Goal: Task Accomplishment & Management: Use online tool/utility

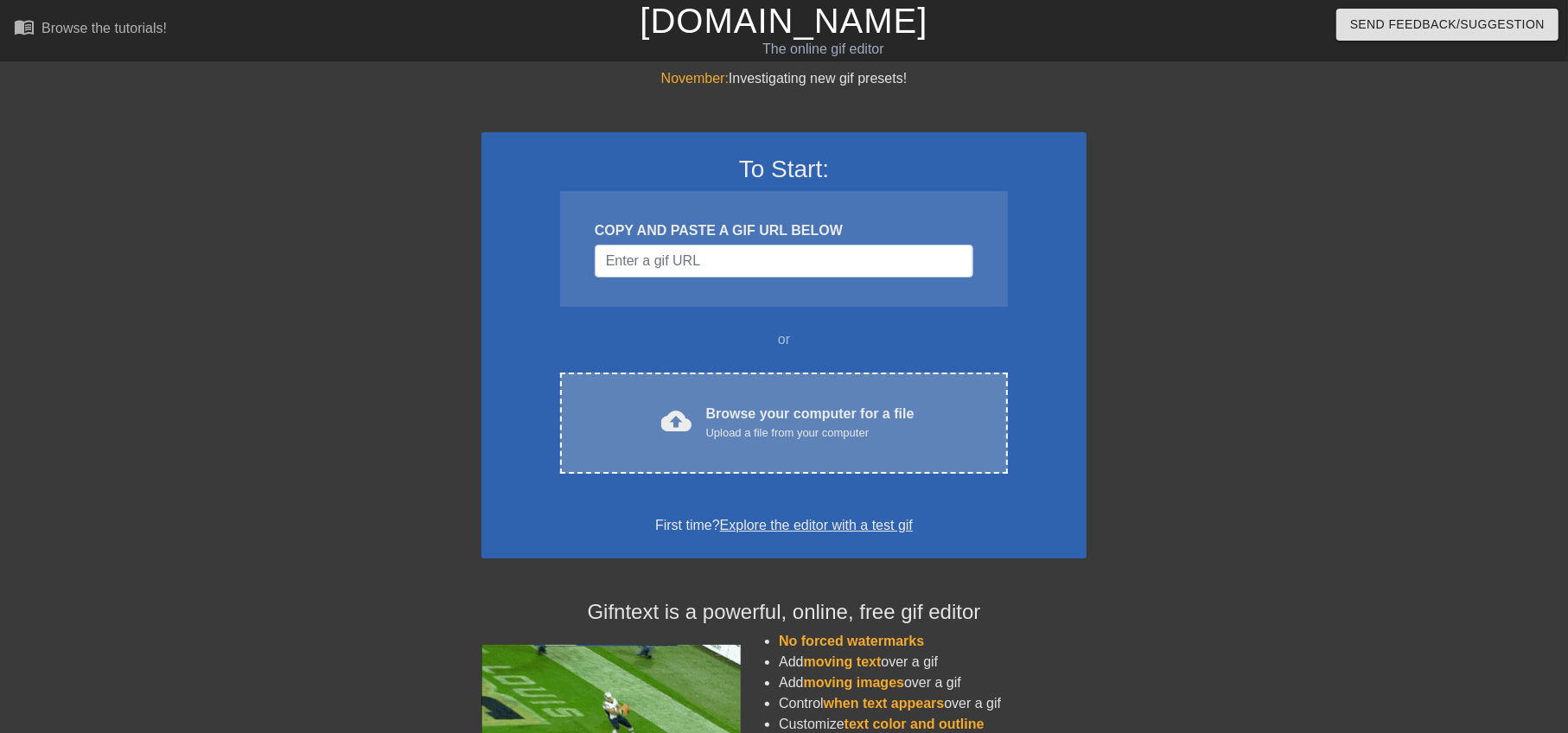
click at [713, 439] on div "Upload a file from your computer" at bounding box center [810, 433] width 208 height 17
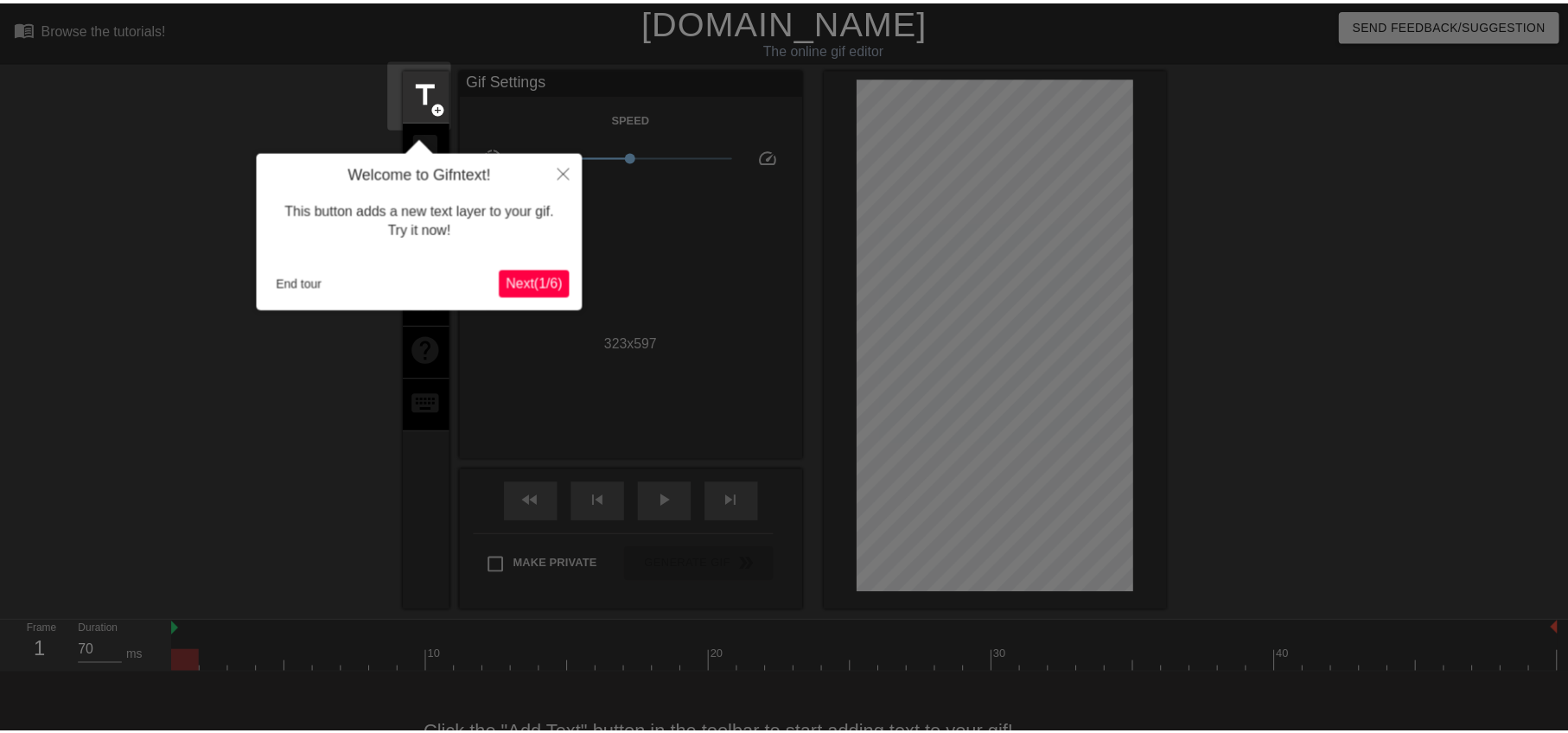
scroll to position [41, 0]
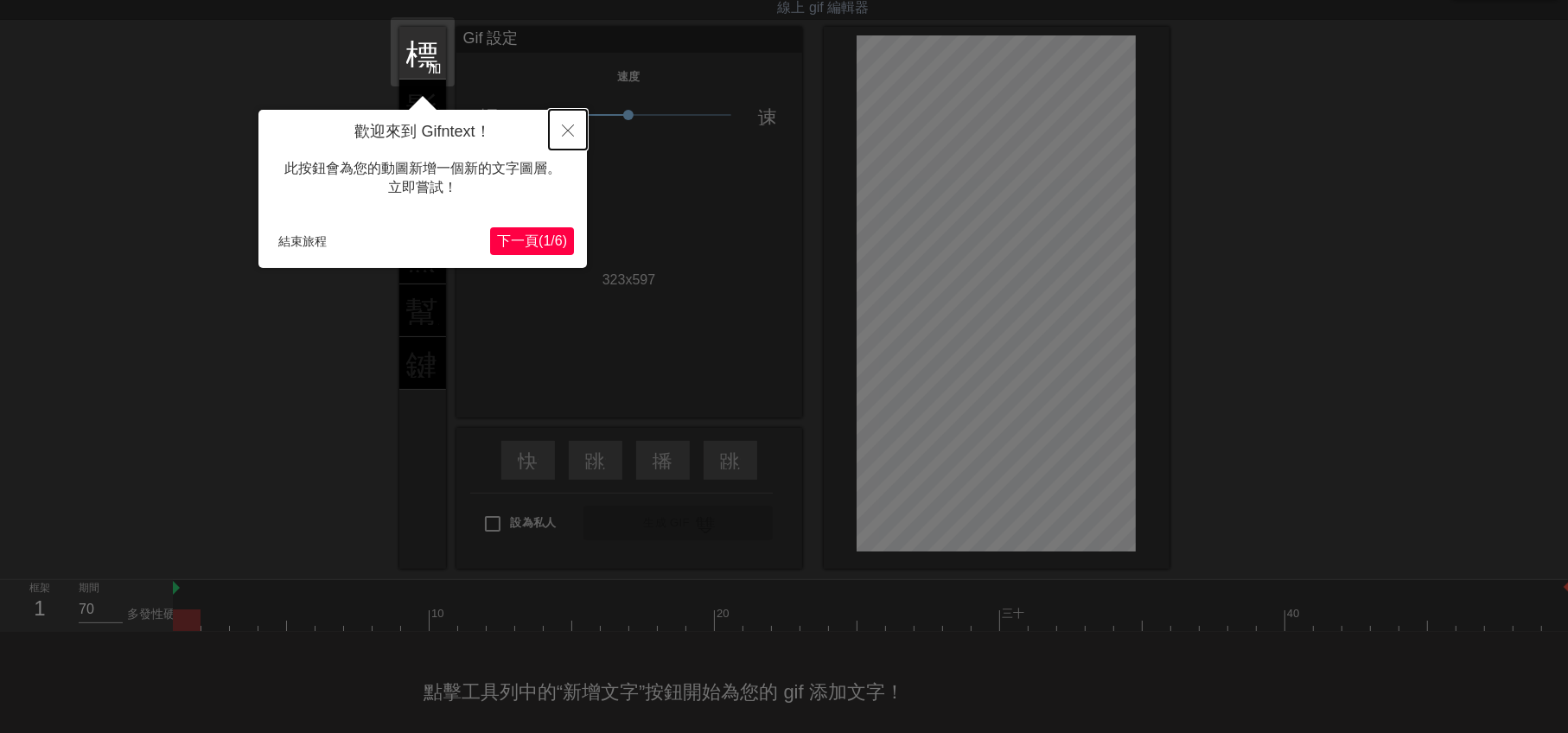
click at [567, 137] on icon "關閉" at bounding box center [568, 130] width 12 height 12
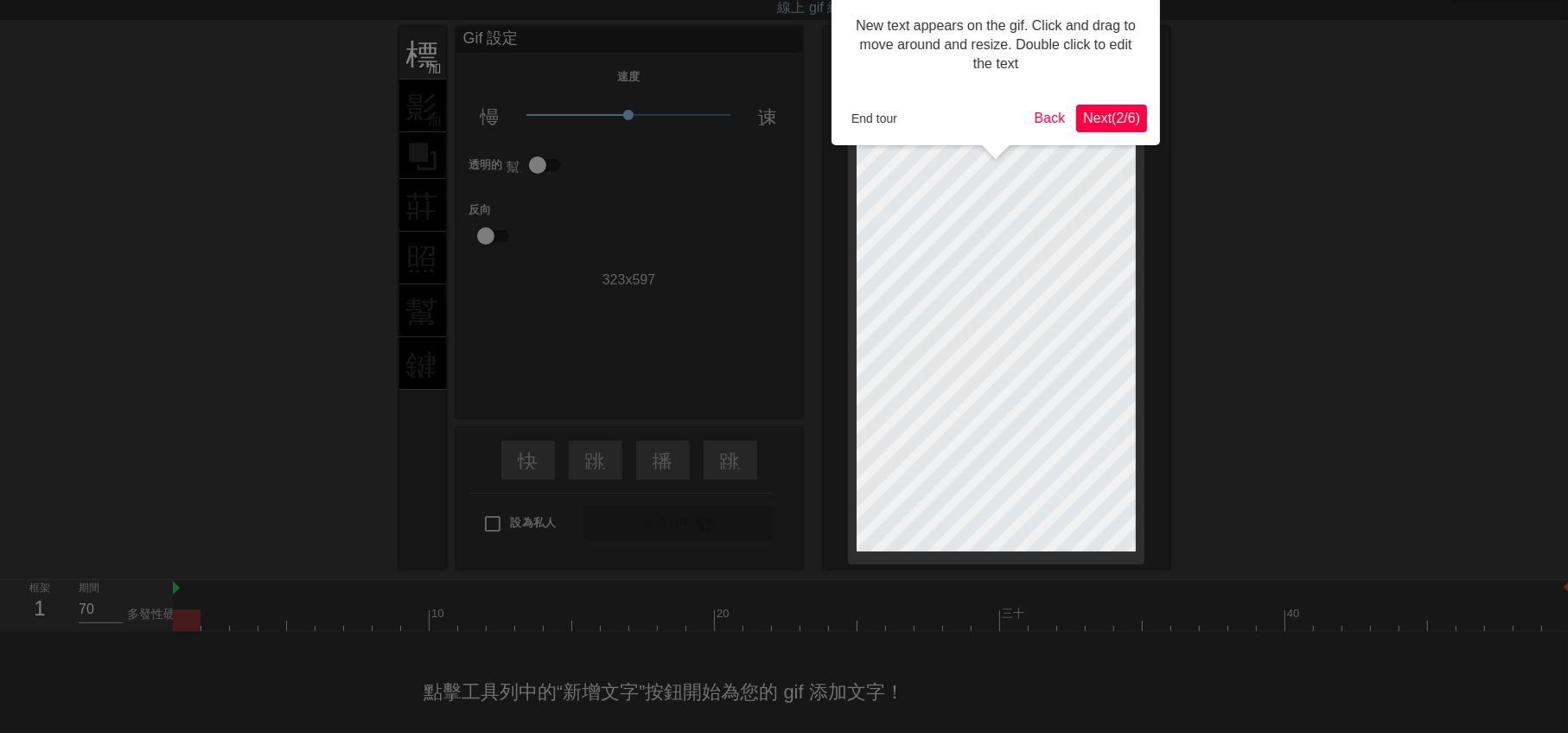
scroll to position [0, 0]
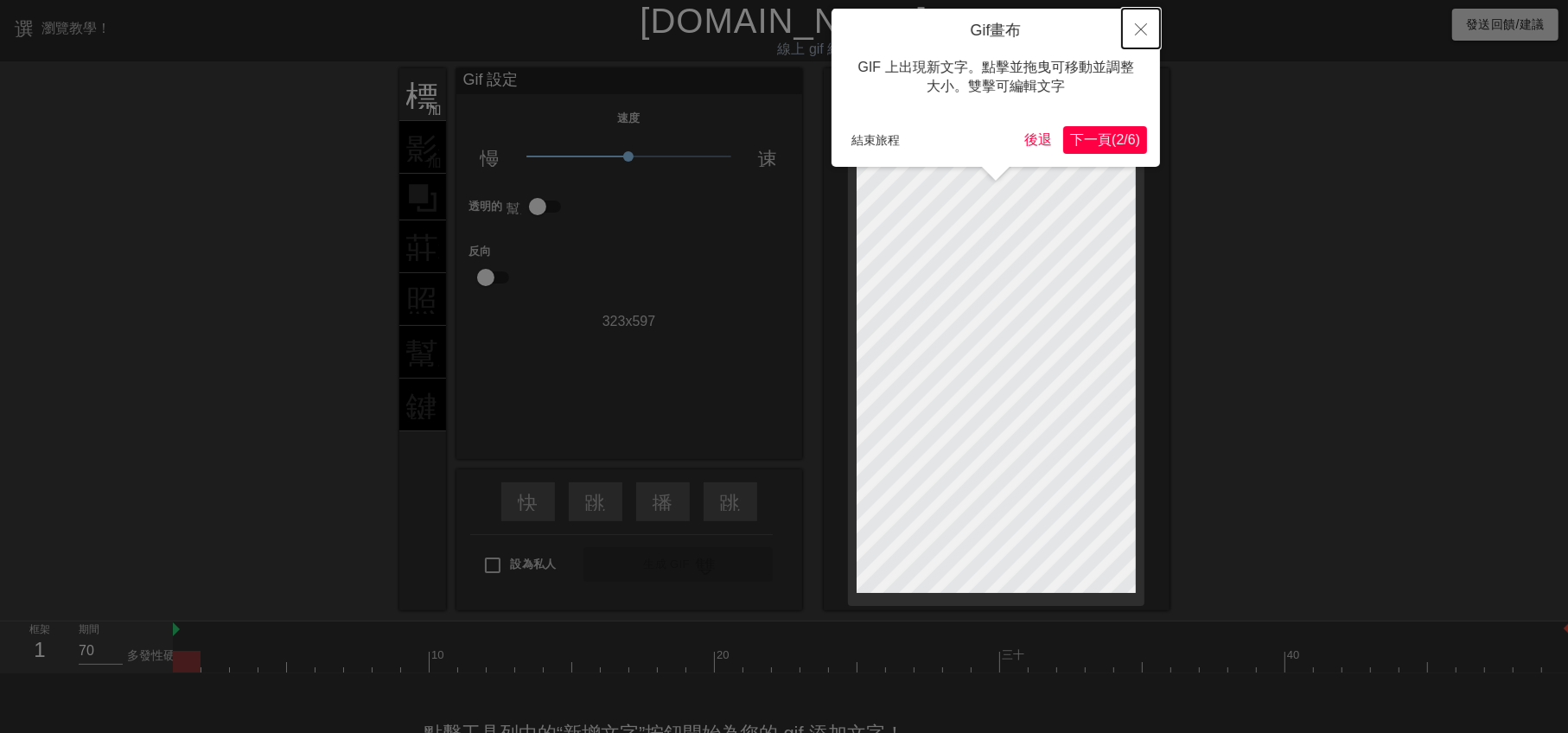
click at [1150, 28] on button "關閉" at bounding box center [1140, 28] width 38 height 40
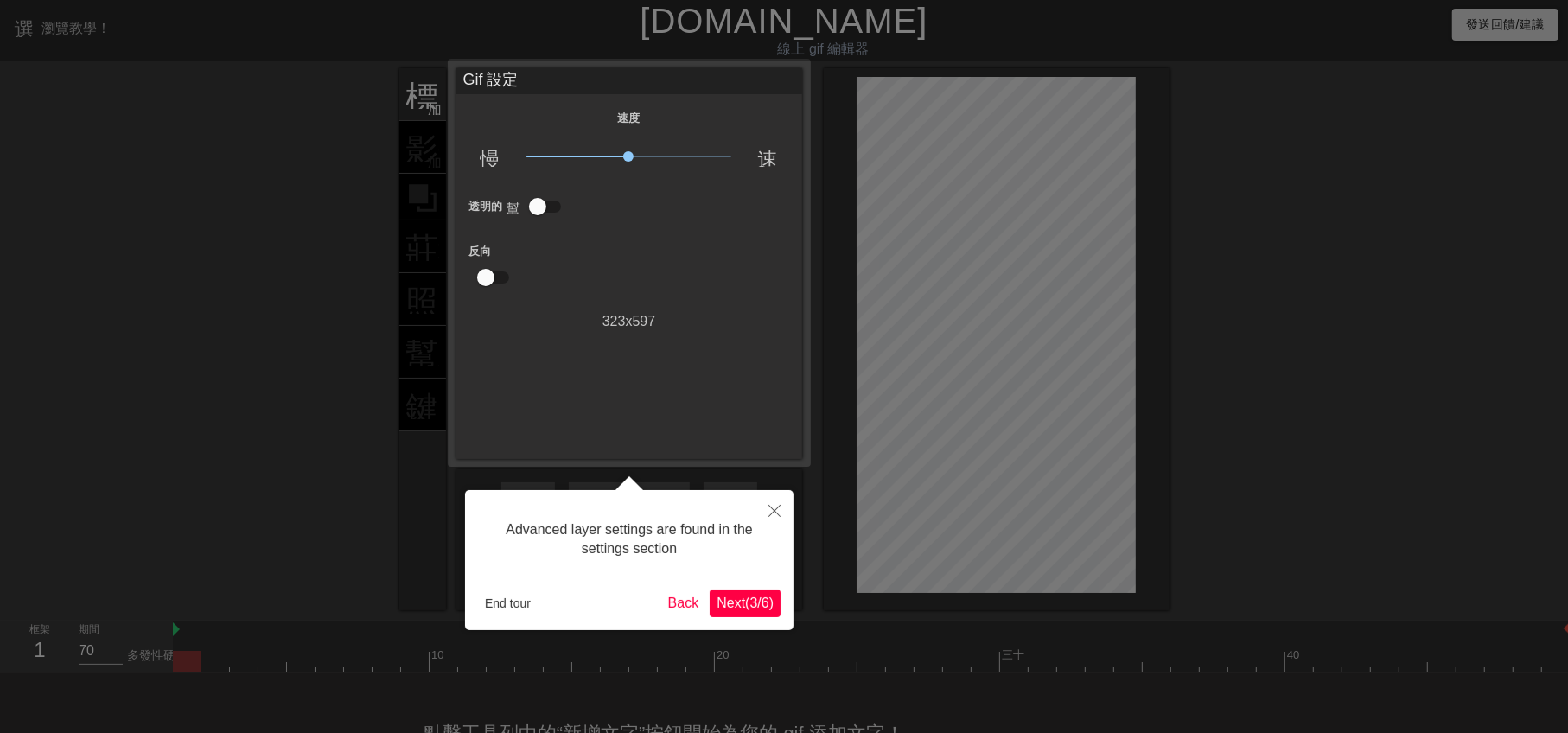
scroll to position [41, 0]
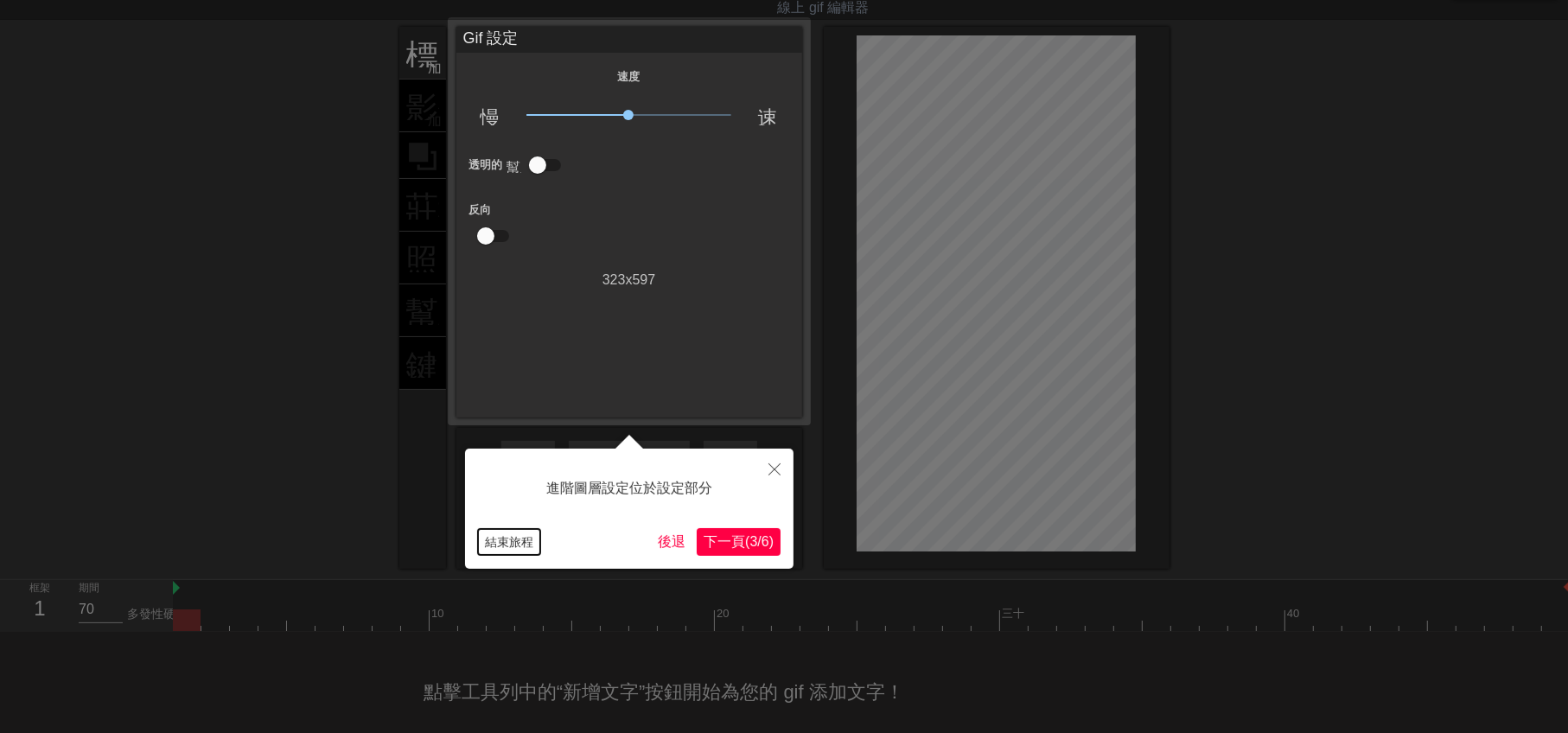
click at [513, 541] on font "結束旅程" at bounding box center [509, 542] width 48 height 14
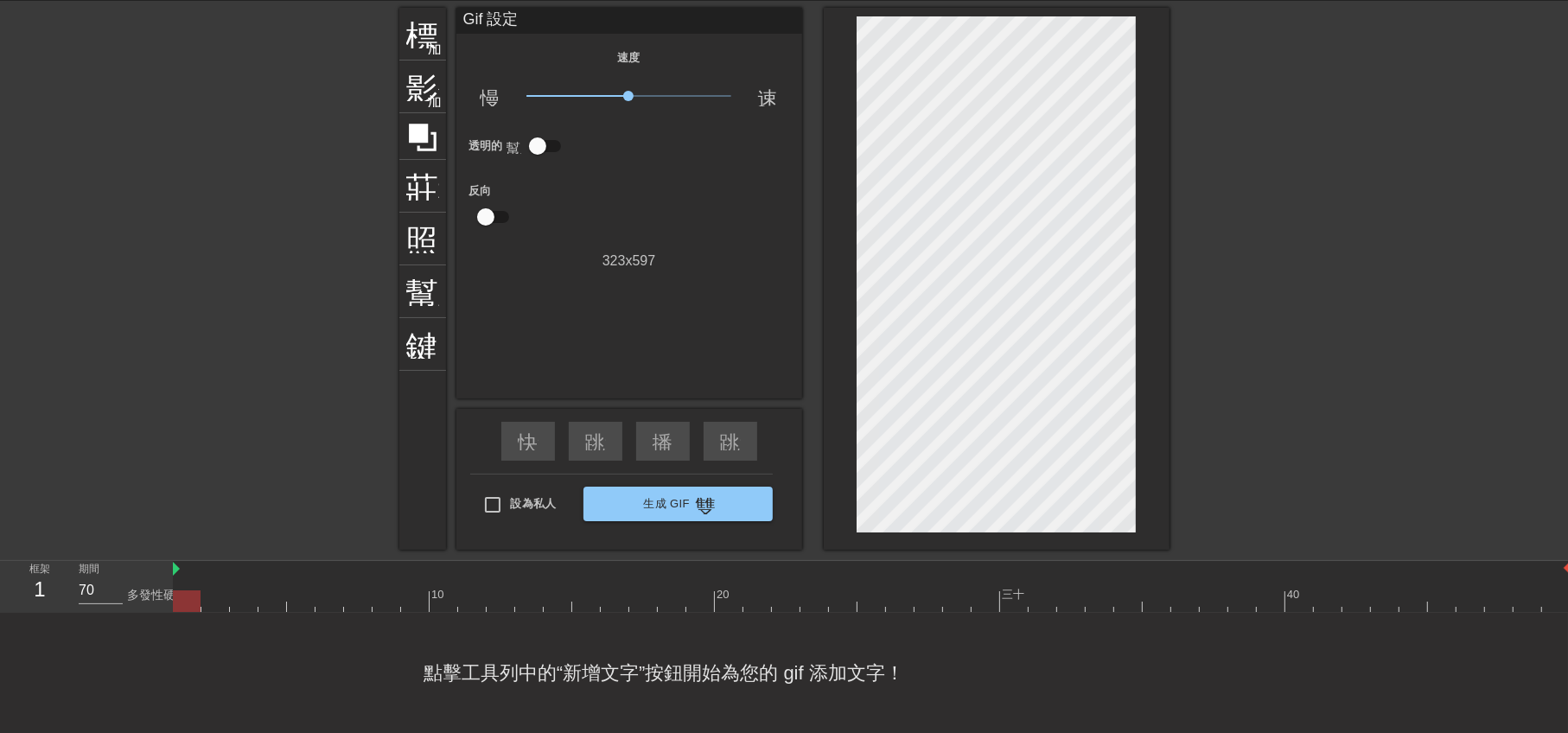
scroll to position [64, 0]
click at [177, 562] on img at bounding box center [176, 569] width 7 height 14
click at [184, 562] on div at bounding box center [872, 570] width 1398 height 17
click at [288, 591] on div at bounding box center [872, 601] width 1398 height 22
click at [574, 698] on div "點擊工具列中的“新增文字”按鈕開始為您的 gif 添加文字！" at bounding box center [784, 674] width 1568 height 121
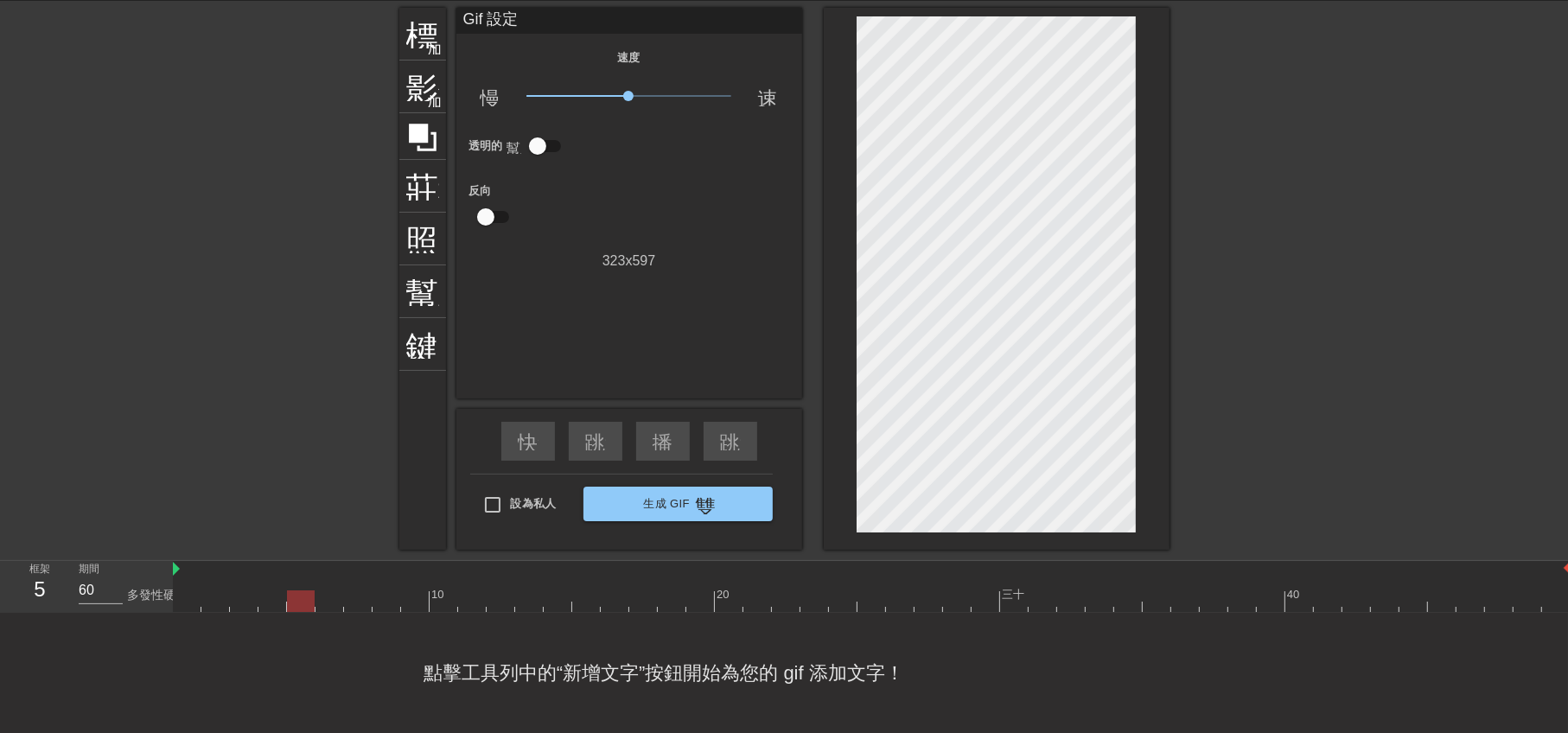
click at [684, 684] on font "點擊工具列中的“新增文字”按鈕開始為您的 gif 添加文字！" at bounding box center [664, 673] width 480 height 22
drag, startPoint x: 284, startPoint y: 464, endPoint x: 306, endPoint y: 443, distance: 30.4
click at [284, 464] on div at bounding box center [249, 267] width 259 height 519
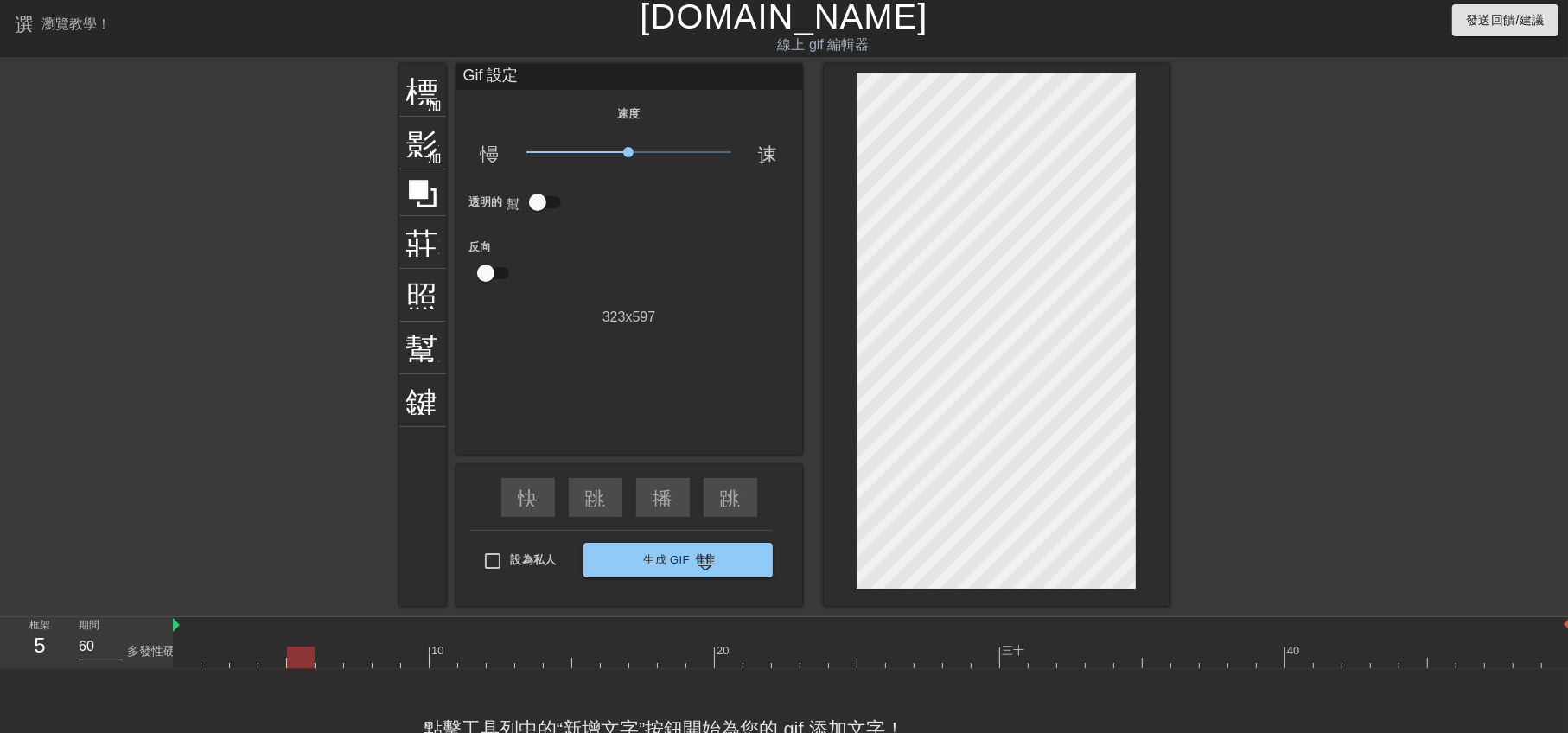
scroll to position [0, 0]
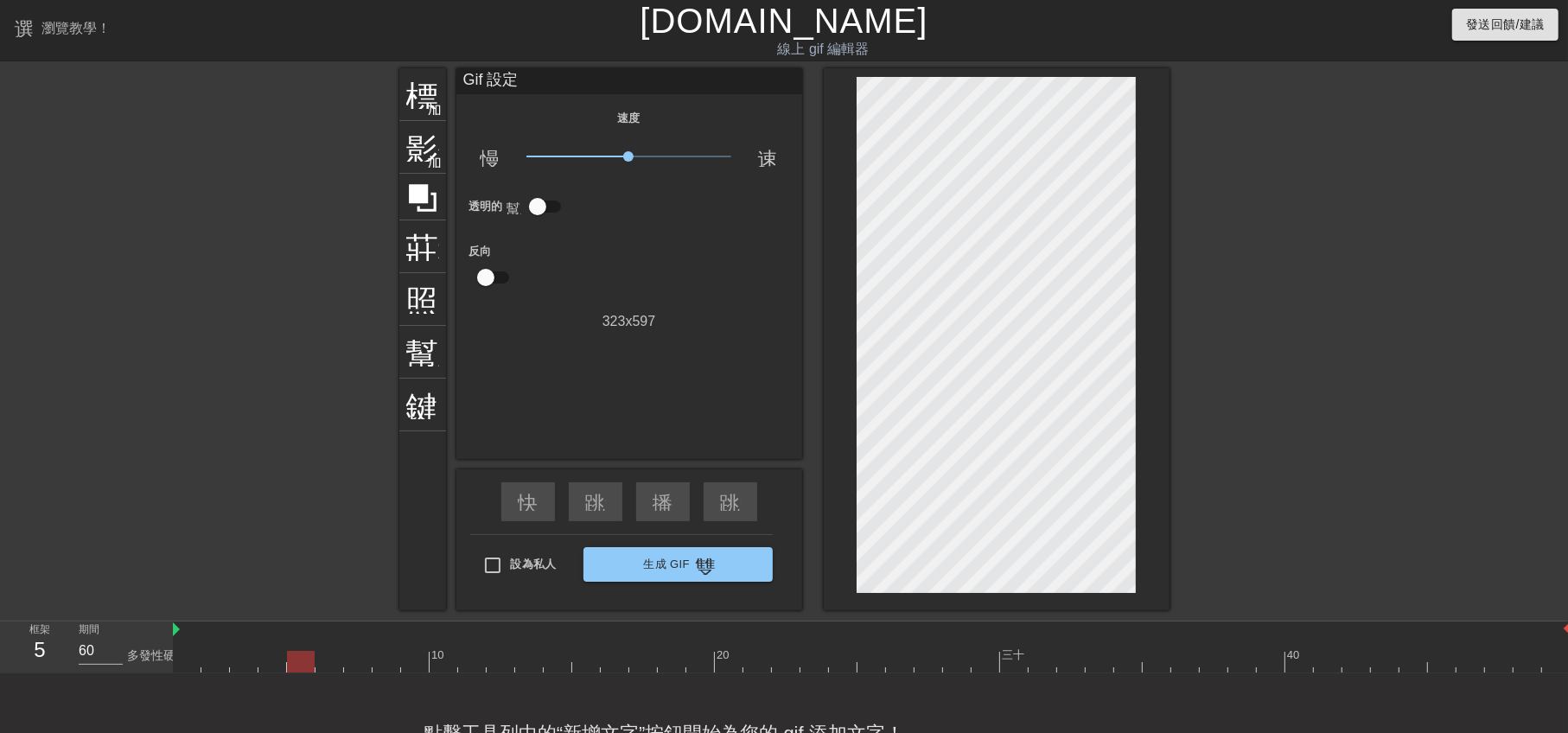
click at [575, 80] on div "Gif 設定" at bounding box center [629, 82] width 346 height 26
click at [555, 81] on div "Gif 設定" at bounding box center [629, 82] width 346 height 26
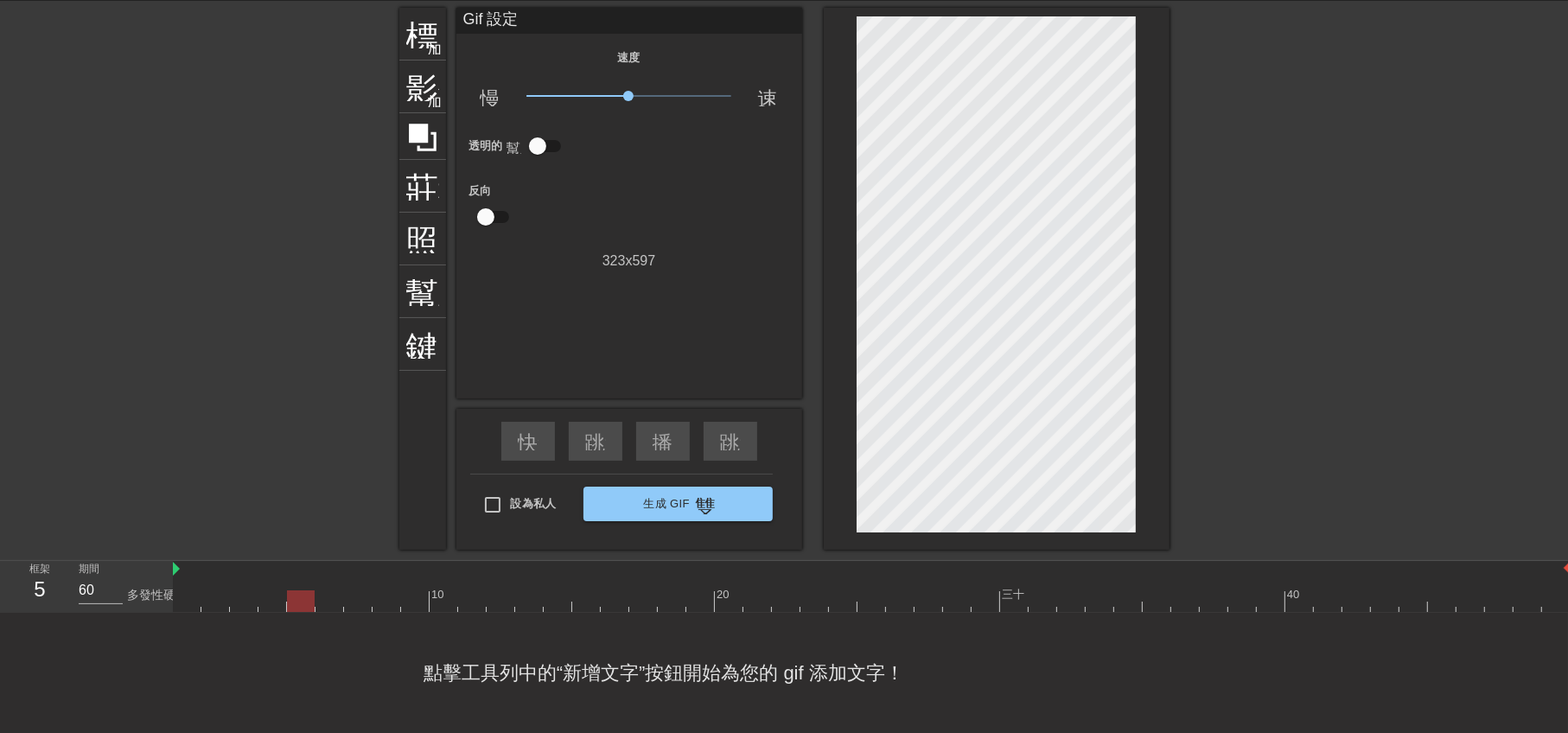
scroll to position [15, 0]
click at [560, 616] on div "點擊工具列中的“新增文字”按鈕開始為您的 gif 添加文字！" at bounding box center [784, 674] width 1568 height 121
click at [666, 666] on font "點擊工具列中的“新增文字”按鈕開始為您的 gif 添加文字！" at bounding box center [664, 673] width 480 height 22
click at [117, 577] on input "61" at bounding box center [101, 590] width 44 height 27
click at [118, 577] on input "62" at bounding box center [101, 590] width 44 height 27
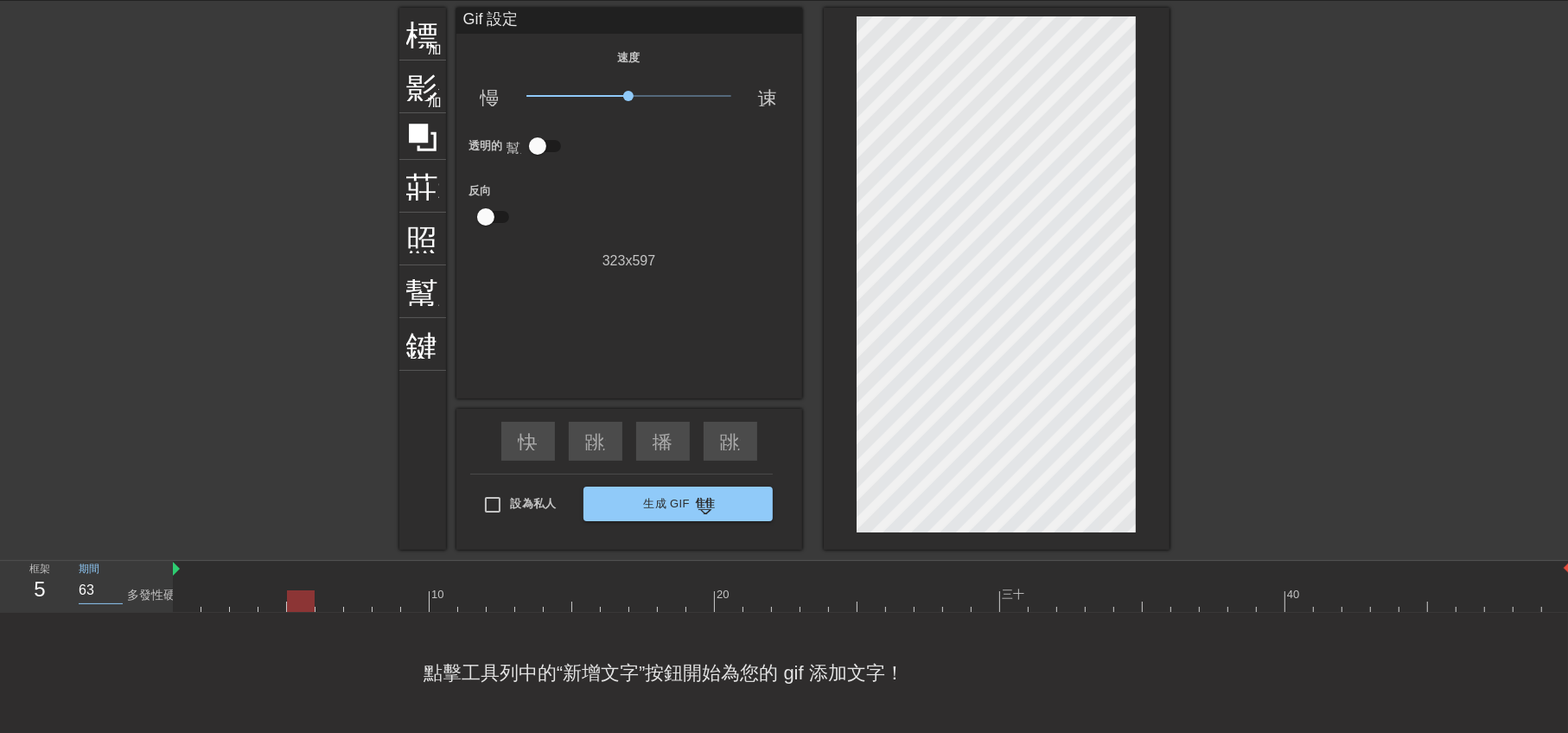
click at [118, 577] on input "63" at bounding box center [101, 590] width 44 height 27
click at [119, 577] on input "62" at bounding box center [101, 590] width 44 height 27
click at [171, 562] on div "框架 5 期間 62 多發性硬化症" at bounding box center [87, 587] width 173 height 52
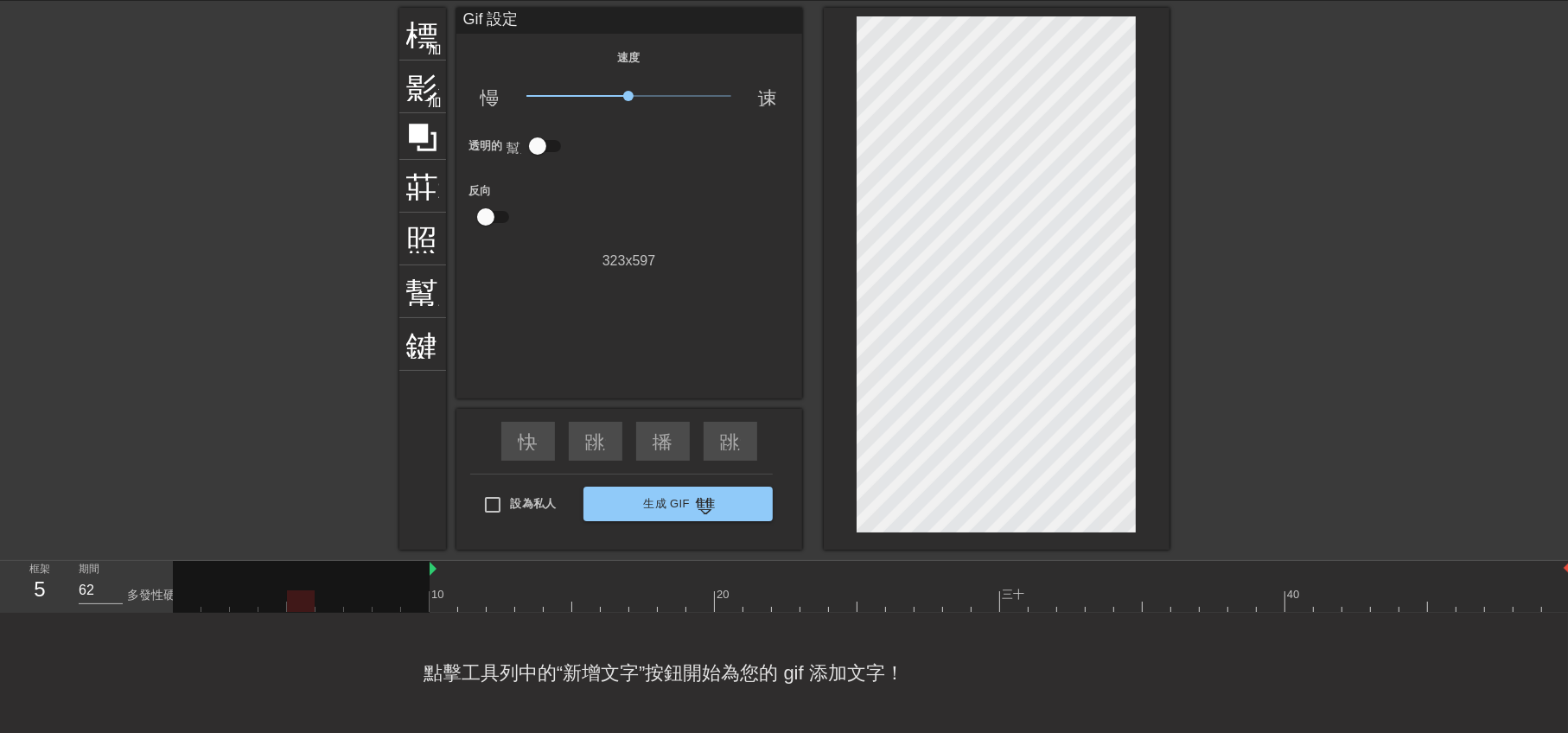
drag, startPoint x: 175, startPoint y: 555, endPoint x: 492, endPoint y: 565, distance: 317.2
click at [492, 565] on div "10 20 三十 40" at bounding box center [872, 587] width 1398 height 51
drag, startPoint x: 492, startPoint y: 565, endPoint x: 643, endPoint y: 567, distance: 151.0
click at [643, 578] on div "10 20 三十 40" at bounding box center [872, 592] width 1398 height 27
drag, startPoint x: 486, startPoint y: 555, endPoint x: 647, endPoint y: 559, distance: 161.0
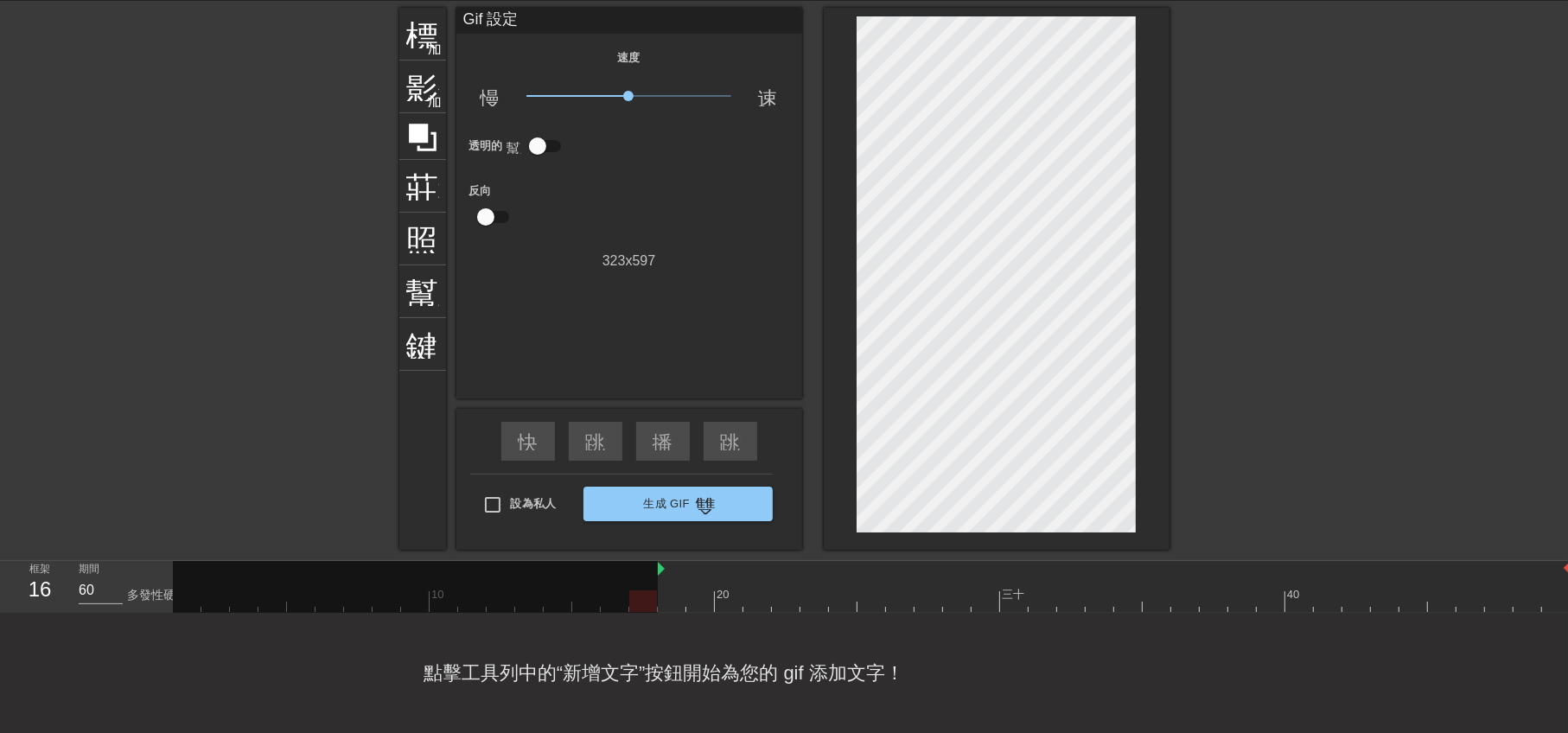
click at [647, 562] on div "10 20 三十 40" at bounding box center [872, 587] width 1398 height 51
drag, startPoint x: 660, startPoint y: 559, endPoint x: 761, endPoint y: 559, distance: 101.0
click at [761, 562] on div at bounding box center [872, 570] width 1398 height 17
type input "70"
drag, startPoint x: 779, startPoint y: 558, endPoint x: 653, endPoint y: 555, distance: 126.0
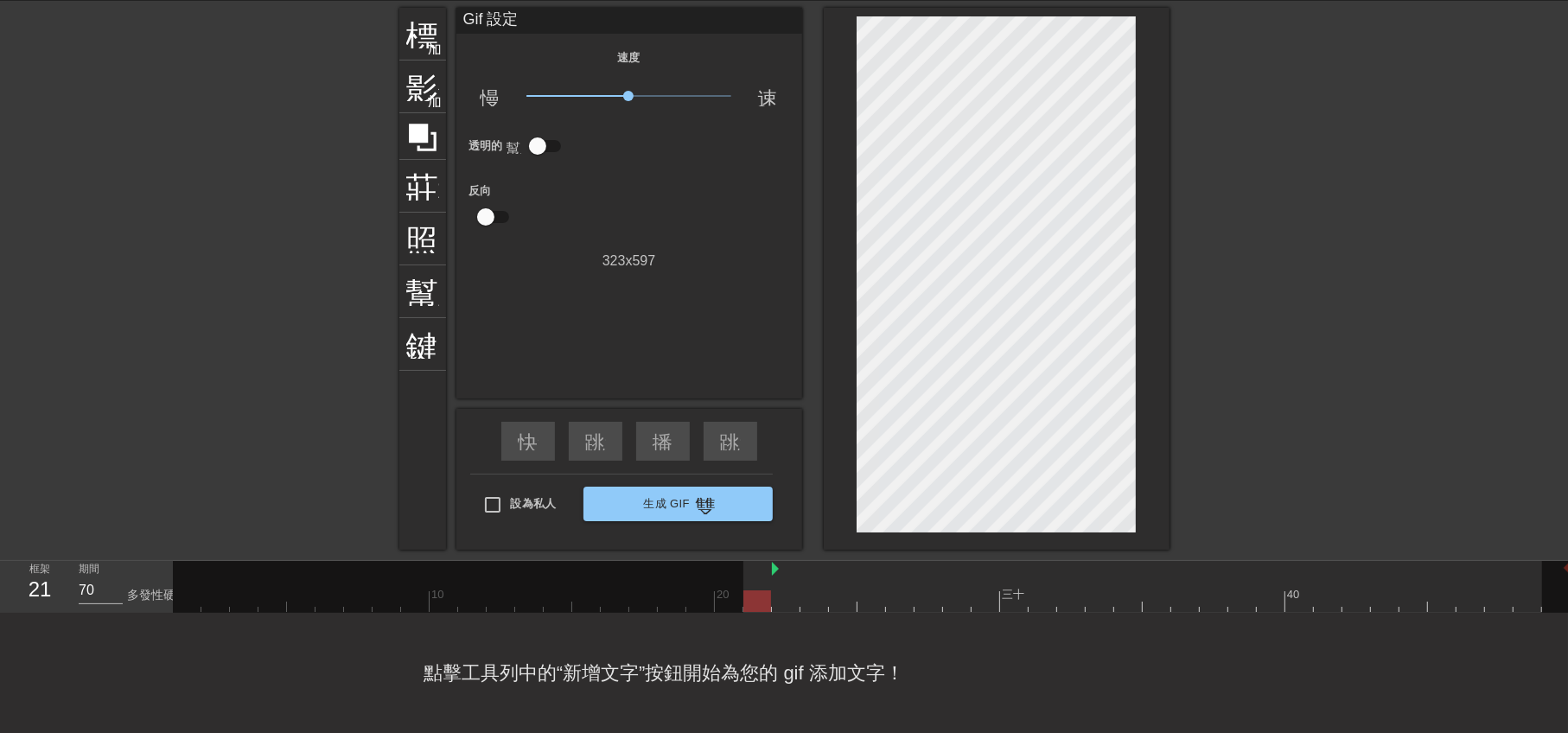
click at [484, 562] on div "10 20 三十 40" at bounding box center [872, 587] width 1398 height 51
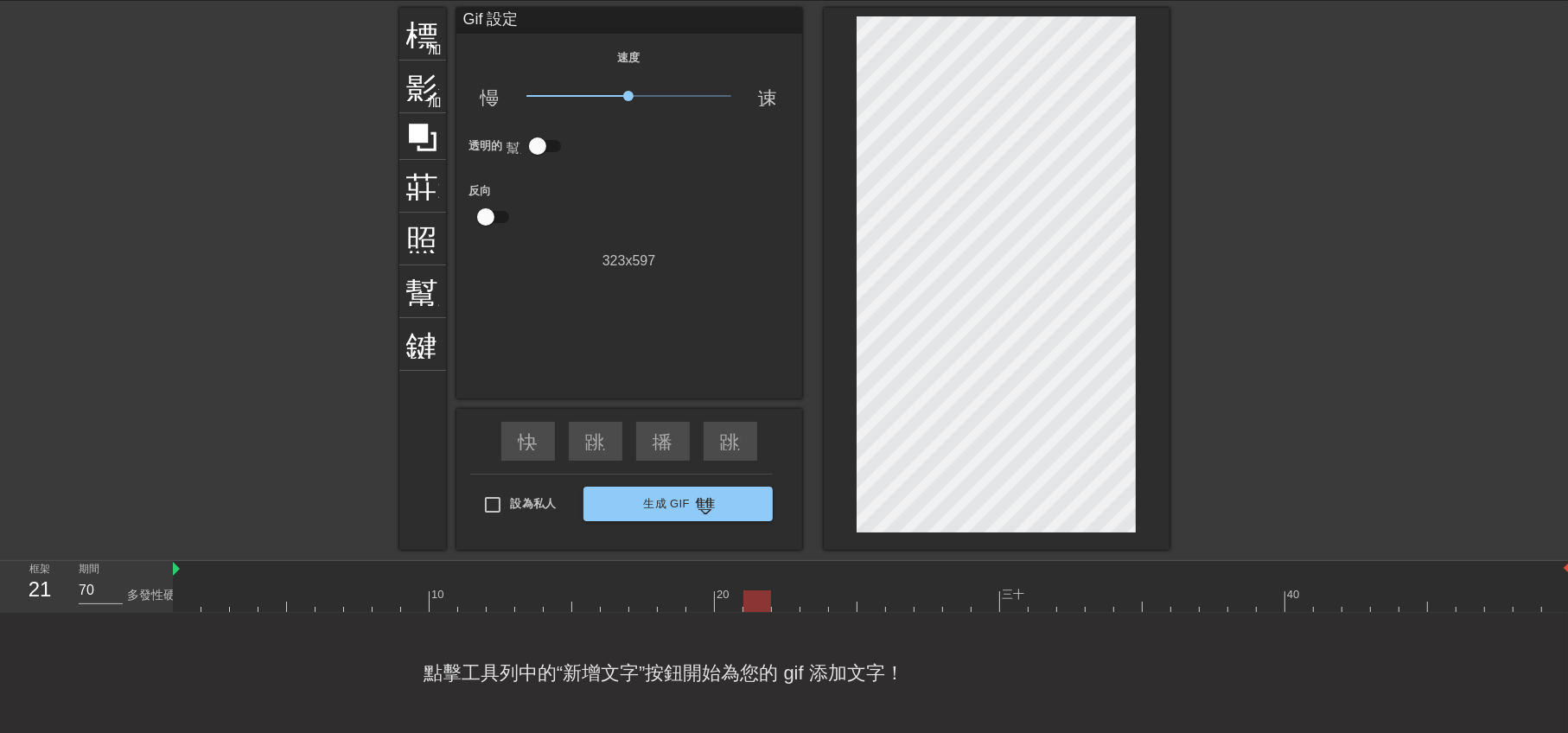
drag, startPoint x: 770, startPoint y: 558, endPoint x: 164, endPoint y: 553, distance: 606.0
click at [164, 562] on div "框架 21 期間 70 多發性硬化症 10 20 三十 40" at bounding box center [784, 587] width 1568 height 52
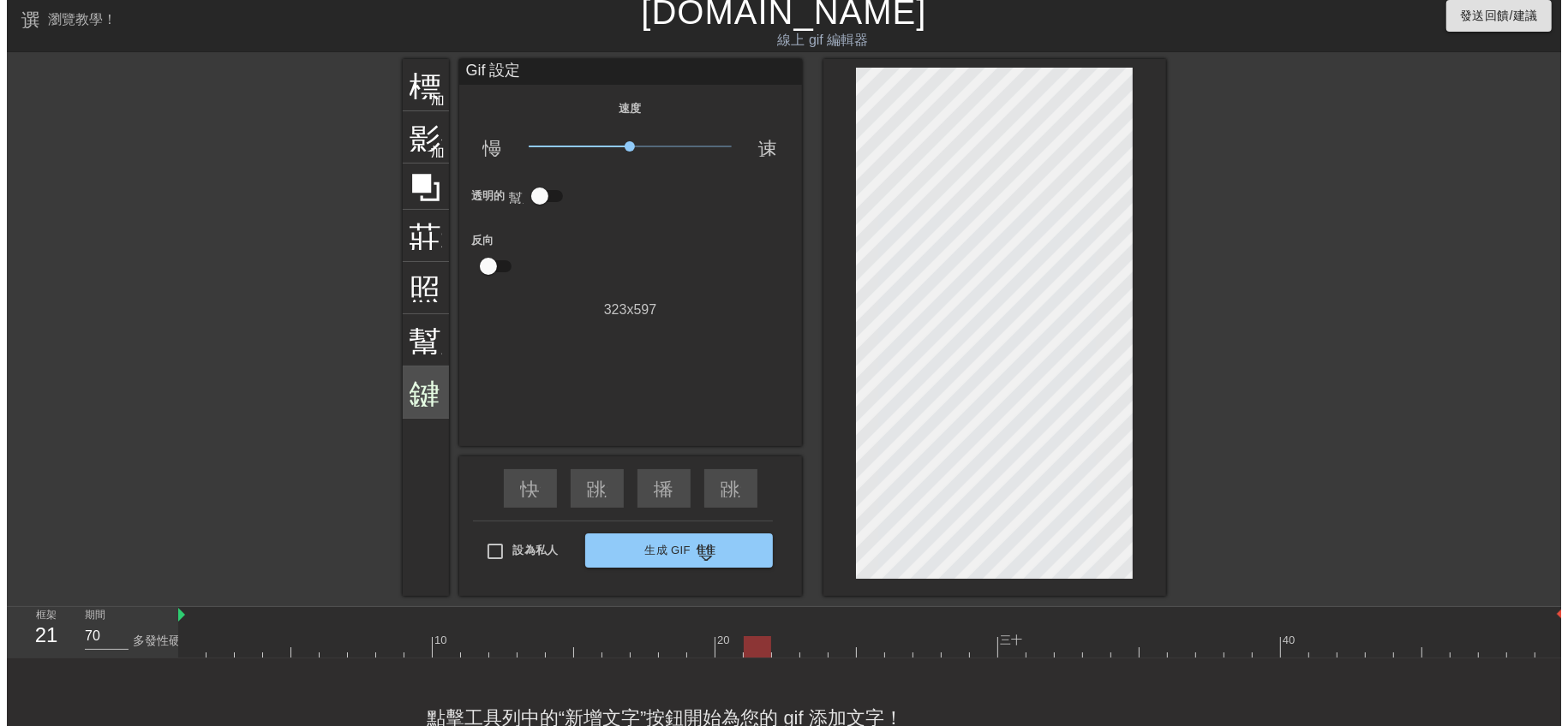
scroll to position [0, 0]
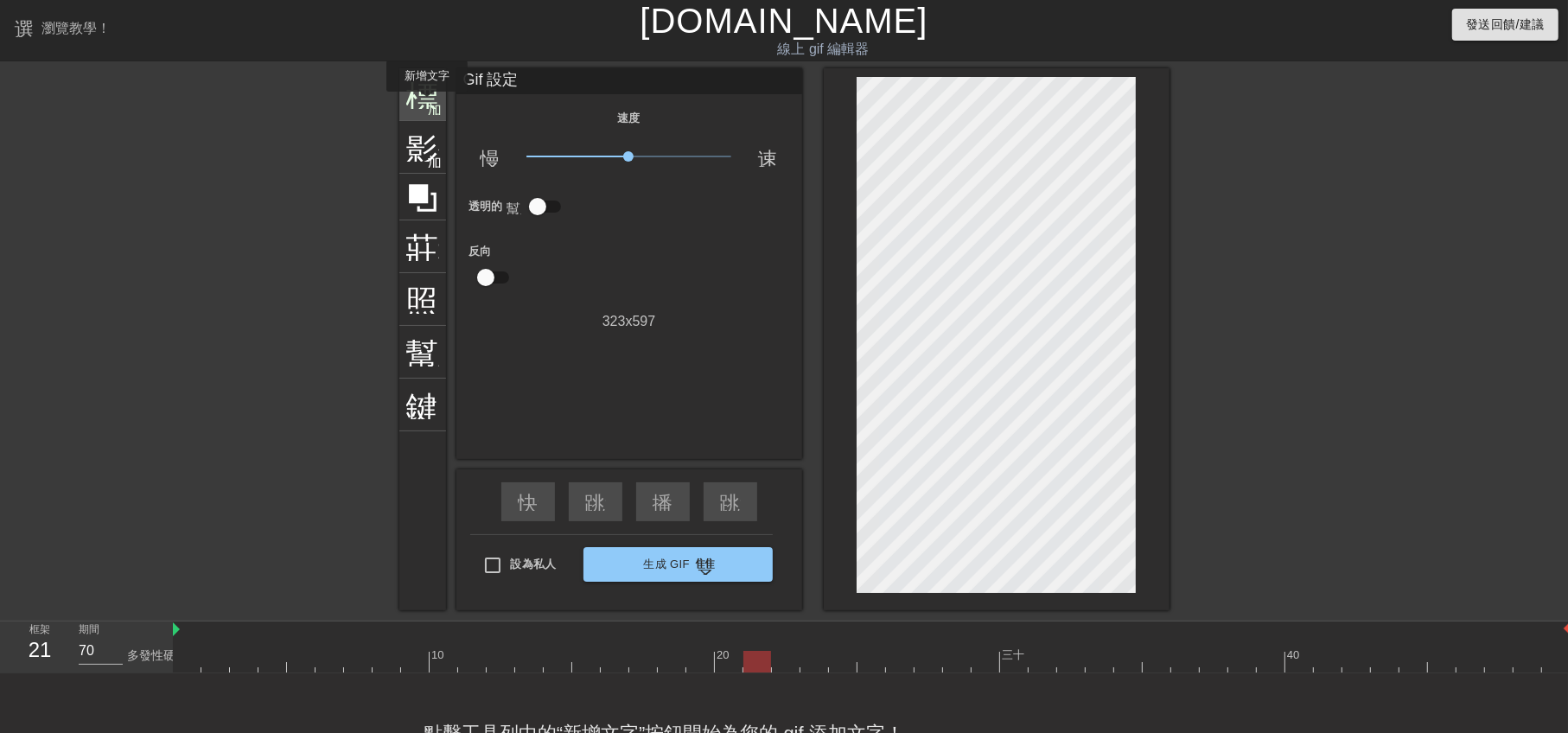
click at [428, 104] on font "加入圓圈" at bounding box center [457, 107] width 58 height 15
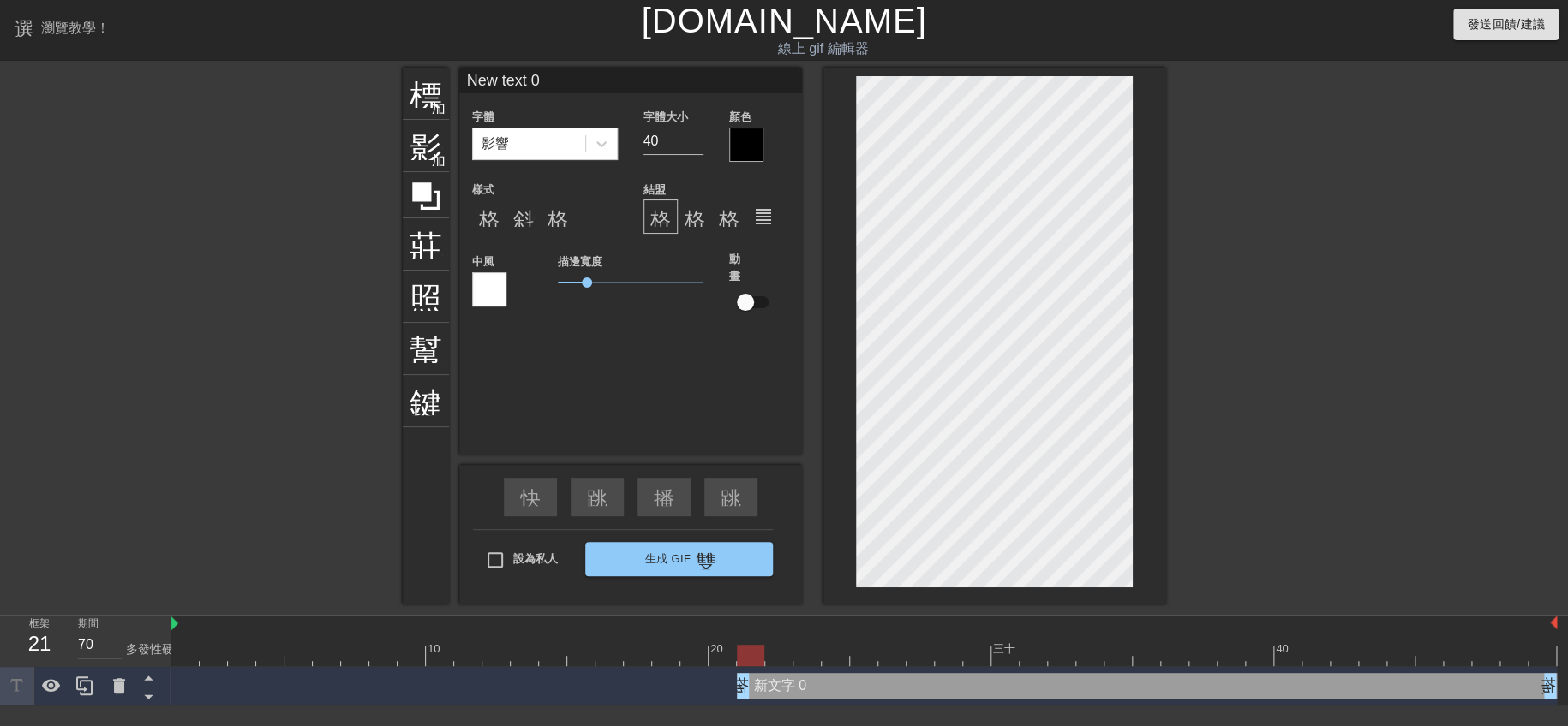
click at [239, 273] on div at bounding box center [253, 325] width 257 height 514
paste textarea "我們來接你了唷"
type input "我們來接你了唷"
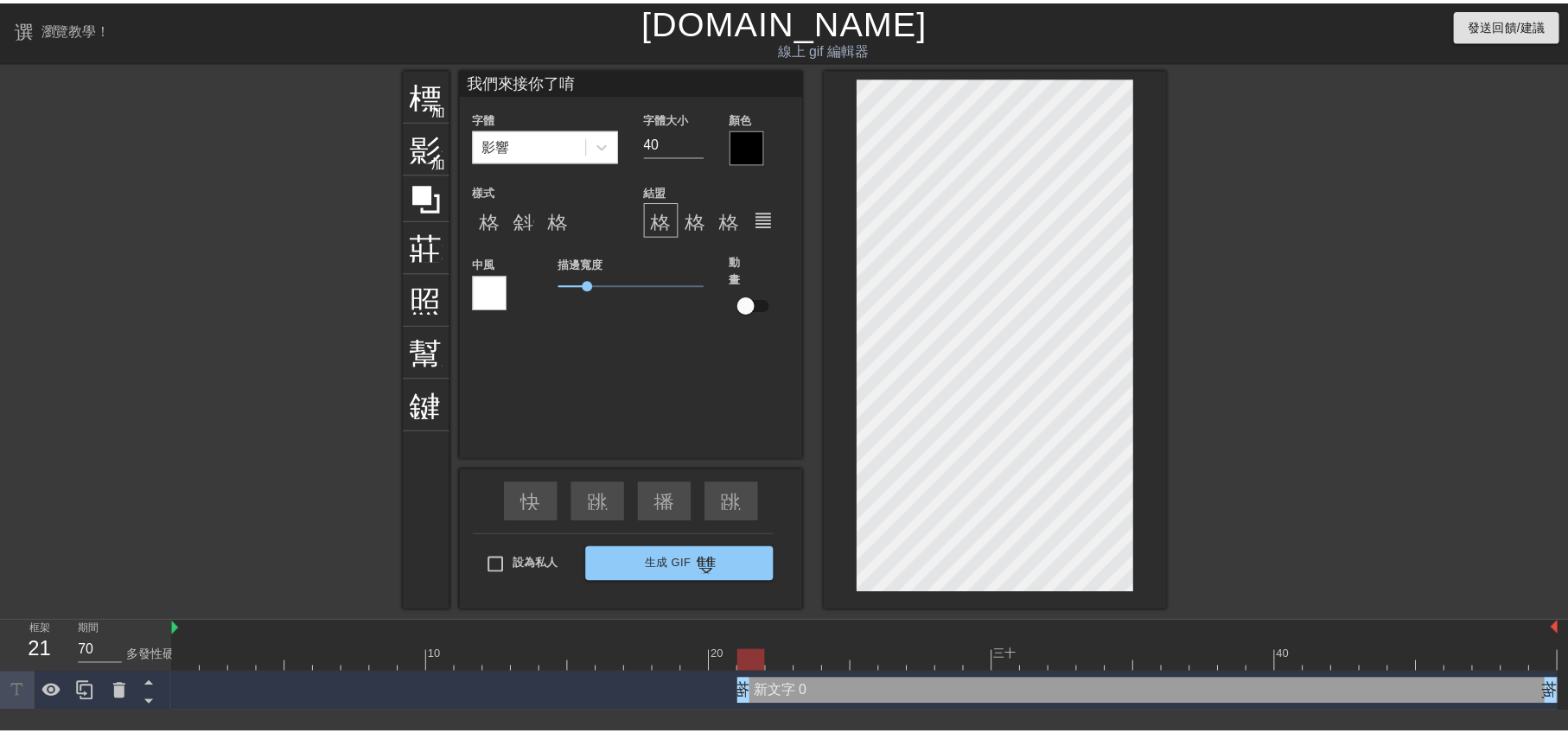
scroll to position [2, 6]
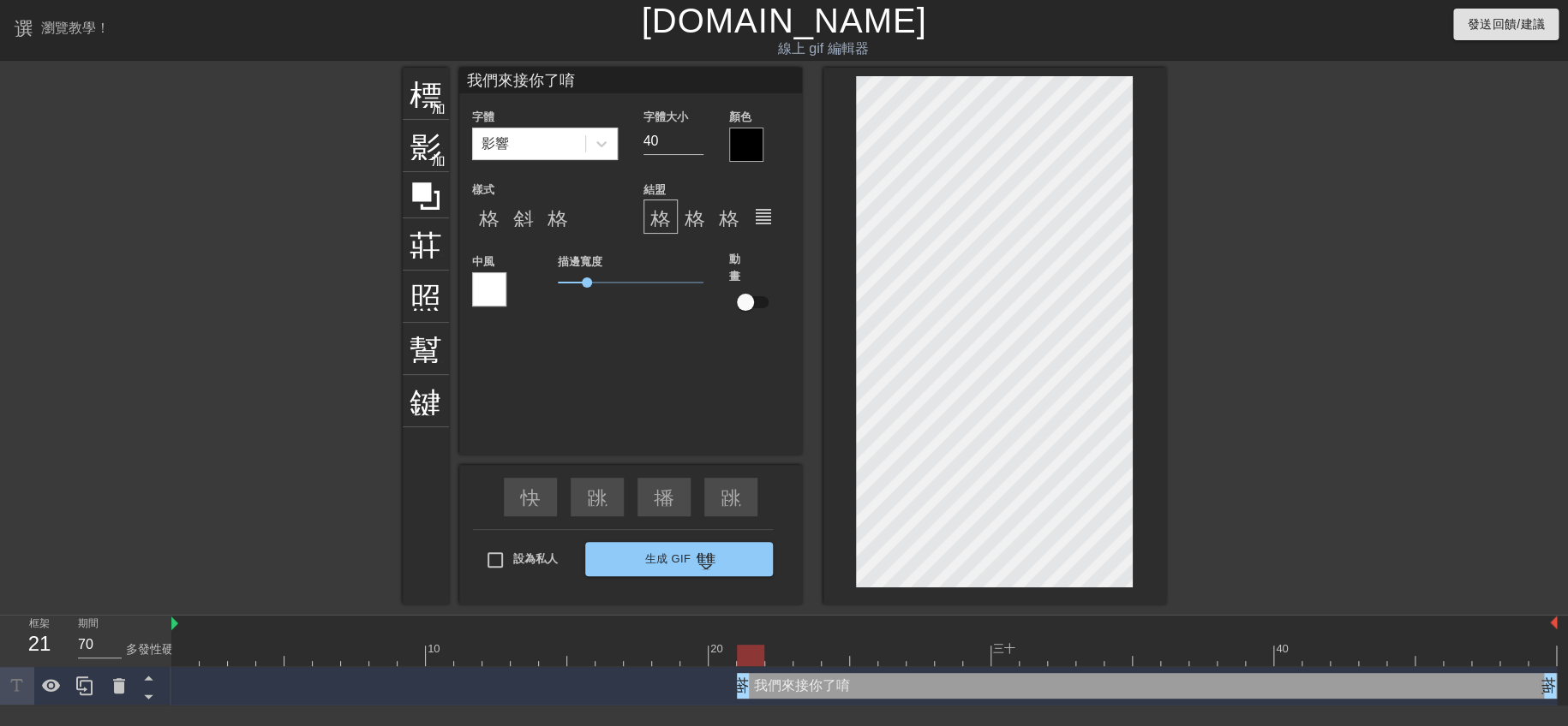
type textarea "我們來接你了唷"
click at [497, 278] on div at bounding box center [489, 289] width 35 height 35
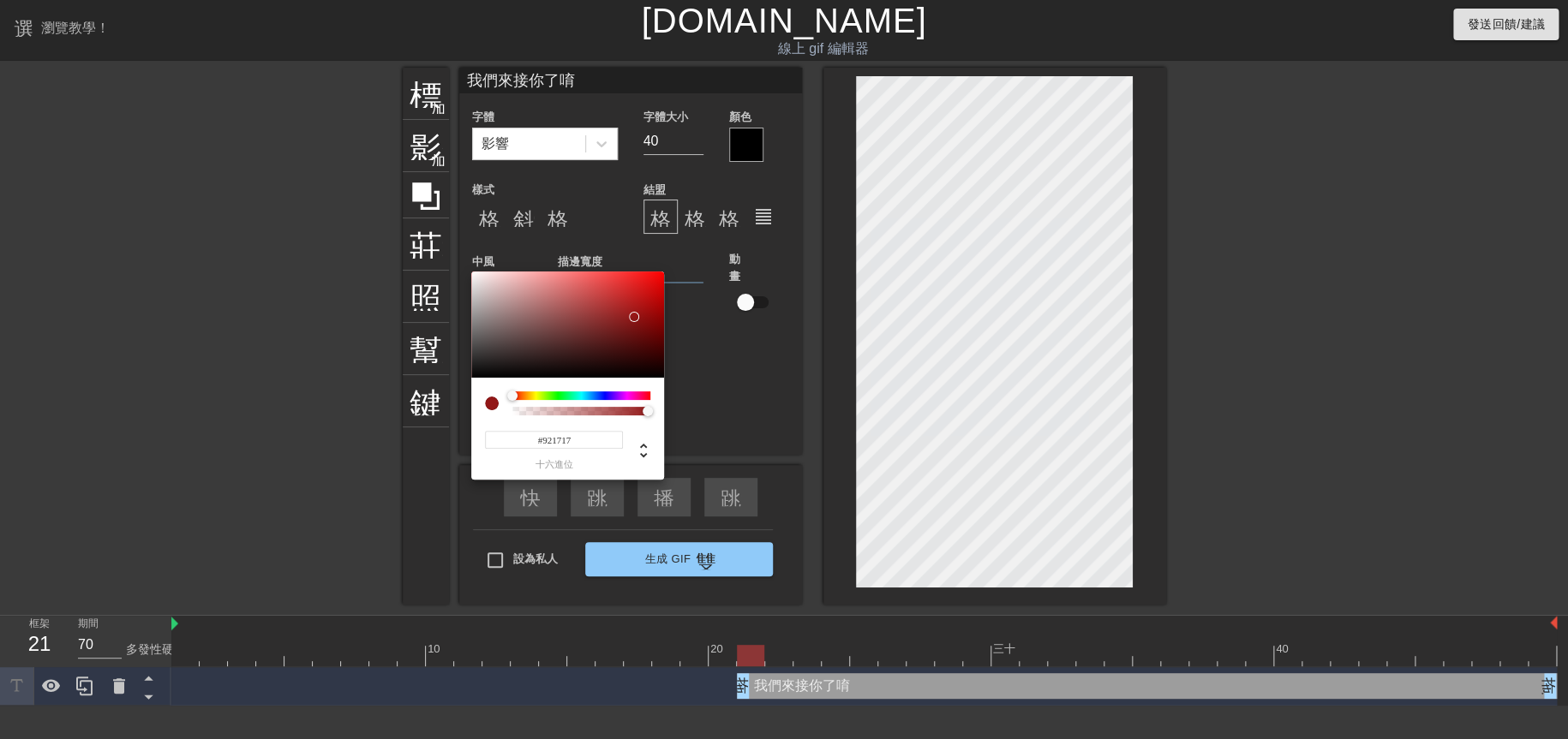
click at [634, 317] on div at bounding box center [567, 325] width 193 height 106
click at [651, 276] on div at bounding box center [567, 325] width 193 height 106
click at [656, 273] on div at bounding box center [567, 325] width 193 height 106
type input "#FB0606"
click at [660, 273] on div at bounding box center [659, 272] width 10 height 10
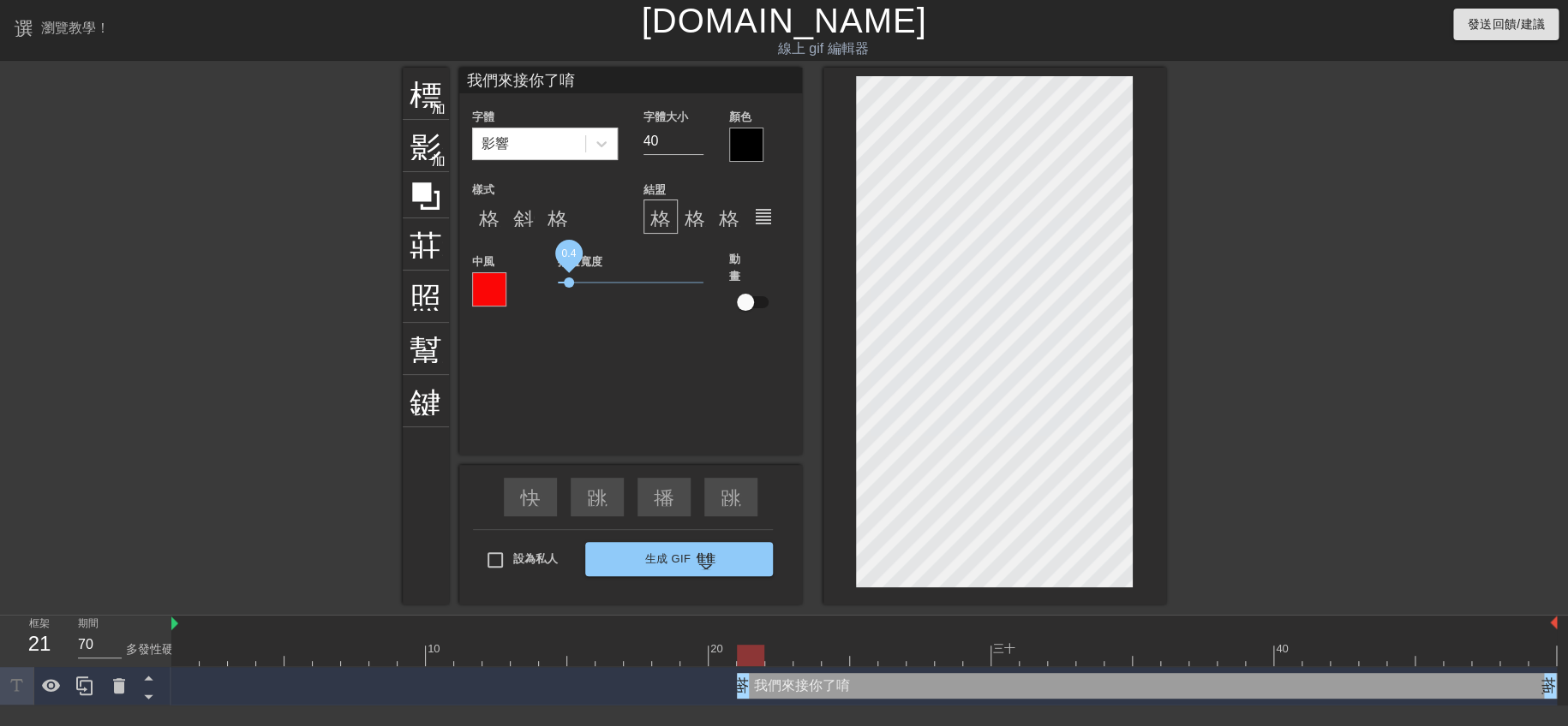
drag, startPoint x: 582, startPoint y: 278, endPoint x: 568, endPoint y: 280, distance: 14.1
click at [568, 280] on span "0.4" at bounding box center [568, 282] width 10 height 10
drag, startPoint x: 568, startPoint y: 280, endPoint x: 600, endPoint y: 295, distance: 35.3
click at [600, 295] on div "描邊寬度 1.45" at bounding box center [631, 293] width 172 height 85
click at [494, 287] on div at bounding box center [489, 289] width 35 height 35
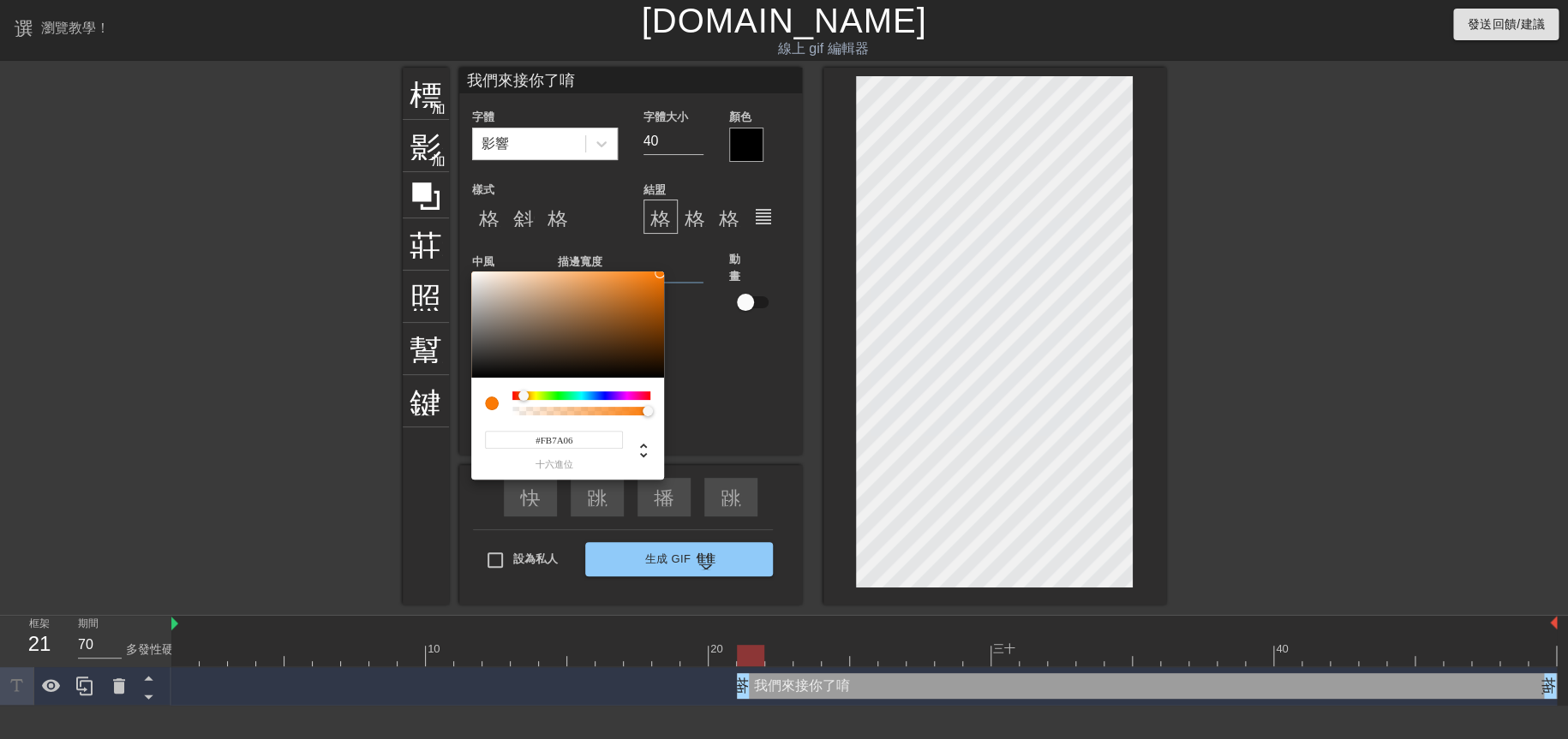
click at [524, 398] on div at bounding box center [581, 395] width 138 height 8
click at [525, 397] on div at bounding box center [524, 396] width 10 height 10
type input "#FB6806"
click at [522, 398] on div at bounding box center [521, 396] width 10 height 10
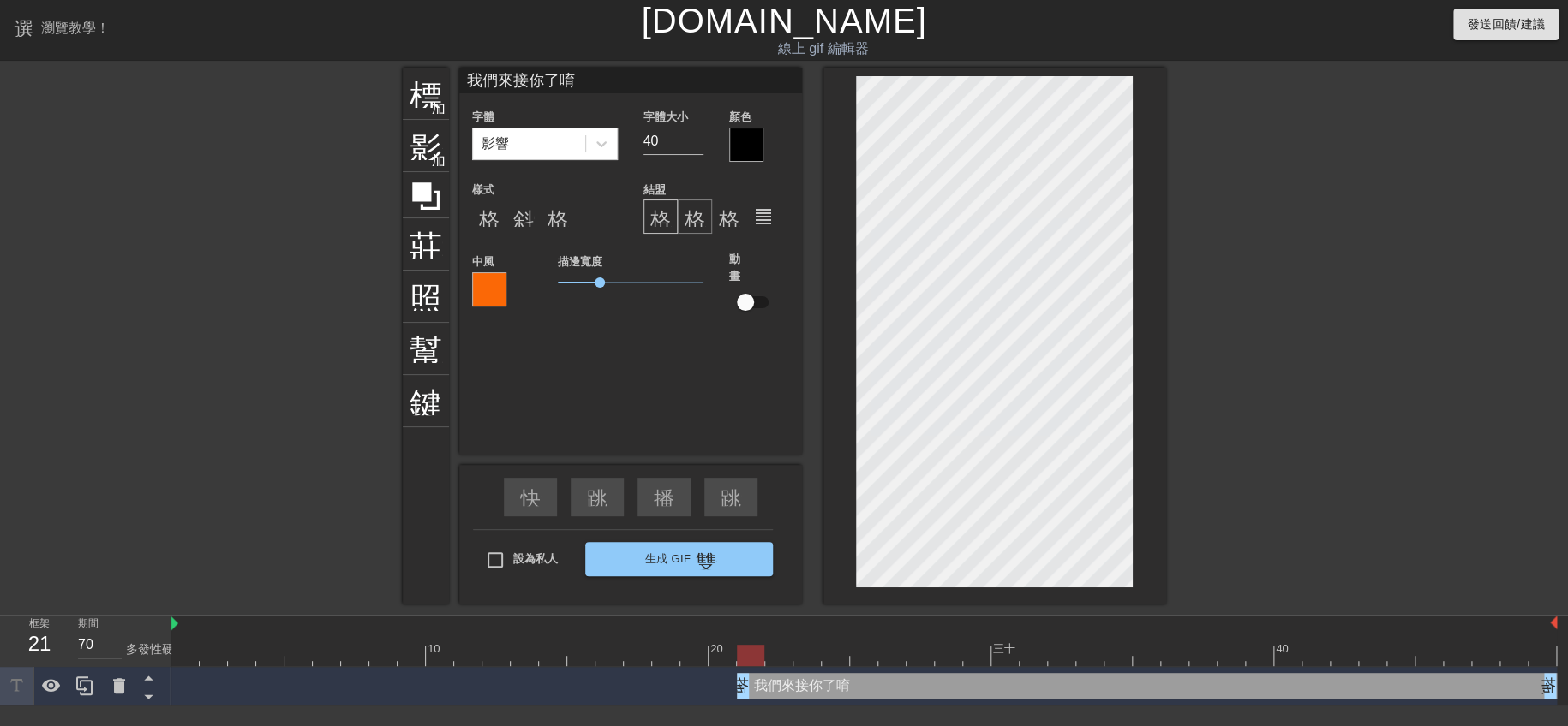
click at [695, 218] on font "格式對齊中心" at bounding box center [746, 216] width 123 height 21
click at [731, 220] on font "格式_對齊_右" at bounding box center [791, 216] width 144 height 21
click at [755, 220] on font "format_align_justify" at bounding box center [763, 216] width 21 height 21
click at [662, 216] on font "格式_對齊_左" at bounding box center [722, 216] width 144 height 21
click at [749, 148] on div at bounding box center [746, 145] width 35 height 35
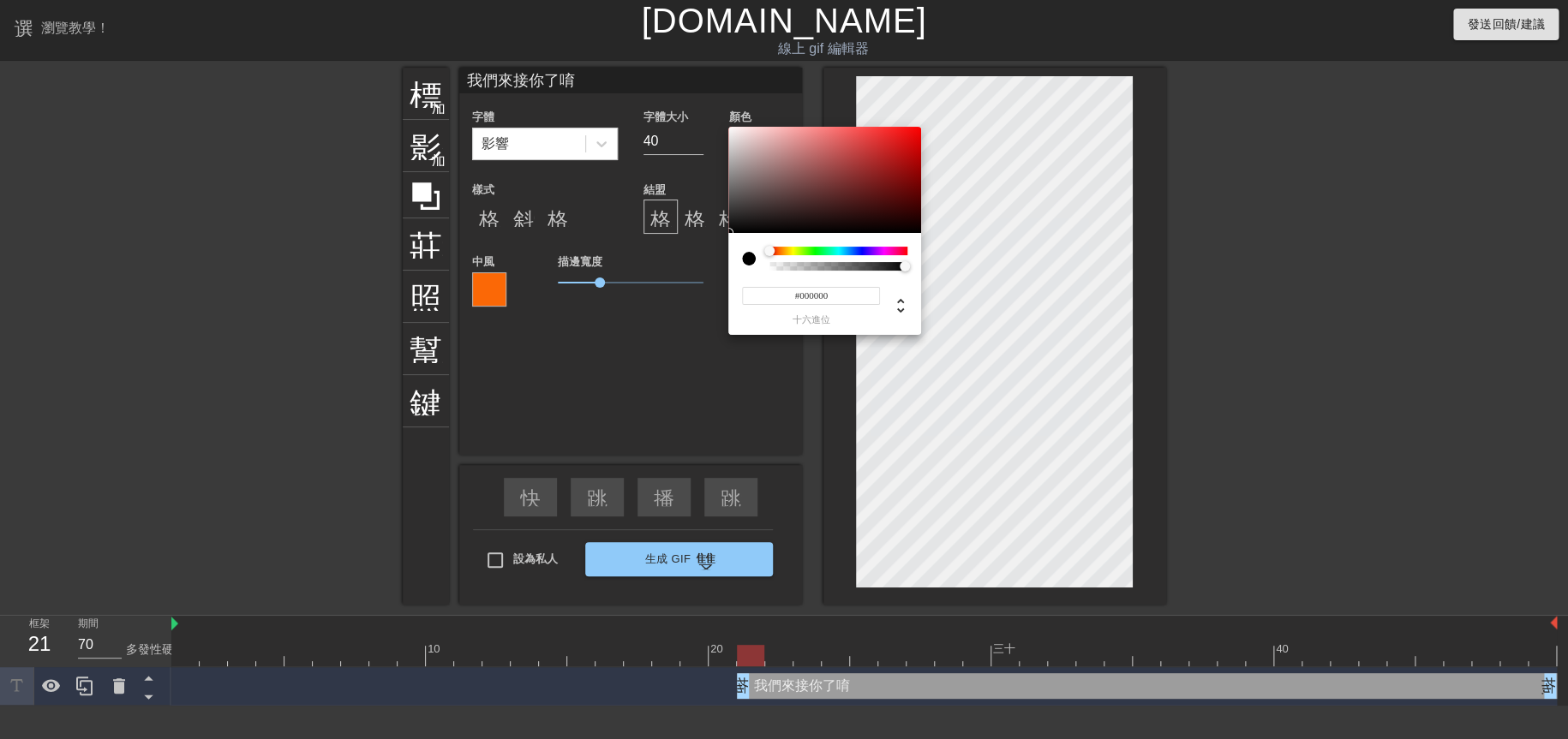
click at [766, 299] on input "#000000" at bounding box center [811, 295] width 138 height 18
click at [773, 304] on input "#000000" at bounding box center [811, 295] width 138 height 18
click at [732, 138] on div at bounding box center [824, 180] width 193 height 106
click at [734, 136] on div at bounding box center [731, 137] width 10 height 10
click at [736, 133] on div at bounding box center [733, 135] width 10 height 10
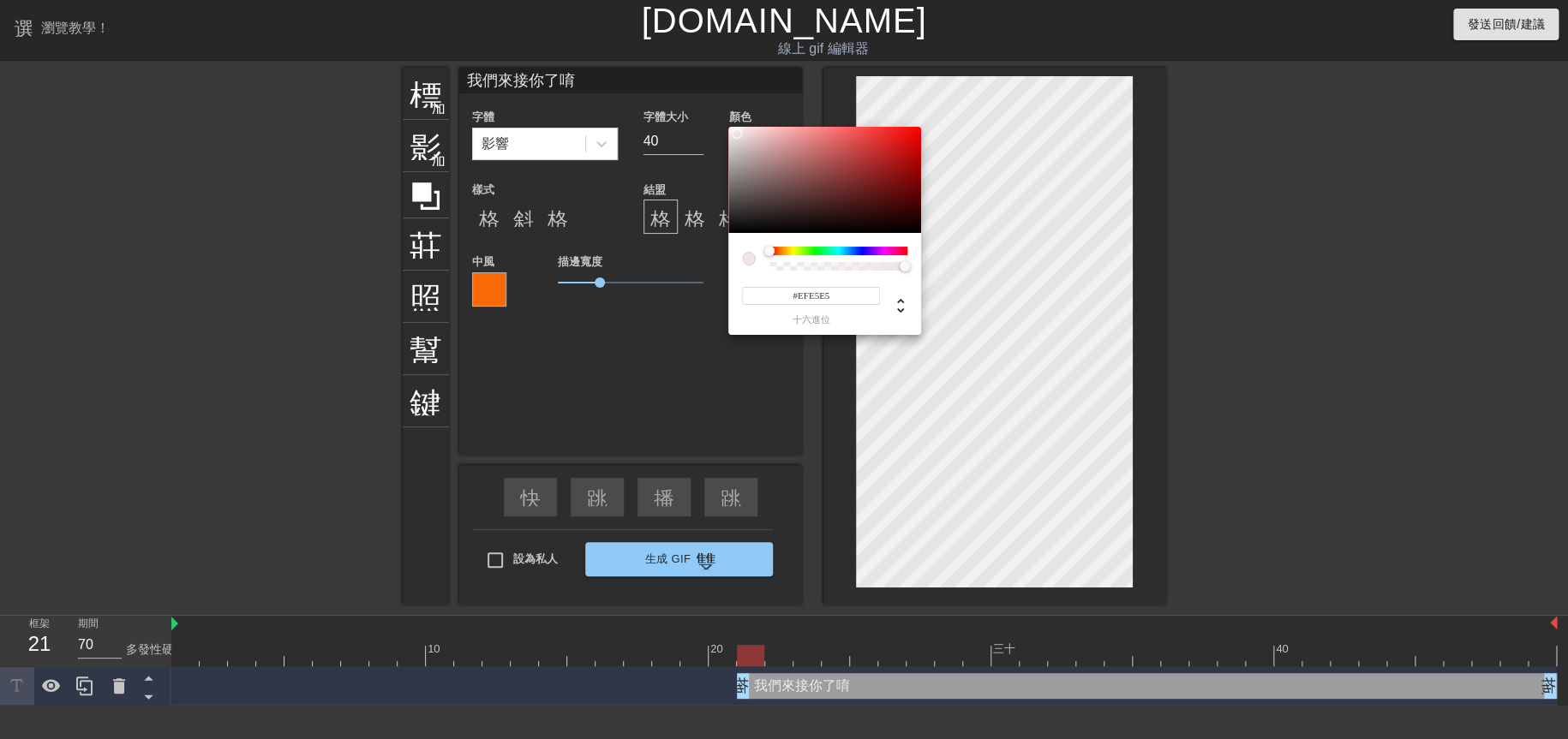
type input "#E10A0A"
click at [913, 140] on div at bounding box center [824, 180] width 193 height 106
click at [913, 140] on div at bounding box center [912, 139] width 10 height 10
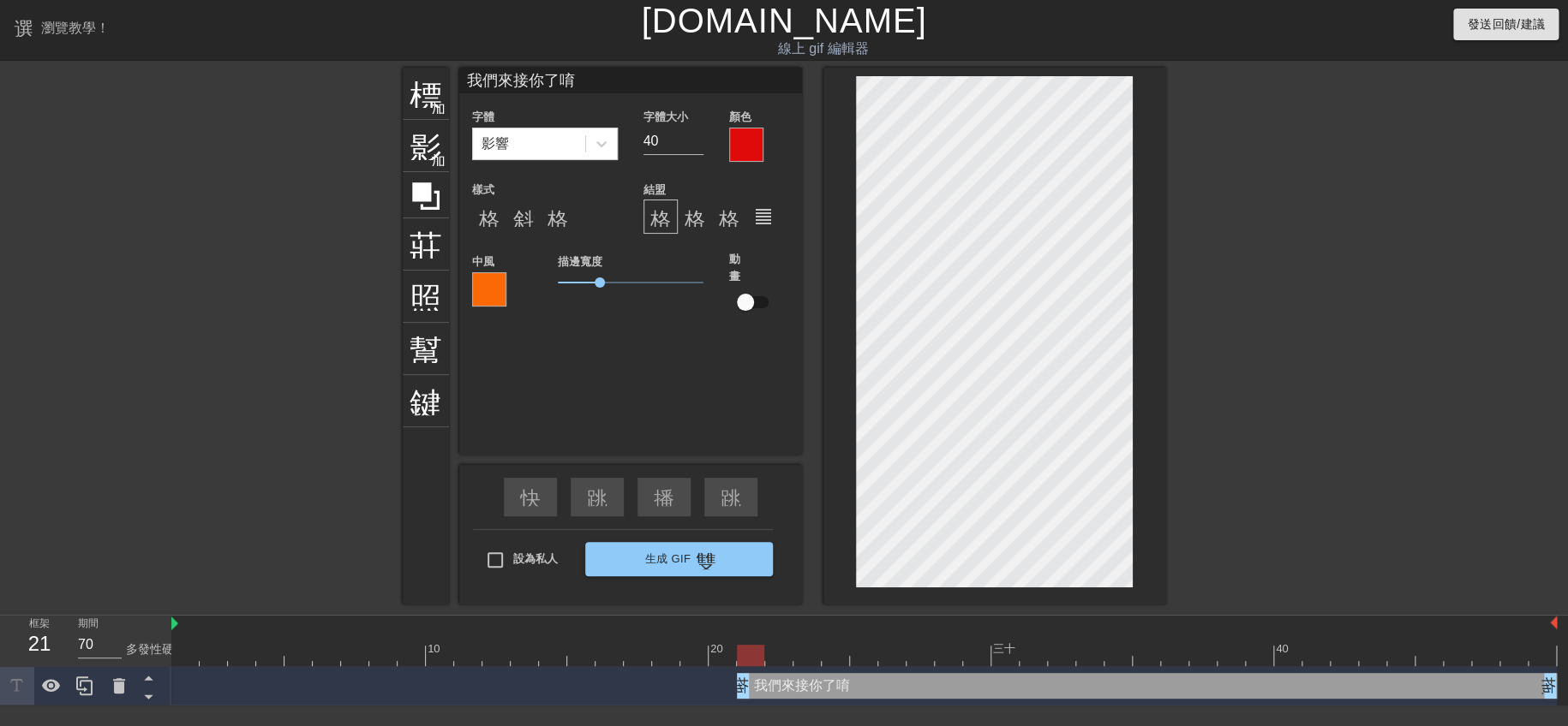
click at [477, 282] on div at bounding box center [489, 289] width 35 height 35
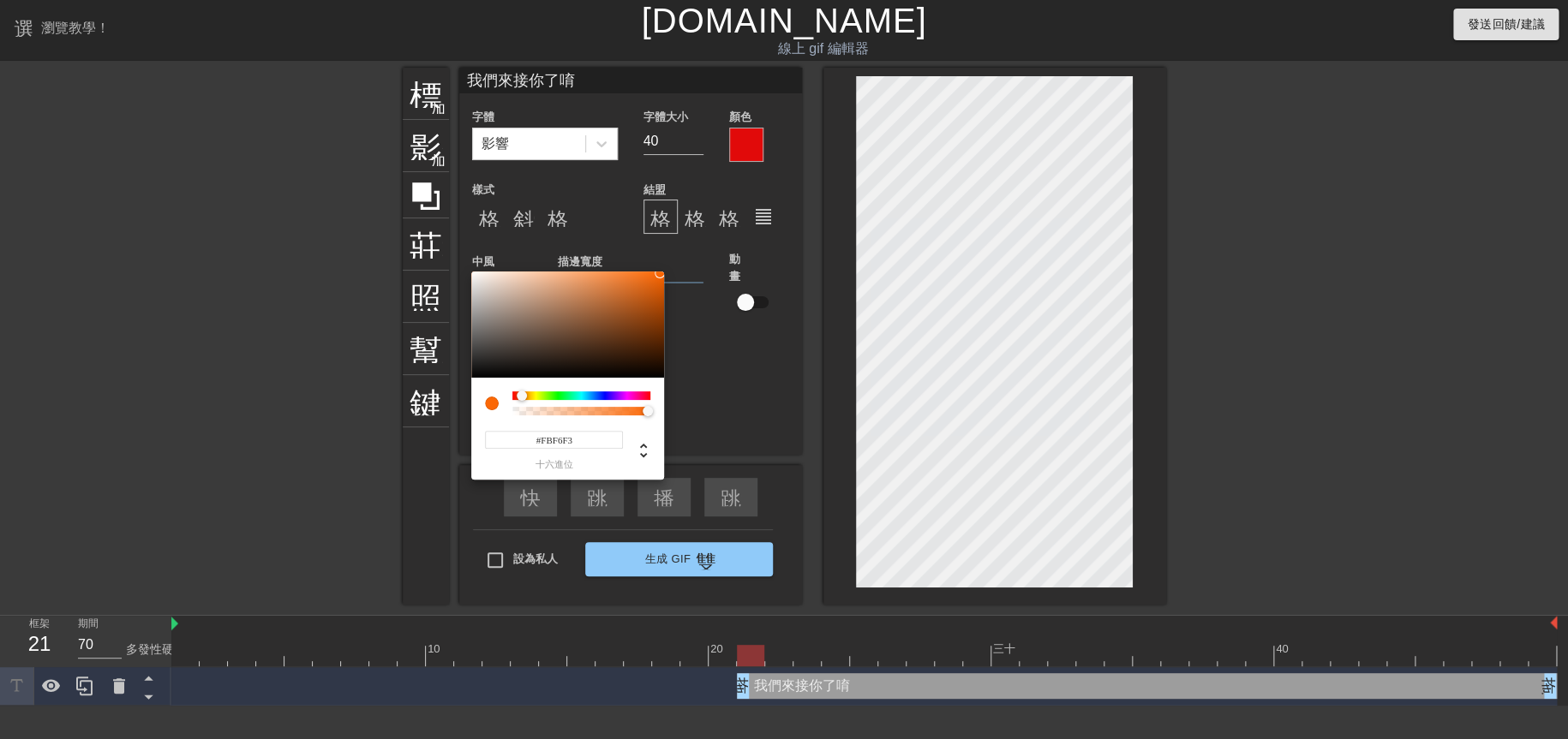
click at [477, 273] on div at bounding box center [567, 325] width 193 height 106
click at [480, 280] on div at bounding box center [482, 278] width 10 height 10
click at [494, 286] on div at bounding box center [567, 325] width 193 height 106
click at [502, 287] on div at bounding box center [498, 291] width 10 height 10
click at [539, 287] on div at bounding box center [567, 325] width 193 height 106
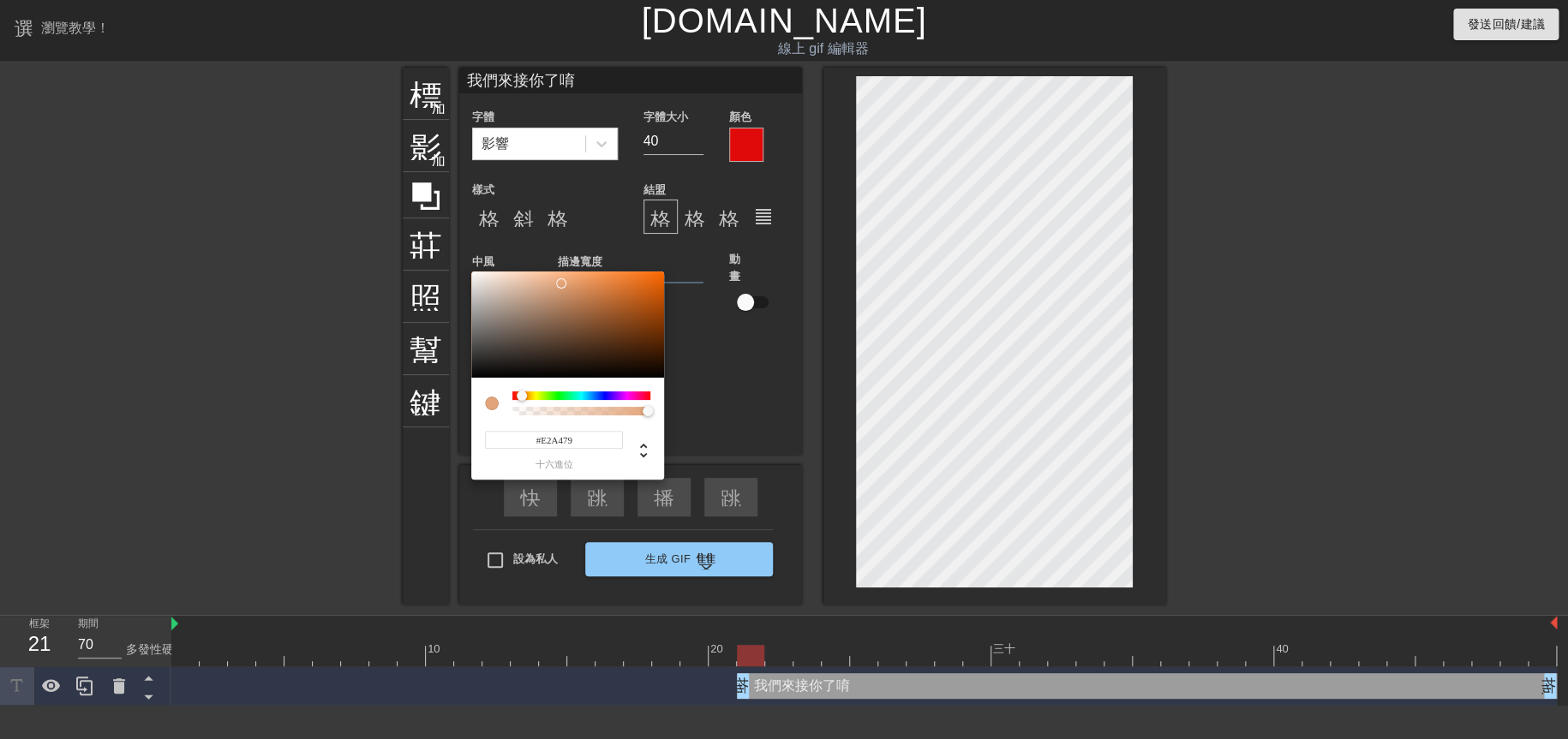
click at [561, 284] on div at bounding box center [567, 325] width 193 height 106
click at [649, 275] on div at bounding box center [567, 325] width 193 height 106
click at [652, 286] on div at bounding box center [567, 325] width 193 height 106
click at [632, 286] on div at bounding box center [567, 325] width 193 height 106
click at [595, 279] on div at bounding box center [567, 325] width 193 height 106
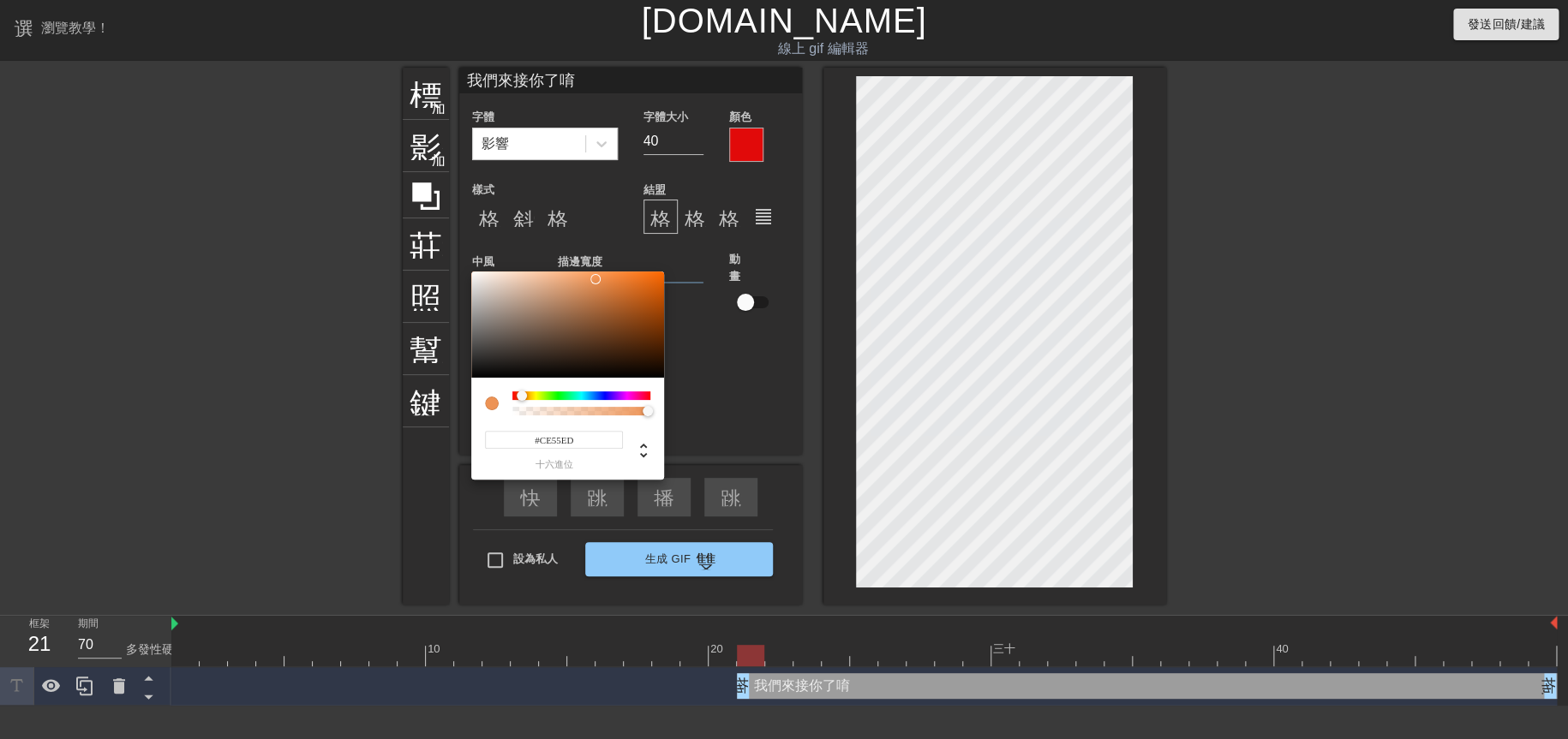
click at [623, 398] on div at bounding box center [581, 395] width 138 height 8
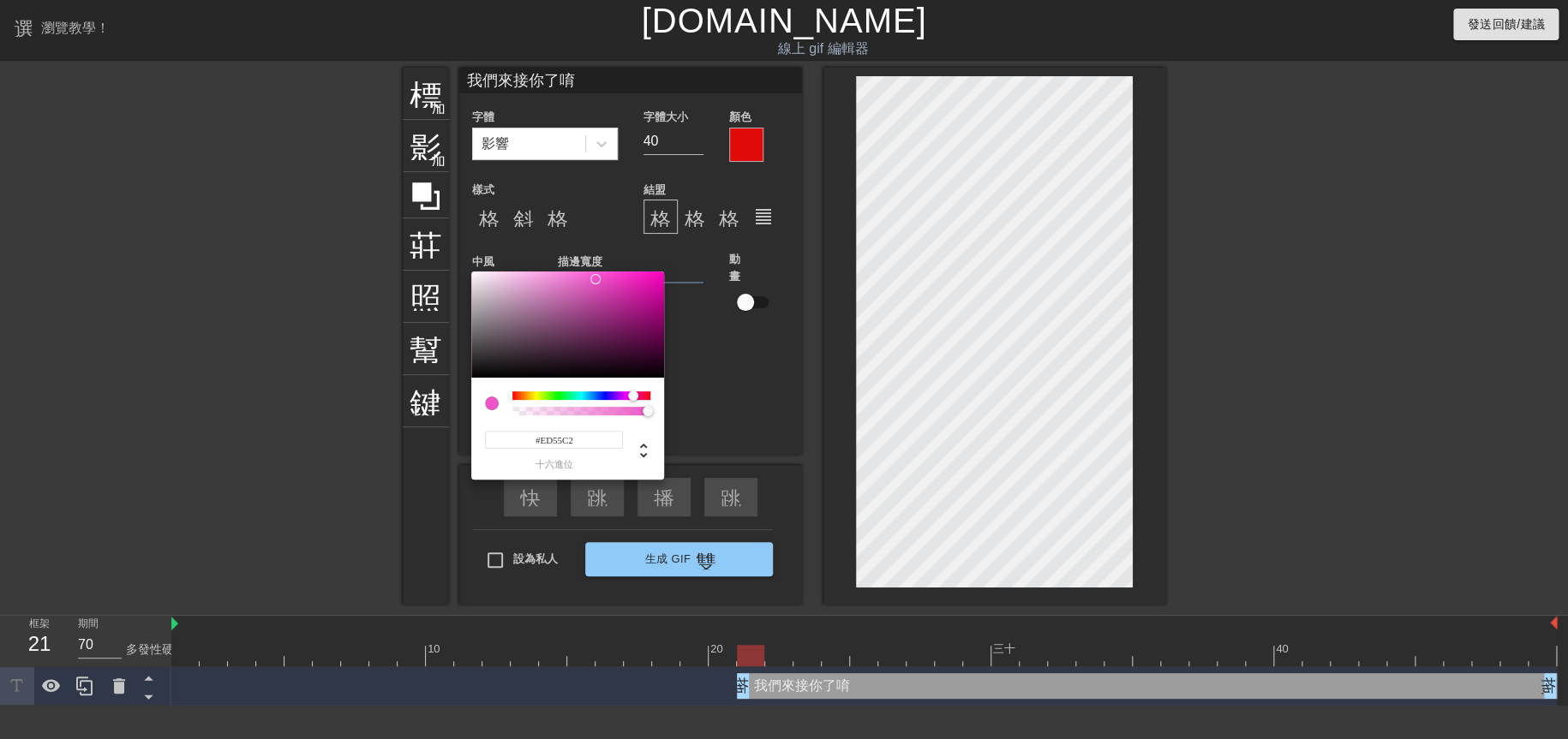
click at [634, 397] on div at bounding box center [581, 395] width 138 height 8
click at [627, 397] on div at bounding box center [581, 395] width 138 height 8
type input "#BD55ED"
drag, startPoint x: 621, startPoint y: 398, endPoint x: 613, endPoint y: 391, distance: 10.6
click at [621, 399] on div at bounding box center [581, 395] width 138 height 8
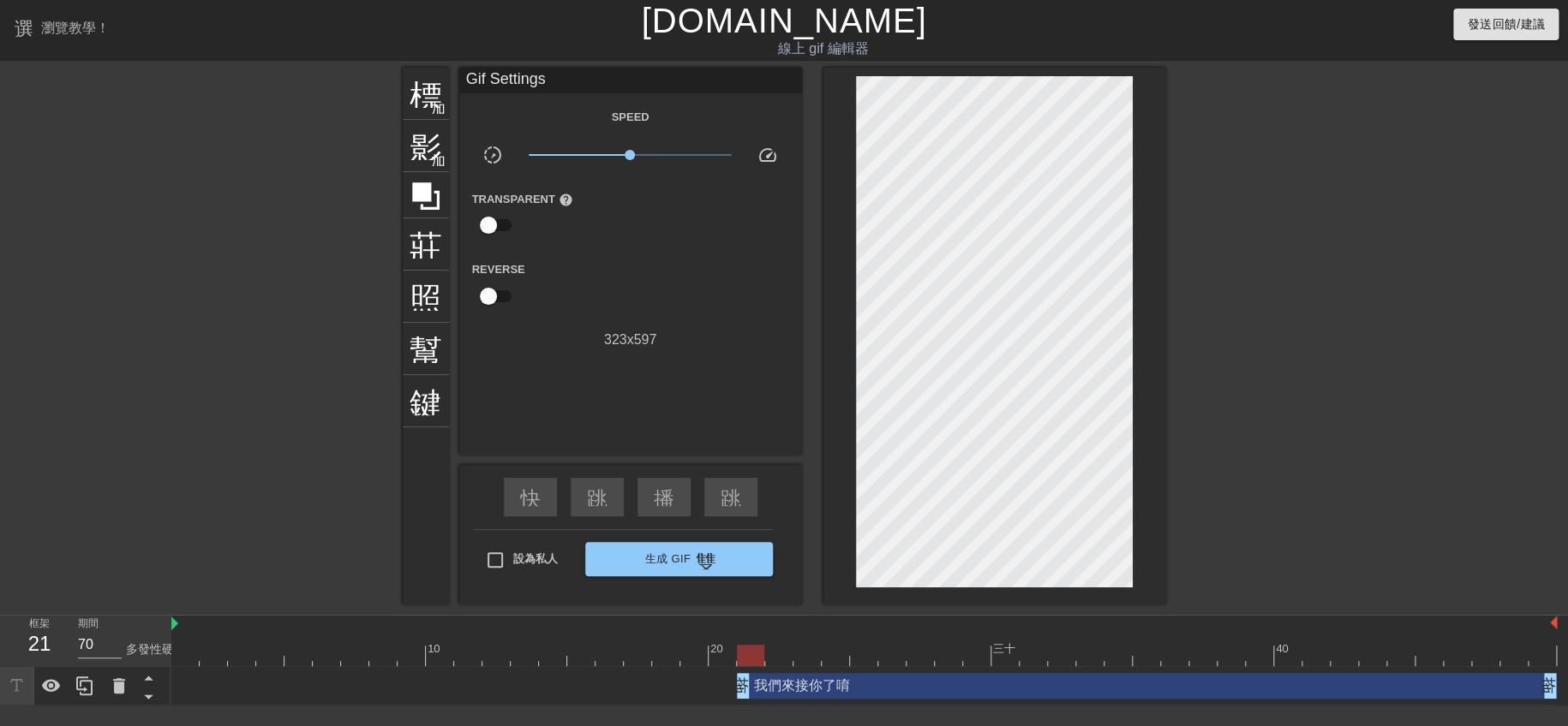
click at [750, 153] on div "speed" at bounding box center [773, 158] width 57 height 26
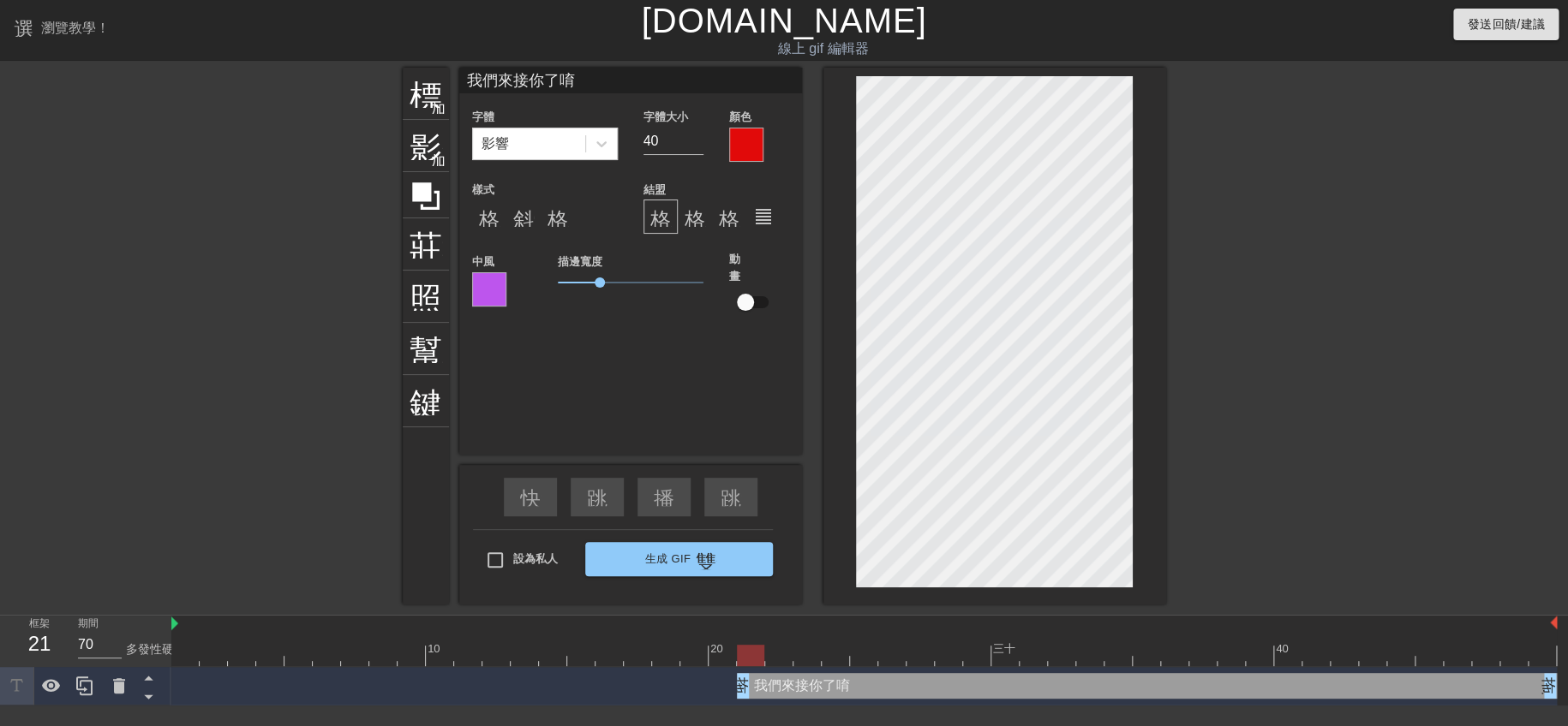
click at [742, 149] on div at bounding box center [746, 145] width 35 height 35
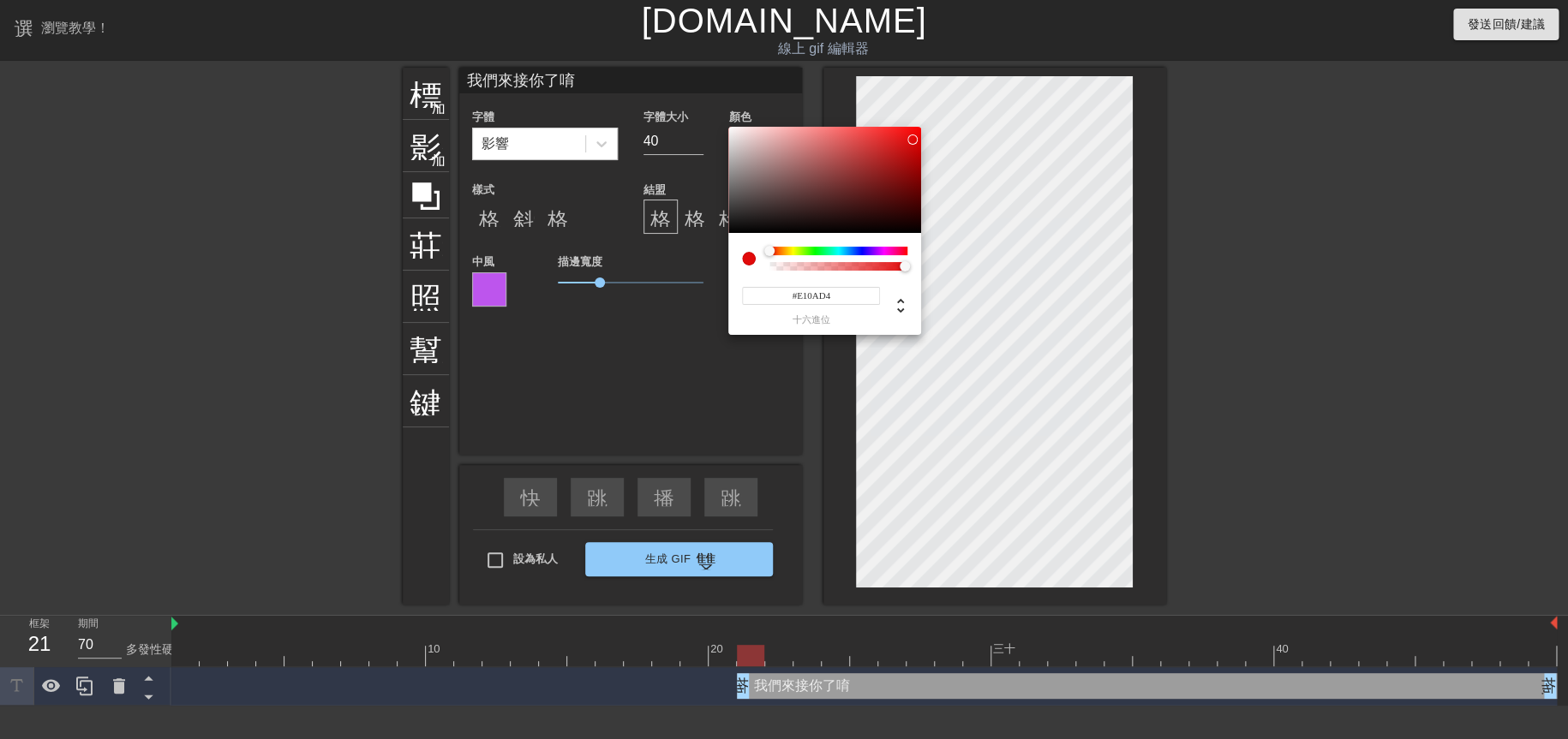
click at [886, 254] on div at bounding box center [838, 250] width 138 height 8
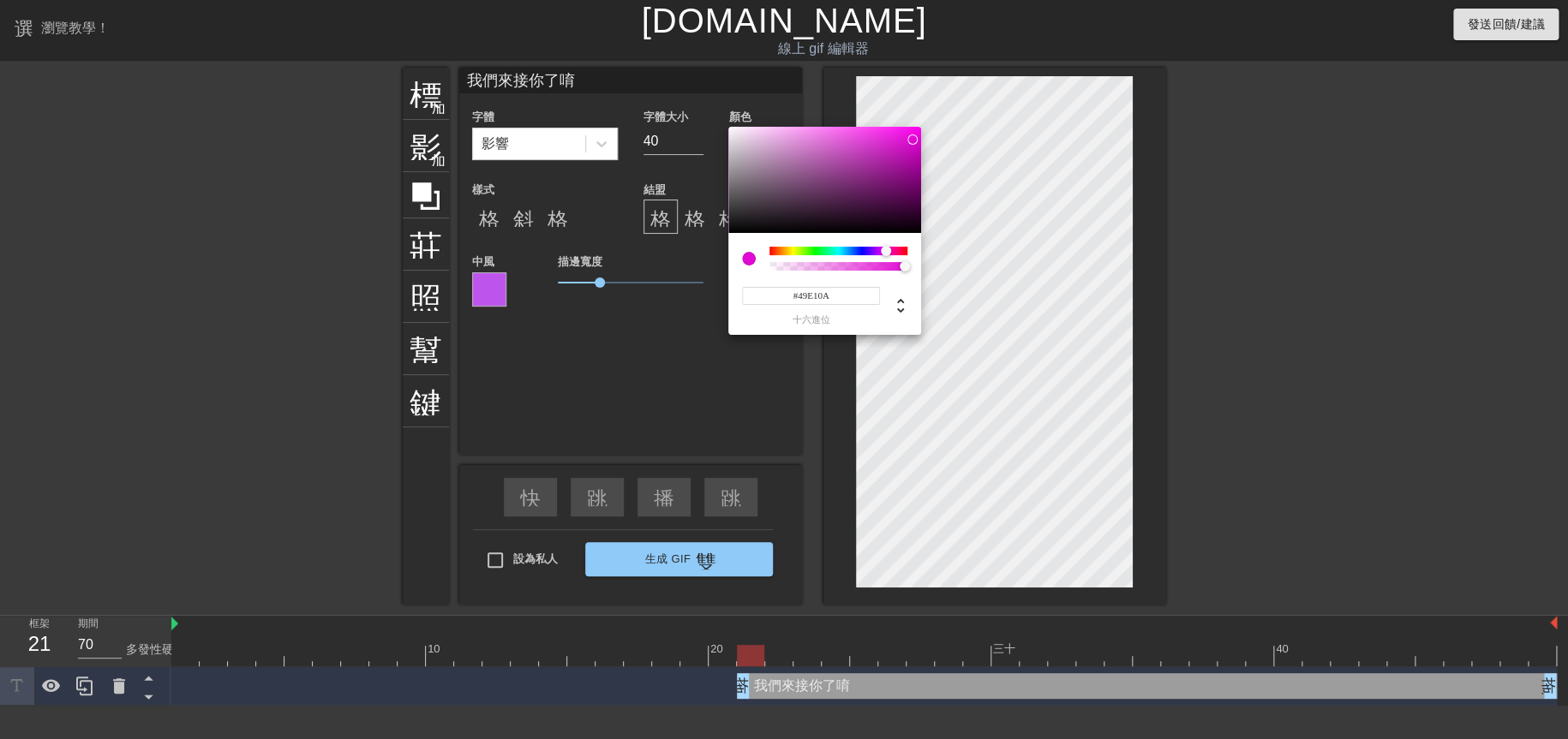
click at [808, 252] on div at bounding box center [838, 250] width 138 height 8
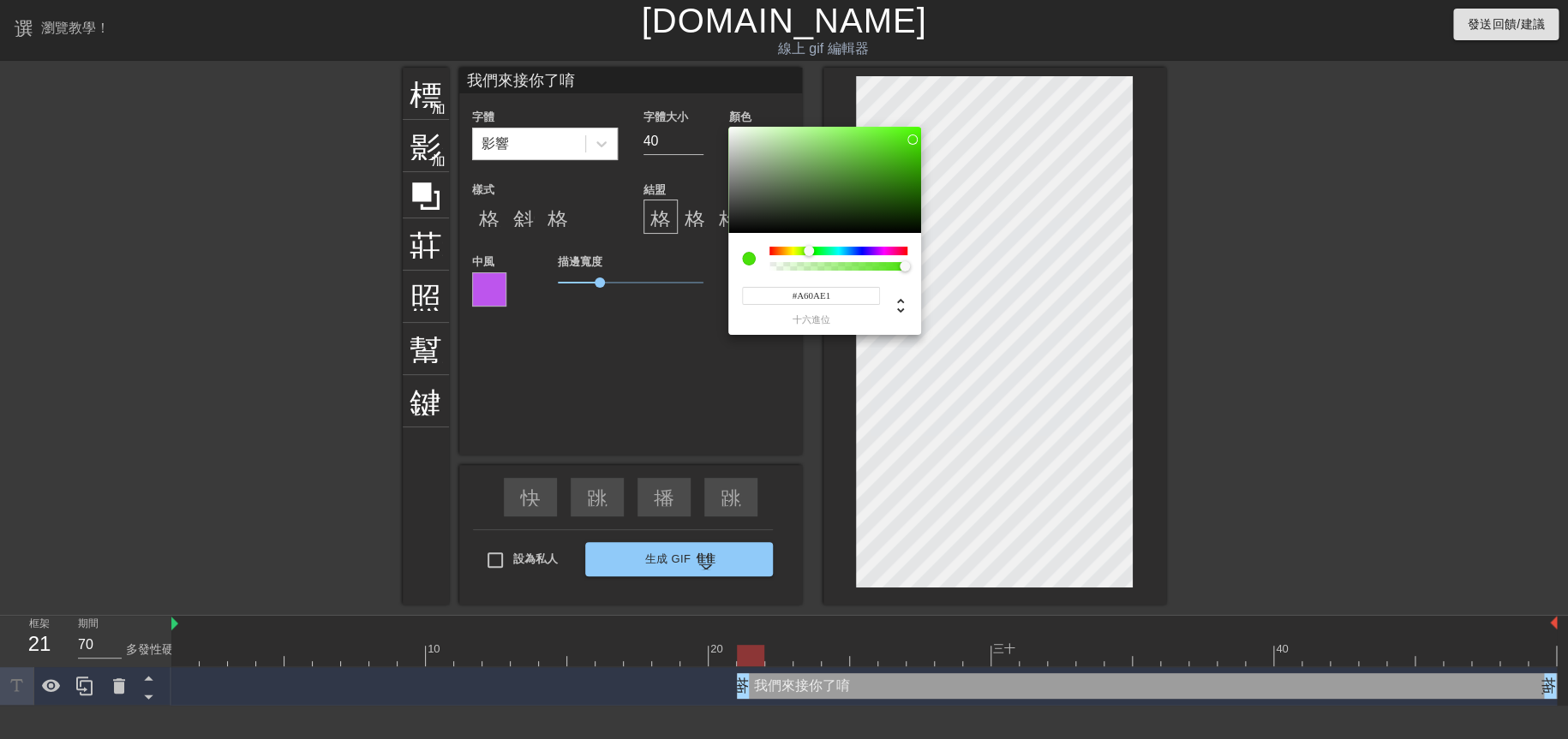
click at [878, 254] on div at bounding box center [838, 250] width 138 height 8
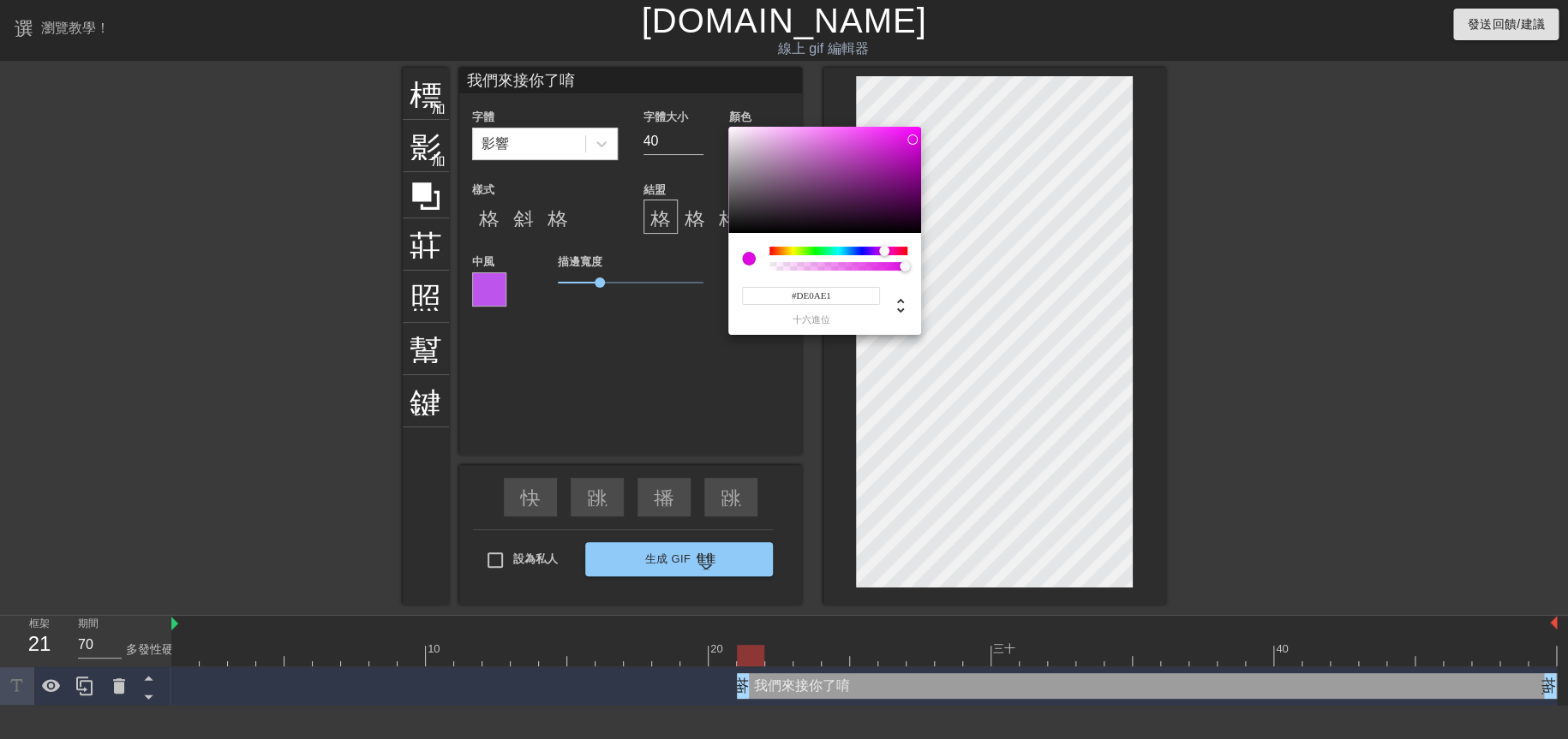
click at [884, 253] on div at bounding box center [889, 251] width 10 height 10
type input "#E10ABC"
click at [889, 253] on div at bounding box center [888, 250] width 10 height 10
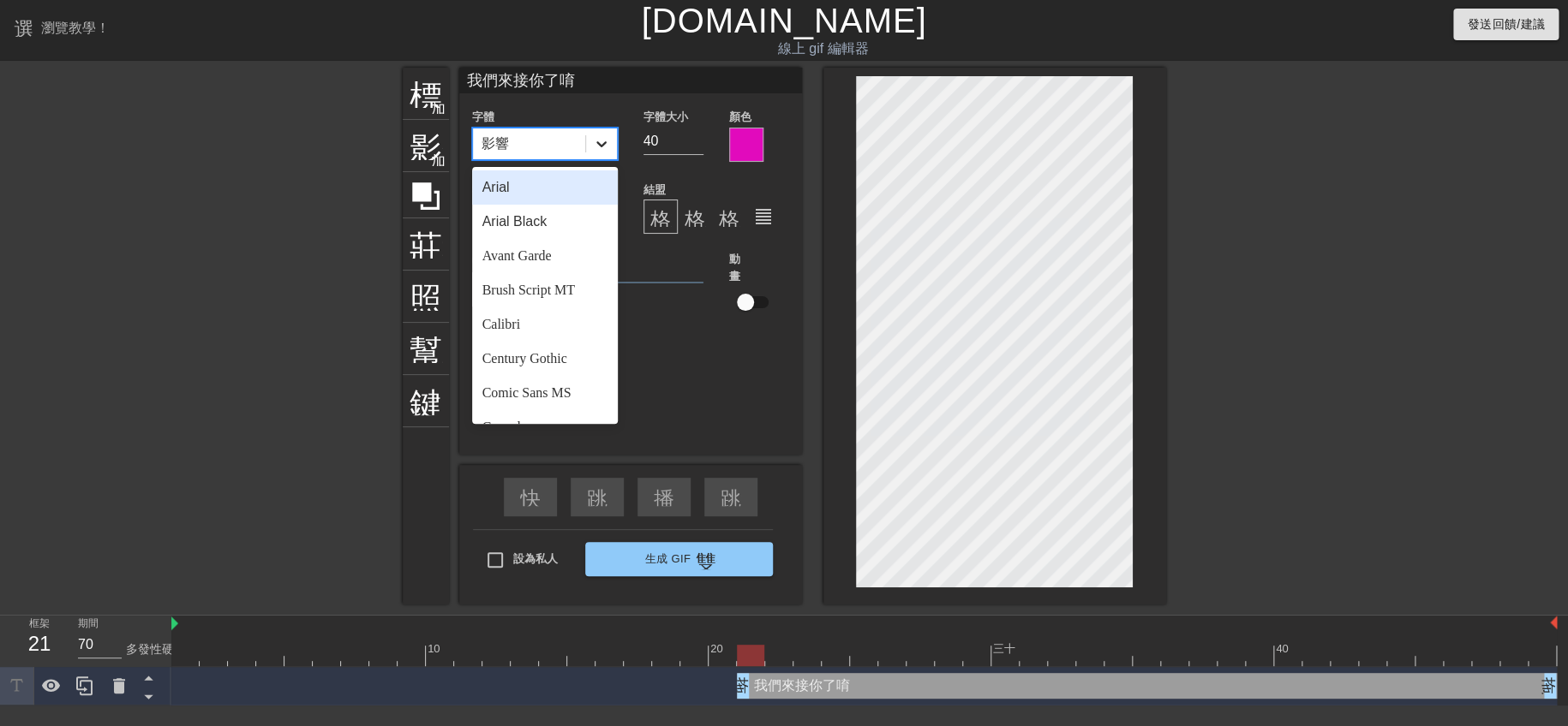
click at [599, 141] on icon at bounding box center [601, 144] width 17 height 17
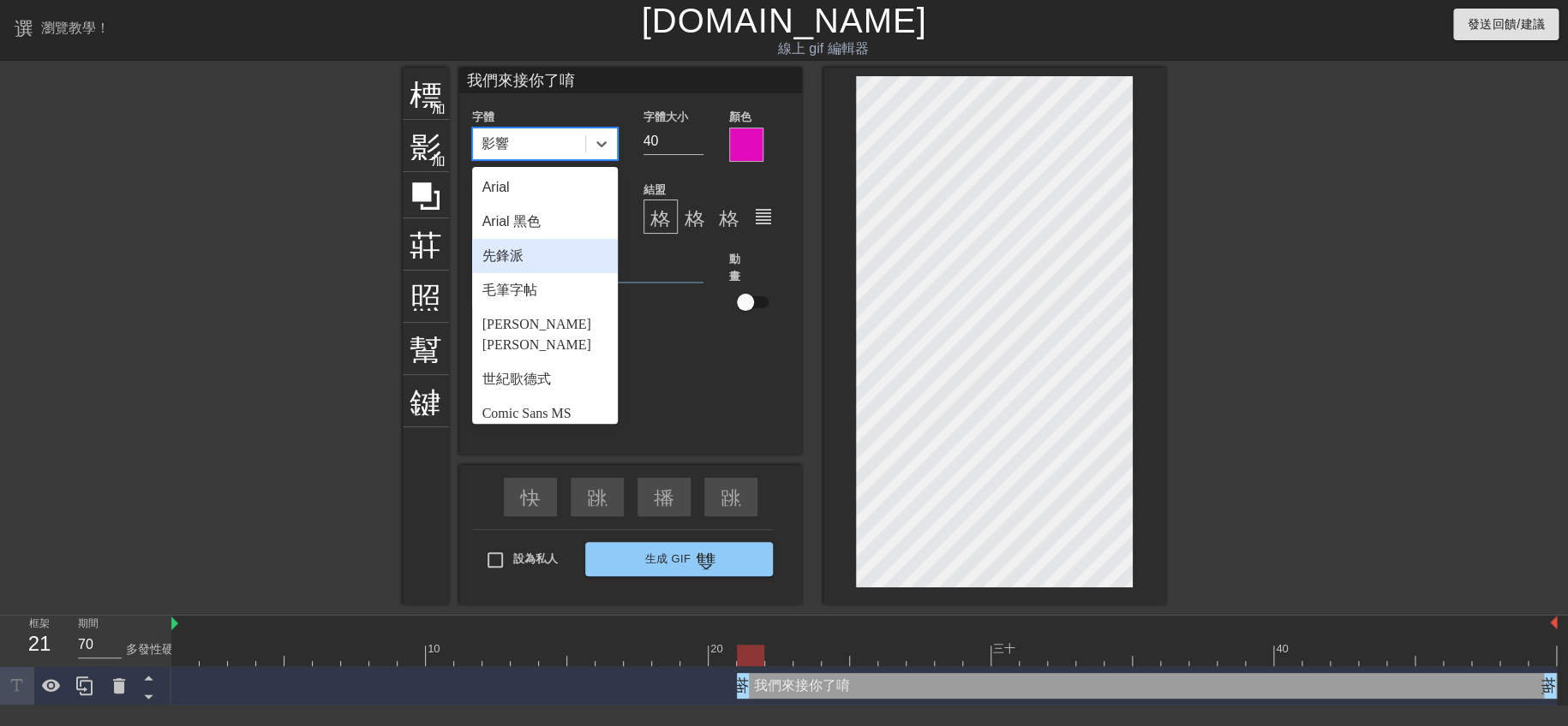
click at [567, 258] on div "先鋒派" at bounding box center [545, 256] width 146 height 35
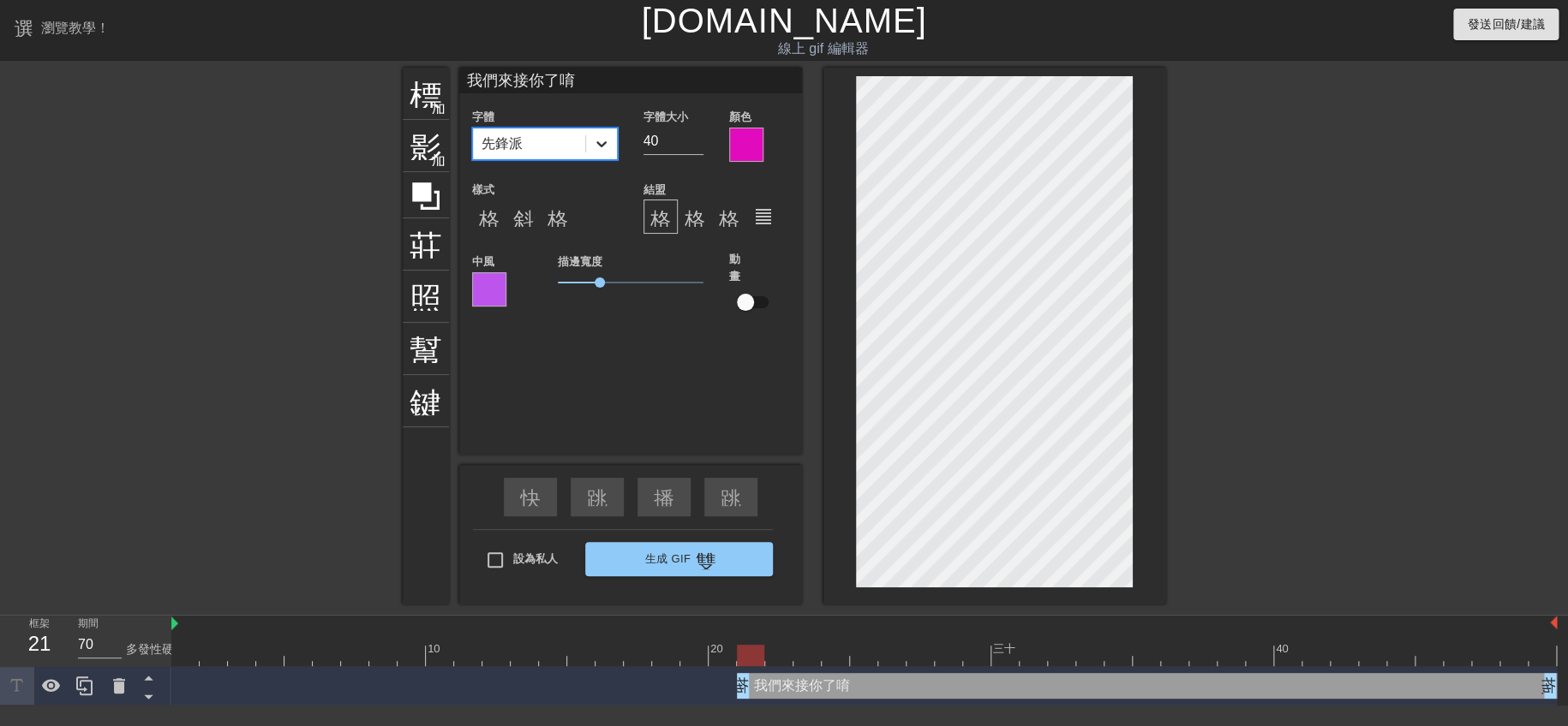
click at [598, 150] on icon at bounding box center [601, 144] width 17 height 17
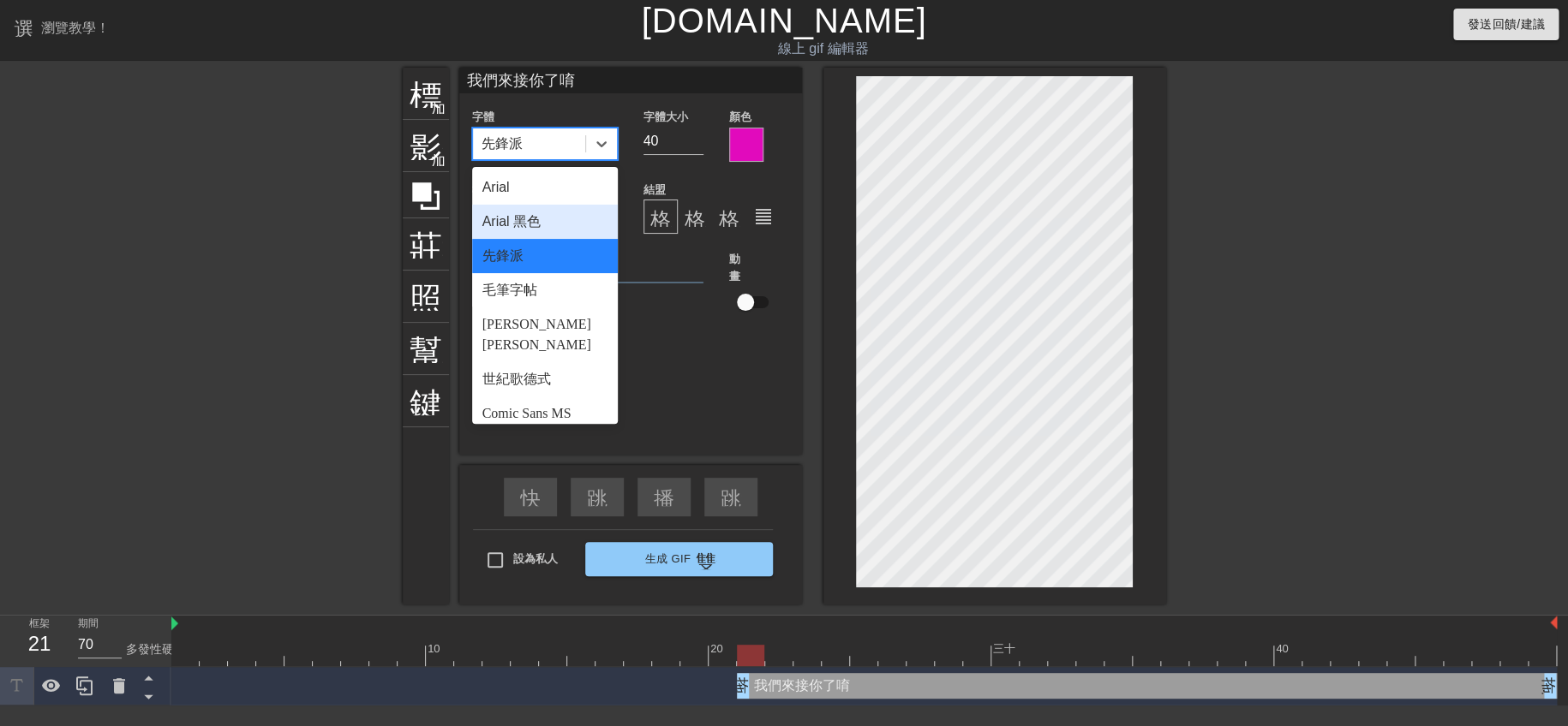
click at [531, 225] on font "Arial 黑色" at bounding box center [511, 221] width 58 height 15
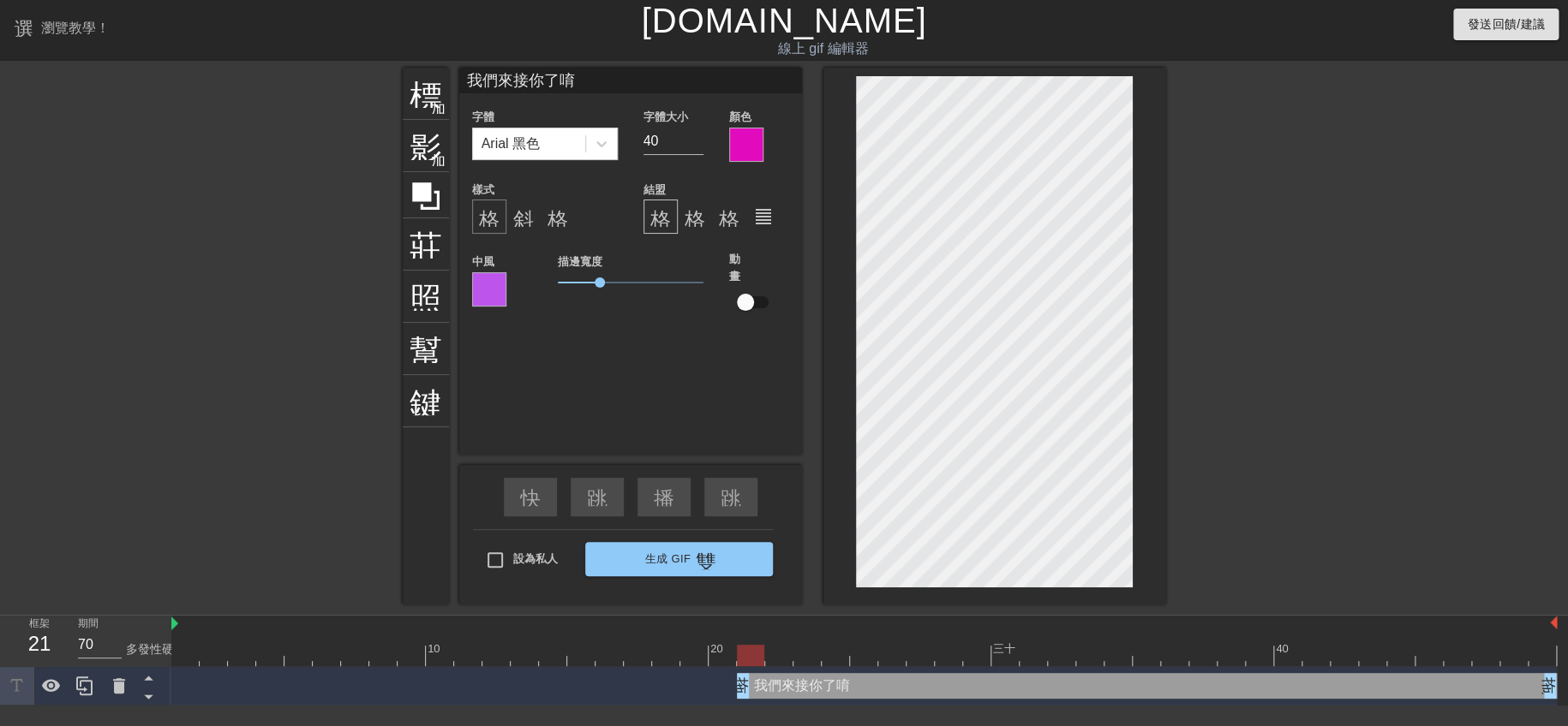
click at [499, 223] on div "格式_粗體" at bounding box center [489, 216] width 35 height 35
click at [525, 219] on font "斜體格式" at bounding box center [554, 216] width 82 height 21
click at [548, 221] on font "格式底線" at bounding box center [589, 216] width 82 height 21
click at [485, 224] on font "格式_粗體" at bounding box center [530, 216] width 103 height 21
click at [519, 214] on font "斜體格式" at bounding box center [554, 216] width 82 height 21
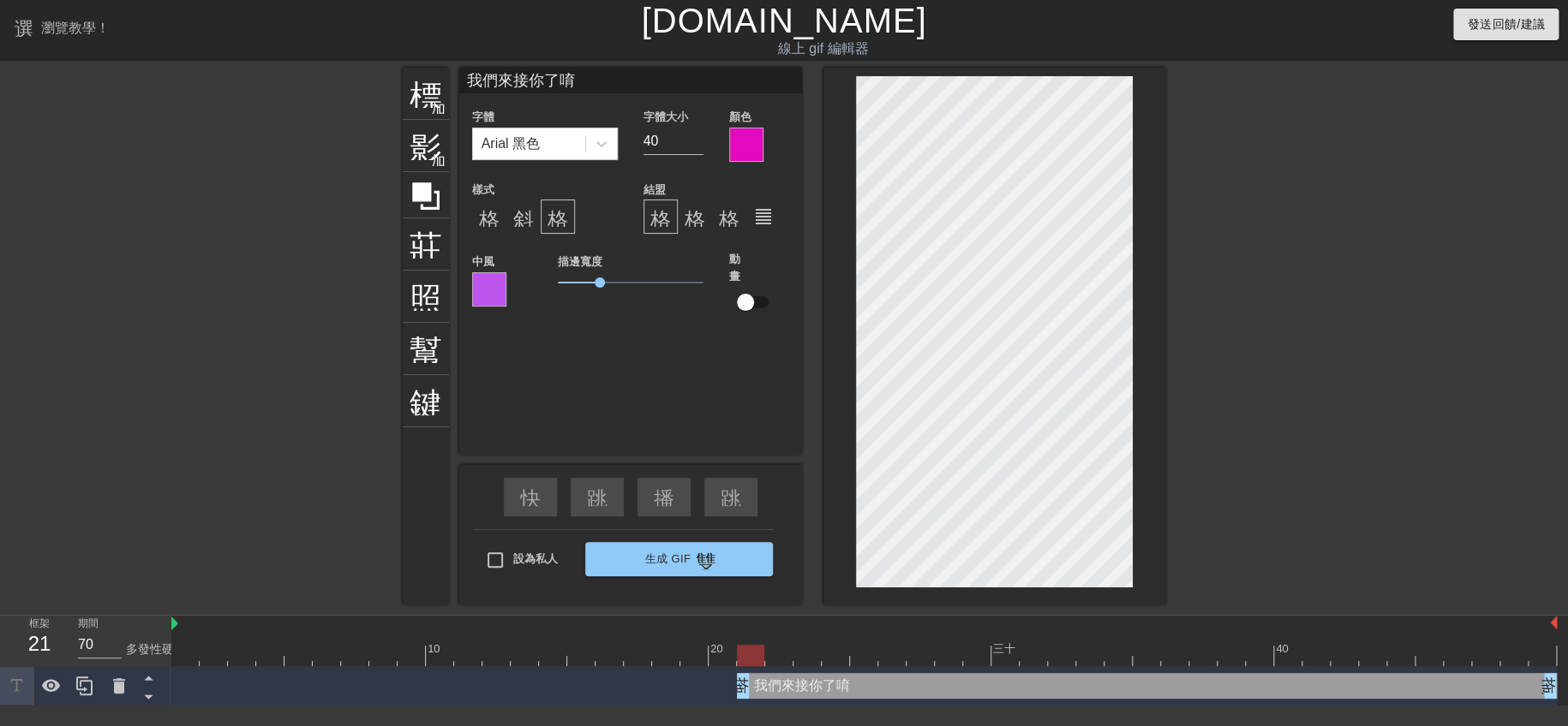
click at [553, 214] on font "格式底線" at bounding box center [589, 216] width 82 height 21
drag, startPoint x: 664, startPoint y: 136, endPoint x: 645, endPoint y: 137, distance: 19.0
click at [645, 137] on input "40" at bounding box center [673, 141] width 60 height 27
click at [696, 150] on input "40" at bounding box center [673, 141] width 60 height 27
click at [696, 143] on input "39" at bounding box center [673, 141] width 60 height 27
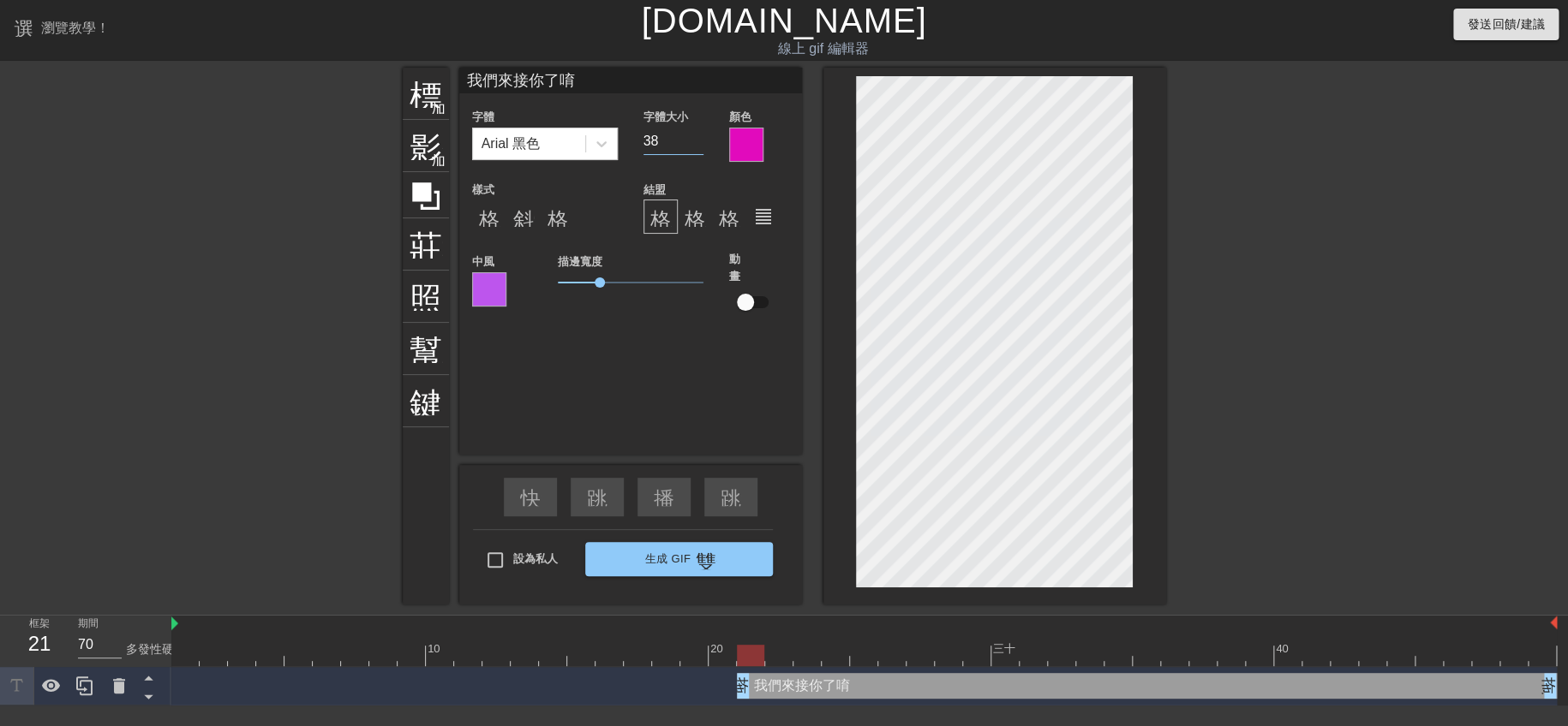
type input "38"
click at [696, 143] on input "38" at bounding box center [673, 141] width 60 height 27
click at [670, 344] on div "我們來接你了唷 字體 Arial 黑色 字體大小 38 顏色 樣式 格式_粗體 斜體格式 格式底線 結盟 格式_對齊_左 格式對齊中心 格式_對齊_右 for…" at bounding box center [630, 261] width 343 height 387
click at [753, 305] on input "checkbox" at bounding box center [745, 302] width 98 height 33
drag, startPoint x: 752, startPoint y: 305, endPoint x: 729, endPoint y: 306, distance: 23.0
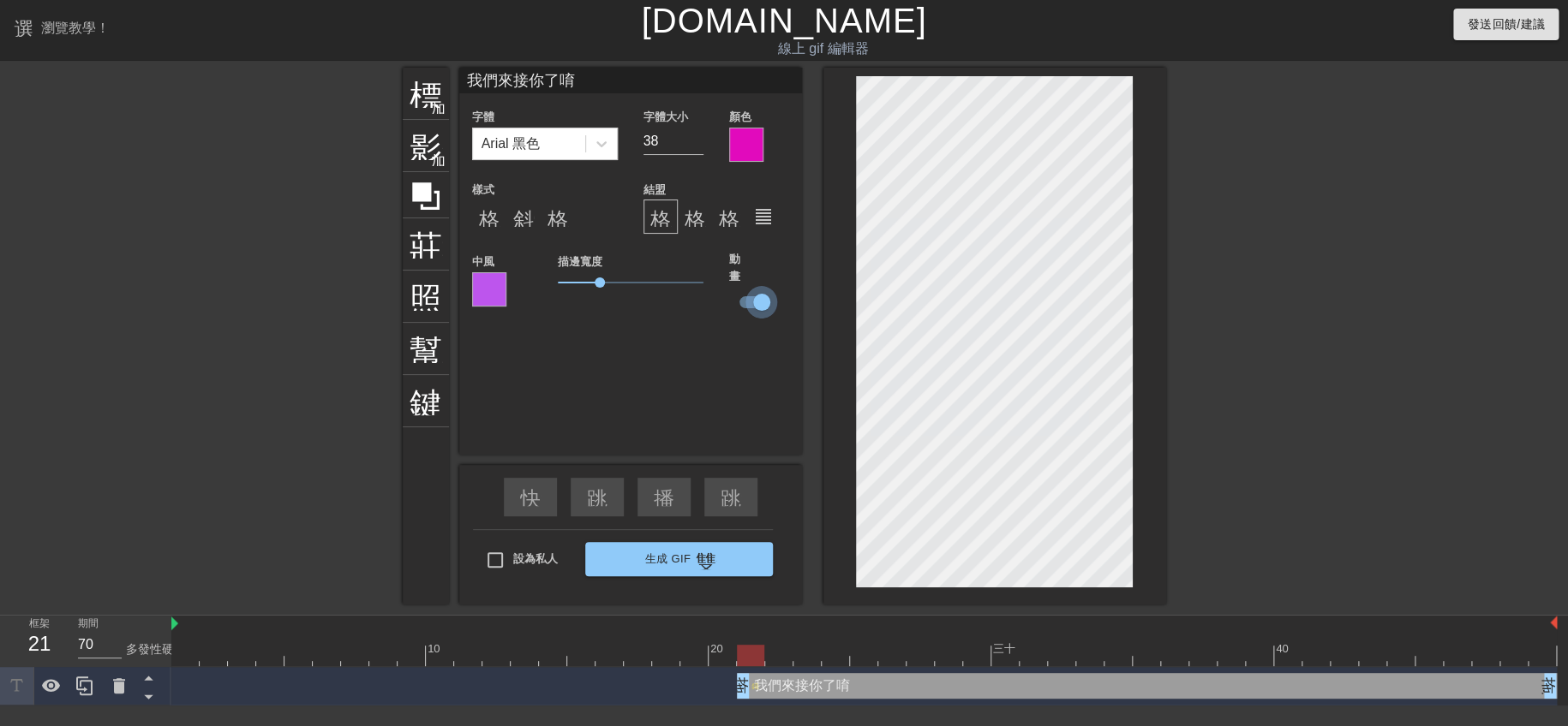
click at [730, 305] on input "checkbox" at bounding box center [762, 302] width 98 height 33
checkbox input "false"
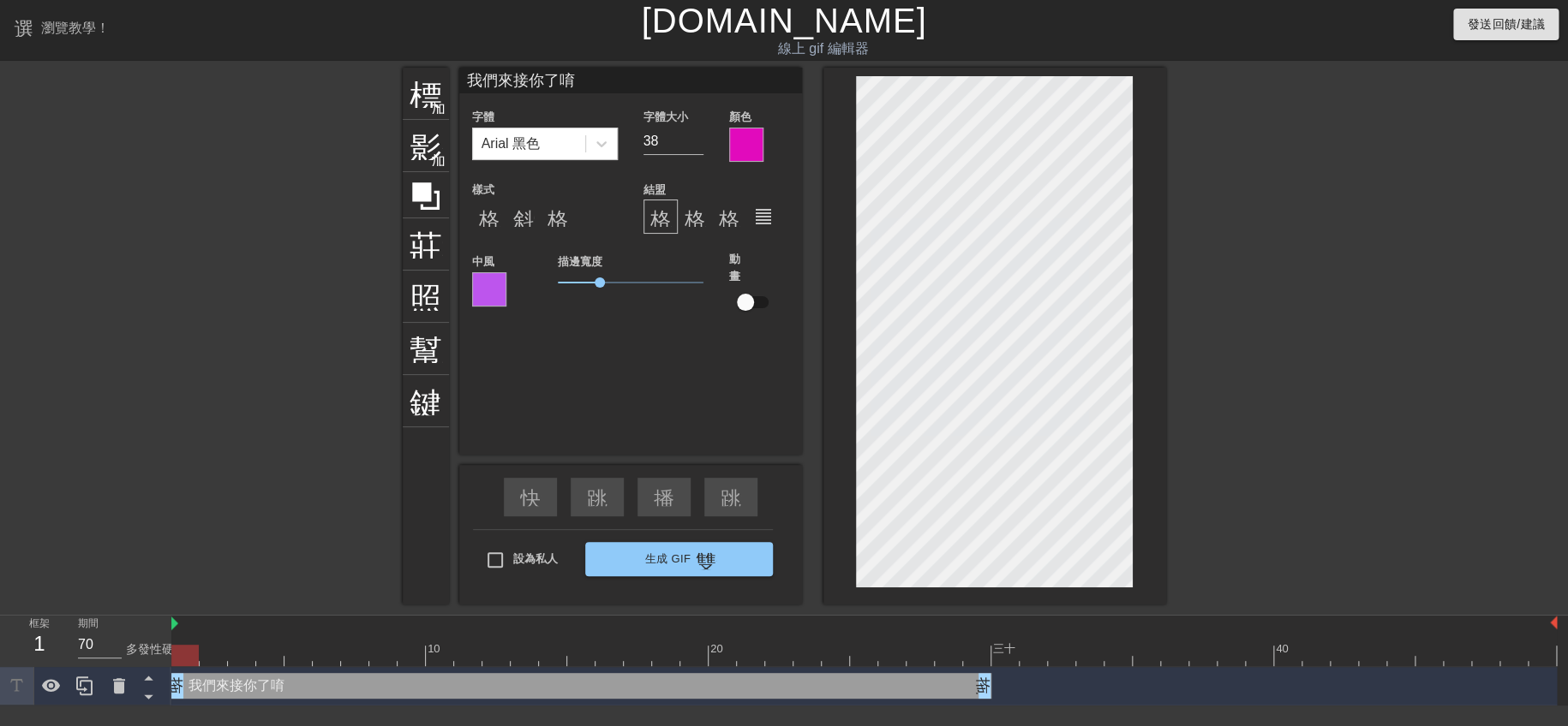
drag, startPoint x: 763, startPoint y: 693, endPoint x: 189, endPoint y: 677, distance: 574.2
click at [189, 677] on div "我們來接你了唷 拖曳手柄 拖曳手柄" at bounding box center [581, 686] width 819 height 26
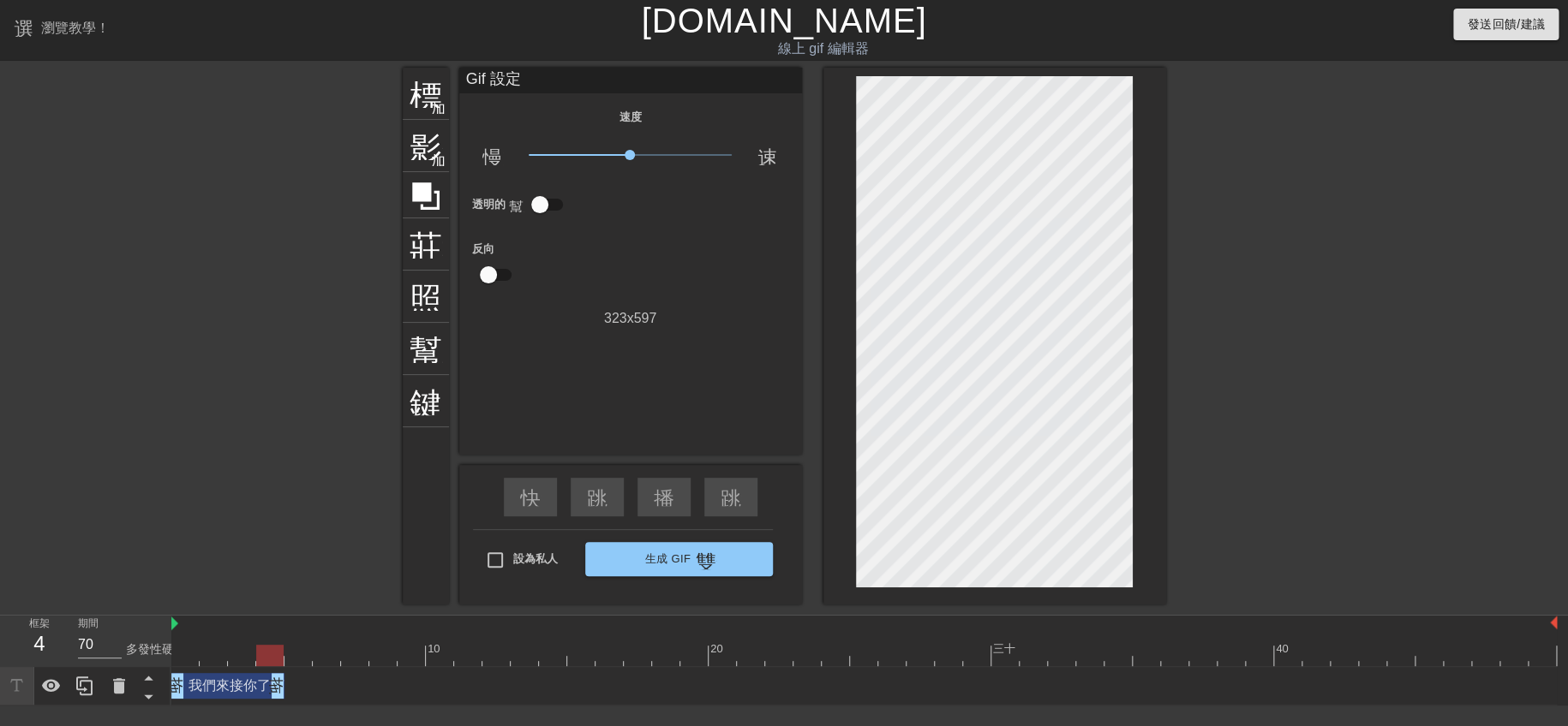
drag, startPoint x: 986, startPoint y: 687, endPoint x: 293, endPoint y: 683, distance: 693.0
click at [293, 683] on div "我們來接你了唷 拖曳手柄 拖曳手柄" at bounding box center [864, 686] width 1385 height 26
click at [273, 651] on div at bounding box center [269, 655] width 27 height 21
drag, startPoint x: 172, startPoint y: 624, endPoint x: 278, endPoint y: 624, distance: 106.0
click at [278, 624] on div at bounding box center [864, 624] width 1385 height 17
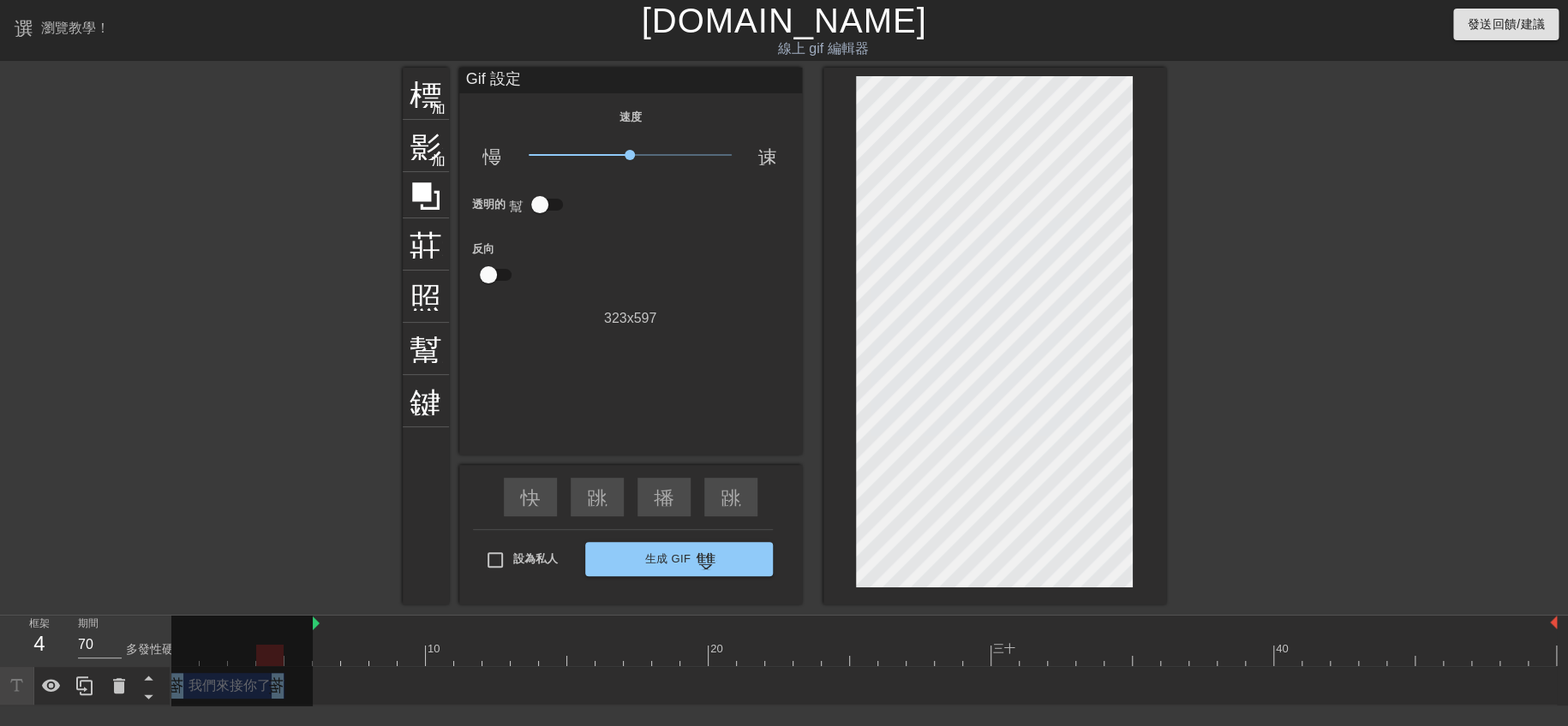
drag, startPoint x: 287, startPoint y: 623, endPoint x: 315, endPoint y: 625, distance: 28.1
drag, startPoint x: 316, startPoint y: 625, endPoint x: 135, endPoint y: 629, distance: 181.0
click at [135, 629] on div "框架 4 期間 70 多發性硬化症 10 20 三十 40 我們來接你了唷 拖曳手柄 拖曳手柄" at bounding box center [784, 661] width 1568 height 90
click at [249, 687] on div "我們來接你了唷 拖曳手柄 拖曳手柄" at bounding box center [228, 686] width 113 height 26
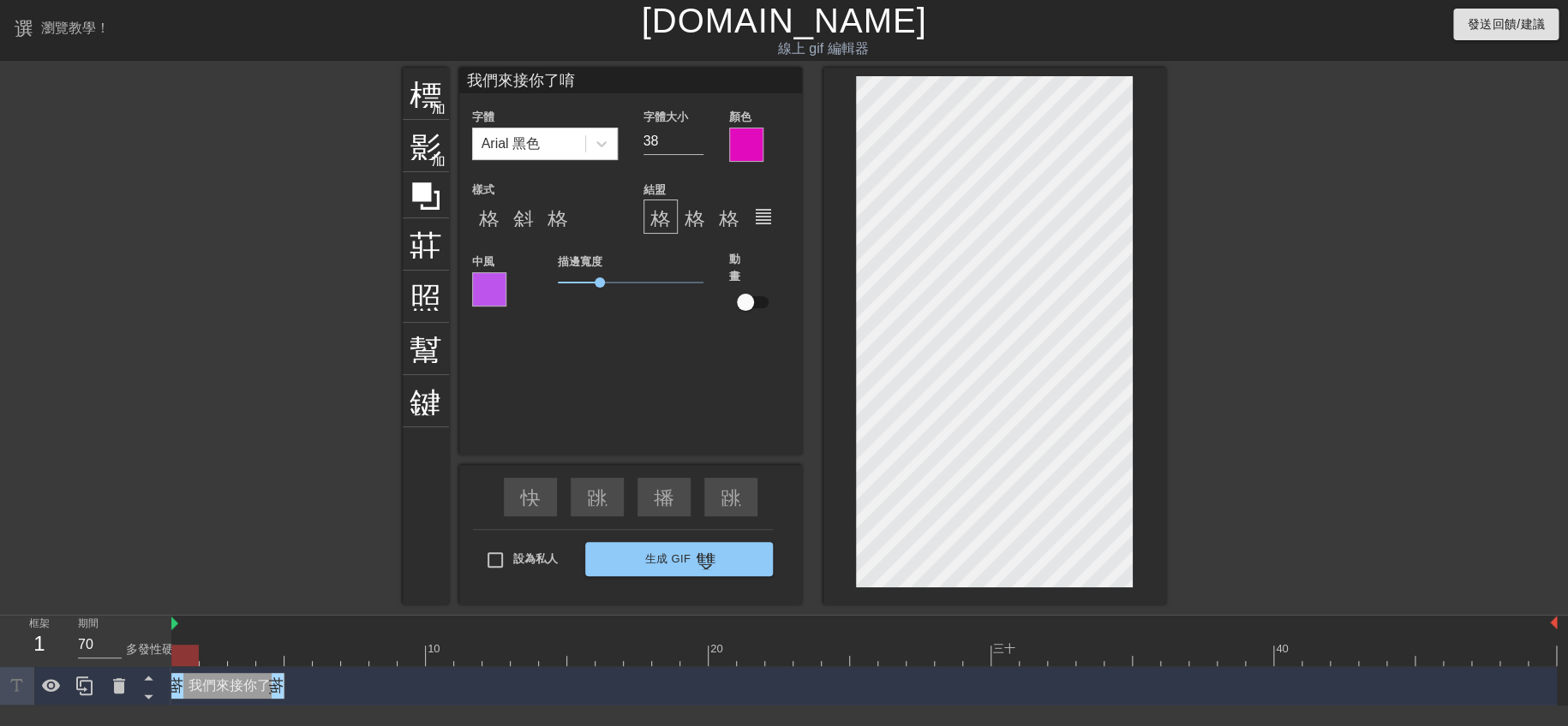
click at [249, 687] on div "我們來接你了唷 拖曳手柄 拖曳手柄" at bounding box center [228, 686] width 113 height 26
click at [257, 658] on div at bounding box center [864, 655] width 1385 height 21
click at [292, 640] on div at bounding box center [299, 643] width 28 height 21
click at [334, 642] on div at bounding box center [327, 643] width 28 height 21
click at [364, 642] on div at bounding box center [355, 643] width 28 height 21
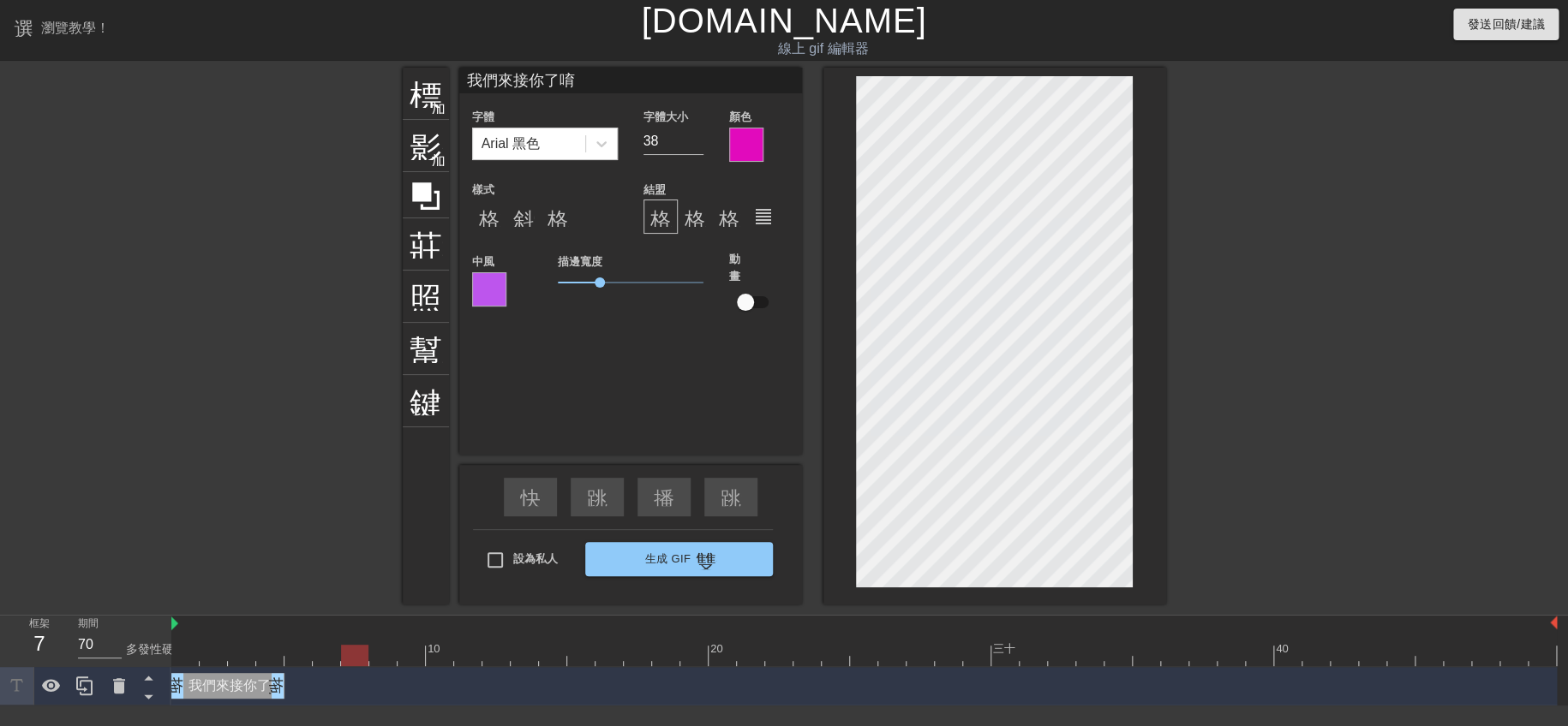
click at [401, 644] on div "10 20 三十 40" at bounding box center [864, 641] width 1385 height 50
click at [436, 642] on font "10" at bounding box center [433, 649] width 12 height 13
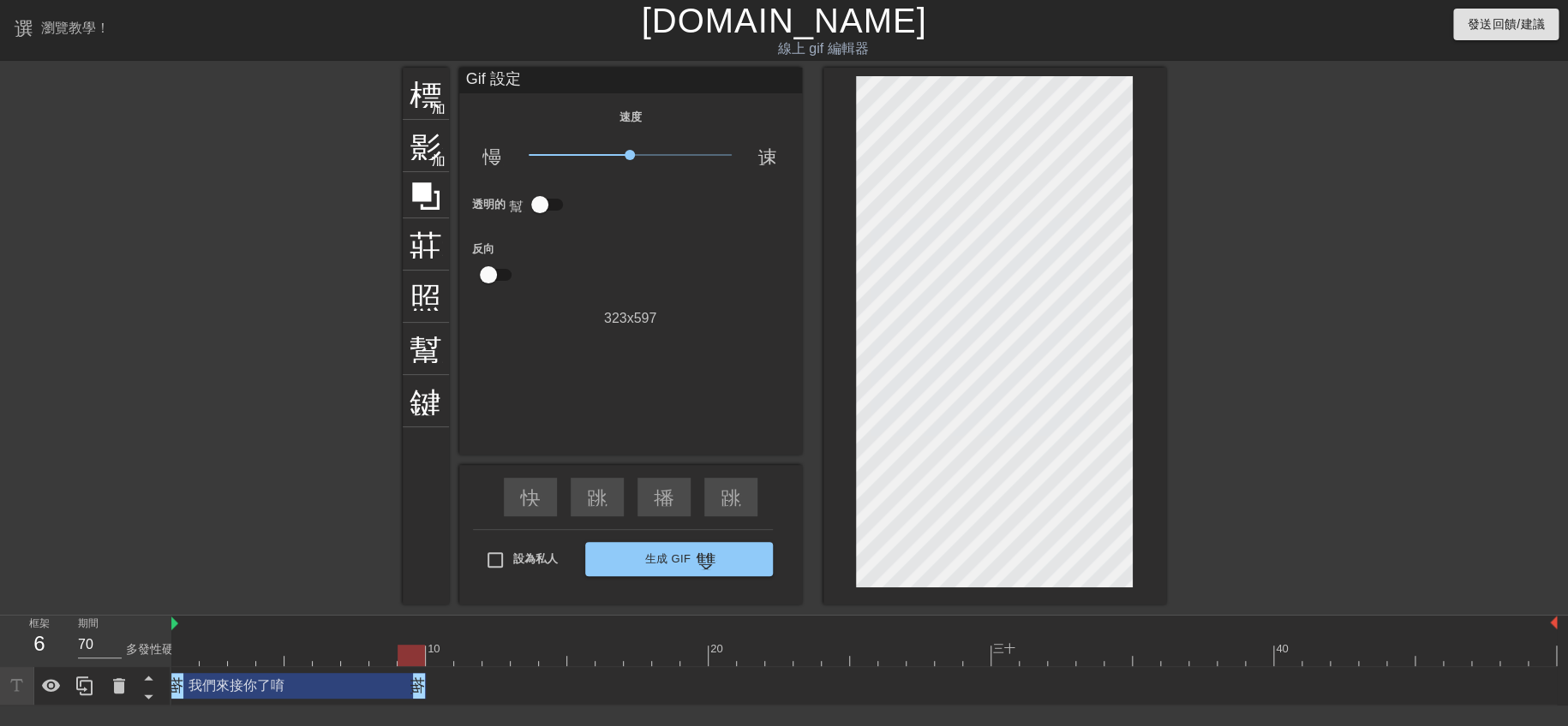
drag, startPoint x: 280, startPoint y: 691, endPoint x: 435, endPoint y: 683, distance: 155.2
click at [430, 691] on div "我們來接你了唷 拖曳手柄 拖曳手柄" at bounding box center [864, 686] width 1385 height 26
click at [484, 636] on div at bounding box center [497, 643] width 28 height 21
click at [253, 635] on div at bounding box center [242, 643] width 28 height 21
click at [317, 637] on div at bounding box center [327, 643] width 28 height 21
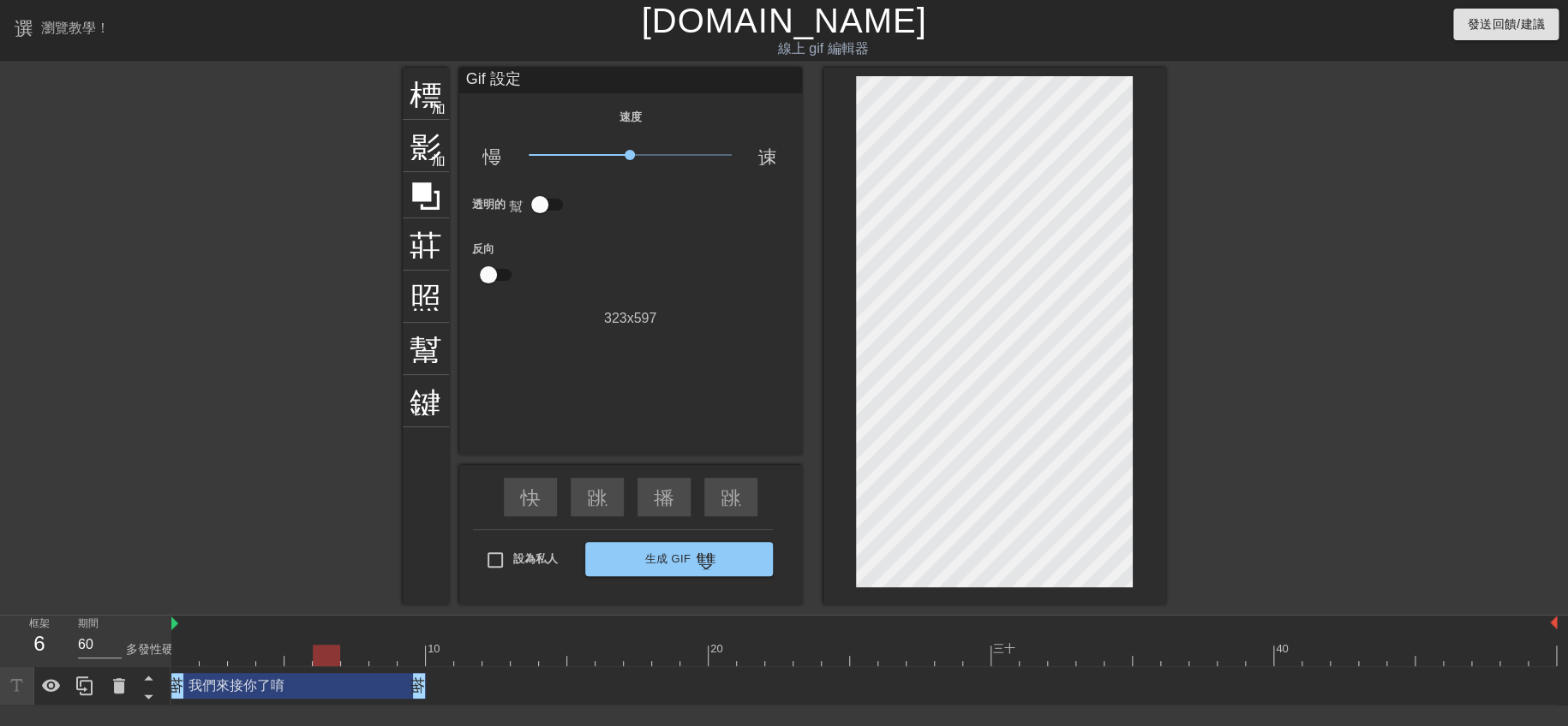
click at [382, 636] on div at bounding box center [384, 643] width 28 height 21
click at [417, 634] on div at bounding box center [412, 643] width 28 height 21
click at [473, 641] on div at bounding box center [468, 643] width 28 height 21
click at [490, 642] on div at bounding box center [497, 643] width 28 height 21
click at [520, 643] on div at bounding box center [525, 643] width 28 height 21
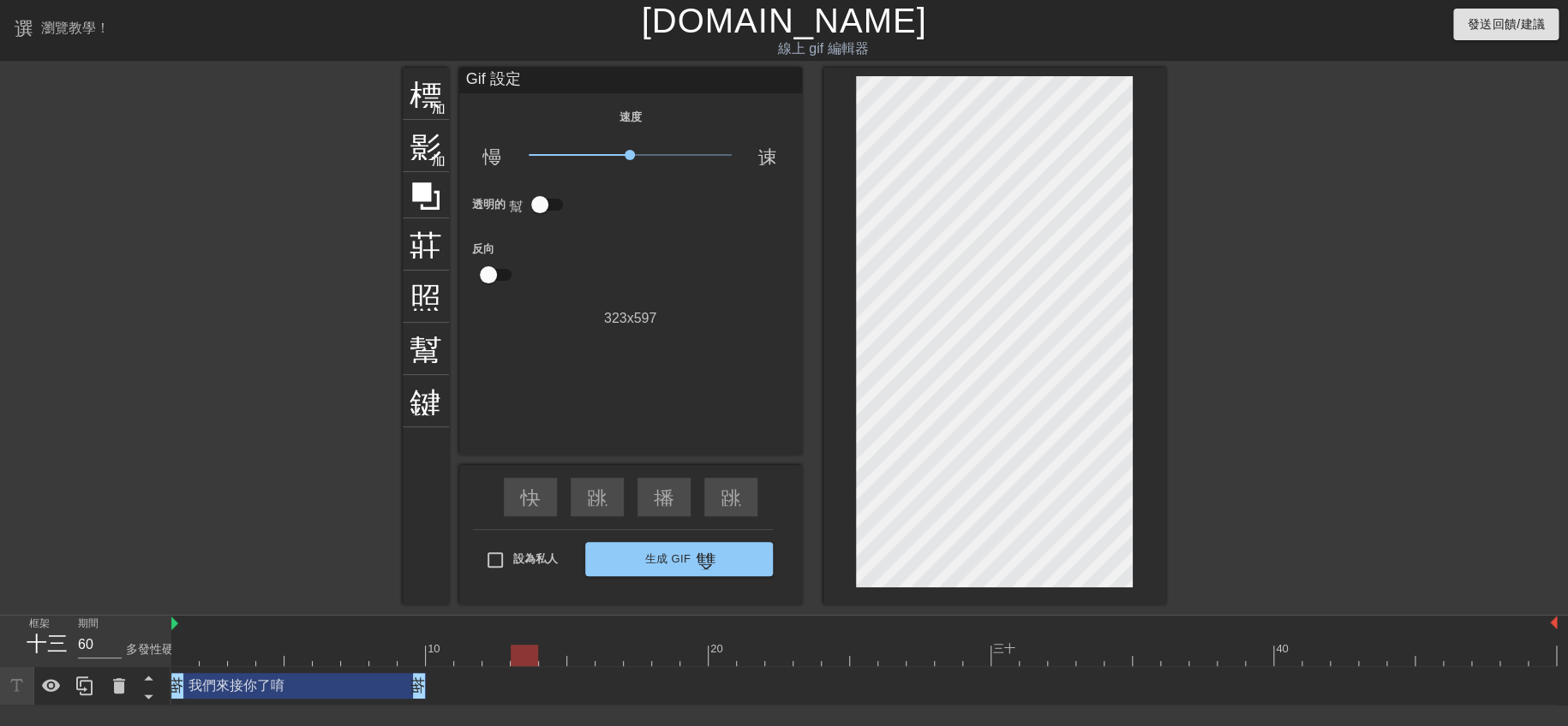
click at [547, 645] on div at bounding box center [864, 655] width 1385 height 21
click at [578, 643] on div at bounding box center [581, 643] width 28 height 21
click at [601, 641] on div at bounding box center [609, 643] width 28 height 21
click at [641, 641] on div at bounding box center [637, 643] width 28 height 21
click at [672, 642] on div at bounding box center [666, 643] width 28 height 21
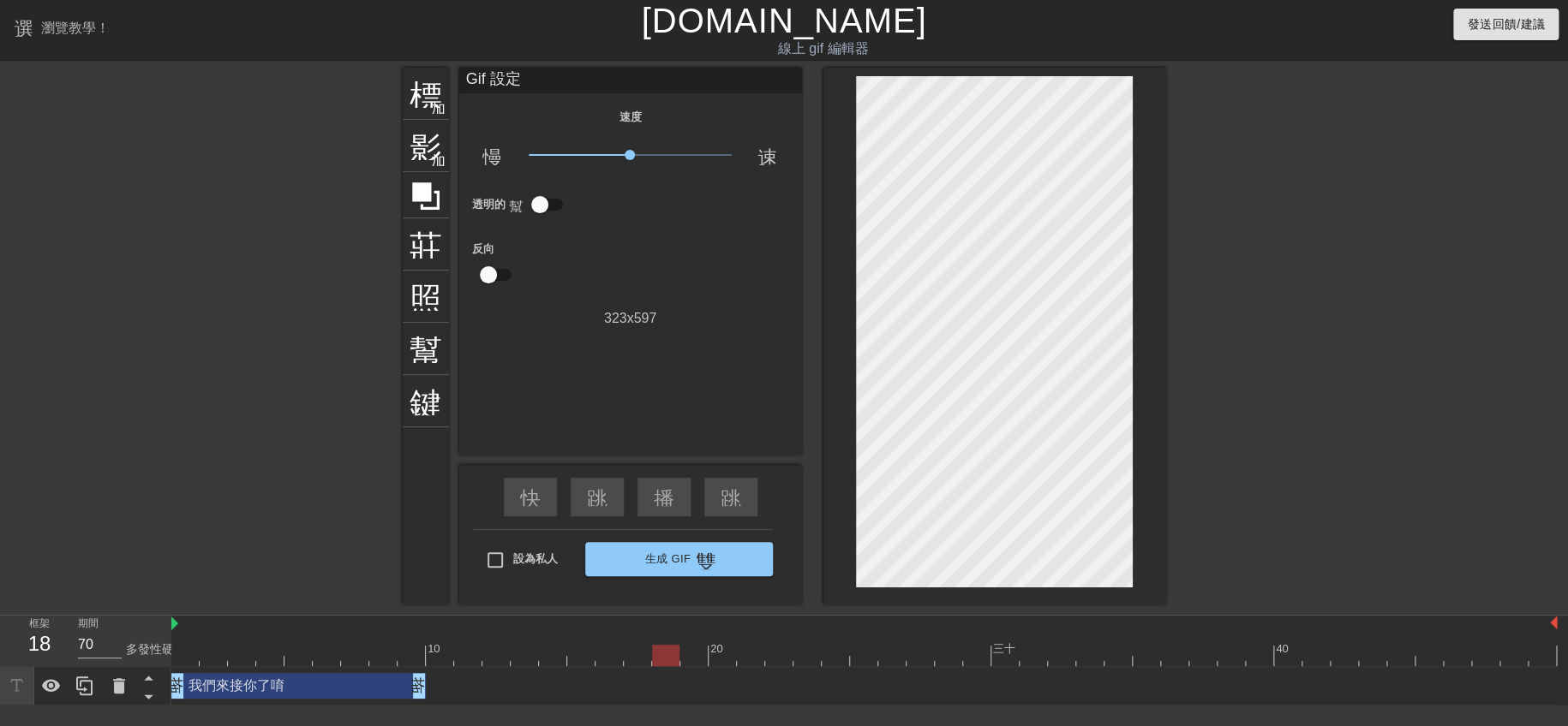
click at [657, 639] on div at bounding box center [666, 643] width 28 height 21
click at [610, 639] on div at bounding box center [609, 643] width 28 height 21
drag, startPoint x: 417, startPoint y: 685, endPoint x: 583, endPoint y: 690, distance: 166.1
click at [634, 649] on div at bounding box center [864, 655] width 1385 height 21
click at [703, 647] on div at bounding box center [864, 655] width 1385 height 21
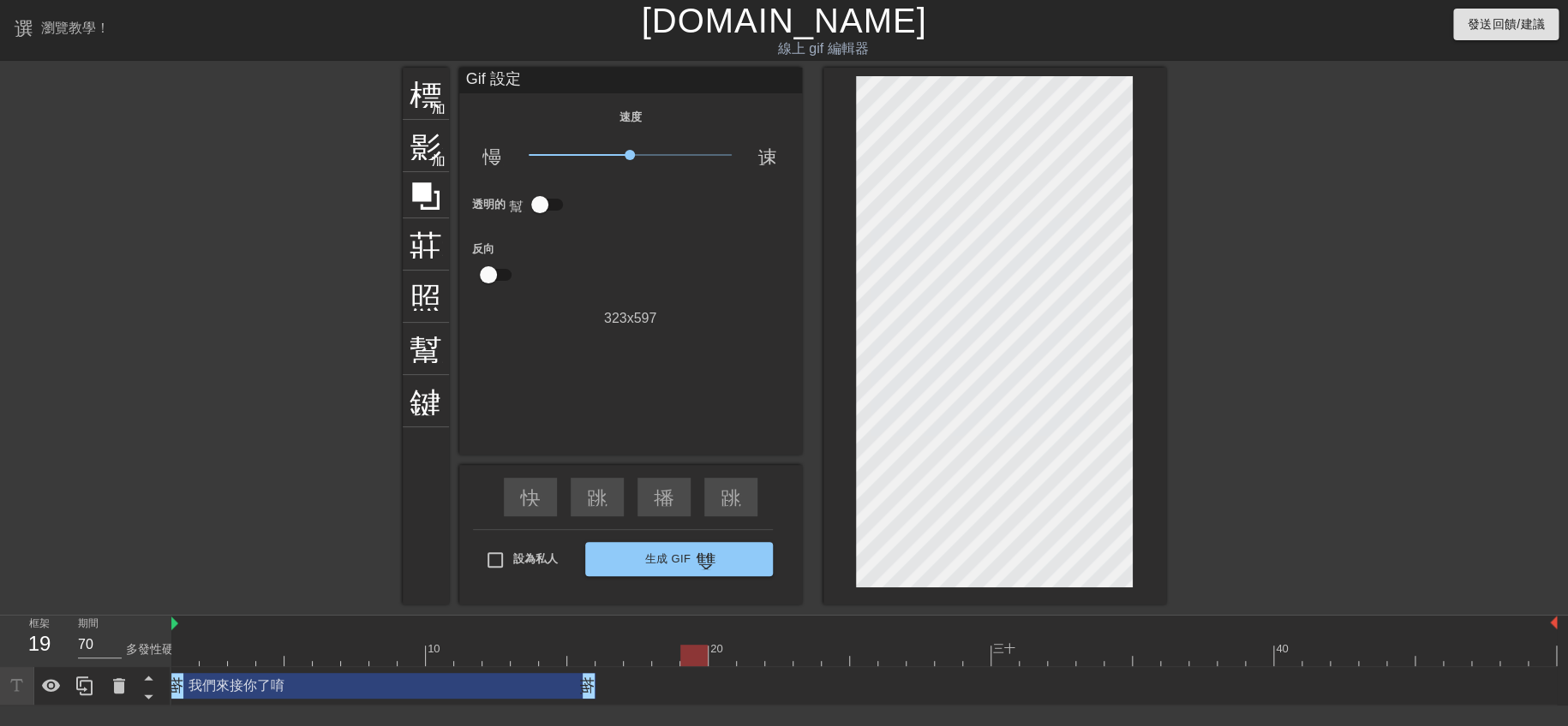
click at [765, 641] on div at bounding box center [779, 643] width 28 height 21
click at [778, 641] on div at bounding box center [779, 643] width 28 height 21
click at [807, 638] on div at bounding box center [807, 643] width 28 height 21
click at [807, 653] on div at bounding box center [806, 655] width 27 height 21
type input "70"
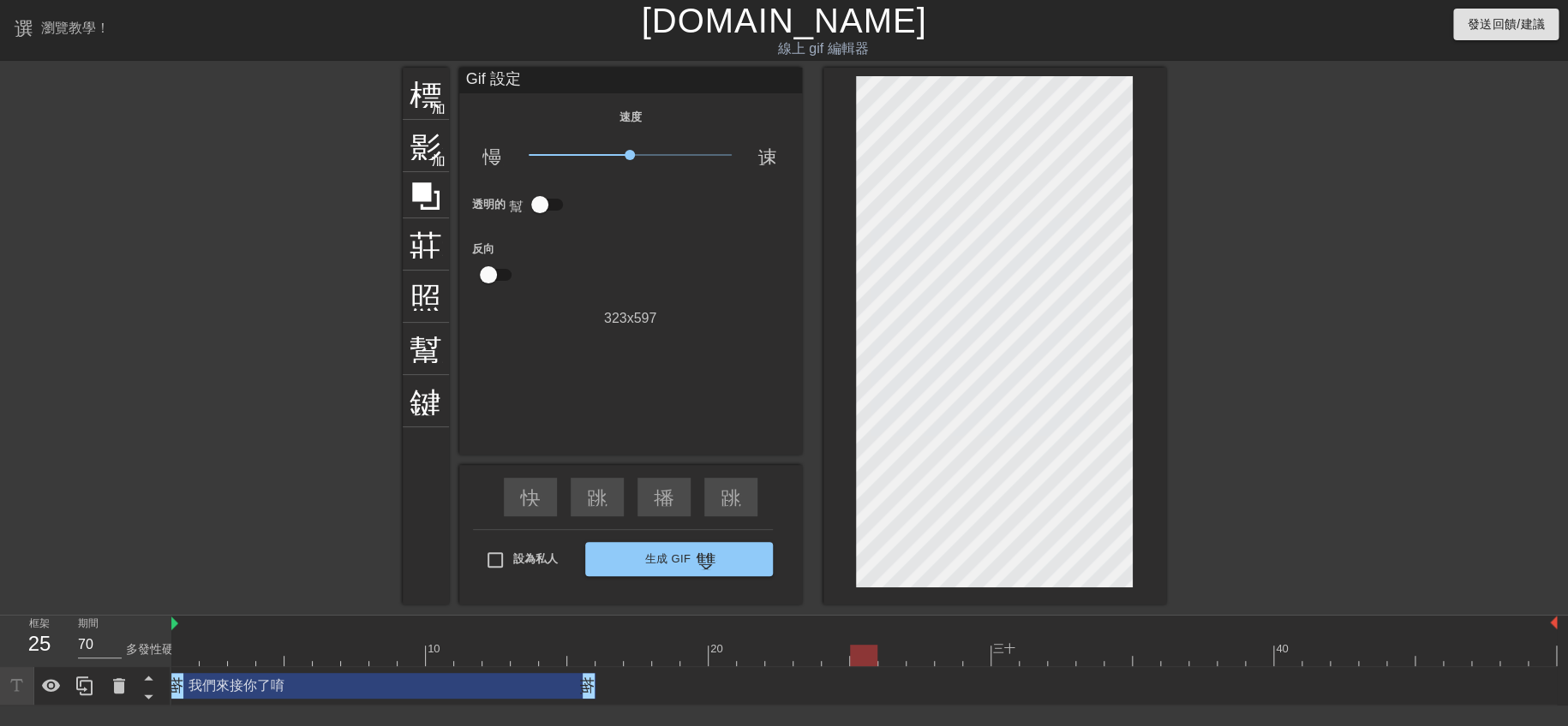
click at [851, 653] on div at bounding box center [864, 655] width 1385 height 21
click at [441, 111] on font "加入圓圈" at bounding box center [460, 106] width 58 height 15
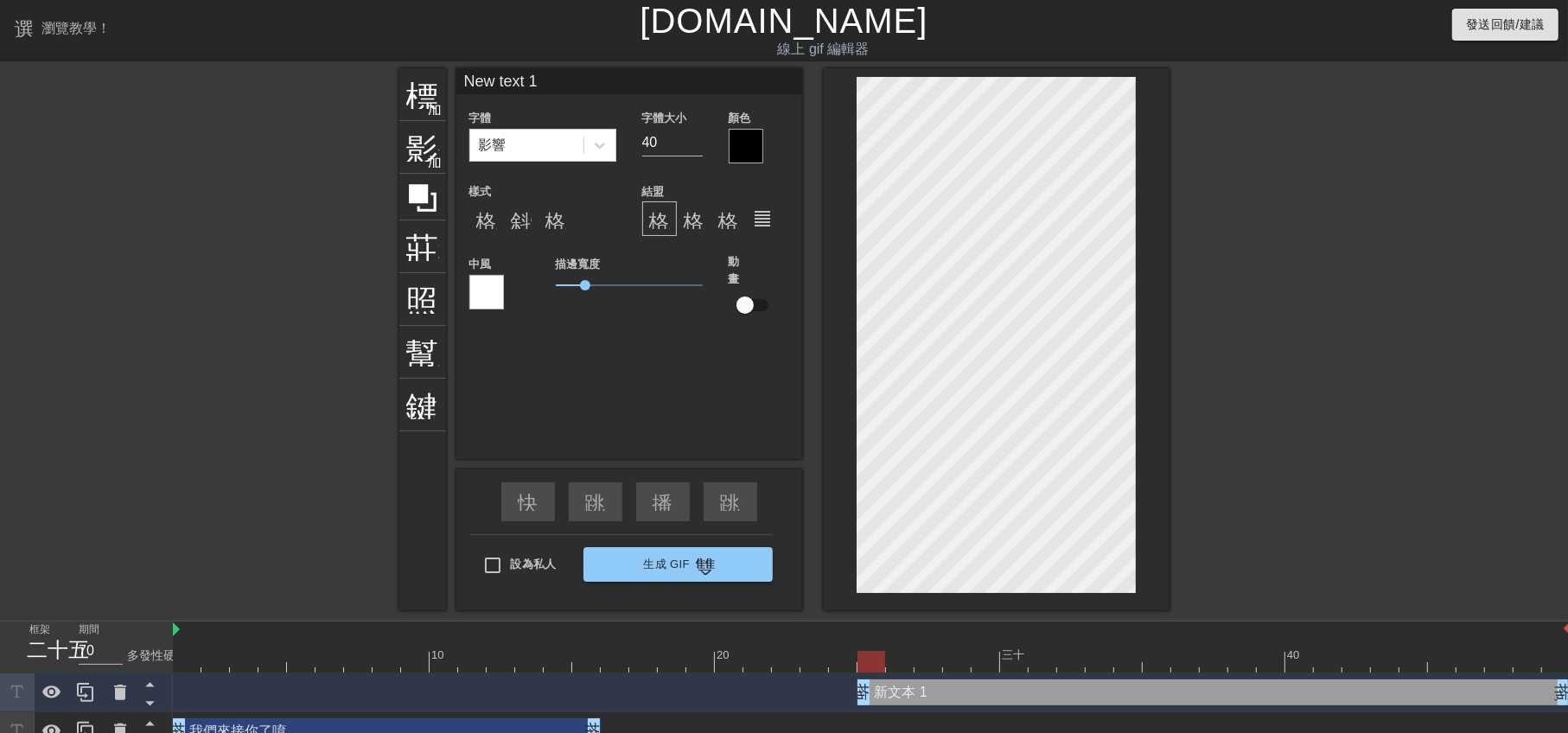
scroll to position [2, 4]
type input "ㄕ"
type textarea "ㄕ"
type input "ㄕㄞ"
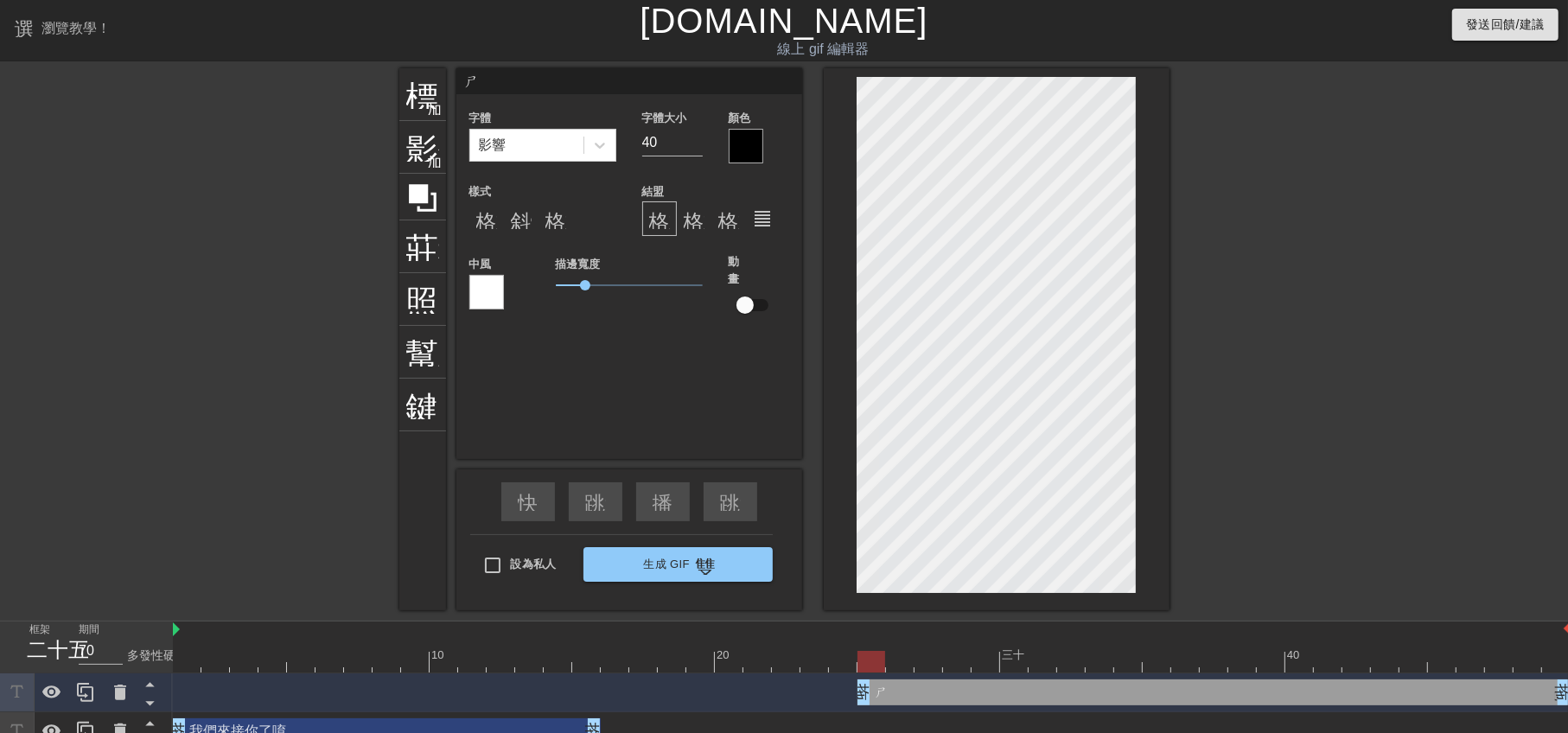
type textarea "ㄕㄞ"
type input "篩"
type textarea "篩"
type input "ㄕ"
type textarea "ㄕ"
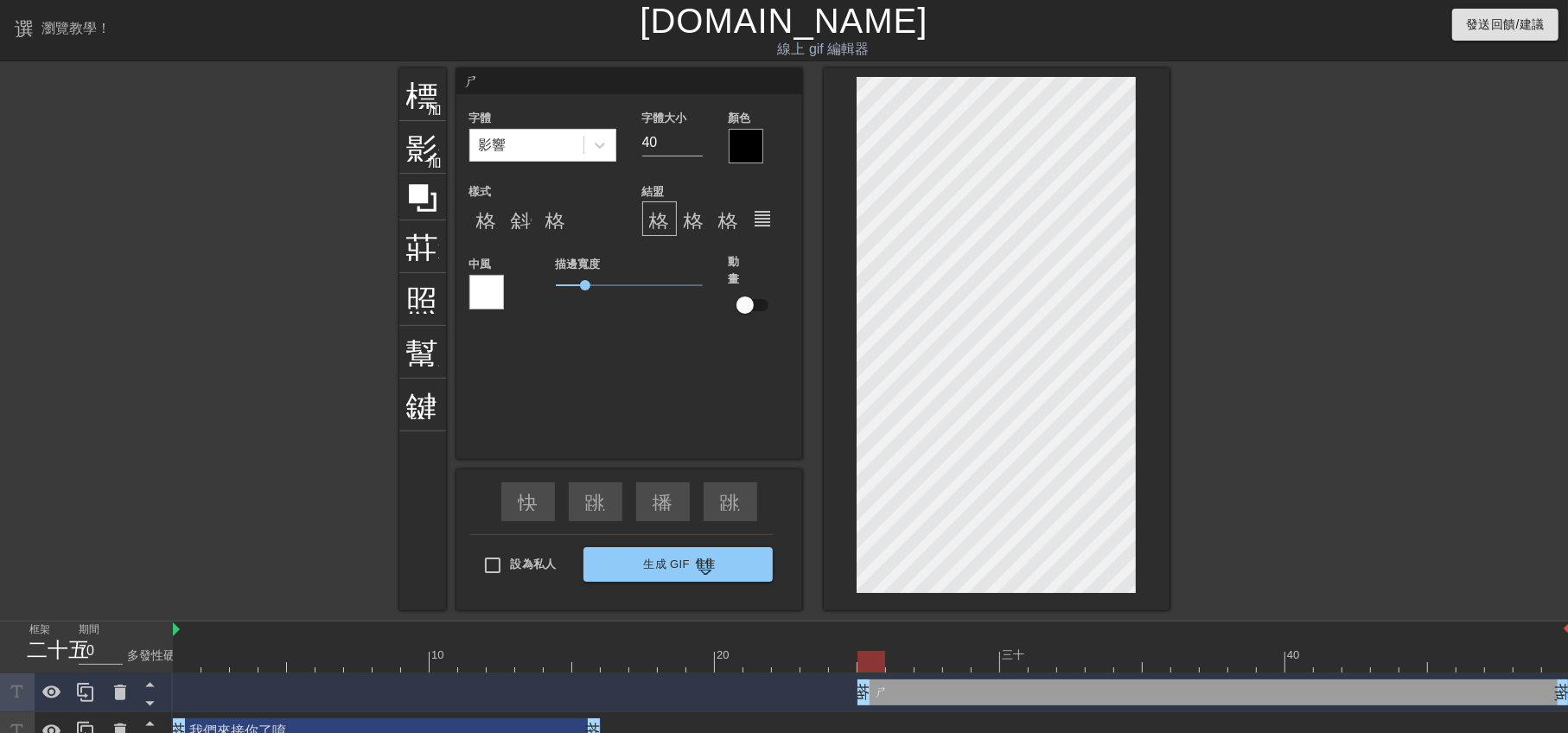
type input "ㄕㄞ"
type textarea "ㄕㄞ"
type input "ㄕㄚ"
type textarea "ㄕㄚ"
type input "殺"
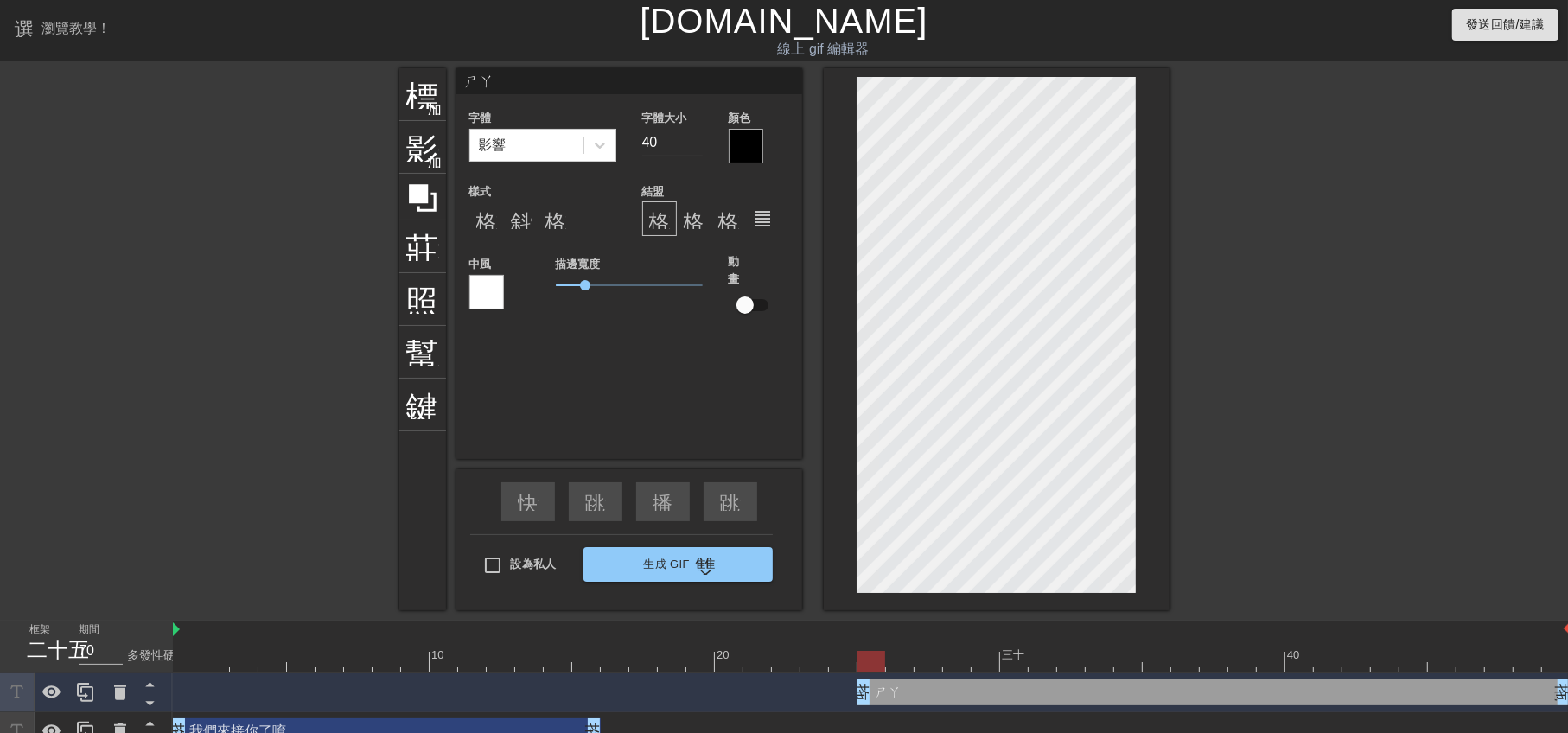
type textarea "殺"
type input "殺ㄧ"
type textarea "殺ㄧ"
type input "殺ㄧㄚ"
type textarea "殺ㄧㄚ"
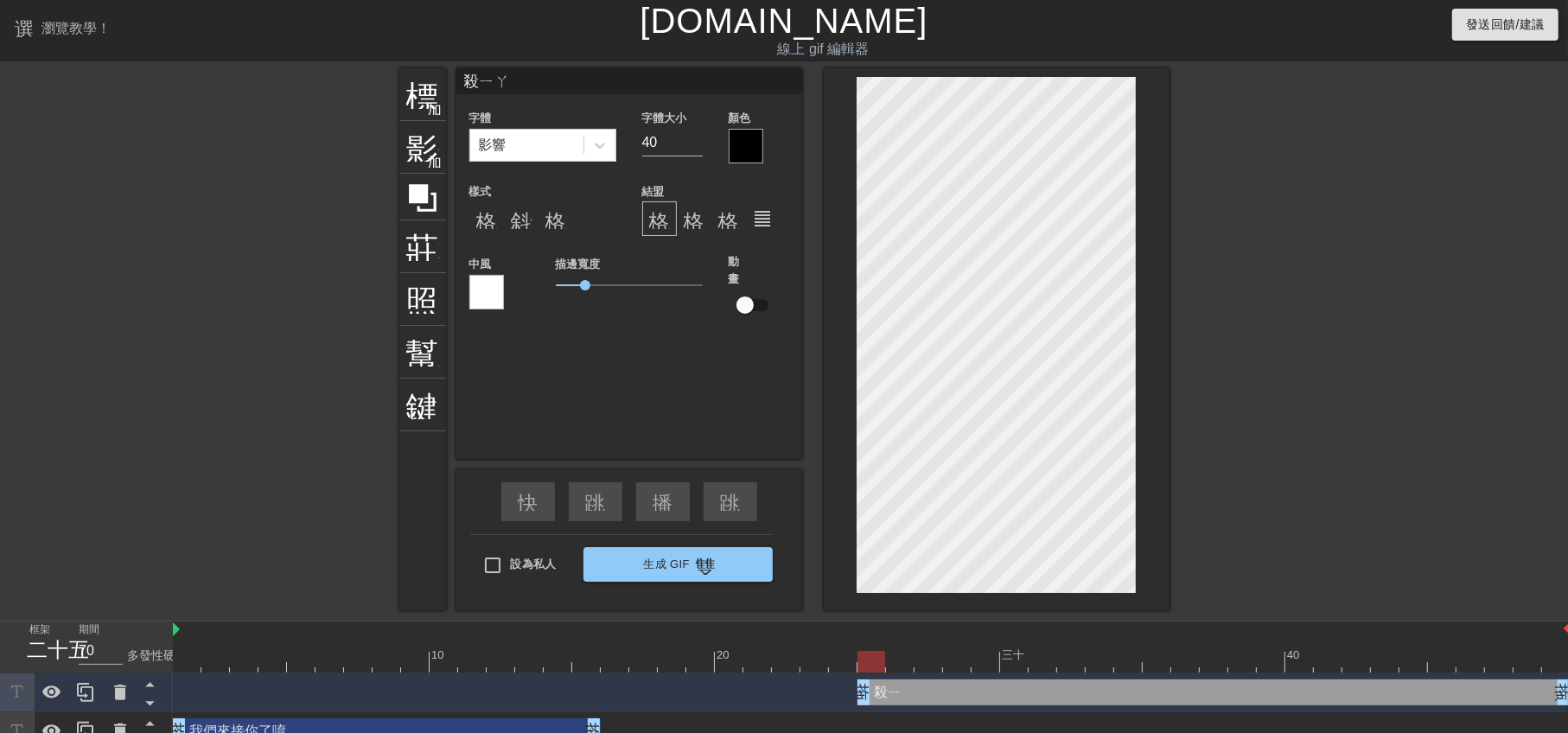
type input "殺呀"
type textarea "殺呀"
type input "殺呀ㄕ"
type textarea "殺呀ㄕ"
type input "殺呀ㄕㄚ"
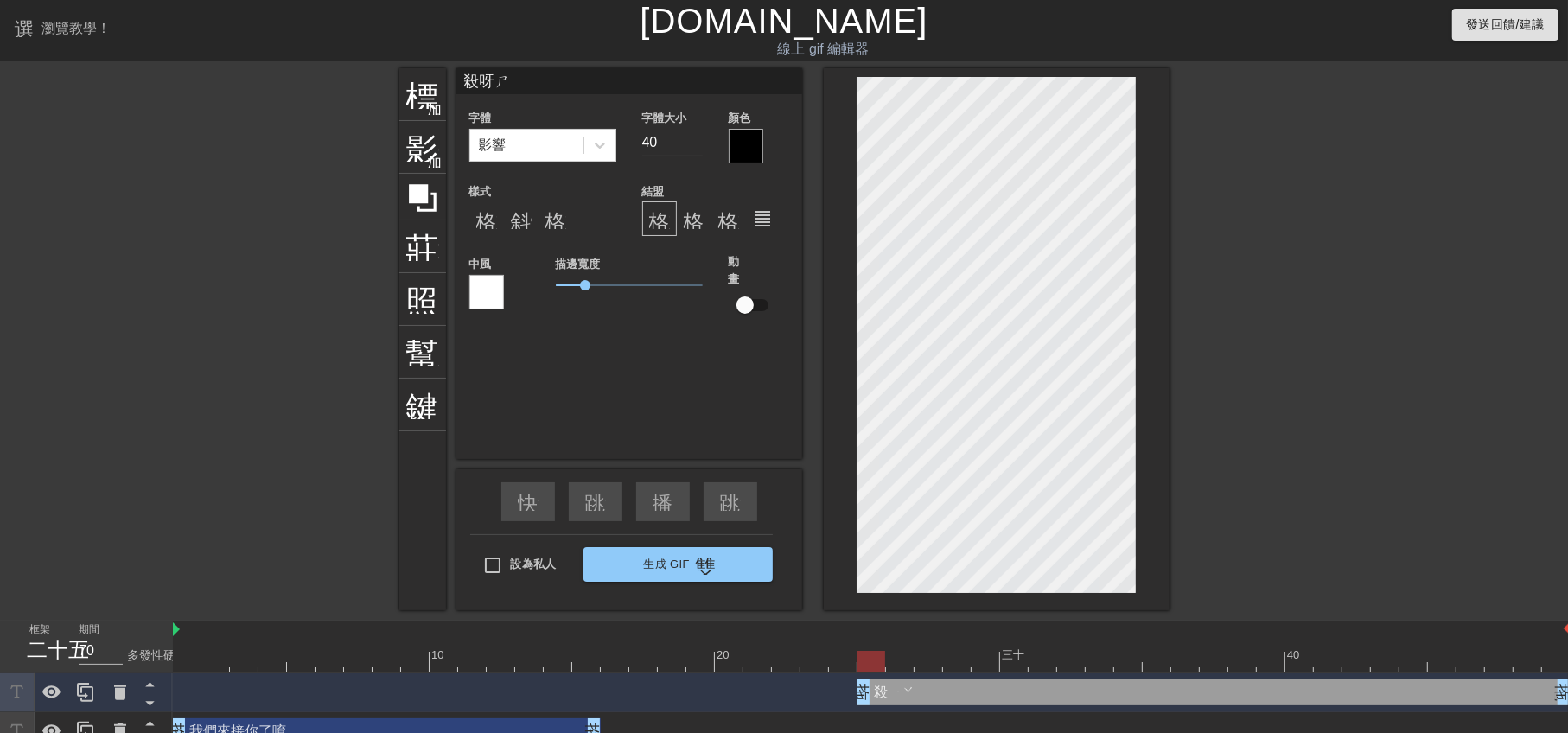
type textarea "殺呀ㄕㄚ"
type input "殺呀殺"
type textarea "殺呀殺"
type input "殺呀殺ㄧ"
type textarea "殺呀殺ㄧ"
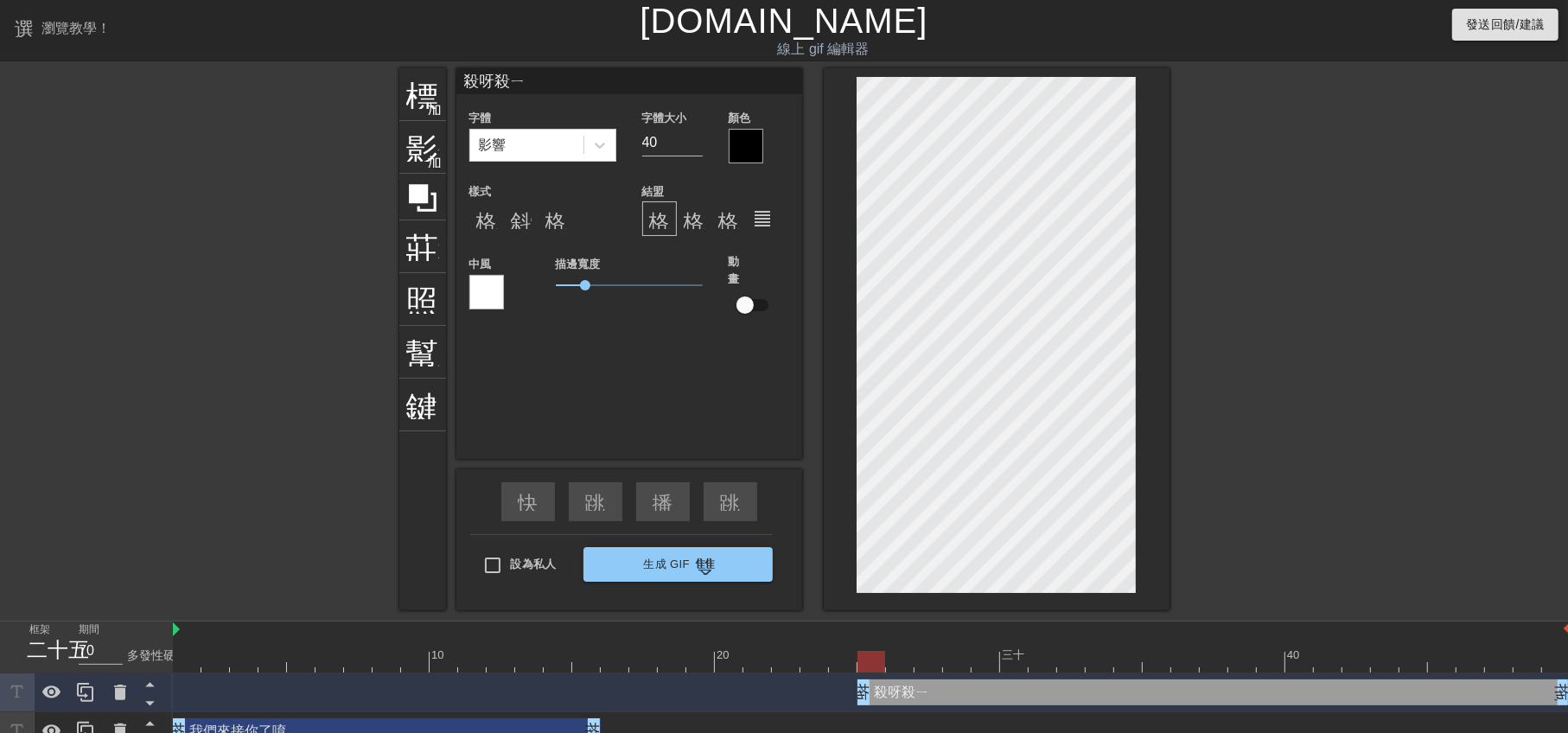
type input "殺呀殺ㄧㄚ"
type textarea "殺呀殺ㄧㄚ"
type input "殺呀殺呀"
type textarea "殺呀殺呀"
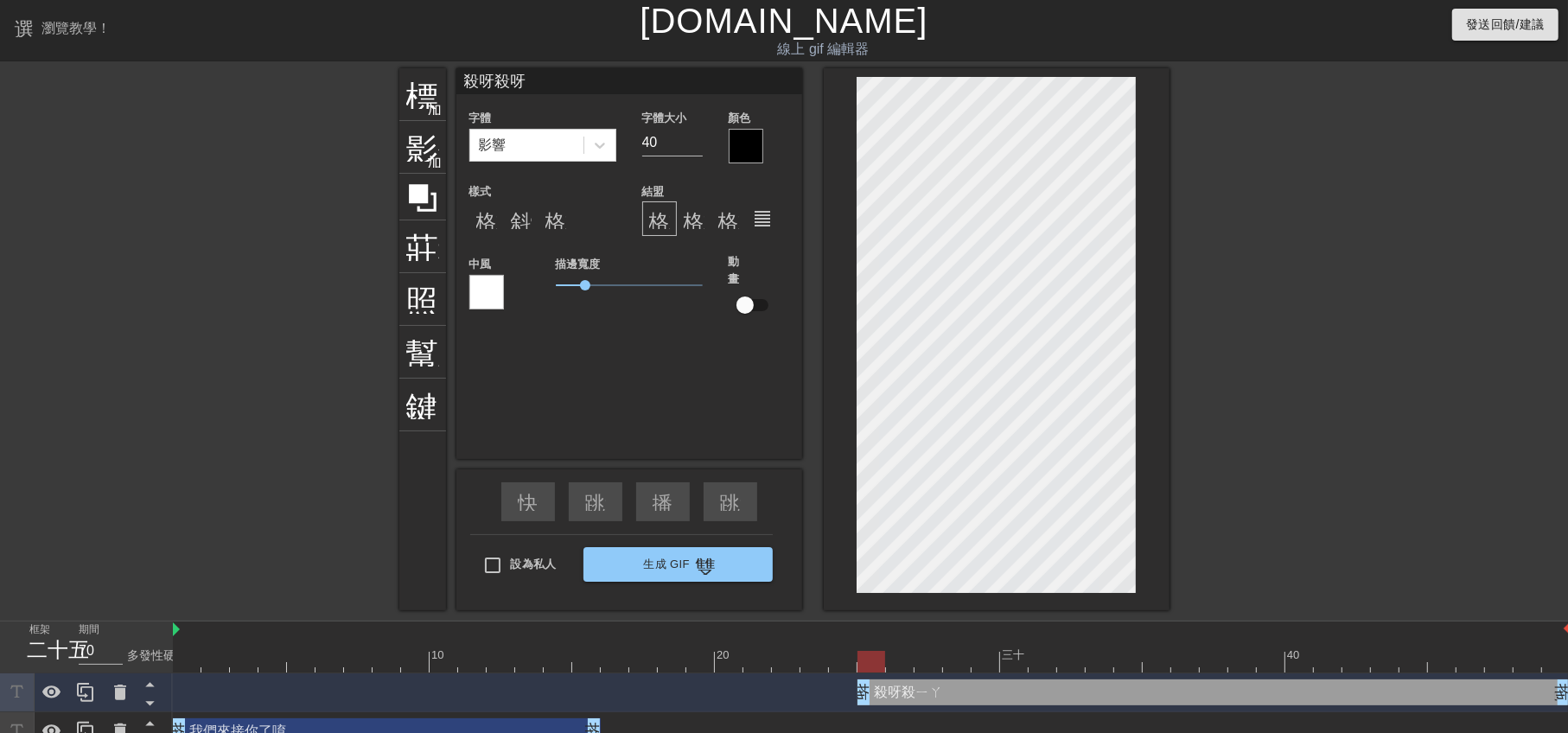
type input "殺呀!殺呀"
type textarea "殺呀!殺呀"
type input "殺呀!殺呀!"
type textarea "殺呀!殺呀!"
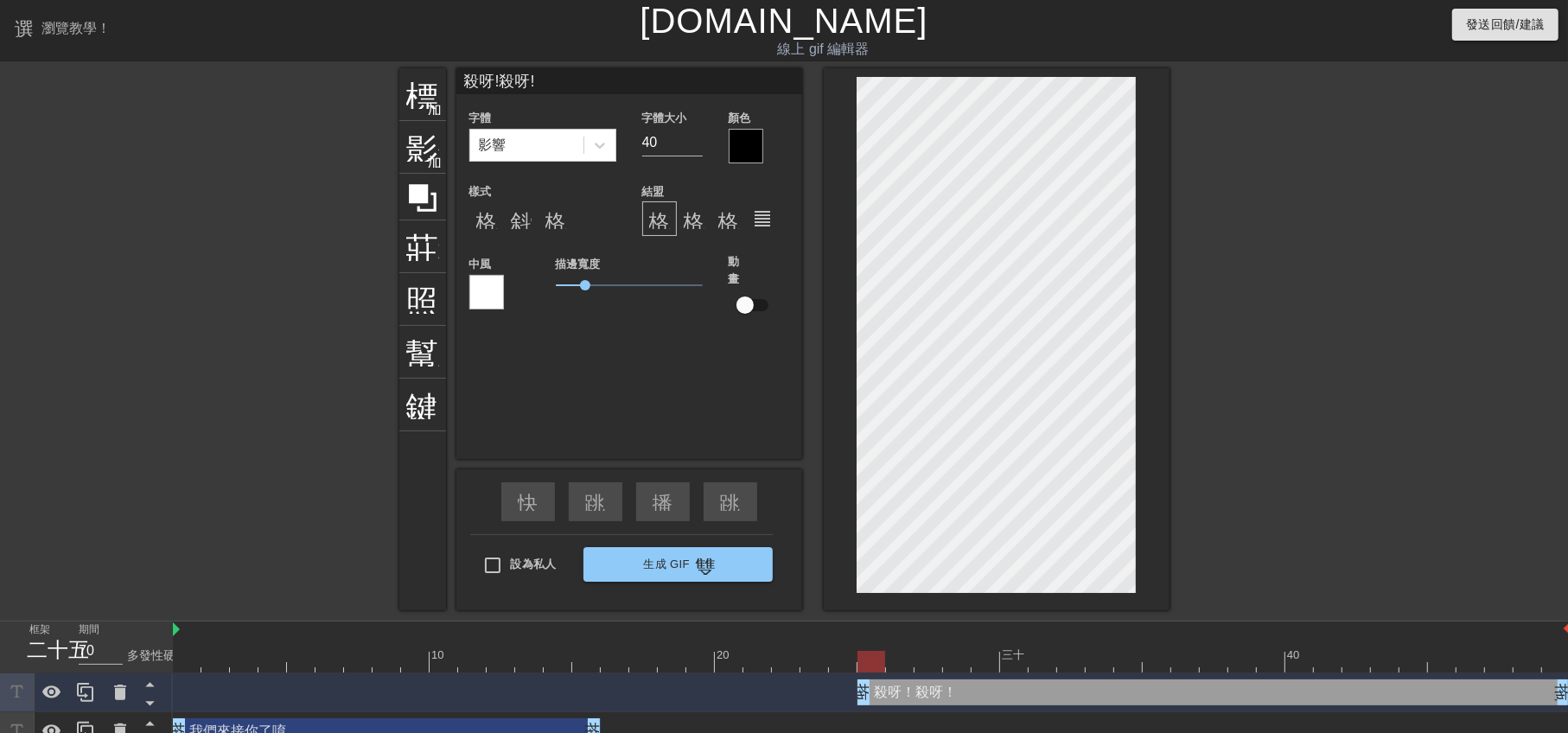
click at [742, 146] on div at bounding box center [746, 146] width 35 height 35
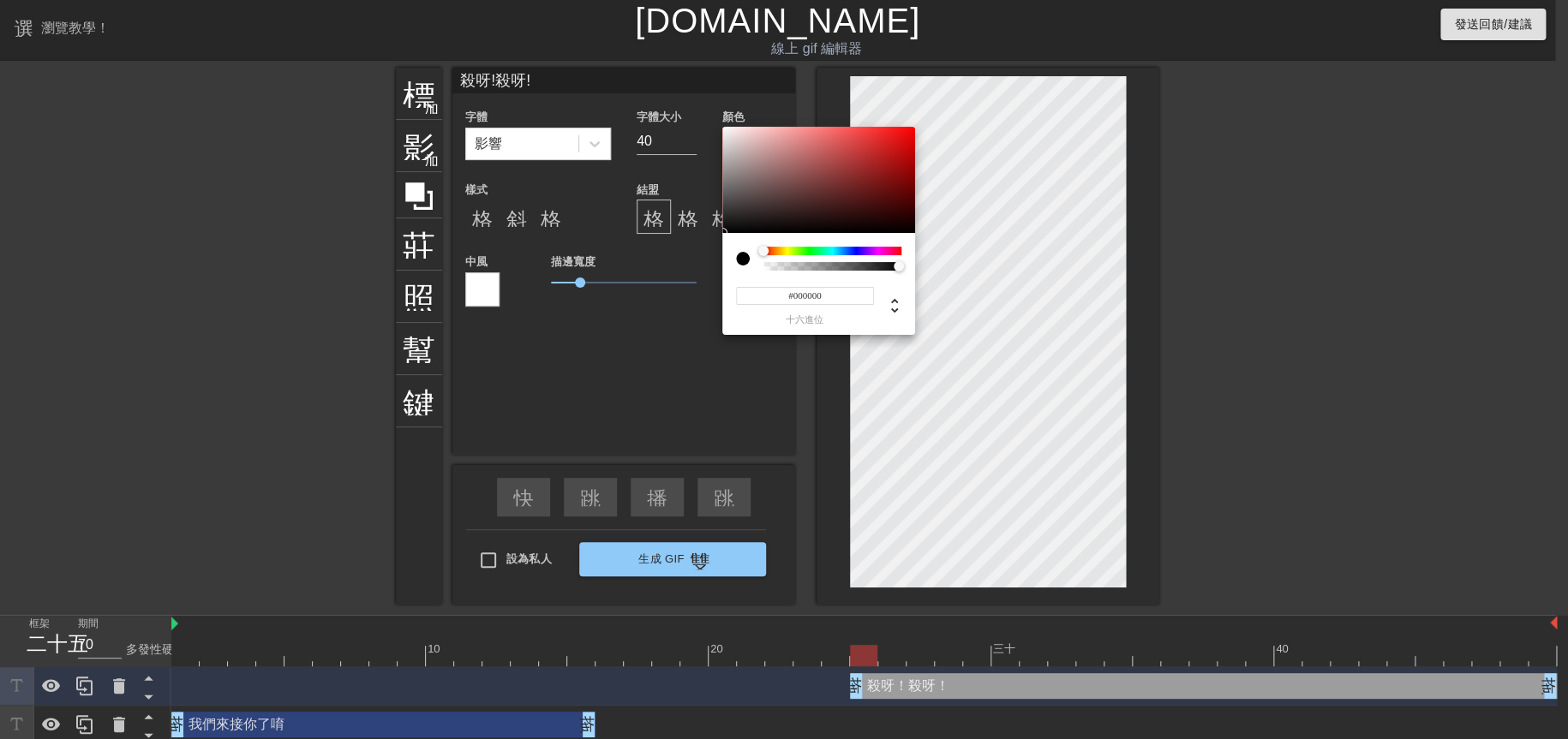
click at [874, 251] on div at bounding box center [833, 250] width 138 height 8
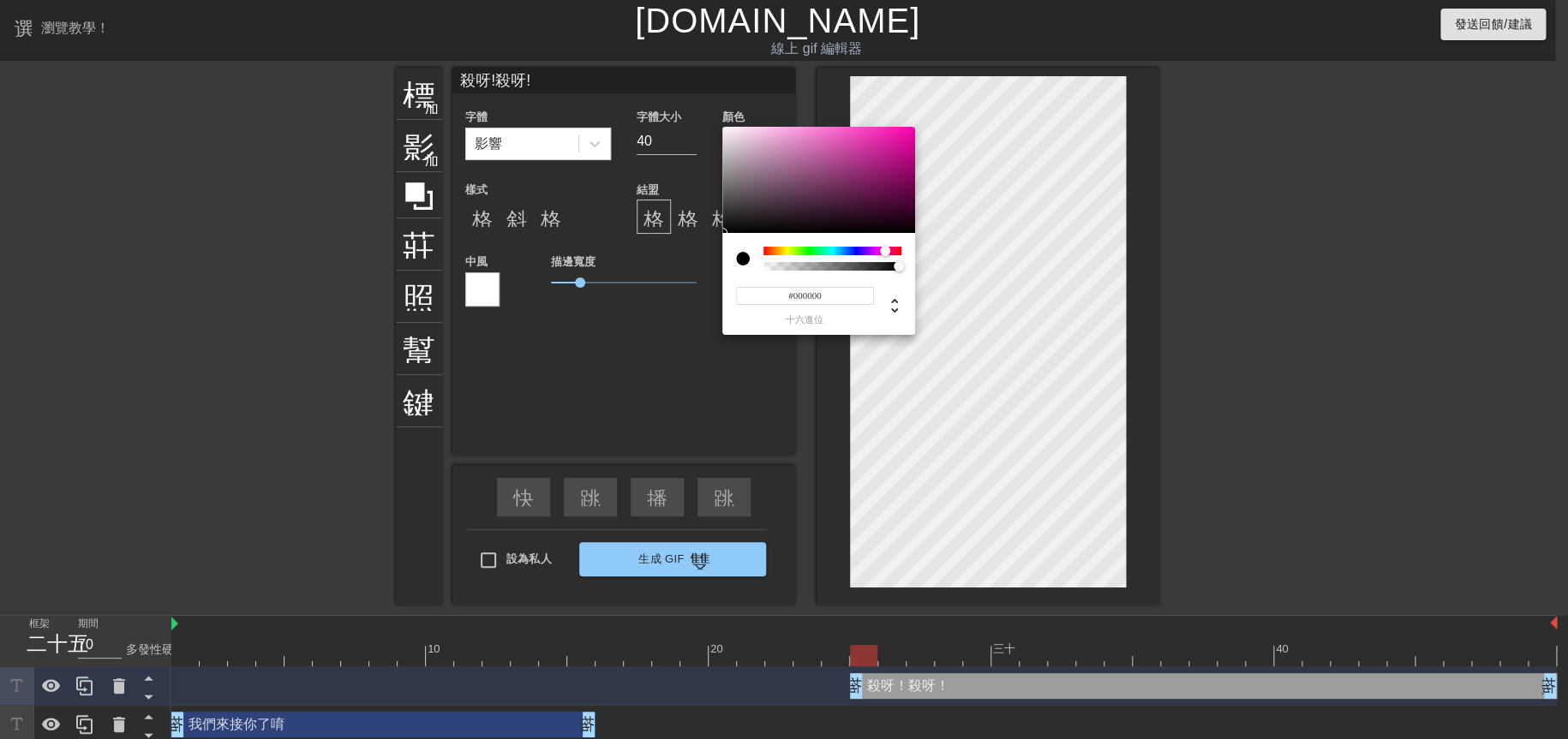
click at [889, 252] on div at bounding box center [833, 250] width 138 height 8
click at [893, 252] on div at bounding box center [888, 250] width 10 height 10
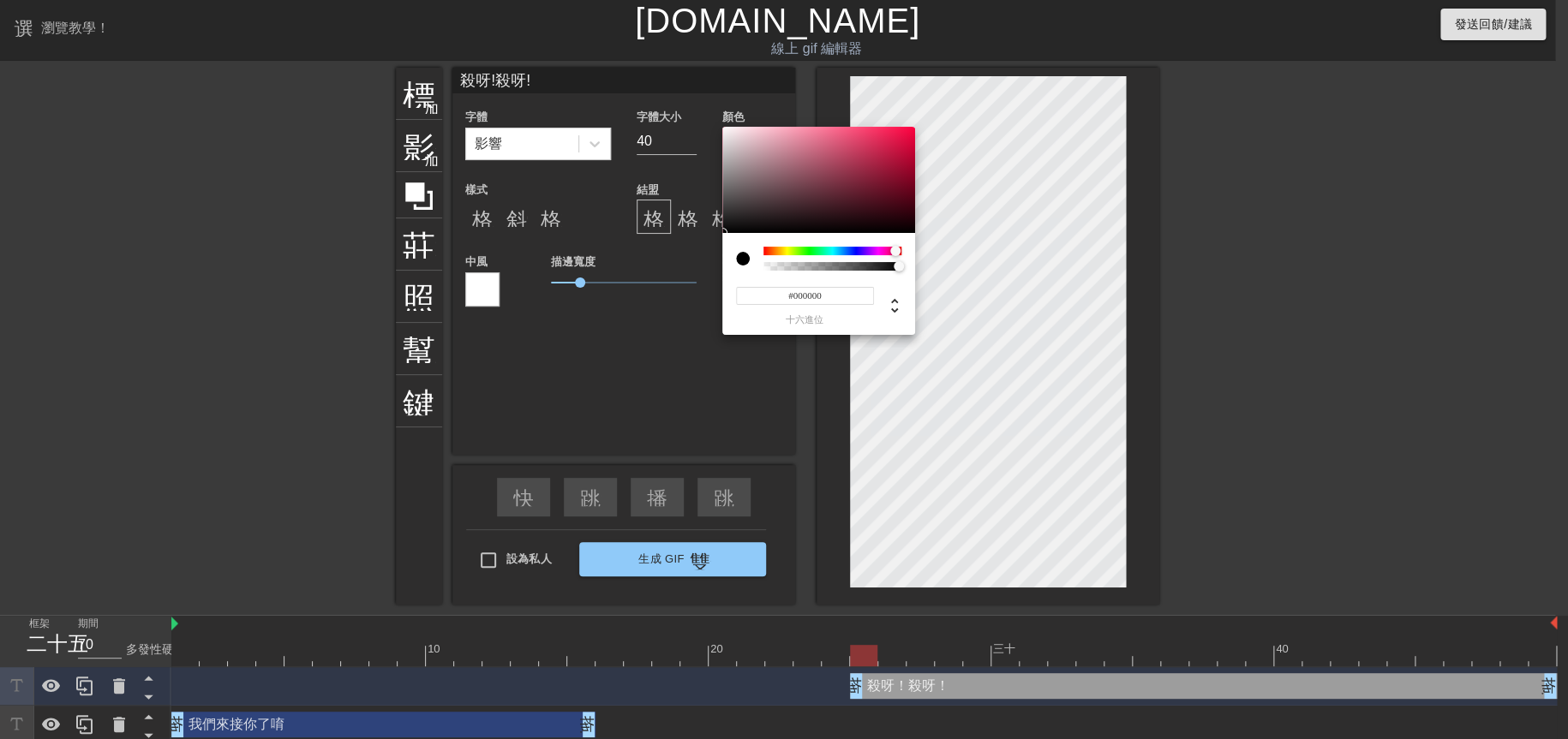
click at [905, 254] on div at bounding box center [900, 251] width 10 height 10
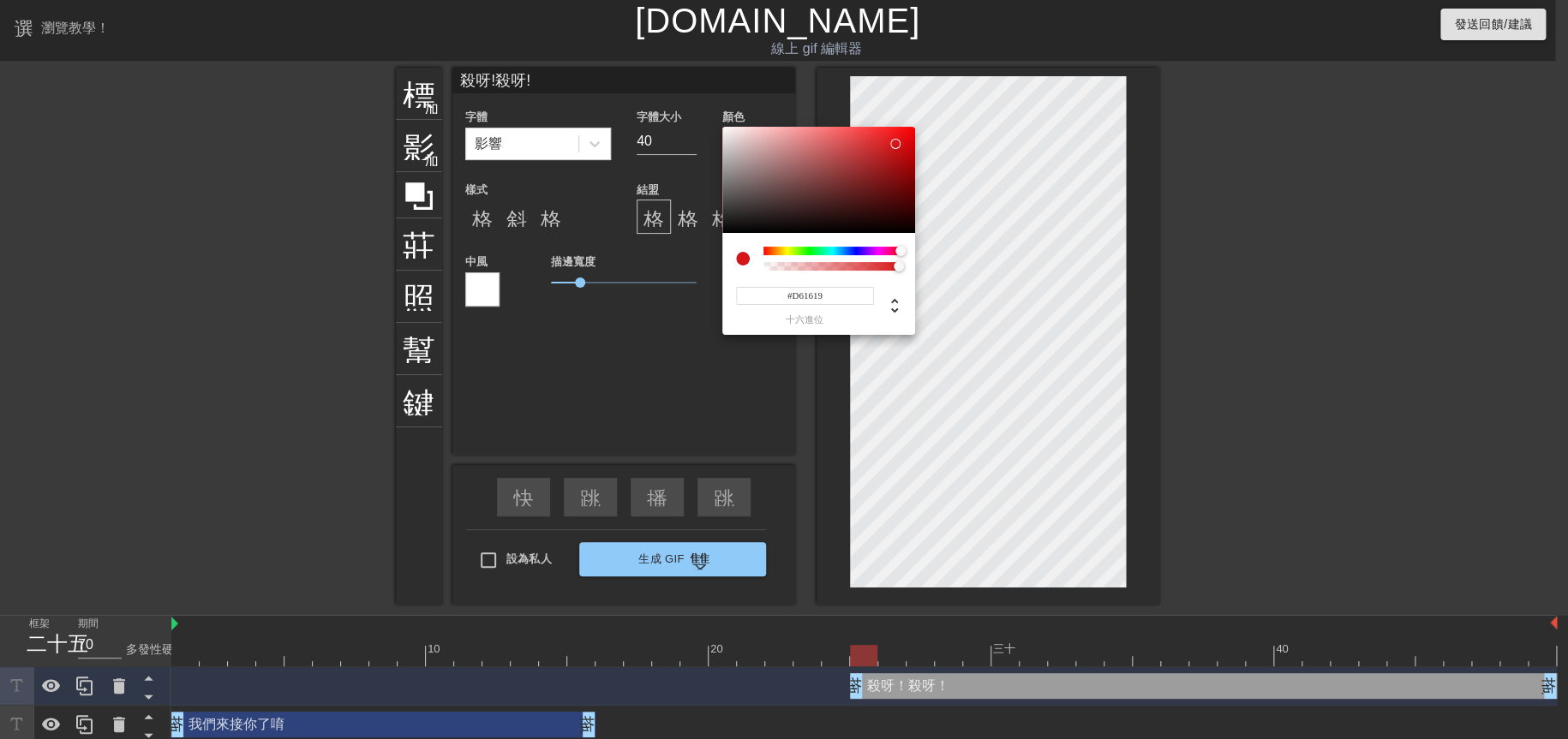
click at [895, 144] on div at bounding box center [819, 180] width 193 height 106
click at [891, 133] on div at bounding box center [819, 180] width 193 height 106
click at [882, 137] on div at bounding box center [819, 180] width 193 height 106
click at [861, 137] on div at bounding box center [819, 180] width 193 height 106
type input "#E93E41"
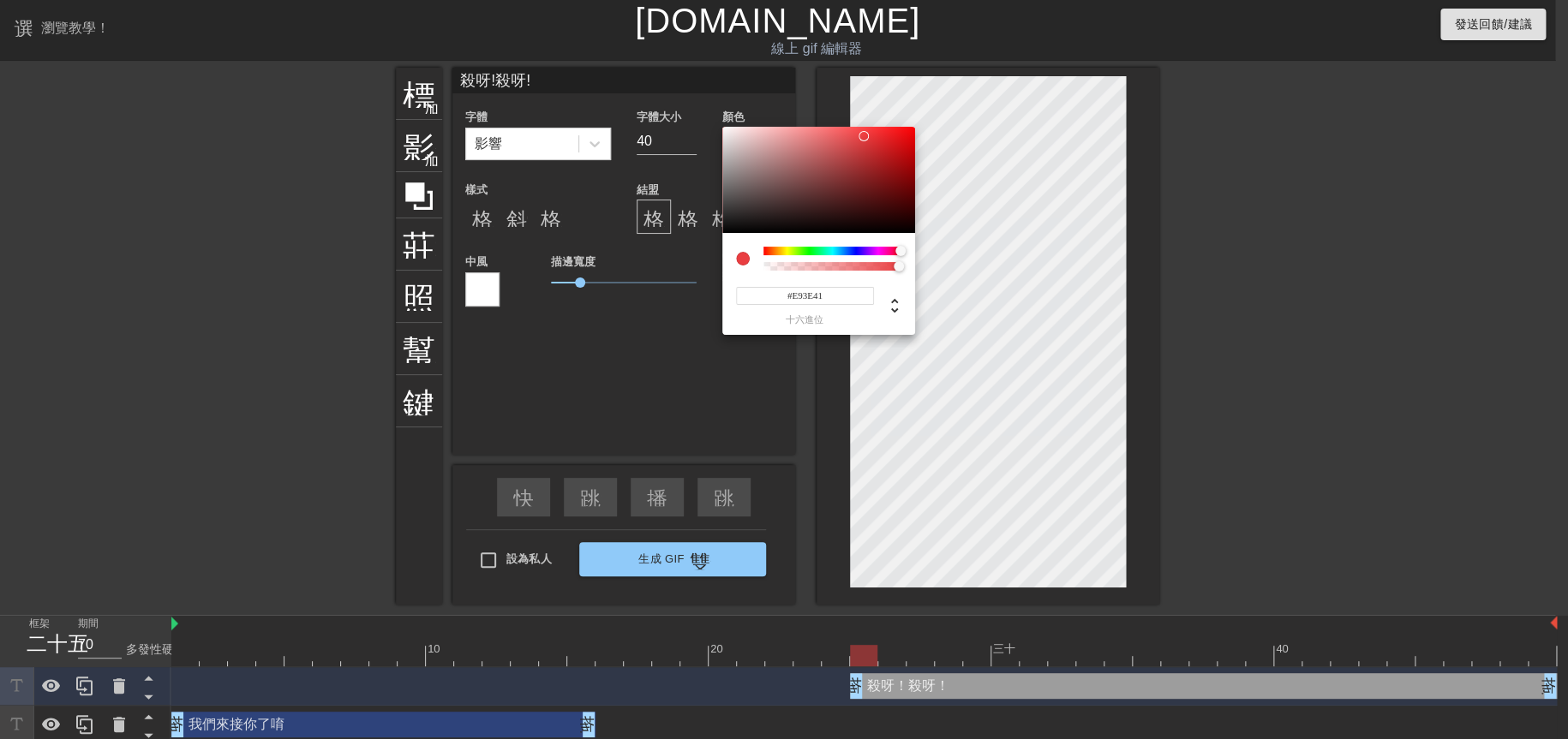
click at [863, 136] on div at bounding box center [863, 135] width 10 height 10
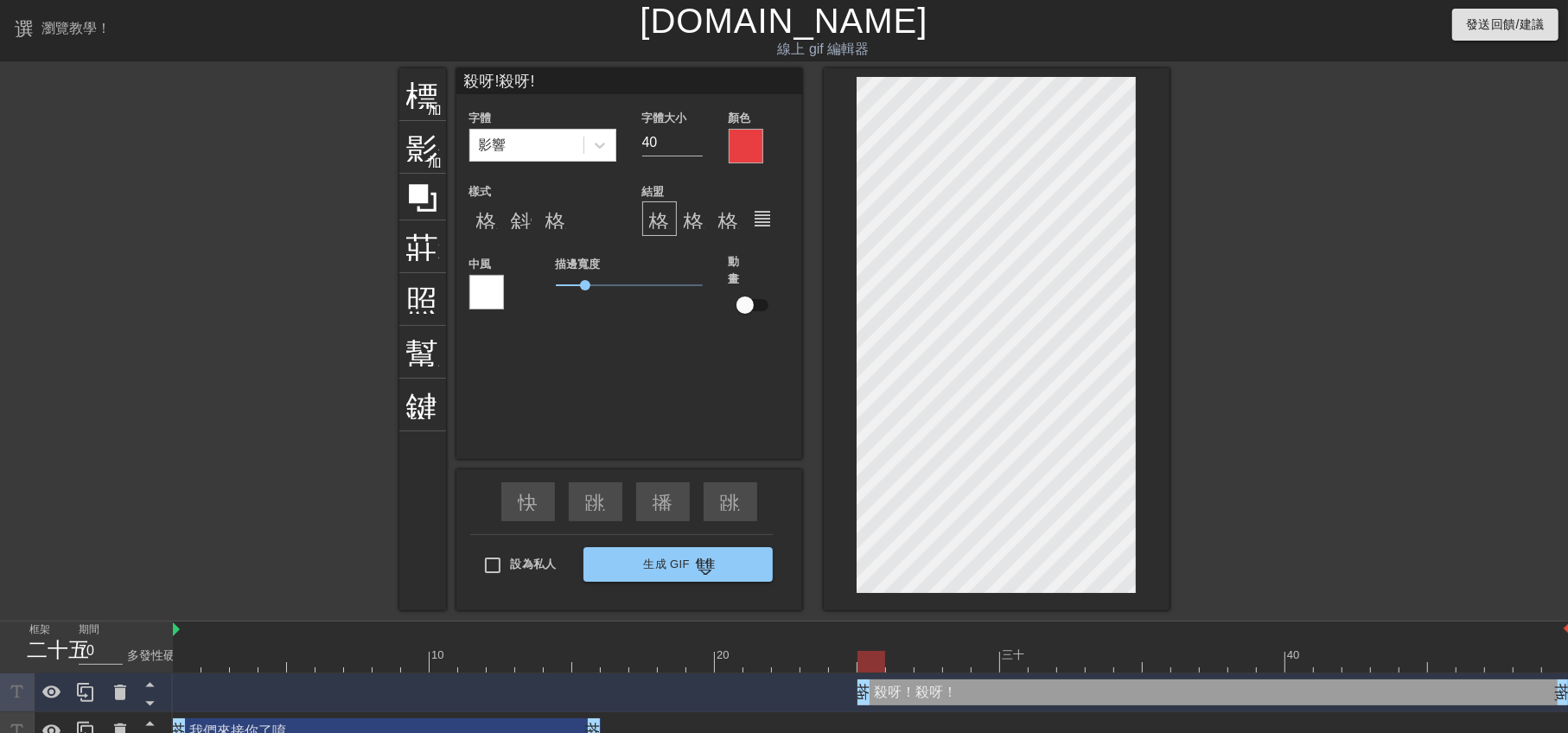
click at [495, 291] on div at bounding box center [486, 292] width 35 height 35
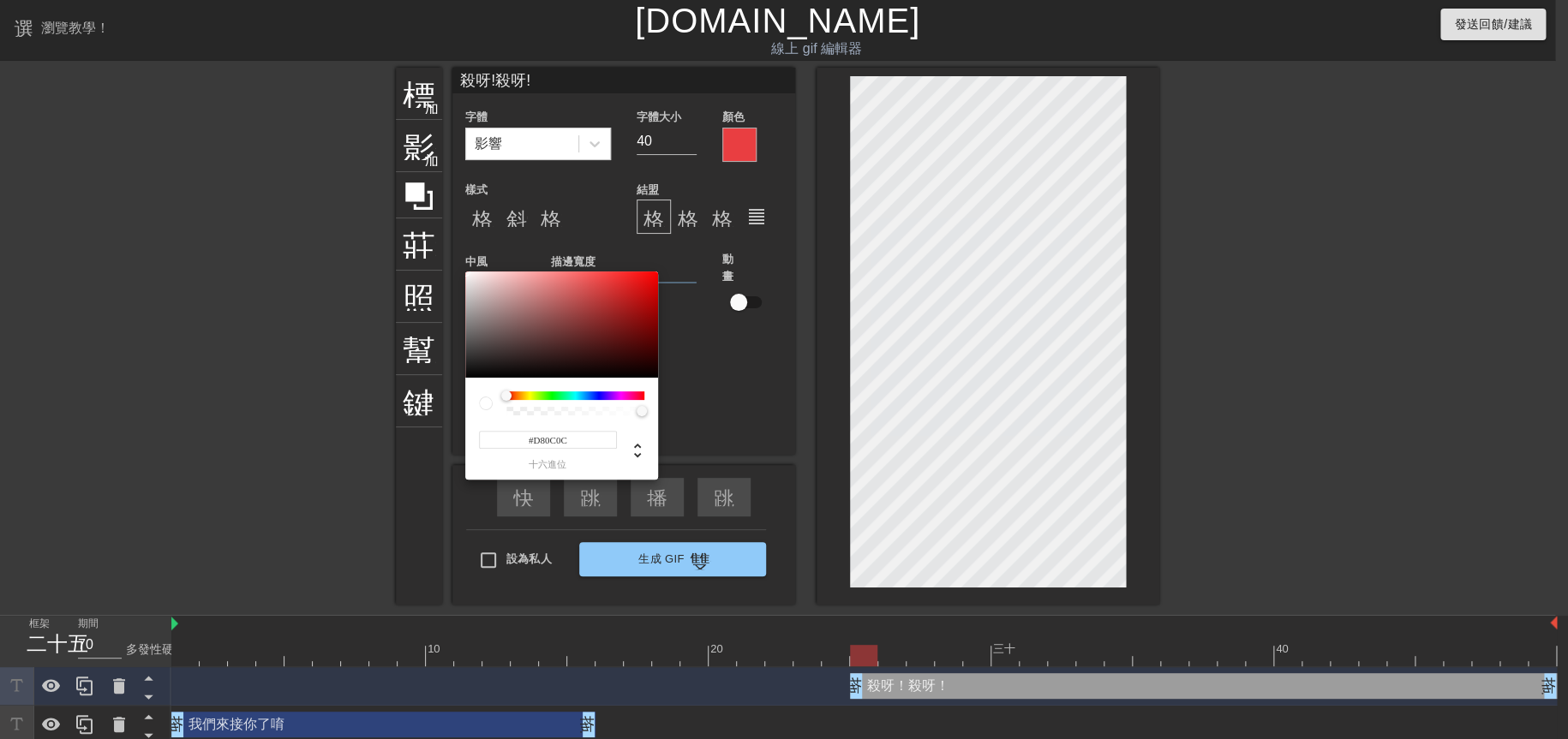
click at [647, 287] on div at bounding box center [561, 325] width 193 height 106
click at [624, 298] on div at bounding box center [561, 325] width 193 height 106
type input "#D65050"
click at [586, 288] on div at bounding box center [561, 325] width 193 height 106
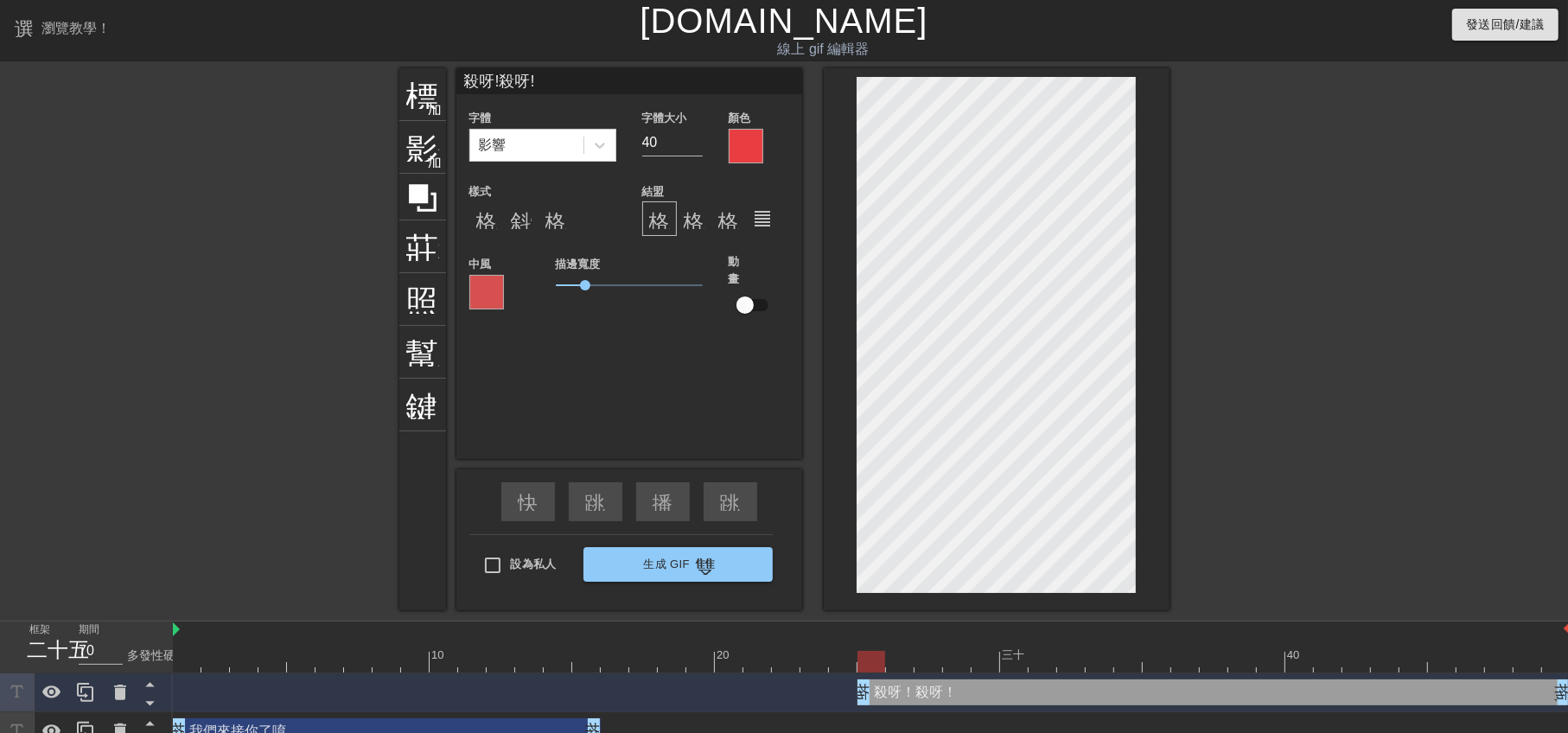
click at [743, 132] on div at bounding box center [746, 146] width 35 height 35
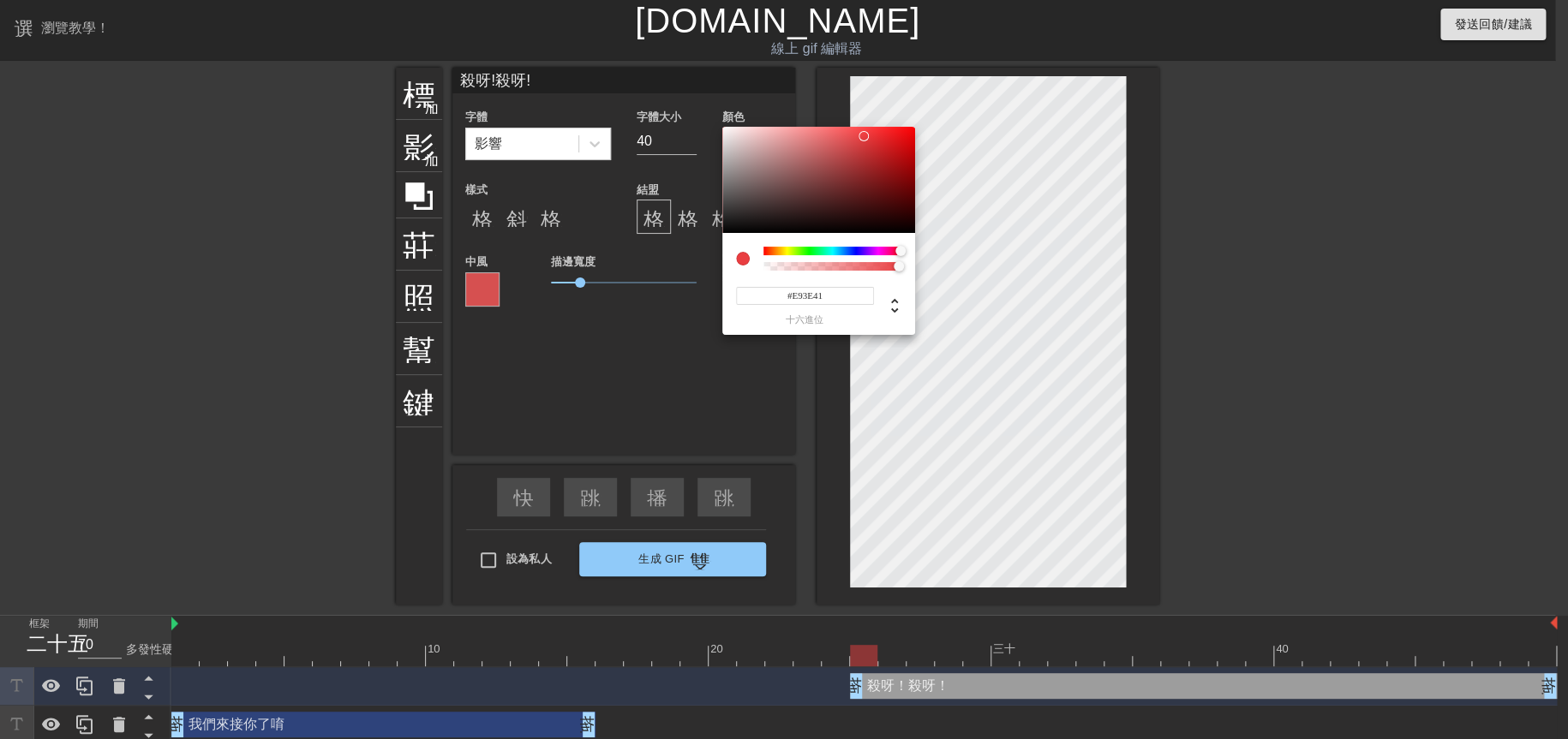
click at [819, 256] on div at bounding box center [833, 258] width 138 height 24
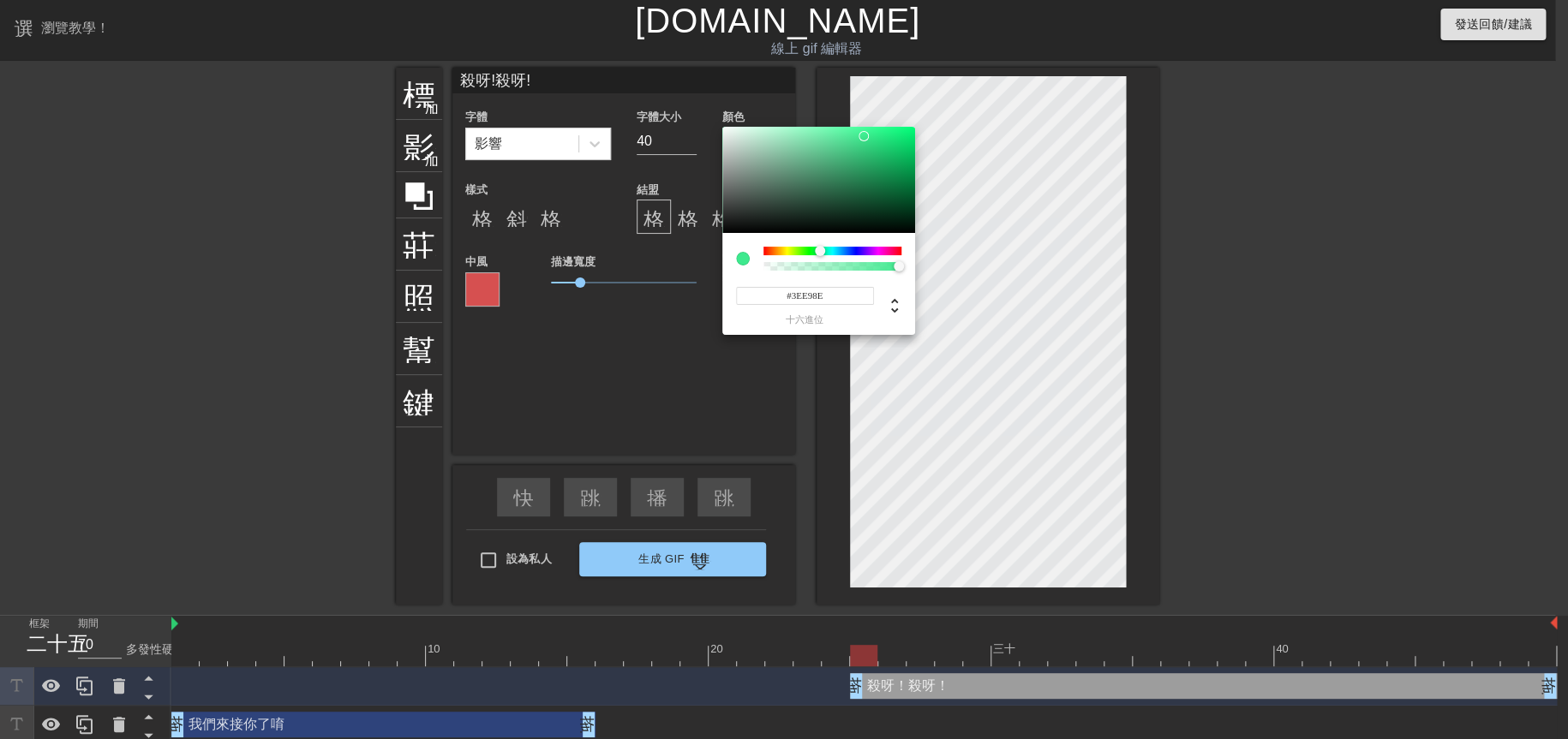
click at [819, 251] on div at bounding box center [833, 250] width 138 height 8
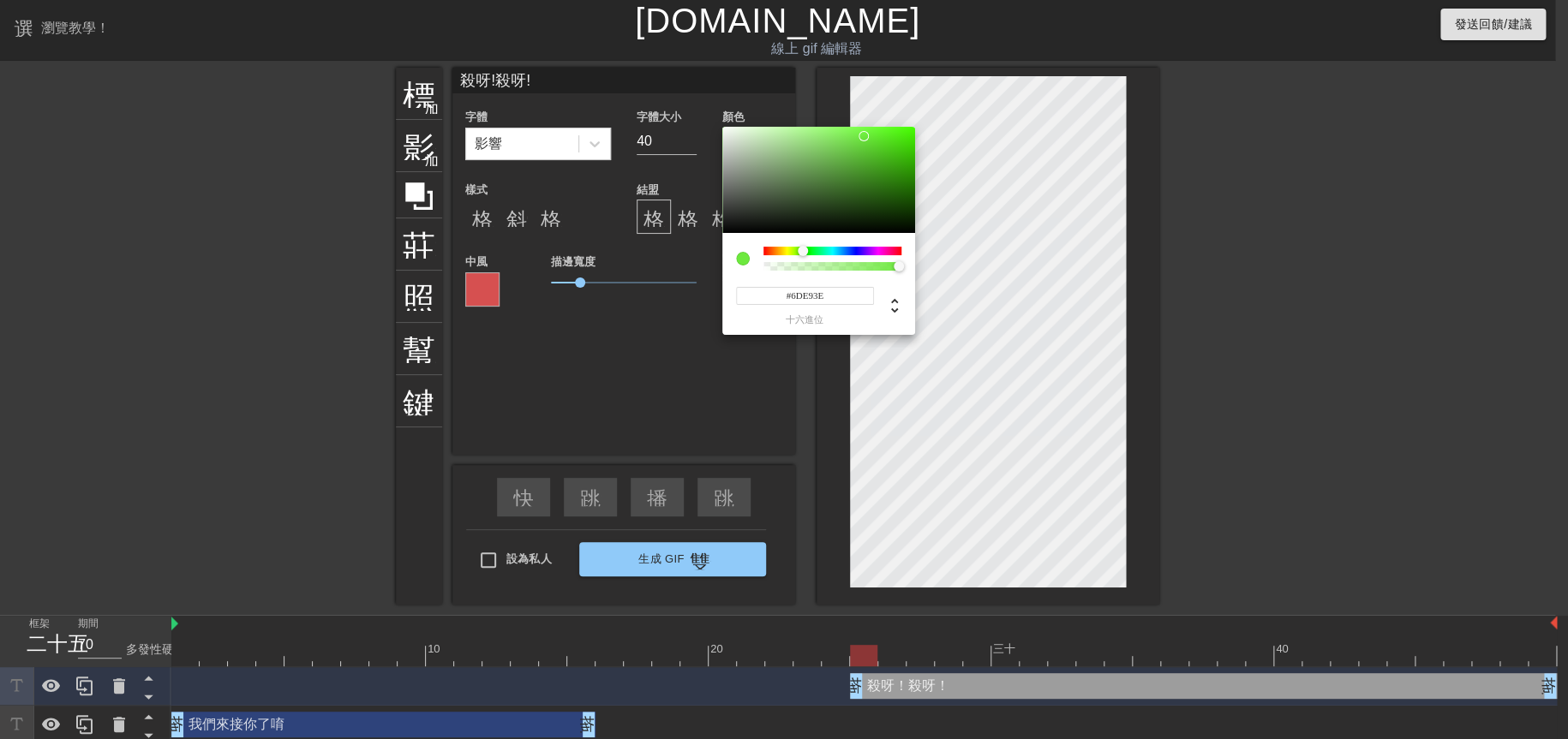
click at [803, 252] on div at bounding box center [833, 250] width 138 height 8
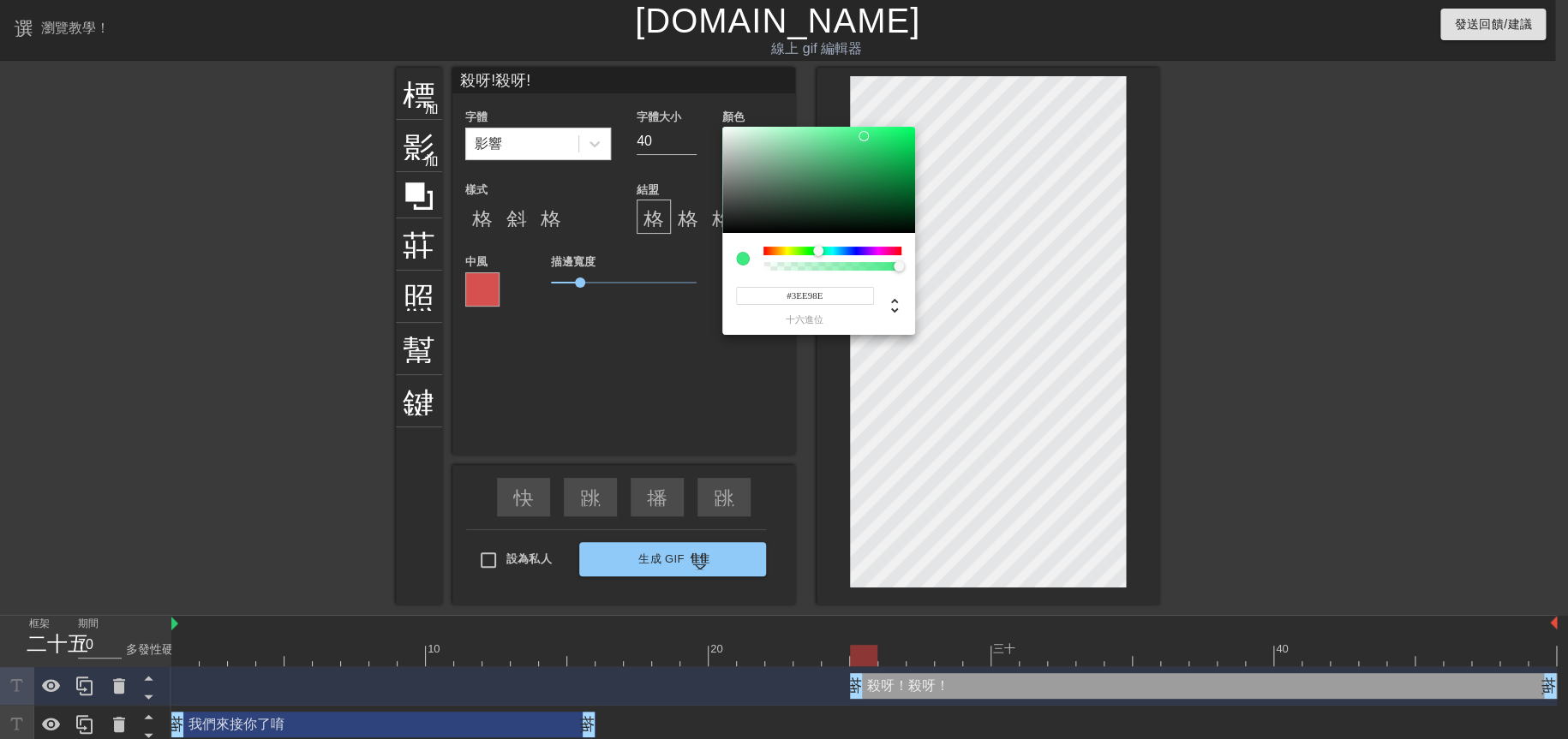
type input "#3EE995"
drag, startPoint x: 805, startPoint y: 250, endPoint x: 820, endPoint y: 254, distance: 15.5
click at [820, 254] on div at bounding box center [820, 250] width 10 height 10
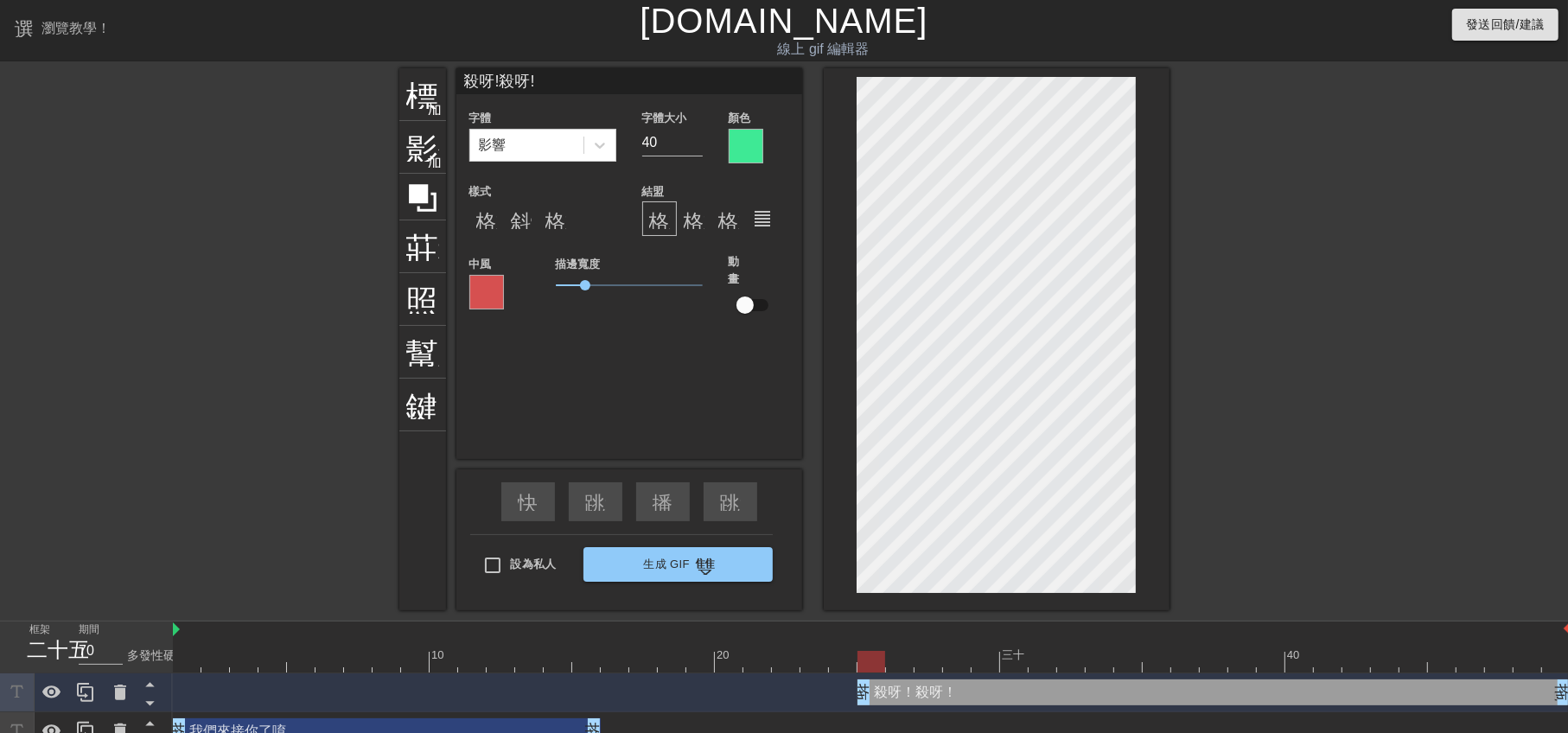
click at [752, 149] on div at bounding box center [746, 146] width 35 height 35
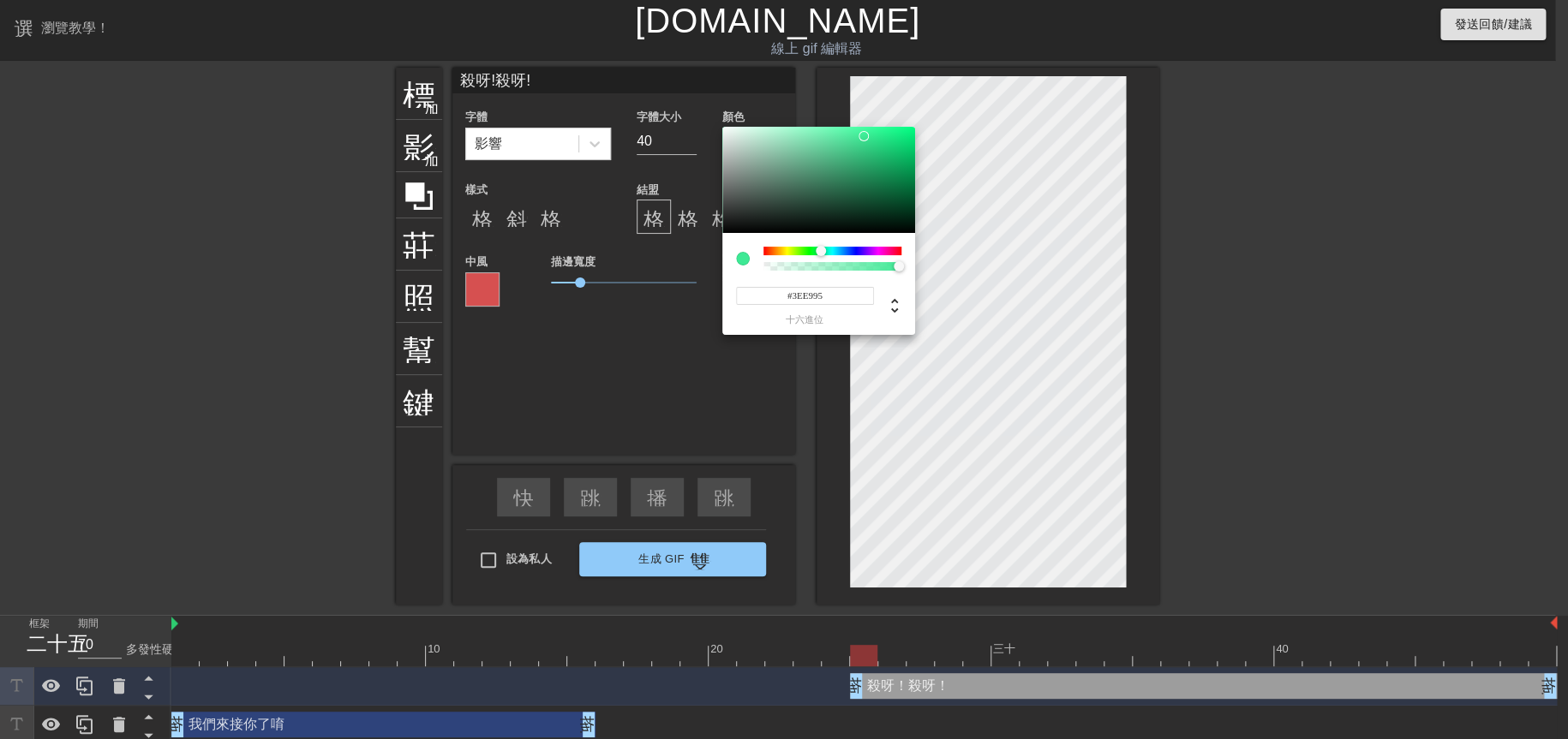
type input "#4DE93E"
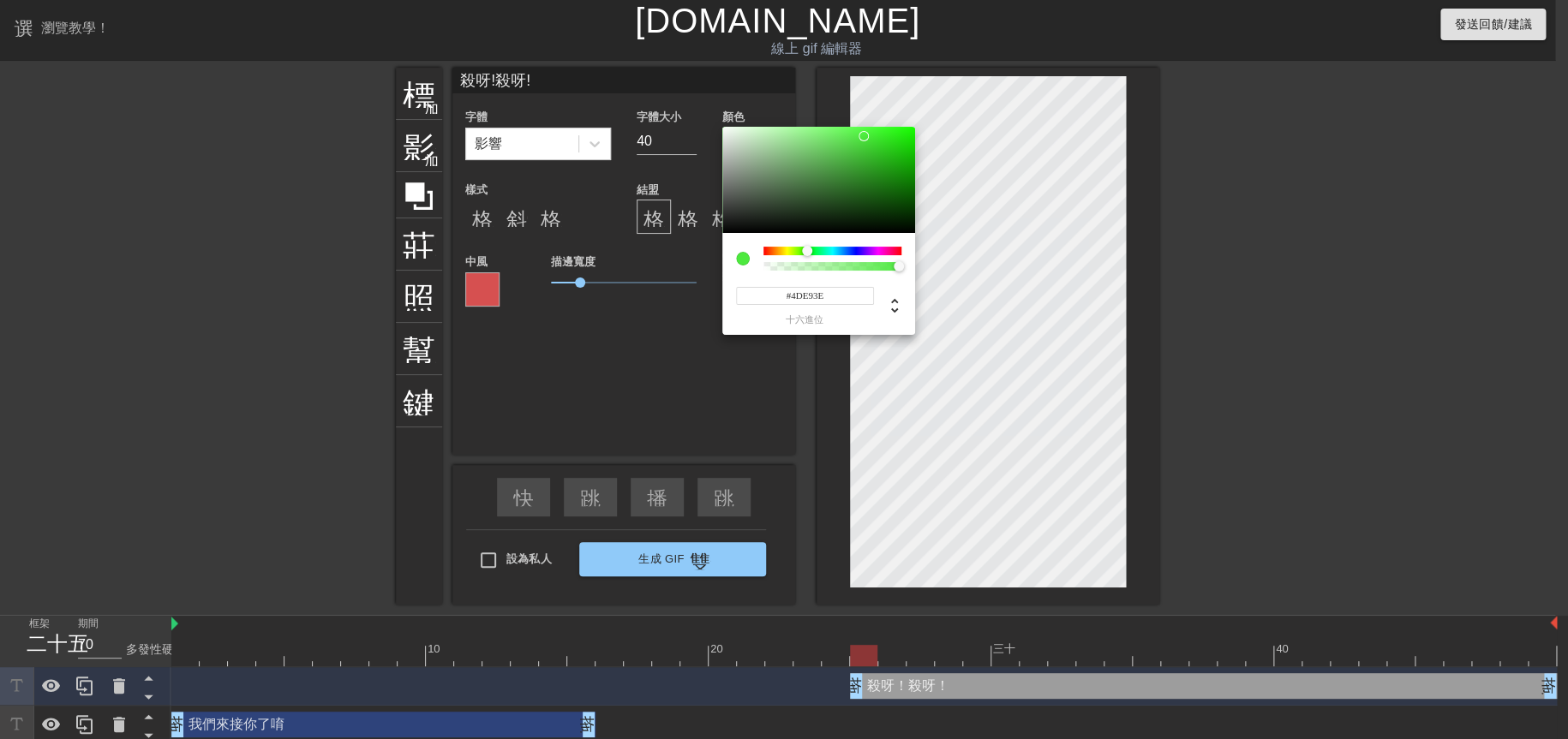
click at [807, 248] on div at bounding box center [833, 250] width 138 height 8
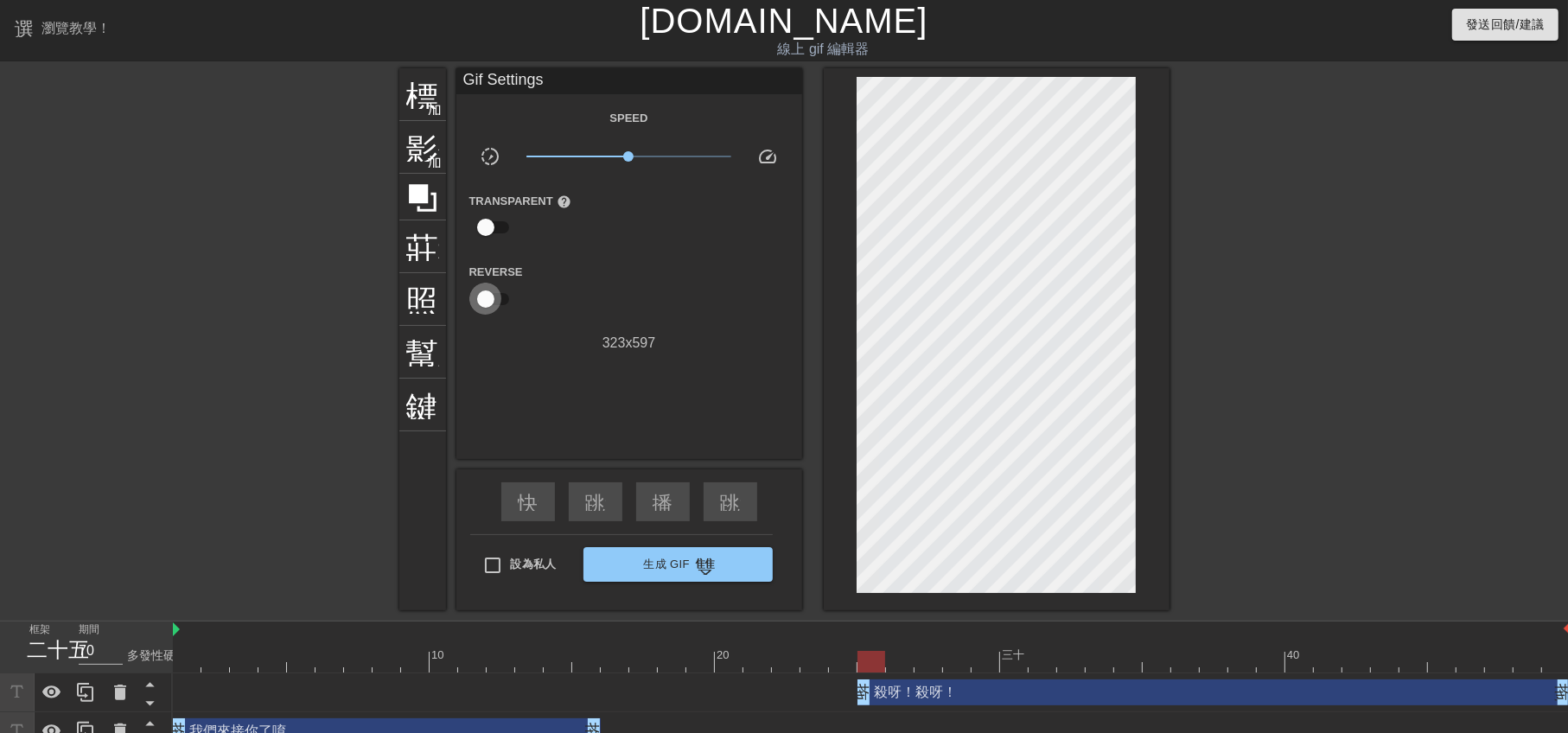
click at [477, 289] on input "checkbox" at bounding box center [486, 299] width 99 height 33
drag, startPoint x: 500, startPoint y: 282, endPoint x: 488, endPoint y: 285, distance: 12.4
click at [499, 282] on input "checkbox" at bounding box center [502, 277] width 99 height 33
drag, startPoint x: 488, startPoint y: 285, endPoint x: 478, endPoint y: 285, distance: 10.0
click at [478, 285] on input "checkbox" at bounding box center [486, 277] width 99 height 33
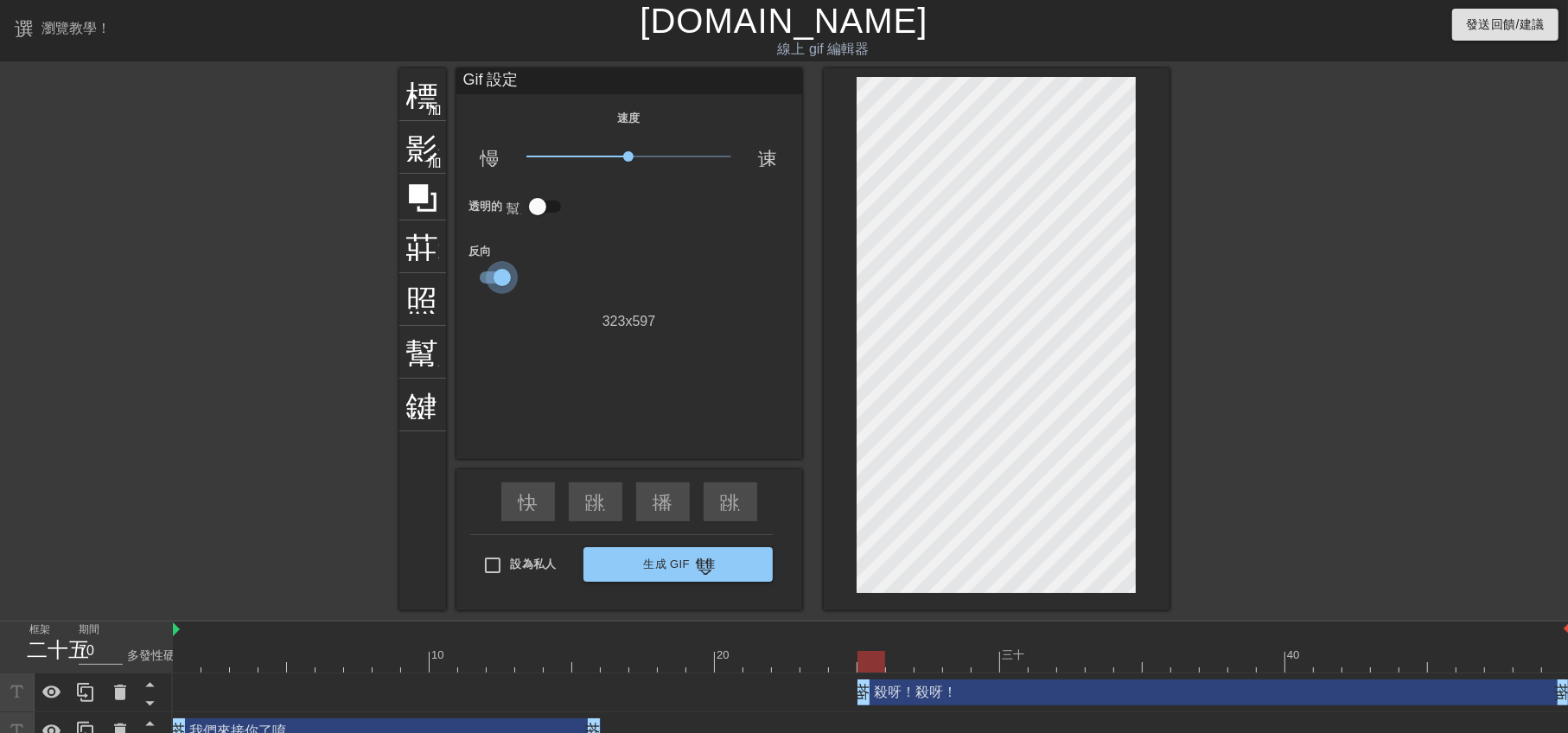
click at [482, 277] on input "checkbox" at bounding box center [502, 277] width 99 height 33
checkbox input "false"
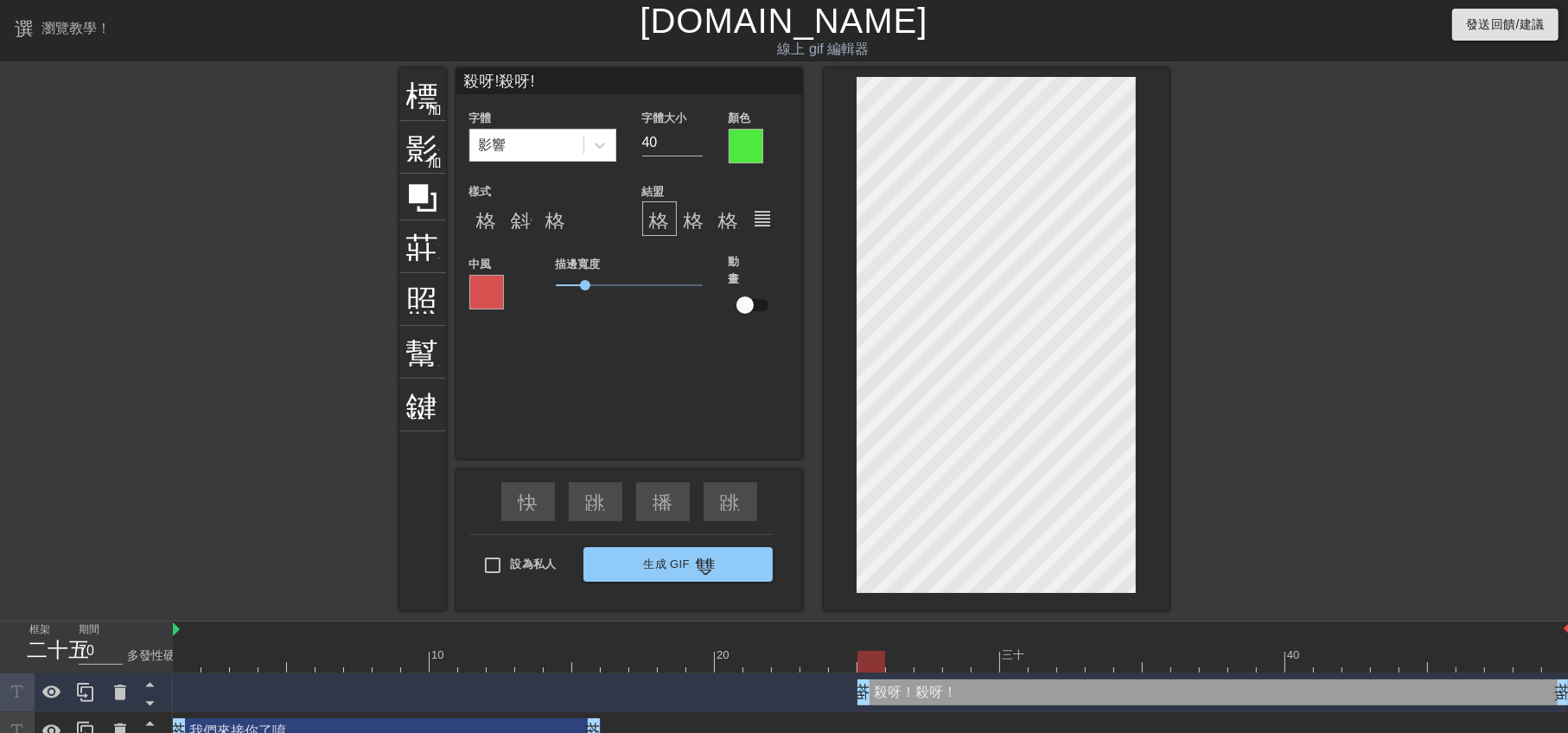
click at [485, 289] on div at bounding box center [486, 292] width 35 height 35
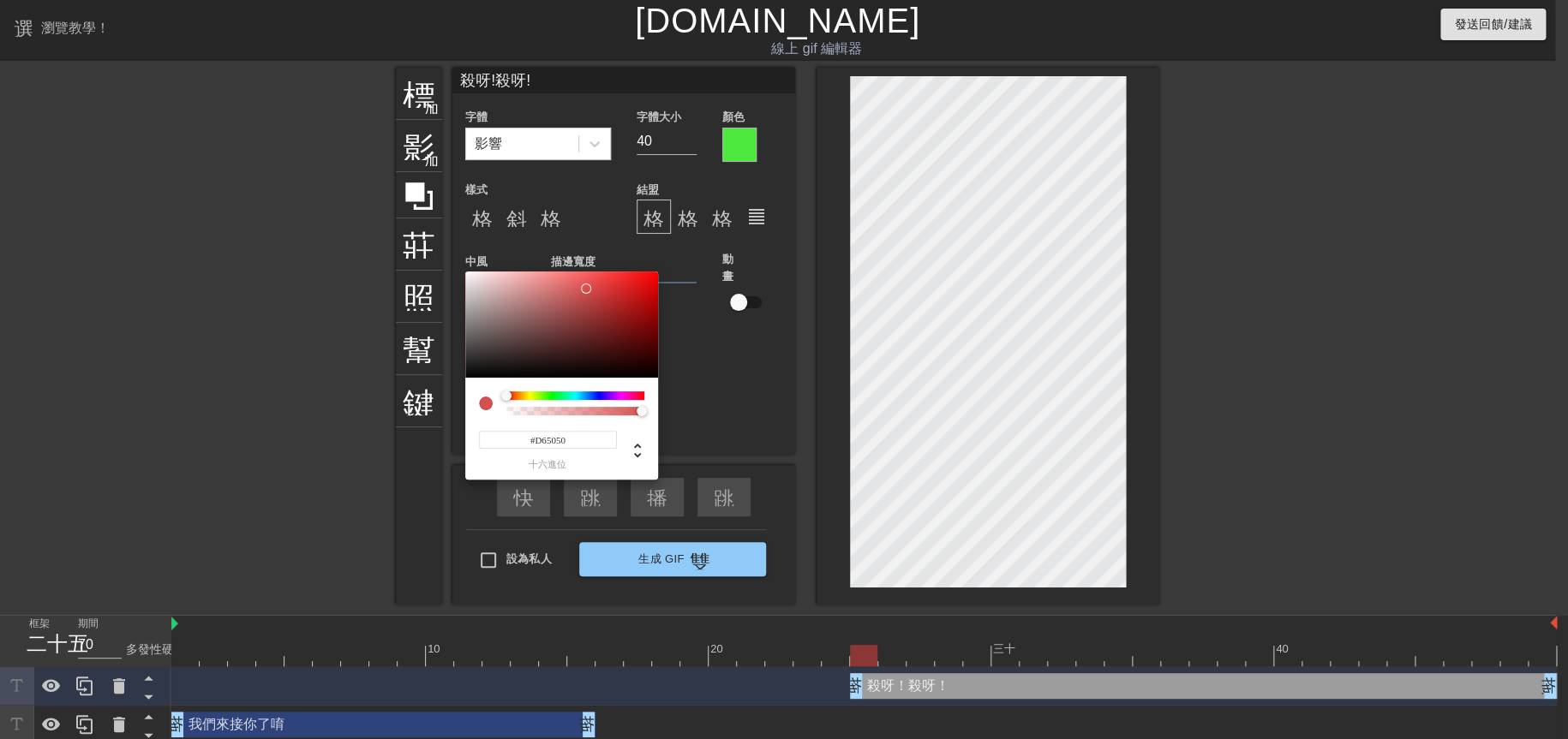
type input "#50D67B"
click at [559, 397] on div at bounding box center [575, 395] width 138 height 8
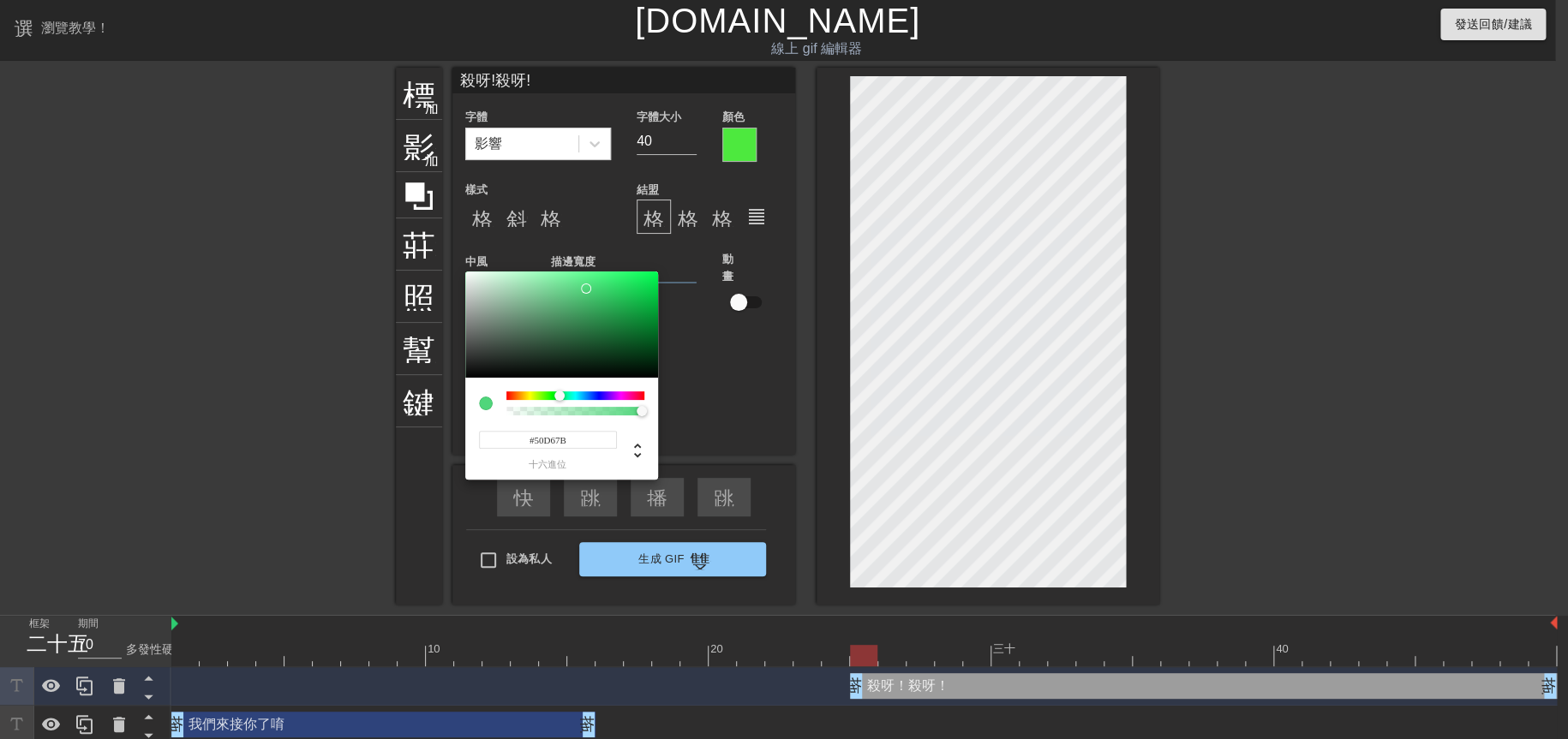
click at [548, 400] on div at bounding box center [575, 403] width 138 height 24
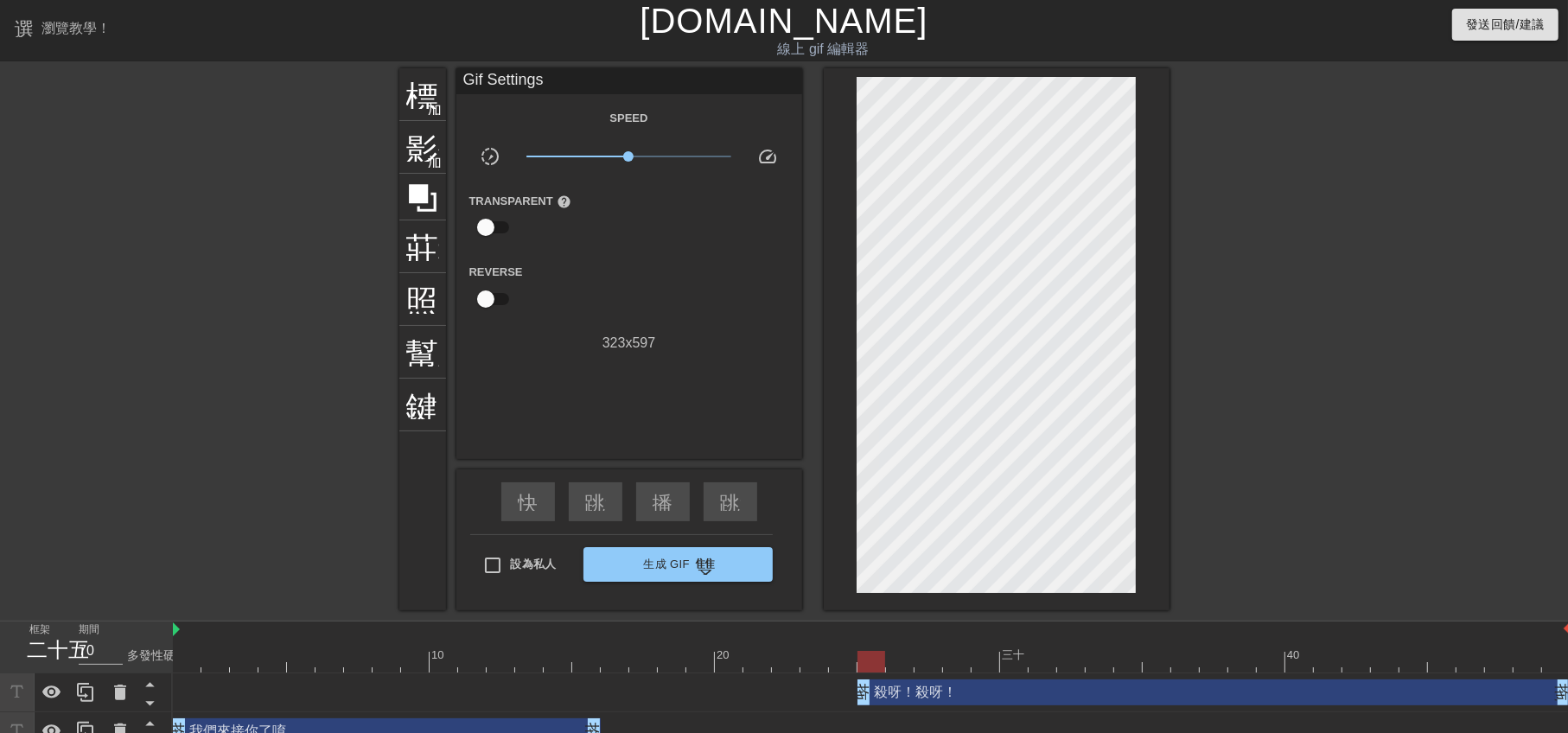
click at [829, 695] on div "殺呀！殺呀！ 拖曳手柄 拖曳手柄" at bounding box center [872, 692] width 1398 height 26
drag, startPoint x: 858, startPoint y: 660, endPoint x: 780, endPoint y: 661, distance: 78.0
click at [780, 661] on div at bounding box center [785, 661] width 27 height 22
drag, startPoint x: 861, startPoint y: 701, endPoint x: 797, endPoint y: 699, distance: 64.0
click at [797, 699] on div "殺呀！殺呀！ 拖曳手柄 拖曳手柄" at bounding box center [872, 692] width 1398 height 26
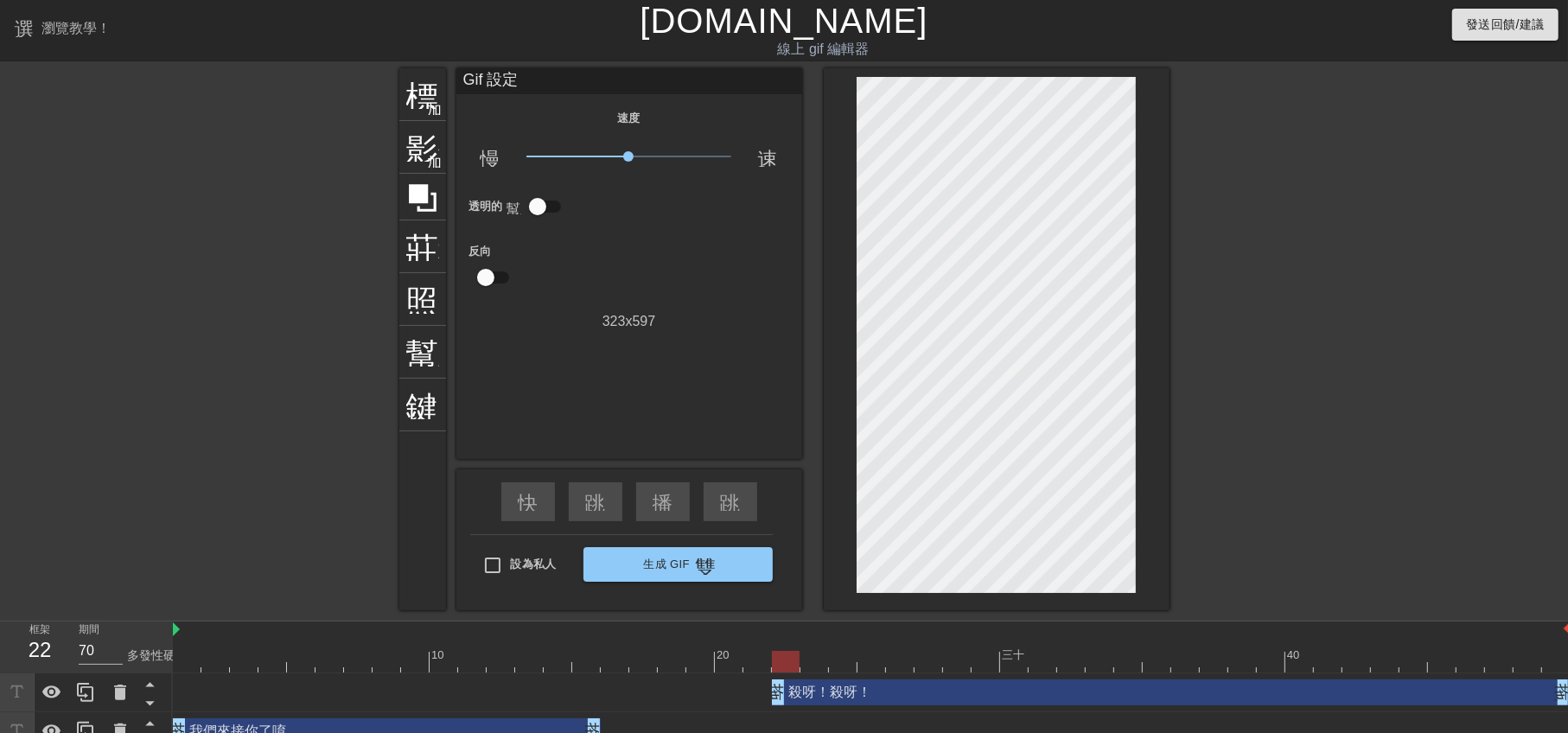
drag, startPoint x: 805, startPoint y: 690, endPoint x: 779, endPoint y: 694, distance: 26.3
drag, startPoint x: 795, startPoint y: 669, endPoint x: 1056, endPoint y: 674, distance: 261.0
click at [1056, 674] on div "10 20 三十 40 殺呀！殺呀！ 拖曳手柄 拖曳手柄 我們來接你了唷 拖曳手柄 拖曳手柄" at bounding box center [870, 687] width 1395 height 130
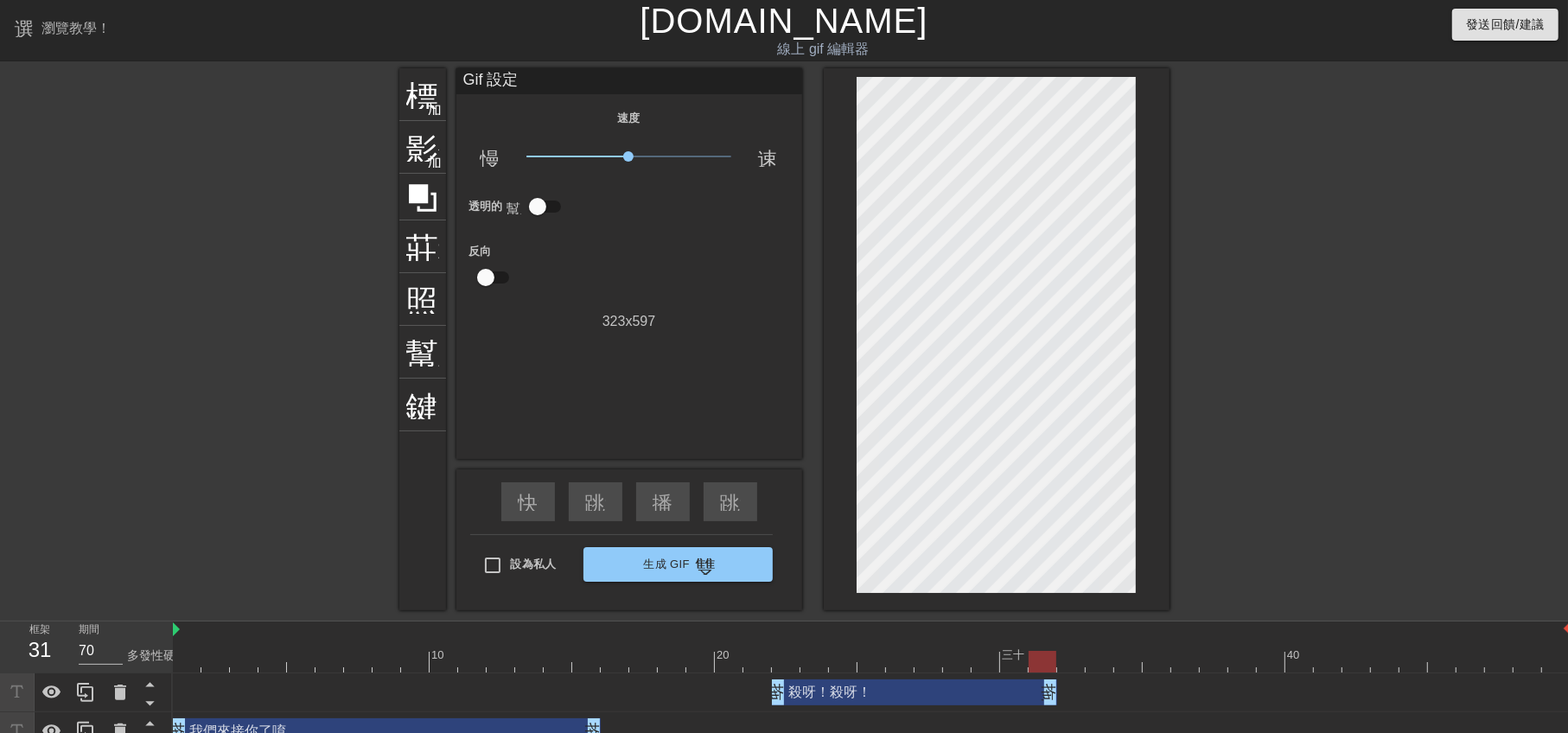
drag, startPoint x: 1559, startPoint y: 688, endPoint x: 1052, endPoint y: 717, distance: 507.8
click at [1052, 717] on div "殺呀！殺呀！ 拖曳手柄 拖曳手柄 我們來接你了唷 拖曳手柄 拖曳手柄" at bounding box center [870, 712] width 1395 height 78
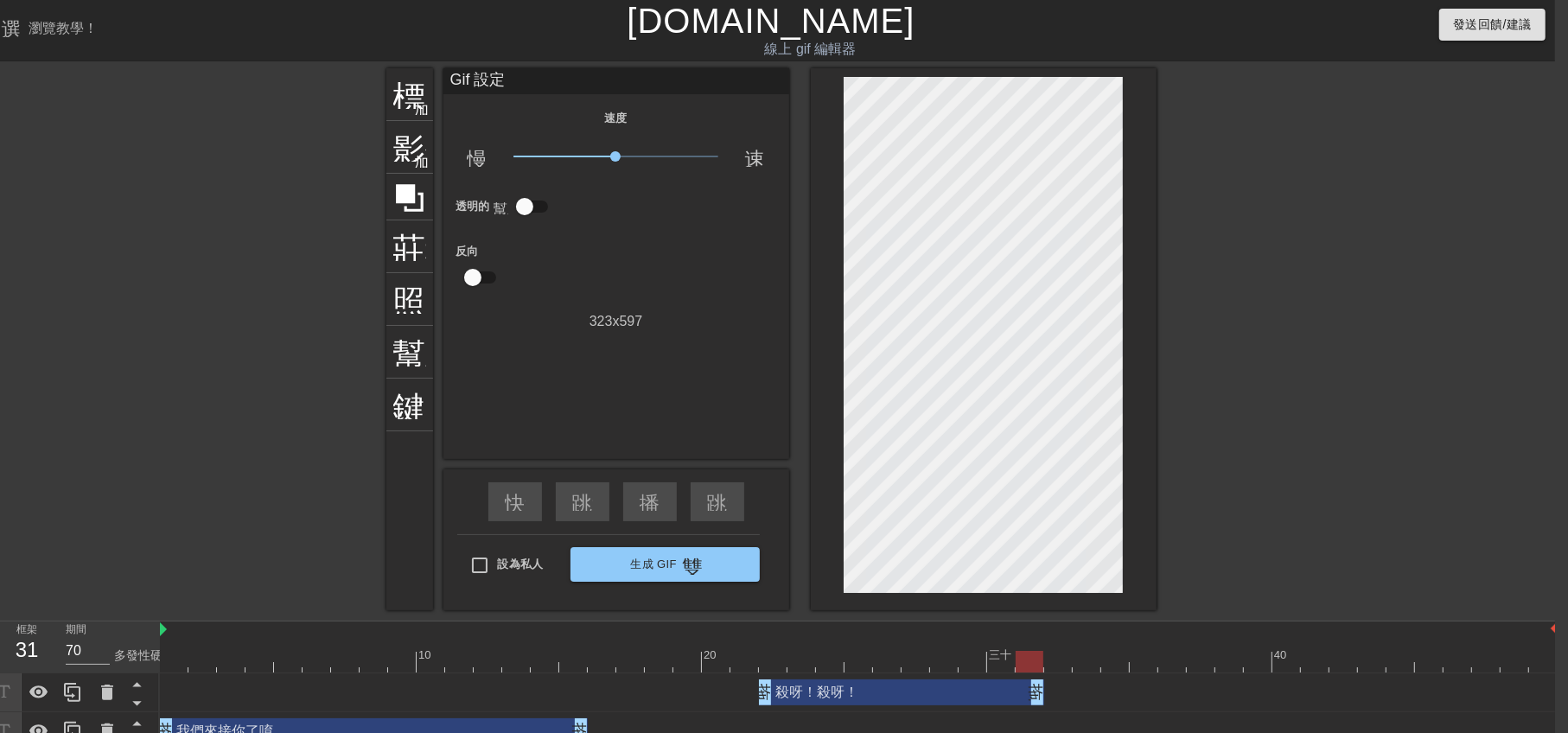
click at [1100, 652] on div at bounding box center [859, 661] width 1398 height 22
click at [1178, 659] on div at bounding box center [859, 661] width 1398 height 22
drag, startPoint x: 1041, startPoint y: 691, endPoint x: 1198, endPoint y: 681, distance: 157.3
click at [1240, 659] on div at bounding box center [859, 661] width 1398 height 22
click at [1295, 660] on div at bounding box center [859, 661] width 1398 height 22
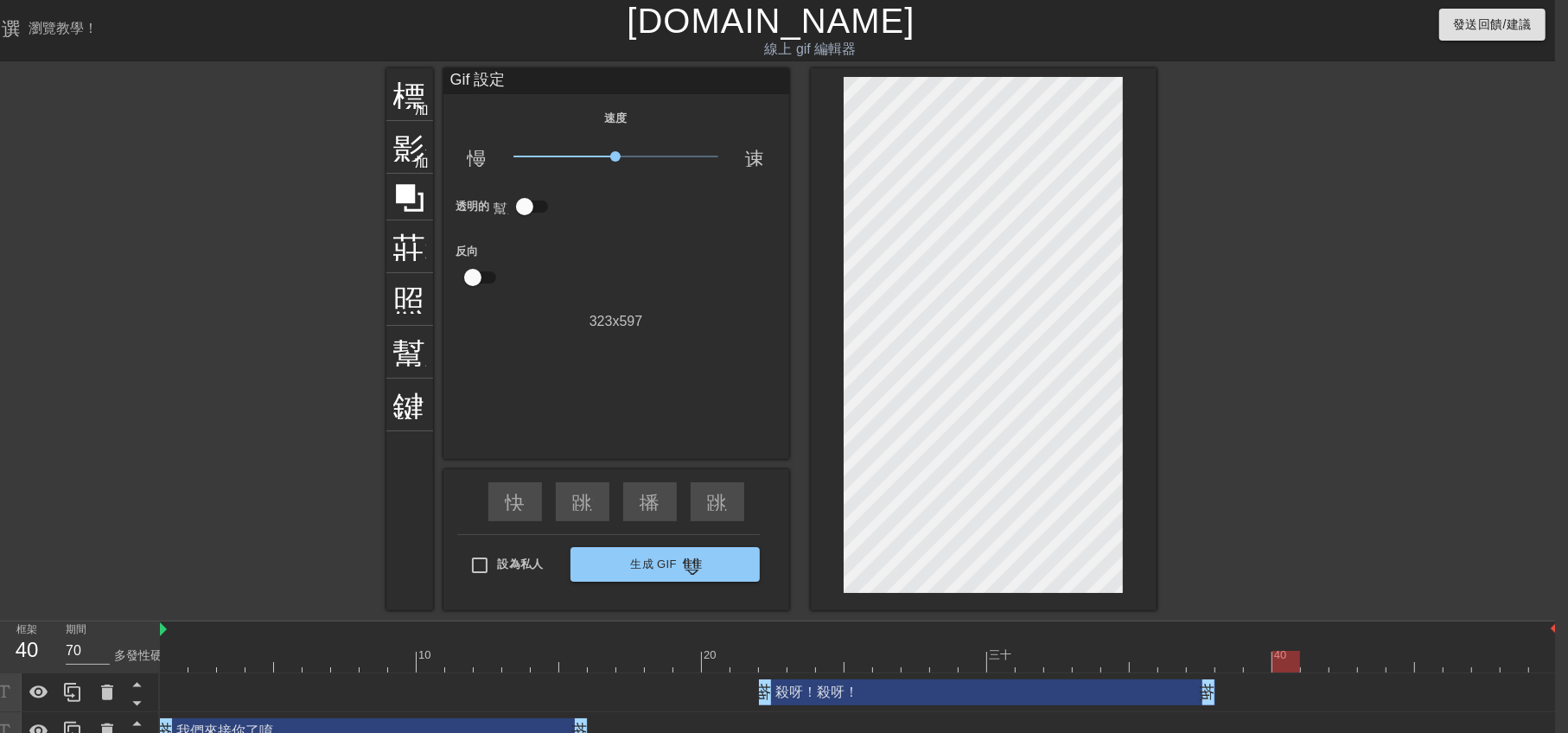
click at [1353, 657] on div at bounding box center [859, 661] width 1398 height 22
click at [1382, 653] on div at bounding box center [859, 661] width 1398 height 22
click at [1396, 651] on div at bounding box center [859, 661] width 1398 height 22
click at [1348, 654] on div at bounding box center [859, 661] width 1398 height 22
type input "60"
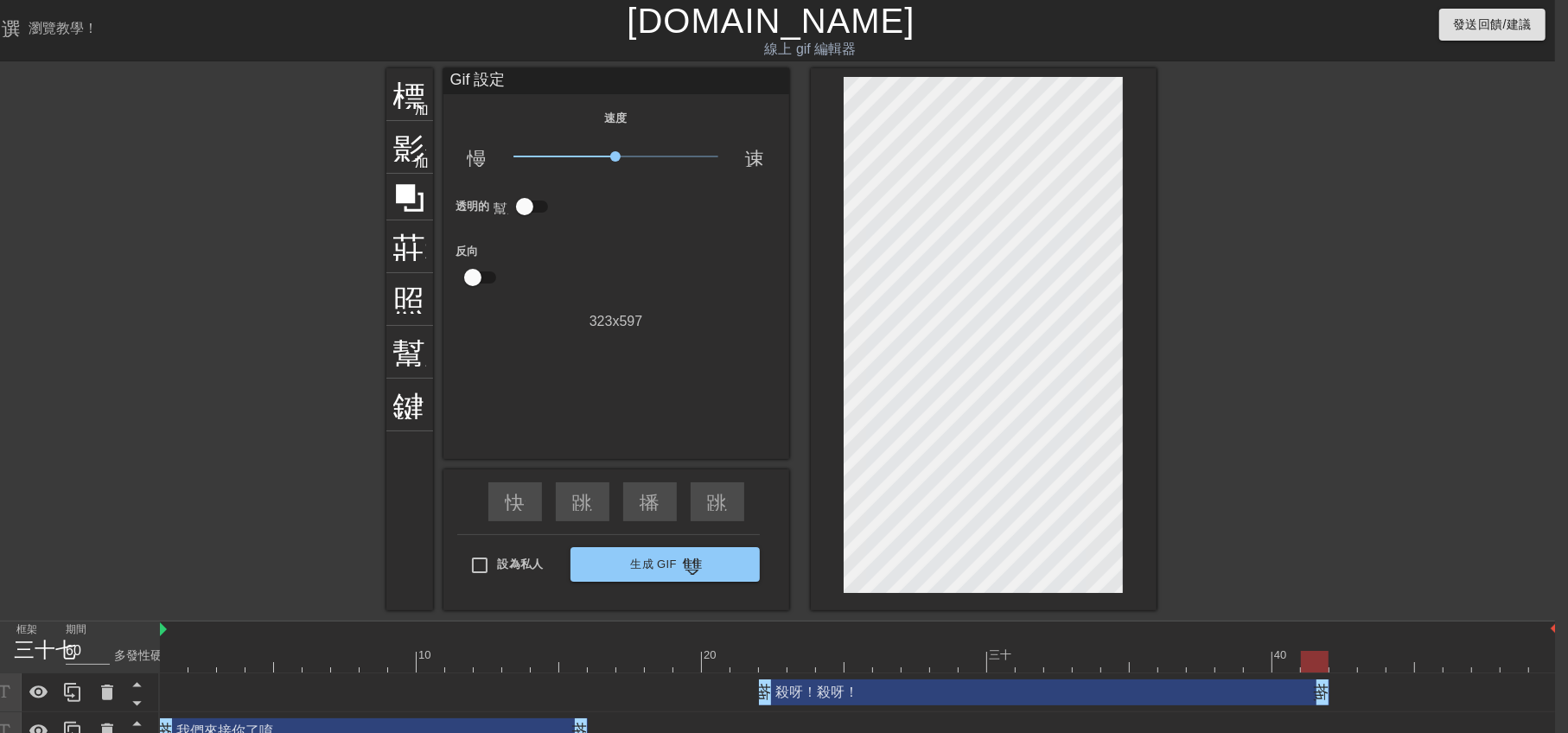
drag, startPoint x: 1210, startPoint y: 695, endPoint x: 1311, endPoint y: 693, distance: 101.0
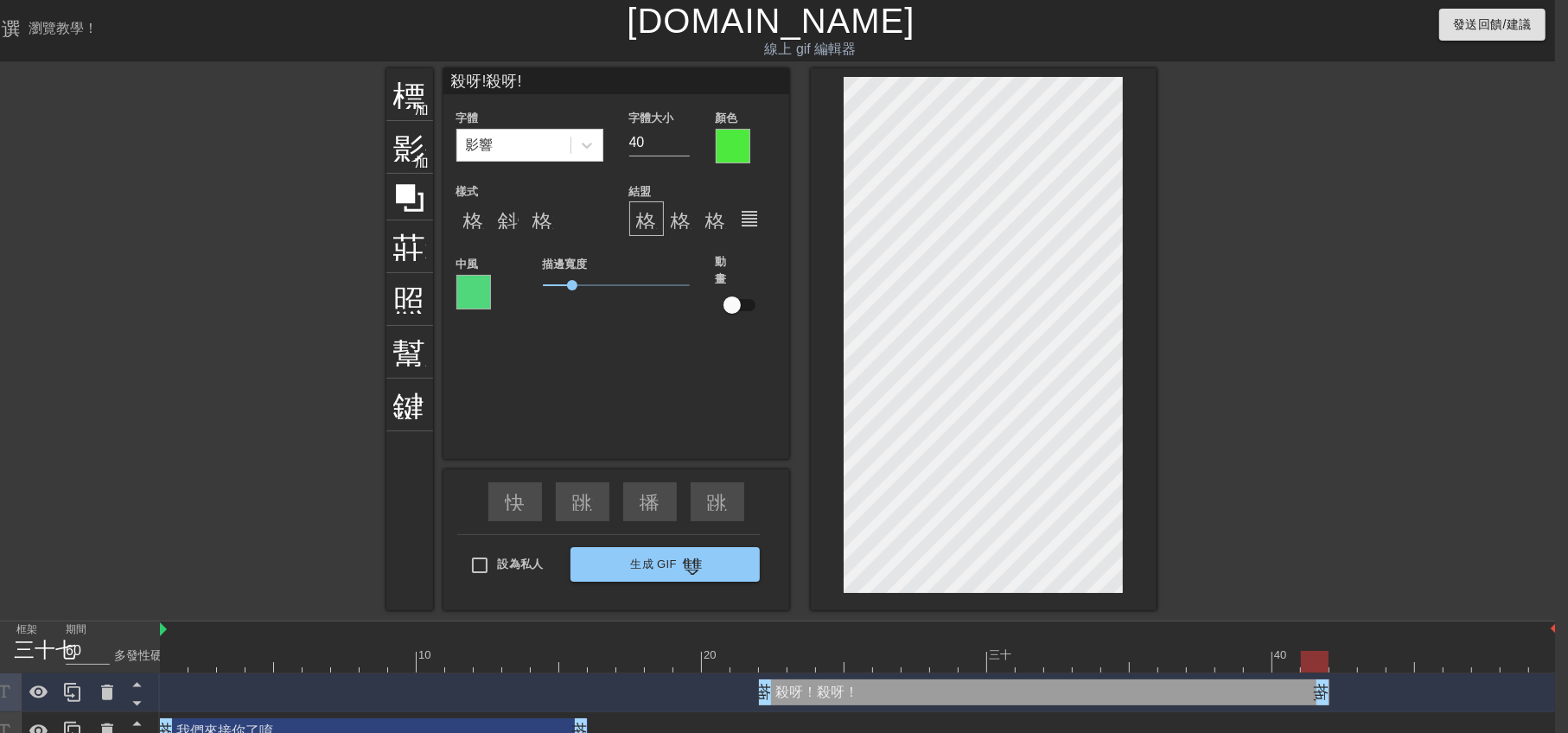
click at [488, 287] on div at bounding box center [474, 292] width 35 height 35
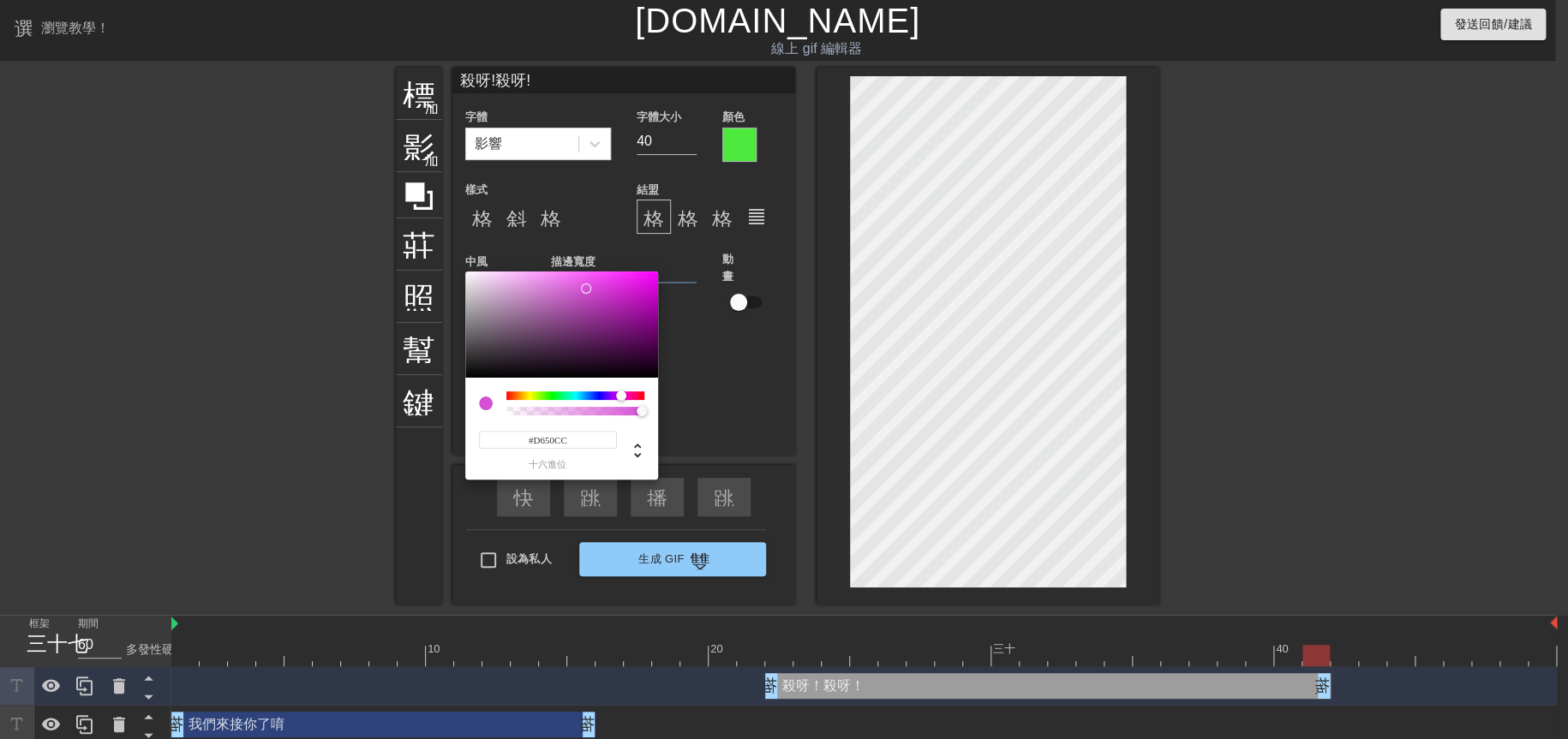
click at [623, 397] on div at bounding box center [575, 395] width 138 height 8
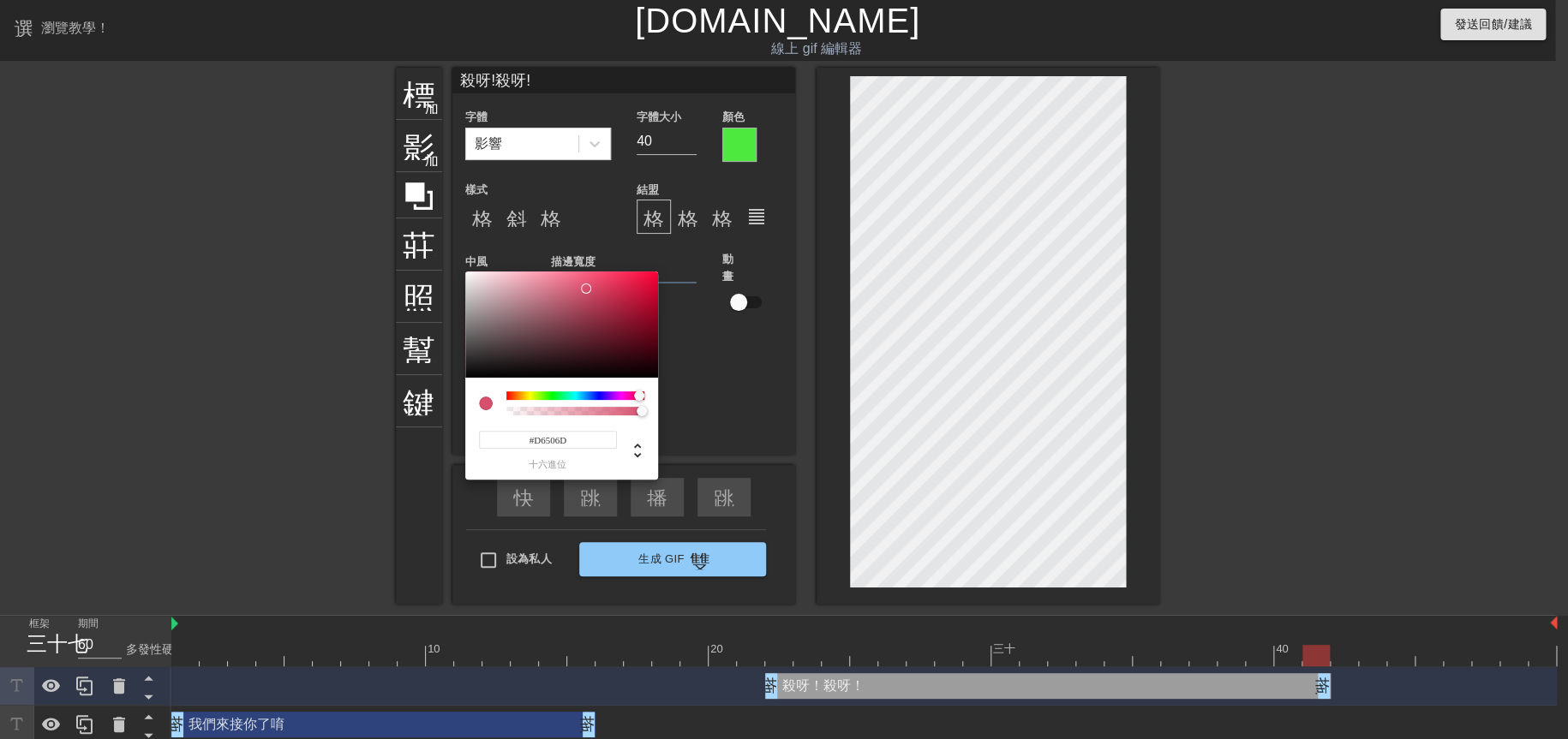
click at [639, 396] on div at bounding box center [575, 395] width 138 height 8
click at [540, 395] on div at bounding box center [575, 395] width 138 height 8
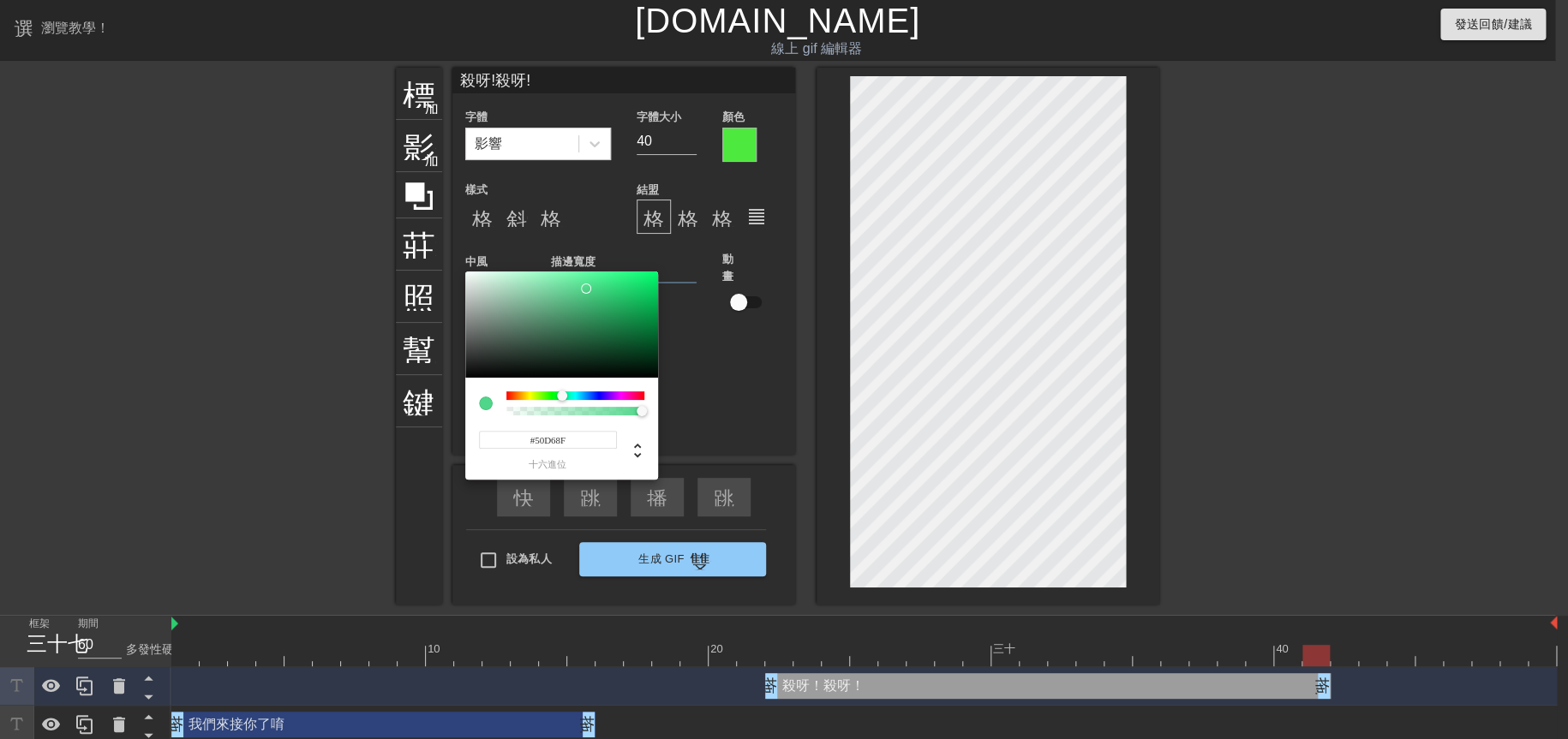
click at [563, 395] on div at bounding box center [575, 395] width 138 height 8
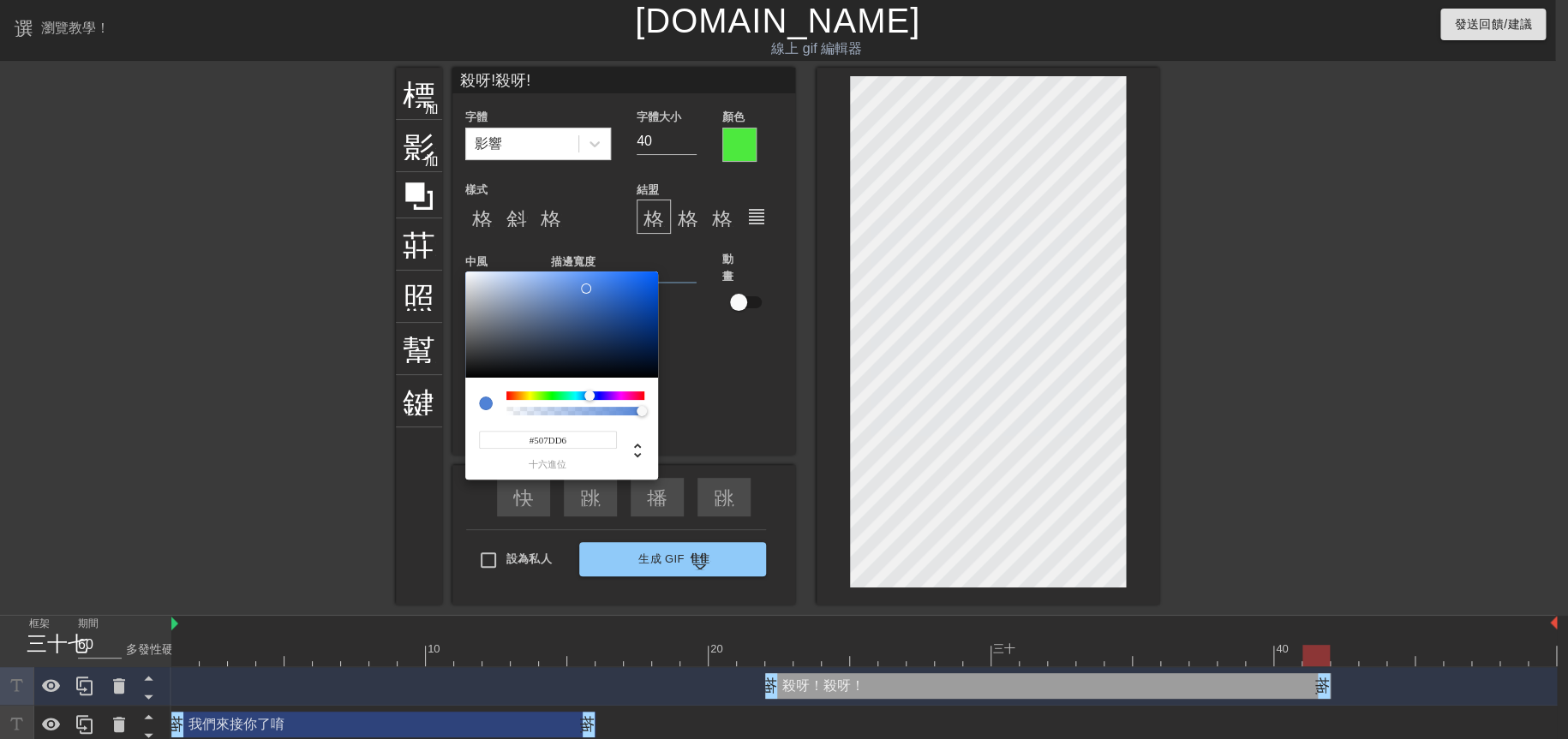
type input "#5078D6"
click at [591, 396] on div at bounding box center [575, 395] width 138 height 8
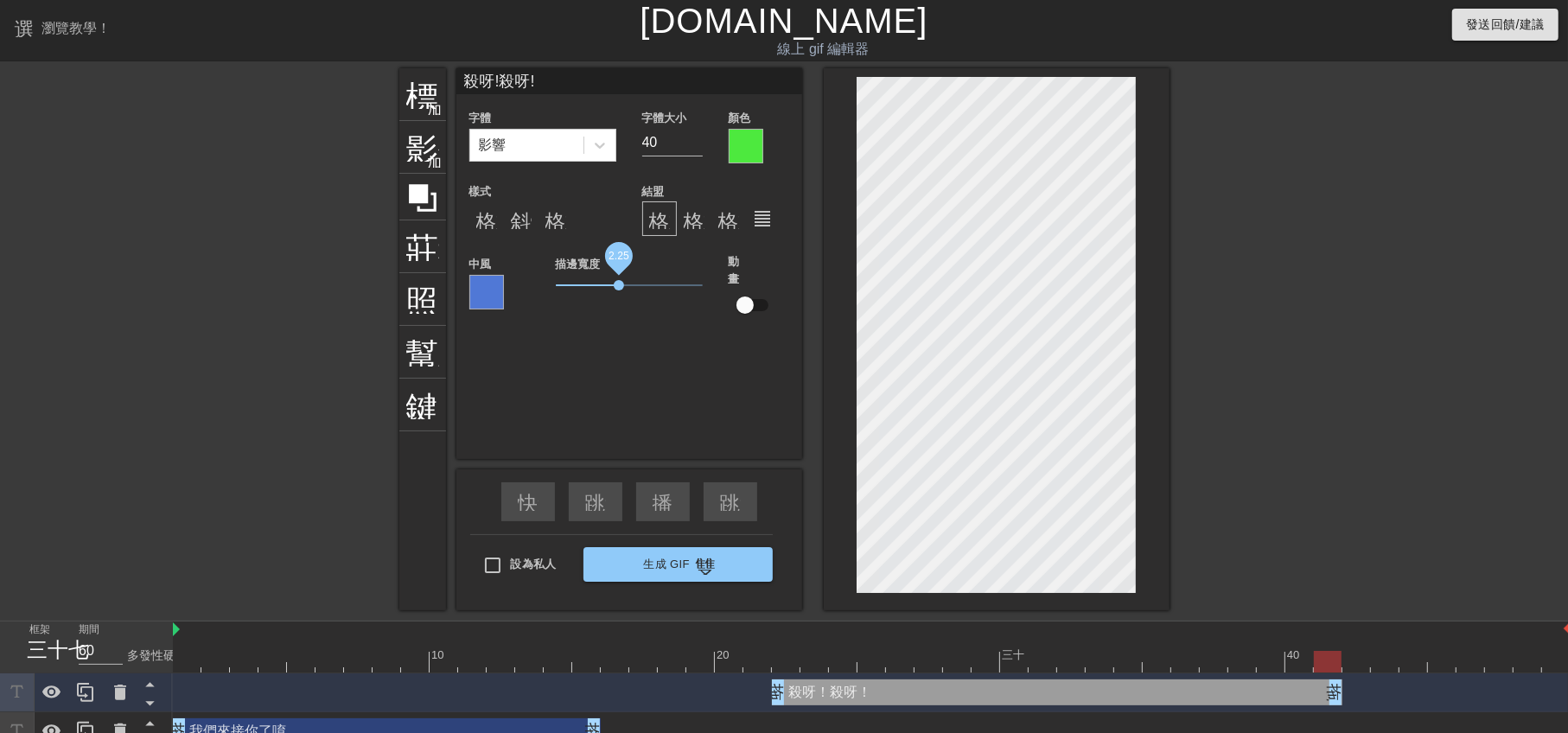
drag, startPoint x: 585, startPoint y: 281, endPoint x: 618, endPoint y: 288, distance: 33.7
click at [618, 288] on span "2.25" at bounding box center [619, 285] width 10 height 10
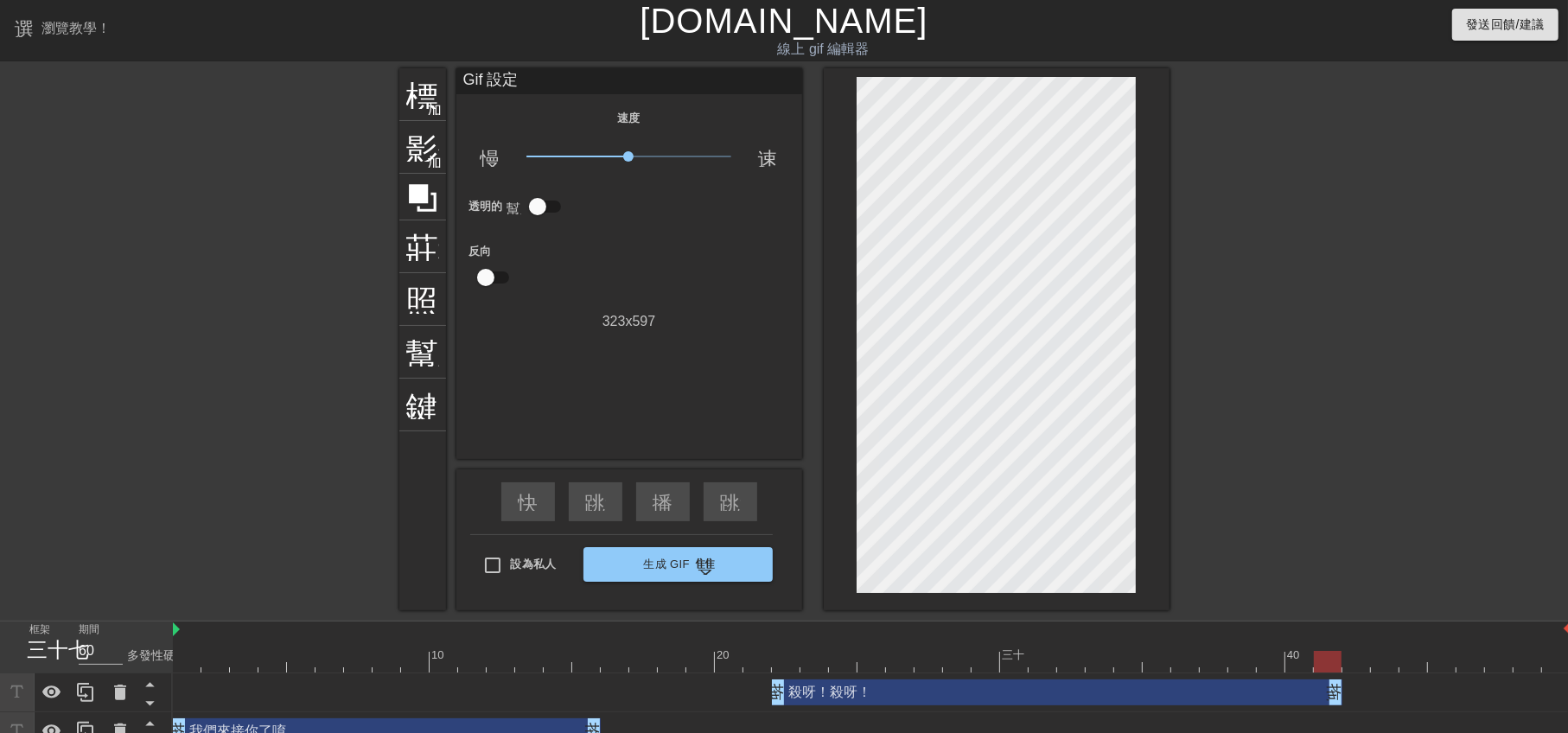
click at [1371, 691] on div "殺呀！殺呀！ 拖曳手柄 拖曳手柄" at bounding box center [872, 692] width 1398 height 26
type input "60"
drag, startPoint x: 1332, startPoint y: 664, endPoint x: 1427, endPoint y: 660, distance: 95.1
click at [1428, 660] on div at bounding box center [1441, 661] width 27 height 22
click at [432, 100] on font "加入圓圈" at bounding box center [457, 107] width 58 height 15
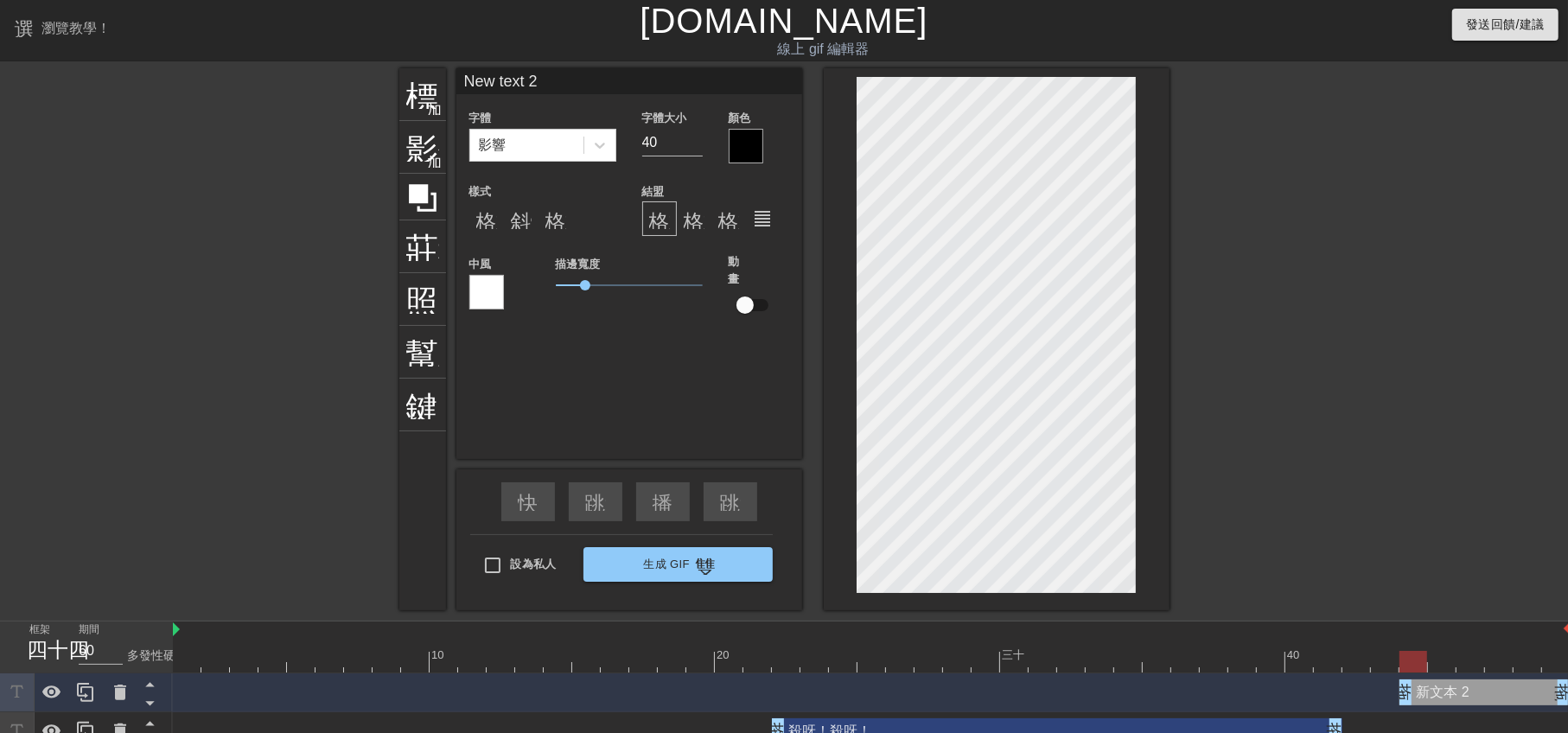
scroll to position [2, 2]
type input "2"
type textarea "2"
type input "ㄆ"
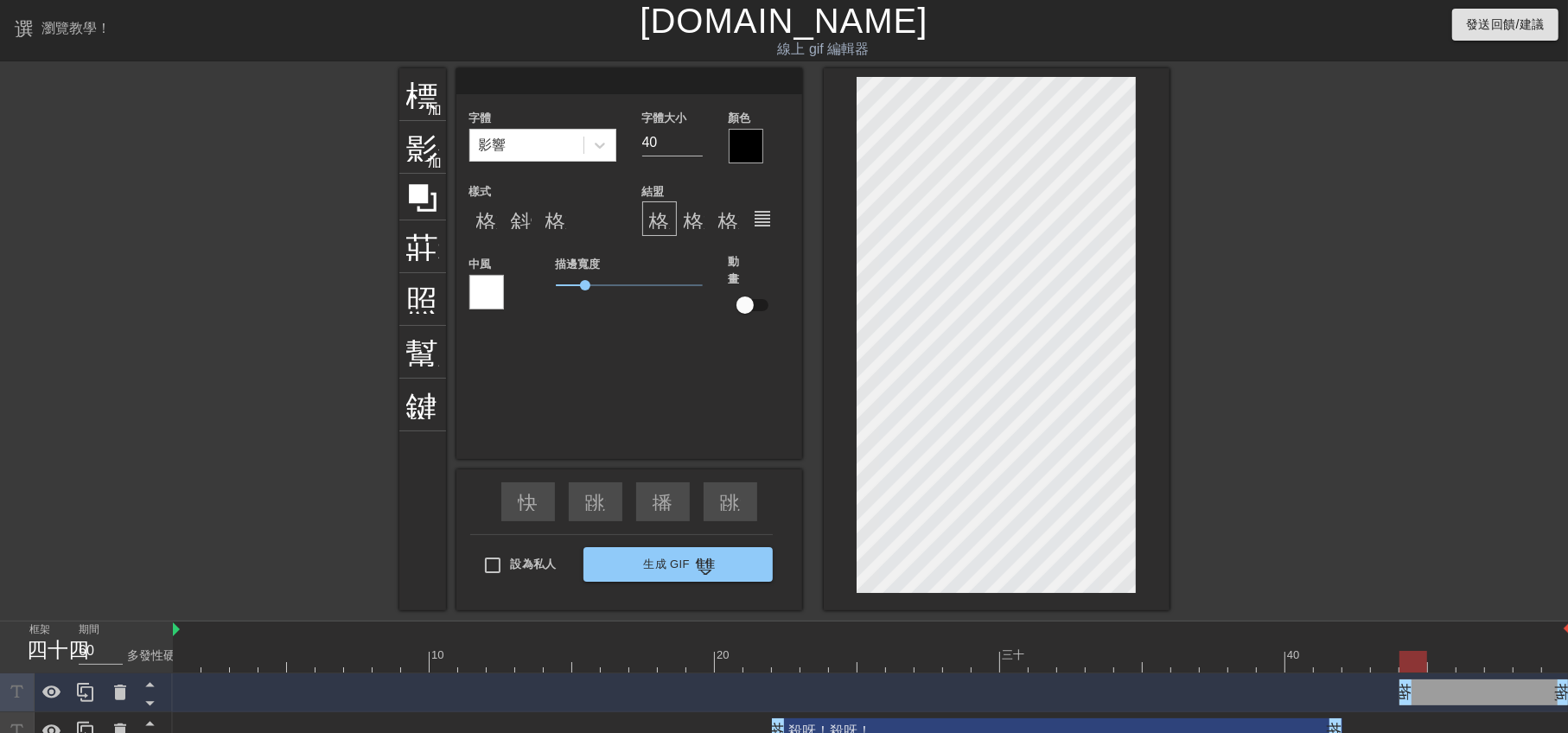
type textarea "ㄆ"
type input "ㄆㄣ"
type textarea "ㄆㄣ"
type input "噴"
type textarea "噴"
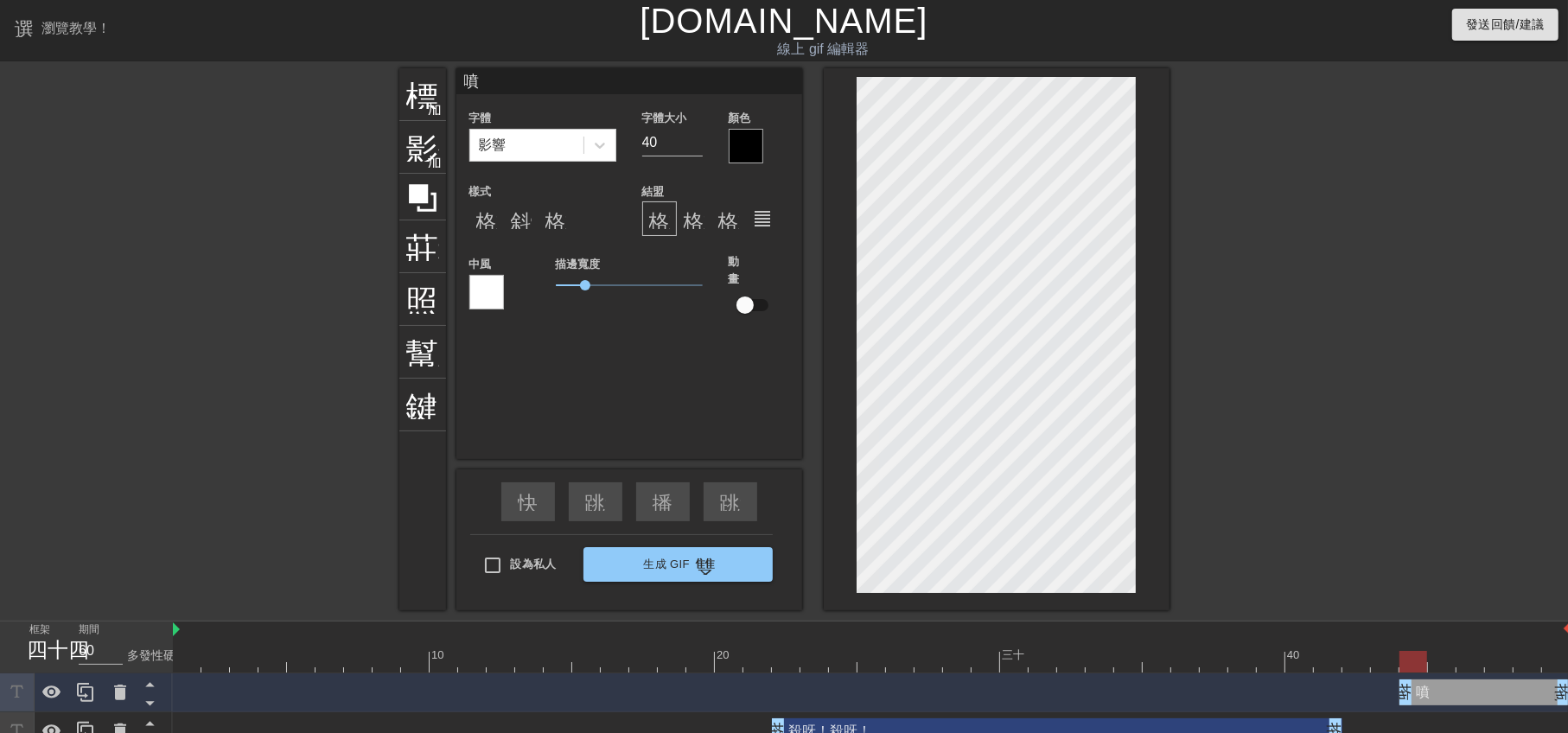
type input "噴ㄌ"
type textarea "噴ㄌ"
type input "噴ㄌㄚ"
type textarea "噴ㄌㄚ"
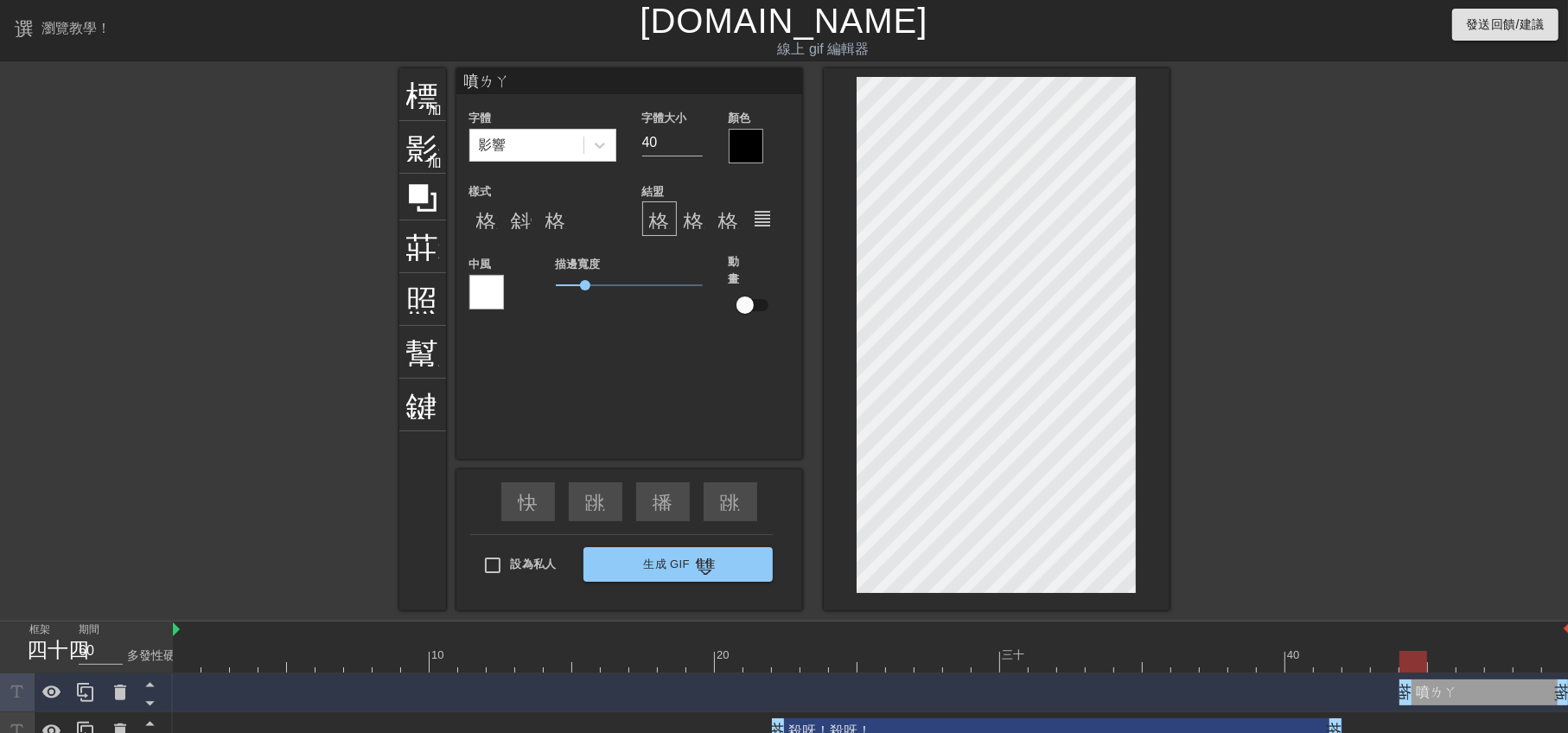
type input "噴啦"
type textarea "噴啦"
type input "噴啦啦隊"
type textarea "噴啦啦隊"
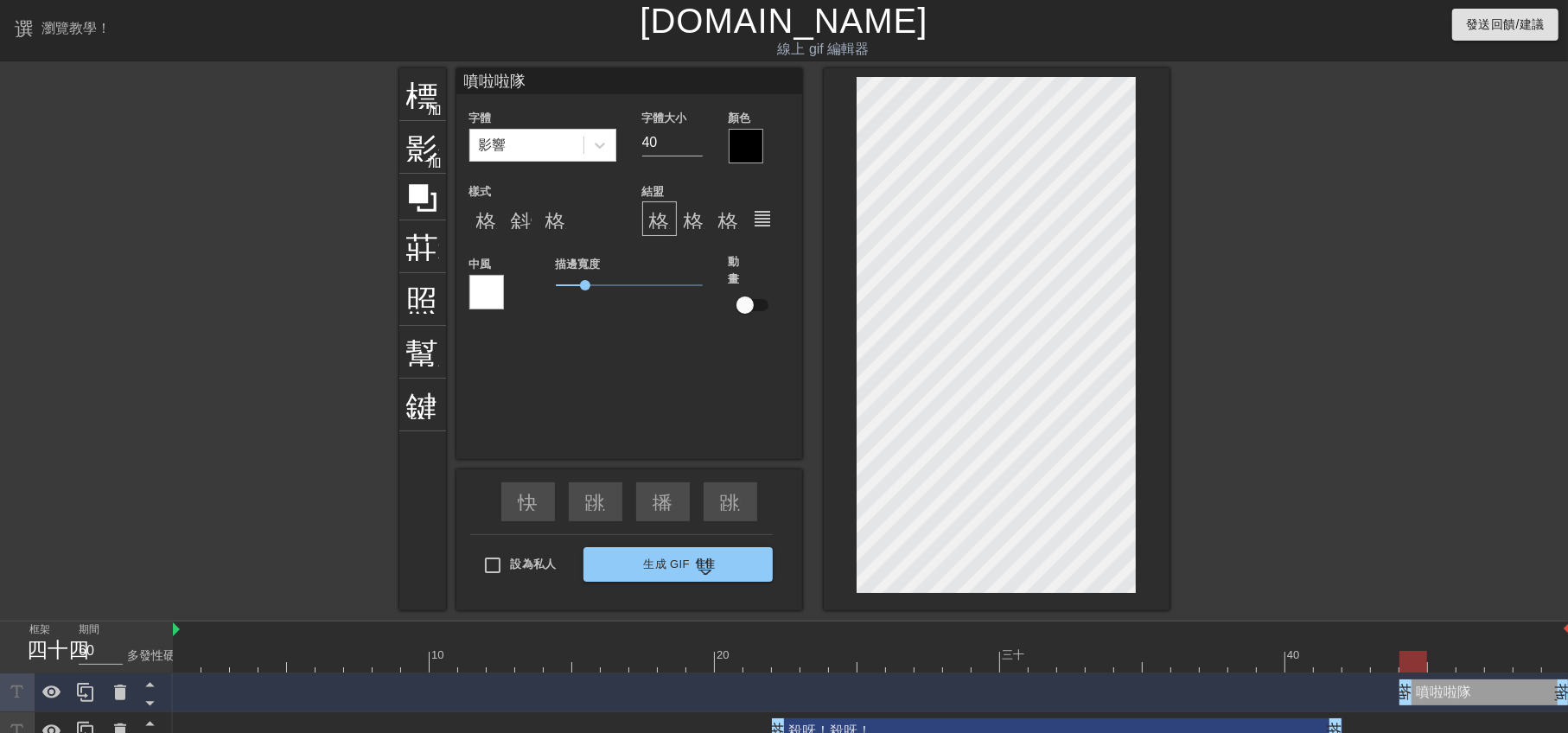
type input "噴啦啦隊"
type textarea "噴啦啦隊"
type input "噴啦啦隊"
type textarea "噴啦啦隊"
type input "噴啦啦"
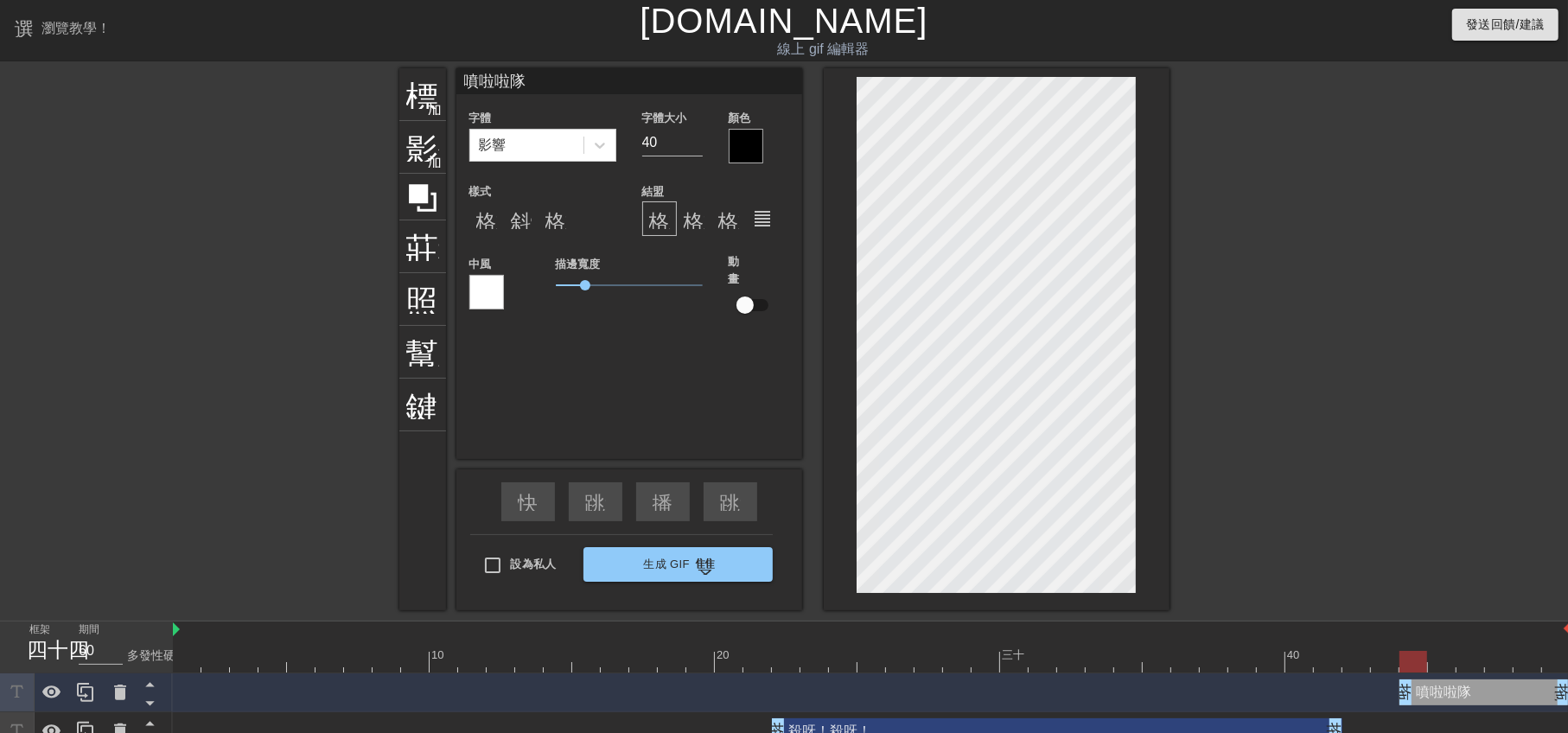
type textarea "噴啦啦"
type input "噴啦"
type textarea "噴啦"
type input "噴啦!"
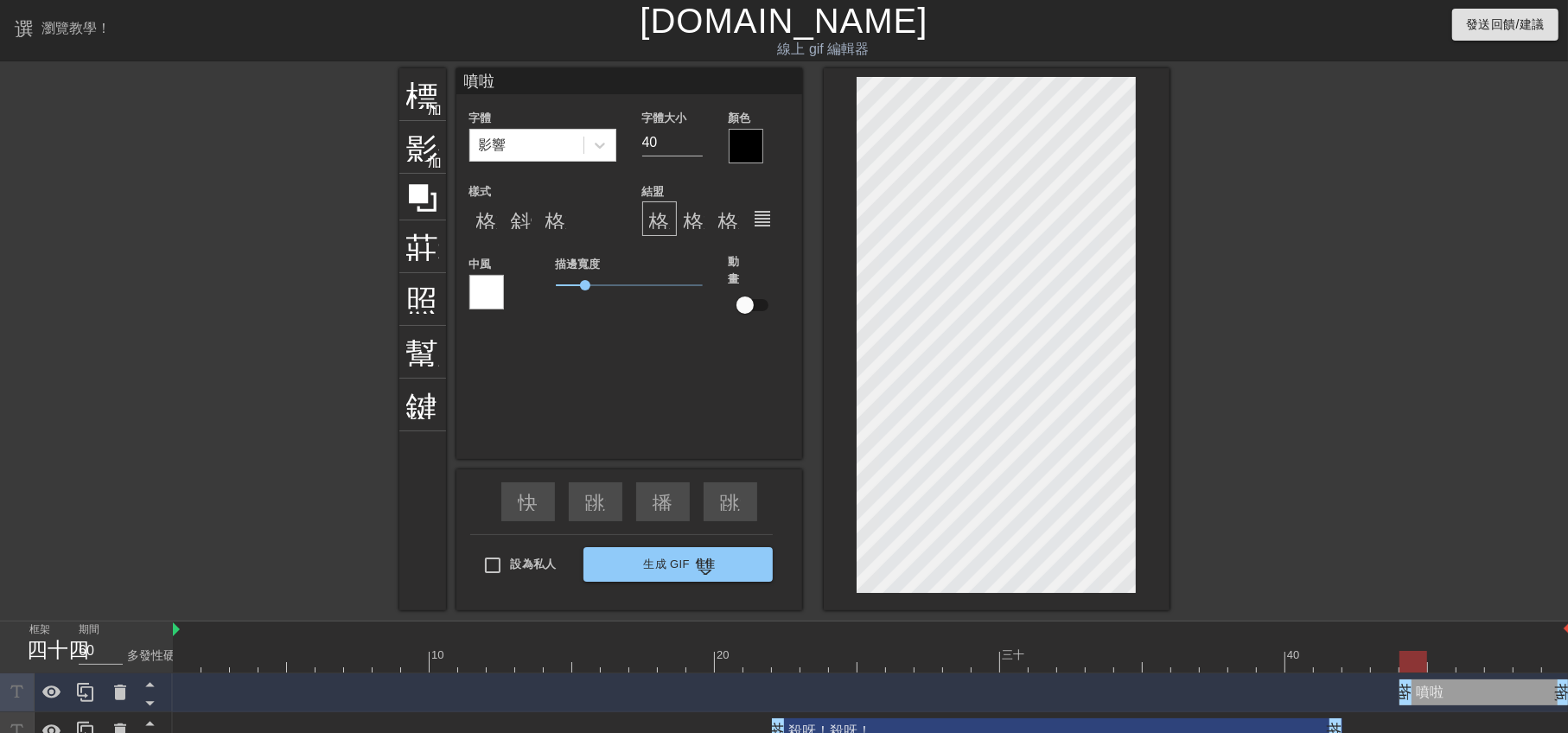
type textarea "噴啦!"
type input "噴啦!"
type textarea "噴啦!"
type input "噴啦! ㄆ"
type textarea "噴啦! ㄆ"
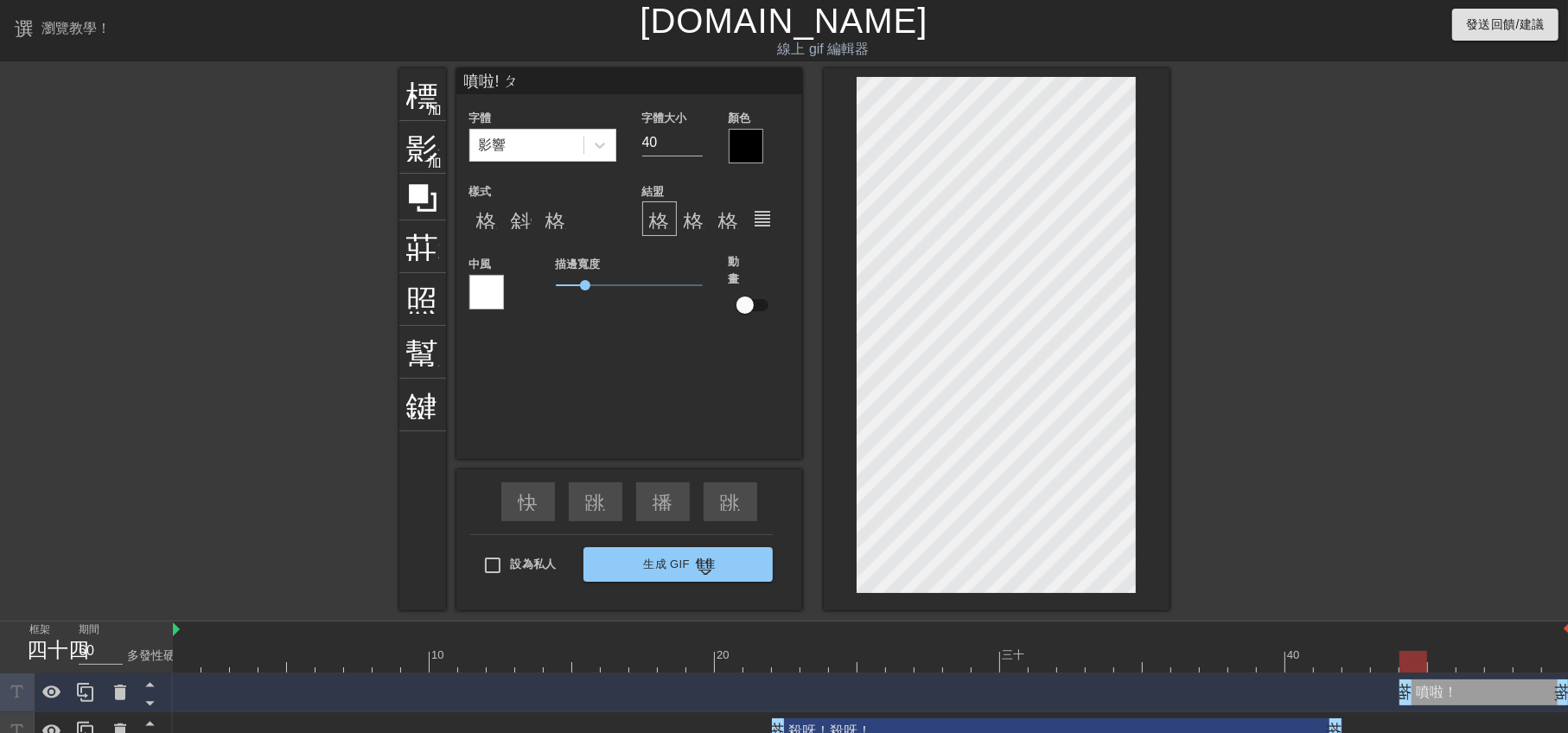
type input "噴啦! ㄆㄣ"
type textarea "噴啦! ㄆㄣ"
type input "噴啦! 噴"
type textarea "噴啦! 噴"
type input "噴啦! 噴ㄌ"
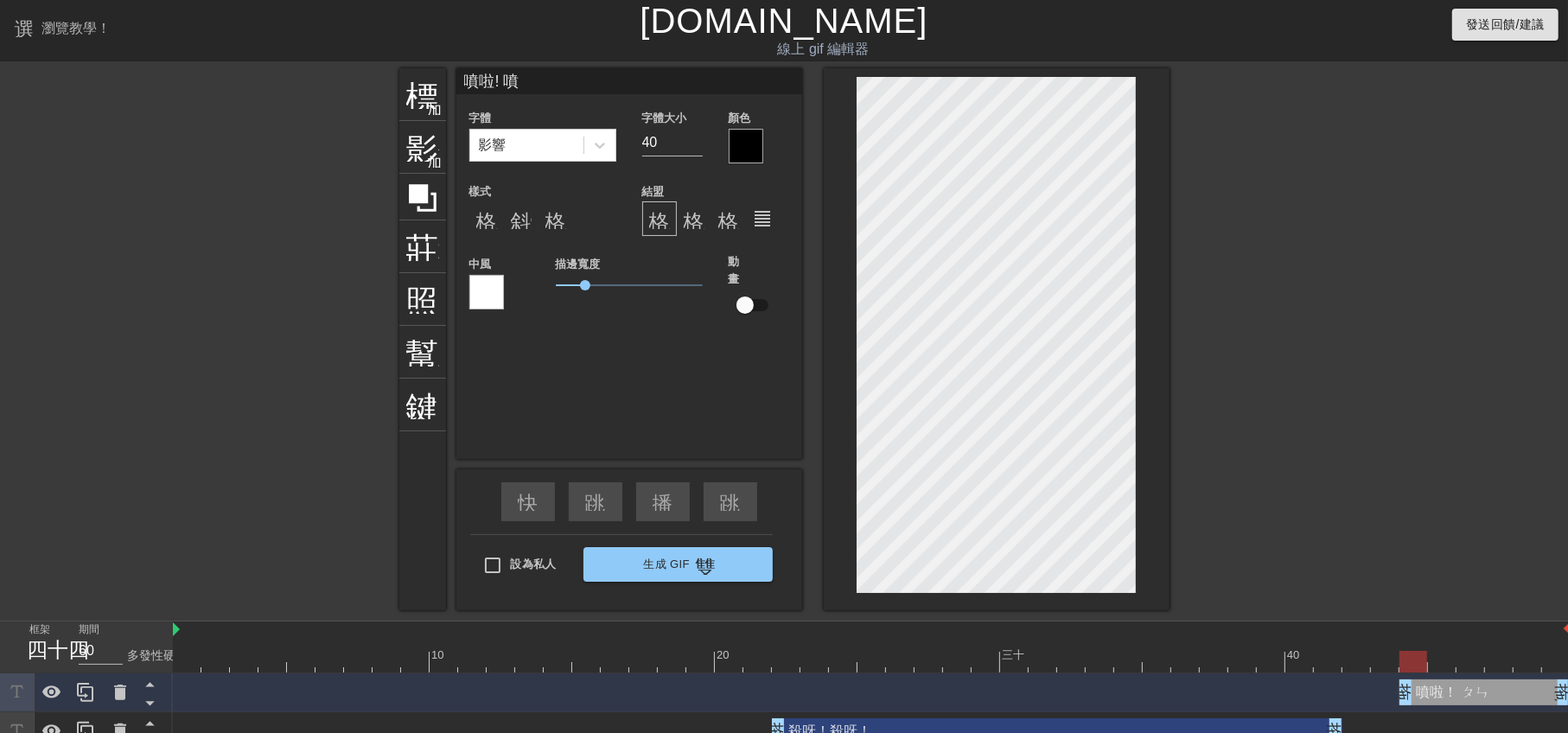
type textarea "噴啦! 噴ㄌ"
type input "噴啦! 噴ㄌㄚ"
type textarea "噴啦! 噴ㄌㄚ"
type input "噴啦! 噴啦"
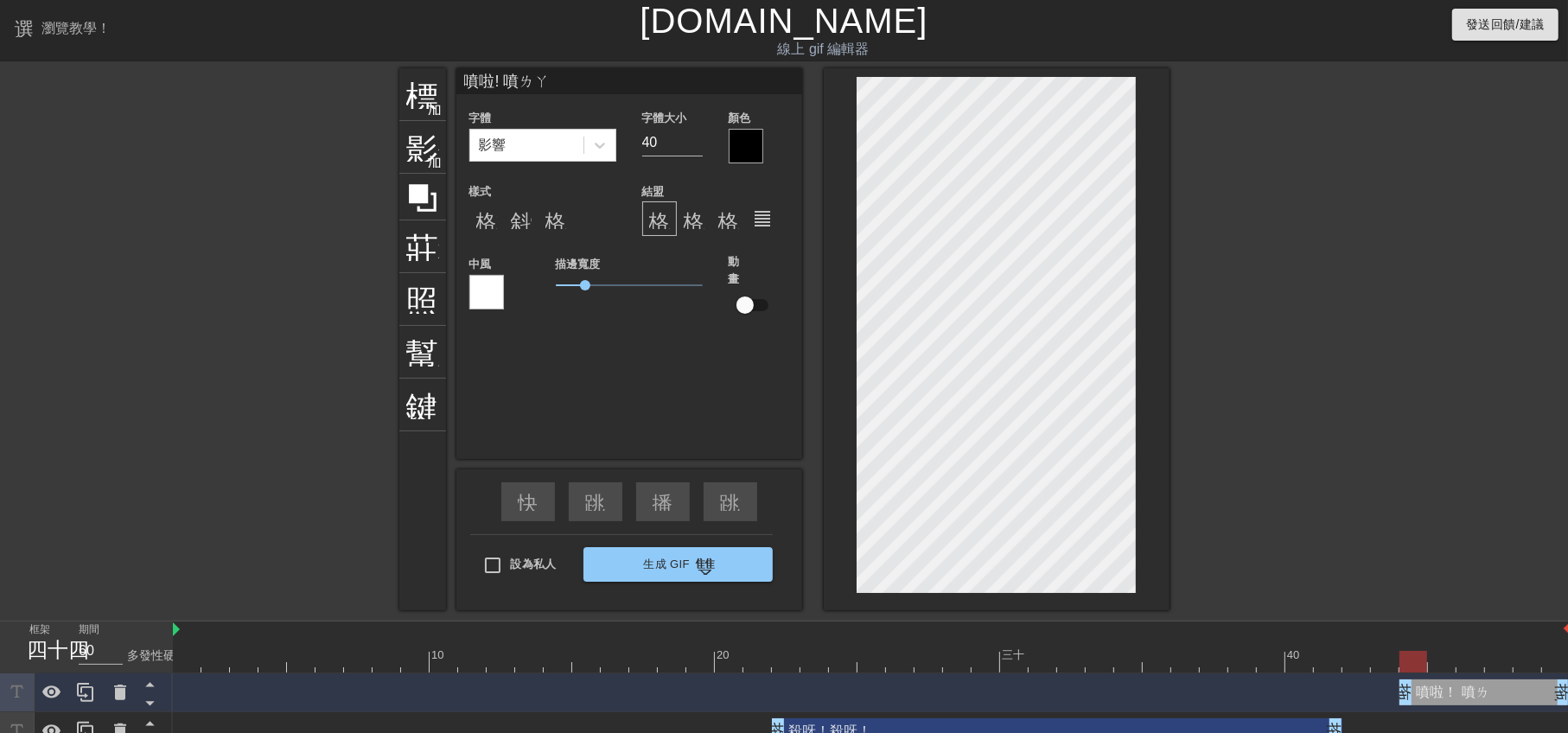
type textarea "噴啦! 噴啦"
type input "噴啦! 噴啦!"
type textarea "噴啦! 噴啦!"
click at [747, 141] on div at bounding box center [746, 146] width 35 height 35
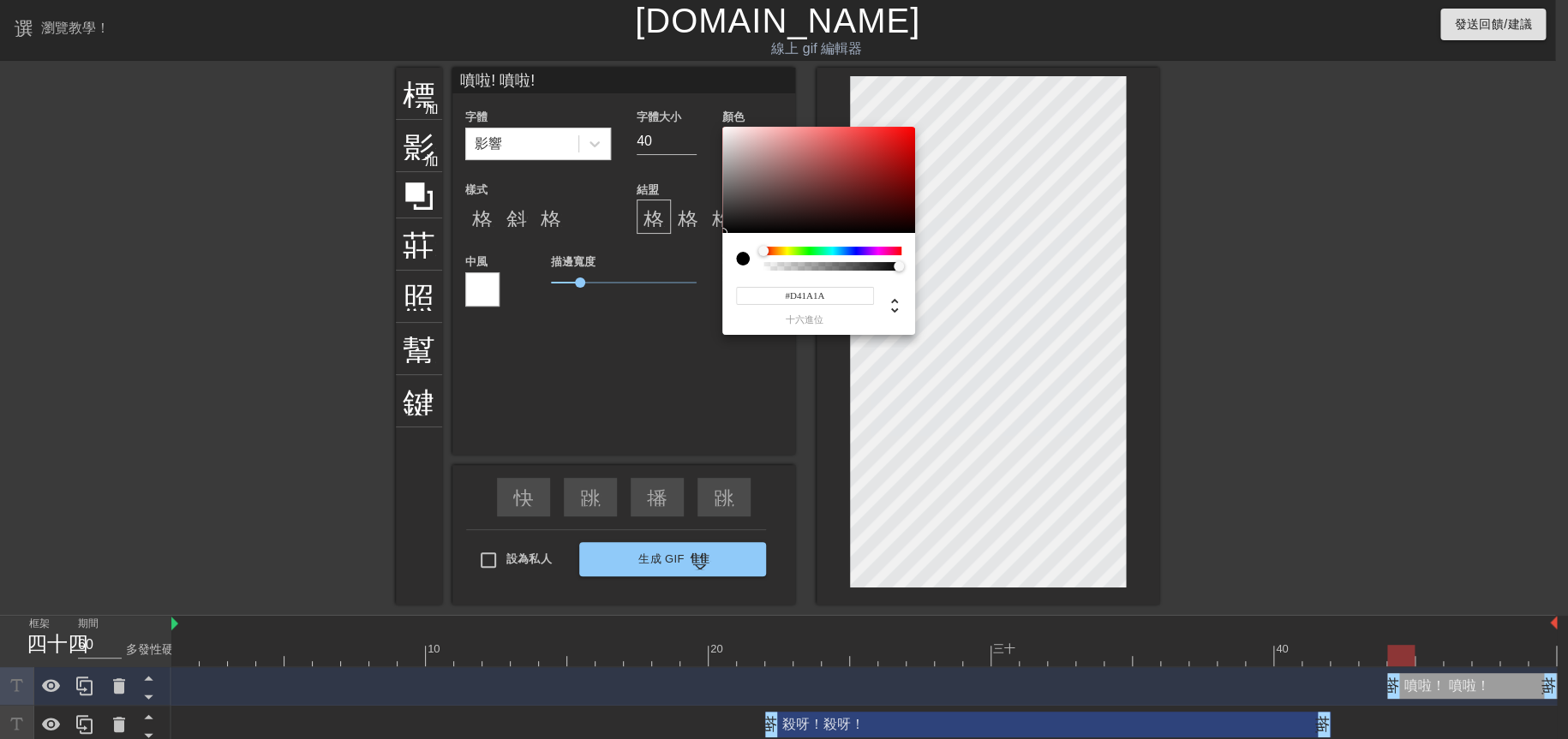
click at [891, 145] on div at bounding box center [819, 180] width 193 height 106
click at [876, 253] on div at bounding box center [833, 250] width 138 height 8
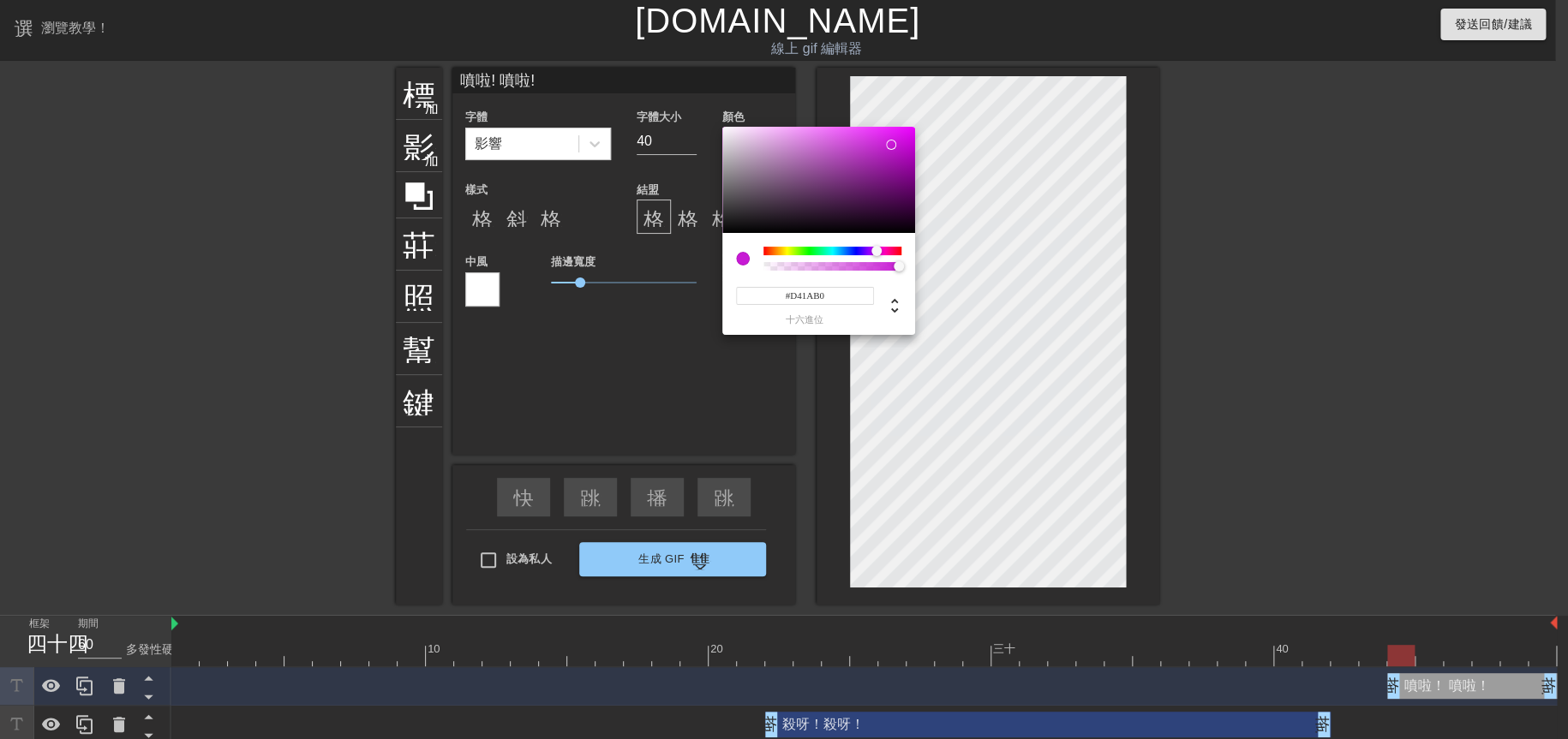
click at [882, 253] on div at bounding box center [881, 251] width 10 height 10
click at [886, 253] on div at bounding box center [882, 250] width 10 height 10
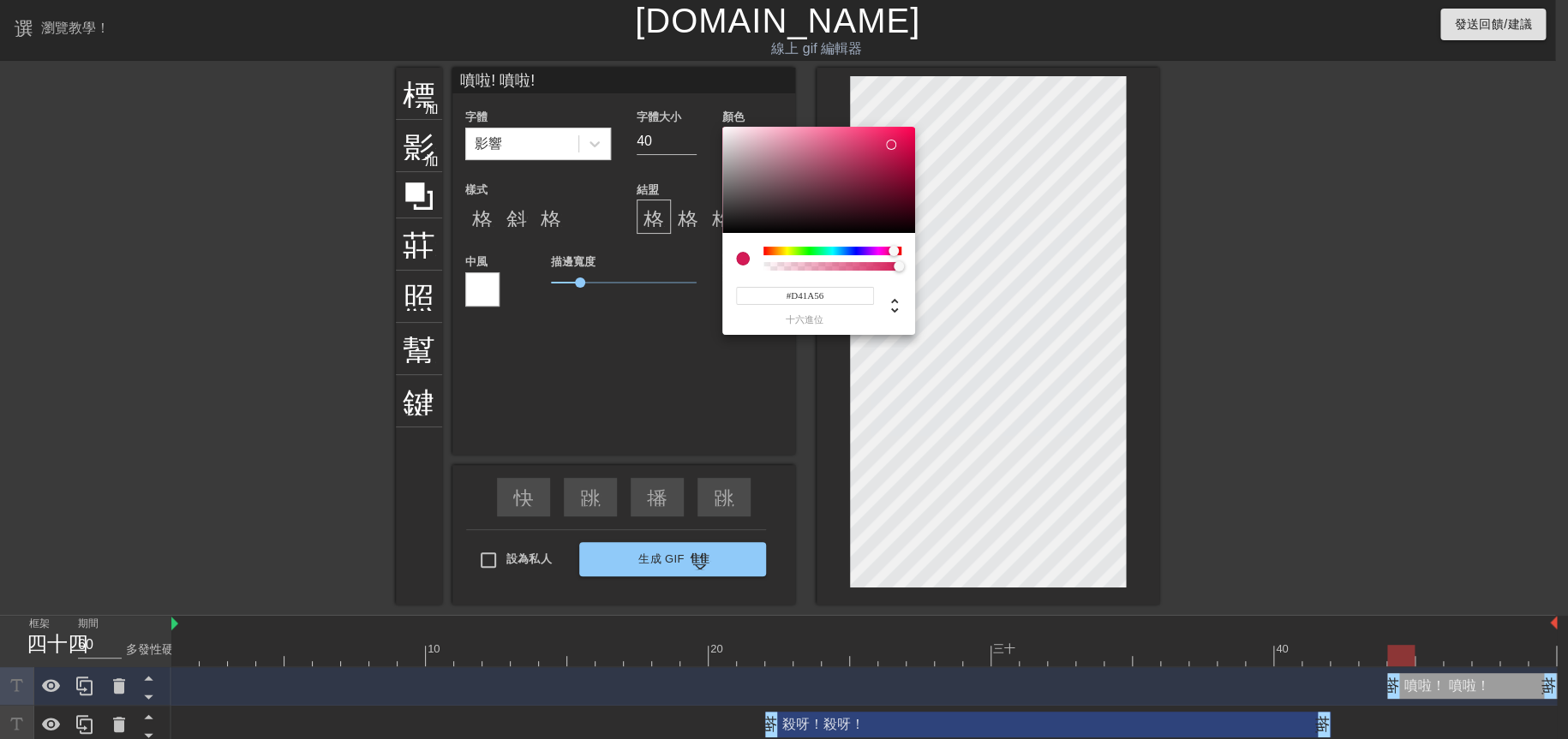
click at [893, 253] on div at bounding box center [898, 251] width 10 height 10
type input "#D41A87"
click at [889, 251] on div at bounding box center [893, 250] width 10 height 10
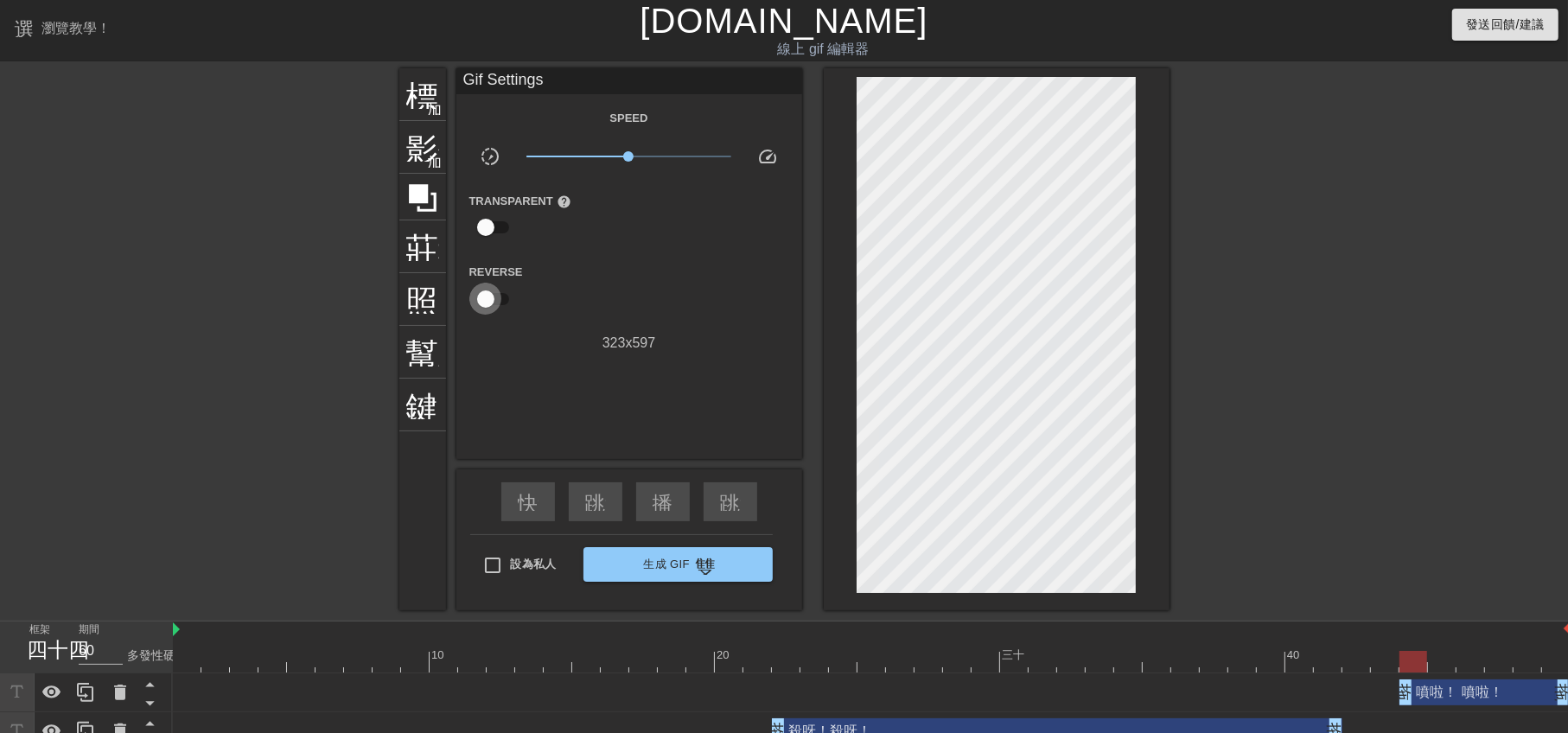
click at [483, 300] on input "checkbox" at bounding box center [486, 299] width 99 height 33
checkbox input "true"
type input "70"
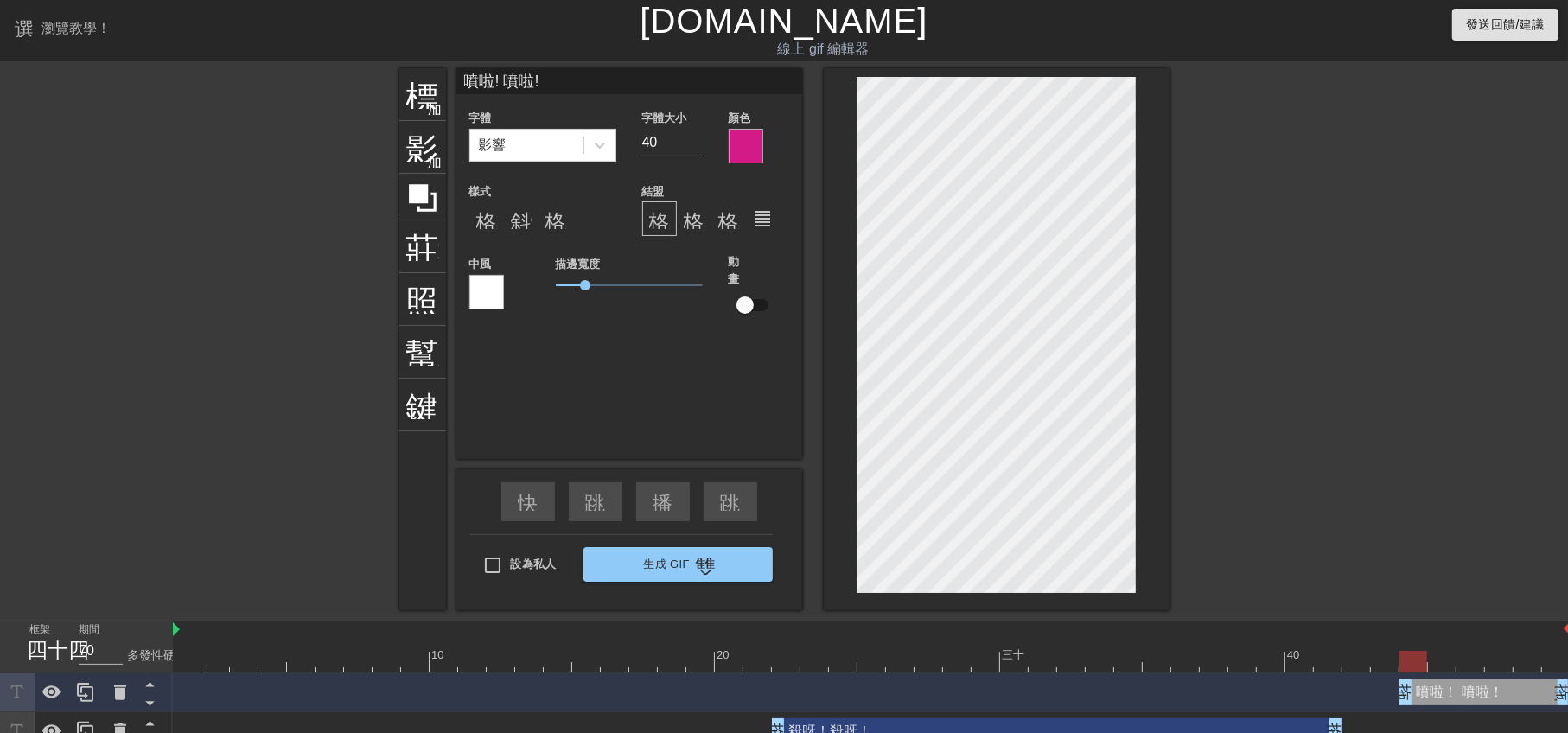
click at [481, 289] on div at bounding box center [486, 292] width 35 height 35
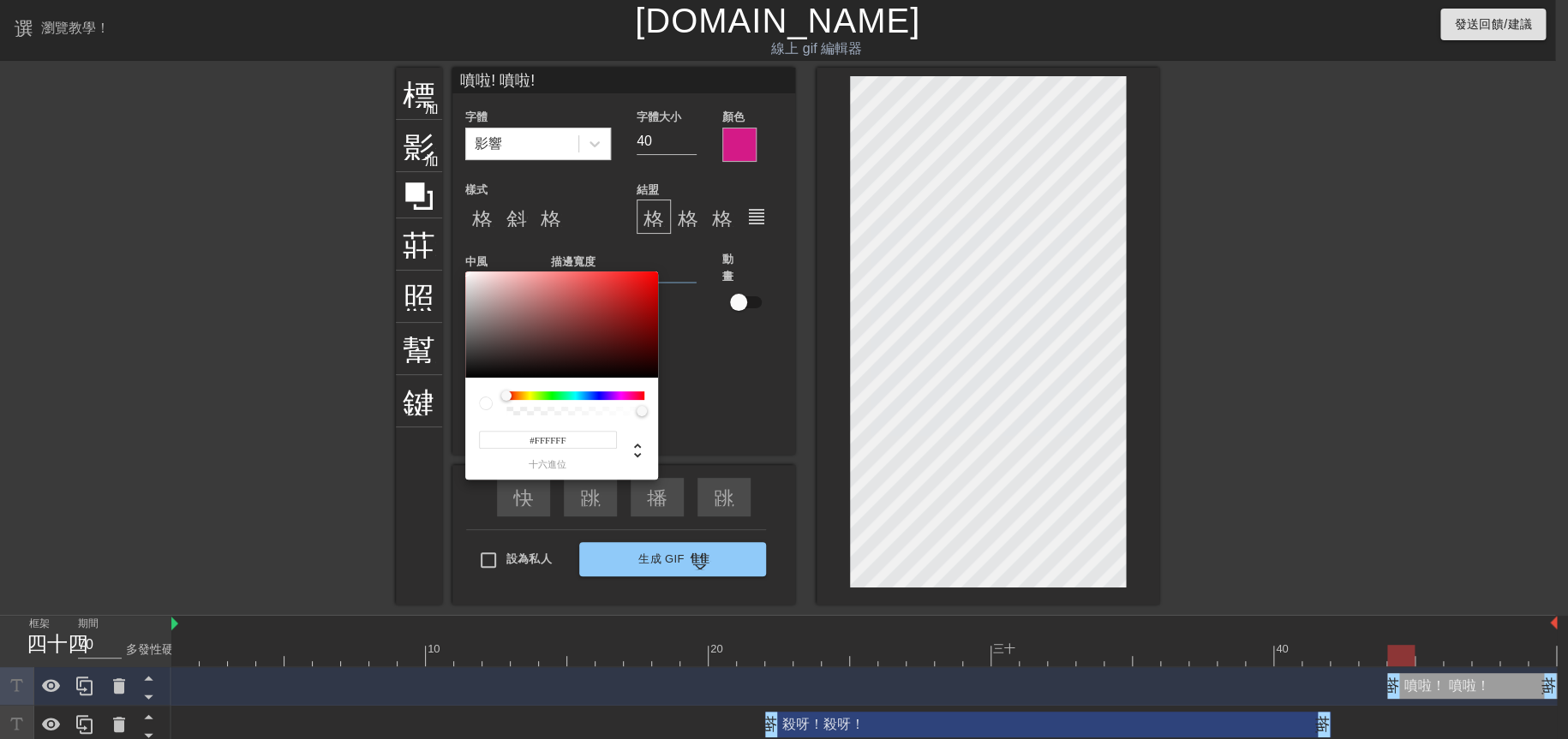
type input "#D01A1A"
click at [634, 291] on div at bounding box center [561, 325] width 193 height 106
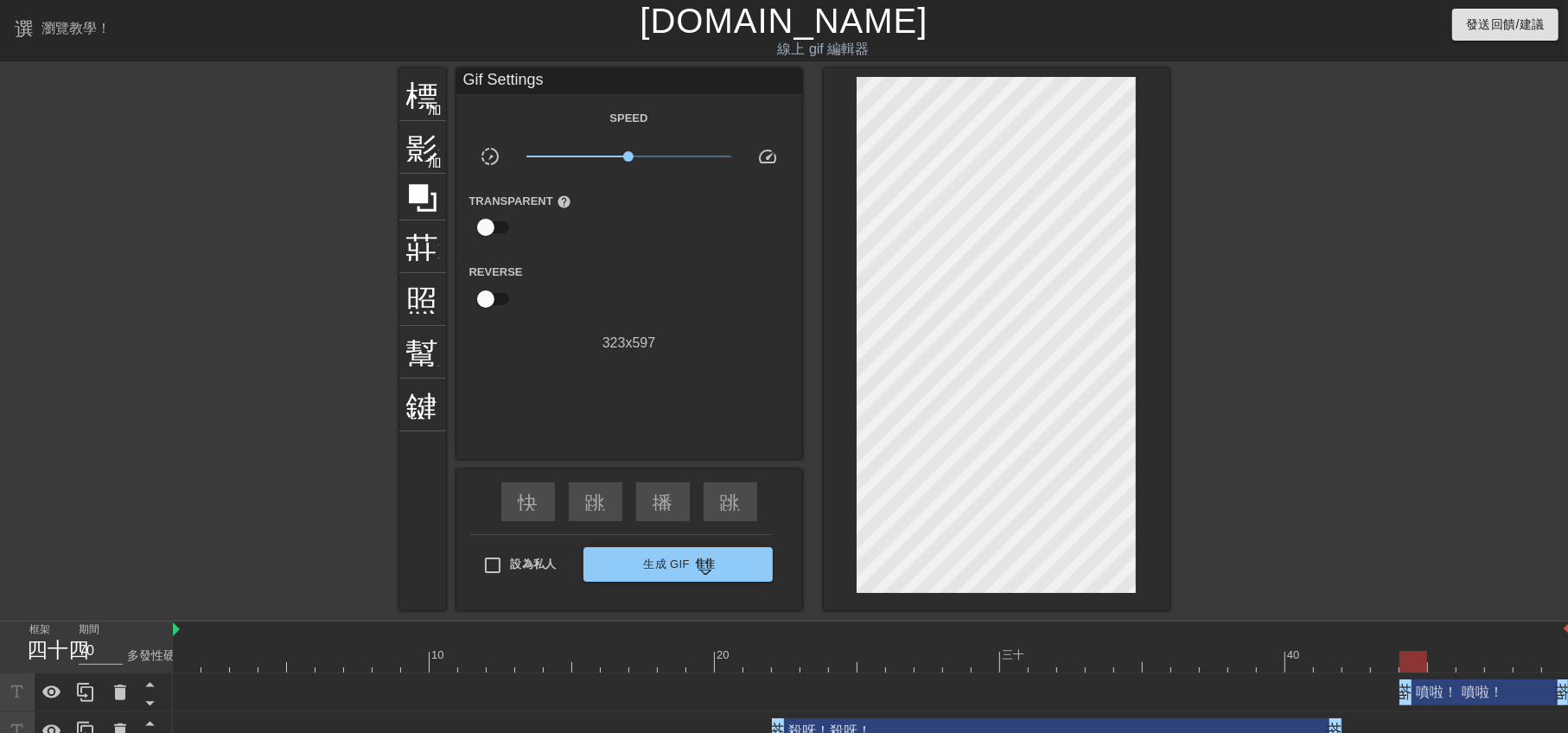
click at [1321, 574] on div at bounding box center [1319, 328] width 259 height 519
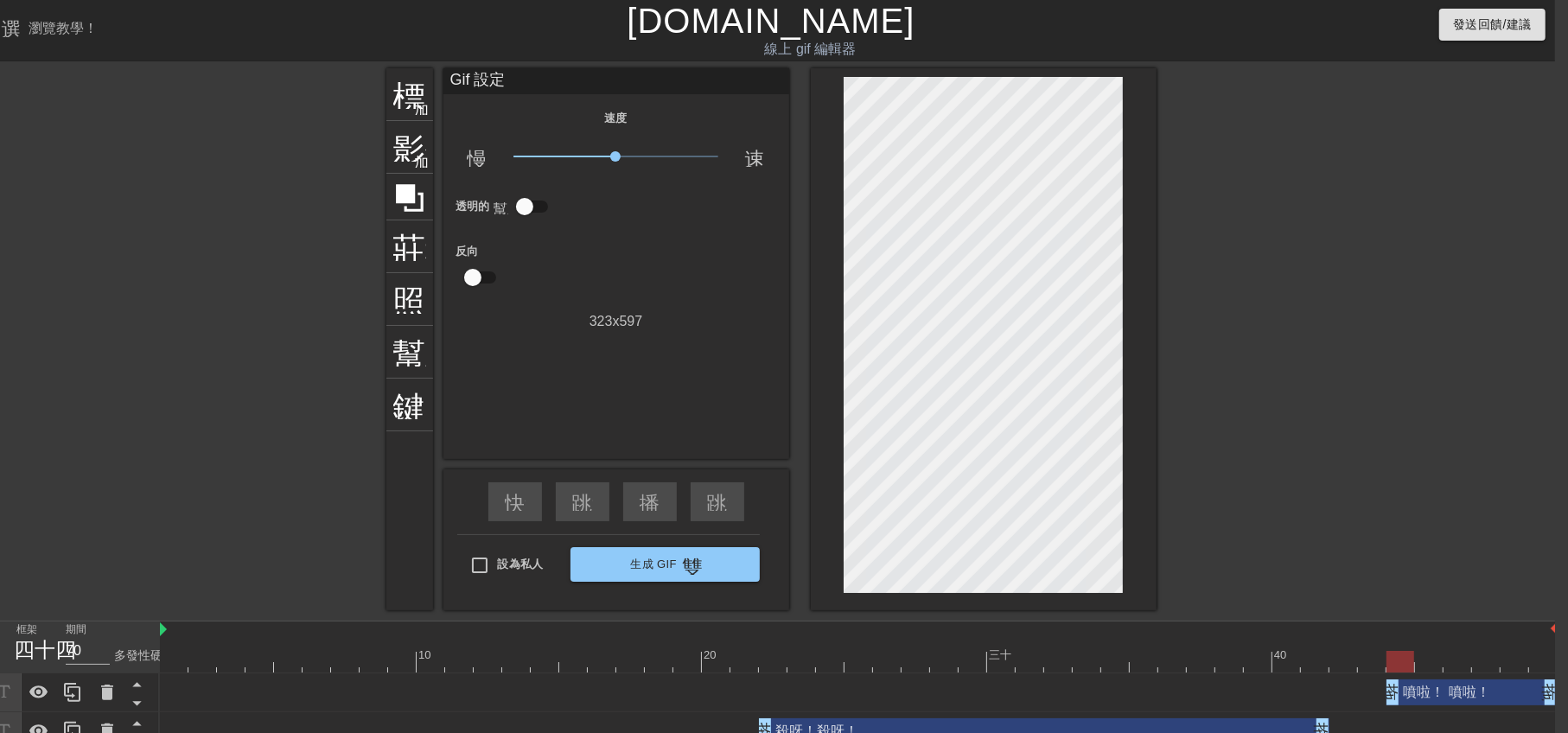
click at [1435, 692] on div "噴啦！ 噴啦！ 拖曳手柄 拖曳手柄" at bounding box center [1472, 692] width 171 height 26
type input "70"
drag, startPoint x: 1402, startPoint y: 657, endPoint x: 1384, endPoint y: 660, distance: 18.2
click at [1386, 660] on div at bounding box center [1399, 661] width 27 height 22
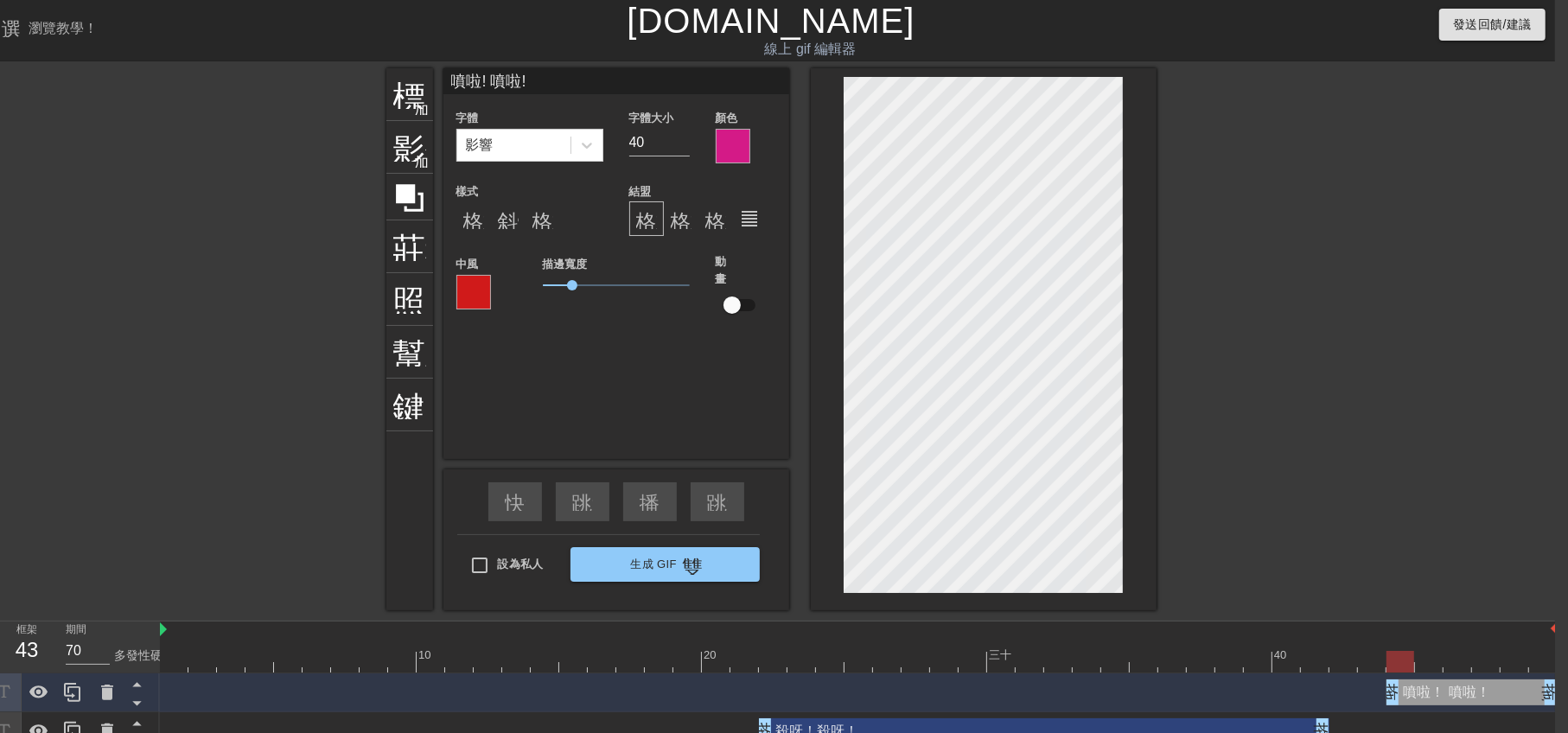
scroll to position [2, 3]
paste textarea "拜拜下車囉"
type input "拜拜下車囉"
type textarea "拜拜下車囉"
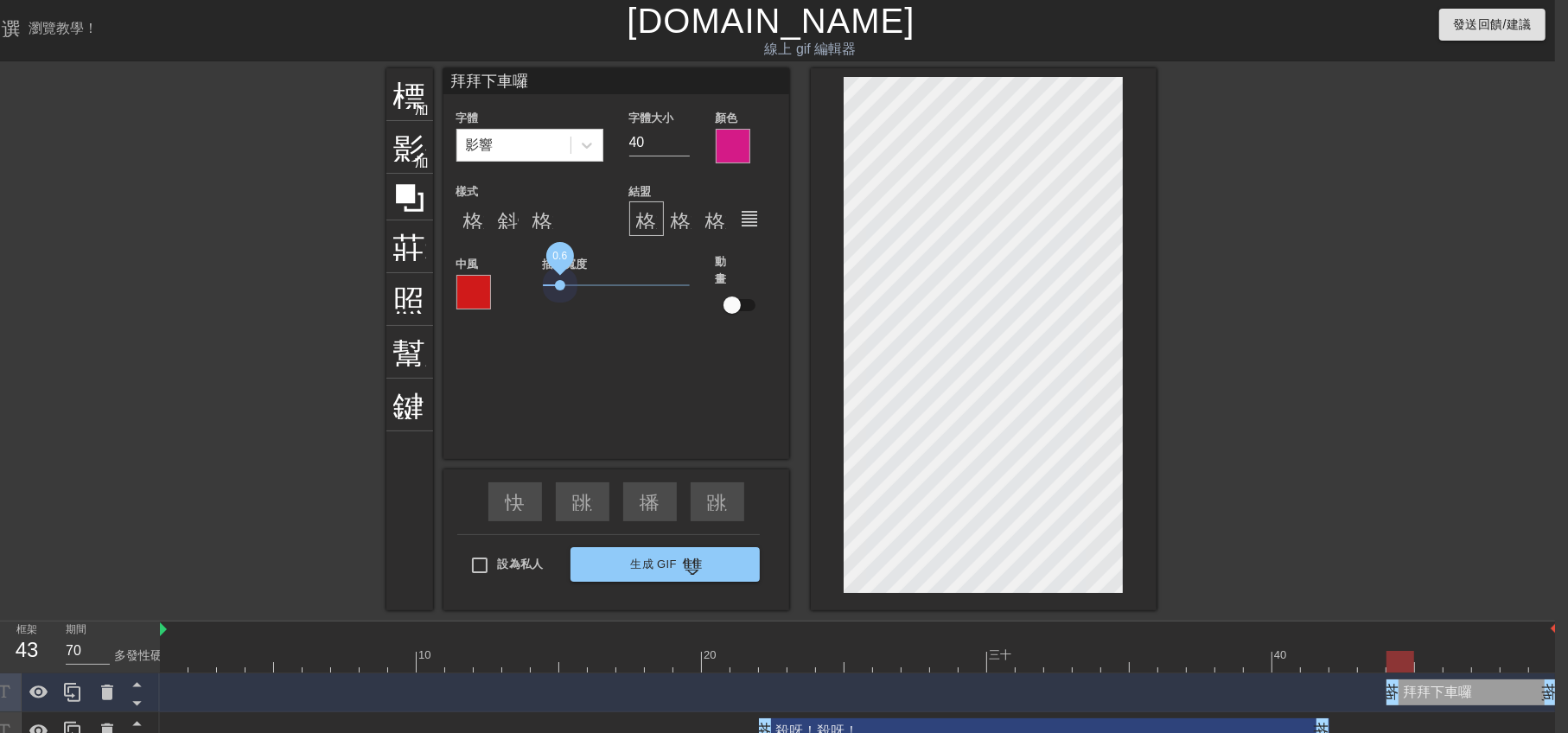
click at [560, 284] on span "0.6" at bounding box center [616, 285] width 147 height 21
click at [557, 286] on span "0.5" at bounding box center [558, 285] width 10 height 10
click at [479, 288] on div at bounding box center [474, 292] width 35 height 35
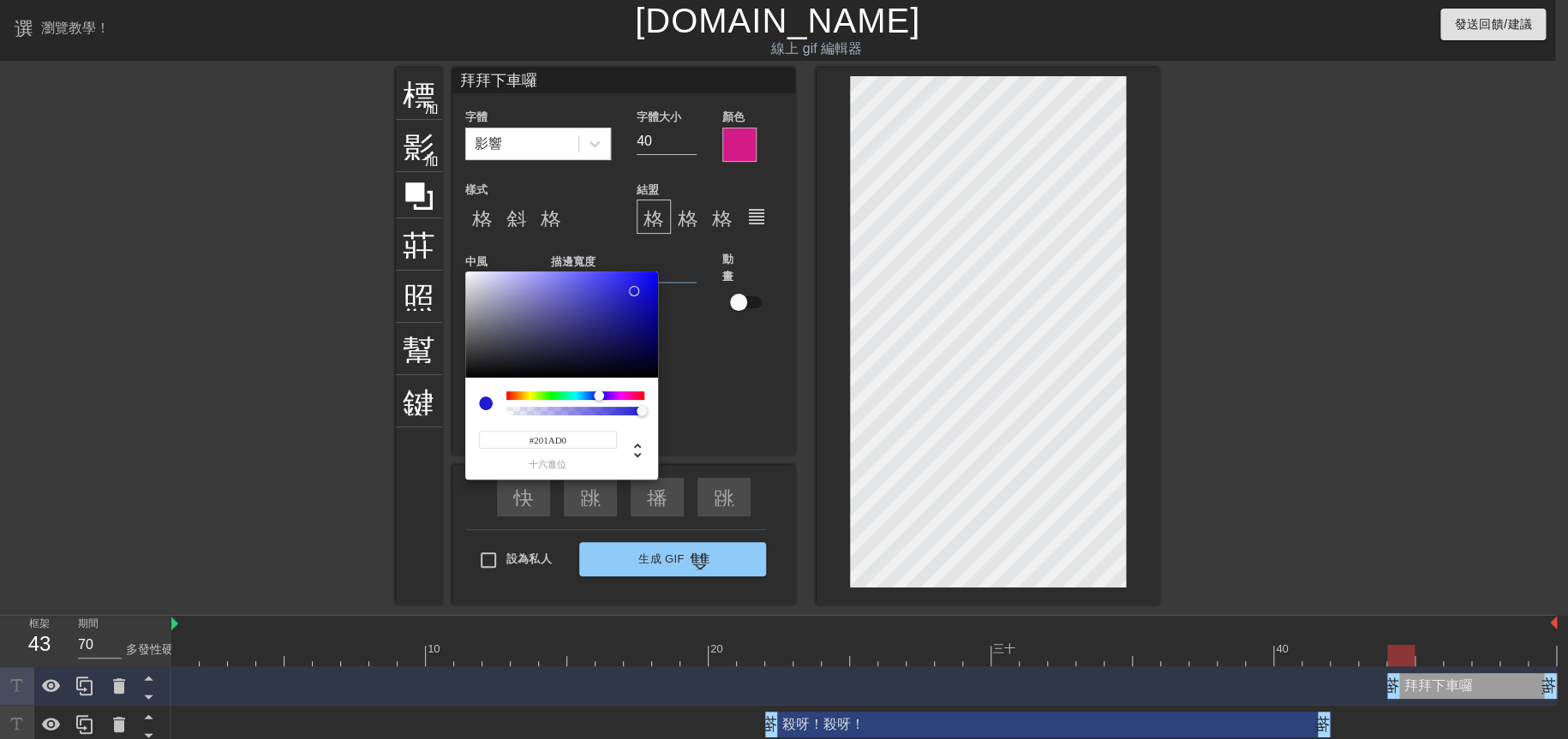
click at [599, 396] on div at bounding box center [575, 395] width 138 height 8
click at [593, 396] on div at bounding box center [593, 396] width 10 height 10
type input "#143ED0"
click at [639, 291] on div at bounding box center [644, 296] width 10 height 10
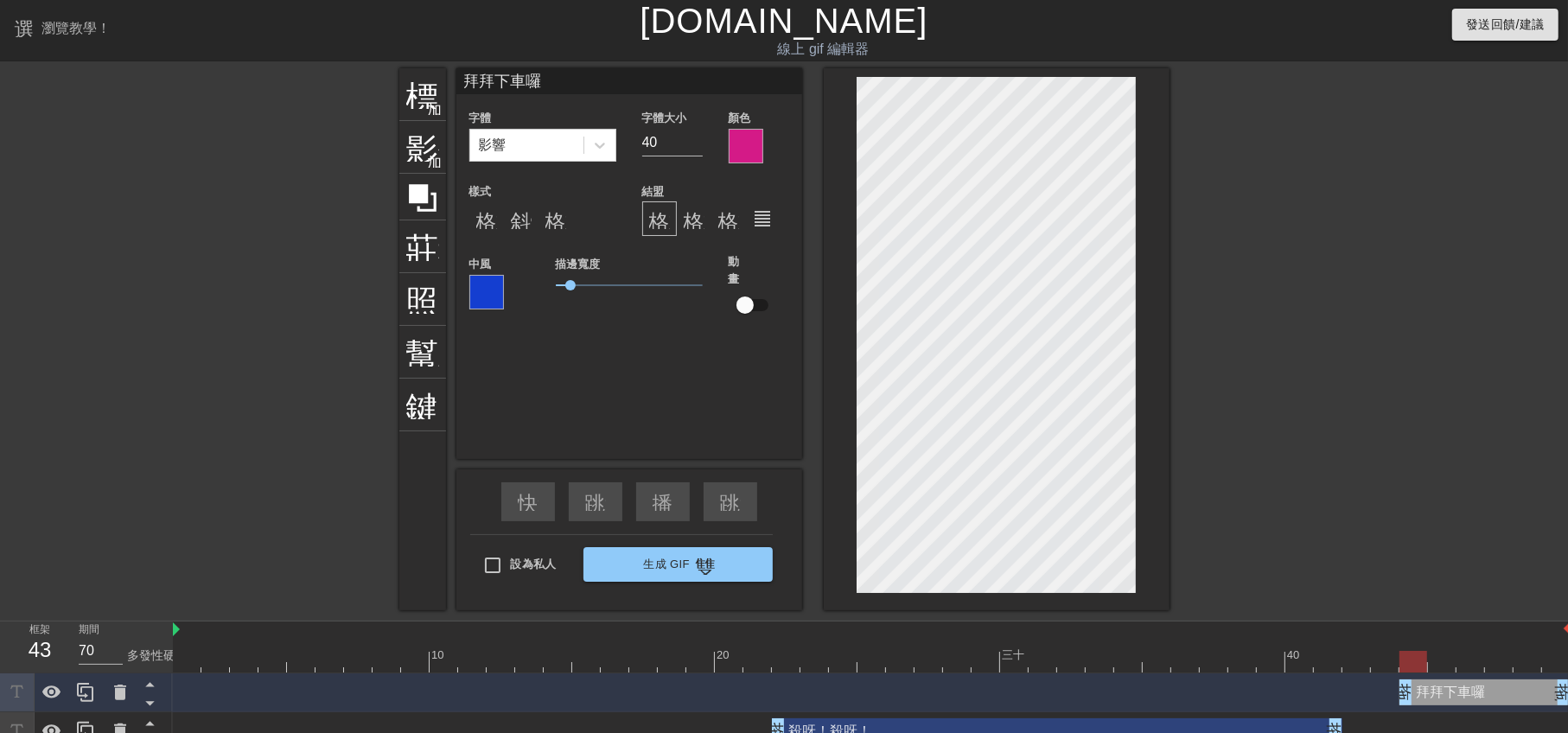
click at [751, 144] on div at bounding box center [746, 146] width 35 height 35
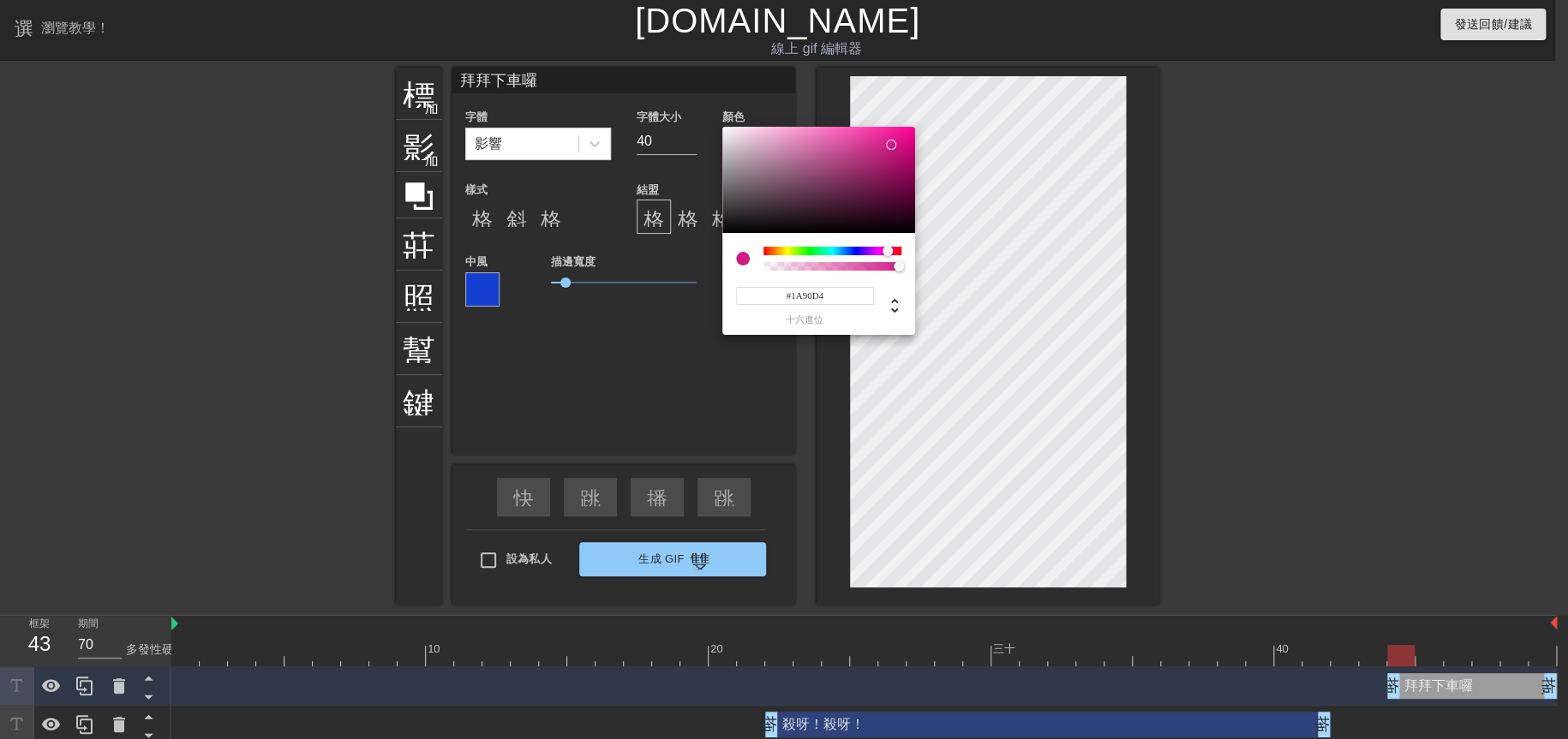
click at [840, 252] on div at bounding box center [833, 250] width 138 height 8
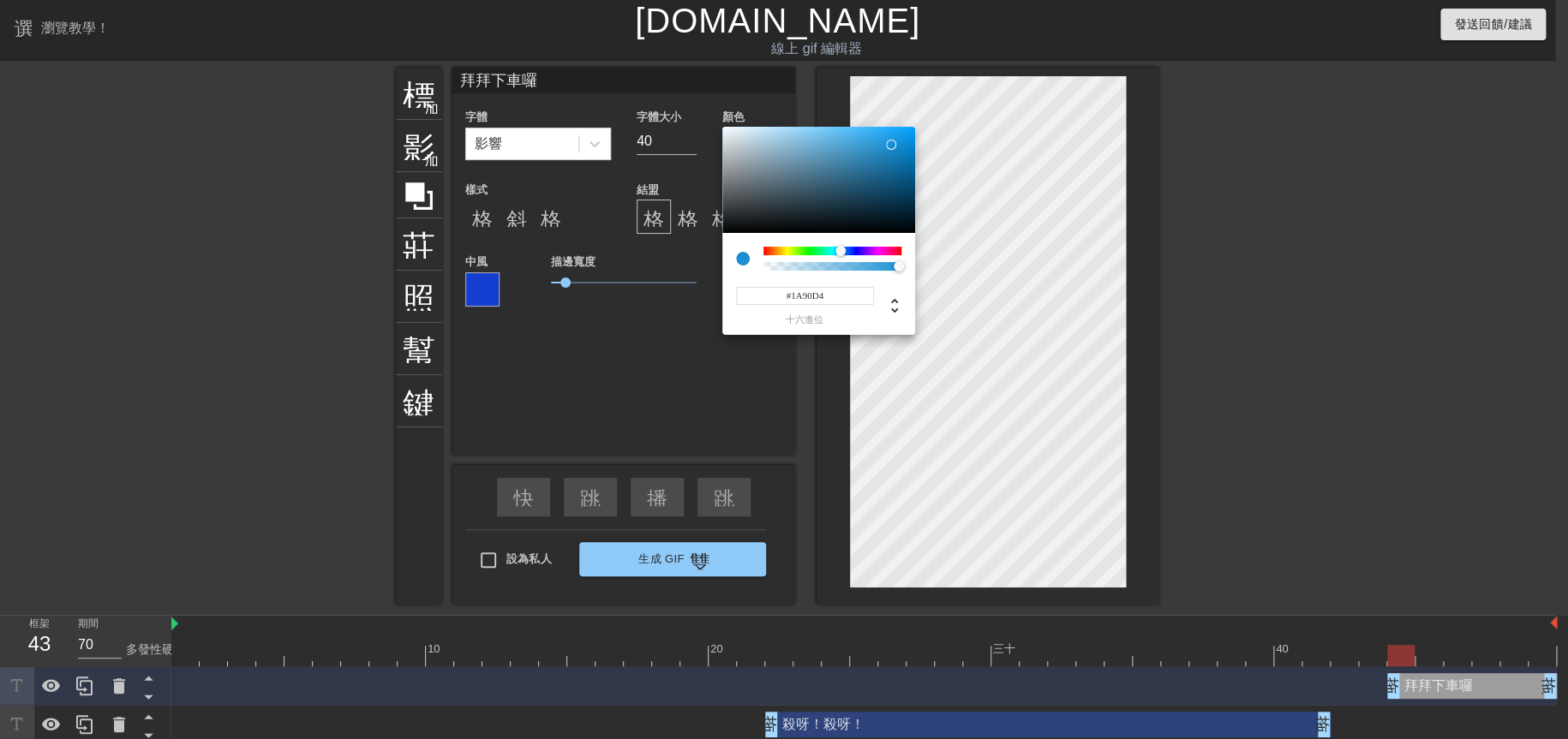
type input "#351AD4"
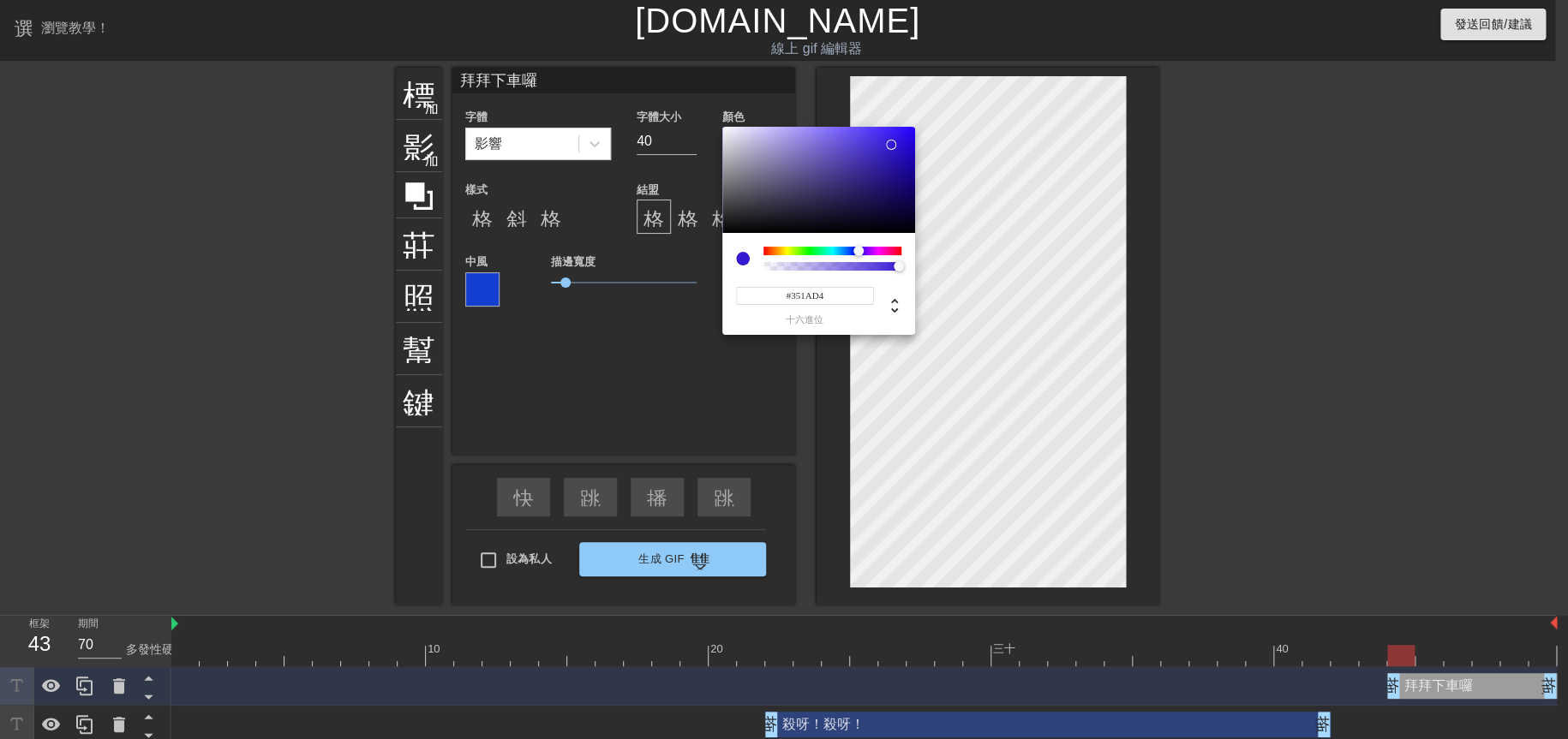
click at [859, 249] on div at bounding box center [833, 250] width 138 height 8
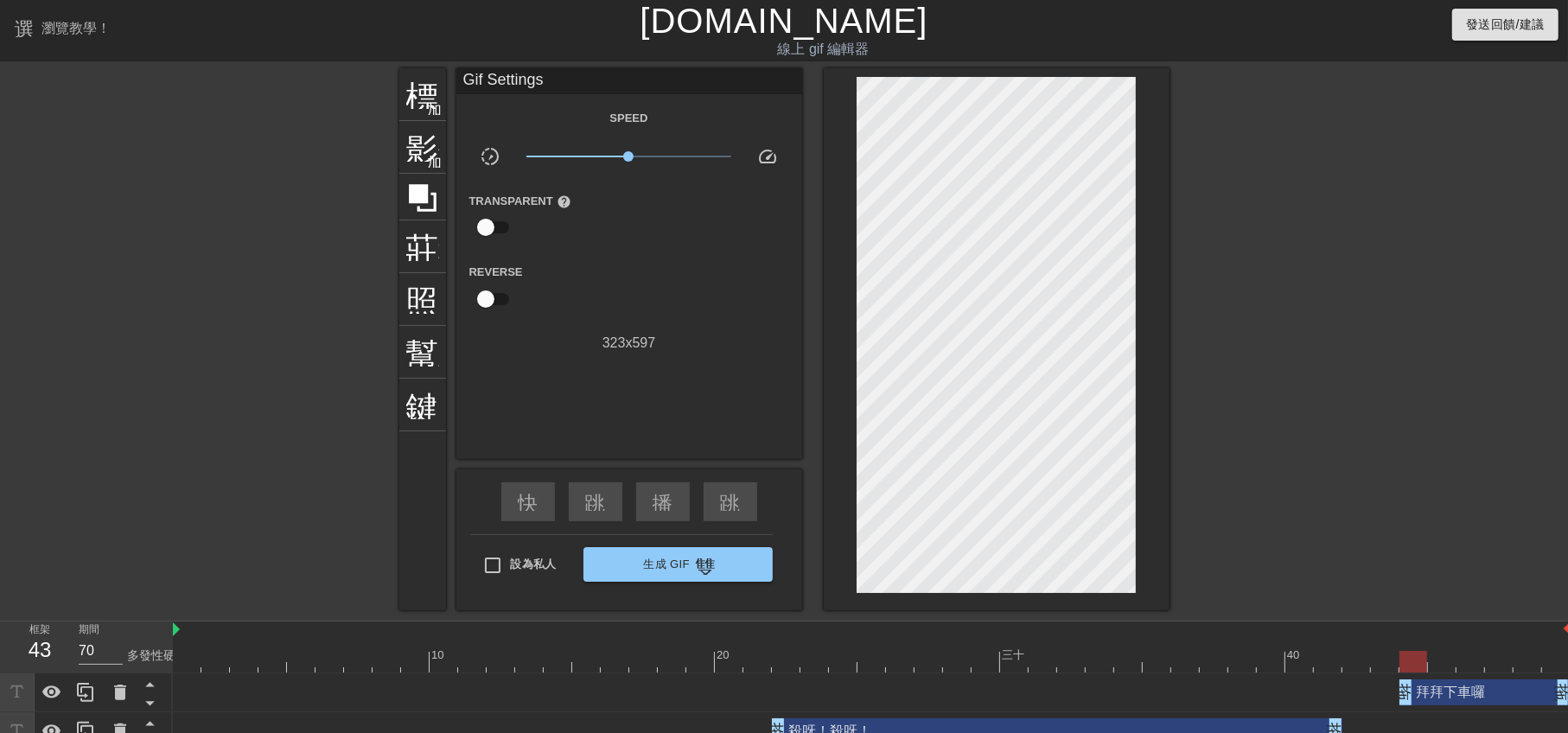
click at [1374, 690] on div "拜拜下車囉 拖曳手柄 拖曳手柄" at bounding box center [872, 692] width 1398 height 26
drag, startPoint x: 1409, startPoint y: 656, endPoint x: 1362, endPoint y: 657, distance: 47.0
click at [1362, 657] on div at bounding box center [1355, 661] width 27 height 22
drag, startPoint x: 1362, startPoint y: 657, endPoint x: 1042, endPoint y: 692, distance: 321.9
click at [1042, 692] on div "10 20 三十 40 拜拜下車囉 拖曳手柄 拖曳手柄 殺呀！殺呀！ 拖曳手柄 拖曳手柄 我們來接你了唷 拖曳手柄 拖曳手柄" at bounding box center [870, 706] width 1395 height 169
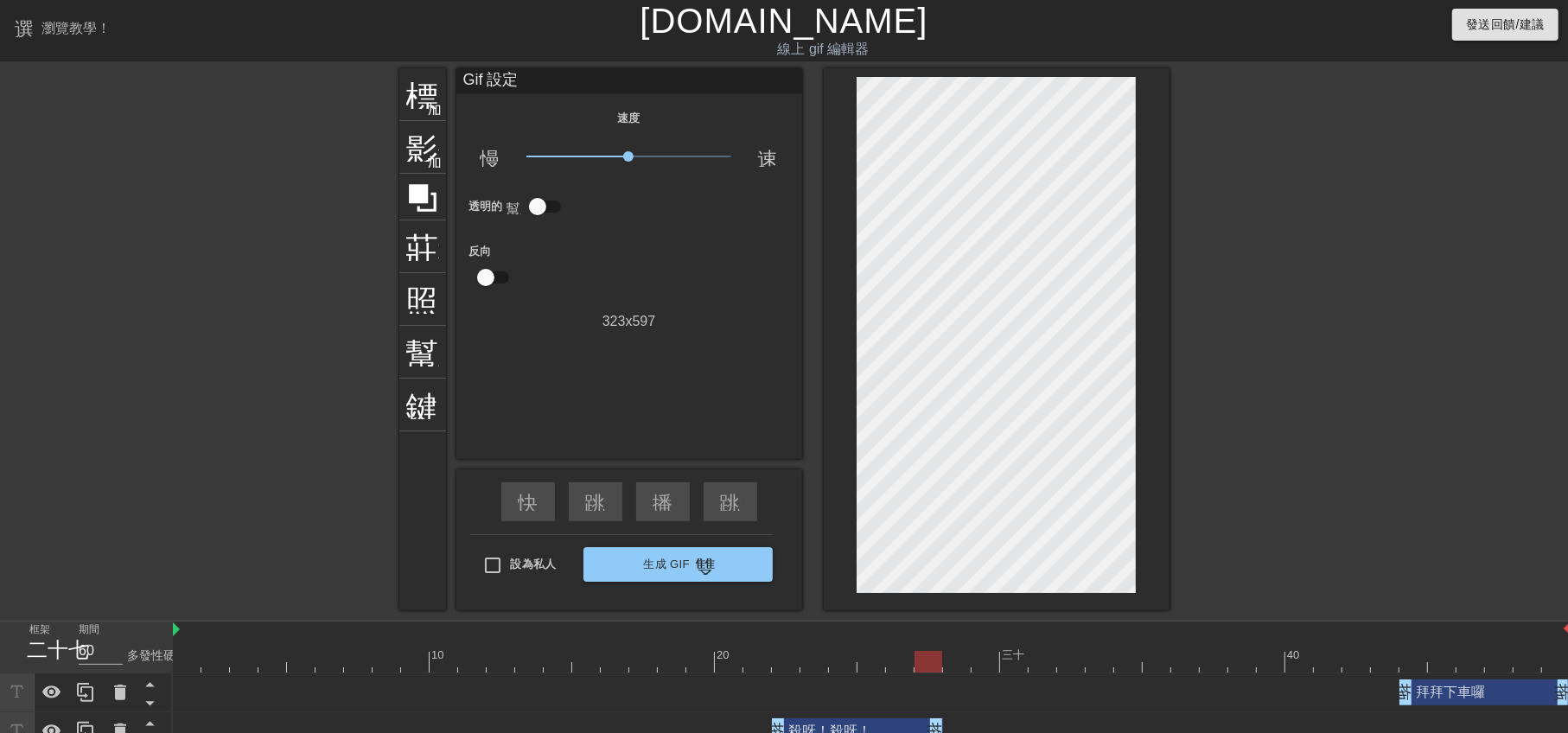
drag, startPoint x: 1332, startPoint y: 725, endPoint x: 936, endPoint y: 717, distance: 396.1
click at [936, 717] on div "殺呀！殺呀！ 拖曳手柄 拖曳手柄" at bounding box center [872, 731] width 1398 height 39
type input "70"
drag, startPoint x: 934, startPoint y: 665, endPoint x: 984, endPoint y: 676, distance: 51.2
click at [984, 676] on div "10 20 三十 40 拜拜下車囉 拖曳手柄 拖曳手柄 殺呀！殺呀！ 拖曳手柄 拖曳手柄 我們來接你了唷 拖曳手柄 拖曳手柄" at bounding box center [870, 706] width 1395 height 169
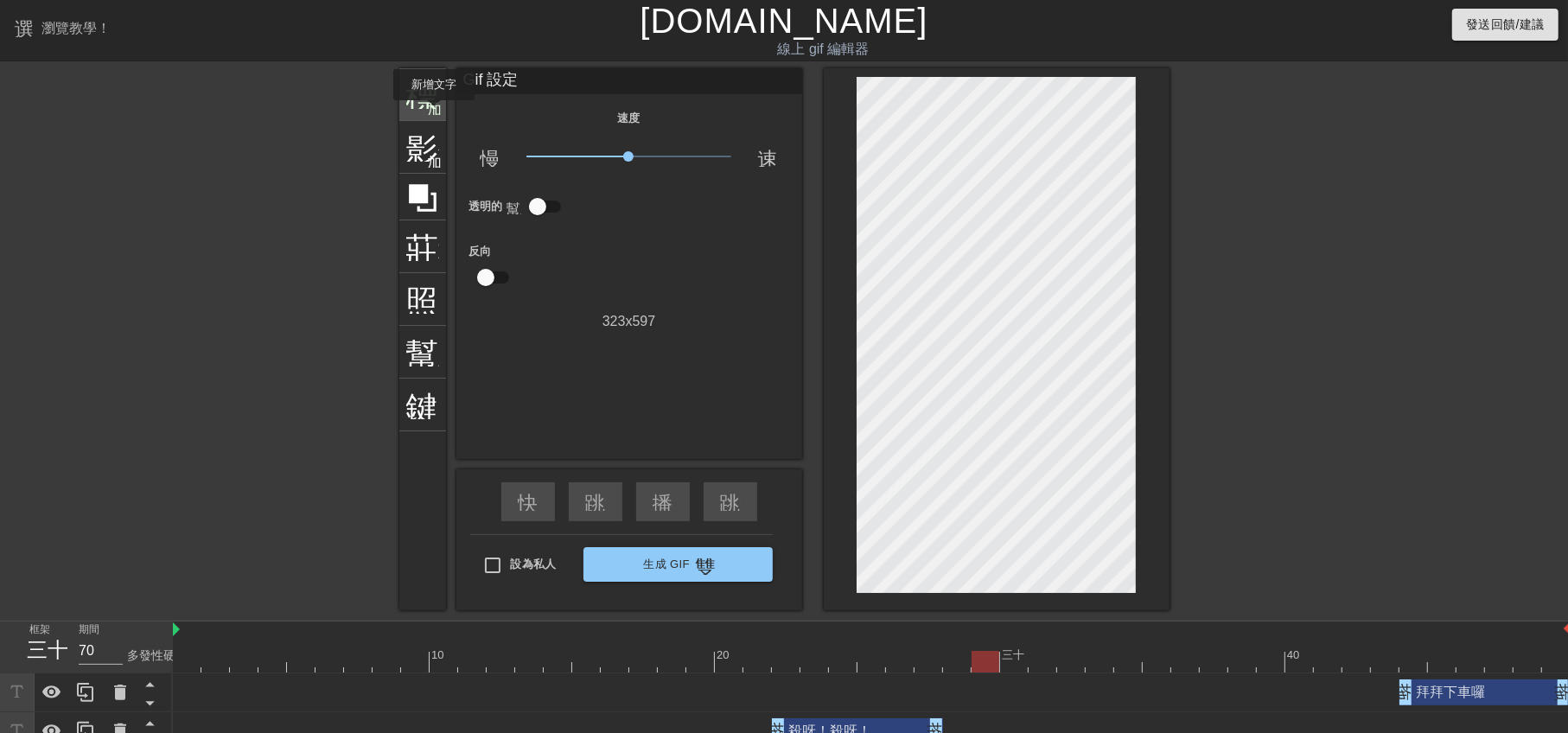
drag, startPoint x: 432, startPoint y: 112, endPoint x: 443, endPoint y: 114, distance: 11.2
click at [432, 112] on font "加入圓圈" at bounding box center [457, 107] width 58 height 15
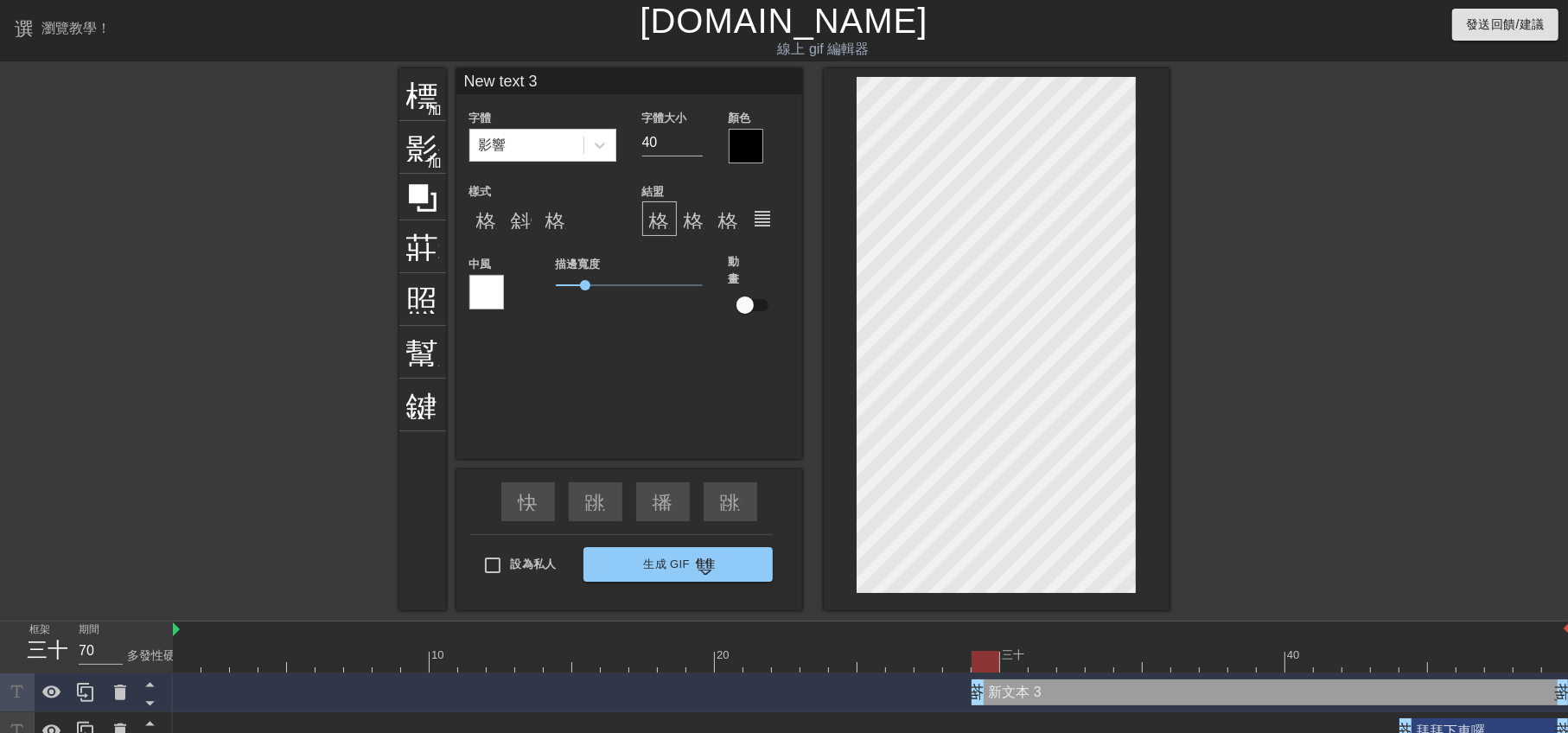
scroll to position [2, 3]
type input "ㄆ text 3"
type textarea "ㄆ text 3"
type input "ㄆㄣ text 3"
type textarea "ㄆㄣ text 3"
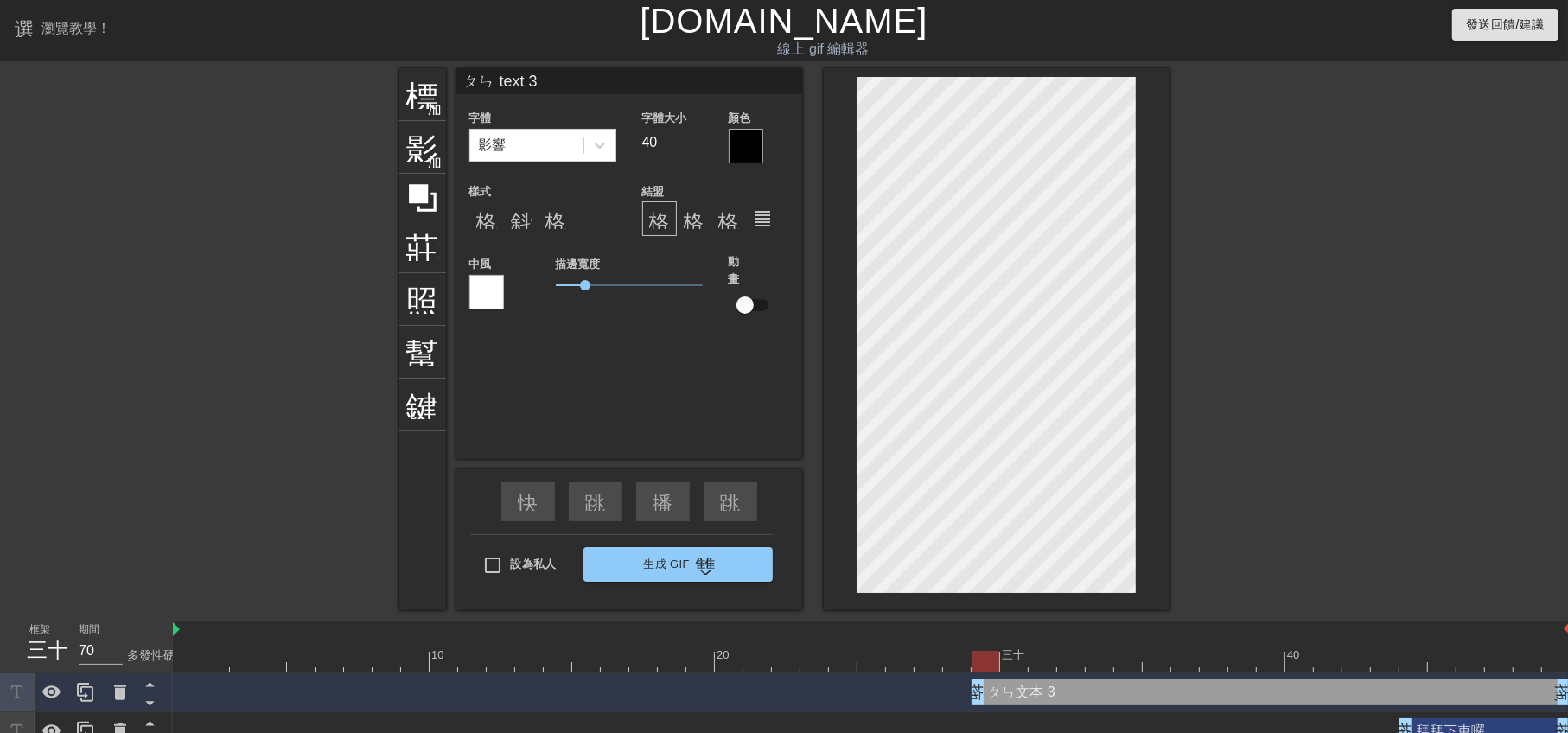
type input "噴 text 3"
type textarea "噴 text 3"
type input "噴ㄌ text 3"
type textarea "噴ㄌ text 3"
type input "噴ㄌㄚ text 3"
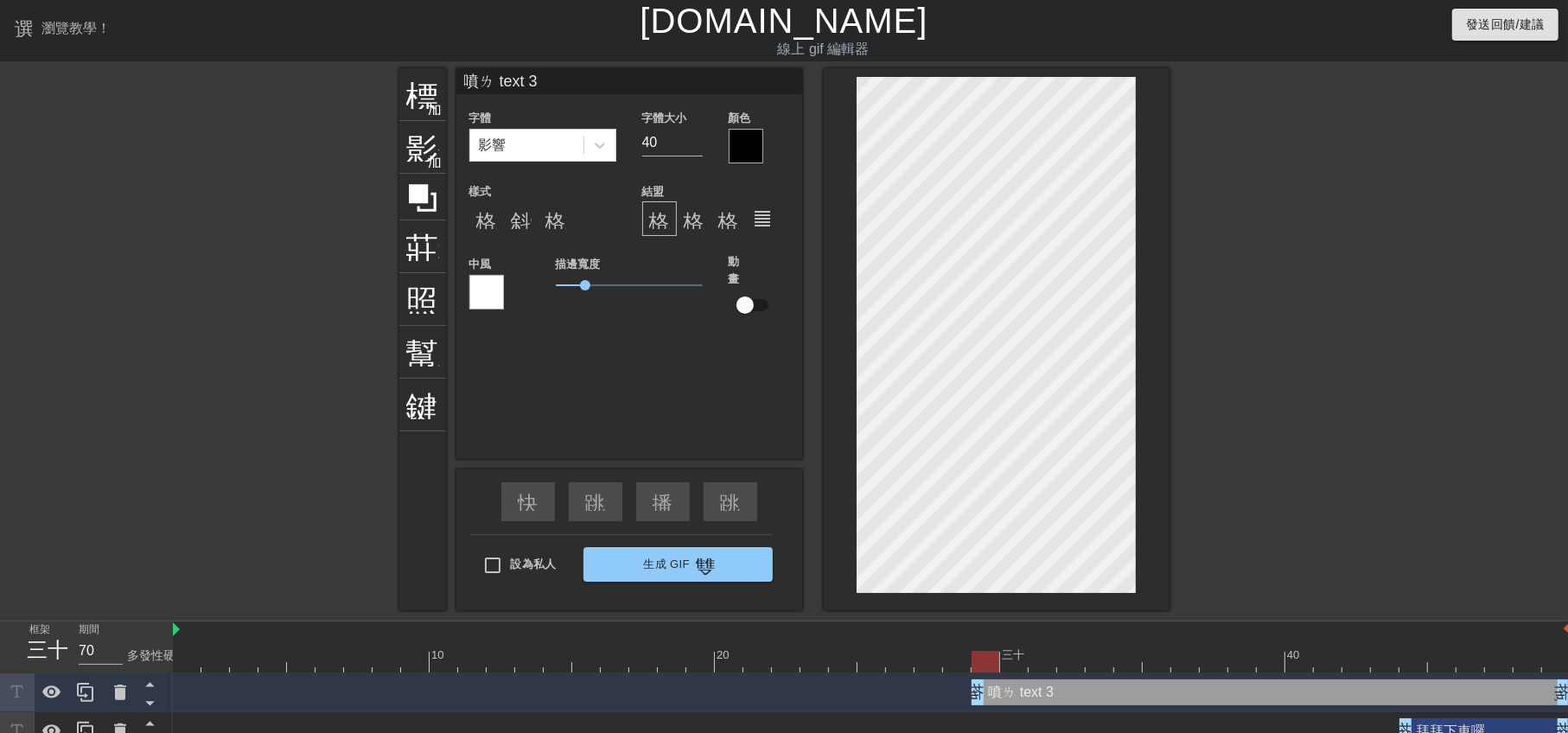
type textarea "噴ㄌㄚ text 3"
type input "噴啦 text 3"
type textarea "噴啦 text 3"
type input "噴啦ㄆ text 3"
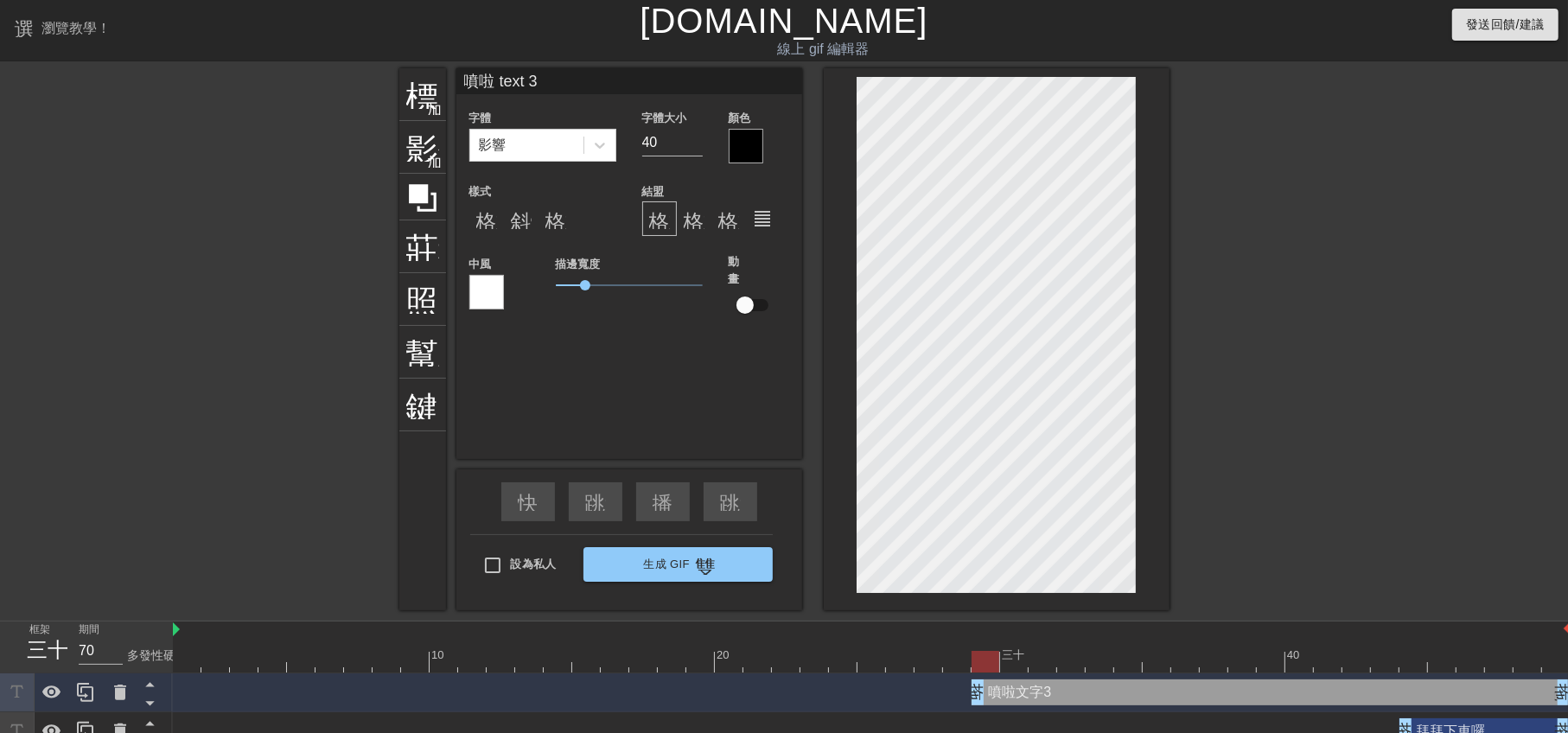
type textarea "噴啦ㄆ text 3"
type input "噴啦ㄆㄣ text 3"
type textarea "噴啦ㄆㄣ text 3"
type input "噴啦噴 text 3"
type textarea "噴啦噴 text 3"
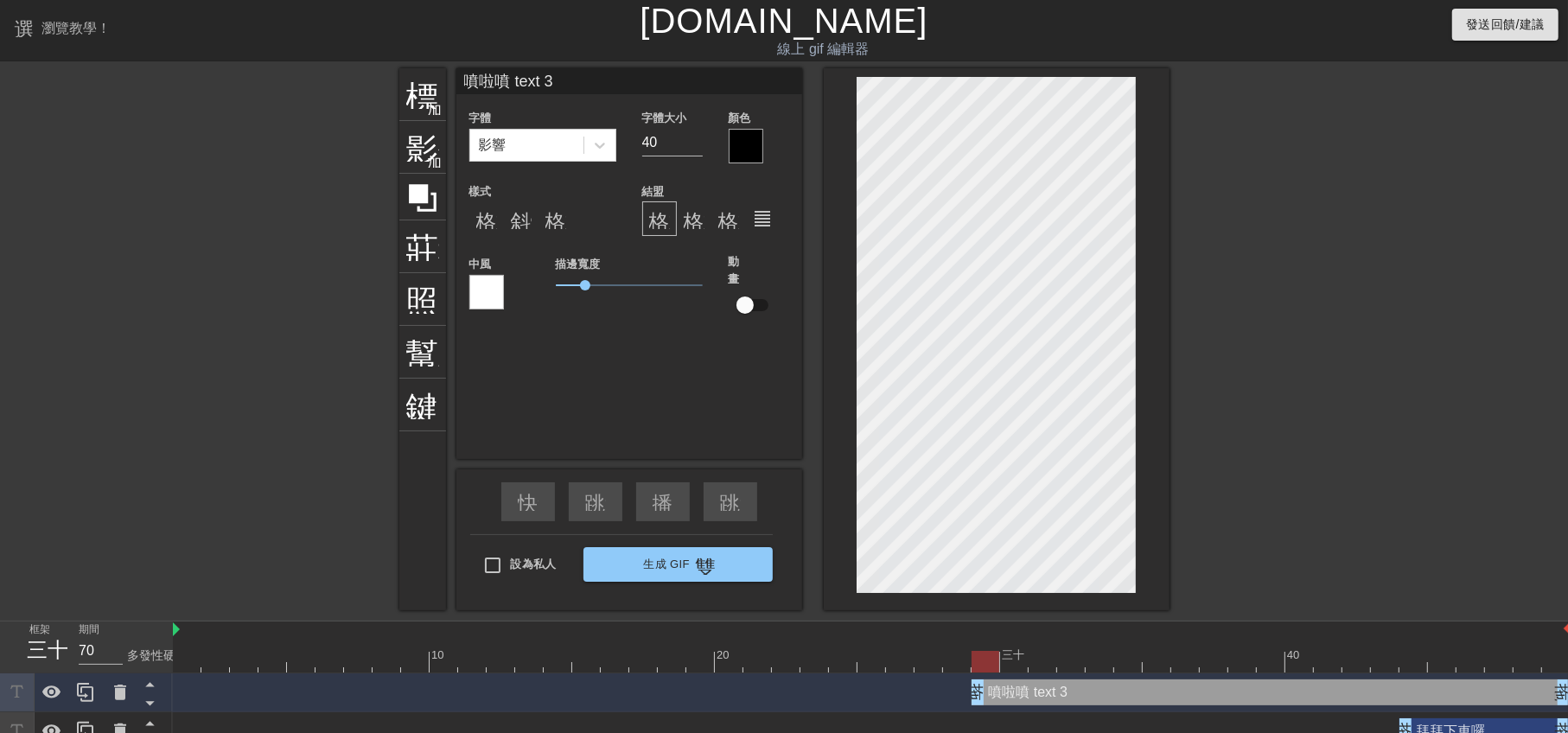
type input "噴啦噴ㄌ text 3"
type textarea "噴啦噴ㄌ text 3"
type input "噴啦噴ㄌㄚ text 3"
type textarea "噴啦噴ㄌㄚ text 3"
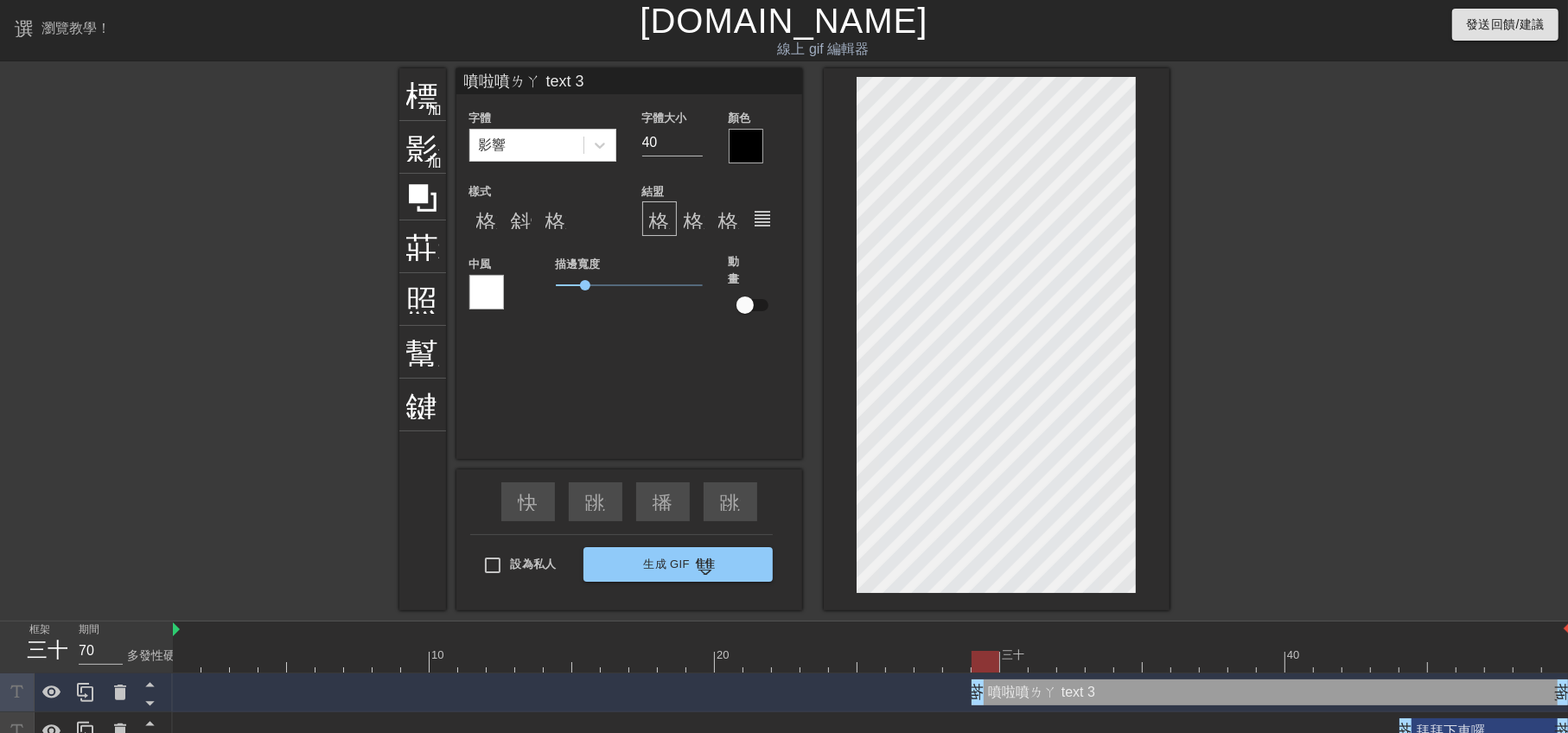
type input "噴啦噴啦 text 3"
type textarea "噴啦噴啦 text 3"
type input "噴啦噴啦text 3"
type textarea "噴啦噴啦text 3"
type input "噴啦噴啦ext 3"
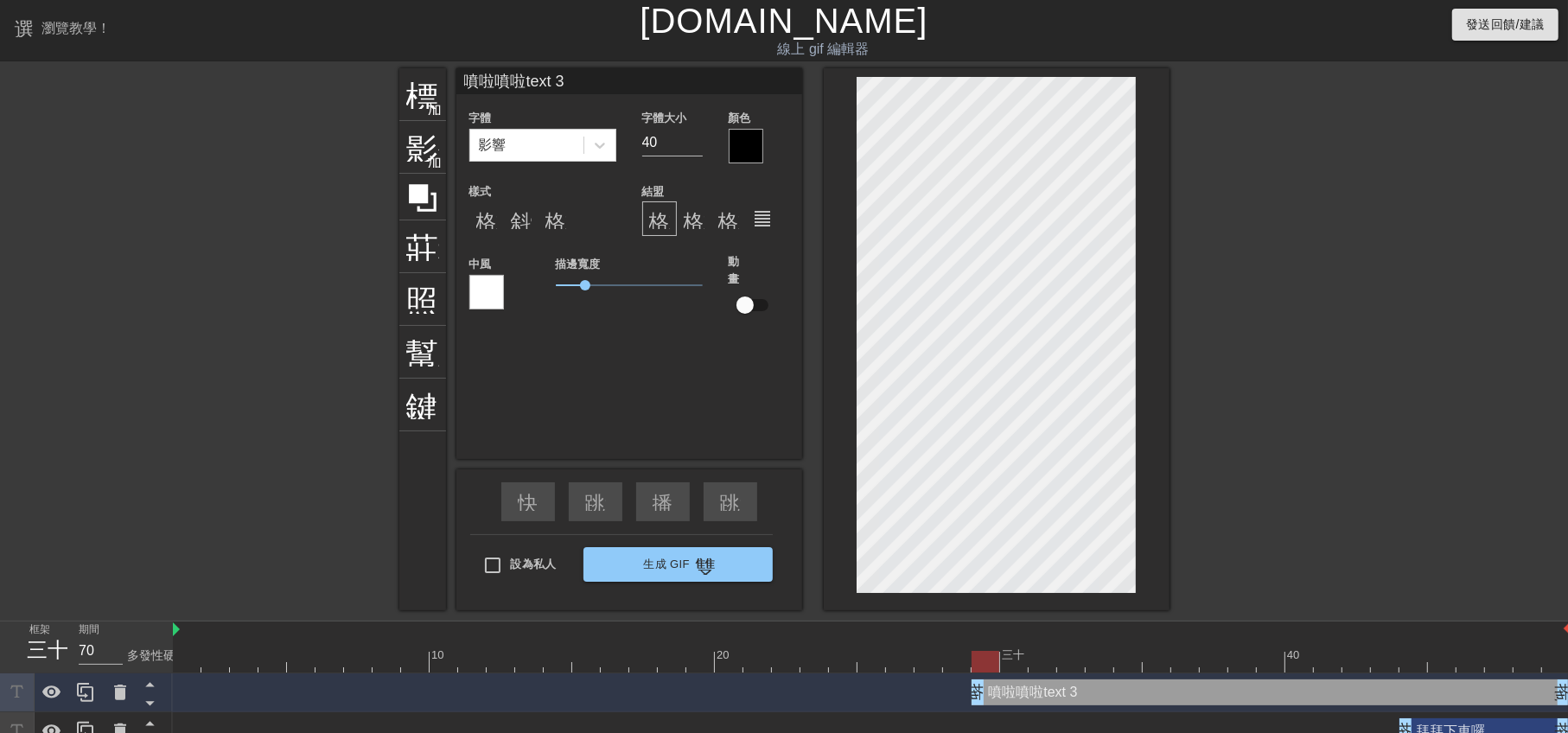
type textarea "噴啦噴啦ext 3"
type input "噴啦噴啦xt 3"
type textarea "噴啦噴啦xt 3"
type input "噴啦噴啦t 3"
type textarea "噴啦噴啦t 3"
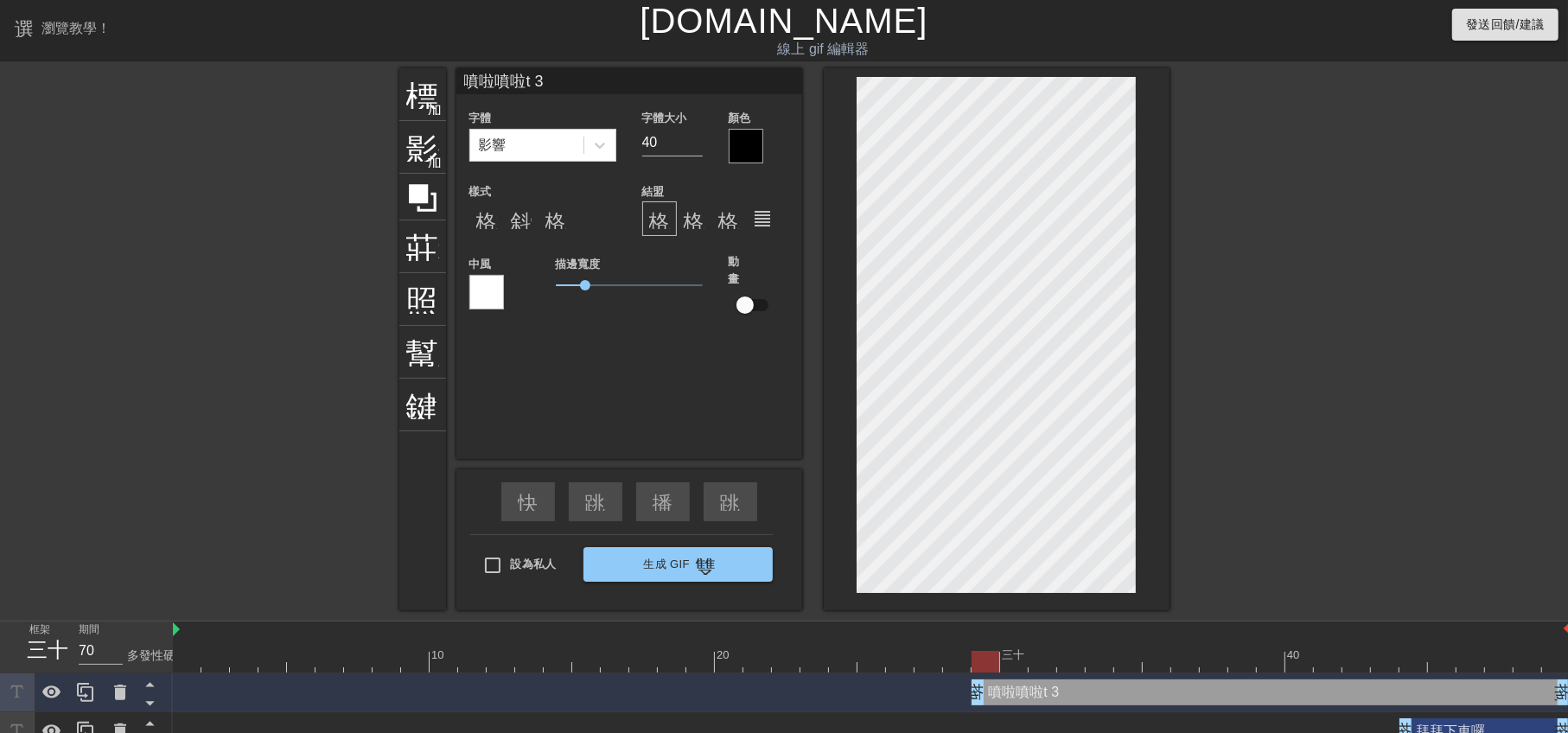
type input "噴啦噴啦 3"
type textarea "噴啦噴啦 3"
type input "噴啦噴啦3"
type textarea "噴啦噴啦3"
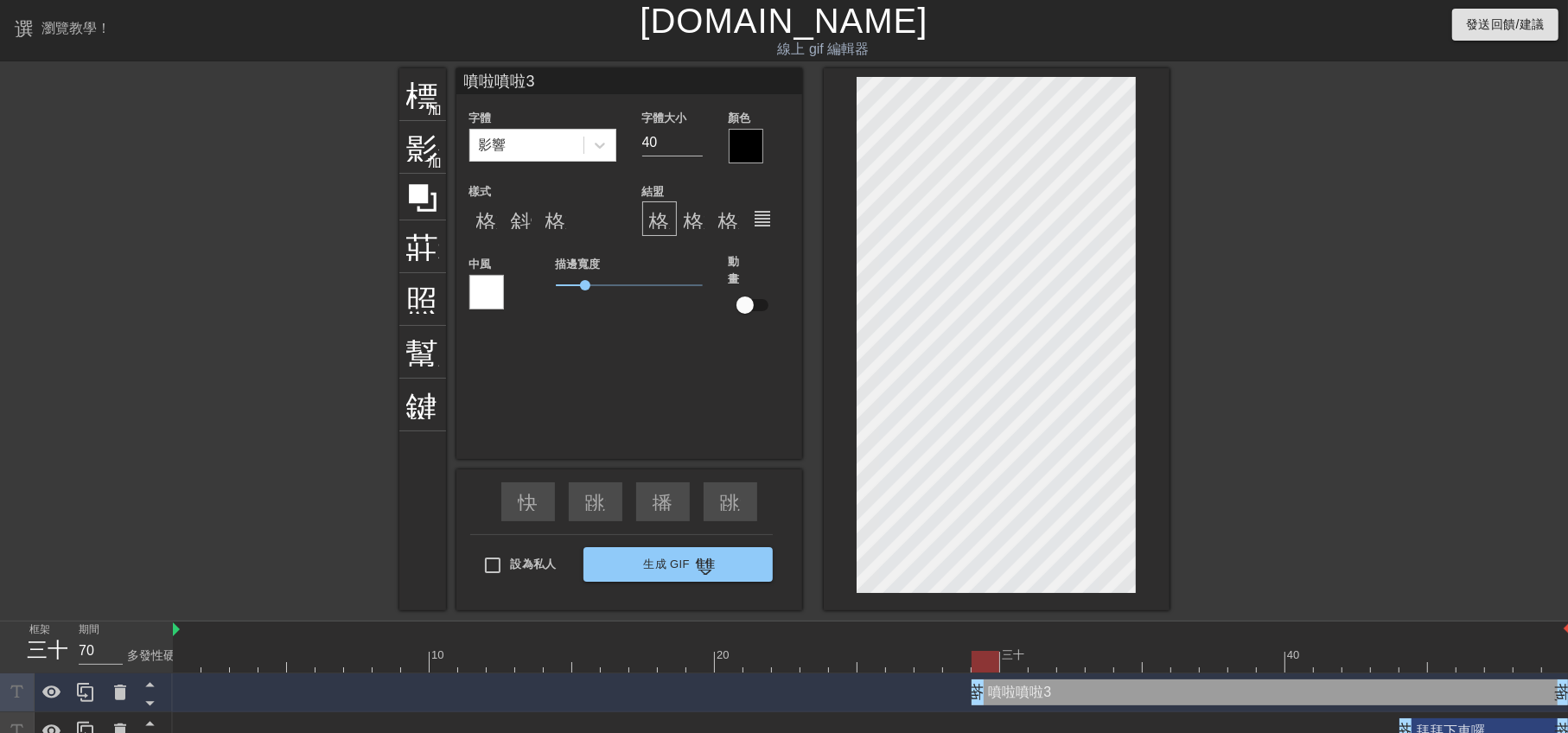
type input "噴啦噴啦"
type textarea "噴啦噴啦"
type input "噴啦噴啦"
type textarea "噴啦噴啦"
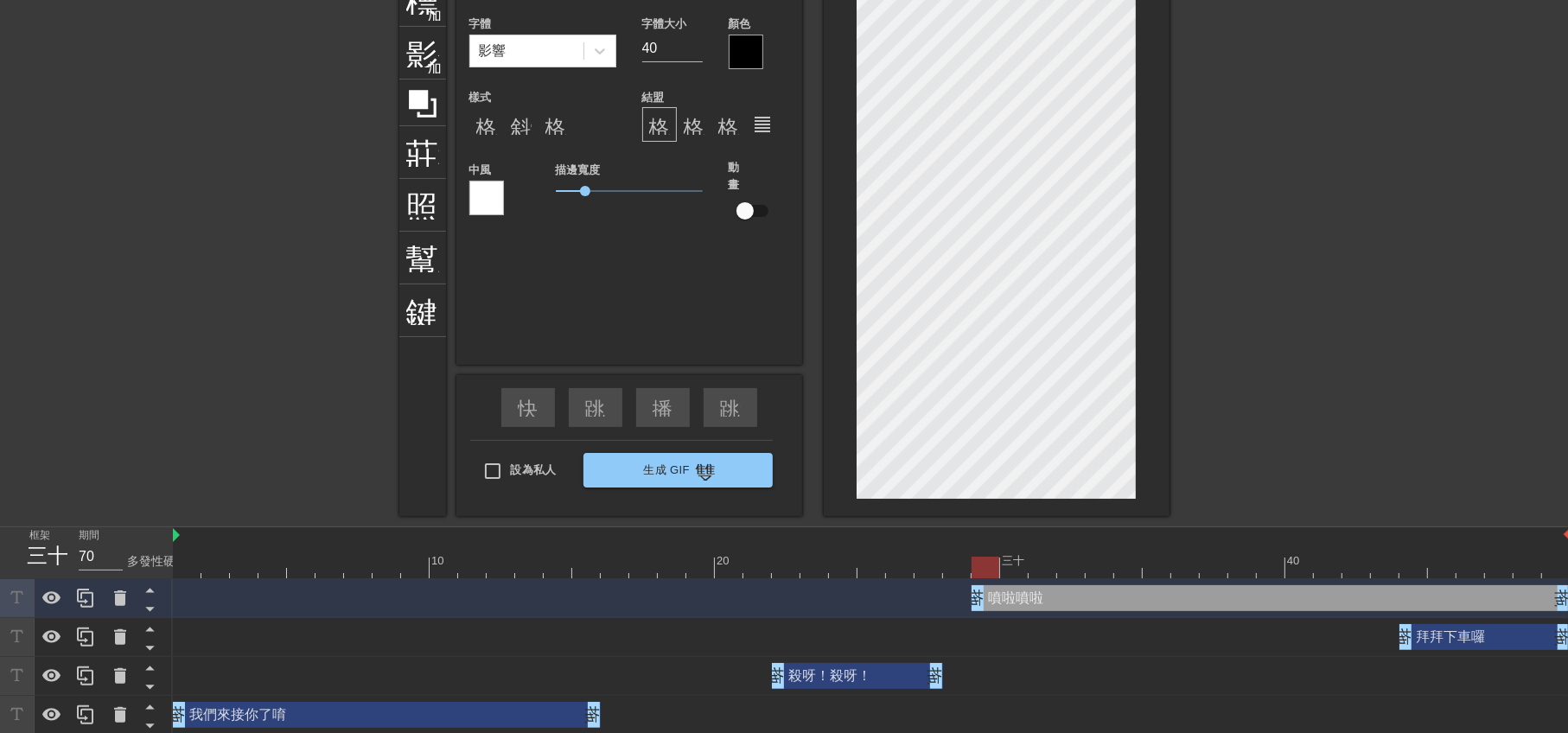
scroll to position [100, 0]
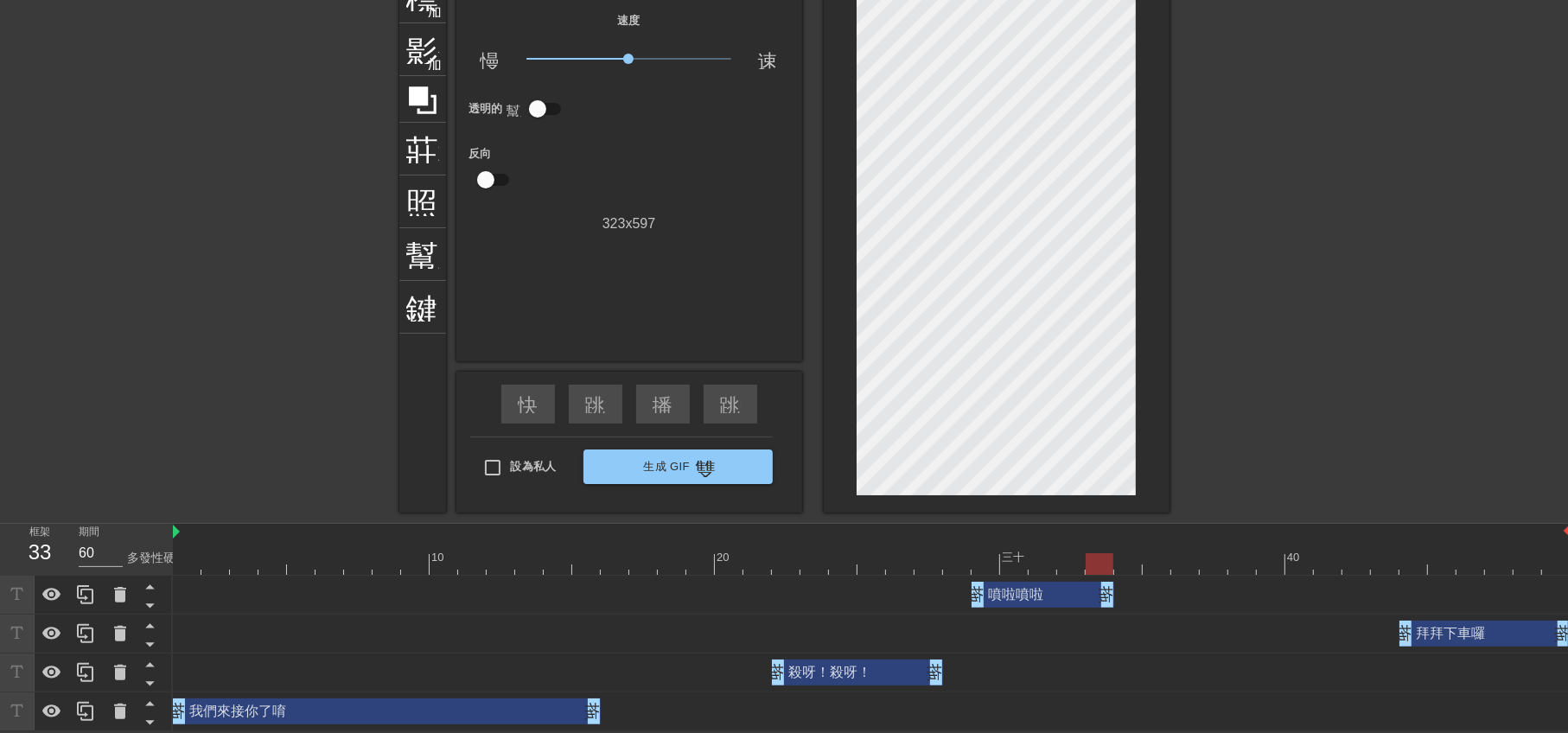
type input "70"
drag, startPoint x: 1557, startPoint y: 596, endPoint x: 1069, endPoint y: 608, distance: 488.1
click at [1069, 608] on div "噴啦噴啦 拖曳手柄 拖曳手柄" at bounding box center [872, 595] width 1398 height 39
click at [874, 672] on div "殺呀！殺呀！ 拖曳手柄 拖曳手柄" at bounding box center [858, 673] width 171 height 26
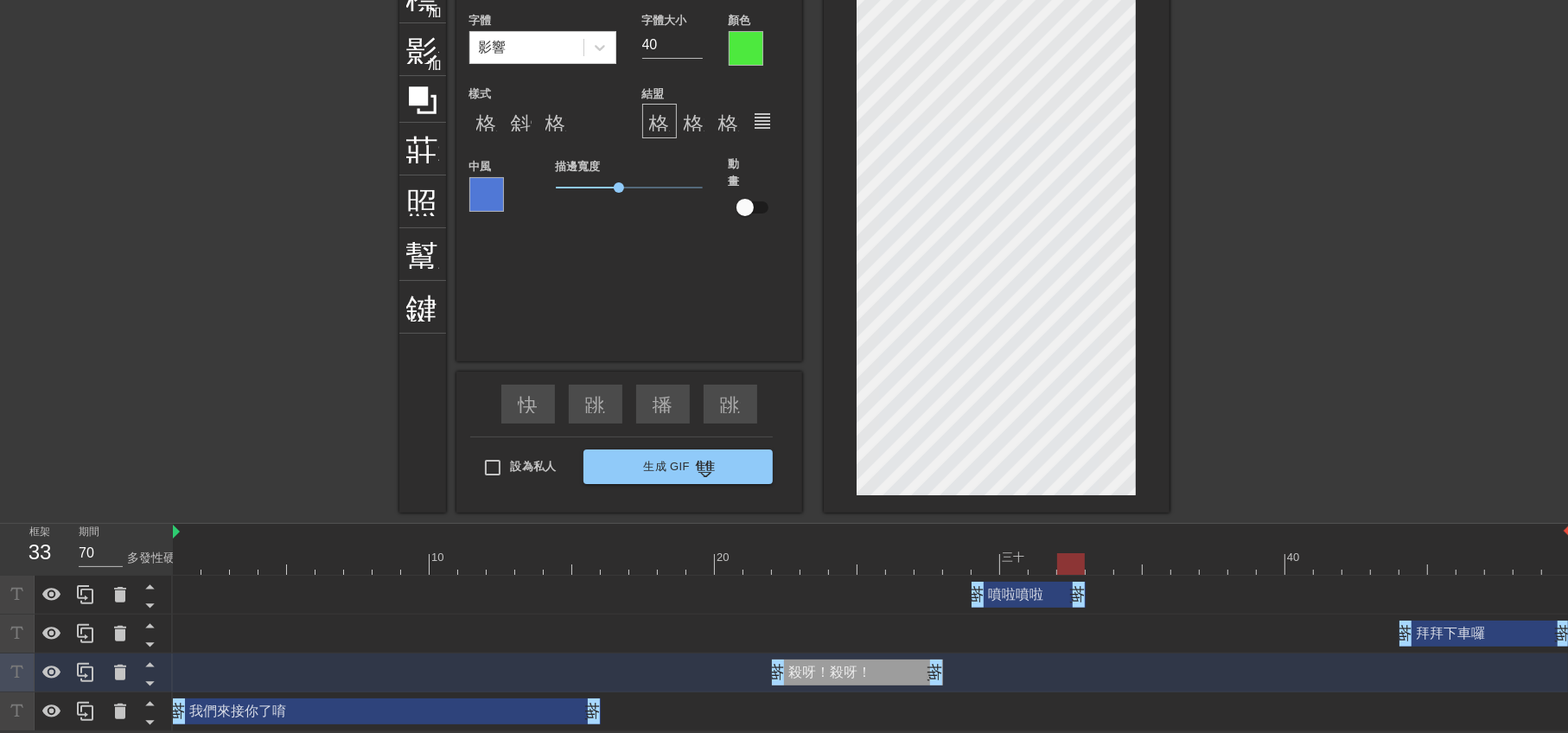
click at [839, 662] on div "殺呀！殺呀！ 拖曳手柄 拖曳手柄" at bounding box center [858, 673] width 171 height 26
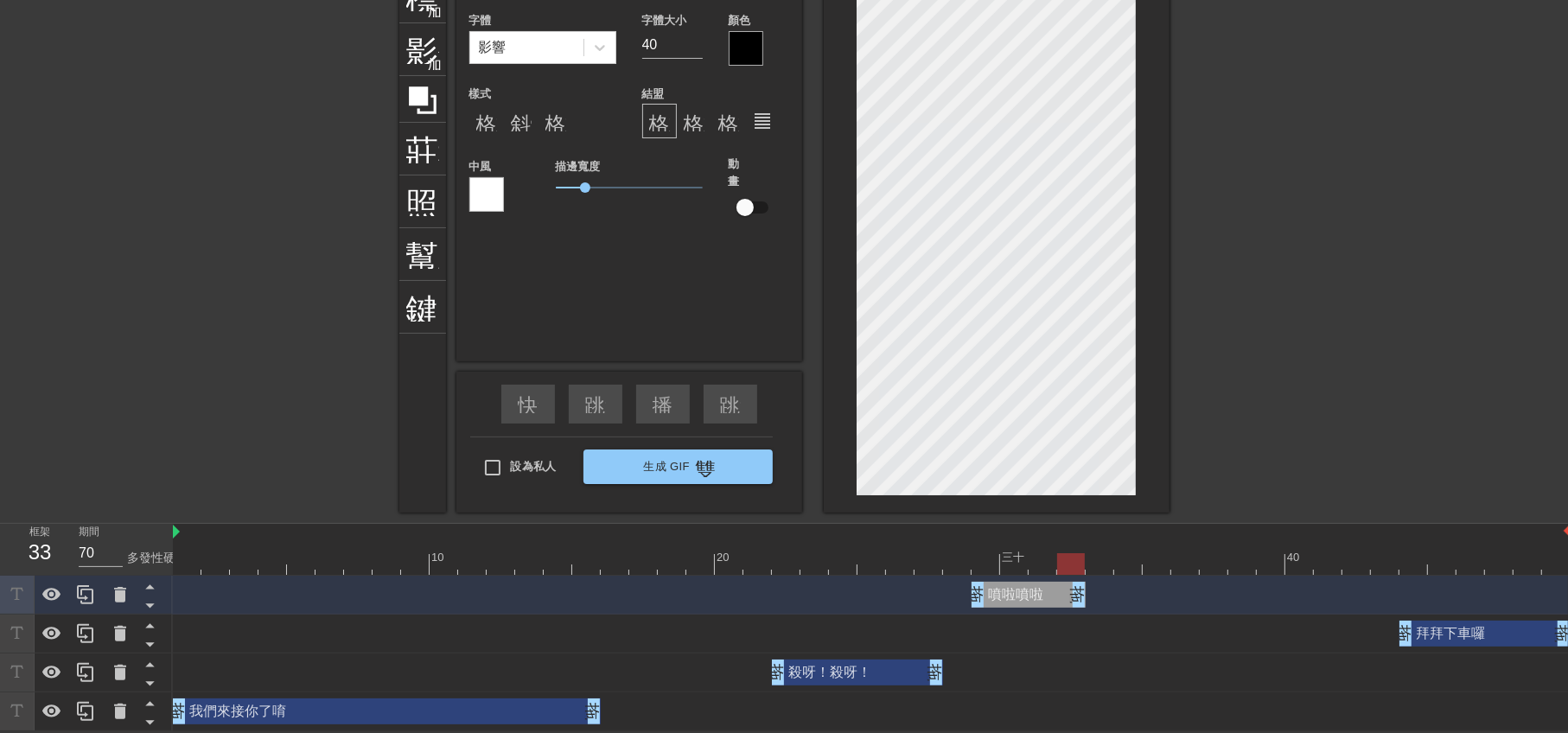
scroll to position [2, 3]
type input "噴啦!噴啦"
type textarea "噴啦!噴啦"
type input "噴啦!噴啦!"
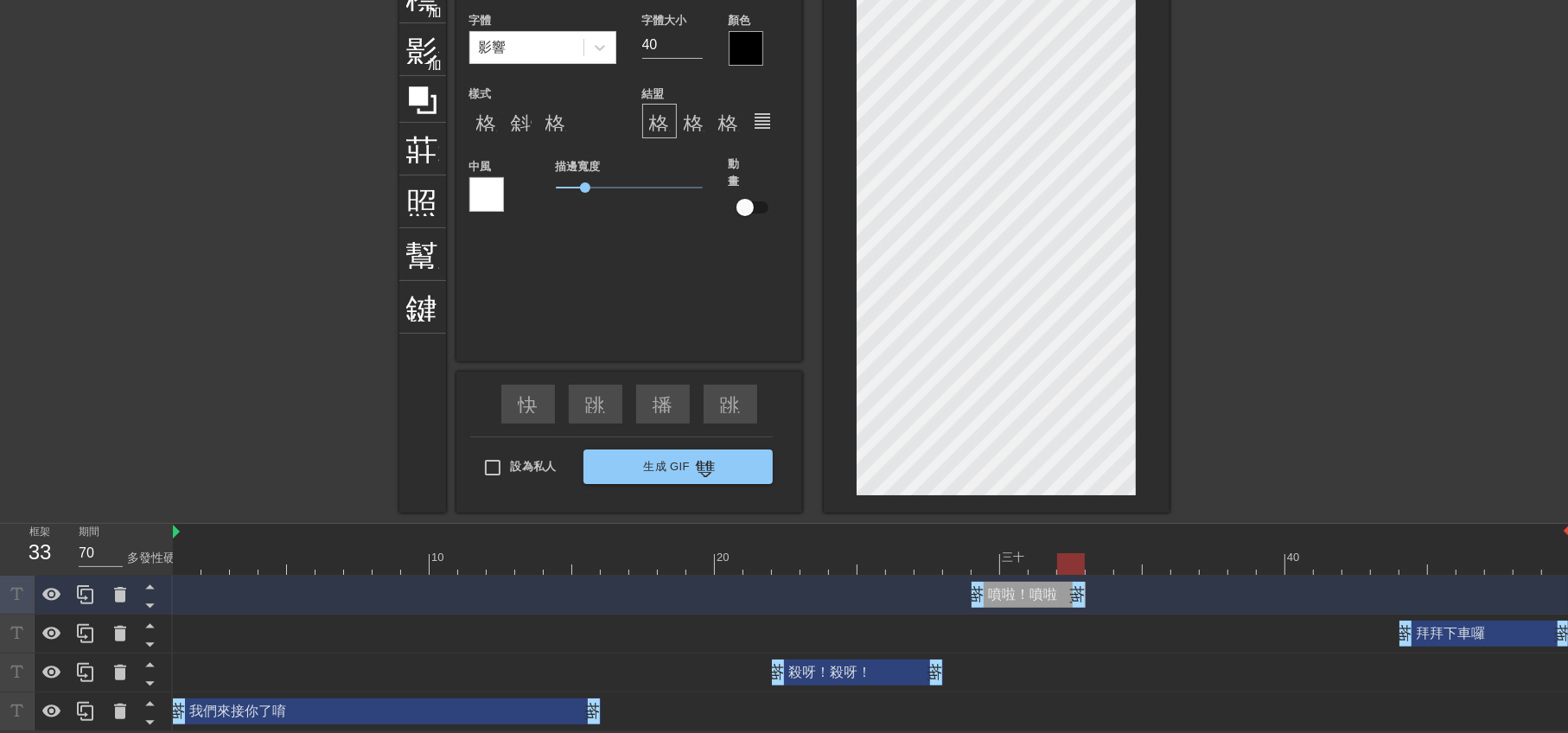
type textarea "噴啦!噴啦!"
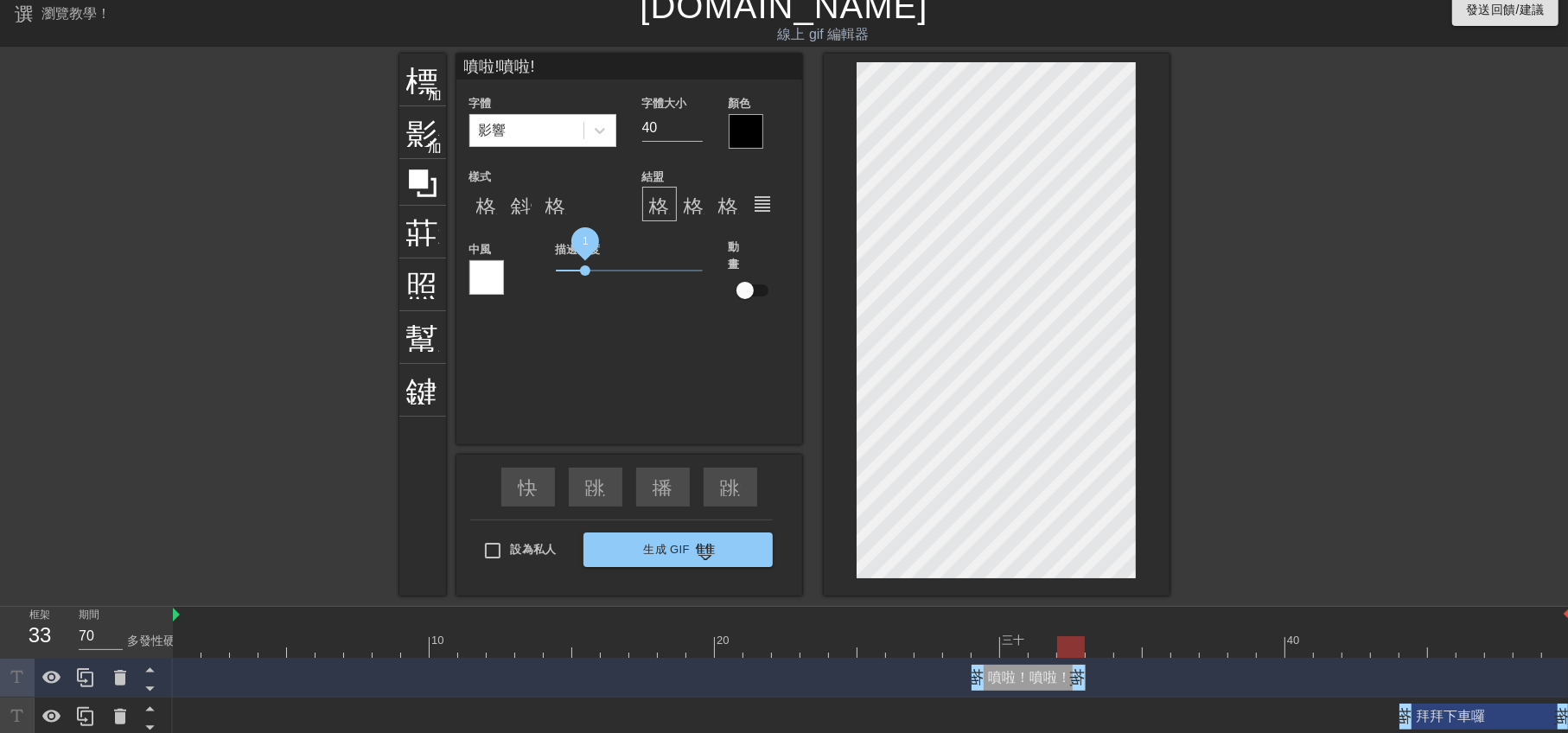
scroll to position [14, 0]
click at [580, 273] on span "0.9" at bounding box center [579, 271] width 10 height 10
click at [740, 126] on div at bounding box center [746, 132] width 35 height 35
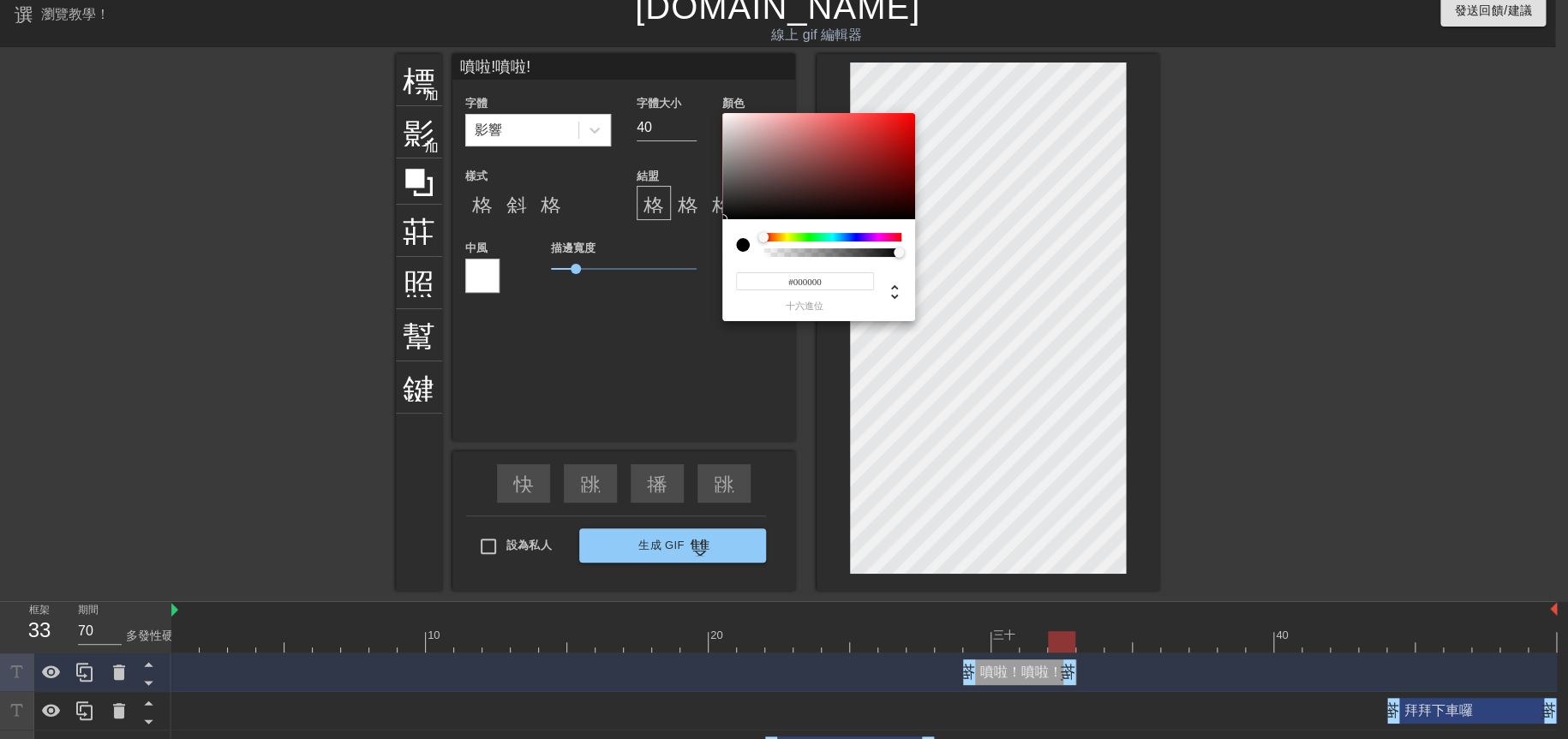
click at [877, 239] on div at bounding box center [833, 237] width 138 height 8
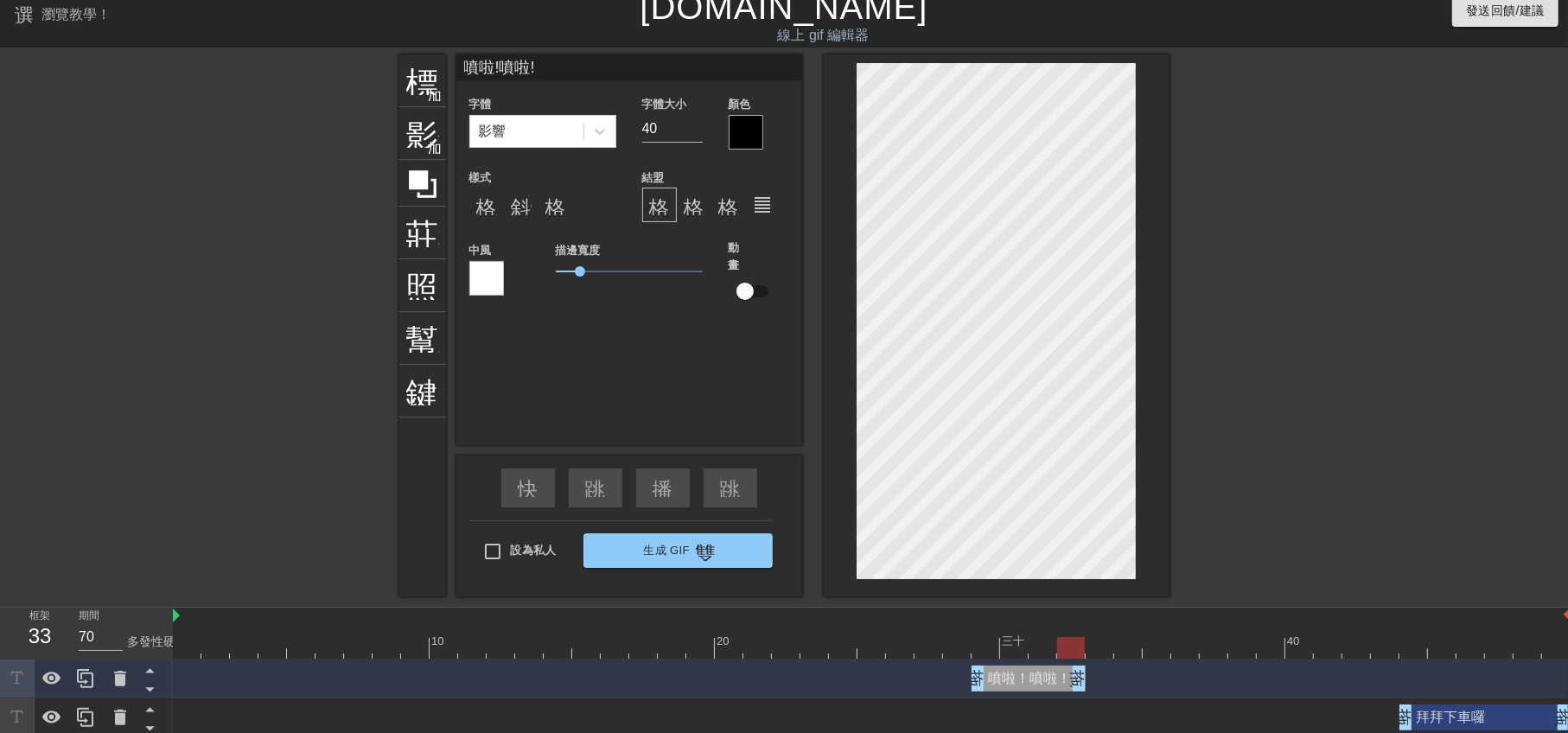
click at [752, 132] on div at bounding box center [746, 132] width 35 height 35
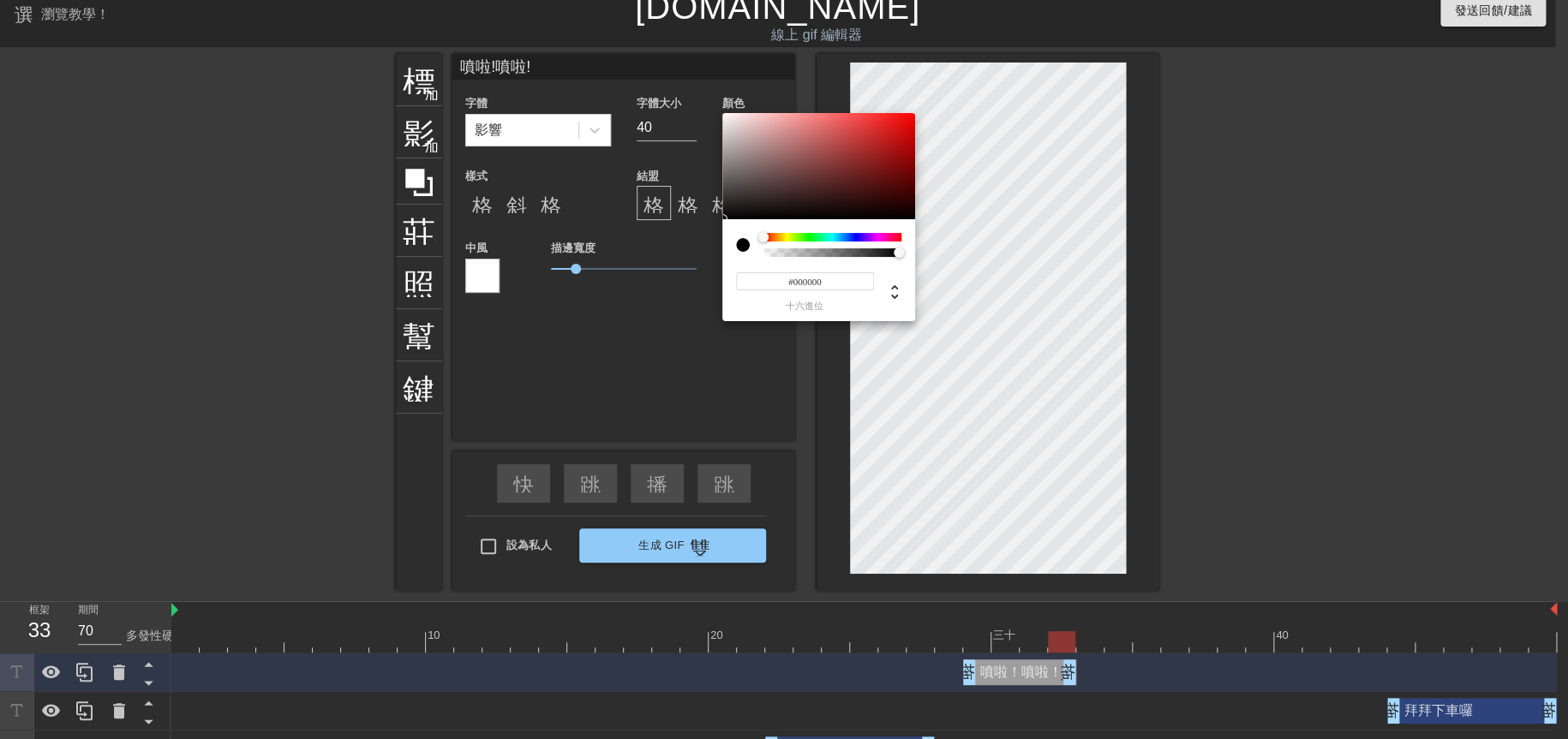
click at [878, 238] on div at bounding box center [833, 237] width 138 height 8
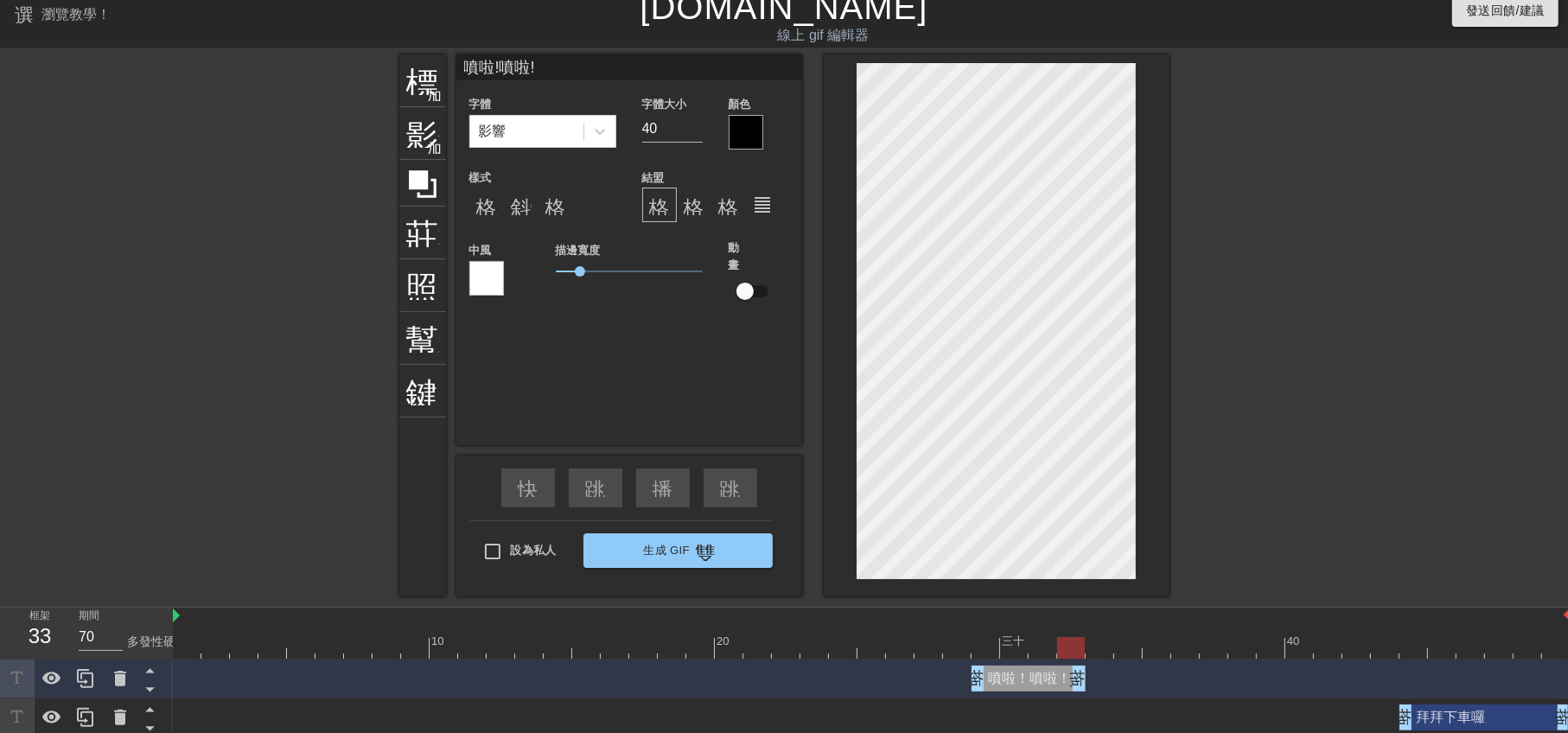
click at [471, 271] on div at bounding box center [486, 278] width 35 height 35
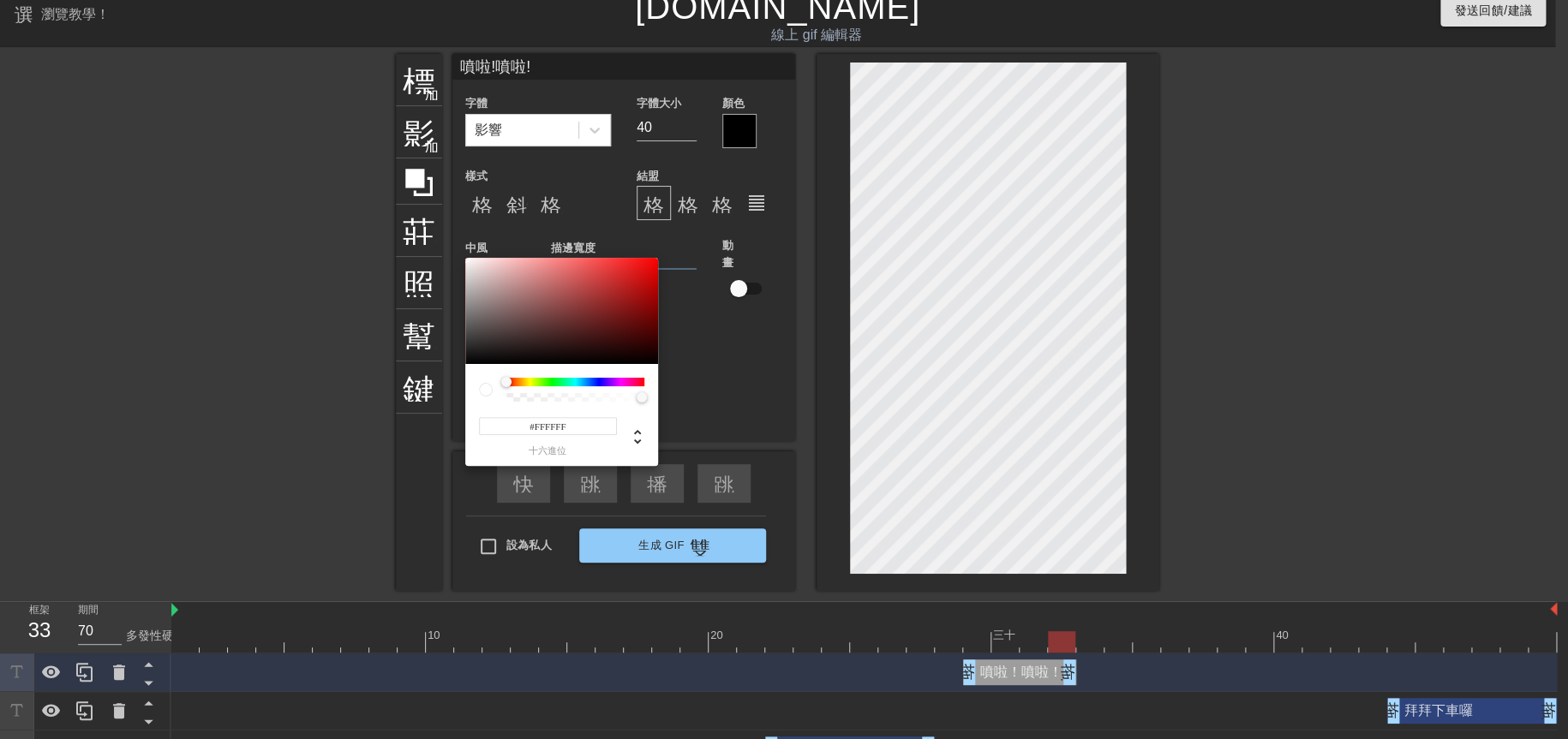
click at [621, 382] on div at bounding box center [575, 382] width 138 height 8
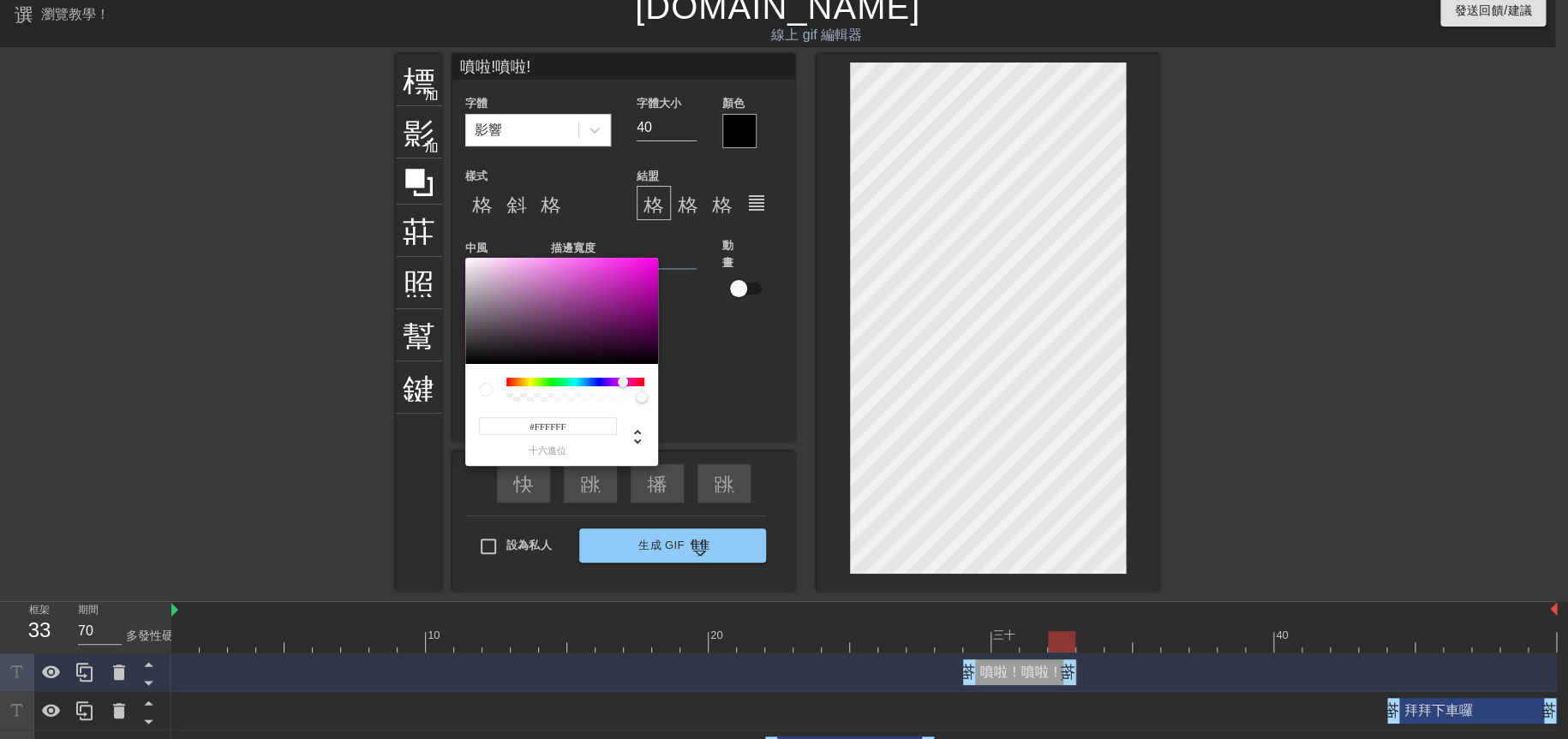
click at [623, 382] on div at bounding box center [623, 382] width 10 height 10
click at [625, 382] on div at bounding box center [623, 382] width 10 height 10
click at [624, 383] on div at bounding box center [624, 382] width 10 height 10
type input "#E813C8"
click at [641, 267] on div at bounding box center [561, 311] width 193 height 106
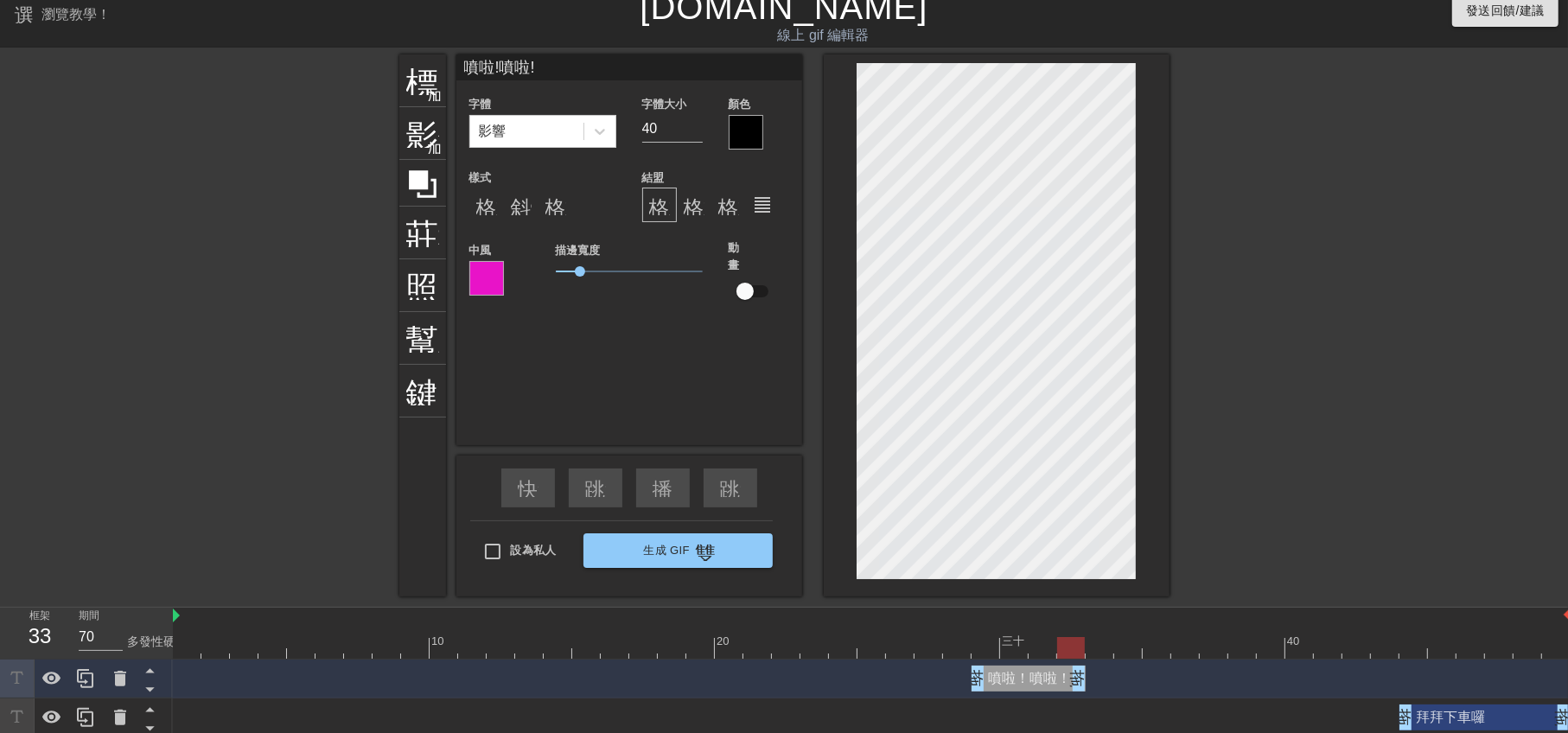
click at [739, 134] on div at bounding box center [746, 132] width 35 height 35
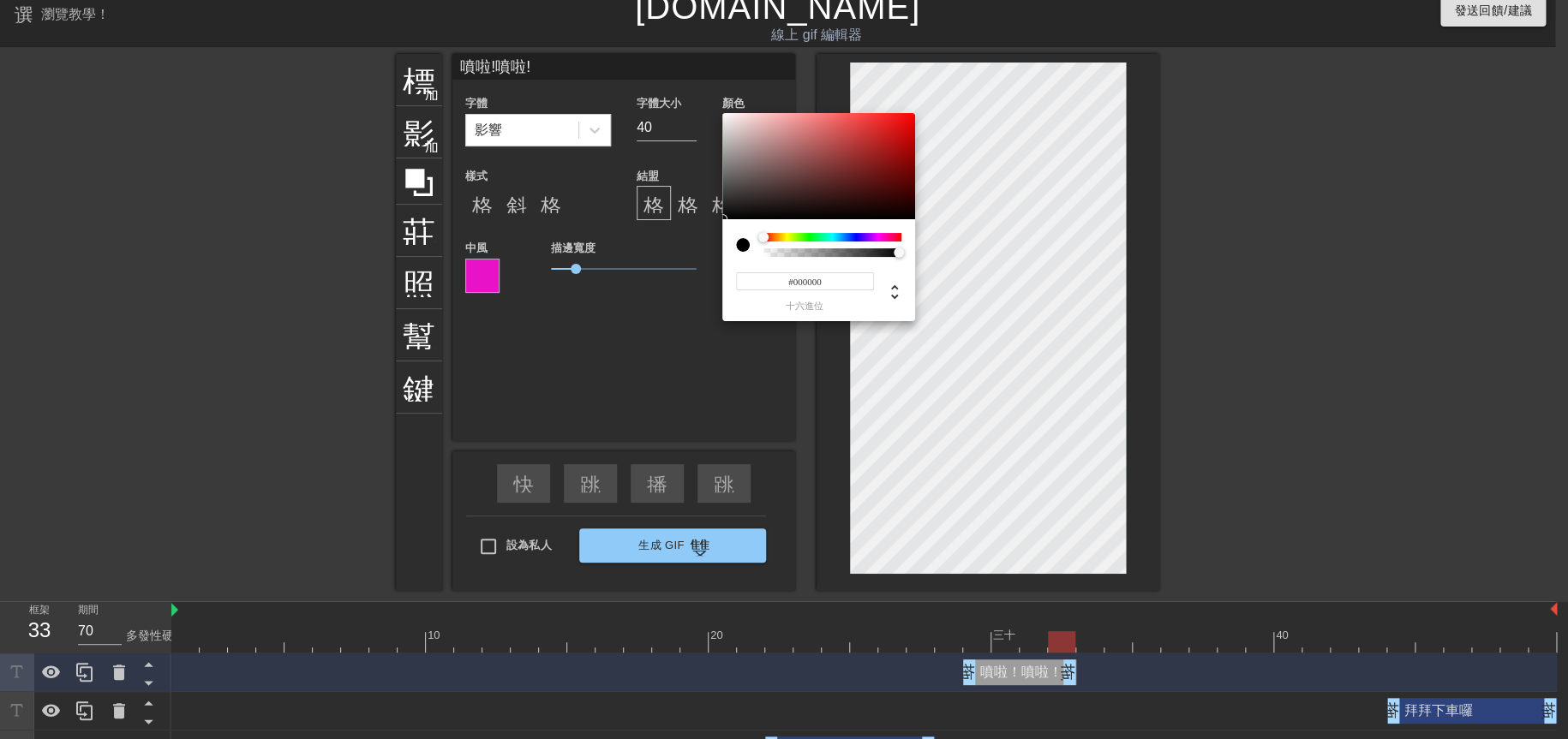
type input "#D40E0E"
click at [903, 131] on div at bounding box center [819, 166] width 193 height 106
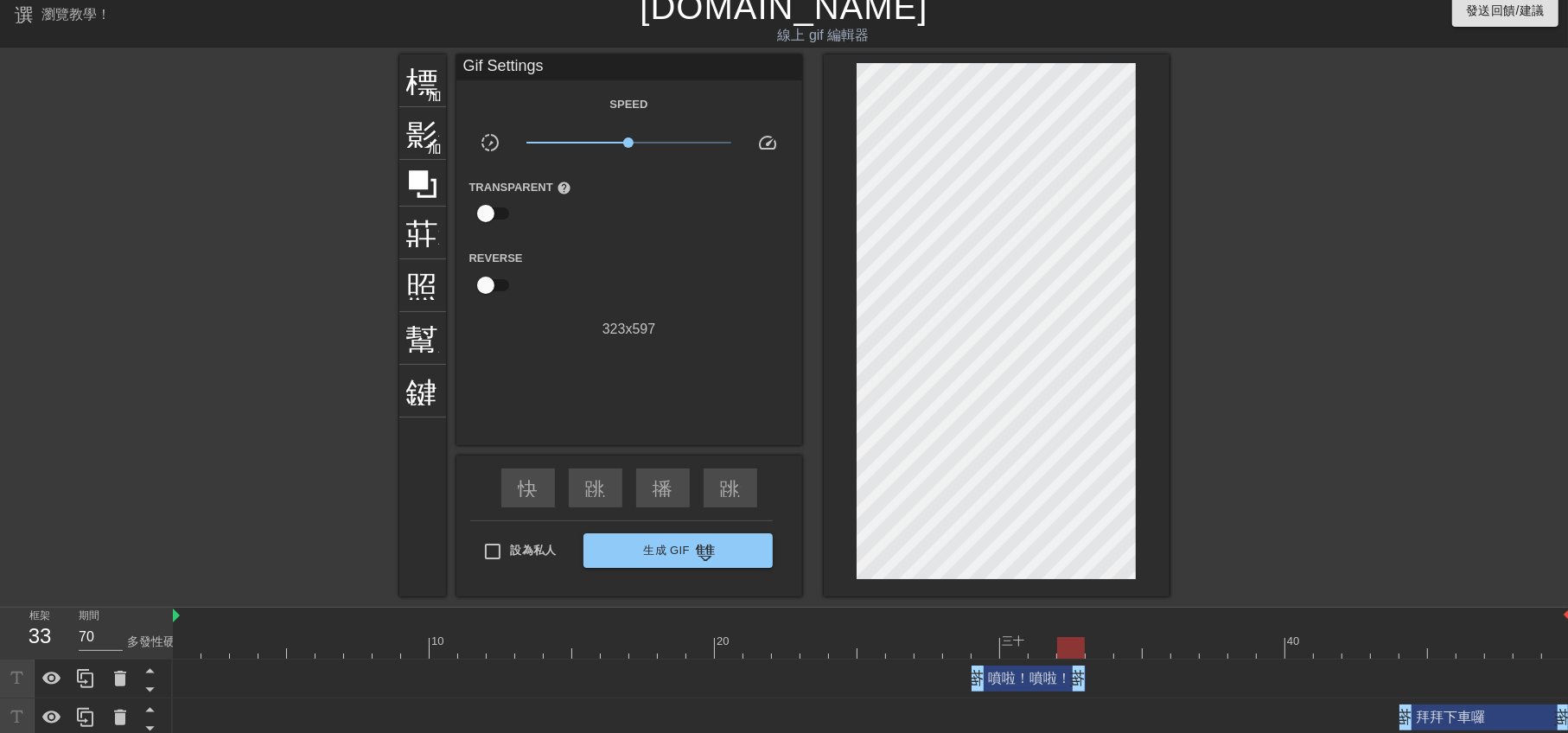
click at [1224, 252] on div at bounding box center [1319, 314] width 259 height 519
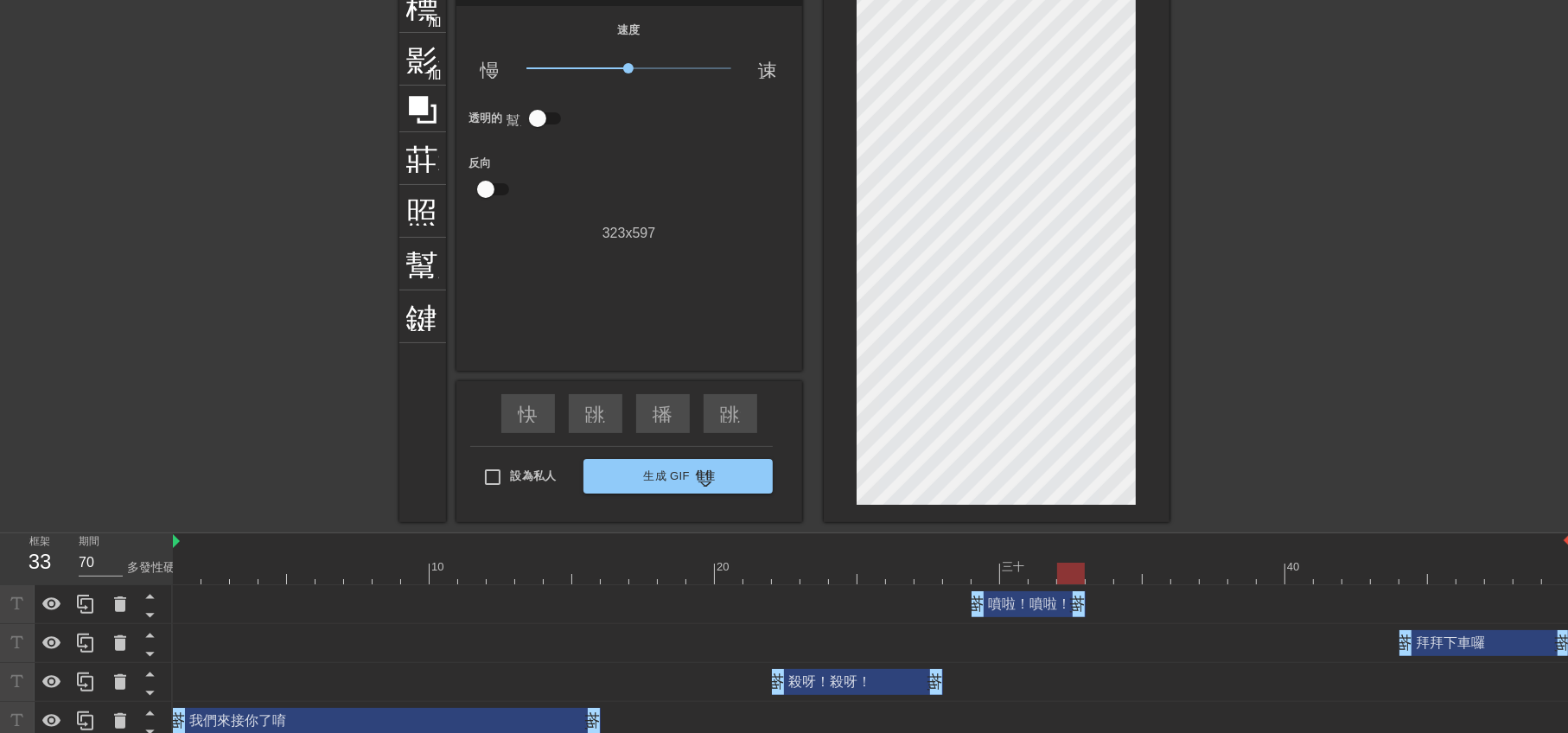
scroll to position [100, 0]
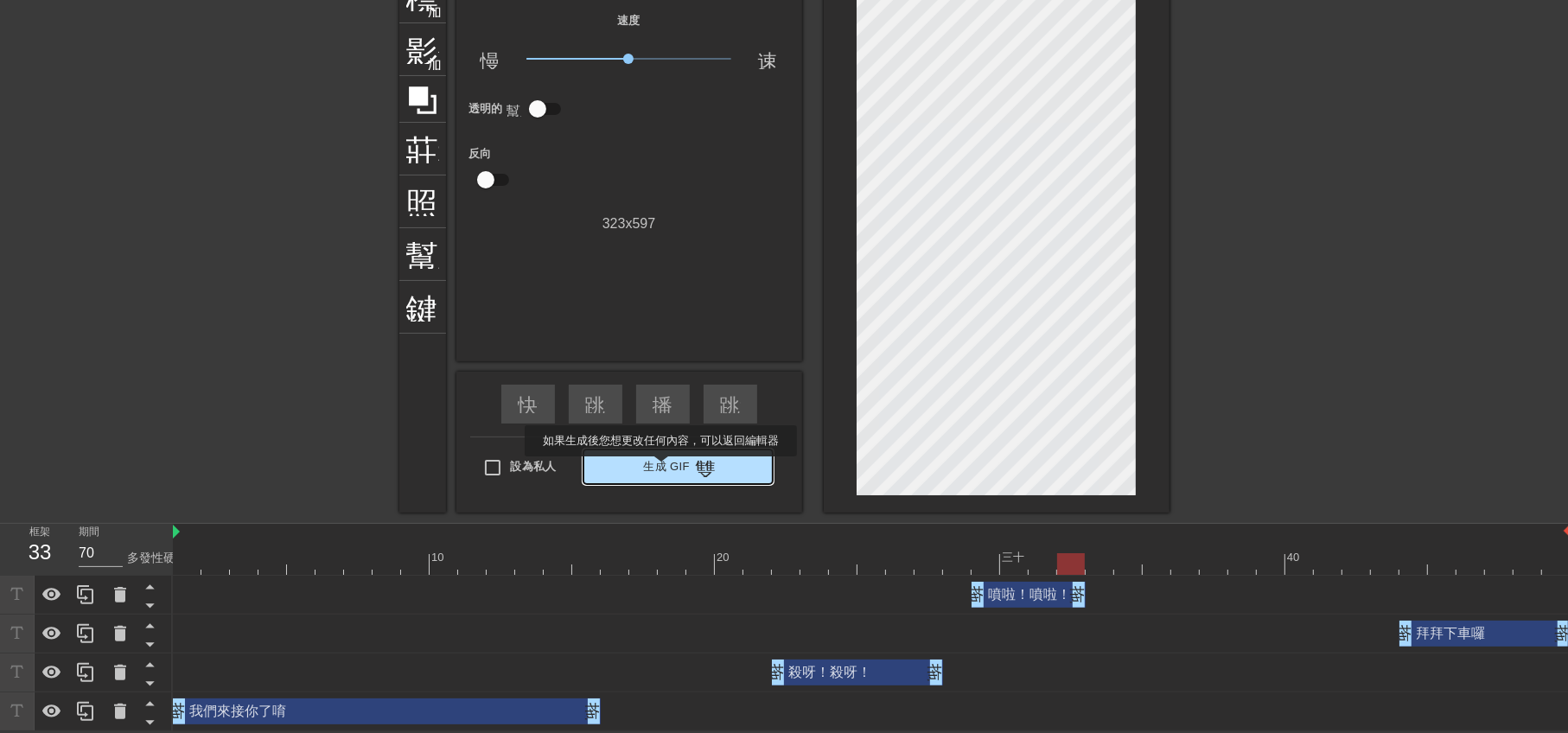
click at [661, 468] on font "生成 Gif" at bounding box center [667, 466] width 47 height 13
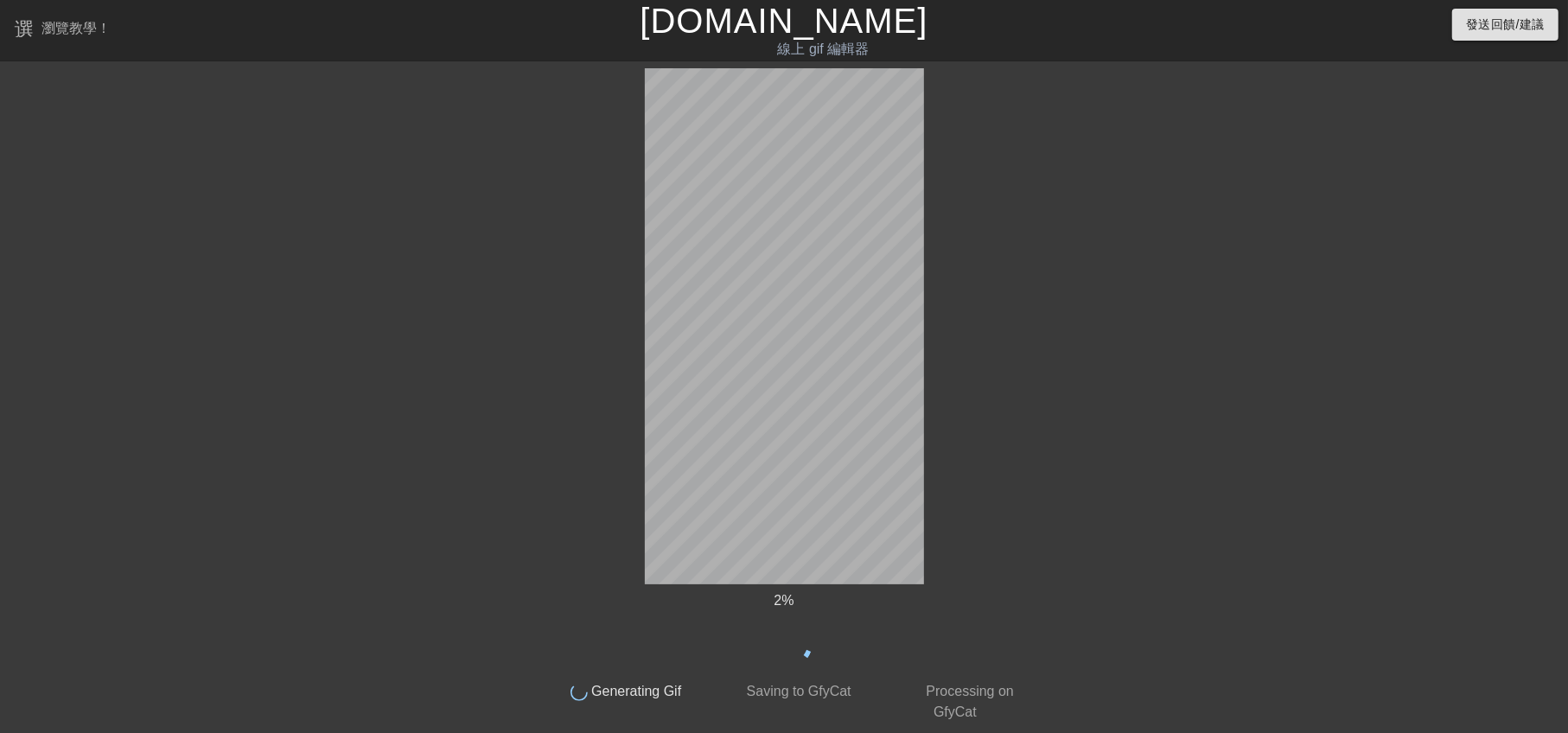
scroll to position [0, 0]
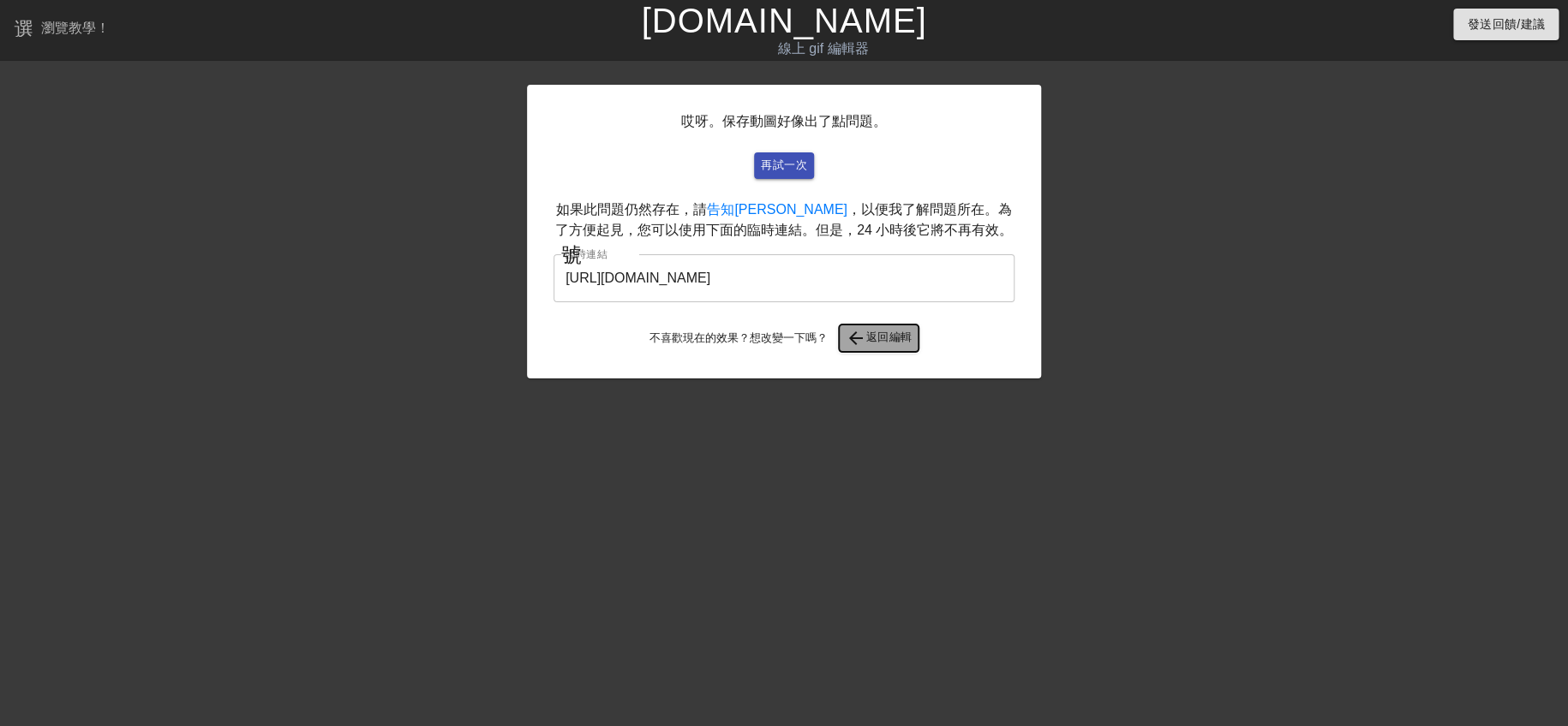
click at [866, 341] on font "返回編輯" at bounding box center [889, 337] width 47 height 13
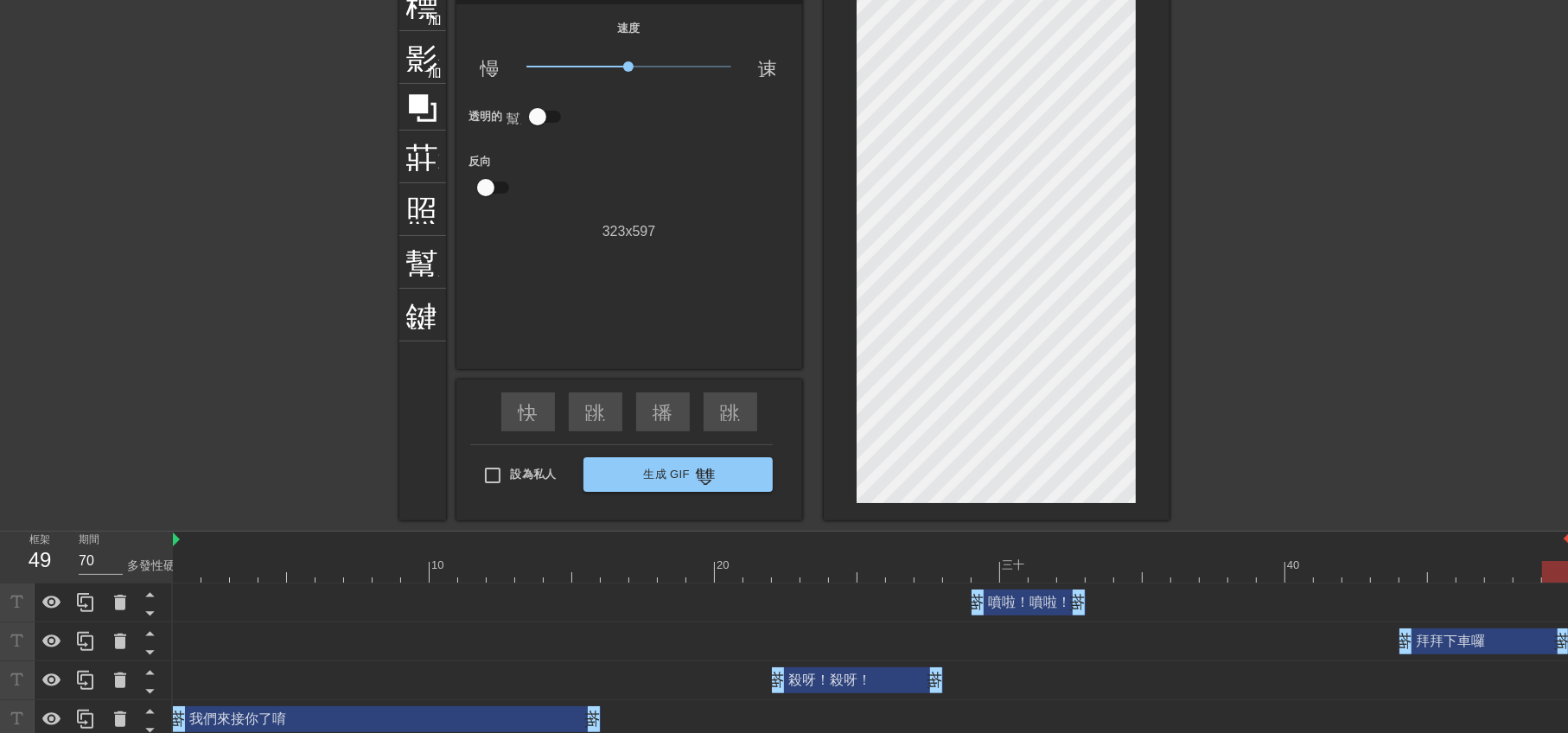
scroll to position [100, 0]
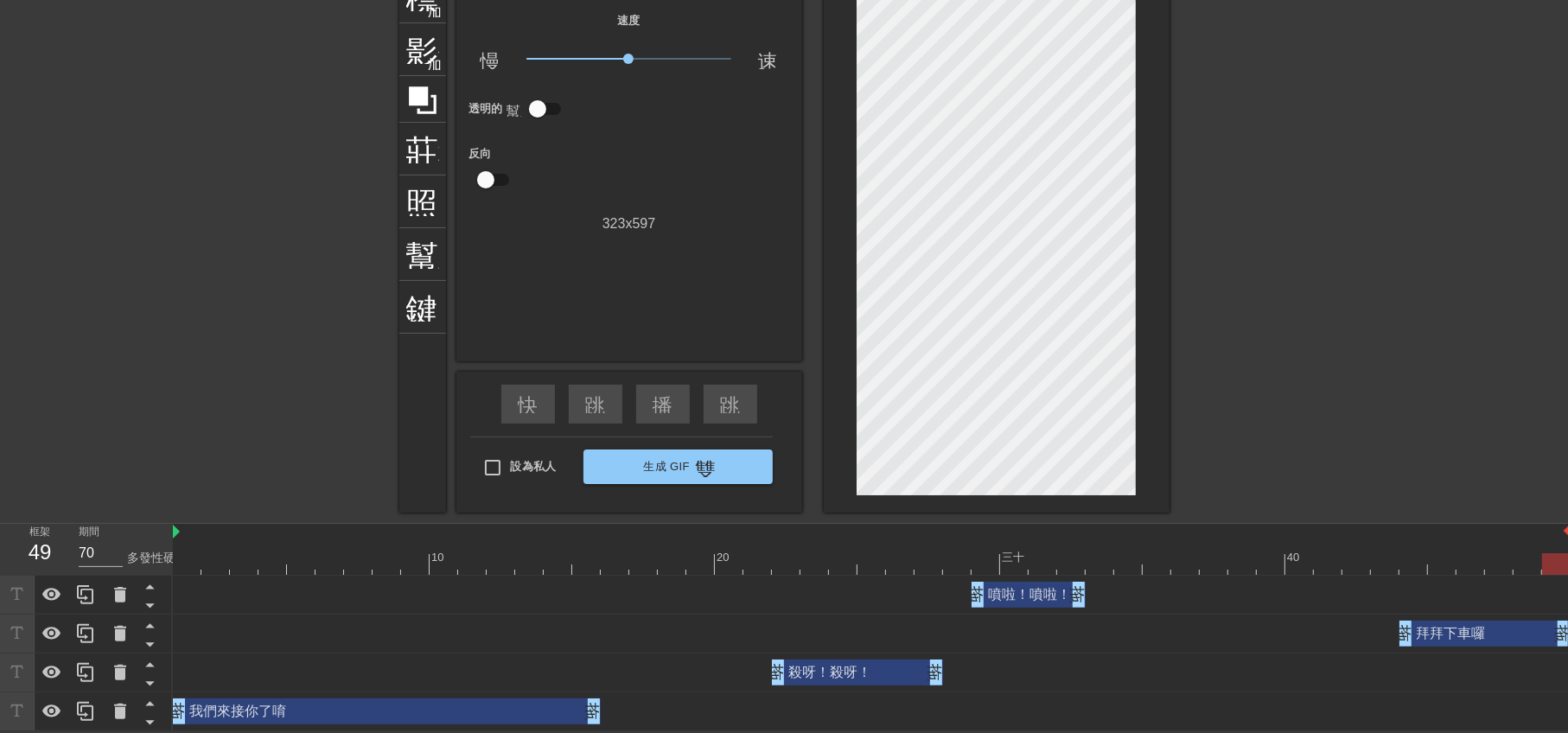
click at [517, 709] on div "我們來接你了唷 拖曳手柄 拖曳手柄" at bounding box center [387, 712] width 428 height 26
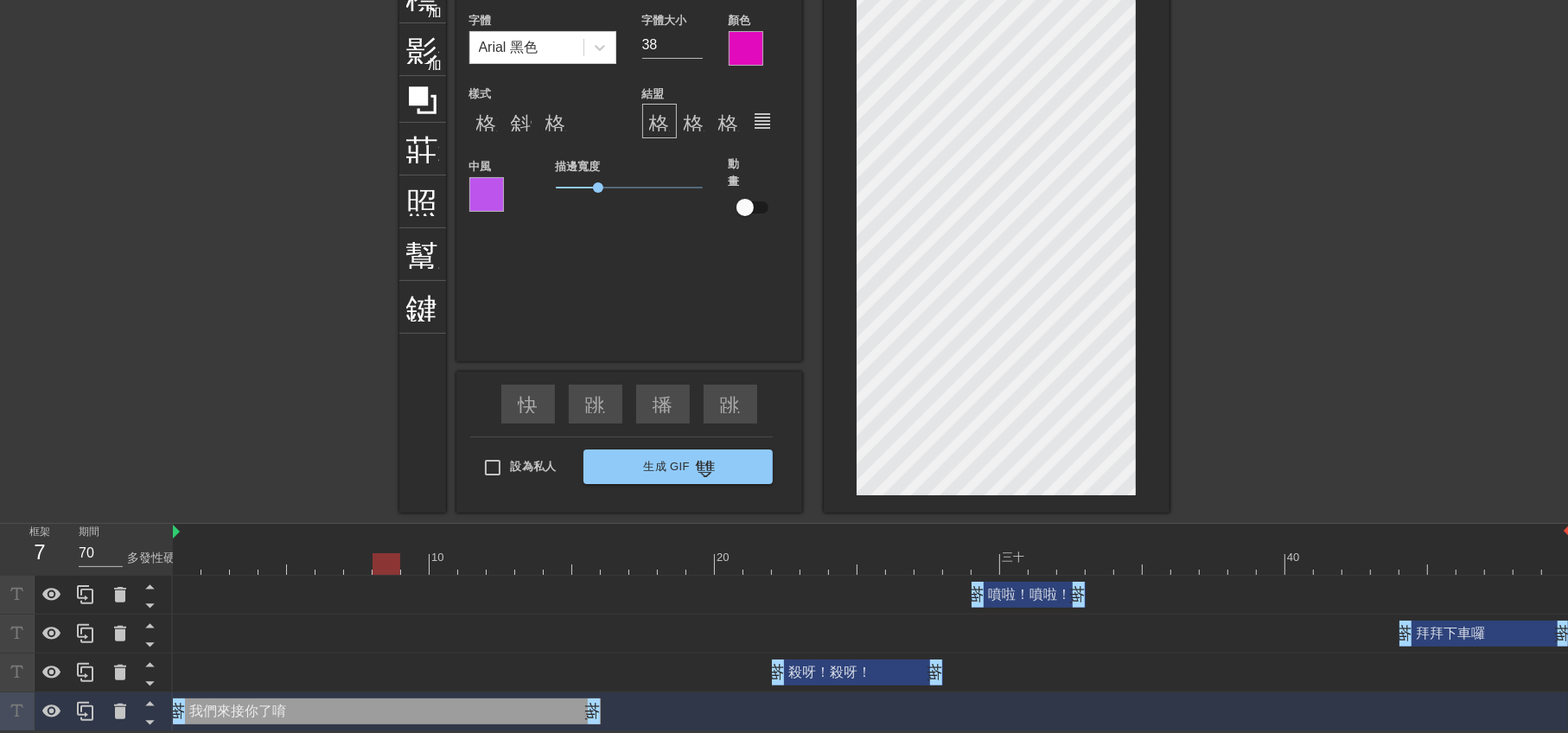
drag, startPoint x: 1540, startPoint y: 557, endPoint x: 396, endPoint y: 598, distance: 1144.7
click at [396, 598] on div "10 20 三十 40 噴啦！噴啦！ 拖曳手柄 拖曳手柄 拜拜下車囉 拖曳手柄 拖曳手柄 殺呀！殺呀！ 拖曳手柄 拖曳手柄 我們來接你了唷 拖曳手柄 拖曳手柄" at bounding box center [870, 627] width 1395 height 207
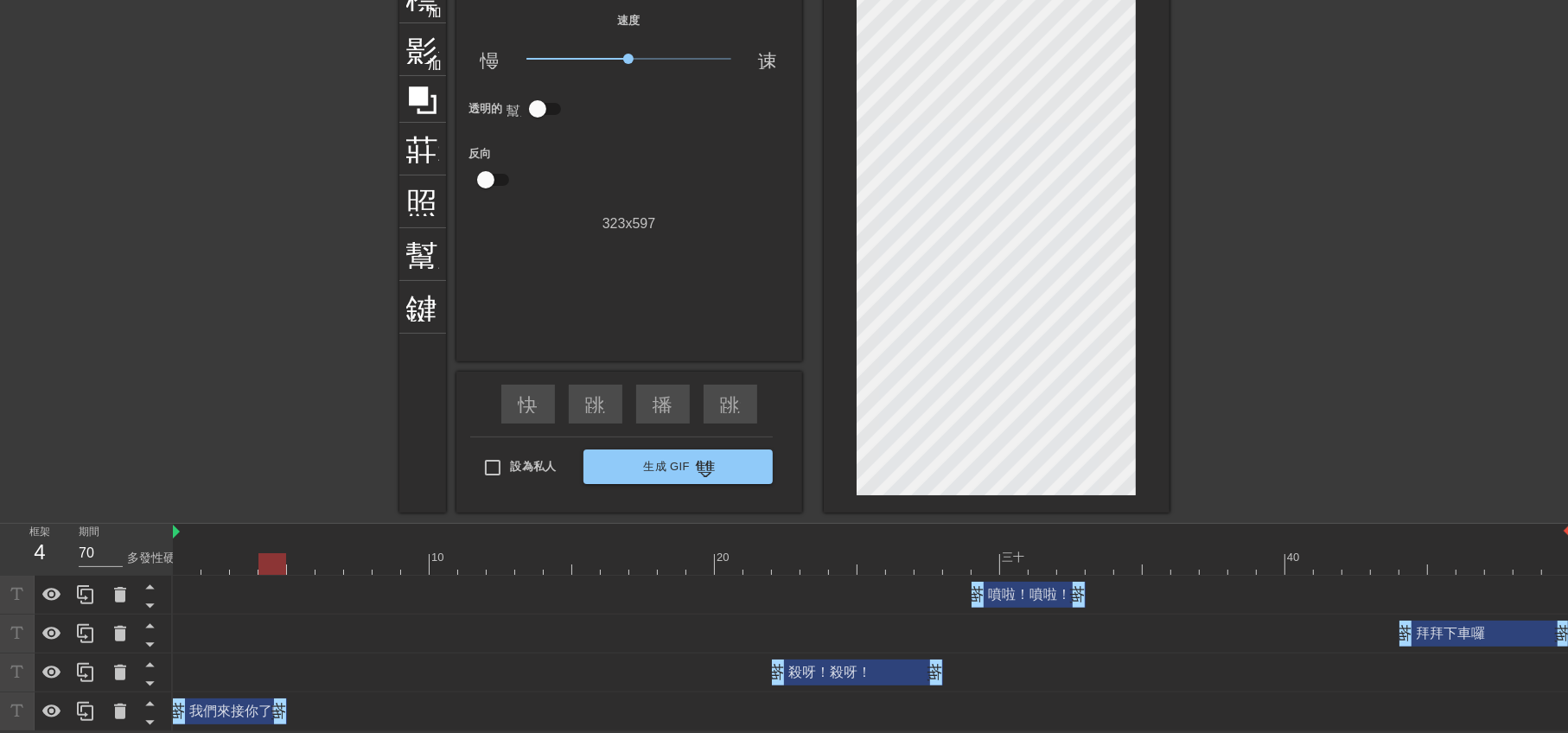
drag, startPoint x: 590, startPoint y: 710, endPoint x: 272, endPoint y: 706, distance: 318.0
drag, startPoint x: 265, startPoint y: 560, endPoint x: 186, endPoint y: 565, distance: 79.2
click at [186, 565] on div at bounding box center [186, 563] width 27 height 22
drag, startPoint x: 228, startPoint y: 711, endPoint x: 202, endPoint y: 587, distance: 126.7
click at [230, 654] on div "噴啦！噴啦！ 拖曳手柄 拖曳手柄 拜拜下車囉 拖曳手柄 拖曳手柄 殺呀！殺呀！ 拖曳手柄 拖曳手柄 我們來接你了唷 拖曳手柄 拖曳手柄" at bounding box center [870, 653] width 1395 height 155
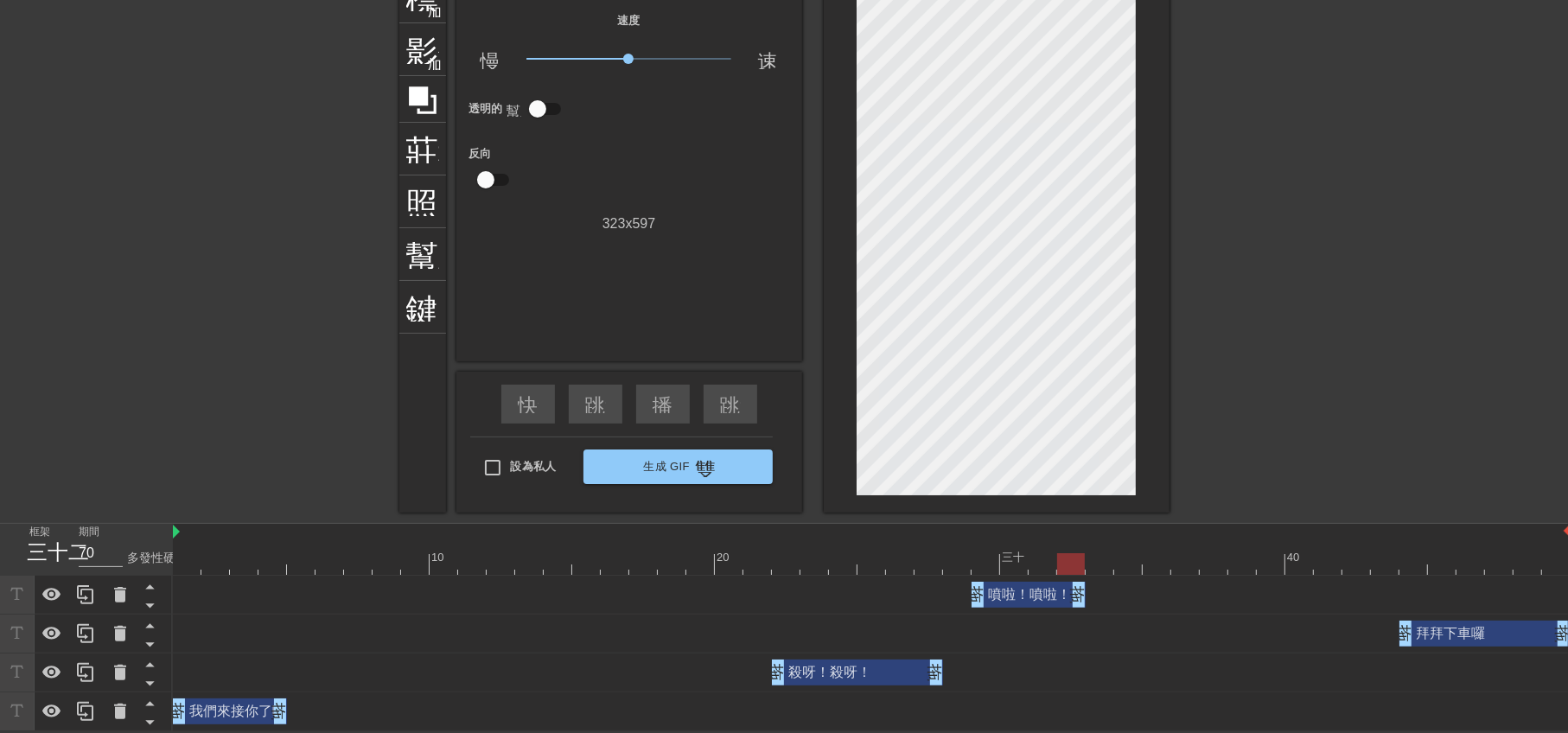
drag, startPoint x: 185, startPoint y: 564, endPoint x: 1058, endPoint y: 589, distance: 873.4
click at [1066, 582] on div "10 20 三十 40 噴啦！噴啦！ 拖曳手柄 拖曳手柄 拜拜下車囉 拖曳手柄 拖曳手柄 殺呀！殺呀！ 拖曳手柄 拖曳手柄 我們來接你了唷 拖曳手柄 拖曳手柄" at bounding box center [870, 627] width 1395 height 207
drag, startPoint x: 1028, startPoint y: 598, endPoint x: 991, endPoint y: 595, distance: 37.1
click at [999, 598] on div "噴啦！噴啦！ 拖曳手柄 拖曳手柄" at bounding box center [999, 595] width 114 height 26
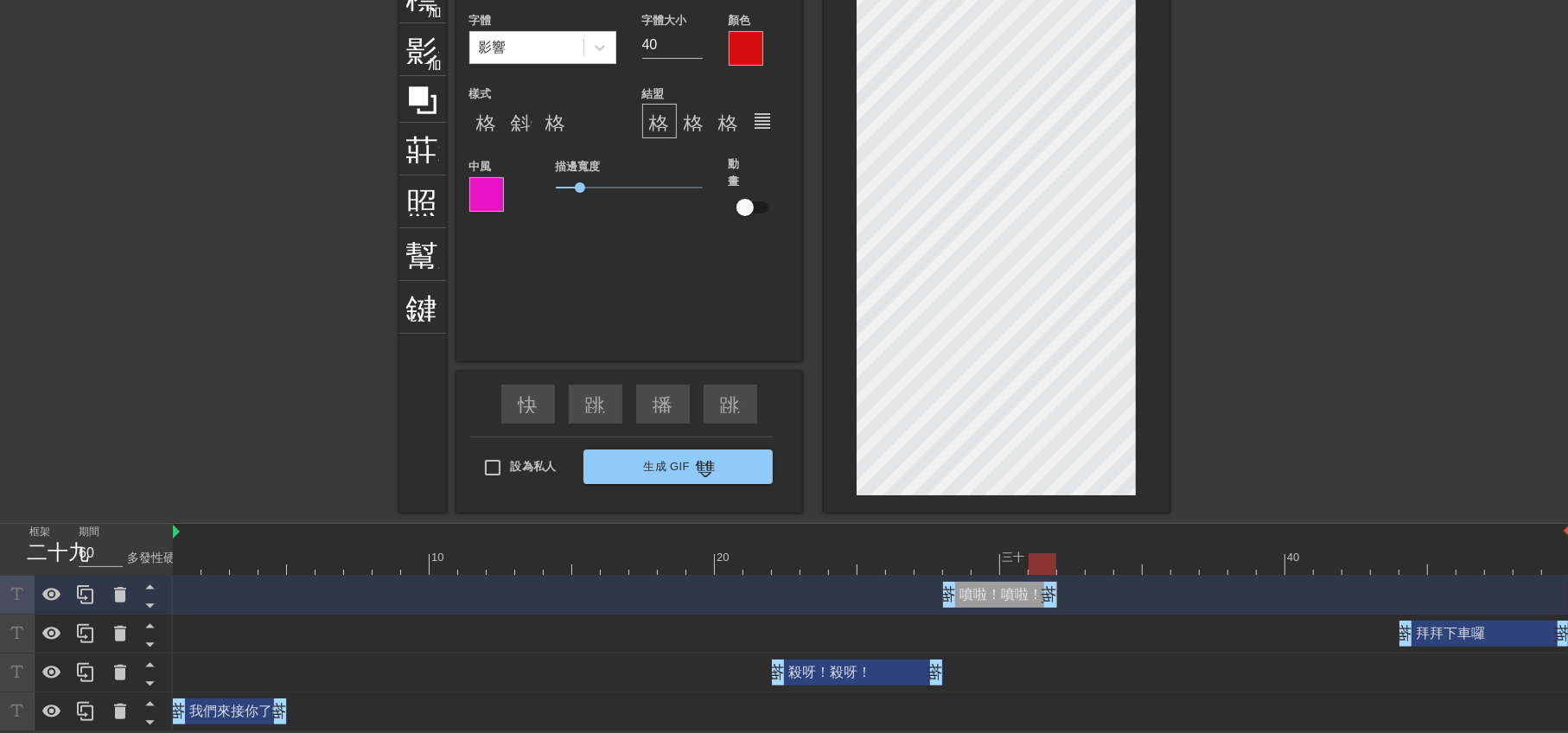
drag, startPoint x: 963, startPoint y: 568, endPoint x: 1032, endPoint y: 569, distance: 69.0
click at [1032, 569] on div at bounding box center [1042, 563] width 27 height 22
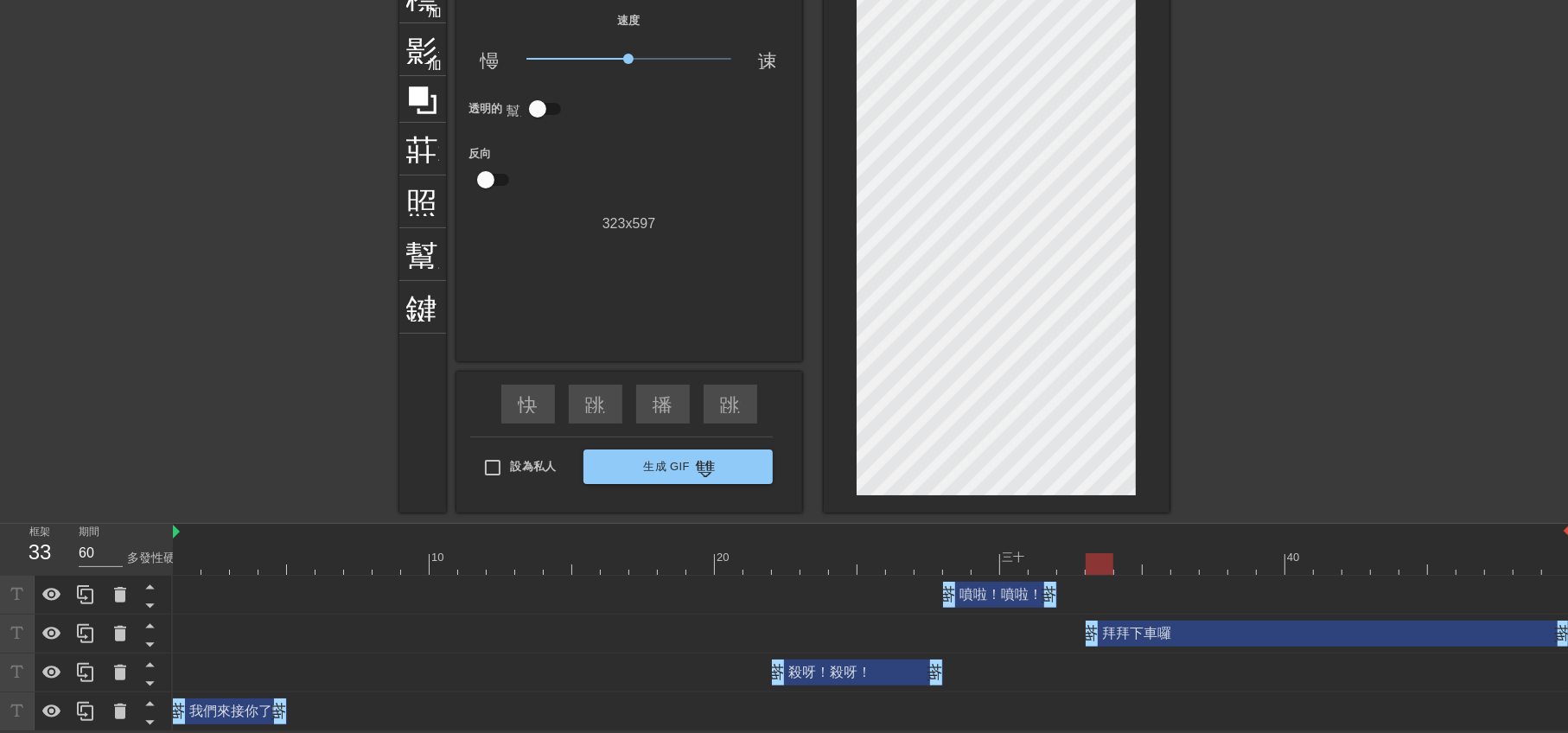
drag, startPoint x: 1402, startPoint y: 635, endPoint x: 1094, endPoint y: 660, distance: 309.0
click at [1094, 662] on div "噴啦！噴啦！ 拖曳手柄 拖曳手柄 拜拜下車囉 拖曳手柄 拖曳手柄 殺呀！殺呀！ 拖曳手柄 拖曳手柄 我們來接你了唷 拖曳手柄 拖曳手柄" at bounding box center [870, 653] width 1395 height 155
click at [1106, 567] on div at bounding box center [1099, 563] width 27 height 22
drag, startPoint x: 1099, startPoint y: 568, endPoint x: 1078, endPoint y: 581, distance: 24.7
click at [1073, 573] on div "10 20 三十 40" at bounding box center [872, 549] width 1398 height 52
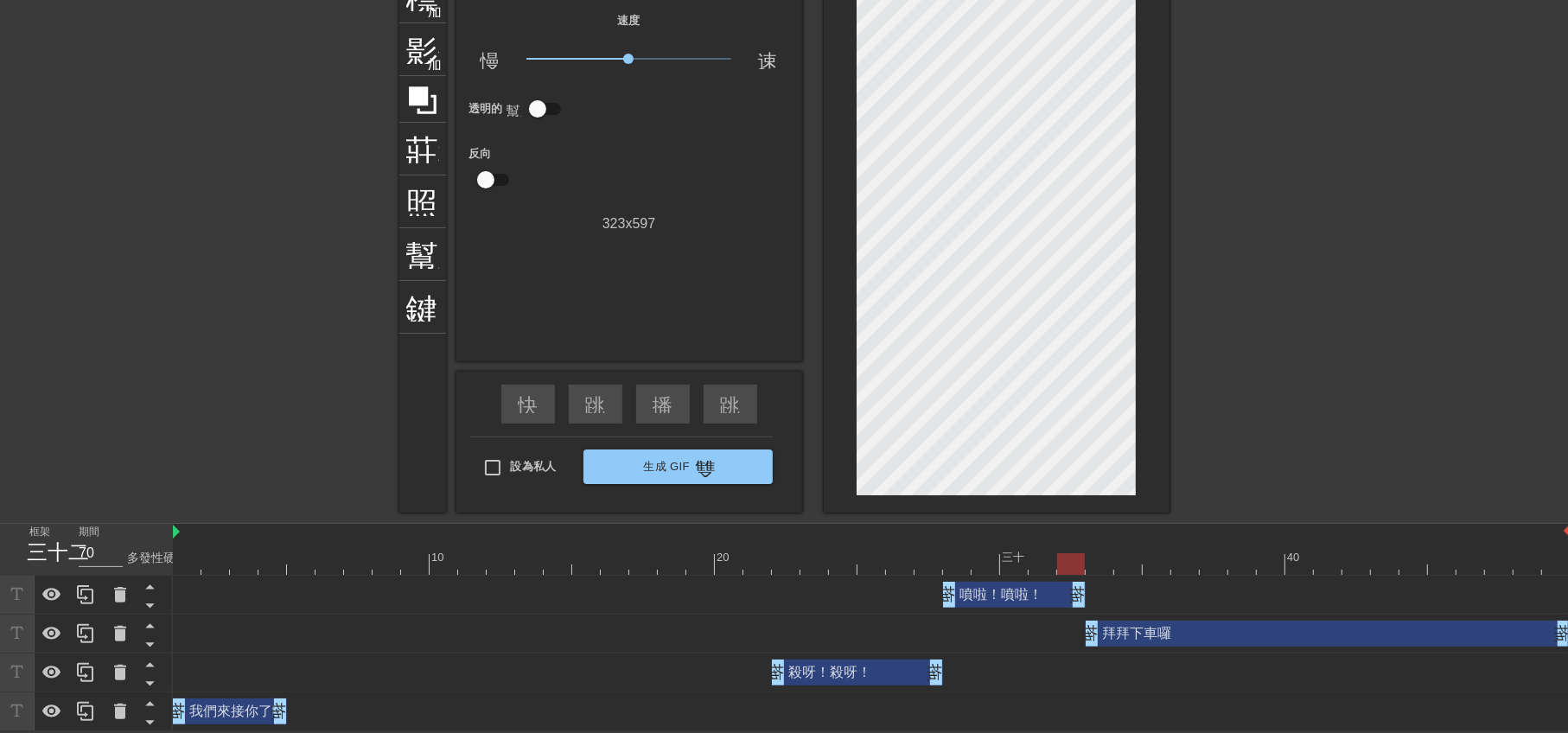
drag, startPoint x: 1057, startPoint y: 594, endPoint x: 1081, endPoint y: 593, distance: 24.0
drag, startPoint x: 1076, startPoint y: 570, endPoint x: 716, endPoint y: 590, distance: 360.6
click at [716, 590] on div "10 20 三十 40 噴啦！噴啦！ 拖曳手柄 拖曳手柄 拜拜下車囉 拖曳手柄 拖曳手柄 殺呀！殺呀！ 拖曳手柄 拖曳手柄 我們來接你了唷 拖曳手柄 拖曳手柄" at bounding box center [870, 627] width 1395 height 207
drag, startPoint x: 854, startPoint y: 680, endPoint x: 800, endPoint y: 678, distance: 54.0
click at [800, 678] on div "殺呀！殺呀！ 拖曳手柄 拖曳手柄" at bounding box center [800, 673] width 171 height 26
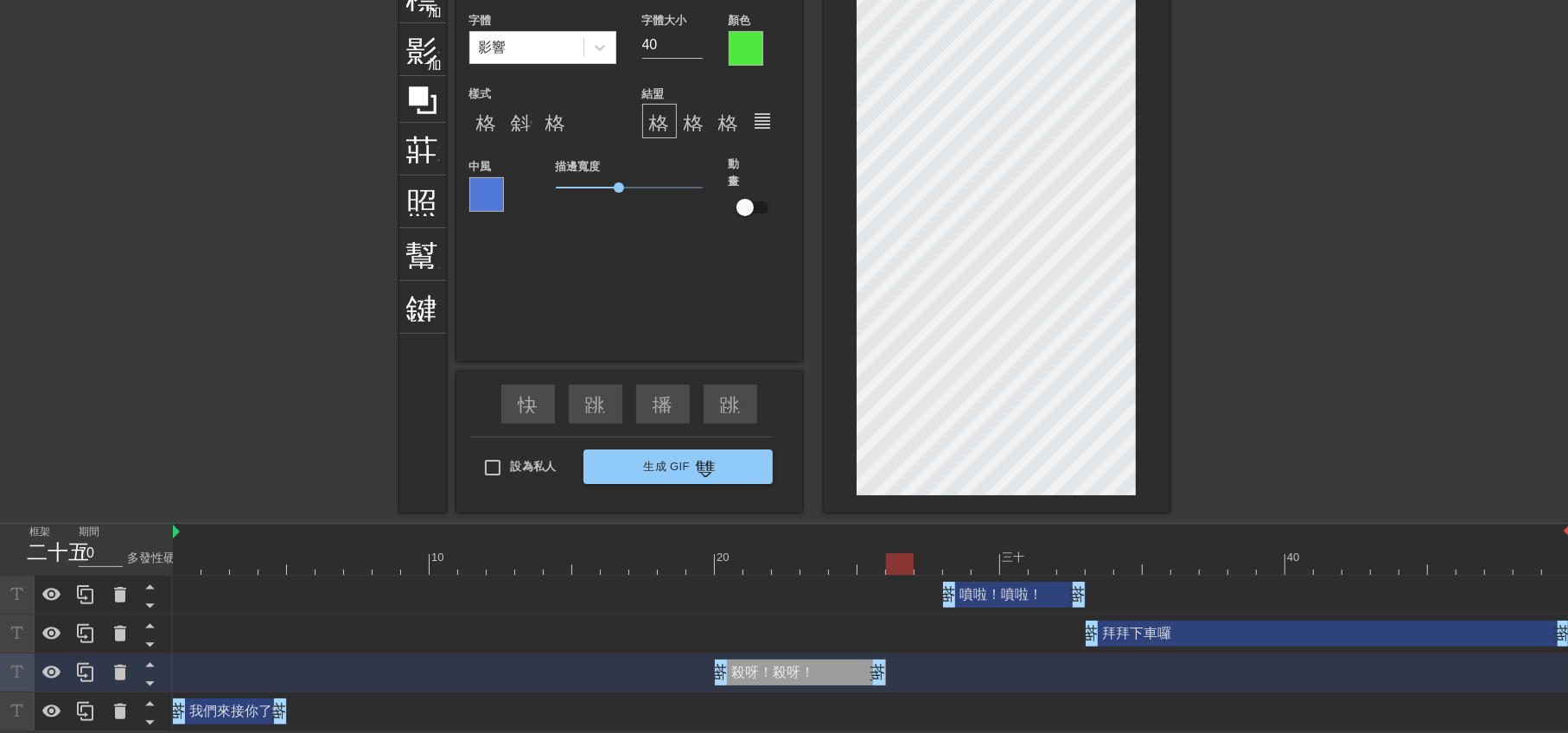
drag, startPoint x: 775, startPoint y: 572, endPoint x: 899, endPoint y: 577, distance: 124.1
click at [899, 577] on div "10 20 三十 40 噴啦！噴啦！ 拖曳手柄 拖曳手柄 拜拜下車囉 拖曳手柄 拖曳手柄 殺呀！殺呀！ 拖曳手柄 拖曳手柄 我們來接你了唷 拖曳手柄 拖曳手柄" at bounding box center [870, 627] width 1395 height 207
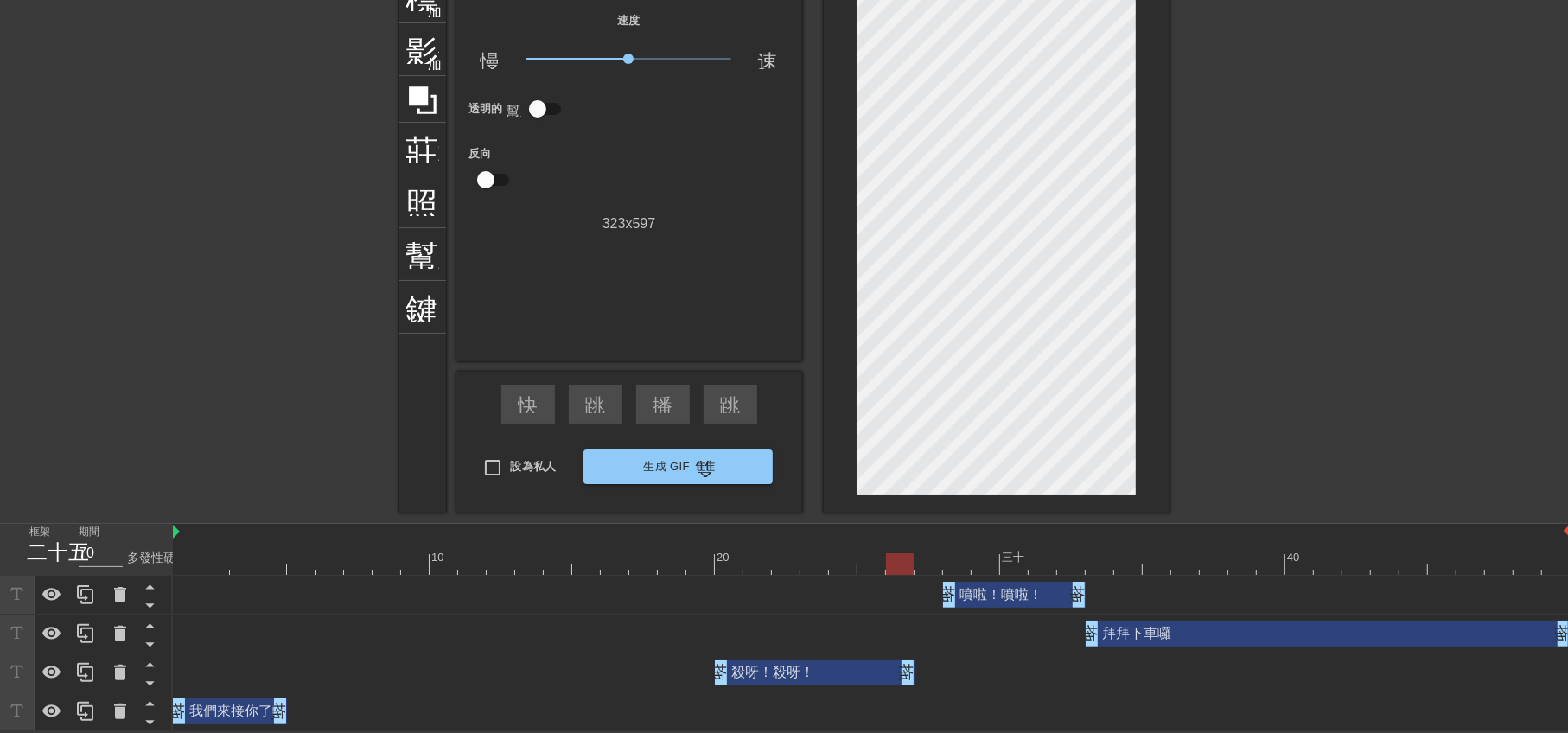
drag, startPoint x: 884, startPoint y: 675, endPoint x: 917, endPoint y: 669, distance: 33.5
click at [917, 669] on div "殺呀！殺呀！ 拖曳手柄 拖曳手柄" at bounding box center [872, 673] width 1398 height 26
drag, startPoint x: 899, startPoint y: 563, endPoint x: 1101, endPoint y: 570, distance: 202.1
click at [1101, 570] on div at bounding box center [1099, 563] width 27 height 22
drag, startPoint x: 1093, startPoint y: 639, endPoint x: 1110, endPoint y: 639, distance: 17.0
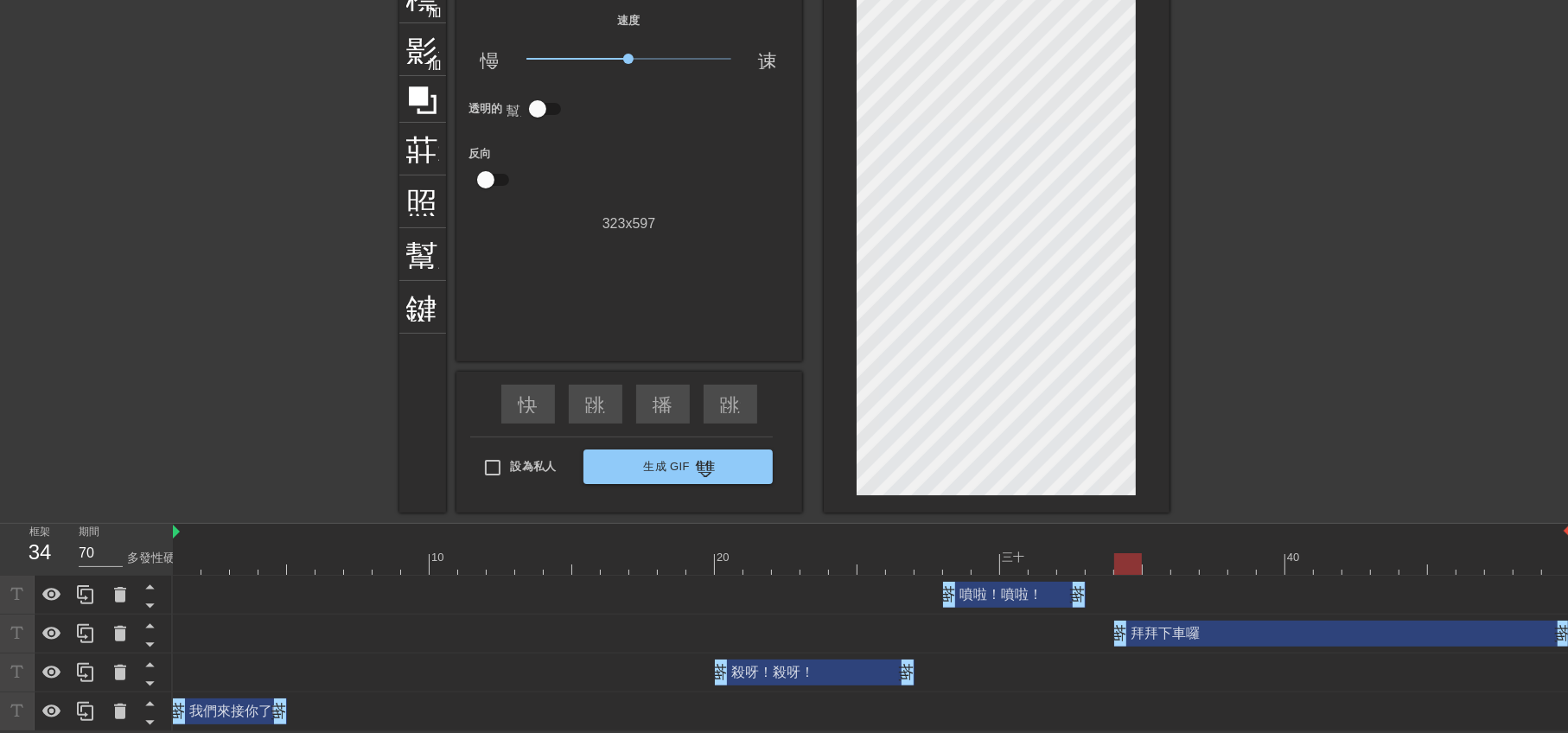
click at [1110, 639] on div "拜拜下車囉 拖曳手柄 拖曳手柄" at bounding box center [872, 634] width 1398 height 26
drag, startPoint x: 1081, startPoint y: 596, endPoint x: 1100, endPoint y: 595, distance: 19.0
drag, startPoint x: 1100, startPoint y: 569, endPoint x: 379, endPoint y: 566, distance: 721.0
click at [379, 566] on div at bounding box center [386, 563] width 27 height 22
type input "70"
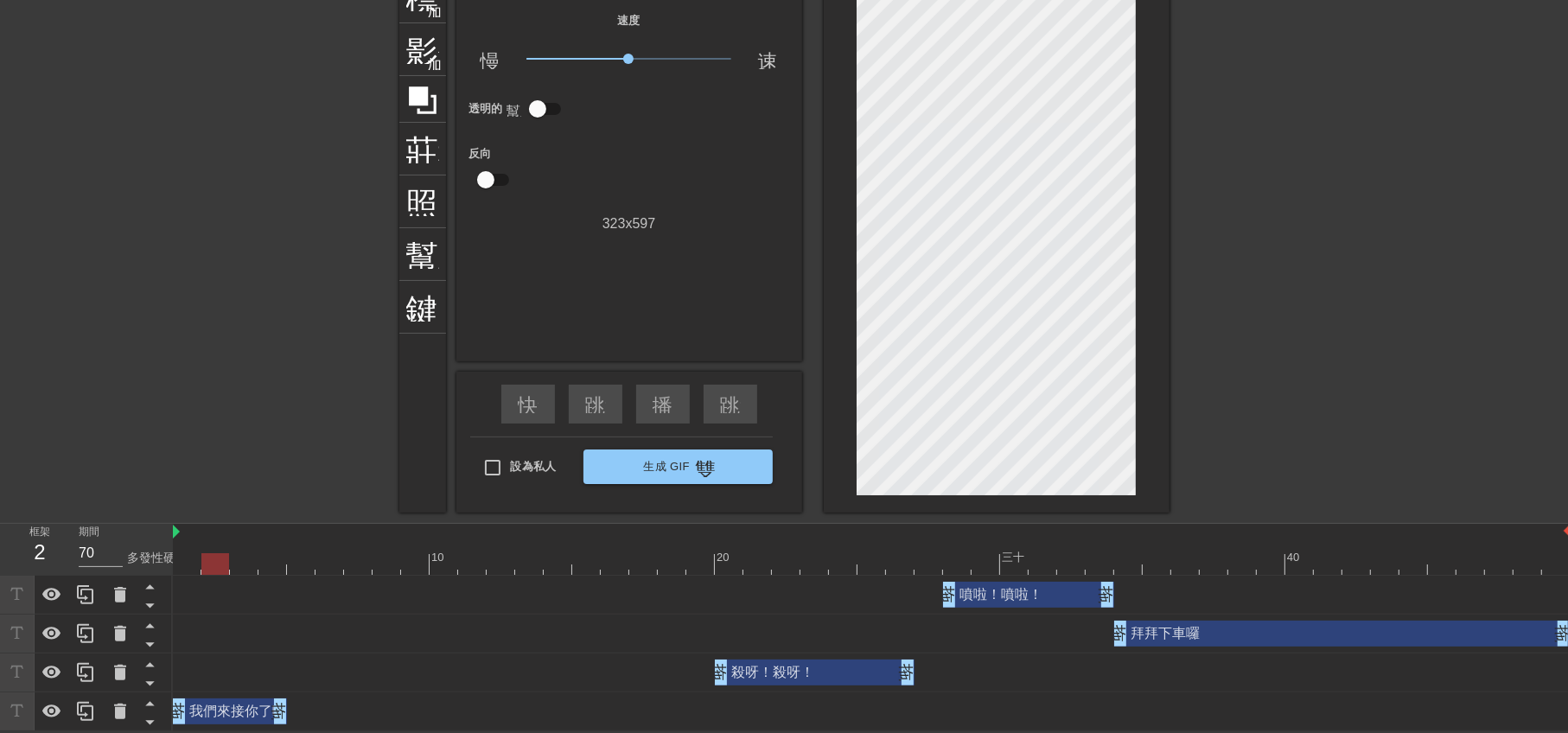
drag, startPoint x: 380, startPoint y: 561, endPoint x: 227, endPoint y: 574, distance: 153.6
click at [227, 574] on div "10 20 三十 40 噴啦！噴啦！ 拖曳手柄 拖曳手柄 拜拜下車囉 拖曳手柄 拖曳手柄 殺呀！殺呀！ 拖曳手柄 拖曳手柄 我們來接你了唷 拖曳手柄 拖曳手柄" at bounding box center [870, 627] width 1395 height 207
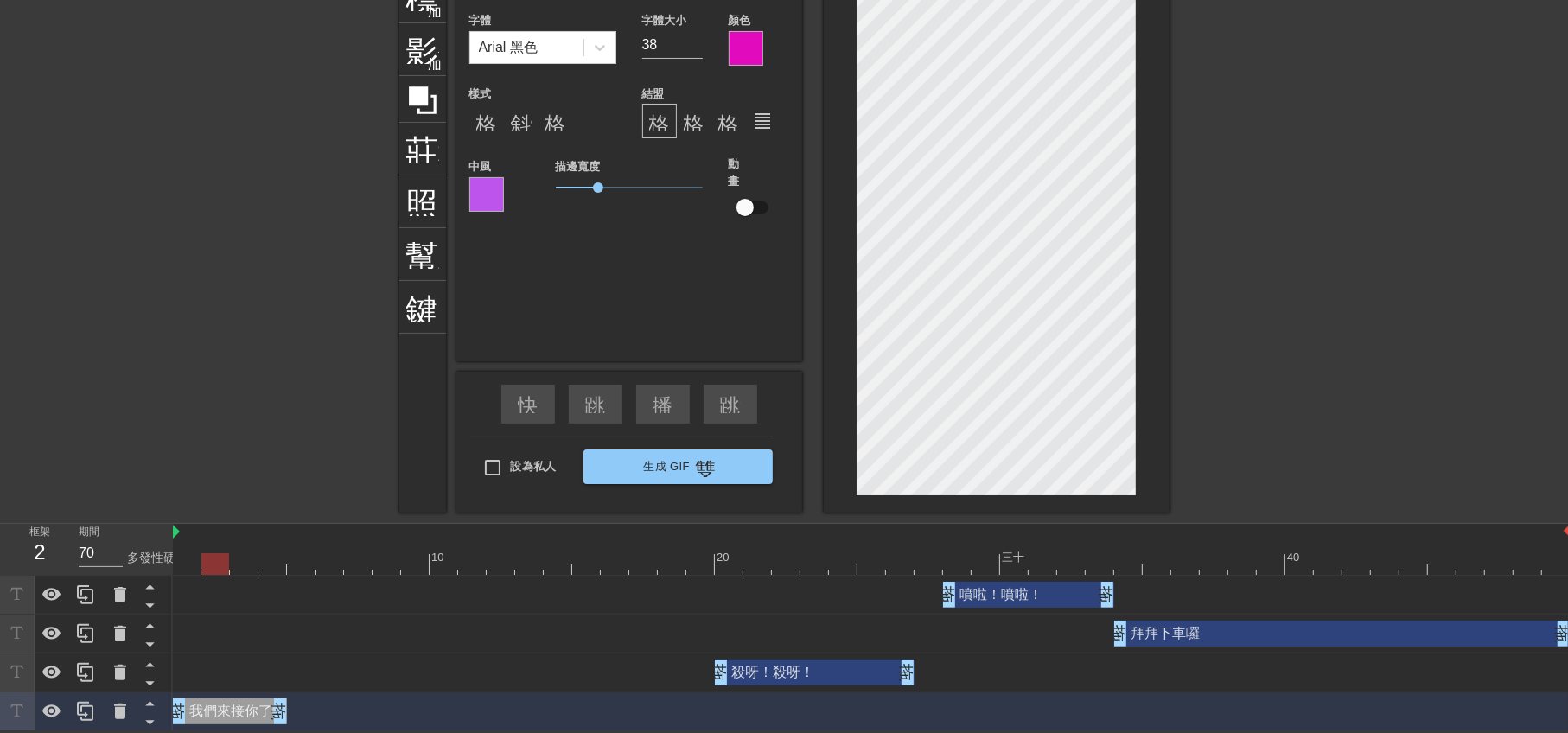
click at [482, 190] on div at bounding box center [486, 194] width 35 height 35
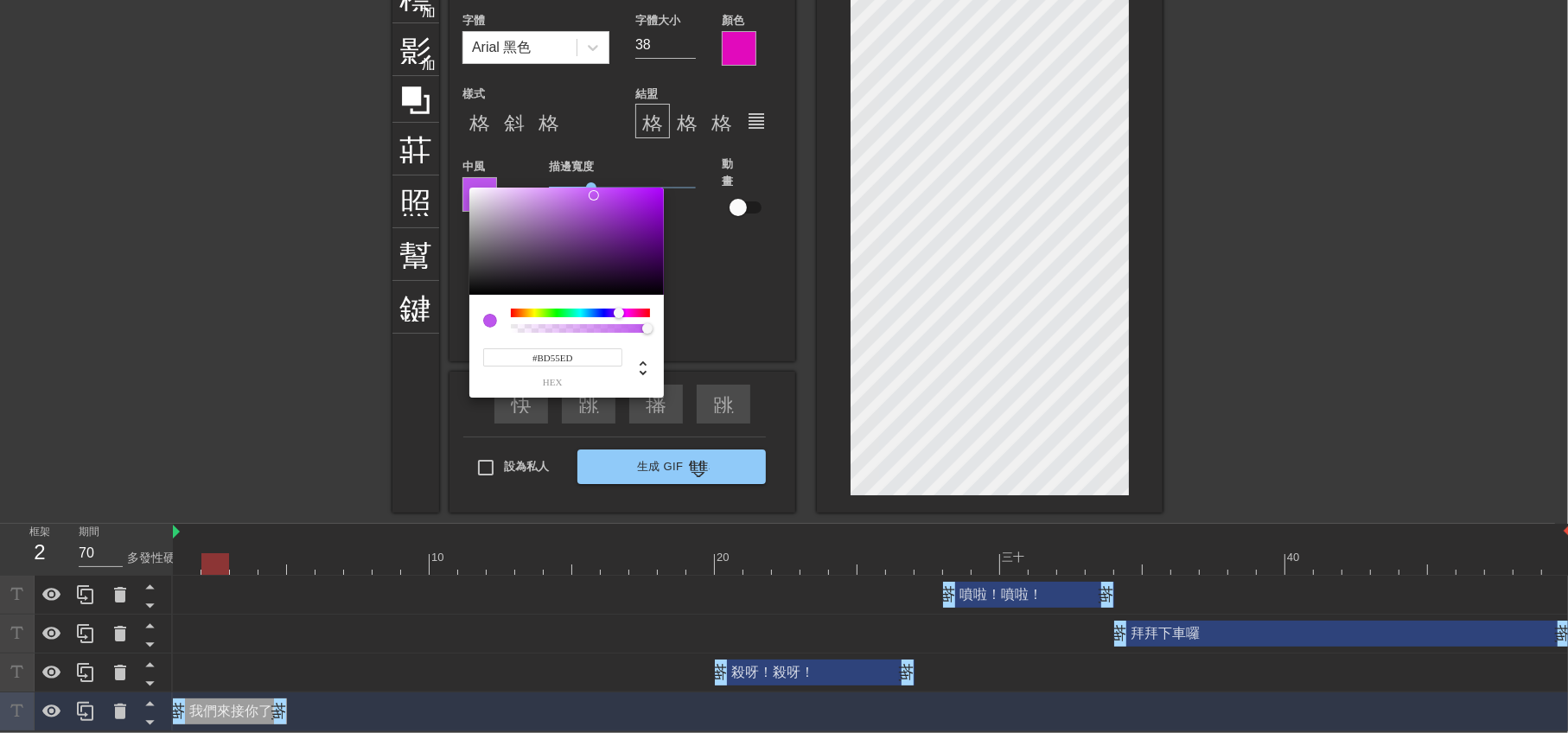
scroll to position [87, 0]
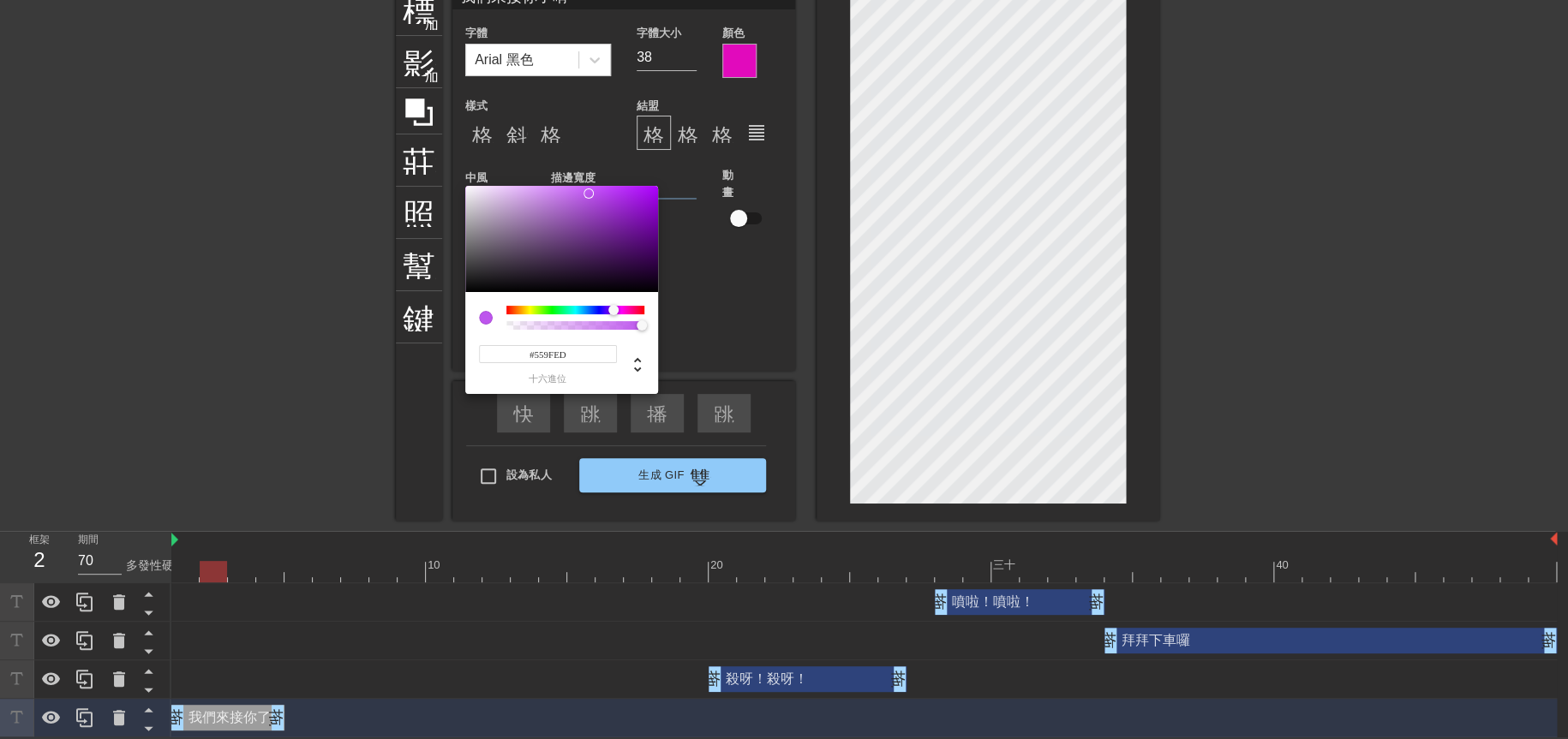
click at [587, 312] on div at bounding box center [575, 310] width 138 height 8
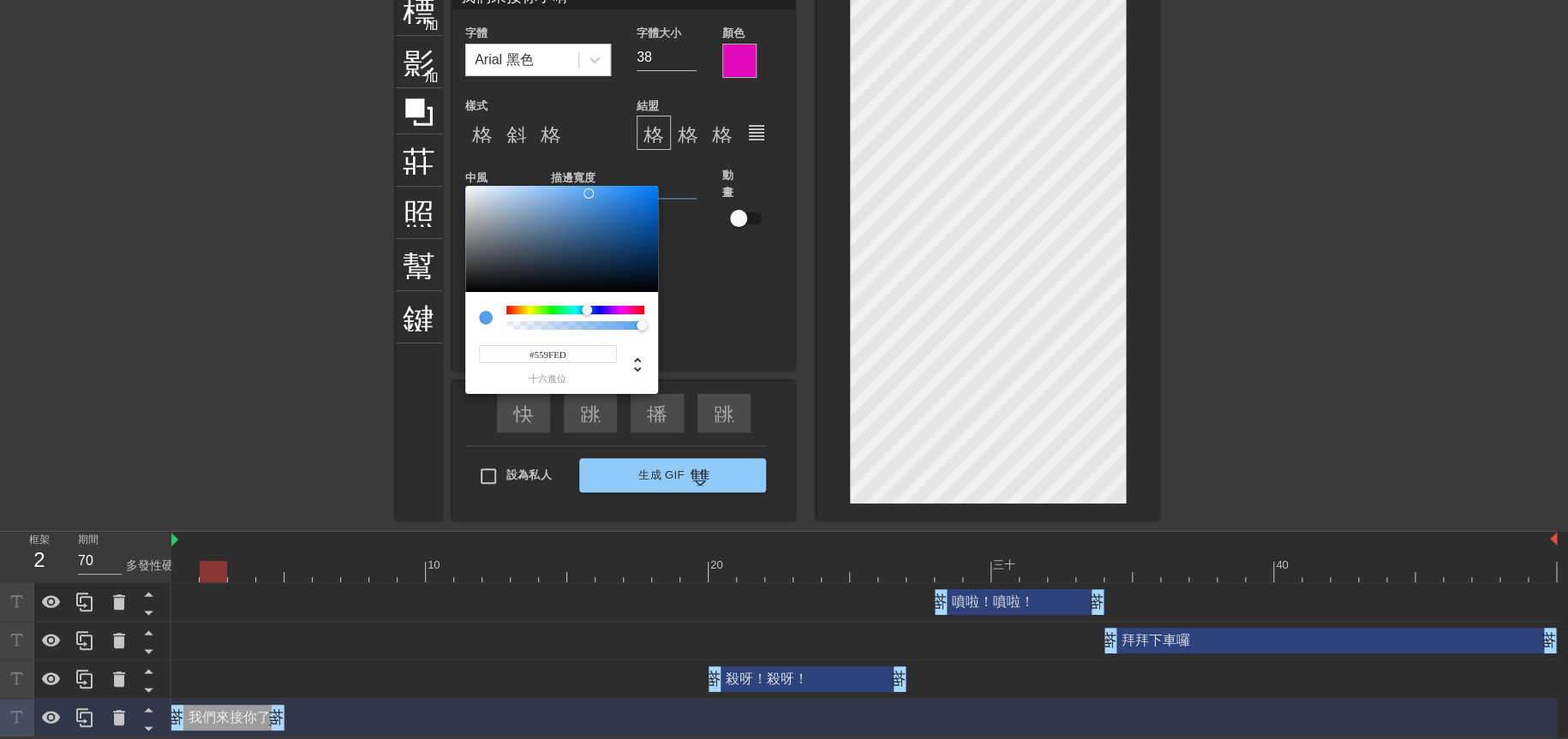
click at [597, 314] on div at bounding box center [575, 318] width 138 height 24
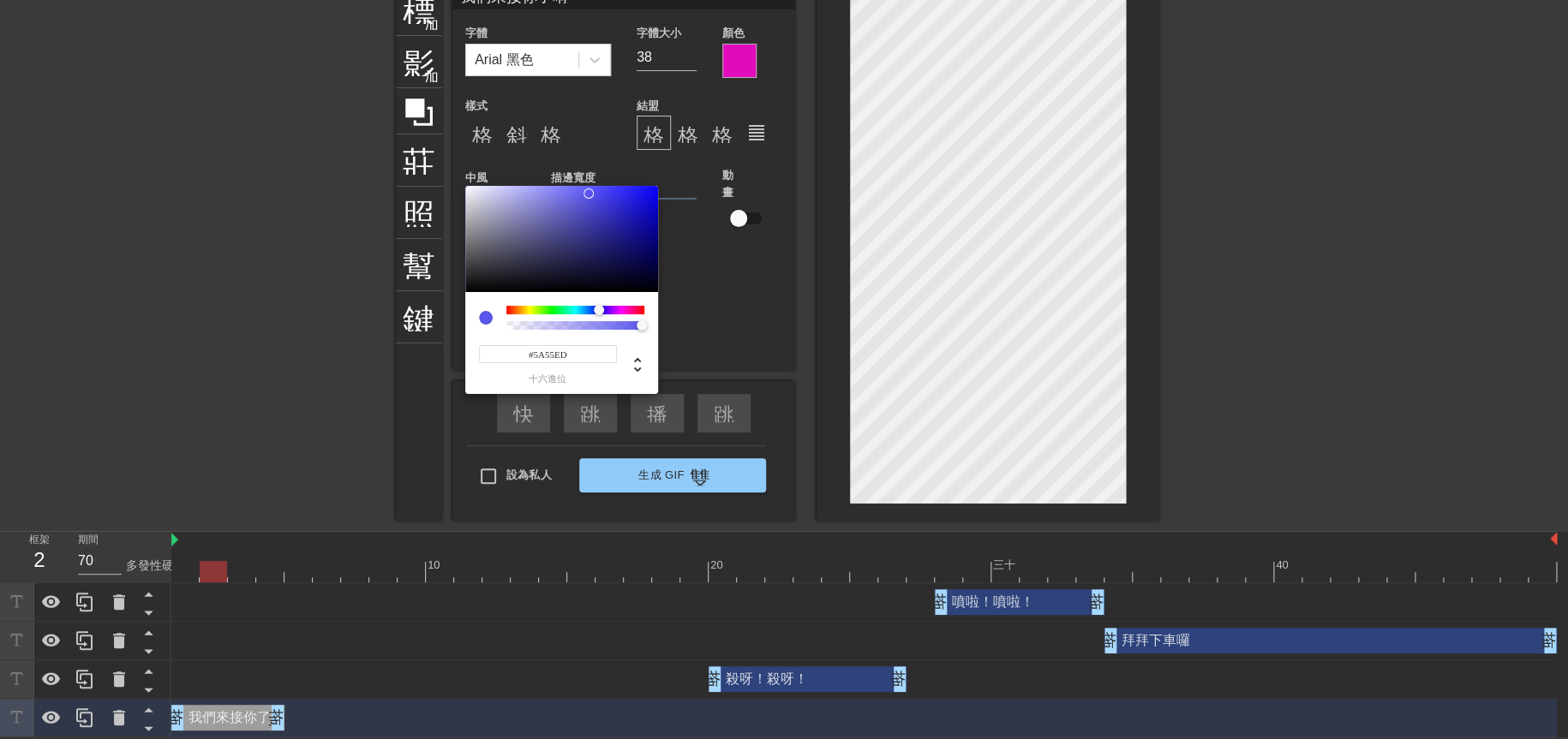
type input "#6055ED"
drag, startPoint x: 591, startPoint y: 315, endPoint x: 600, endPoint y: 314, distance: 9.1
click at [600, 314] on div at bounding box center [605, 311] width 10 height 10
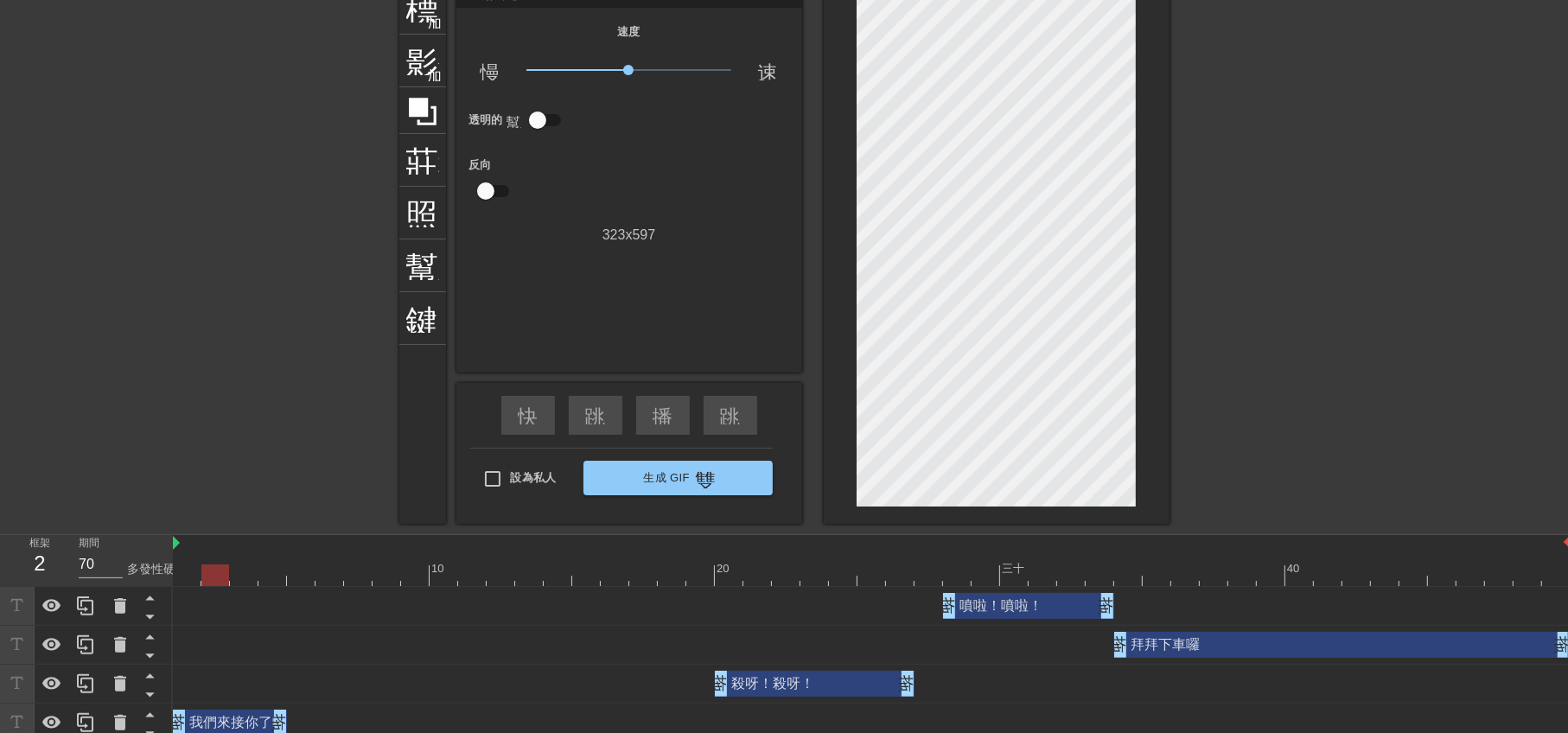
click at [1226, 645] on div "拜拜下車囉 拖曳手柄 拖曳手柄" at bounding box center [1342, 645] width 457 height 26
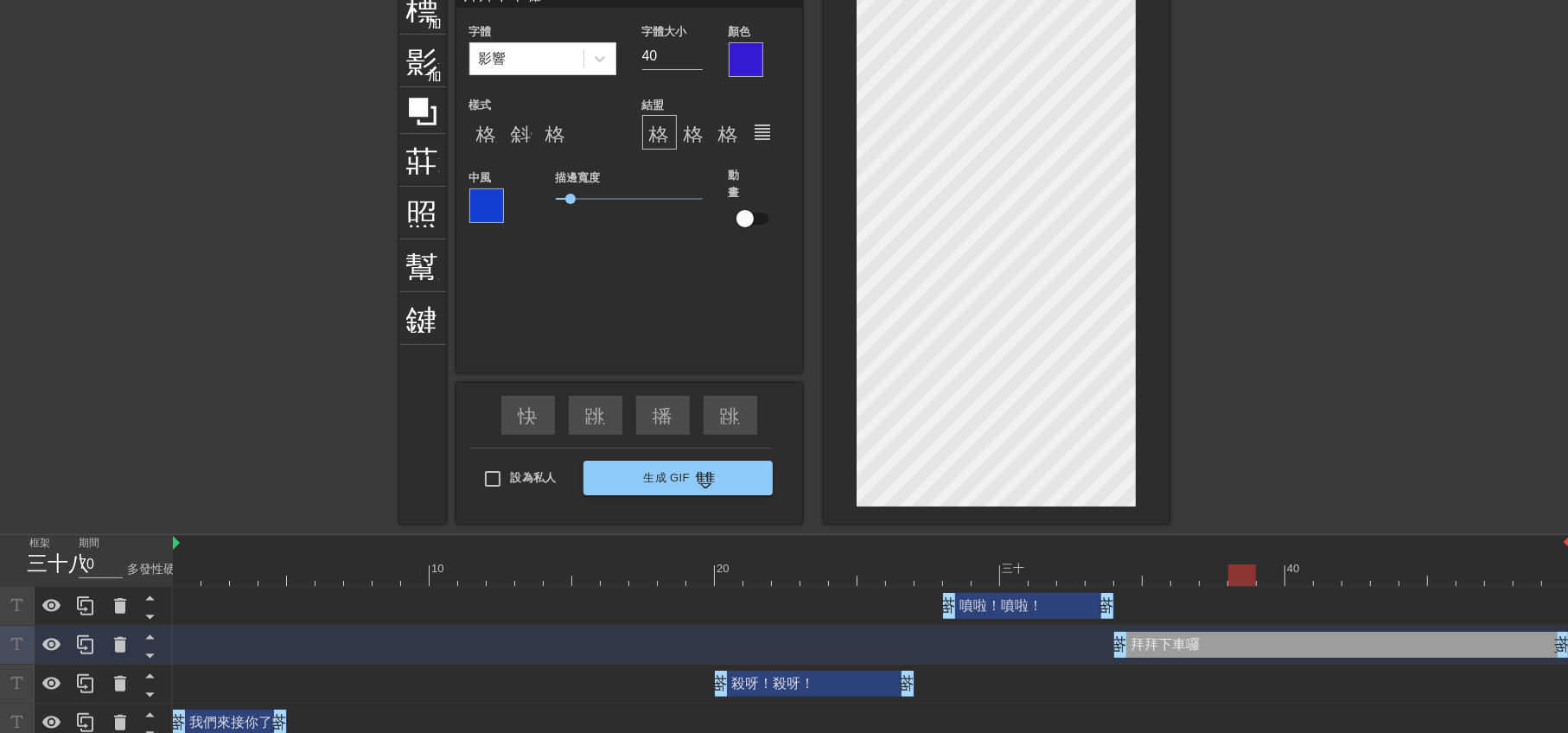
type input "70"
drag, startPoint x: 214, startPoint y: 574, endPoint x: 1222, endPoint y: 622, distance: 1009.1
click at [1222, 622] on div "10 20 三十 40 噴啦！噴啦！ 拖曳手柄 拖曳手柄 拜拜下車囉 拖曳手柄 拖曳手柄 殺呀！殺呀！ 拖曳手柄 拖曳手柄 我們來接你了唷 拖曳手柄 拖曳手柄" at bounding box center [870, 639] width 1395 height 207
click at [750, 72] on div at bounding box center [746, 59] width 35 height 35
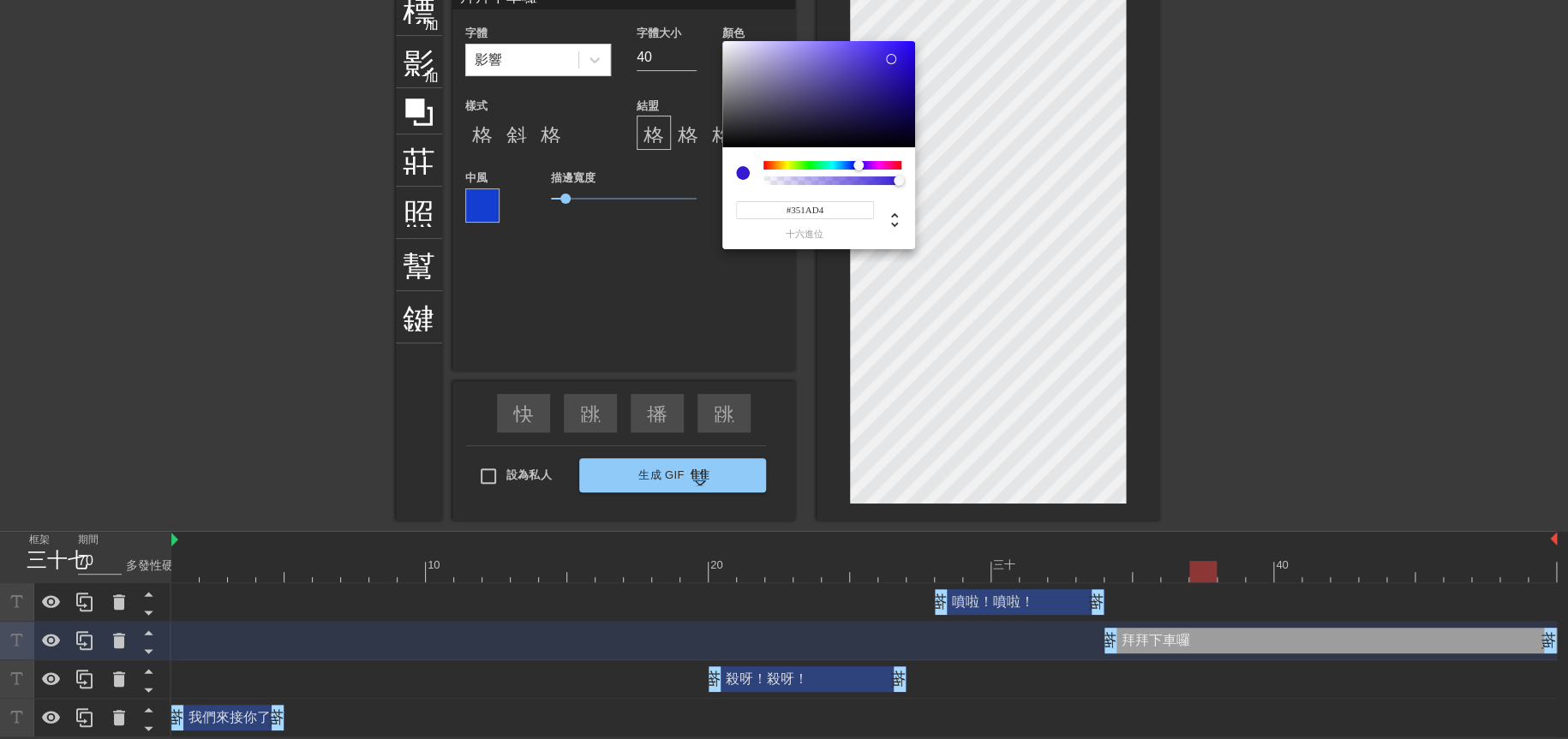
type input "#A41AD4"
click at [872, 169] on div at bounding box center [833, 165] width 138 height 8
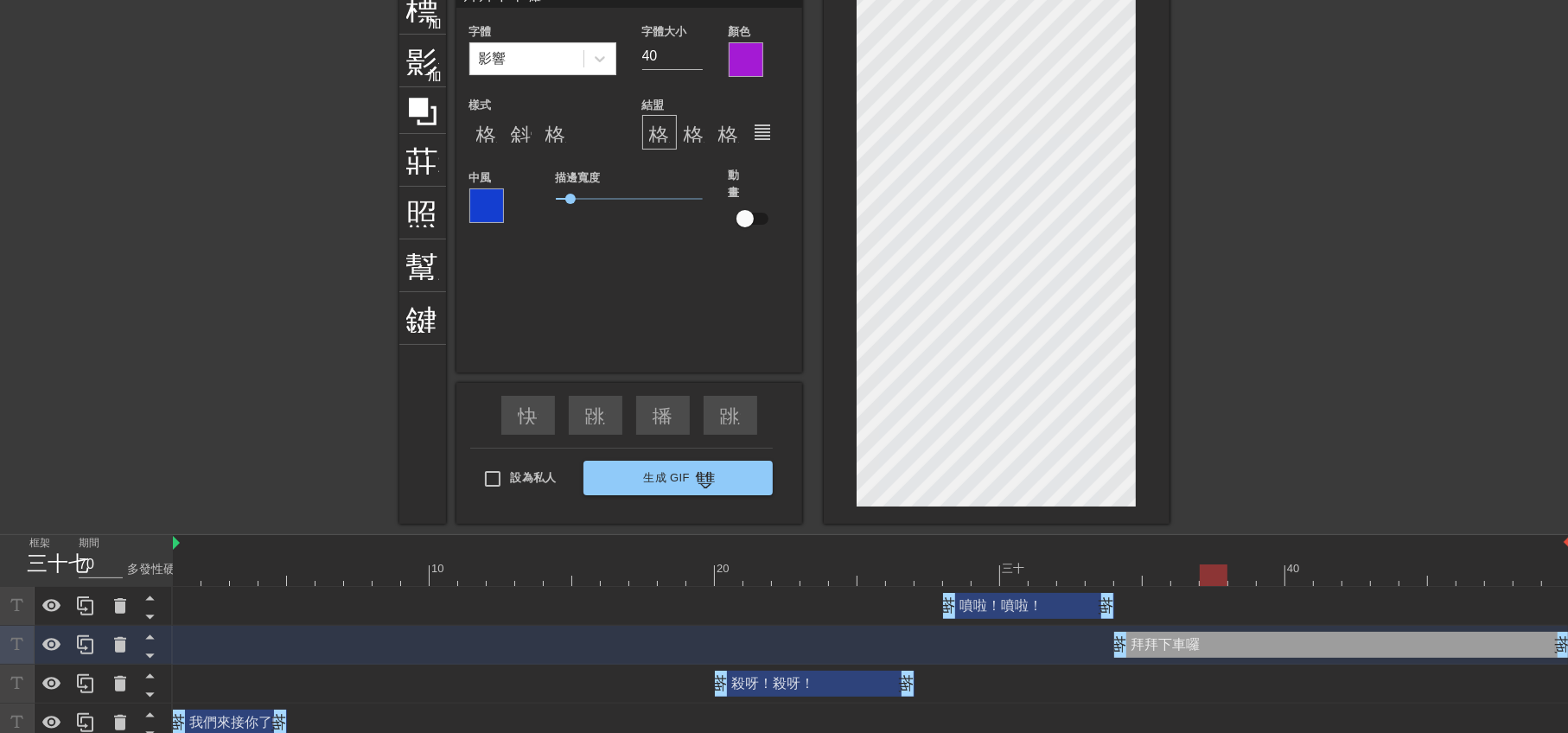
click at [1300, 305] on div at bounding box center [1319, 241] width 259 height 519
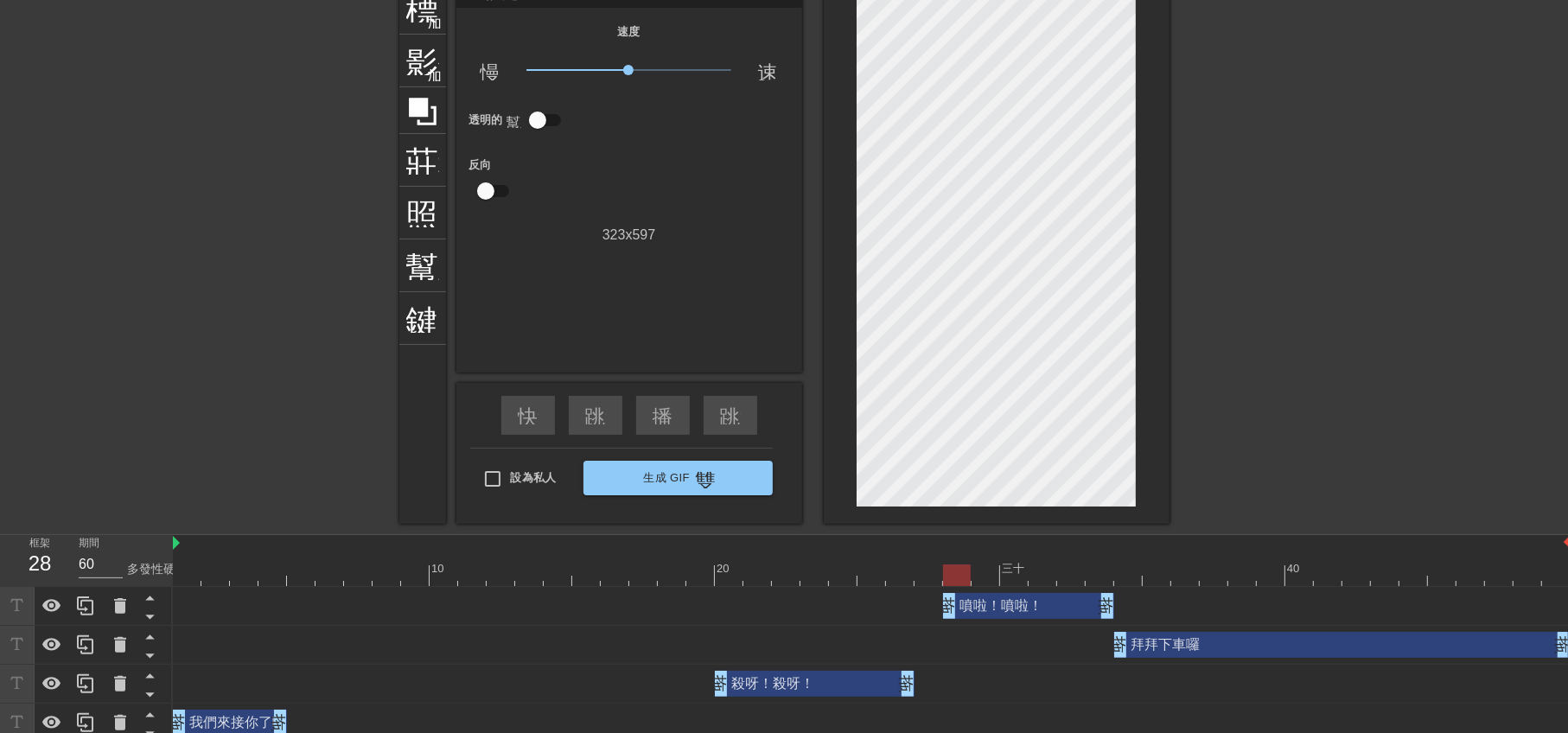
type input "70"
drag, startPoint x: 1207, startPoint y: 578, endPoint x: 800, endPoint y: 629, distance: 410.2
click at [800, 629] on div "10 20 三十 40 噴啦！噴啦！ 拖曳手柄 拖曳手柄 拜拜下車囉 拖曳手柄 拖曳手柄 殺呀！殺呀！ 拖曳手柄 拖曳手柄 我們來接你了唷 拖曳手柄 拖曳手柄" at bounding box center [870, 639] width 1395 height 207
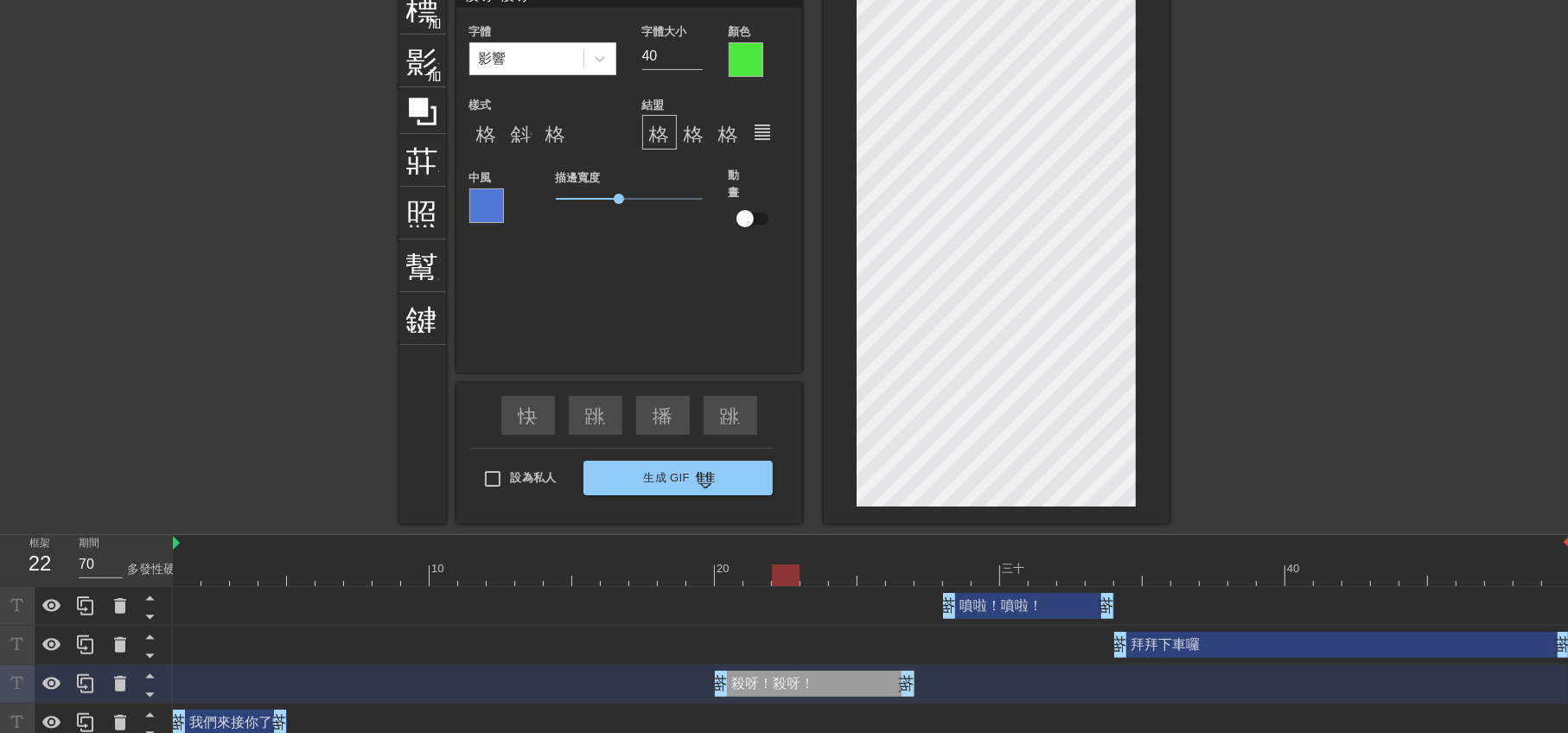
click at [488, 204] on div at bounding box center [486, 205] width 35 height 35
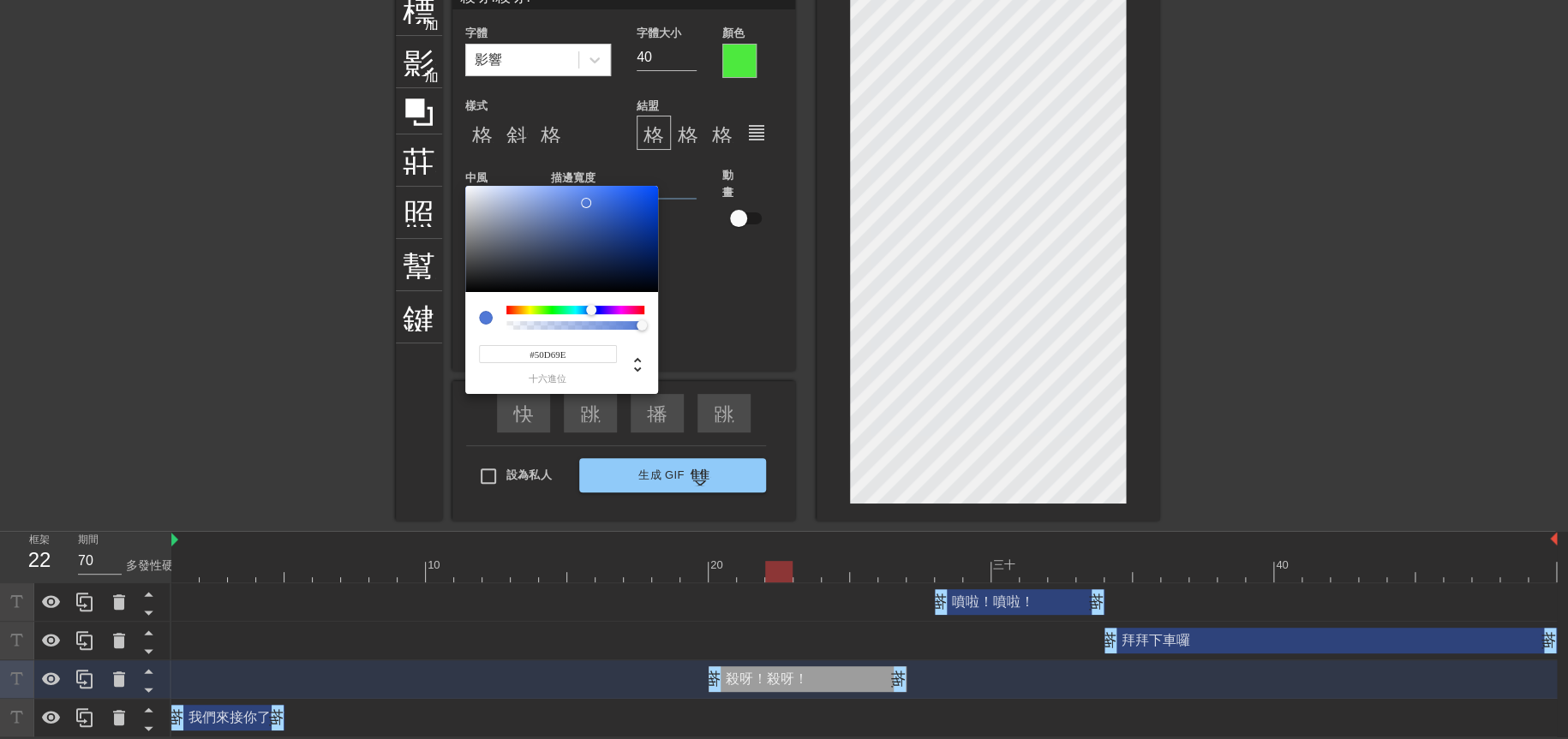
click at [566, 309] on div at bounding box center [575, 310] width 138 height 8
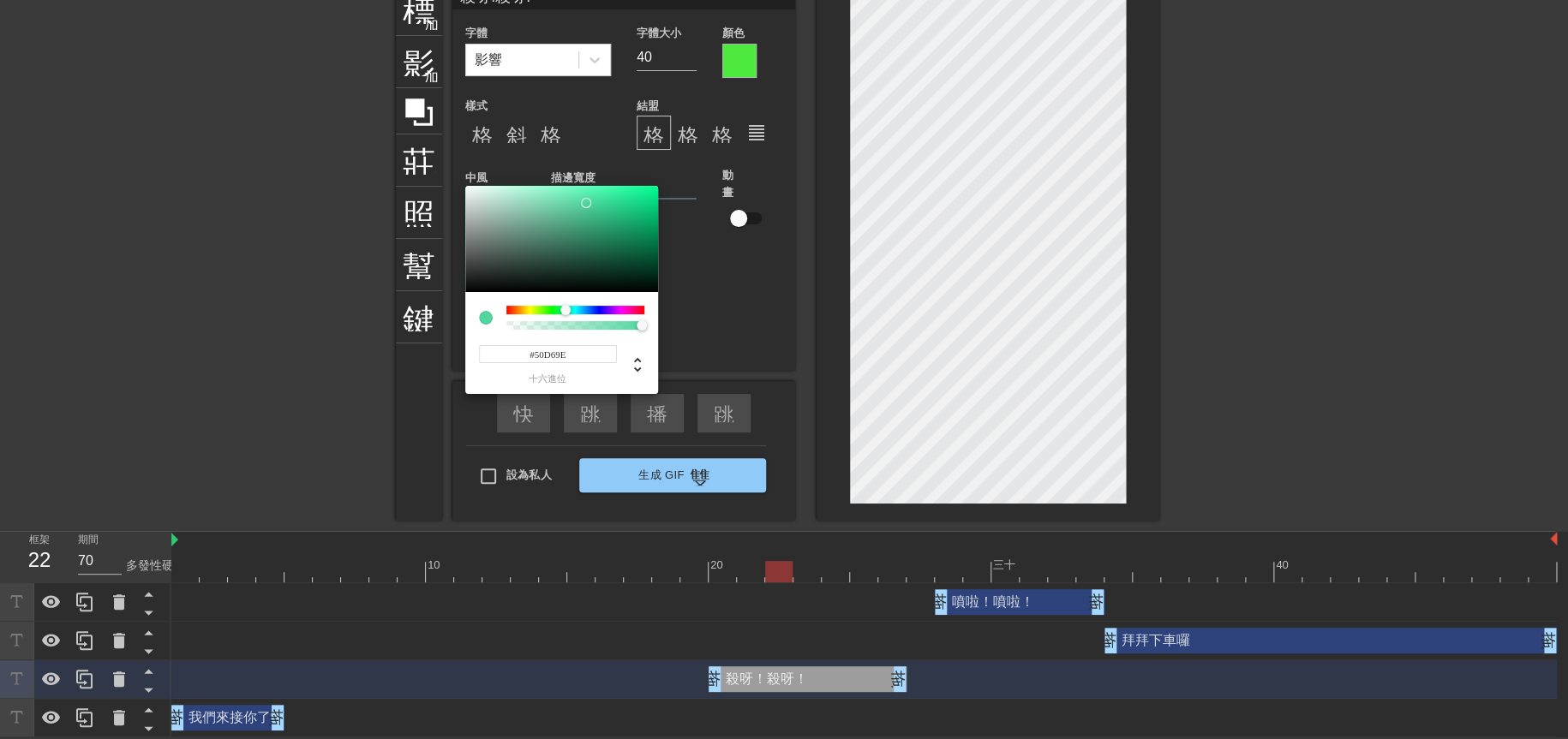
type input "#0FF595"
click at [646, 190] on div at bounding box center [561, 239] width 193 height 106
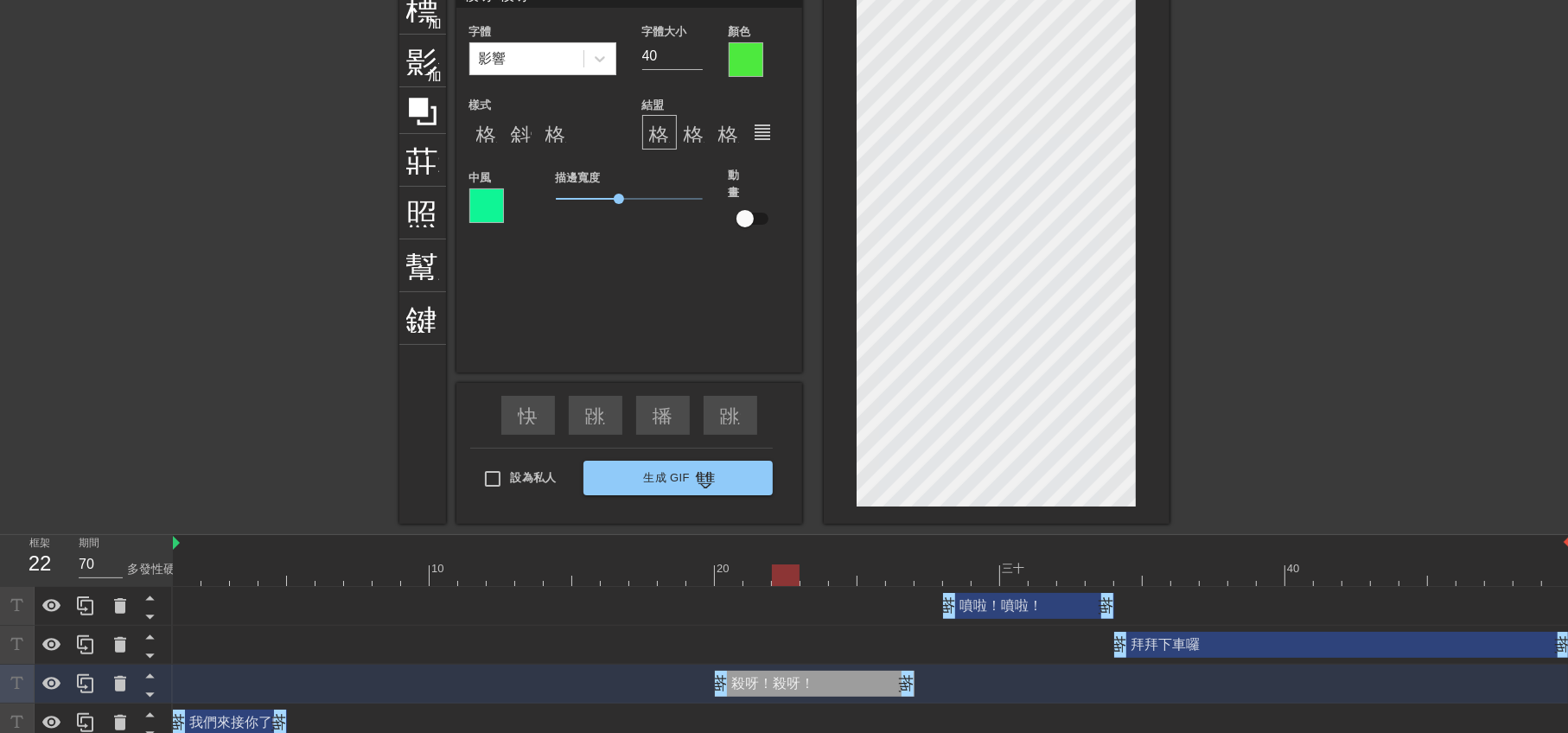
click at [753, 72] on div at bounding box center [746, 59] width 35 height 35
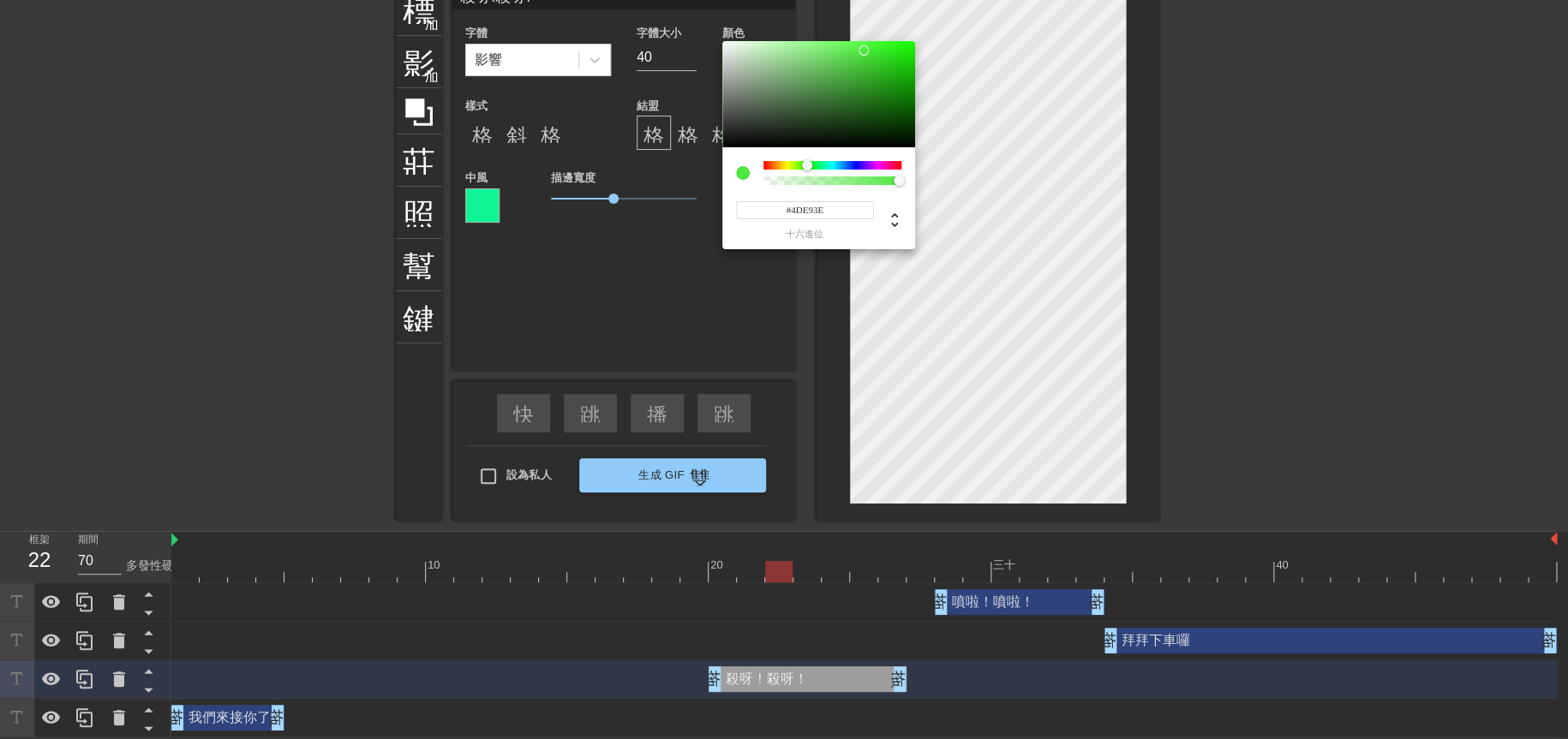
click at [880, 186] on div "#4DE93E 十六進位" at bounding box center [818, 212] width 165 height 54
click at [879, 180] on div at bounding box center [833, 180] width 133 height 8
type input "62"
type input "111"
click at [816, 167] on div at bounding box center [812, 166] width 10 height 10
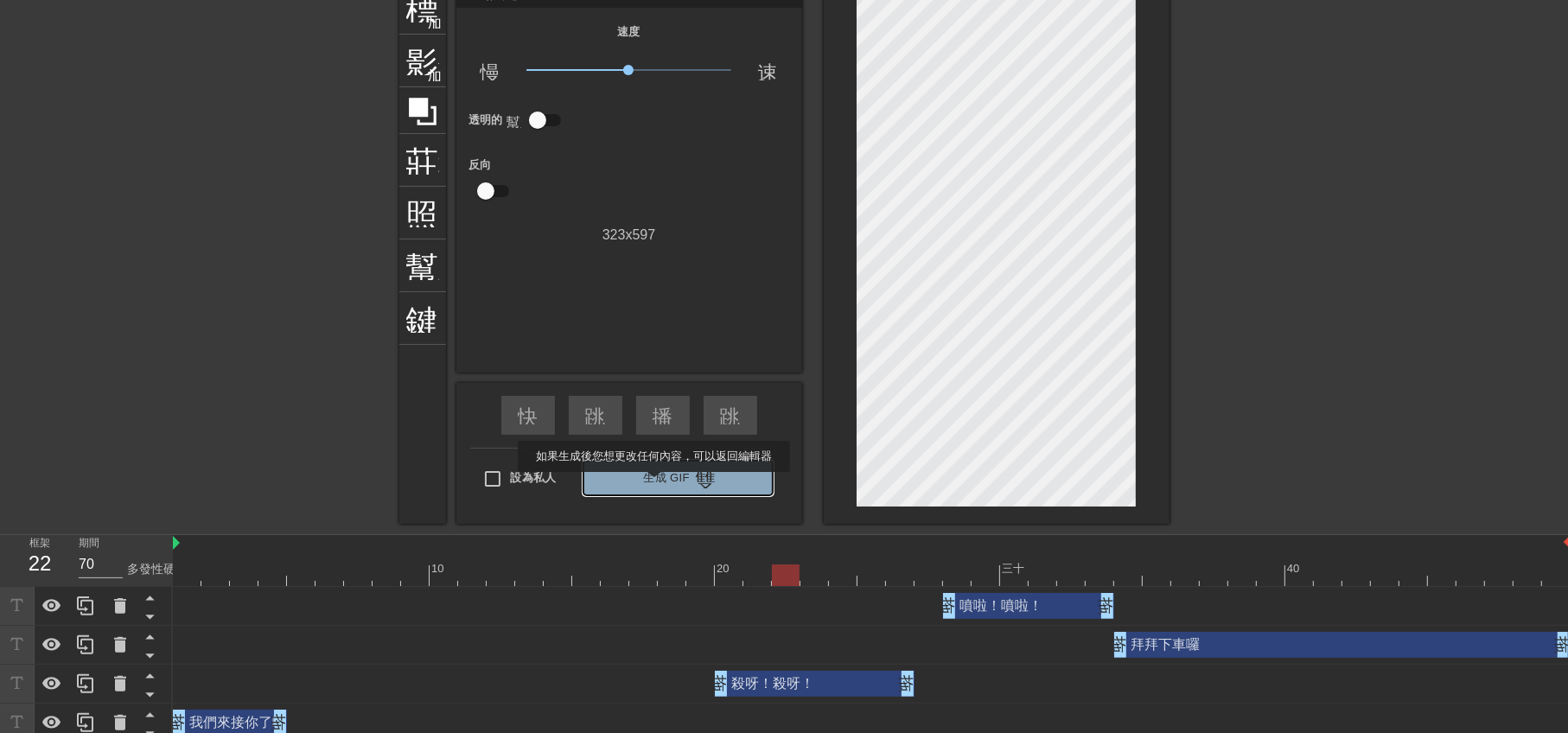
click at [655, 484] on font "生成 Gif" at bounding box center [667, 478] width 47 height 20
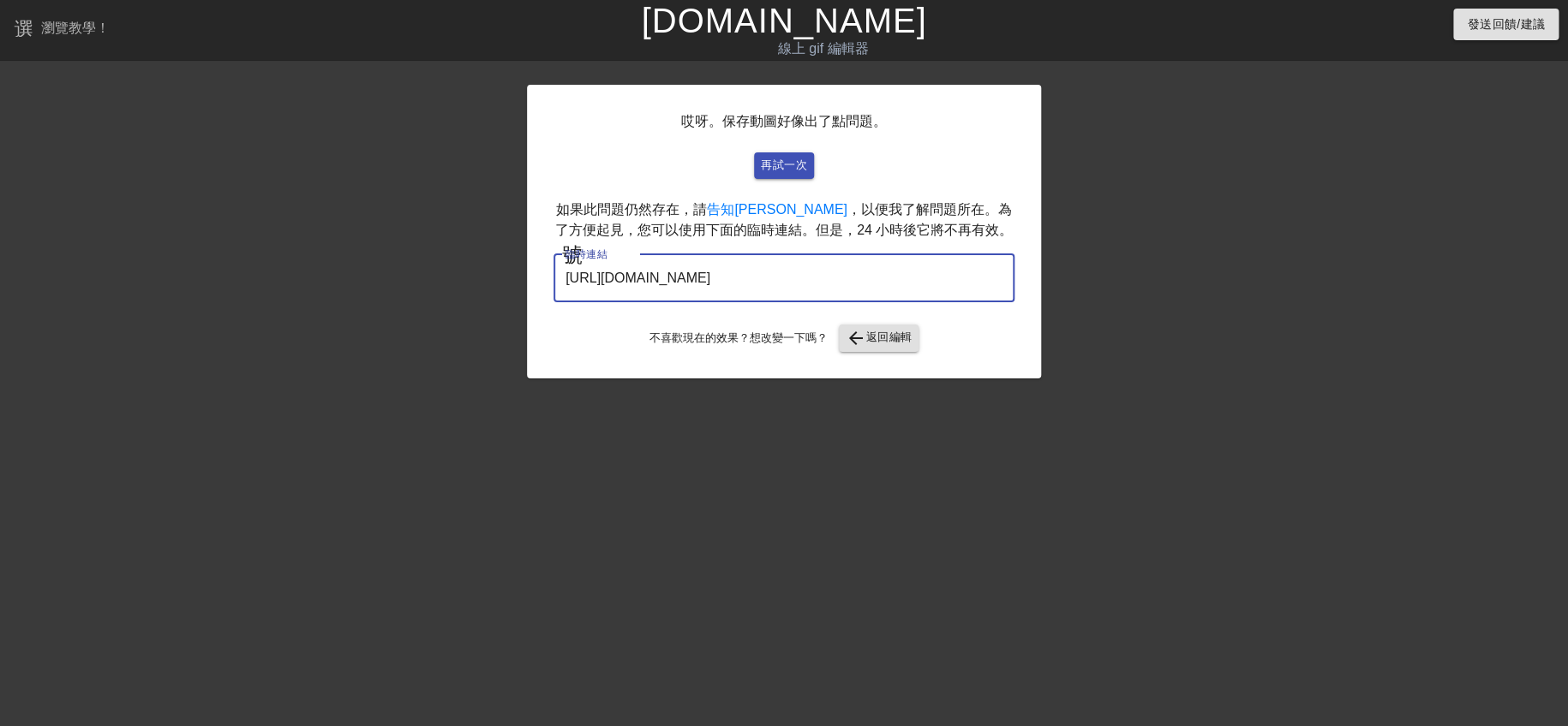
drag, startPoint x: 951, startPoint y: 282, endPoint x: 320, endPoint y: 221, distance: 633.9
click at [320, 221] on div "哎呀。保存動圖好像出了點問題。 再試一次 如果此問題仍然存在，請 告知我 ，以便我了解問題所在。為了方便起見，您可以使用下面的臨時連結。但是，24 小時後它將…" at bounding box center [784, 325] width 1568 height 514
click at [794, 171] on font "再試一次" at bounding box center [784, 165] width 47 height 13
drag, startPoint x: 961, startPoint y: 269, endPoint x: 318, endPoint y: 247, distance: 643.4
click at [318, 247] on div "哎呀。保存動圖好像出了點問題。 再試一次 如果此問題仍然存在，請 告知我 ，以便我了解問題所在。為了方便起見，您可以使用下面的臨時連結。但是，24 小時後它將…" at bounding box center [784, 325] width 1568 height 514
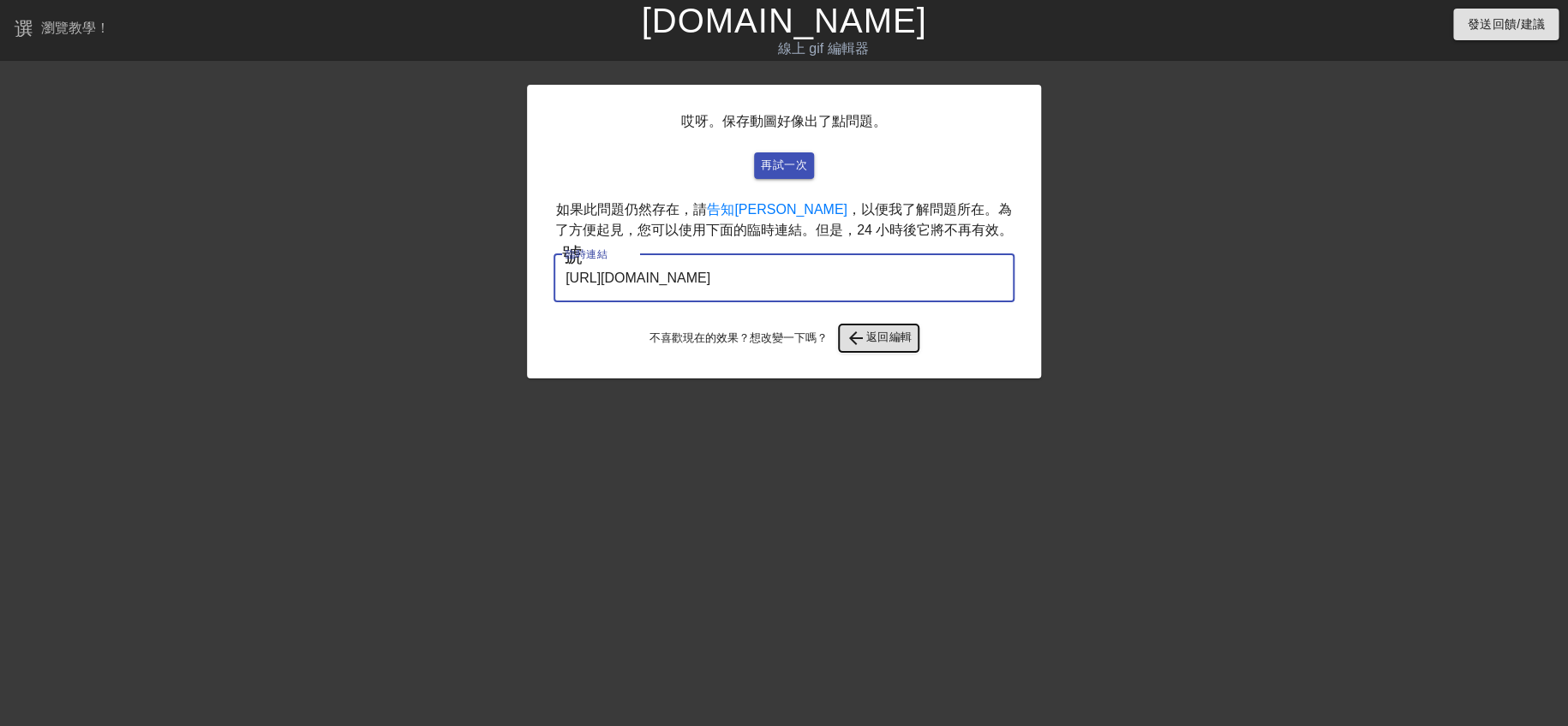
click at [870, 341] on font "返回編輯" at bounding box center [889, 337] width 47 height 13
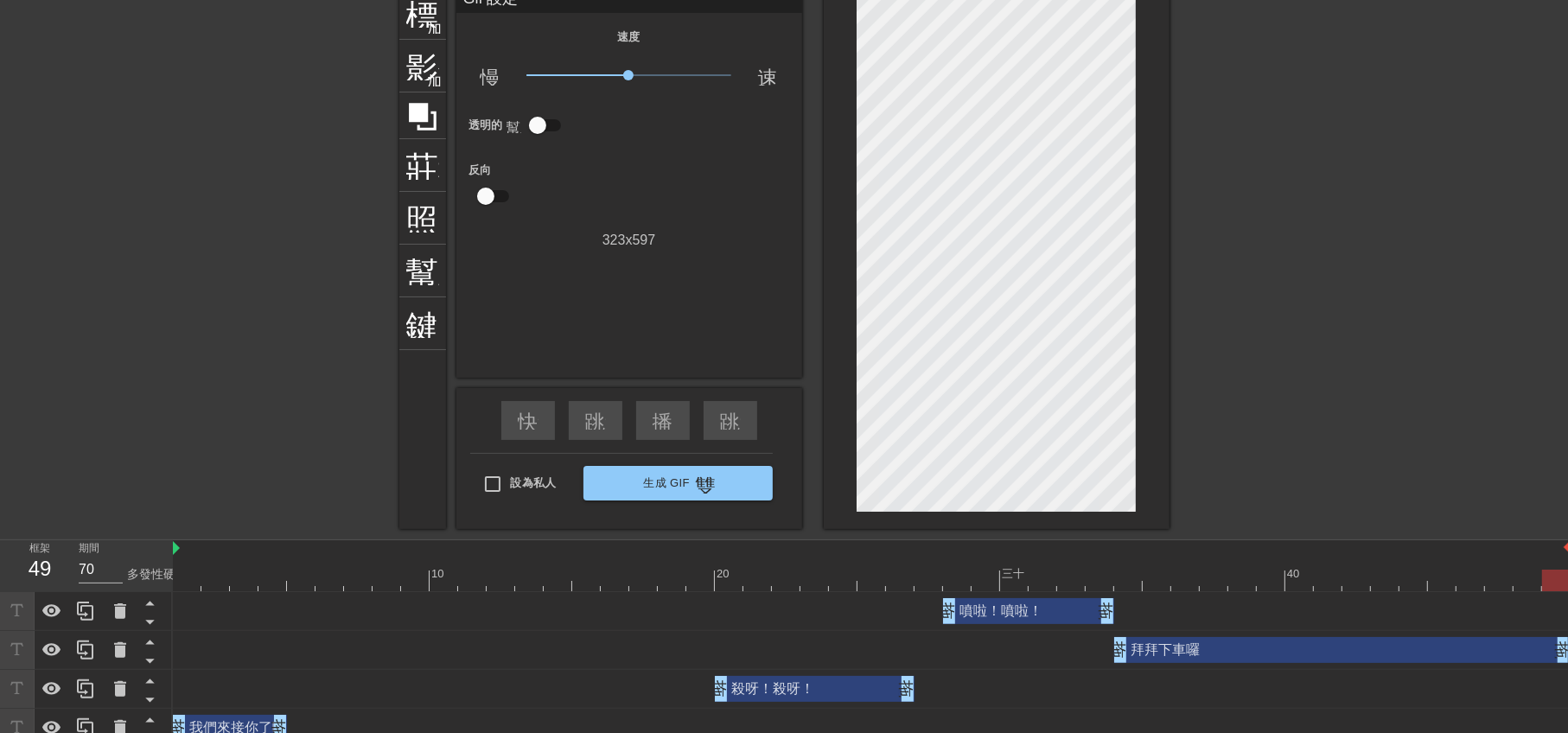
scroll to position [100, 0]
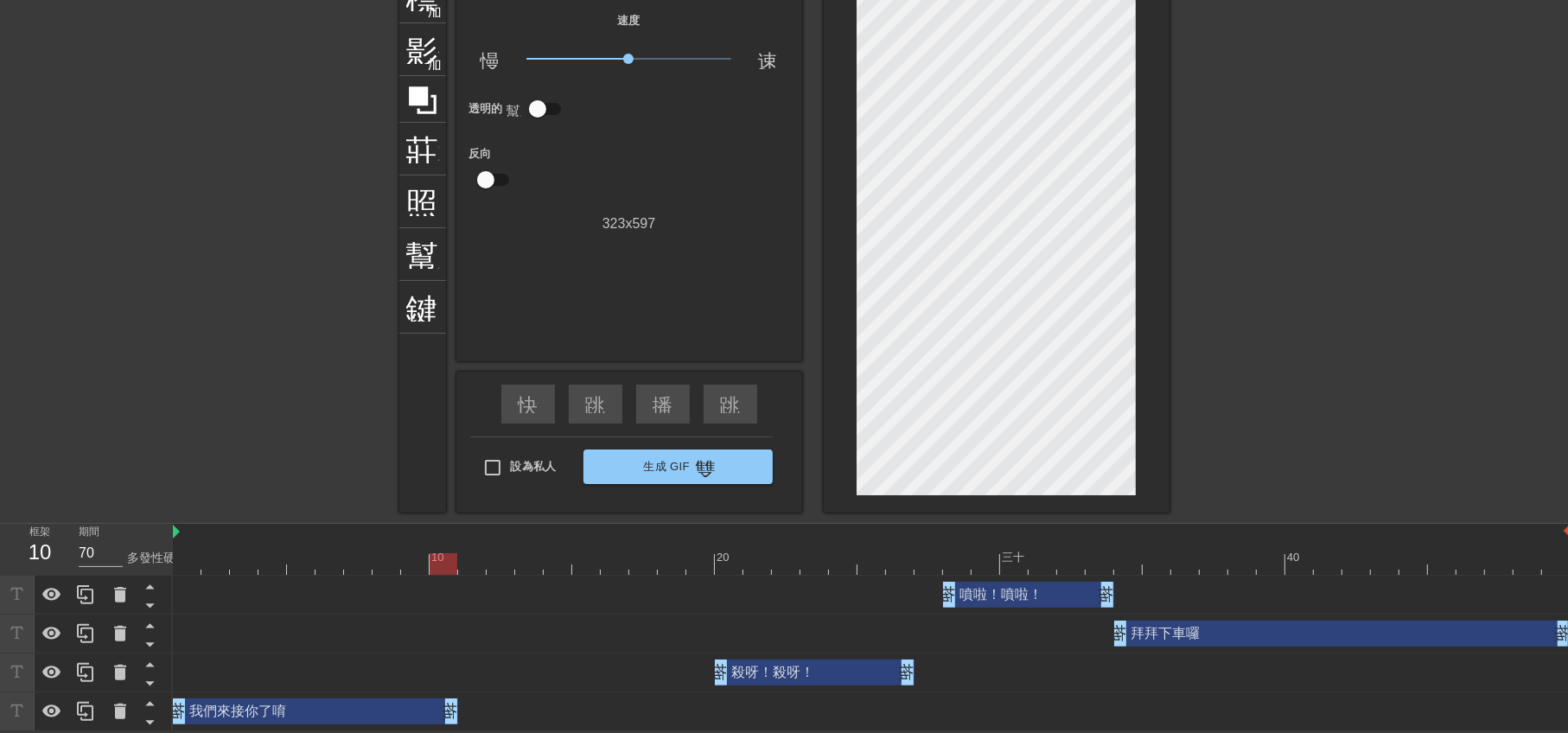
drag, startPoint x: 277, startPoint y: 710, endPoint x: 458, endPoint y: 711, distance: 181.0
click at [458, 711] on div "我們來接你了唷 拖曳手柄 拖曳手柄" at bounding box center [872, 712] width 1398 height 26
drag, startPoint x: 445, startPoint y: 564, endPoint x: 525, endPoint y: 572, distance: 80.4
click at [458, 570] on div at bounding box center [443, 563] width 27 height 22
drag, startPoint x: 605, startPoint y: 579, endPoint x: 679, endPoint y: 587, distance: 74.4
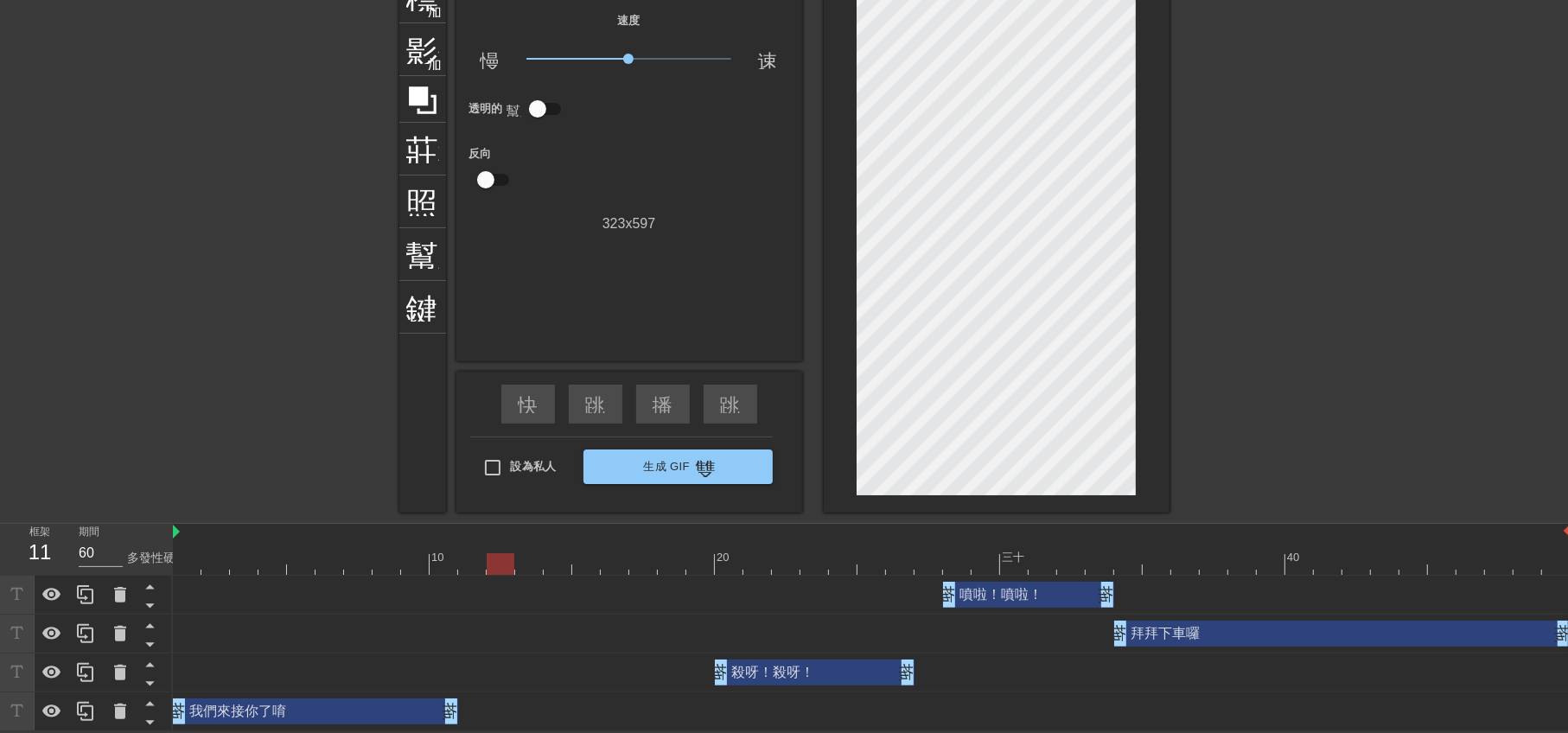
click at [664, 584] on div "10 20 三十 40 噴啦！噴啦！ 拖曳手柄 拖曳手柄 拜拜下車囉 拖曳手柄 拖曳手柄 殺呀！殺呀！ 拖曳手柄 拖曳手柄 我們來接你了唷 拖曳手柄 拖曳手柄" at bounding box center [870, 627] width 1395 height 207
drag, startPoint x: 699, startPoint y: 588, endPoint x: 709, endPoint y: 588, distance: 10.0
click at [702, 588] on div "噴啦！噴啦！ 拖曳手柄 拖曳手柄" at bounding box center [872, 595] width 1398 height 26
click at [708, 591] on div "噴啦！噴啦！ 拖曳手柄 拖曳手柄" at bounding box center [872, 595] width 1398 height 26
type input "60"
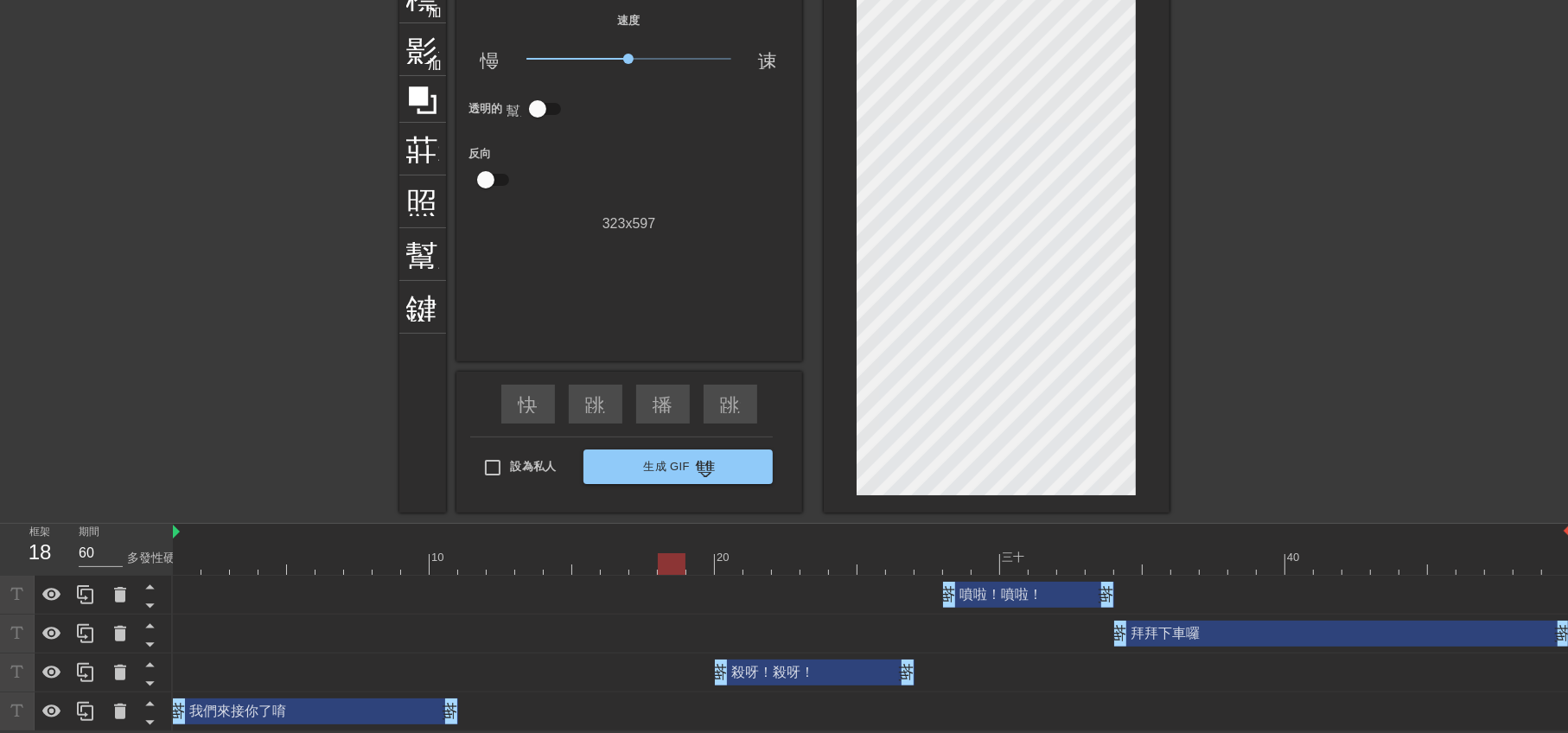
drag, startPoint x: 503, startPoint y: 566, endPoint x: 673, endPoint y: 583, distance: 170.8
click at [673, 583] on div "10 20 三十 40 噴啦！噴啦！ 拖曳手柄 拖曳手柄 拜拜下車囉 拖曳手柄 拖曳手柄 殺呀！殺呀！ 拖曳手柄 拖曳手柄 我們來接你了唷 拖曳手柄 拖曳手柄" at bounding box center [870, 627] width 1395 height 207
click at [656, 470] on font "生成 Gif" at bounding box center [667, 467] width 47 height 20
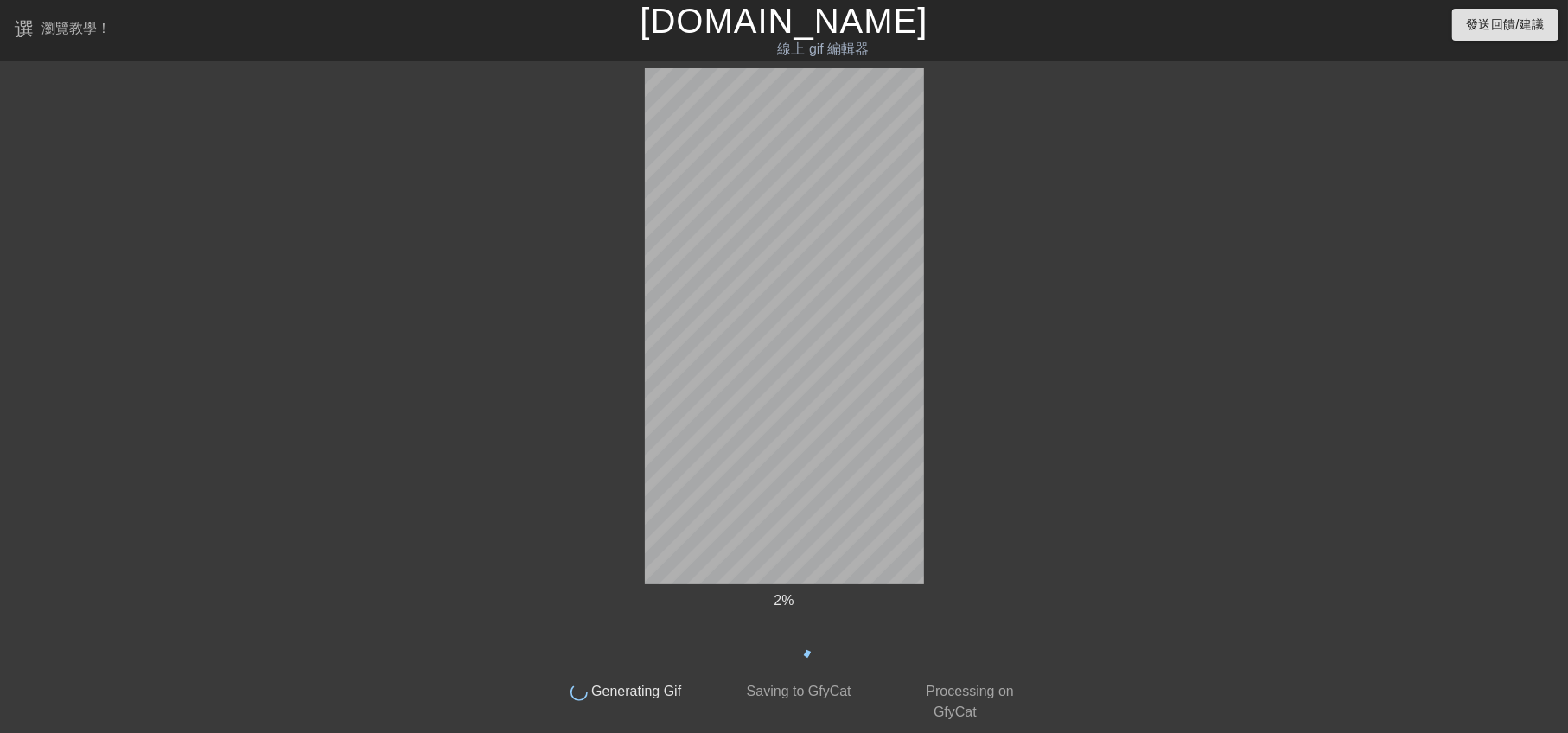
scroll to position [0, 0]
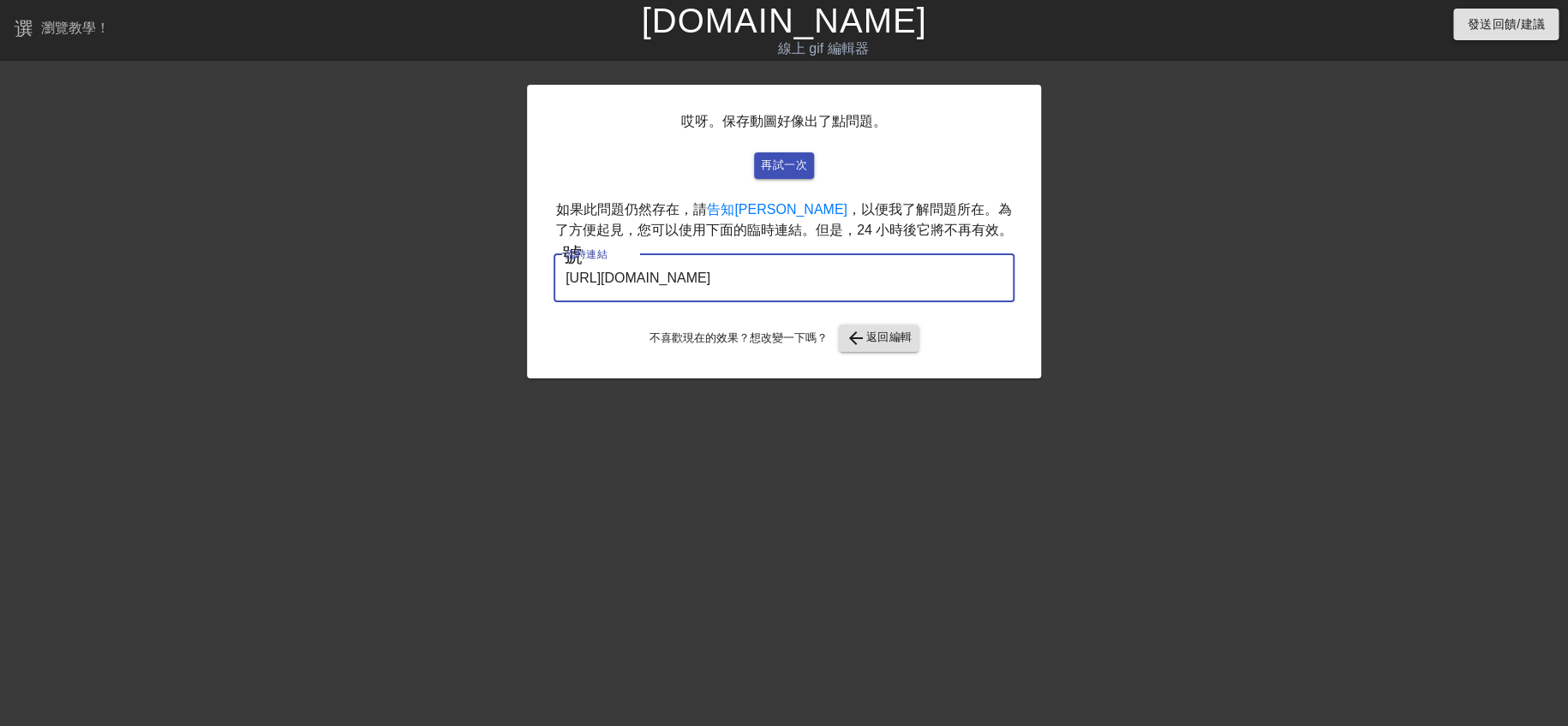
drag, startPoint x: 856, startPoint y: 272, endPoint x: 276, endPoint y: 255, distance: 580.2
click at [276, 255] on div "哎呀。保存動圖好像出了點問題。 再試一次 如果此問題仍然存在，請 告知我 ，以便我了解問題所在。為了方便起見，您可以使用下面的臨時連結。但是，24 小時後它將…" at bounding box center [784, 325] width 1568 height 514
click at [881, 340] on font "返回編輯" at bounding box center [889, 337] width 47 height 13
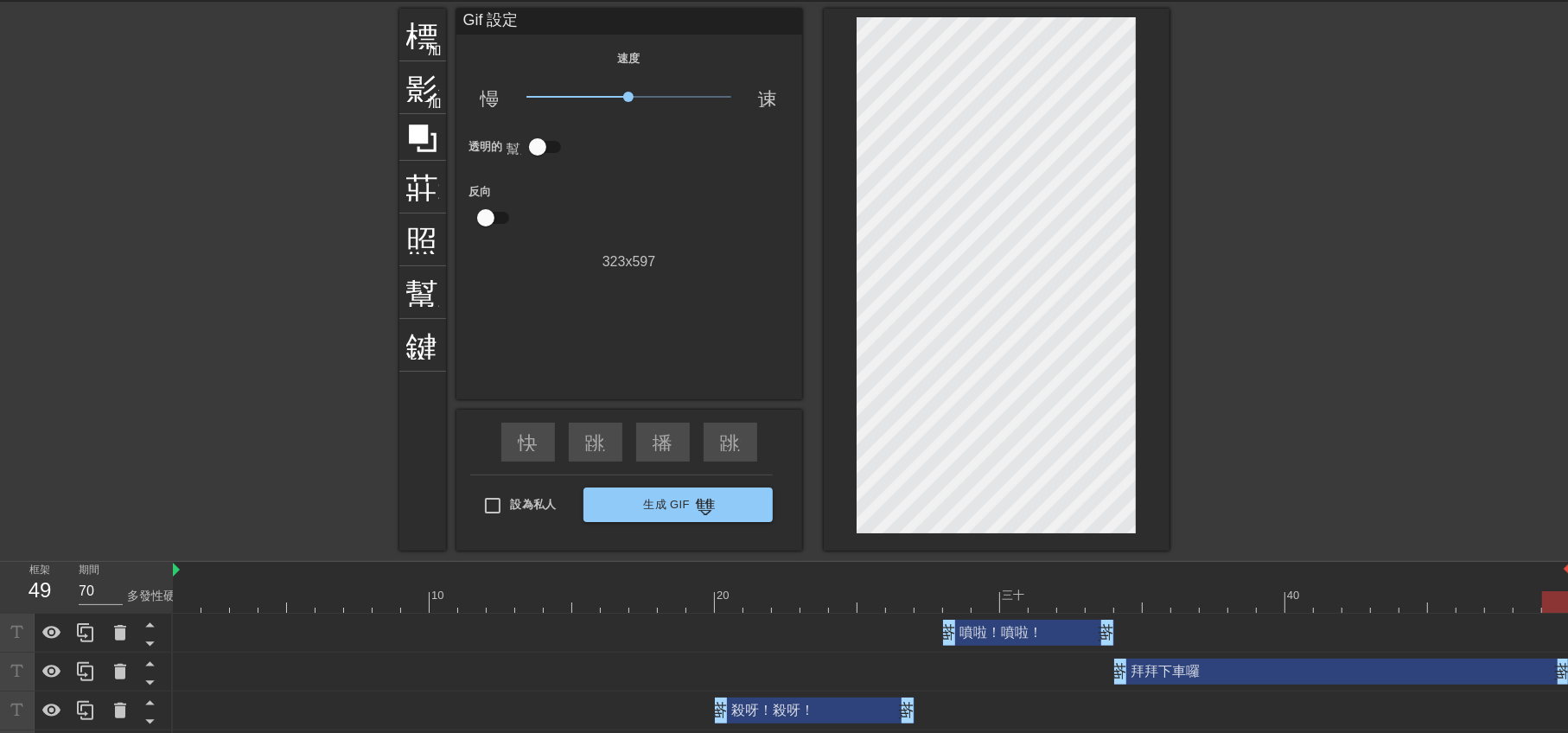
scroll to position [100, 0]
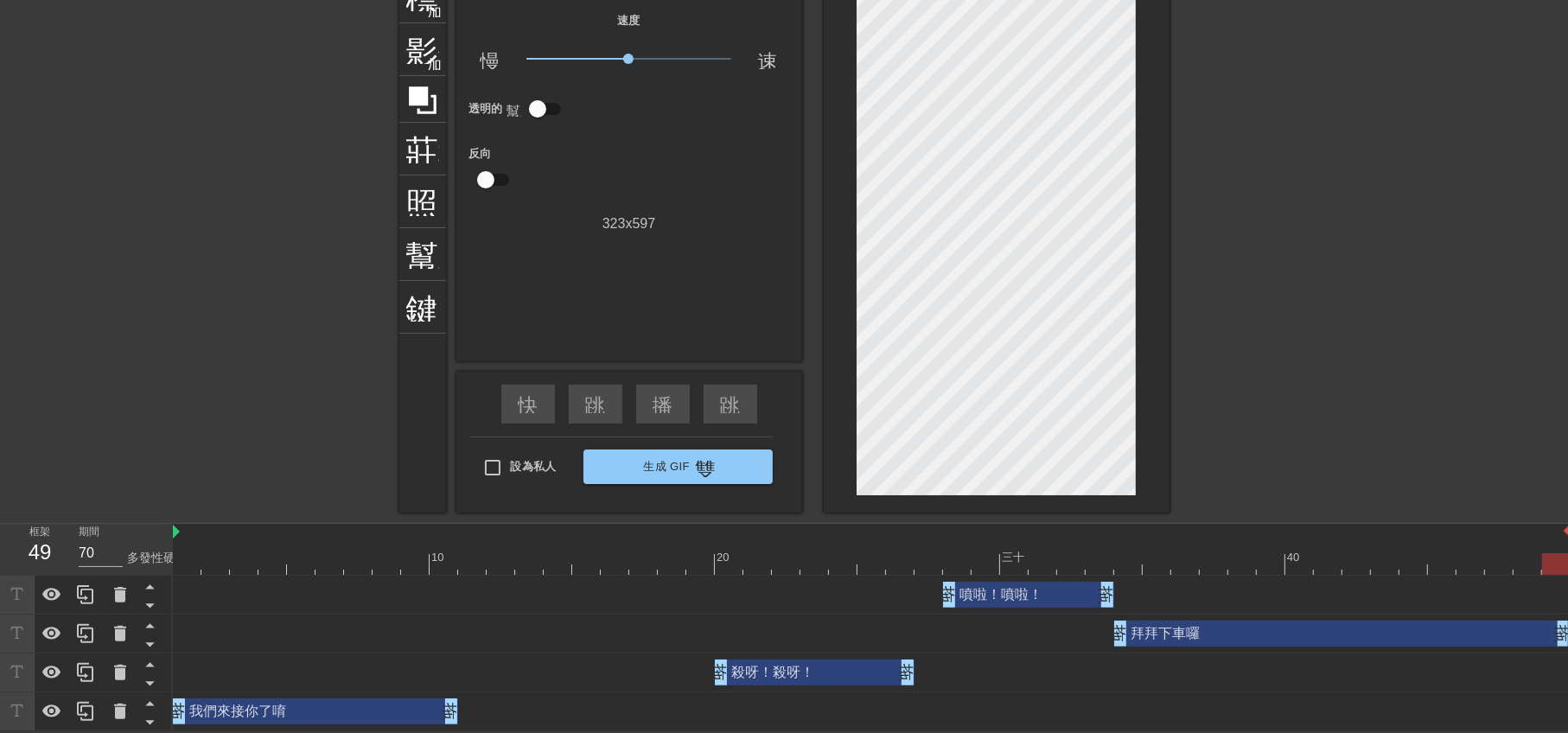
click at [735, 674] on div "殺呀！殺呀！ 拖曳手柄 拖曳手柄" at bounding box center [815, 673] width 200 height 26
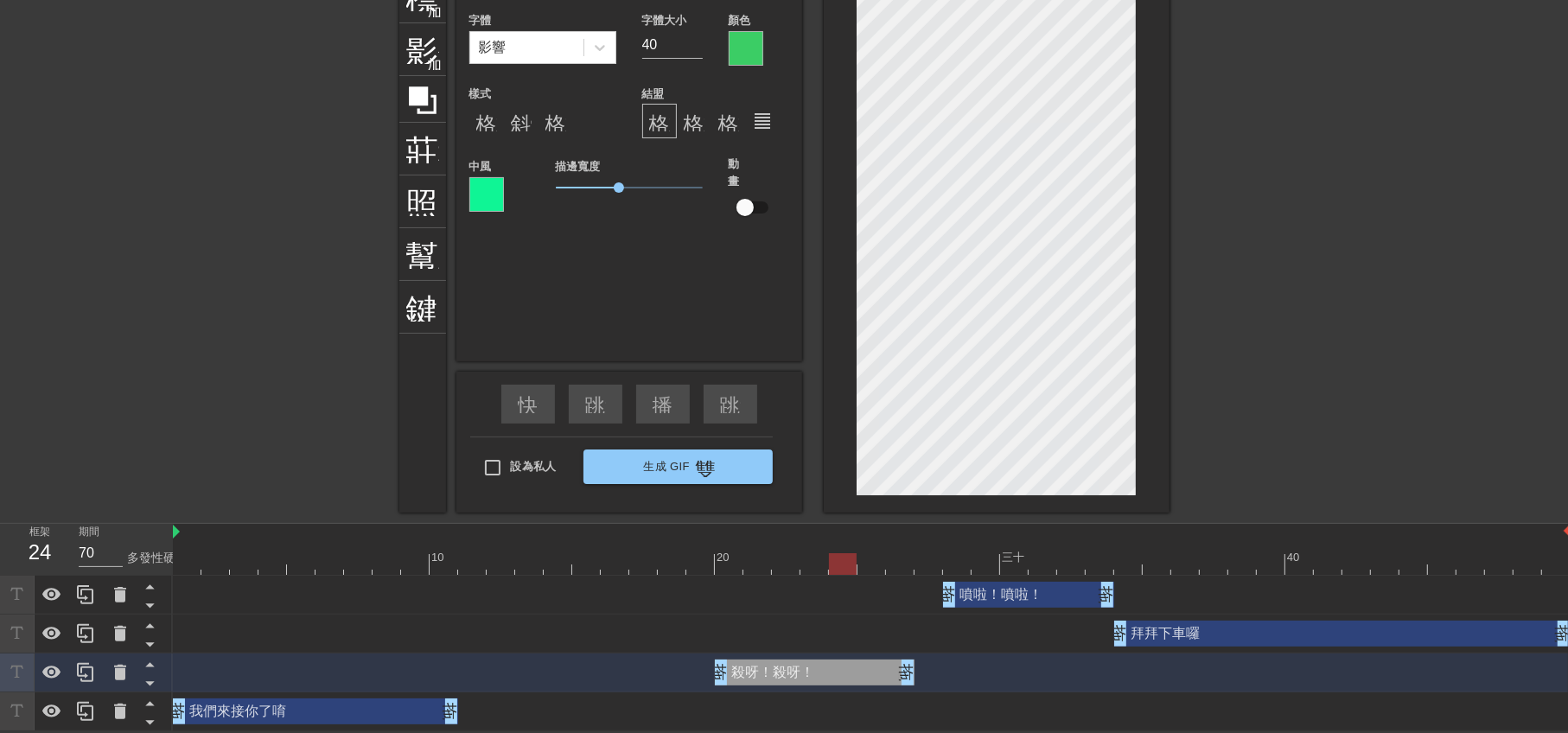
type input "60"
drag, startPoint x: 1550, startPoint y: 562, endPoint x: 767, endPoint y: 579, distance: 783.2
click at [767, 579] on div "10 20 三十 40 噴啦！噴啦！ 拖曳手柄 拖曳手柄 拜拜下車囉 拖曳手柄 拖曳手柄 殺呀！殺呀！ 拖曳手柄 拖曳手柄 我們來接你了唷 拖曳手柄 拖曳手柄" at bounding box center [870, 627] width 1395 height 207
drag, startPoint x: 290, startPoint y: 312, endPoint x: 795, endPoint y: 369, distance: 508.2
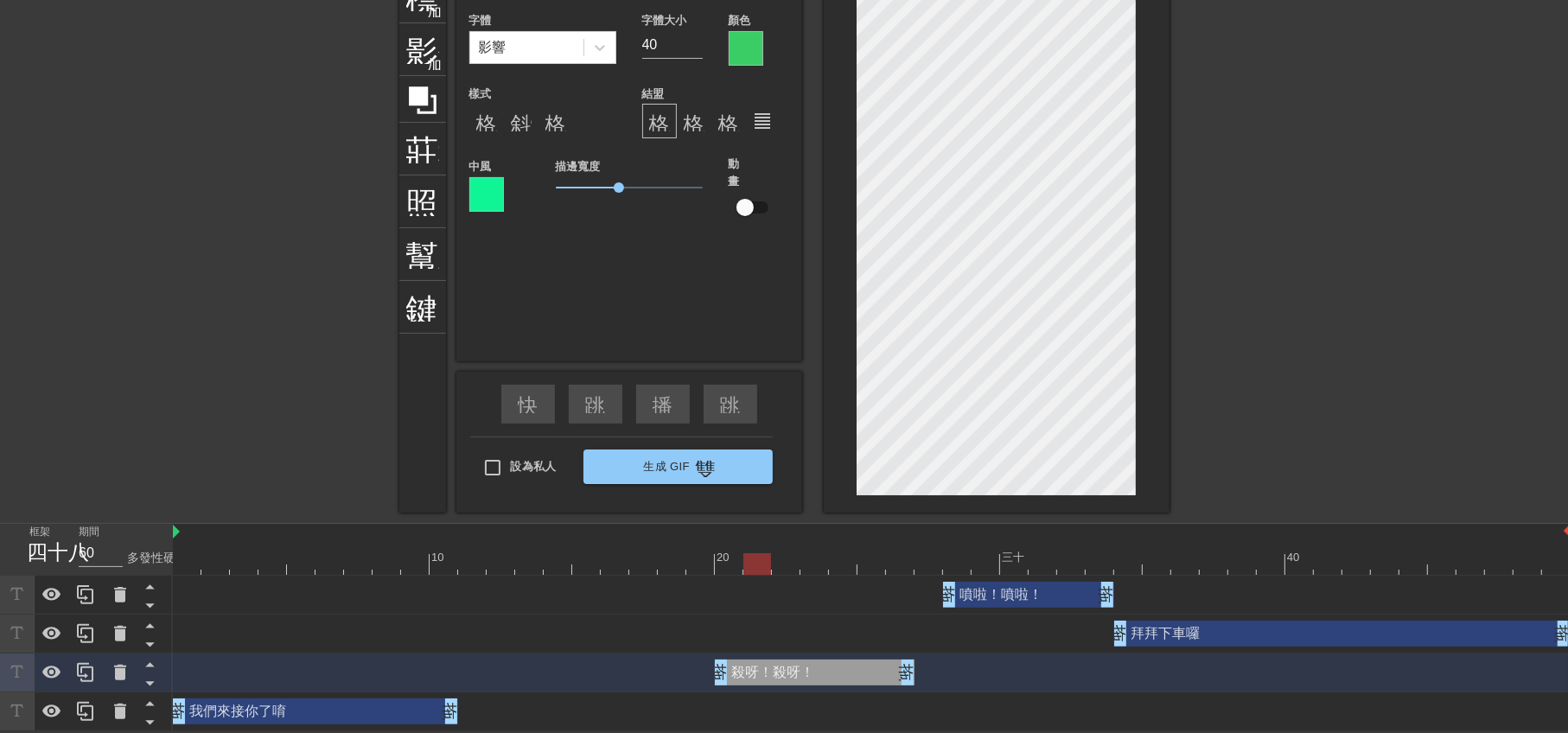
click at [290, 312] on div at bounding box center [249, 230] width 259 height 519
paste textarea "辣~殺辣~"
type input "殺辣~殺辣~!殺呀!"
type textarea "殺辣~殺辣~!殺呀!"
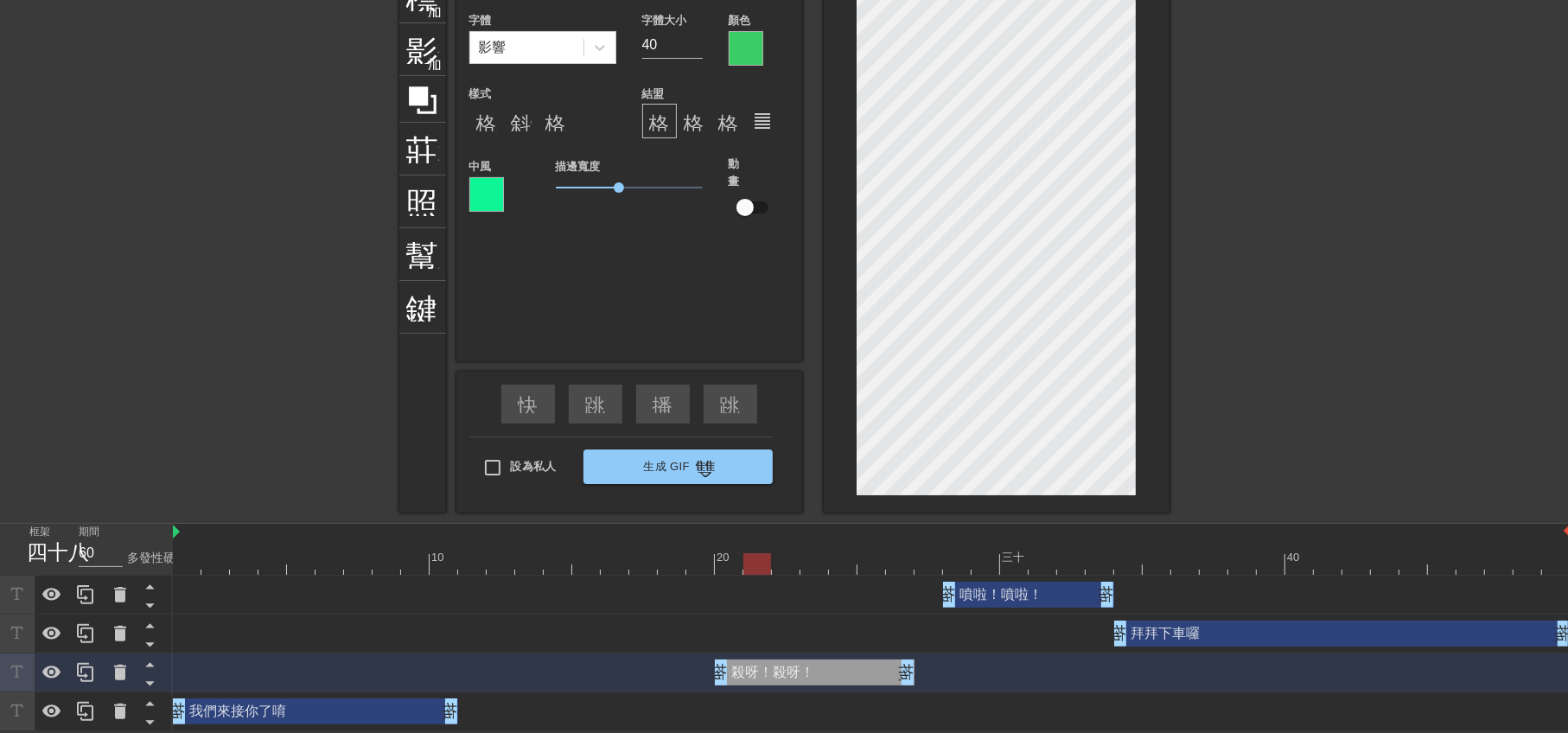
scroll to position [2, 6]
type input "殺辣~殺辣~殺呀!"
type textarea "殺辣~殺辣~殺呀!"
type input "殺辣~殺辣~呀!"
type textarea "殺辣~殺辣~呀!"
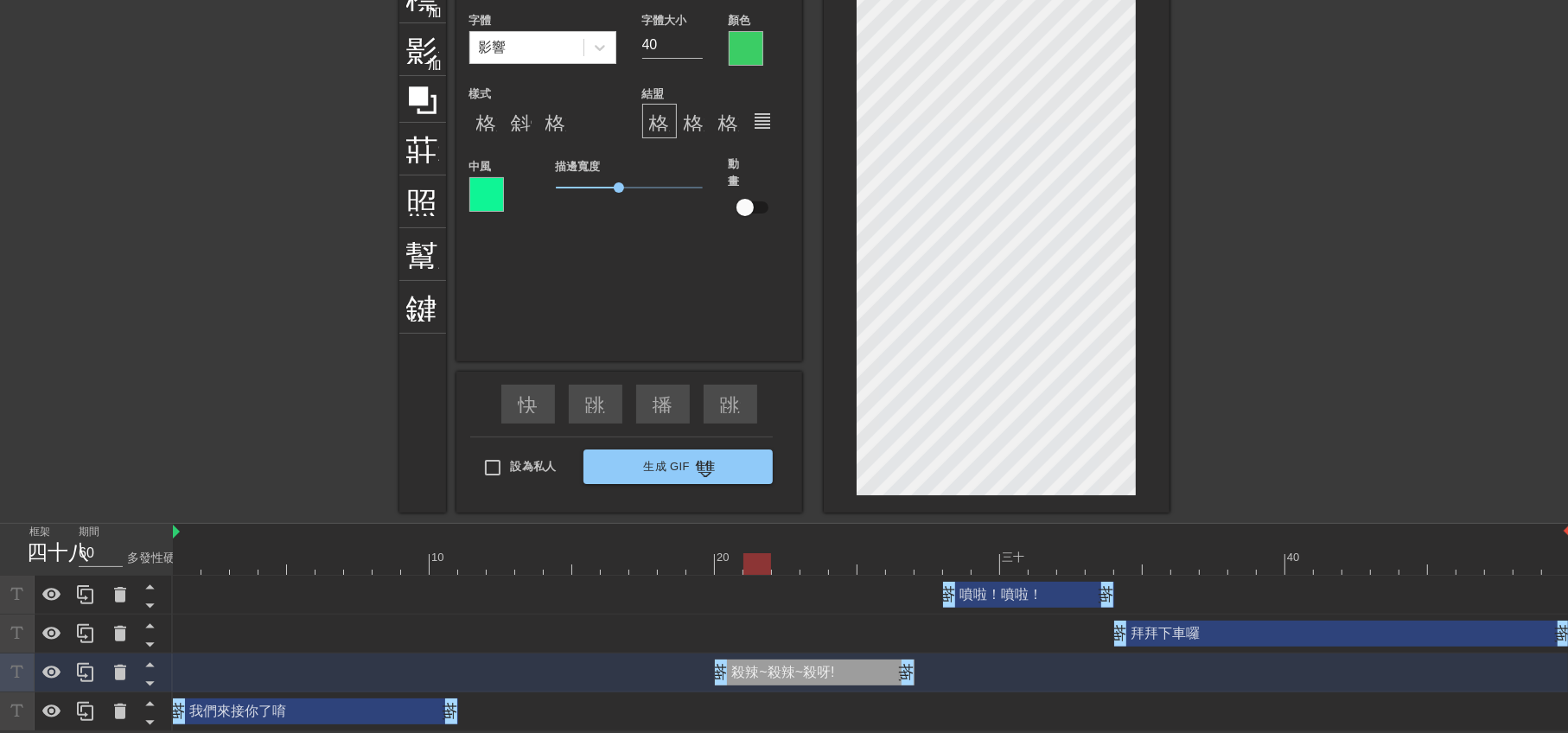
type input "殺辣~殺辣~!"
type textarea "殺辣~殺辣~!"
type input "殺辣~殺辣~"
type textarea "殺辣~殺辣~"
click at [1014, 598] on div "噴啦！噴啦！ 拖曳手柄 拖曳手柄" at bounding box center [1028, 595] width 171 height 26
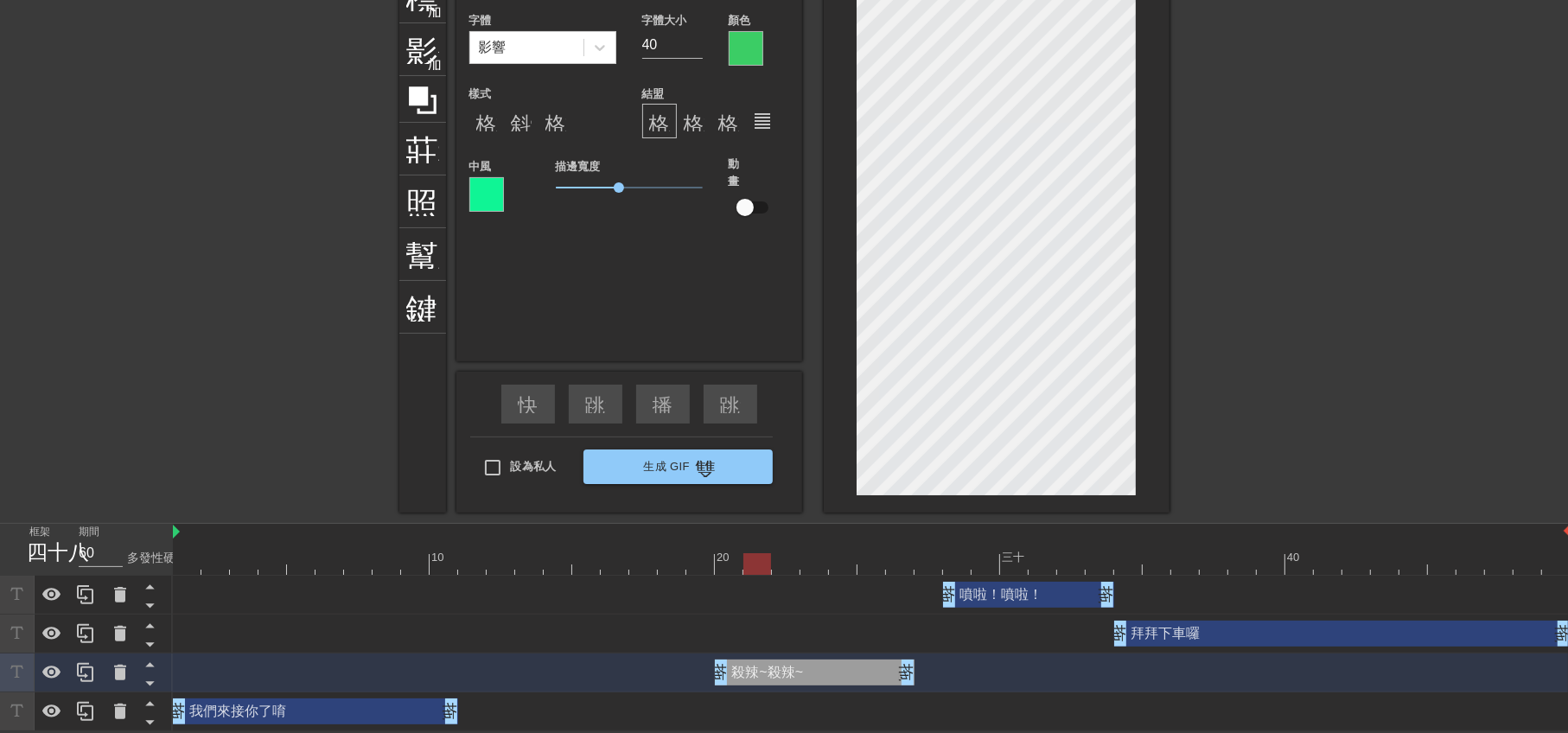
type input "噴啦!噴啦!"
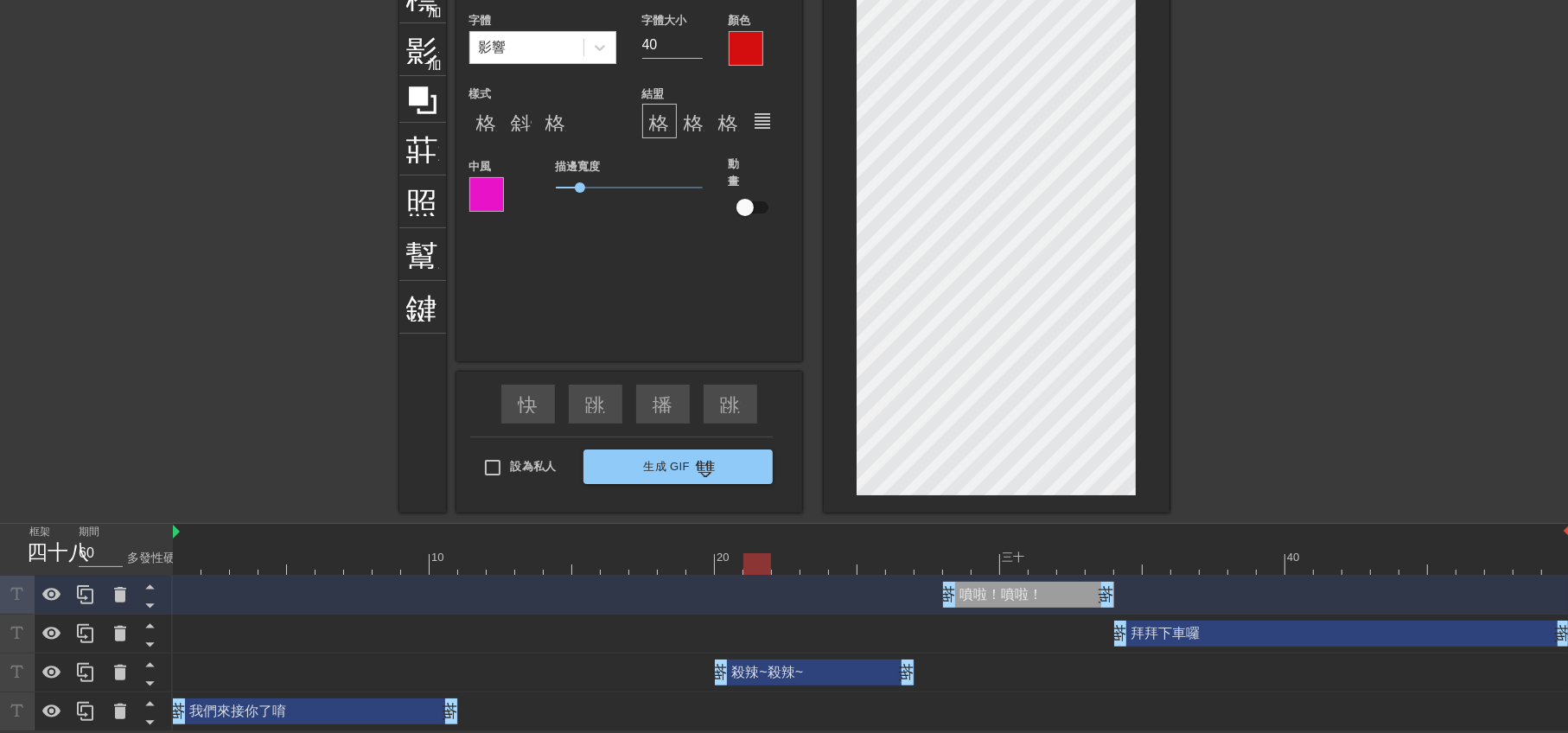
type input "70"
drag, startPoint x: 759, startPoint y: 562, endPoint x: 996, endPoint y: 557, distance: 237.1
click at [996, 557] on div at bounding box center [985, 563] width 27 height 22
click at [185, 316] on div at bounding box center [249, 230] width 259 height 519
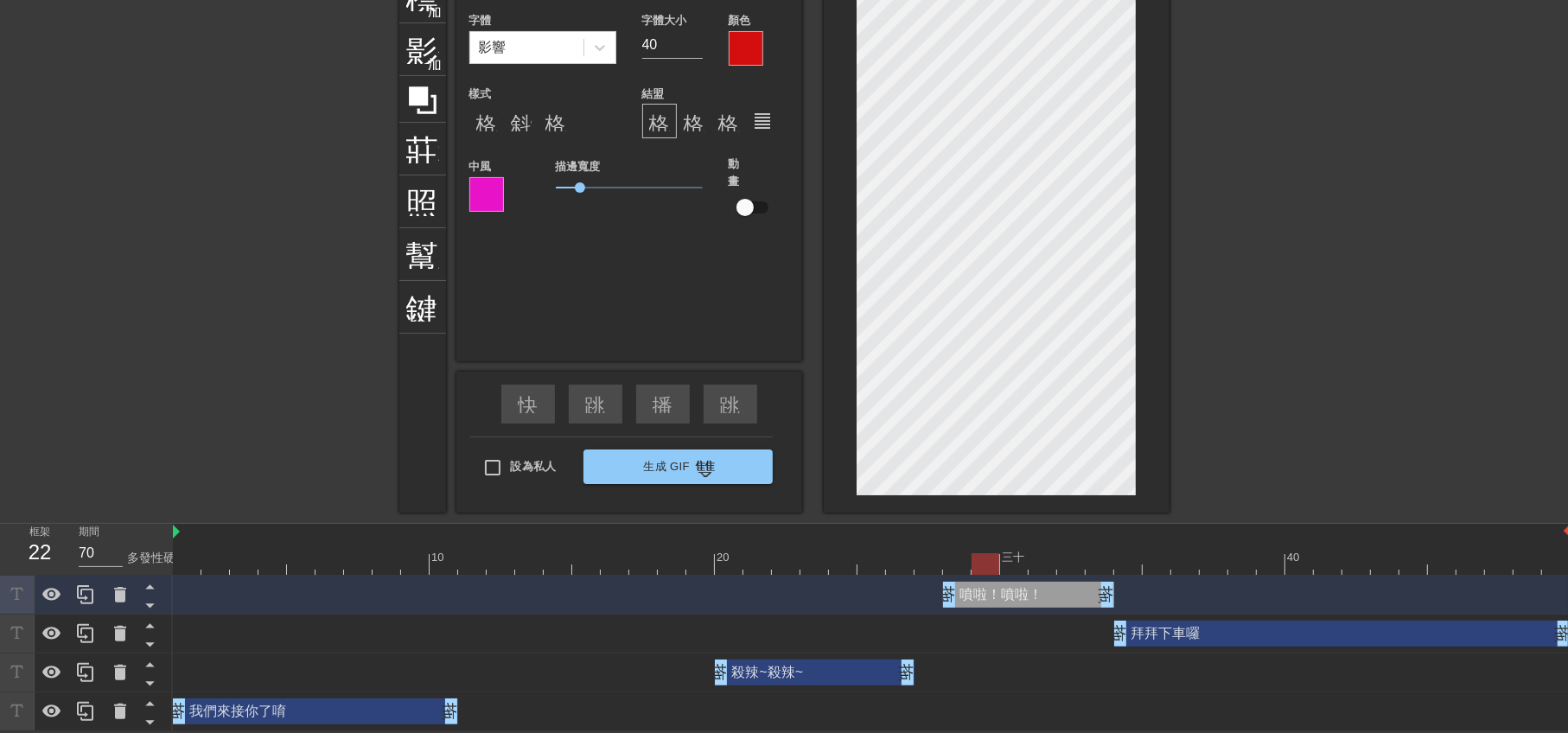
type input "噴"
type textarea "噴"
paste textarea "噴辣~噴辣~"
type input "噴辣~噴辣~"
type textarea "噴辣~噴辣~"
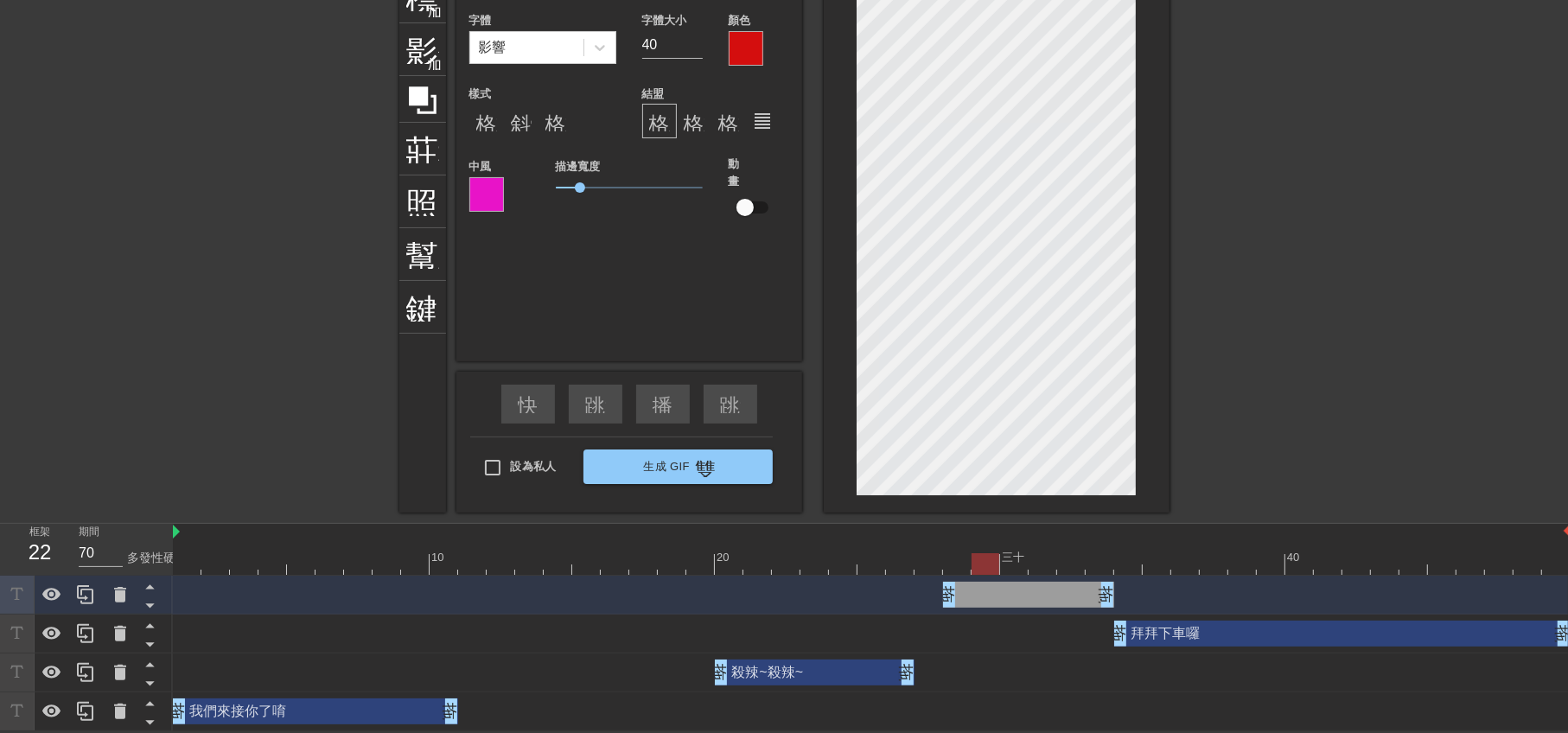
scroll to position [2, 4]
click at [1235, 123] on div at bounding box center [1319, 230] width 259 height 519
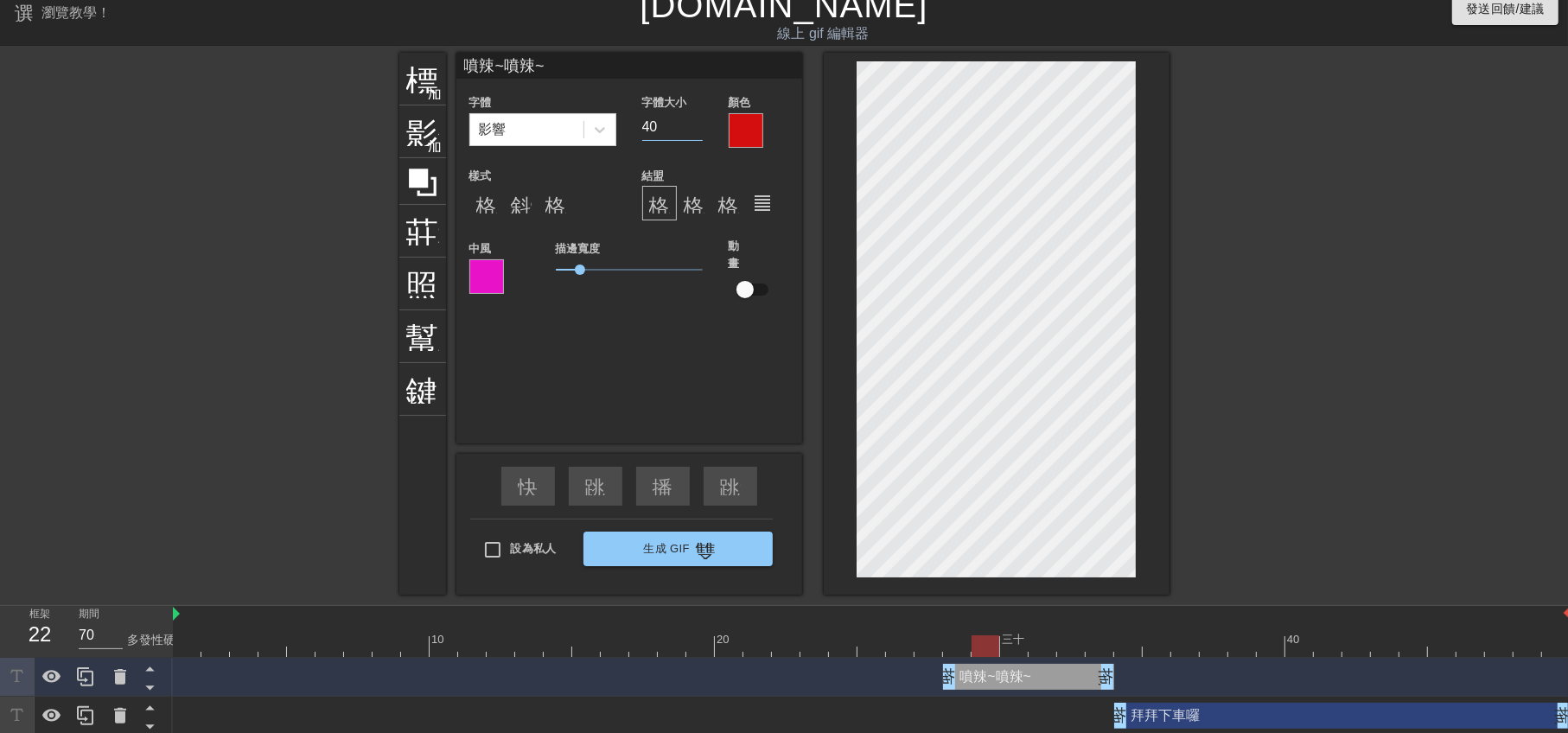
click at [674, 122] on input "40" at bounding box center [672, 126] width 60 height 27
click at [690, 130] on input "39" at bounding box center [672, 127] width 60 height 27
click at [690, 130] on input "38" at bounding box center [672, 127] width 60 height 27
click at [690, 130] on input "37" at bounding box center [672, 127] width 60 height 27
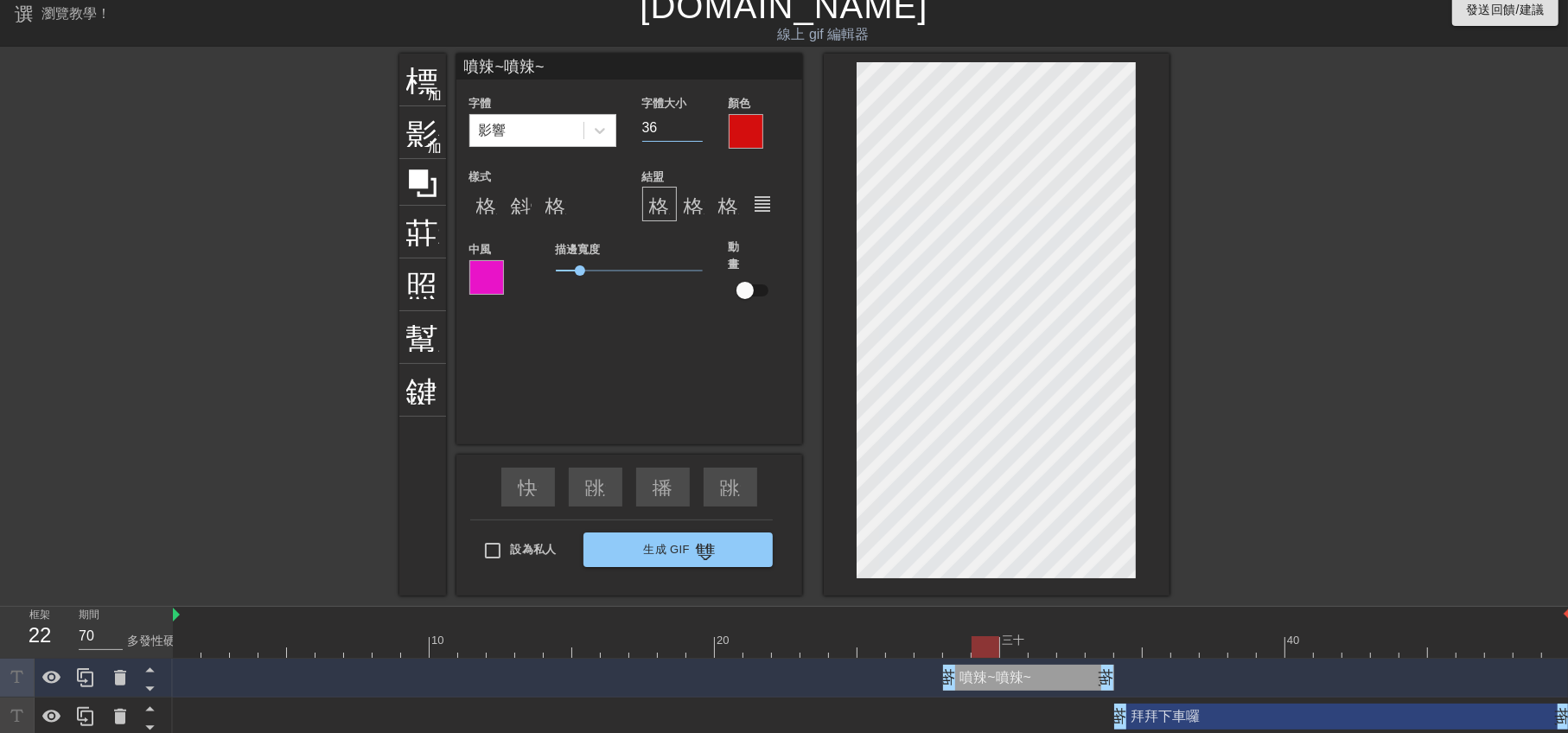
click at [690, 130] on input "36" at bounding box center [672, 127] width 60 height 27
type input "35"
click at [690, 130] on input "35" at bounding box center [672, 127] width 60 height 27
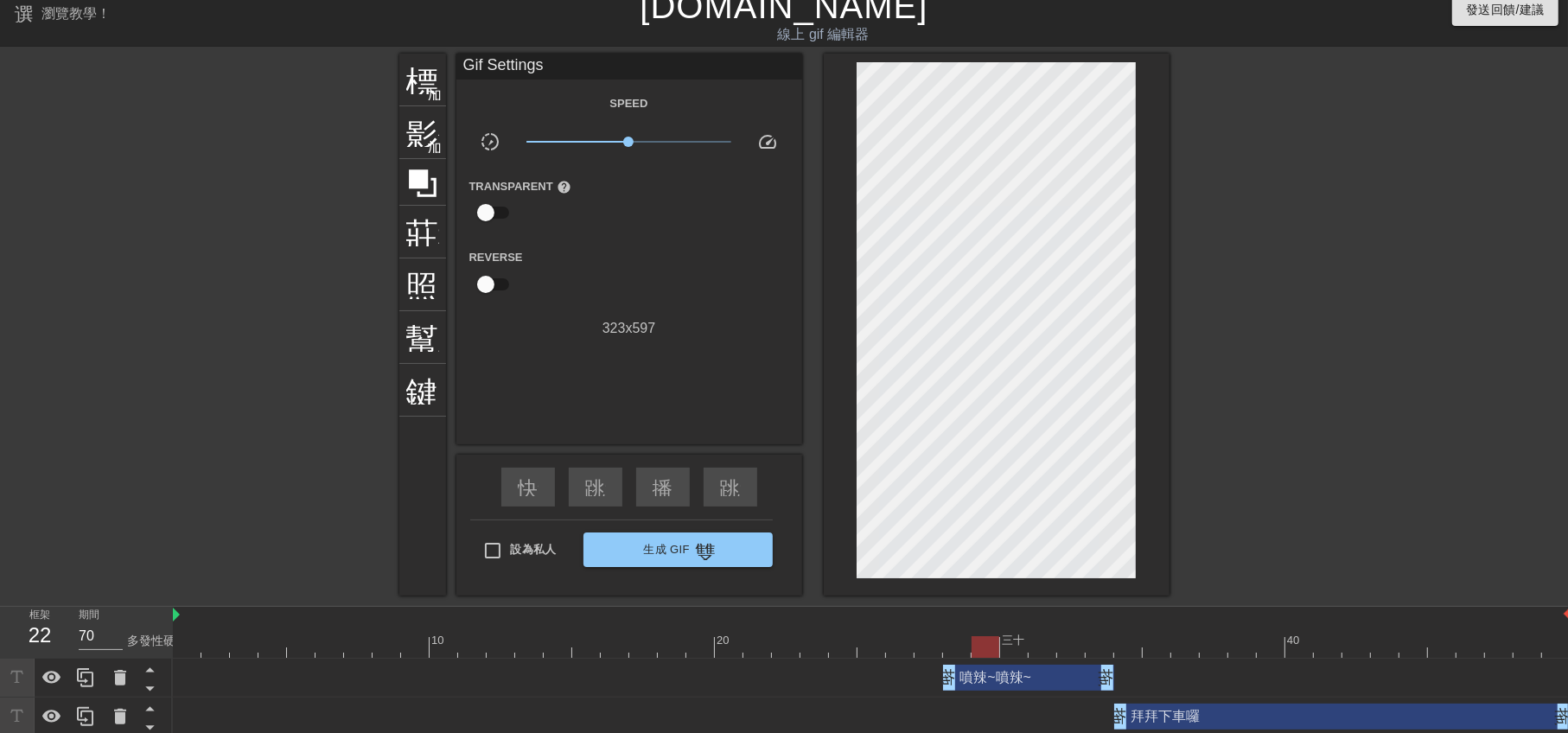
drag, startPoint x: 1368, startPoint y: 323, endPoint x: 1343, endPoint y: 332, distance: 26.6
click at [1368, 324] on div at bounding box center [1319, 313] width 259 height 519
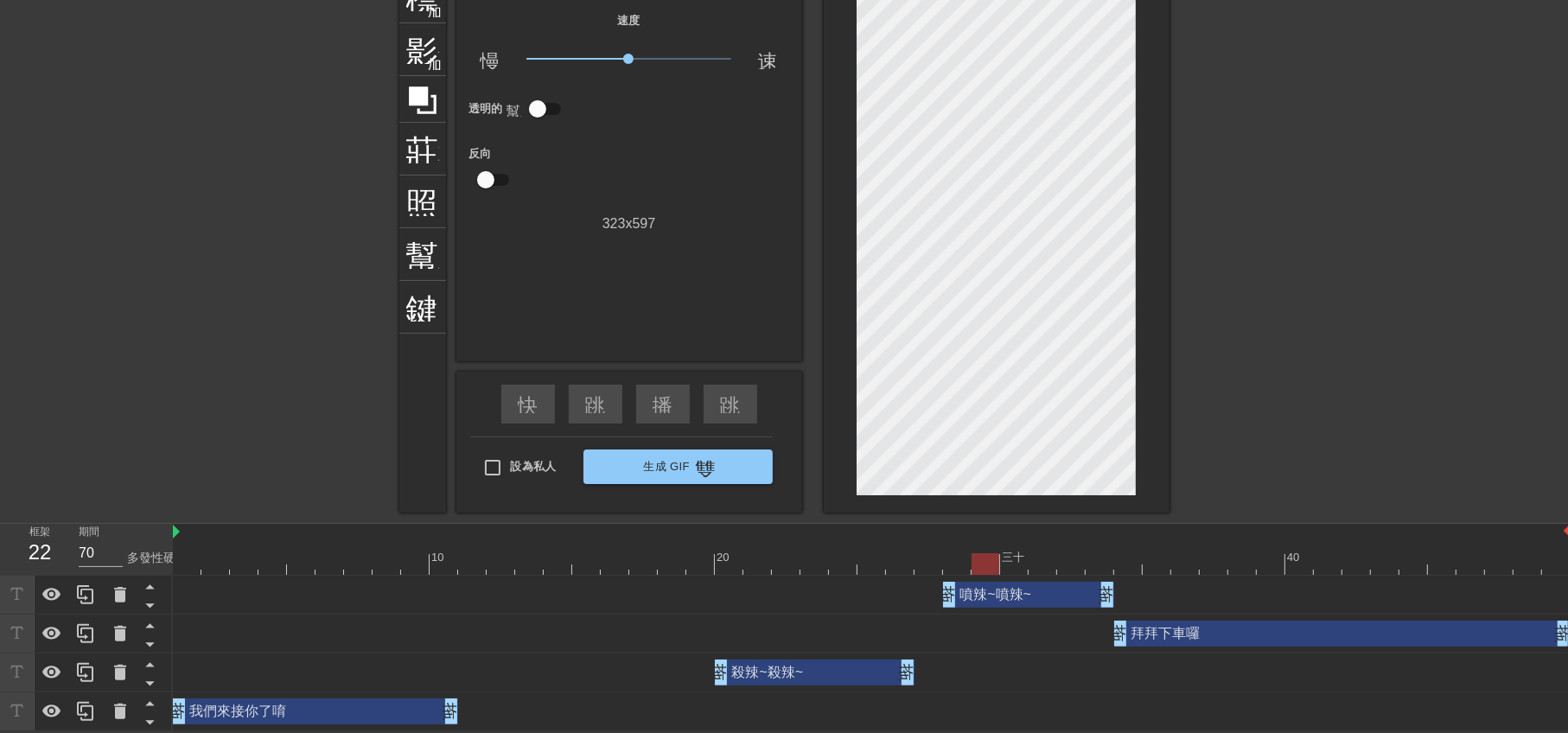
click at [830, 664] on div "殺辣~殺辣~ 拖曳手柄 拖曳手柄" at bounding box center [815, 673] width 200 height 26
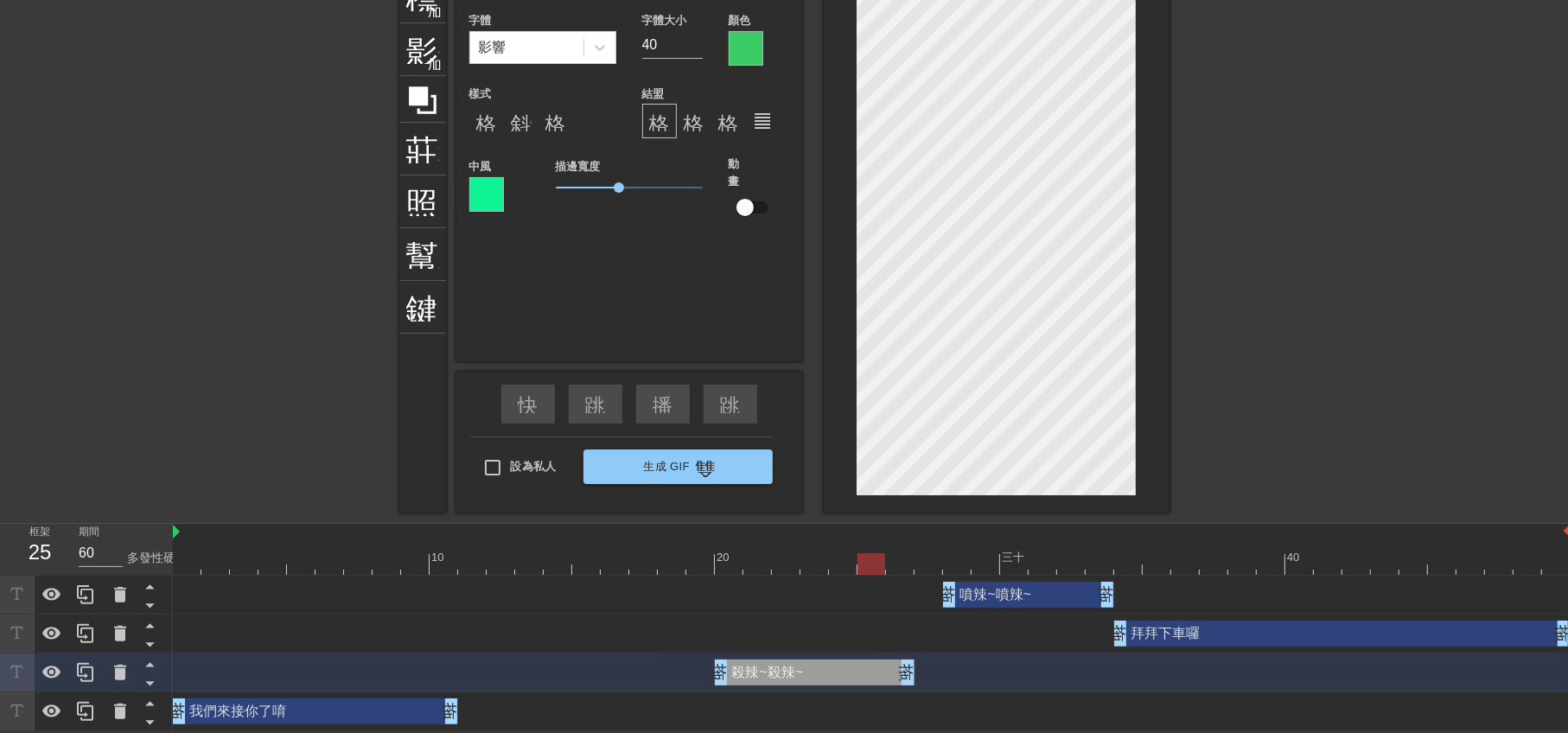
type input "60"
drag, startPoint x: 984, startPoint y: 555, endPoint x: 828, endPoint y: 563, distance: 156.2
click at [829, 563] on div at bounding box center [842, 563] width 27 height 22
click at [696, 51] on input "40" at bounding box center [672, 44] width 60 height 27
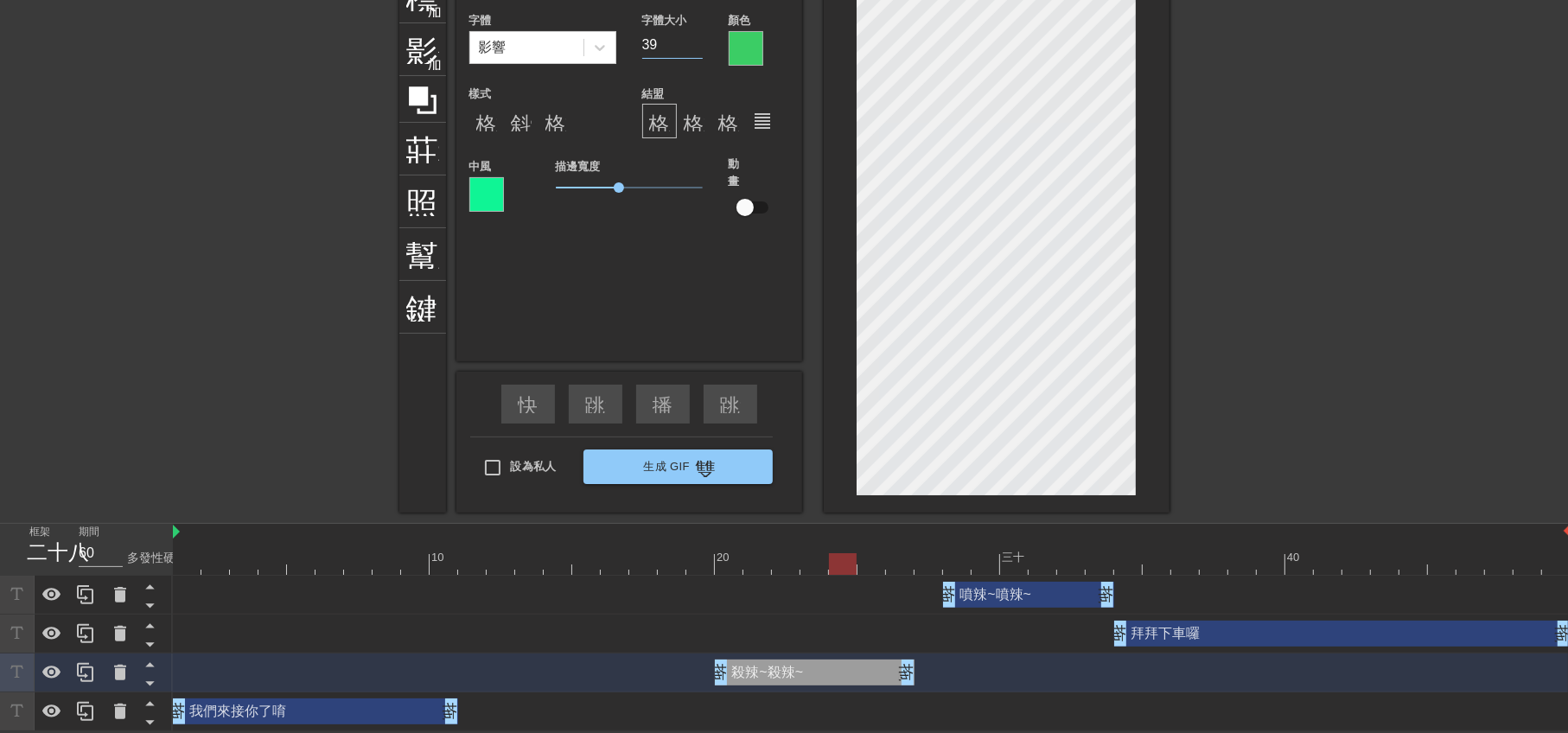
click at [699, 47] on input "39" at bounding box center [672, 44] width 60 height 27
click at [699, 47] on input "38" at bounding box center [672, 44] width 60 height 27
click at [699, 47] on input "37" at bounding box center [672, 44] width 60 height 27
click at [699, 47] on input "36" at bounding box center [672, 44] width 60 height 27
type input "35"
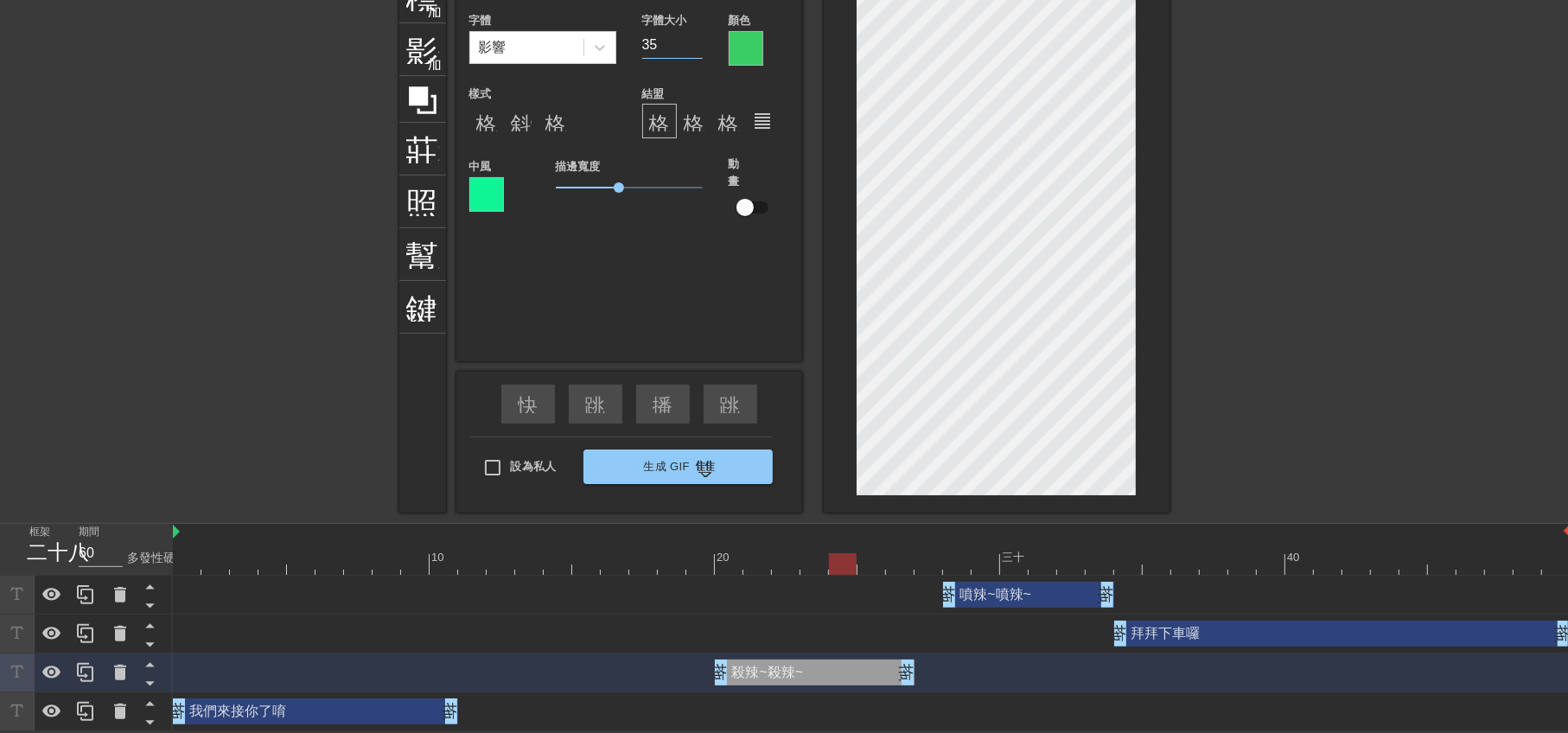
click at [699, 47] on input "35" at bounding box center [672, 44] width 60 height 27
click at [605, 185] on span "2.15" at bounding box center [629, 187] width 147 height 21
click at [588, 184] on span "1.1" at bounding box center [629, 187] width 147 height 21
click at [601, 50] on icon at bounding box center [600, 47] width 17 height 17
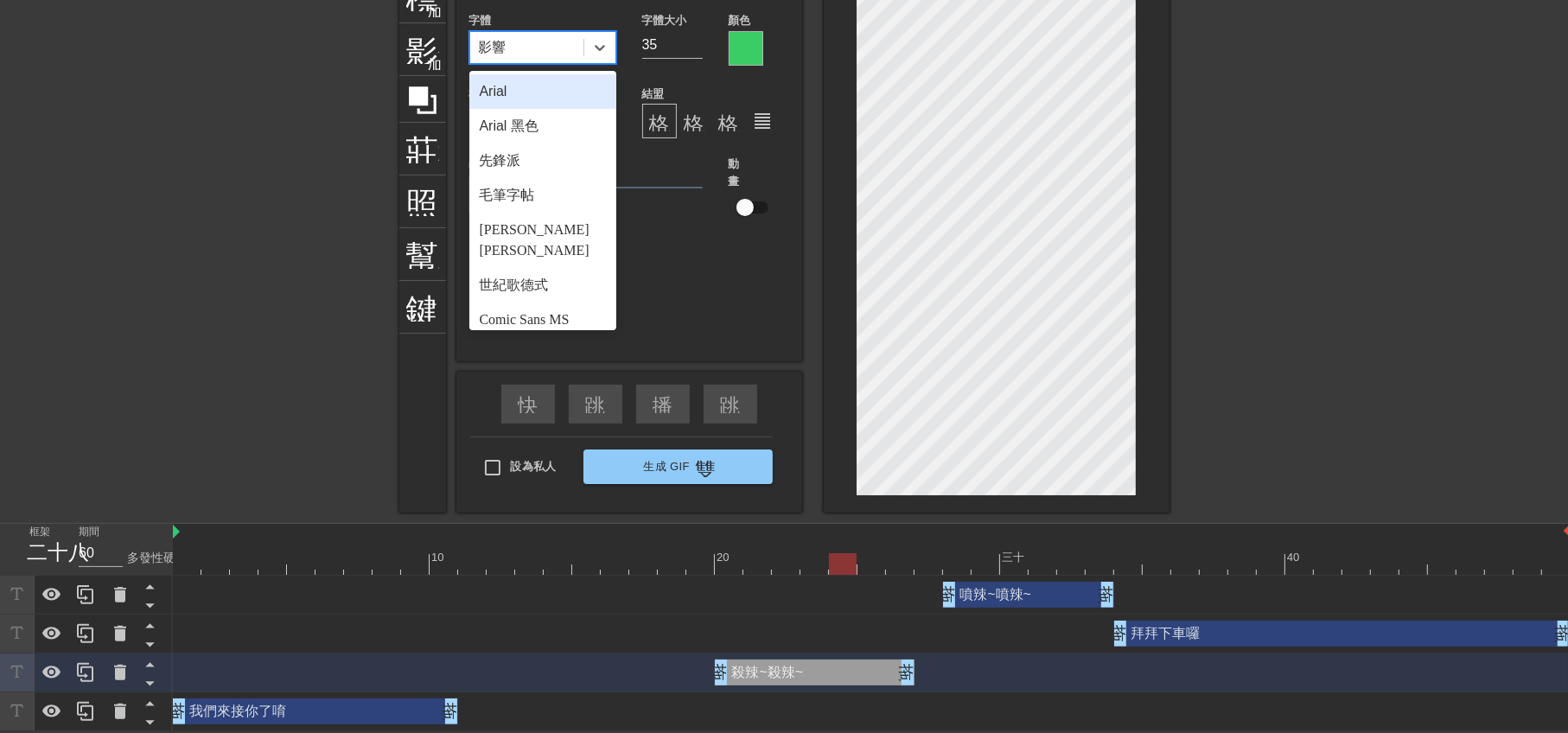
click at [564, 87] on div "Arial" at bounding box center [542, 91] width 147 height 35
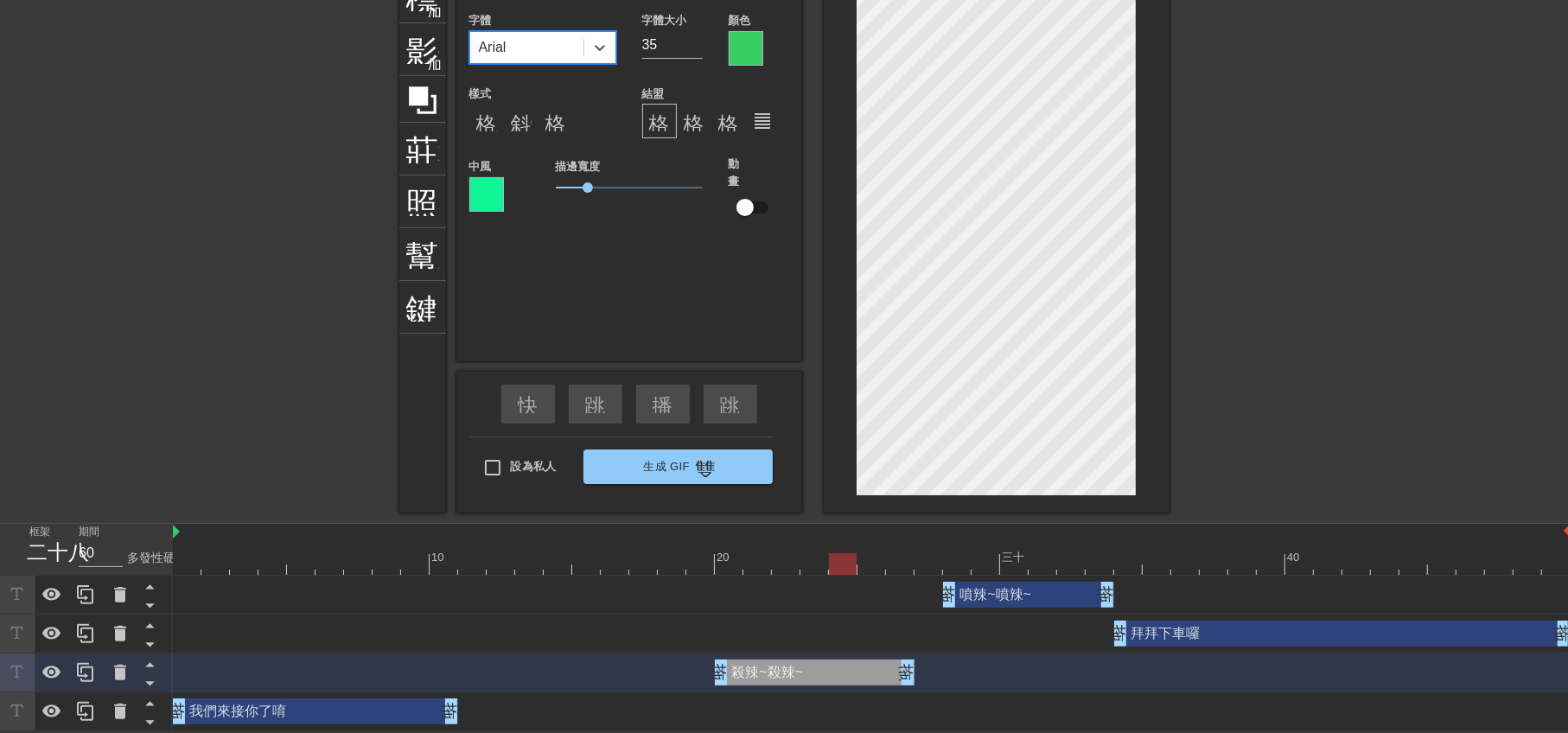
scroll to position [2, 3]
click at [1405, 318] on div at bounding box center [1319, 230] width 259 height 519
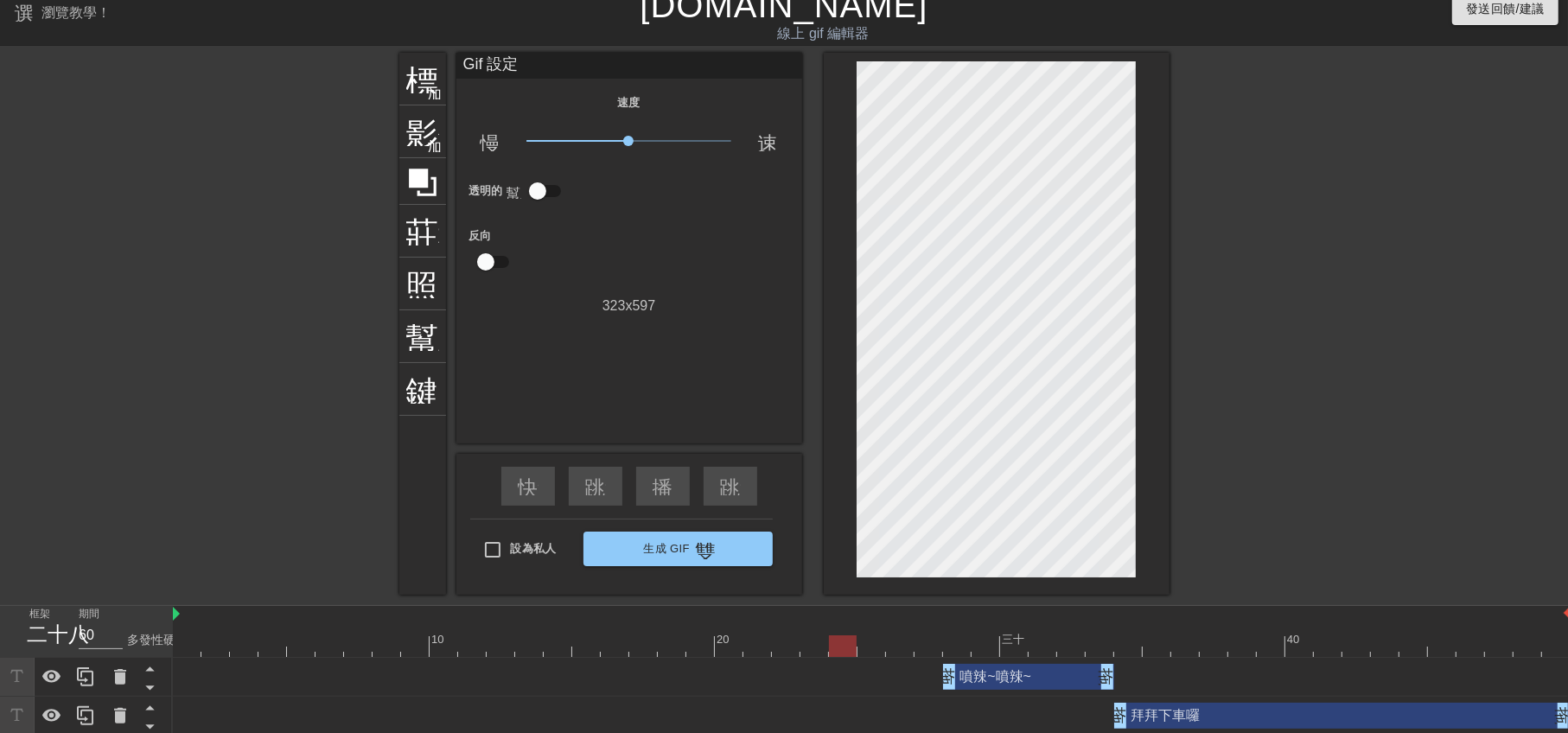
scroll to position [15, 0]
click at [597, 497] on div "跳過上一個" at bounding box center [595, 487] width 54 height 39
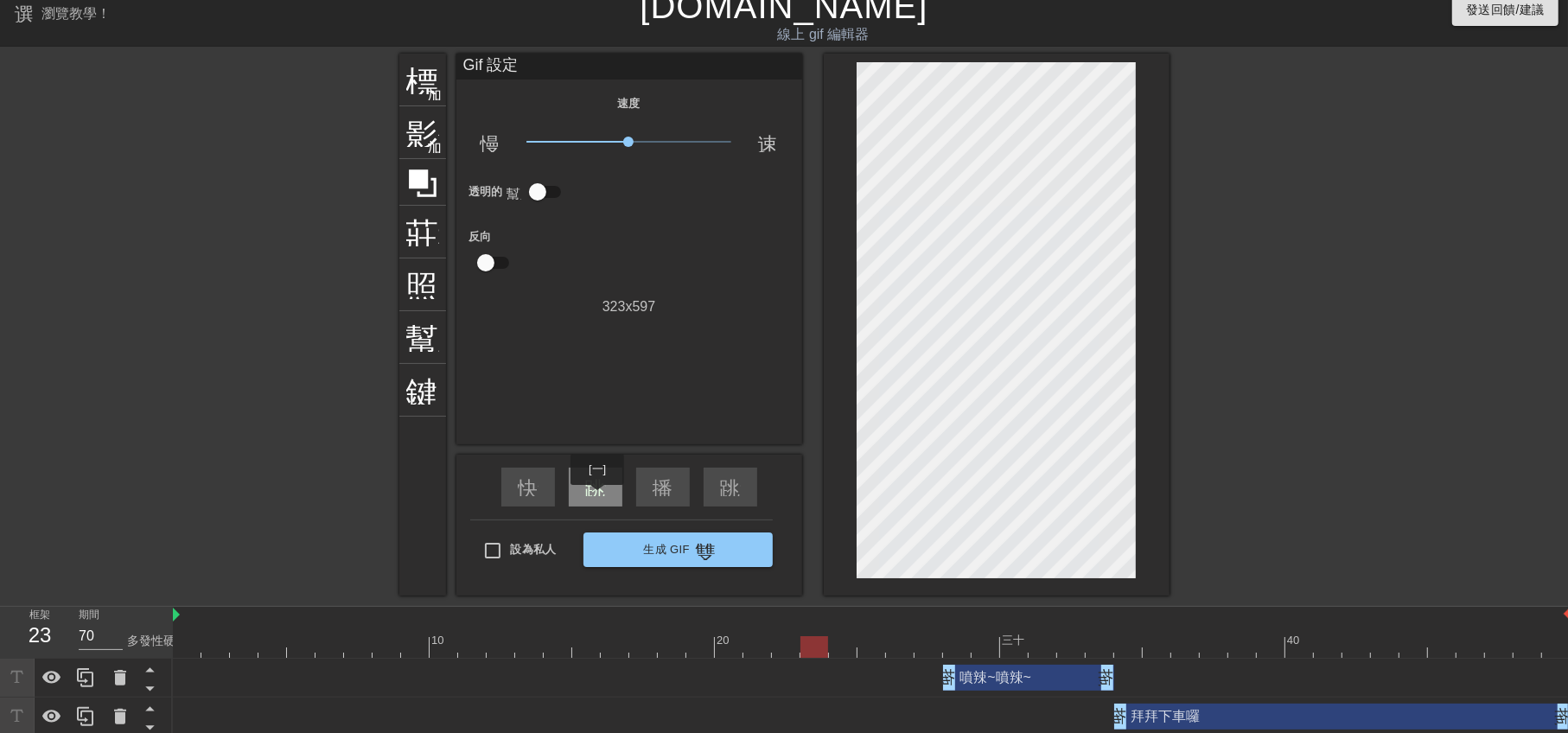
click at [597, 497] on div "跳過上一個" at bounding box center [595, 487] width 54 height 39
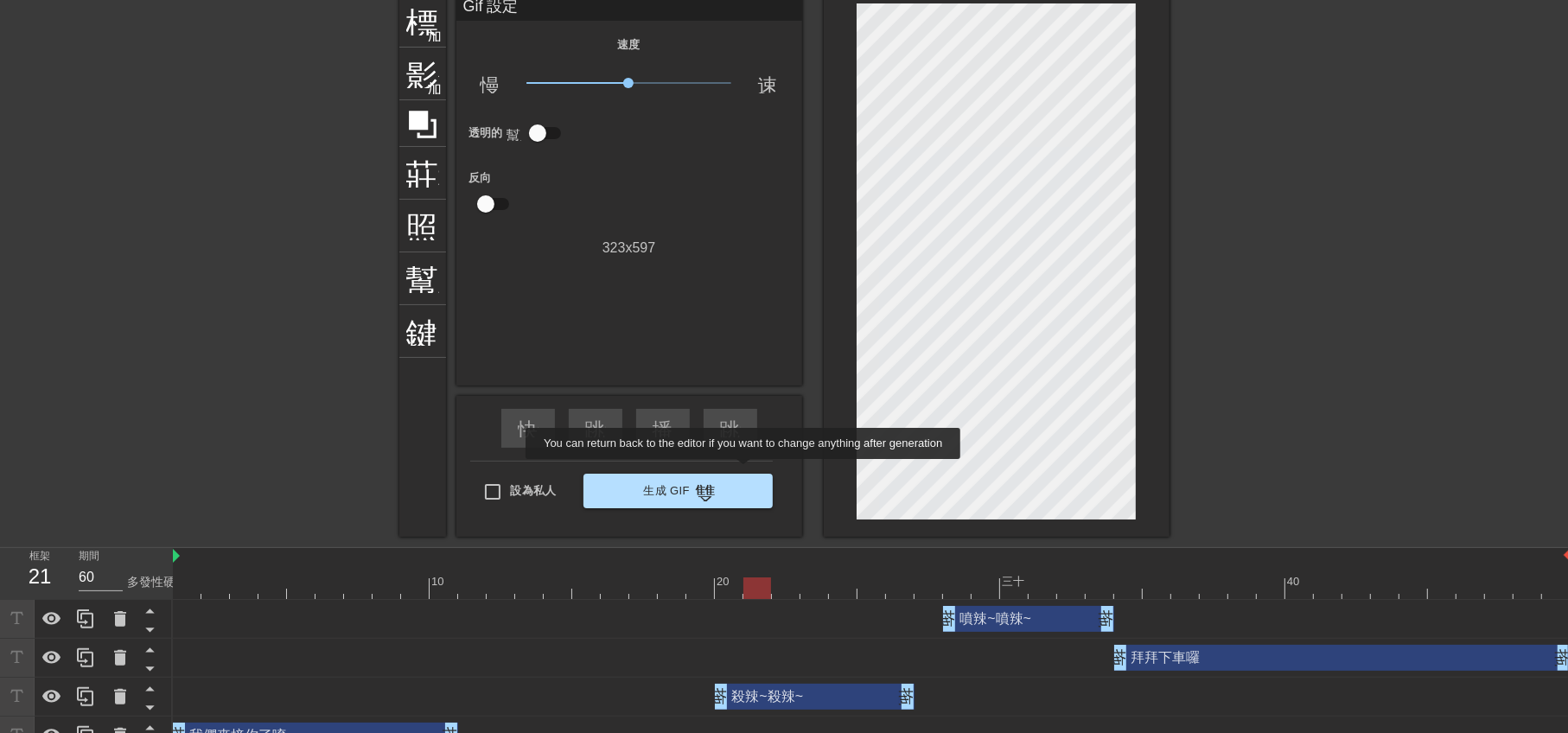
scroll to position [100, 0]
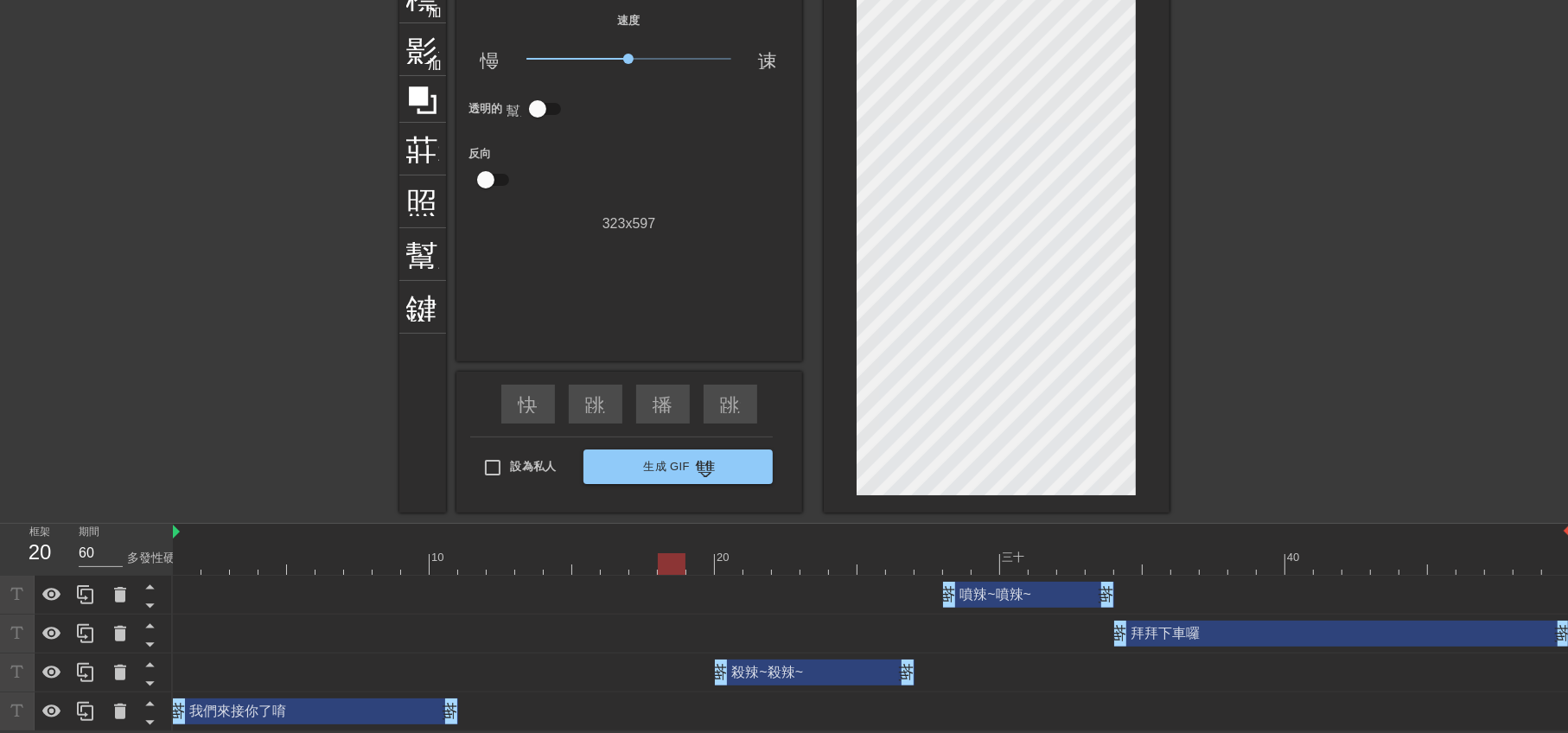
drag, startPoint x: 749, startPoint y: 563, endPoint x: 671, endPoint y: 563, distance: 78.0
click at [671, 563] on div at bounding box center [671, 563] width 27 height 22
drag, startPoint x: 719, startPoint y: 667, endPoint x: 682, endPoint y: 666, distance: 37.0
click at [682, 666] on div "殺辣~殺辣~ 拖曳手柄 拖曳手柄" at bounding box center [872, 673] width 1398 height 26
drag, startPoint x: 705, startPoint y: 562, endPoint x: 836, endPoint y: 578, distance: 132.0
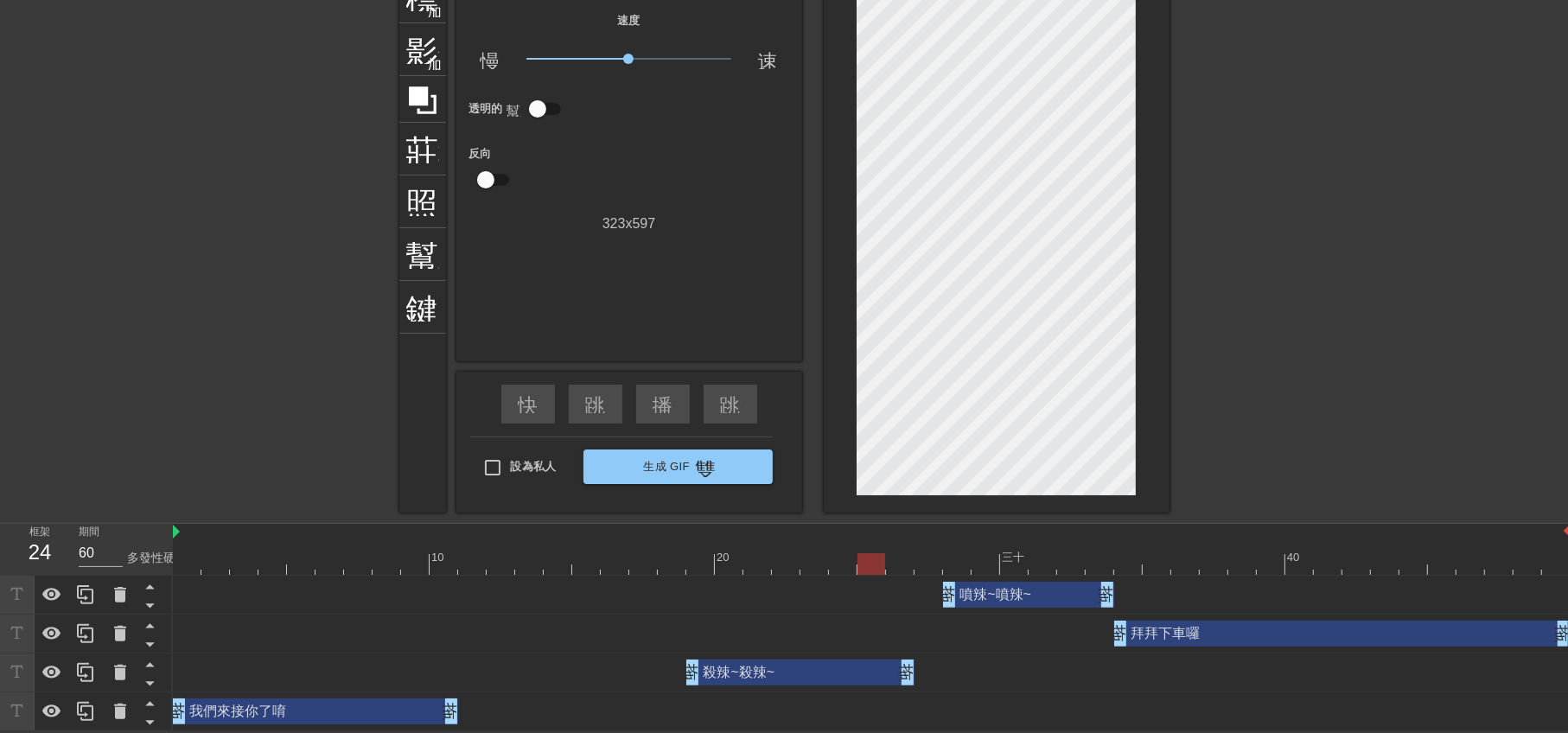
click at [836, 578] on div "10 20 三十 40 噴辣~噴辣~ 拖曳手柄 拖曳手柄 拜拜下車囉 拖曳手柄 拖曳手柄 殺辣~殺辣~ 拖曳手柄 拖曳手柄 我們來接你了唷 拖曳手柄 拖曳手柄" at bounding box center [870, 627] width 1395 height 207
drag, startPoint x: 951, startPoint y: 594, endPoint x: 920, endPoint y: 588, distance: 31.6
click at [923, 562] on div at bounding box center [928, 563] width 27 height 22
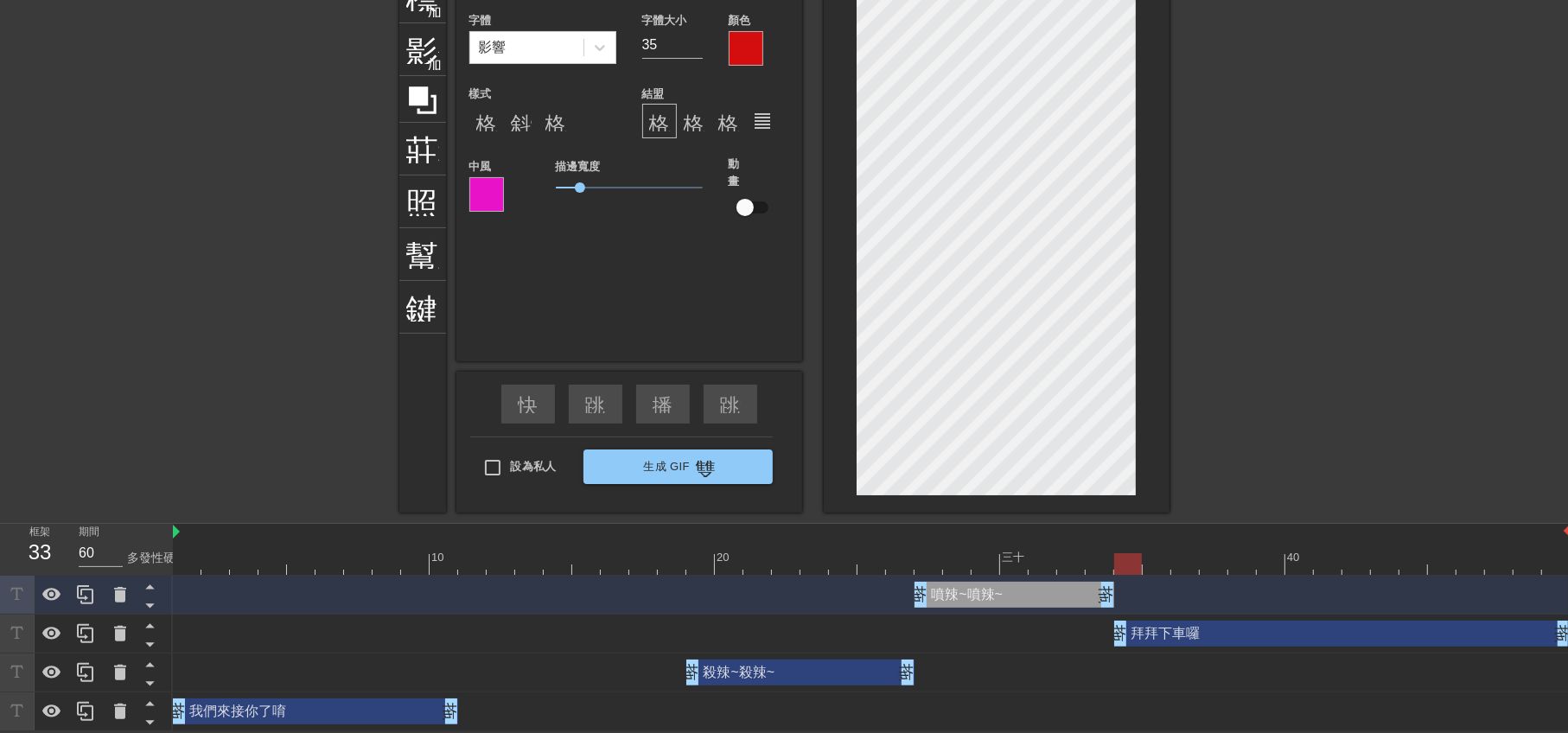
type input "70"
drag, startPoint x: 938, startPoint y: 561, endPoint x: 1121, endPoint y: 549, distance: 183.4
click at [1121, 549] on div "10 20 三十 40" at bounding box center [872, 549] width 1398 height 51
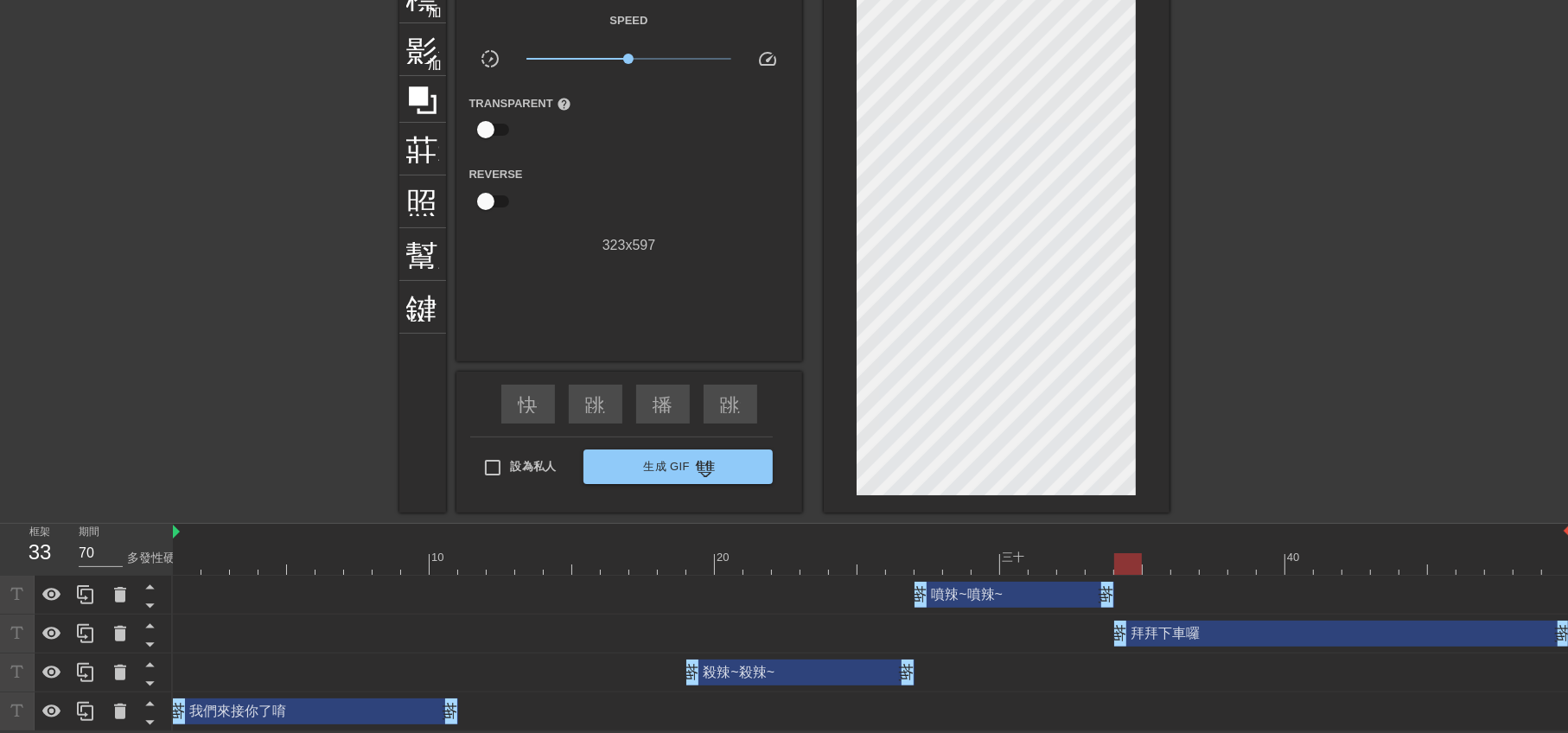
click at [1267, 342] on div at bounding box center [1319, 230] width 259 height 519
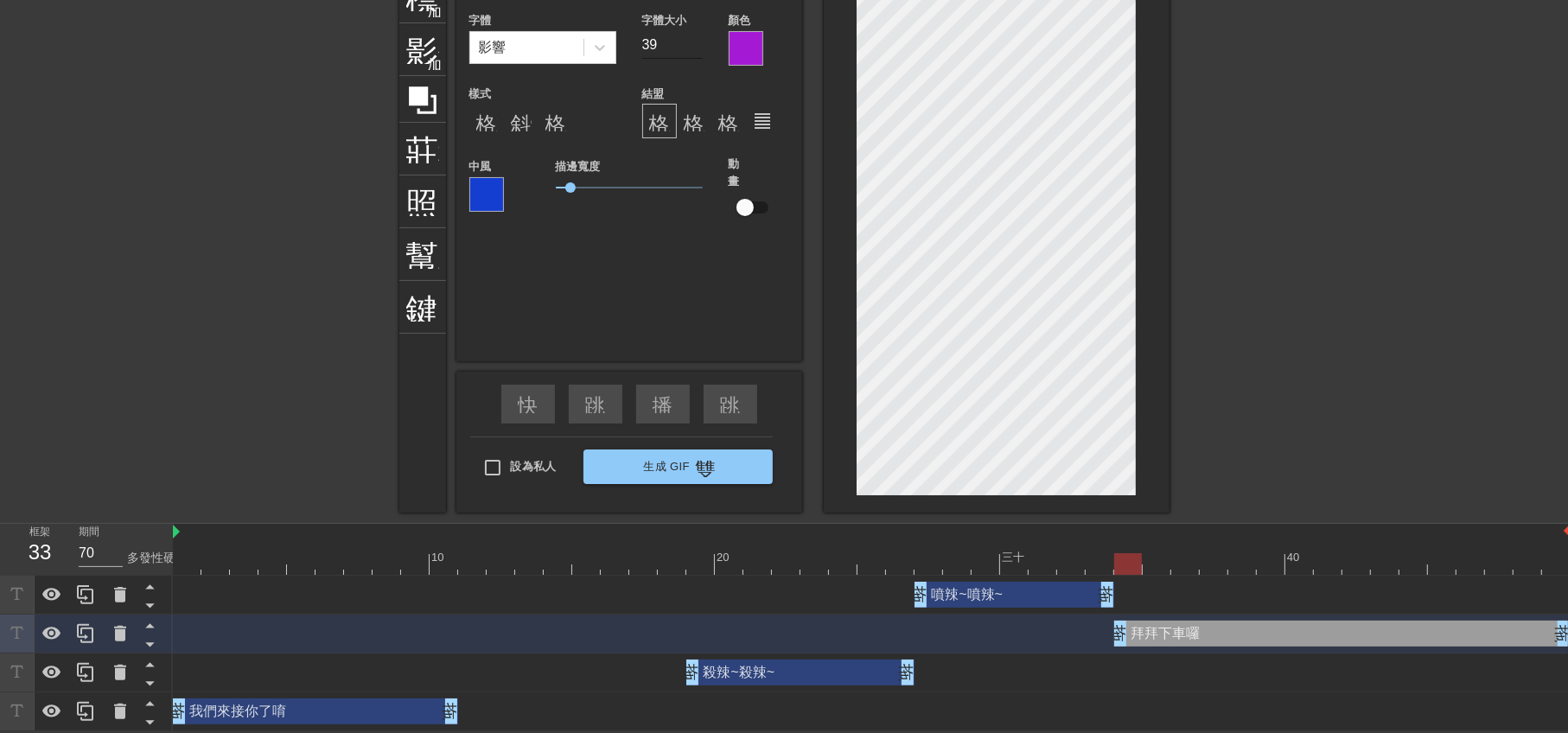
click at [700, 47] on input "39" at bounding box center [672, 44] width 60 height 27
type input "38"
click at [700, 47] on input "38" at bounding box center [672, 44] width 60 height 27
click at [392, 709] on div "我們來接你了唷 拖曳手柄 拖曳手柄" at bounding box center [315, 712] width 285 height 26
type input "我們來接你了唷"
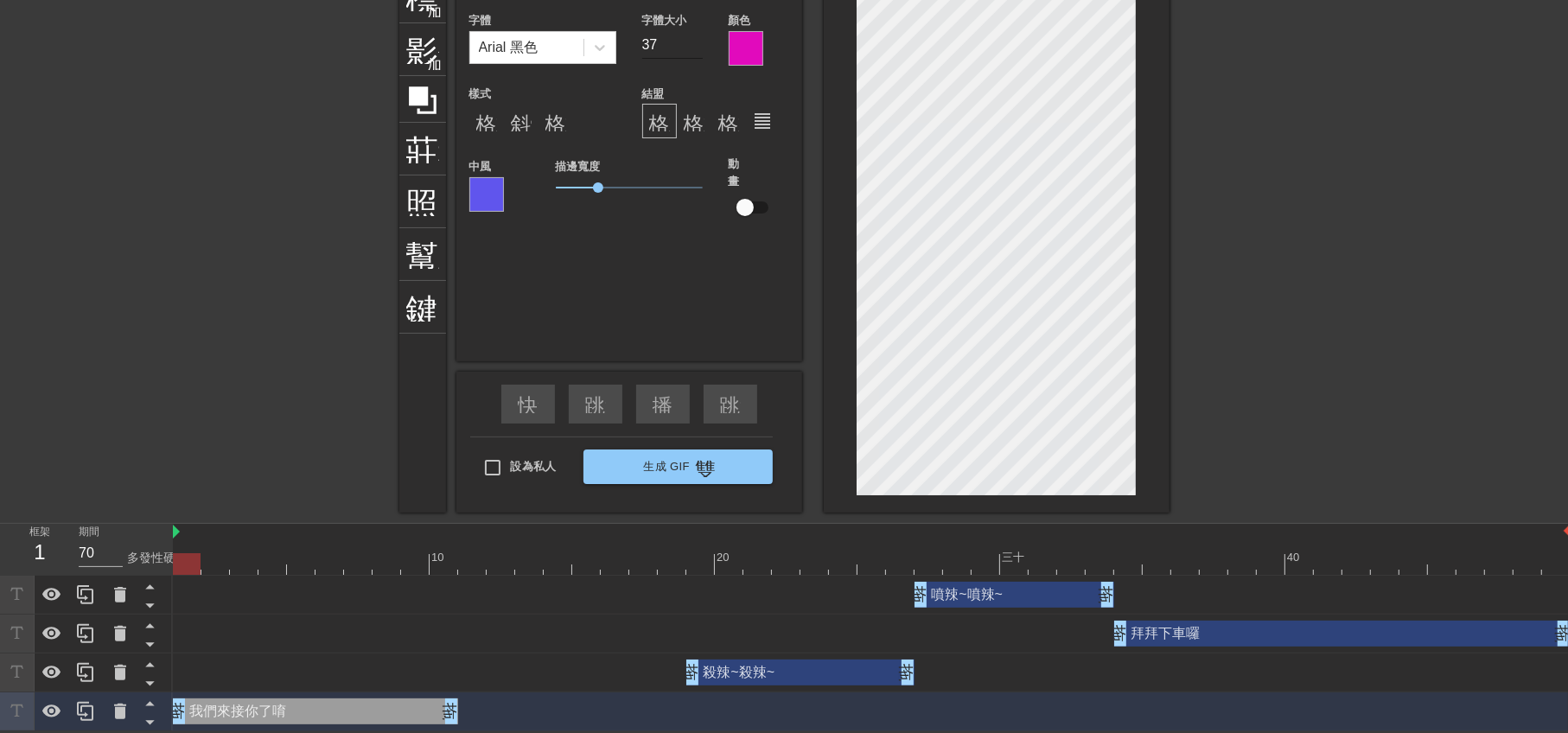
click at [698, 44] on input "37" at bounding box center [672, 44] width 60 height 27
type input "36"
click at [698, 44] on input "36" at bounding box center [672, 44] width 60 height 27
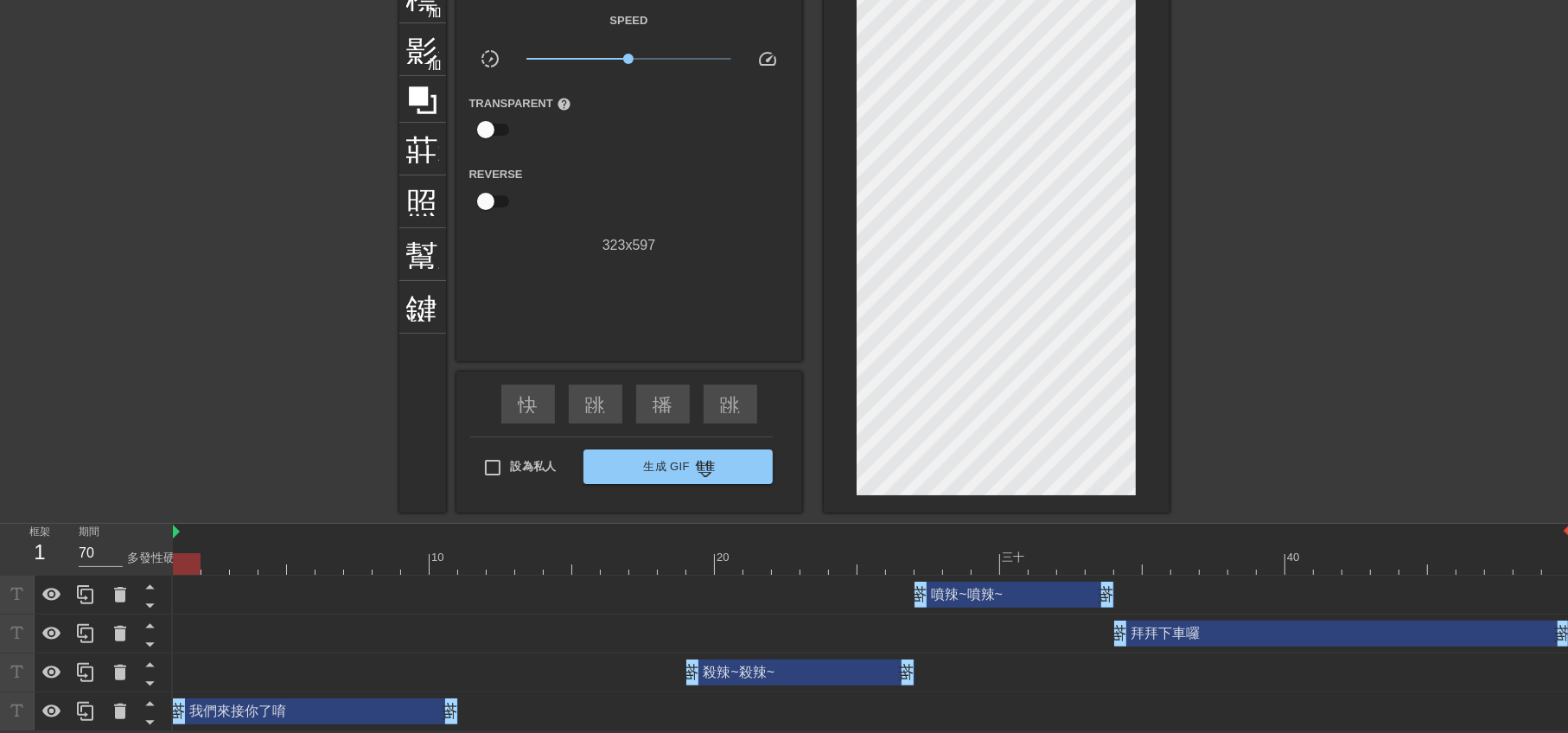
click at [1337, 364] on div at bounding box center [1319, 230] width 259 height 519
click at [428, 155] on font "莊稼" at bounding box center [439, 147] width 66 height 33
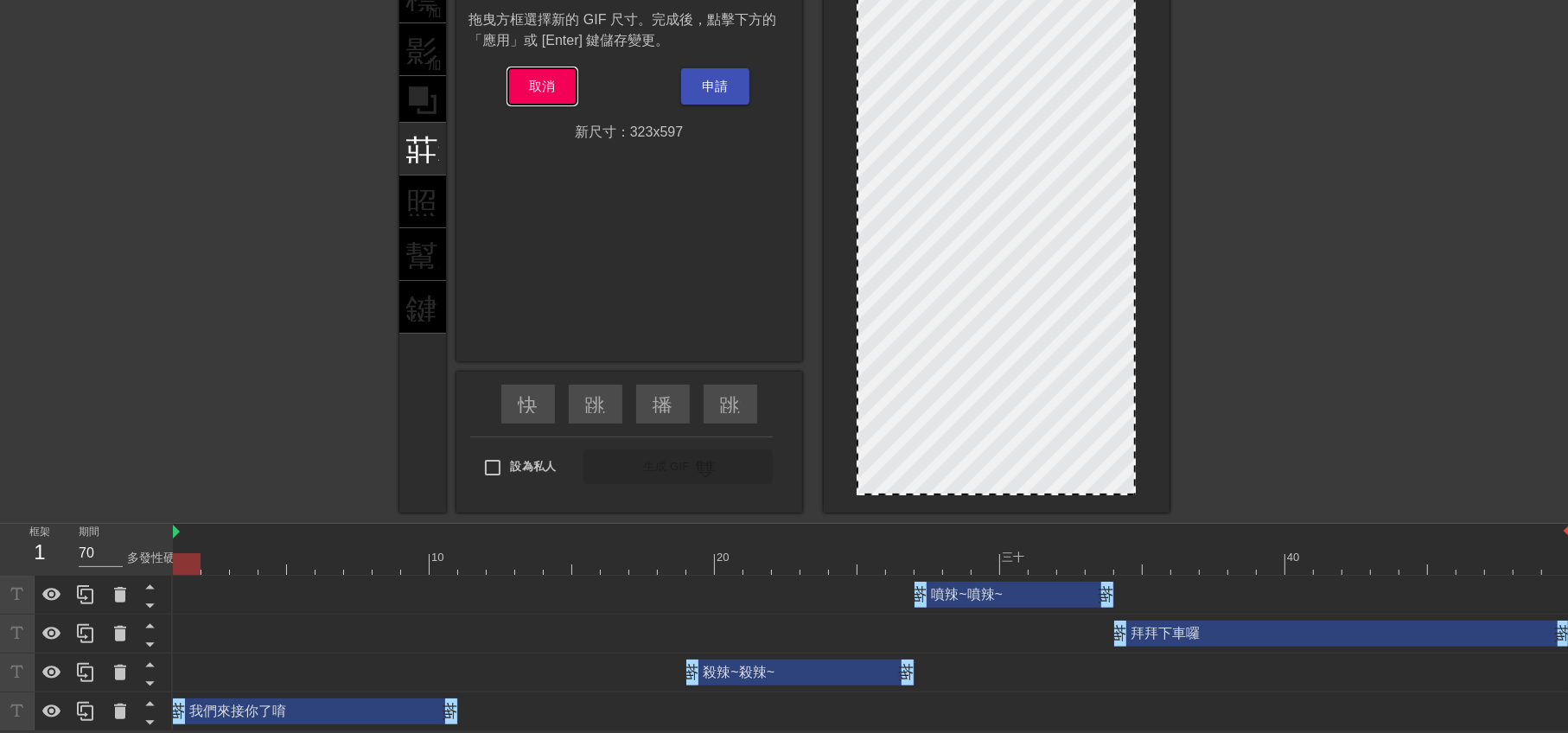
click at [553, 89] on font "取消" at bounding box center [542, 87] width 26 height 15
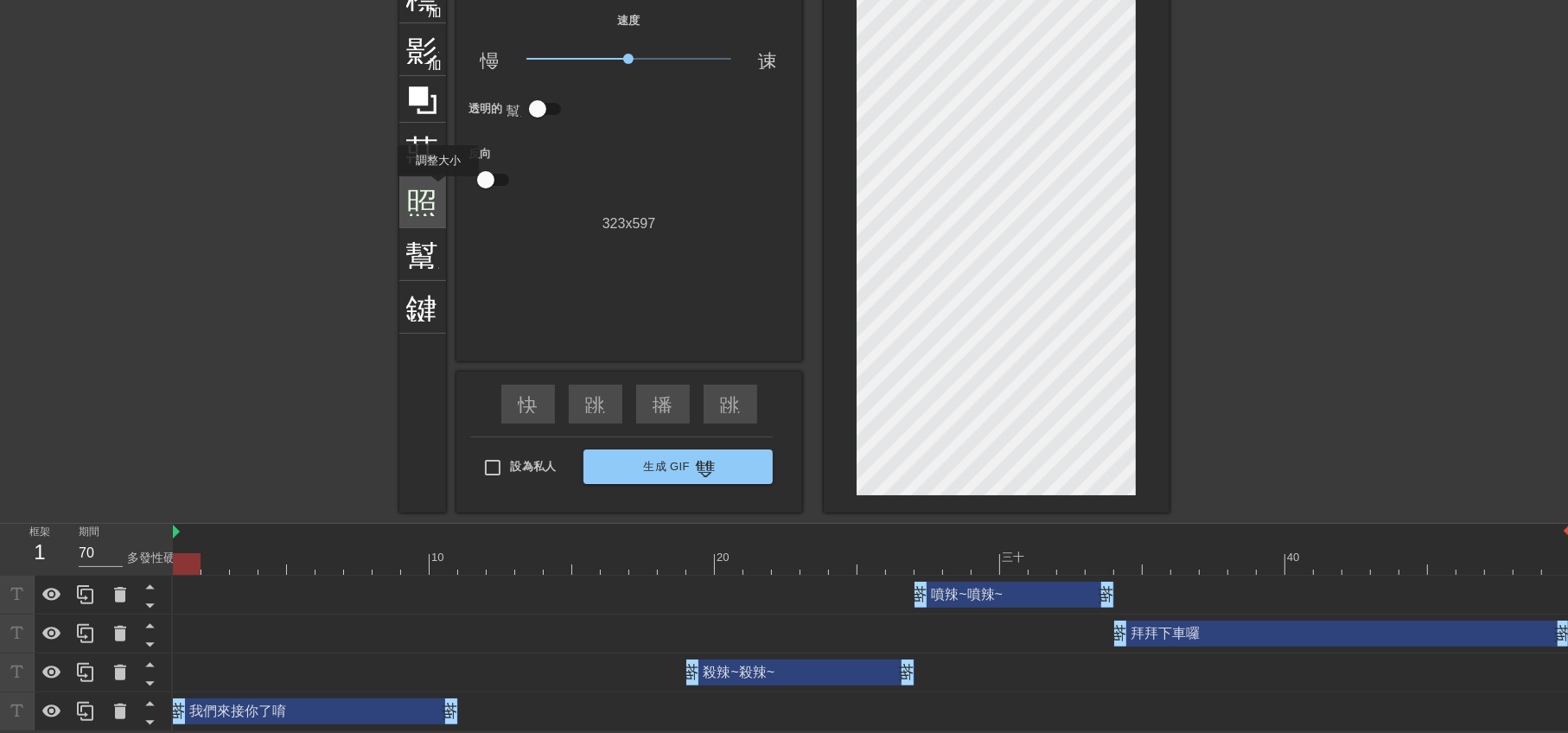
click at [437, 187] on font "照片尺寸選擇大" at bounding box center [521, 200] width 230 height 33
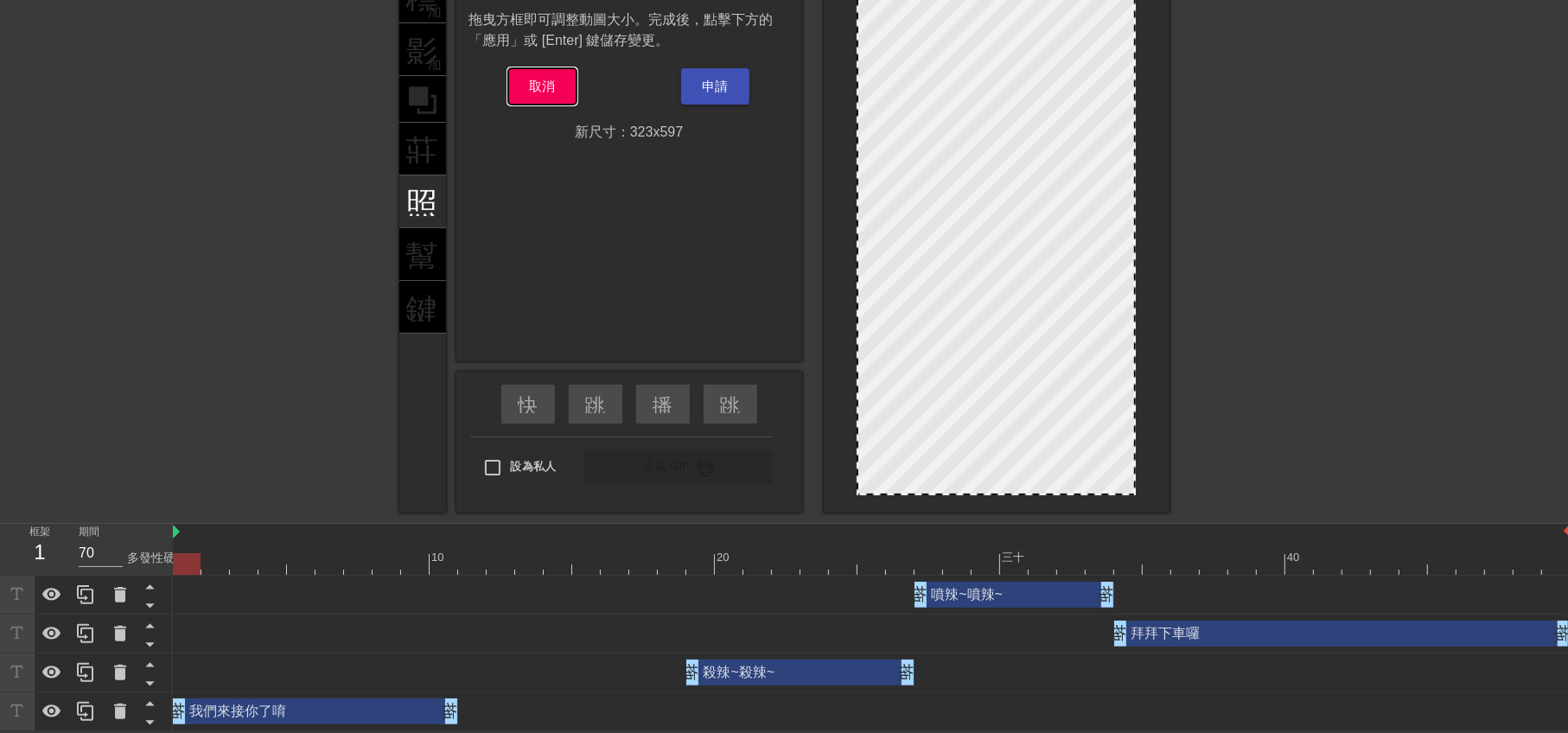
click at [534, 79] on font "取消" at bounding box center [542, 87] width 26 height 15
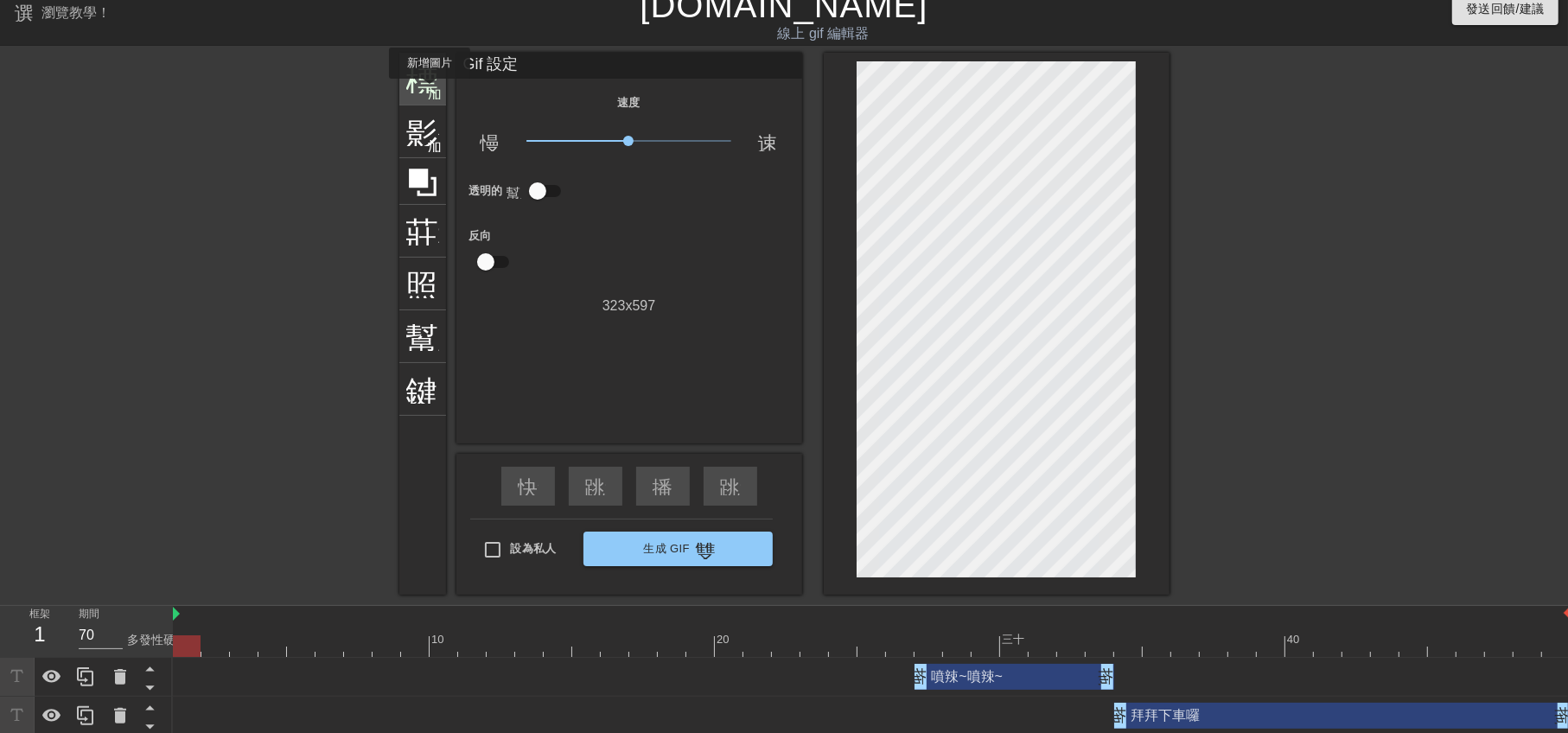
scroll to position [15, 0]
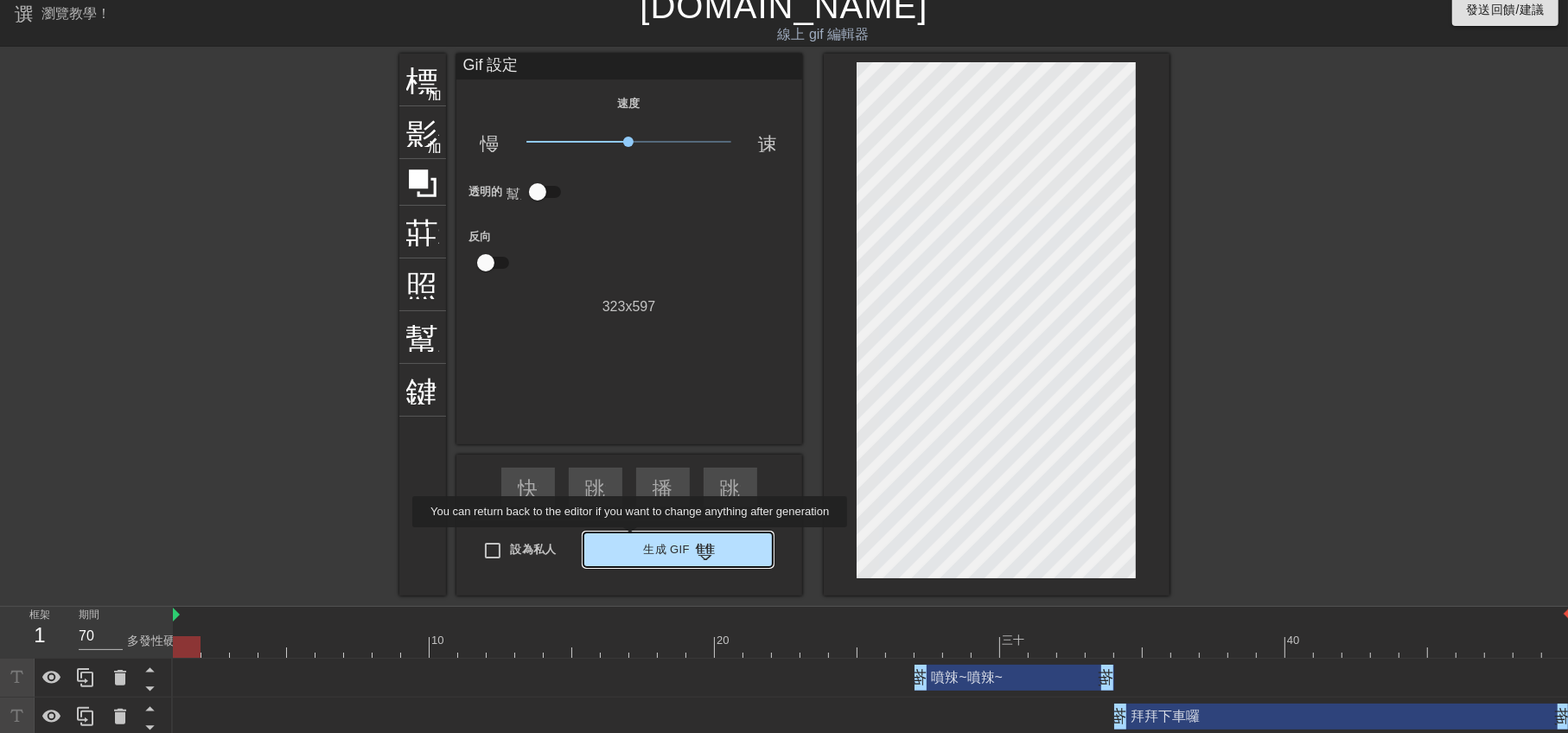
click at [632, 540] on span "生成 Gif 雙箭頭" at bounding box center [678, 550] width 175 height 21
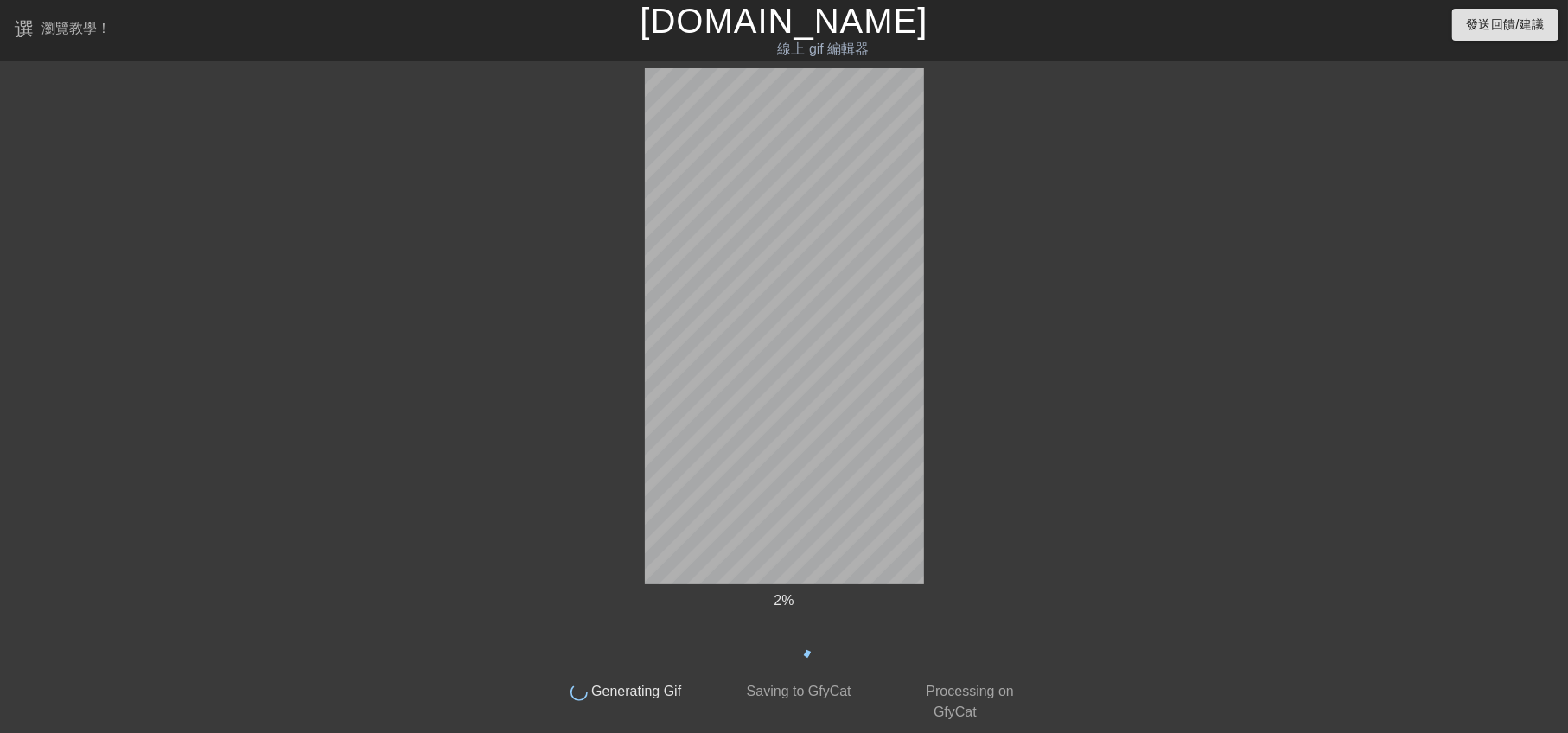
scroll to position [0, 0]
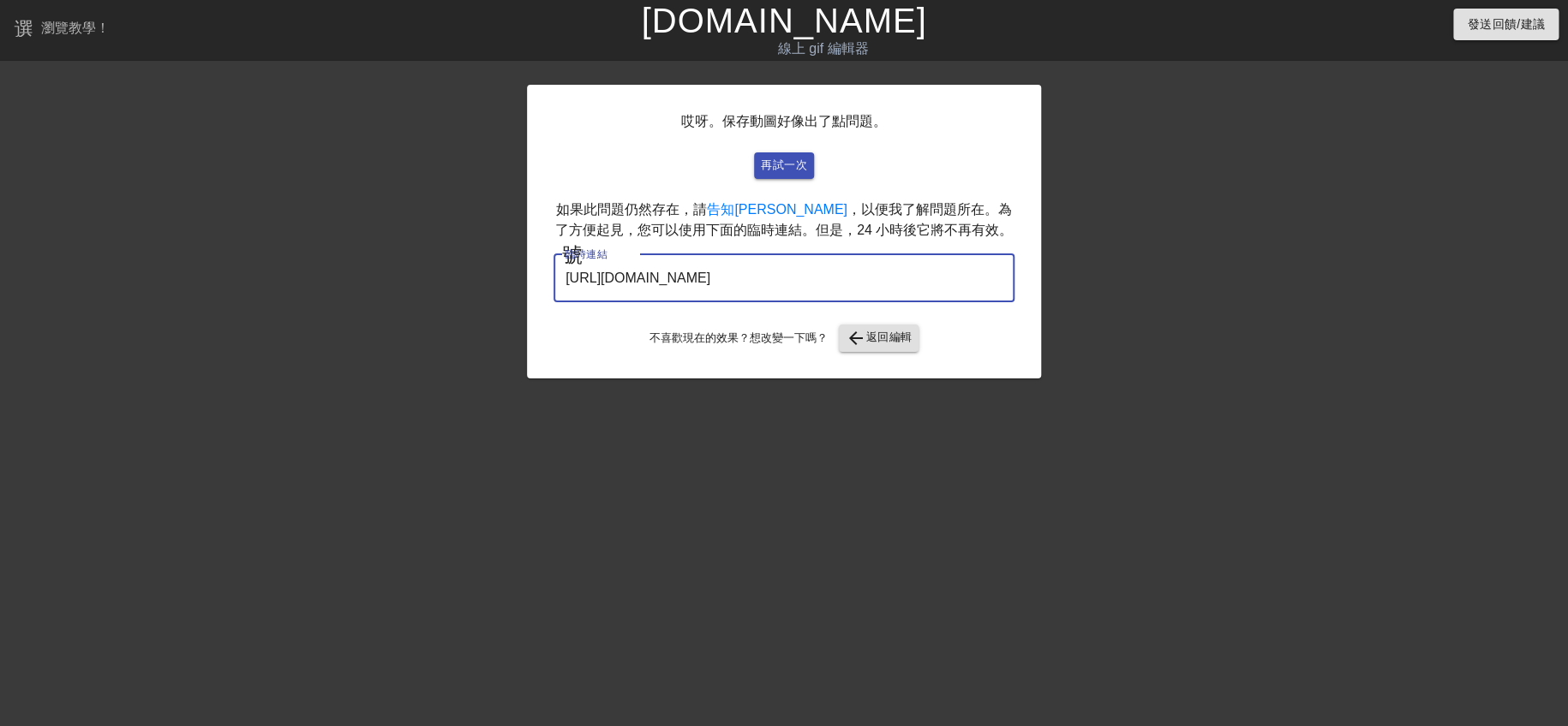
drag, startPoint x: 959, startPoint y: 287, endPoint x: 466, endPoint y: 215, distance: 498.2
click at [466, 215] on div "哎呀。保存動圖好像出了點問題。 再試一次 如果此問題仍然存在，請 告知我 ，以便我了解問題所在。為了方便起見，您可以使用下面的臨時連結。但是，24 小時後它將…" at bounding box center [784, 325] width 1568 height 514
click at [875, 341] on font "返回編輯" at bounding box center [889, 337] width 47 height 13
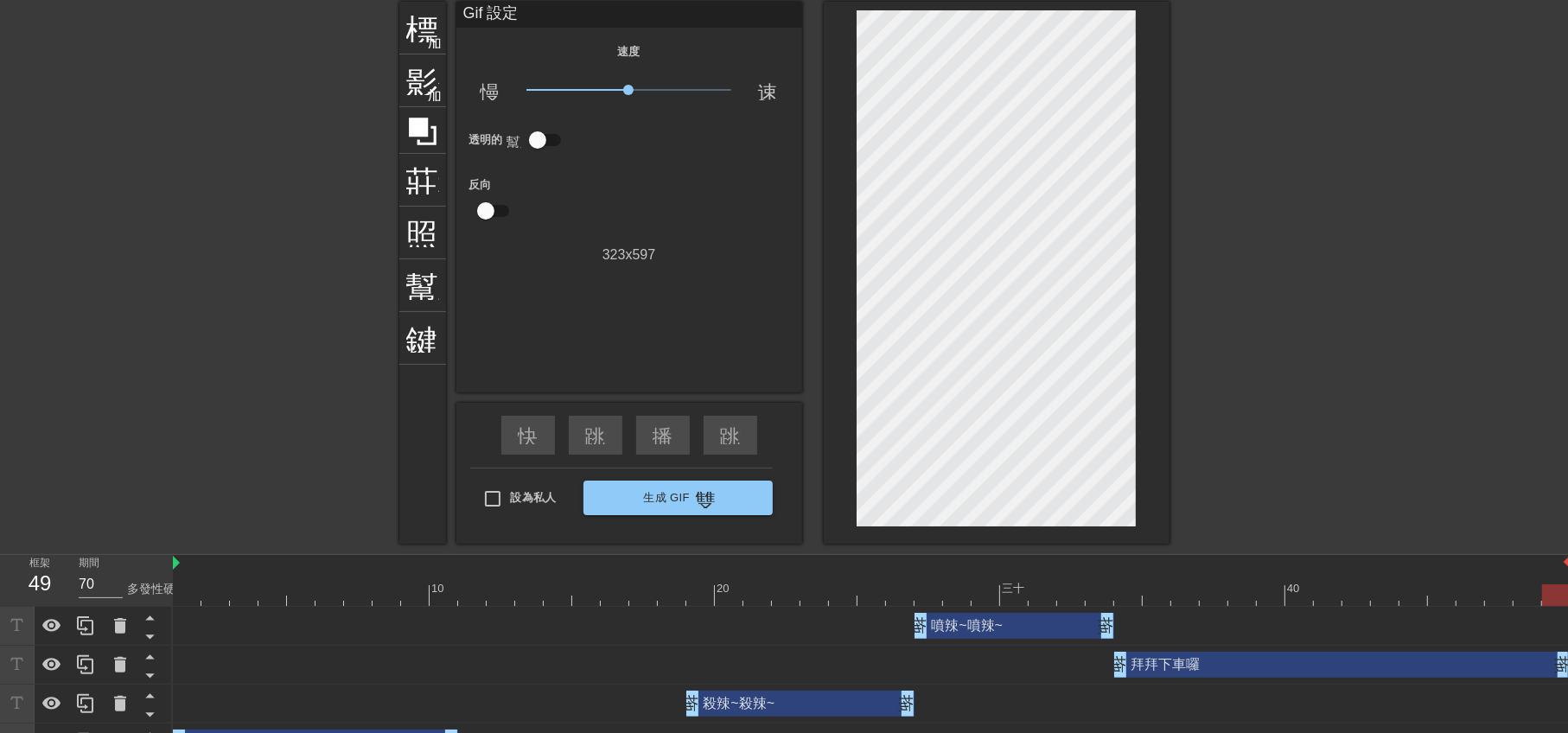
scroll to position [100, 0]
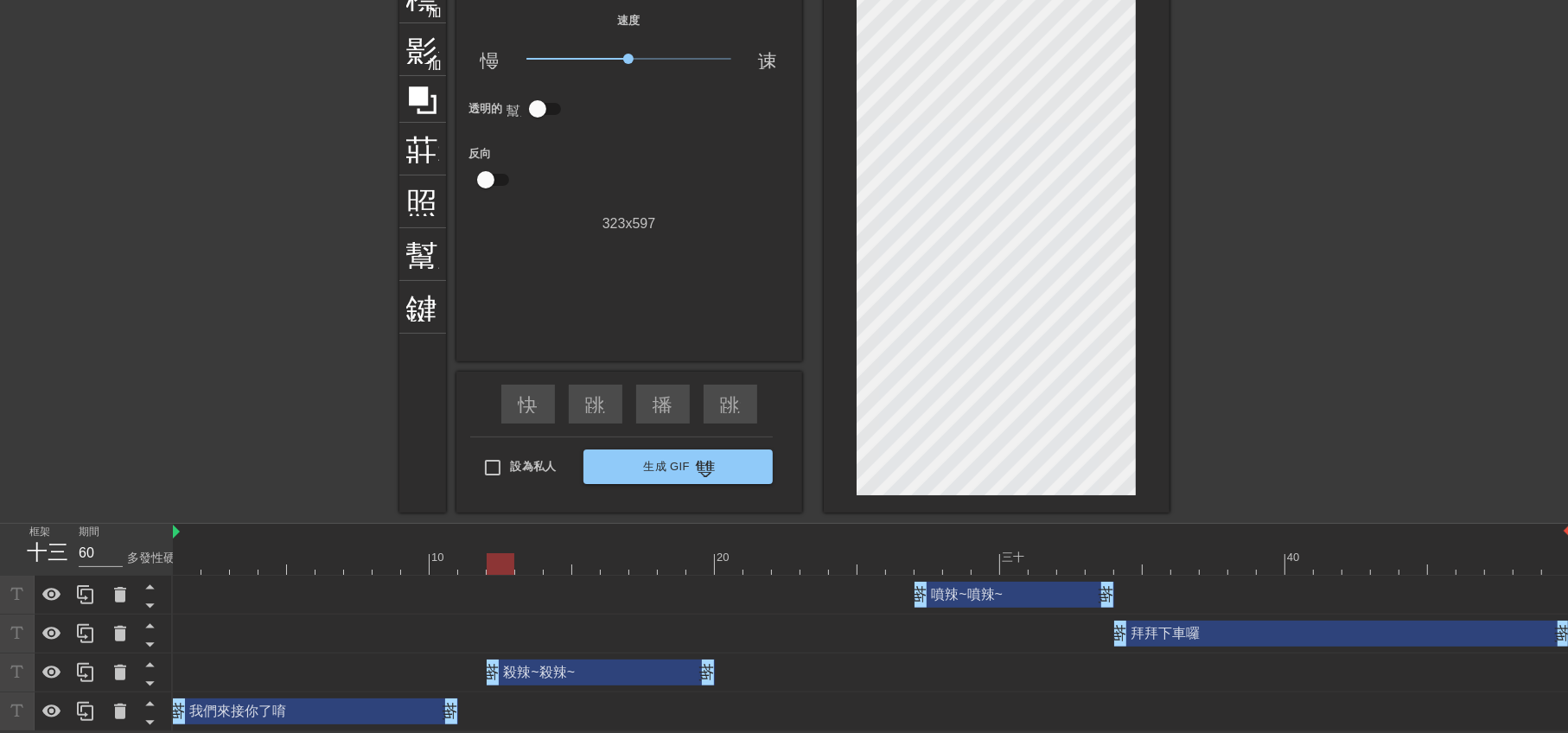
drag, startPoint x: 778, startPoint y: 671, endPoint x: 571, endPoint y: 669, distance: 207.0
click at [571, 669] on div "殺辣~殺辣~ 拖曳手柄 拖曳手柄" at bounding box center [601, 673] width 228 height 26
drag, startPoint x: 709, startPoint y: 668, endPoint x: 795, endPoint y: 669, distance: 86.0
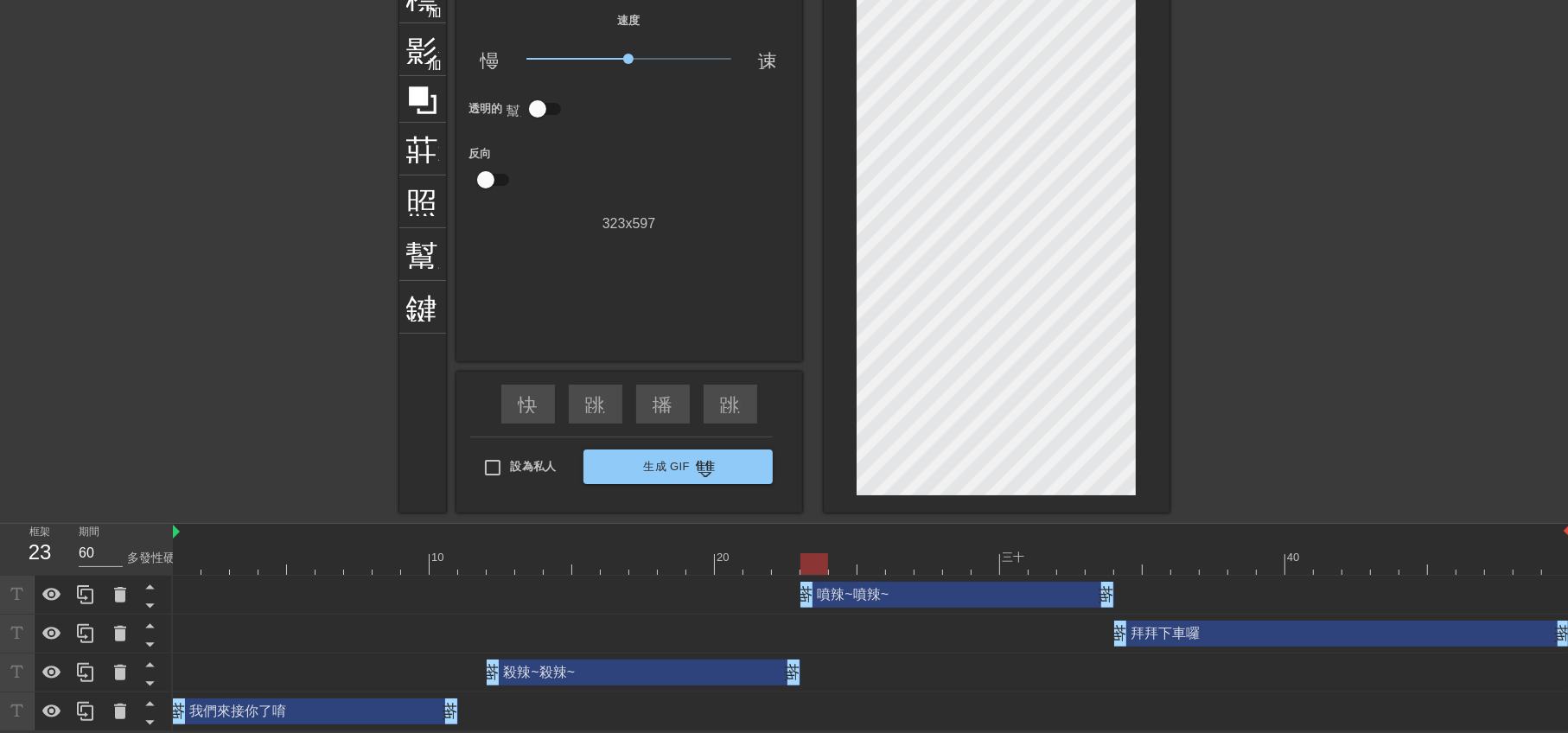
type input "70"
drag, startPoint x: 917, startPoint y: 590, endPoint x: 855, endPoint y: 593, distance: 62.1
click at [853, 593] on div "噴辣~噴辣~ 拖曳手柄 拖曳手柄" at bounding box center [872, 595] width 1398 height 26
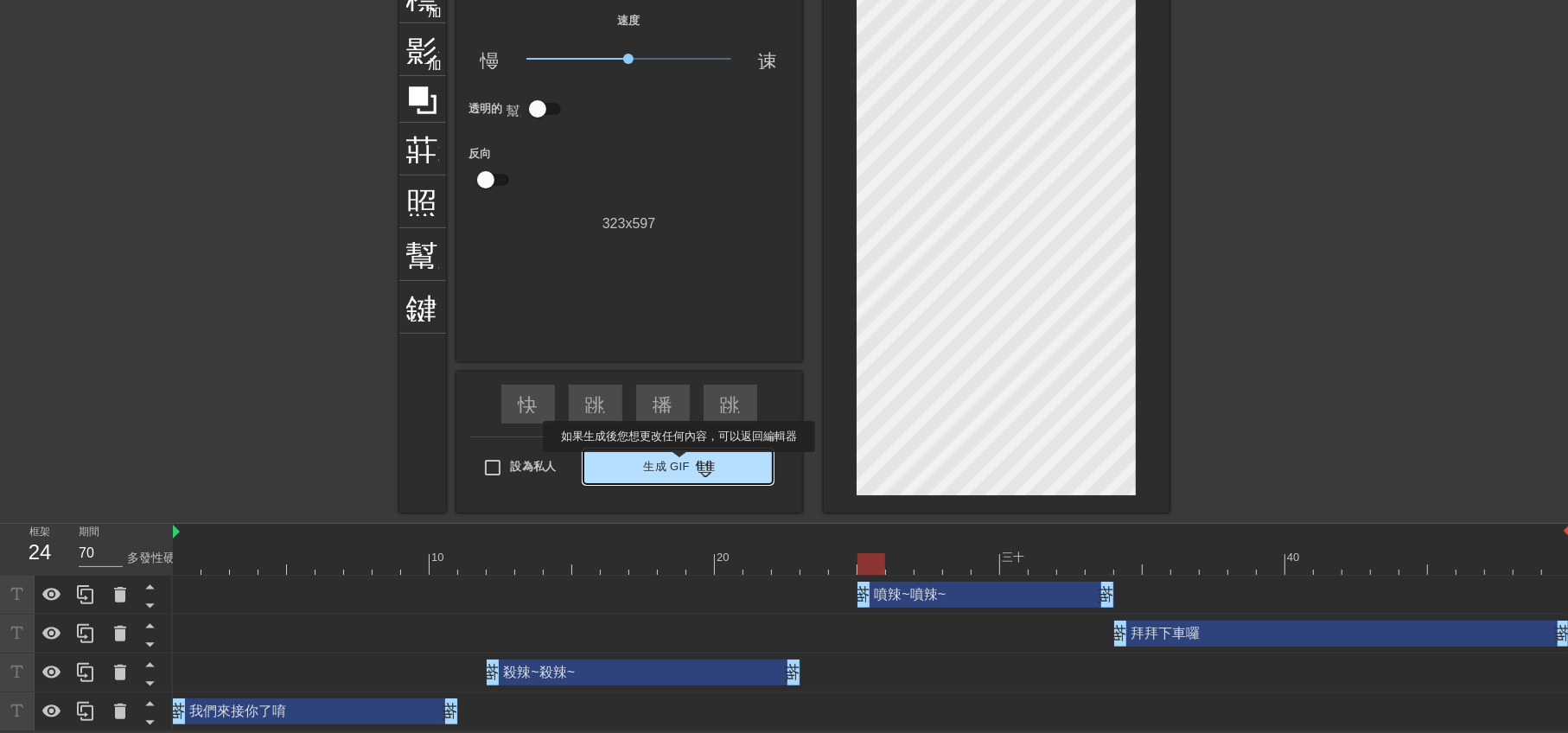
click at [679, 464] on font "生成 Gif" at bounding box center [667, 466] width 47 height 13
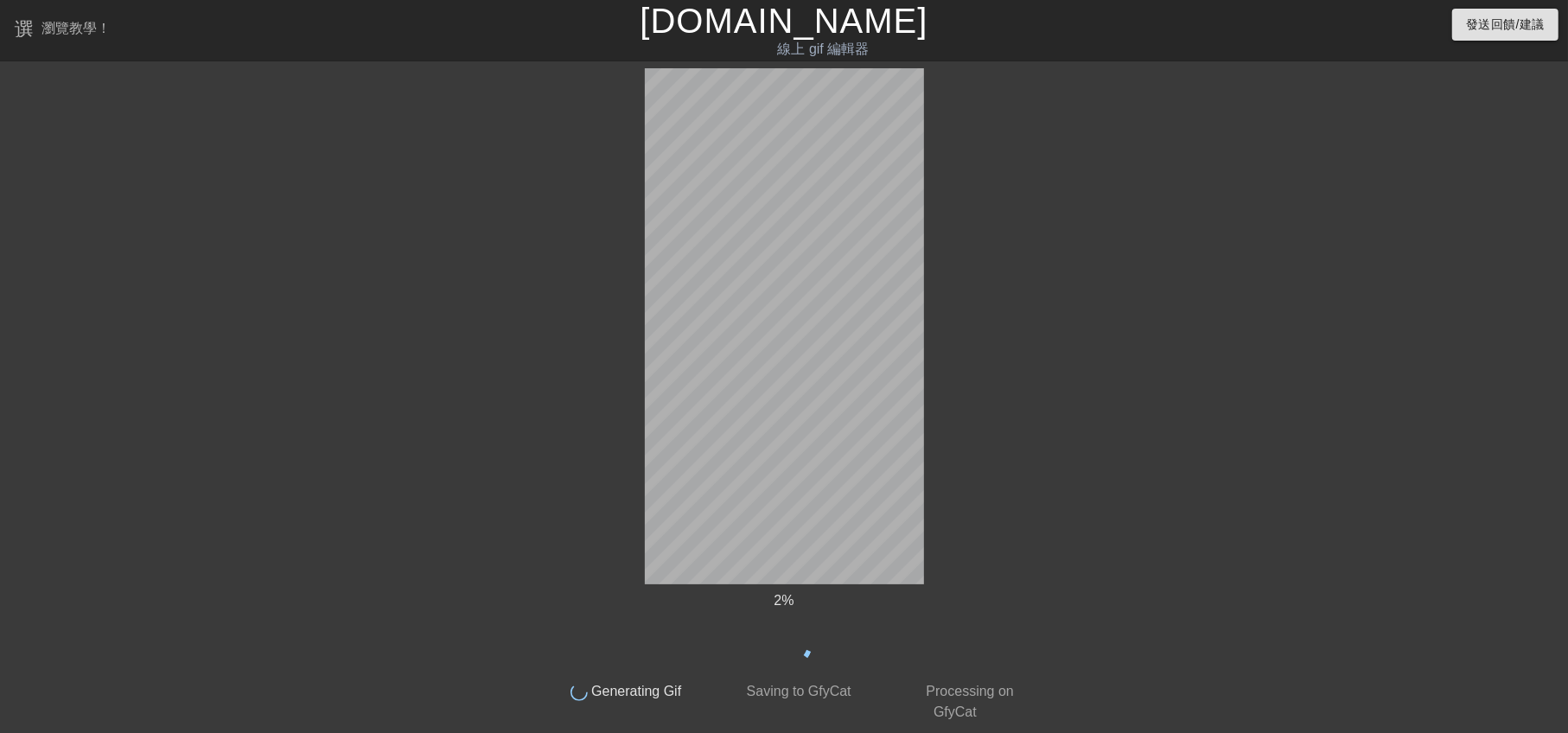
scroll to position [0, 0]
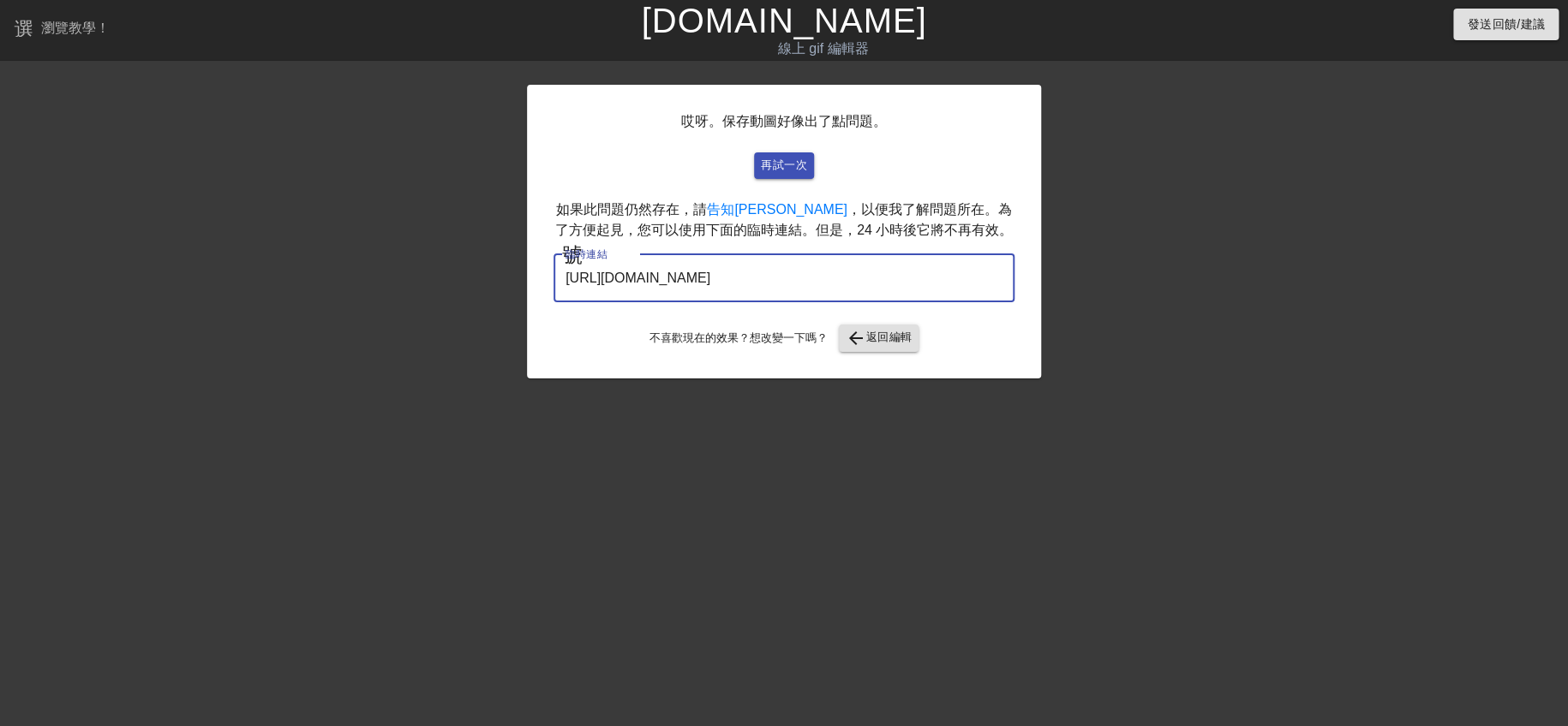
drag, startPoint x: 927, startPoint y: 271, endPoint x: 485, endPoint y: 233, distance: 443.6
click at [485, 233] on div "哎呀。保存動圖好像出了點問題。 再試一次 如果此問題仍然存在，請 告知我 ，以便我了解問題所在。為了方便起見，您可以使用下面的臨時連結。但是，24 小時後它將…" at bounding box center [784, 325] width 1568 height 514
click at [874, 328] on font "返回編輯" at bounding box center [889, 338] width 47 height 20
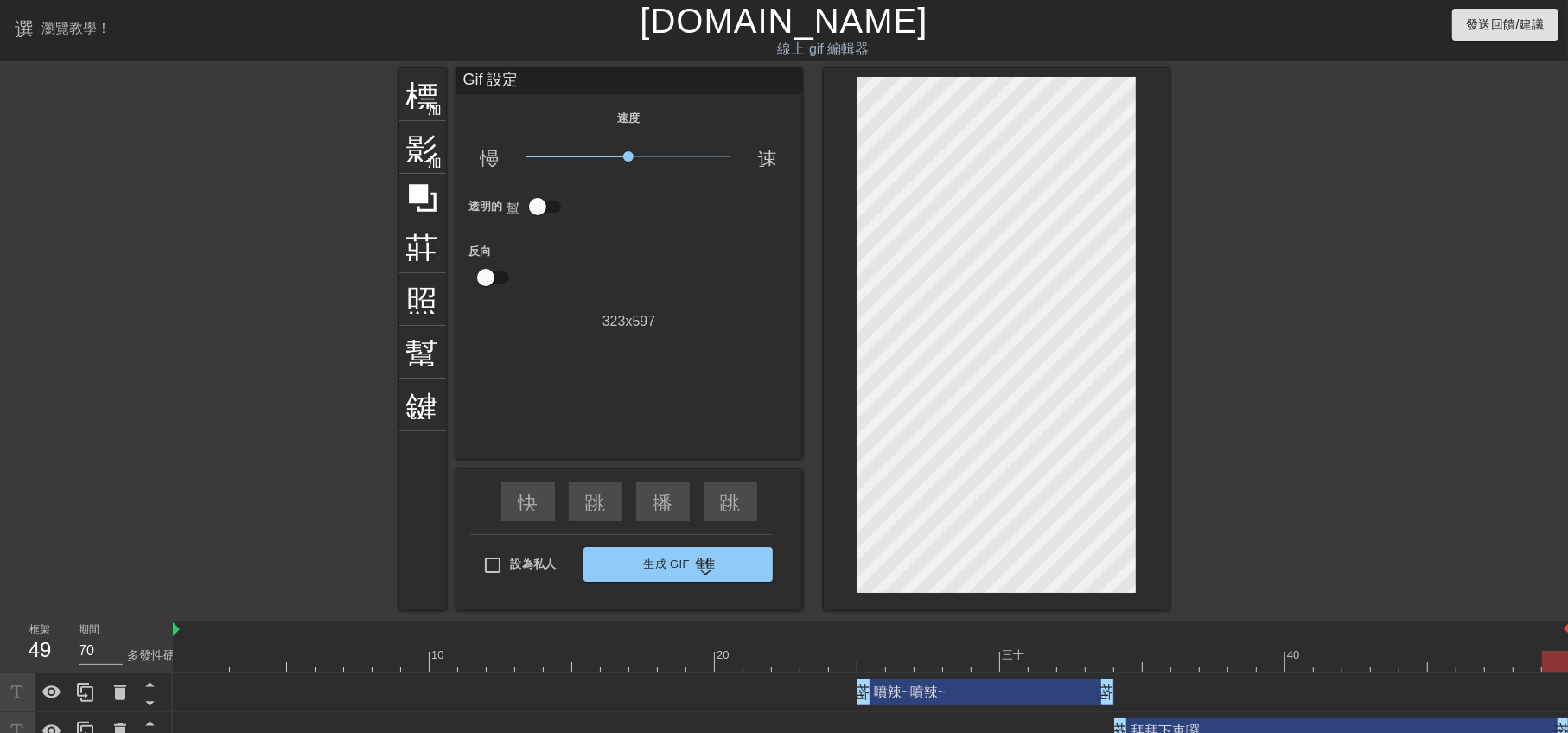
scroll to position [100, 0]
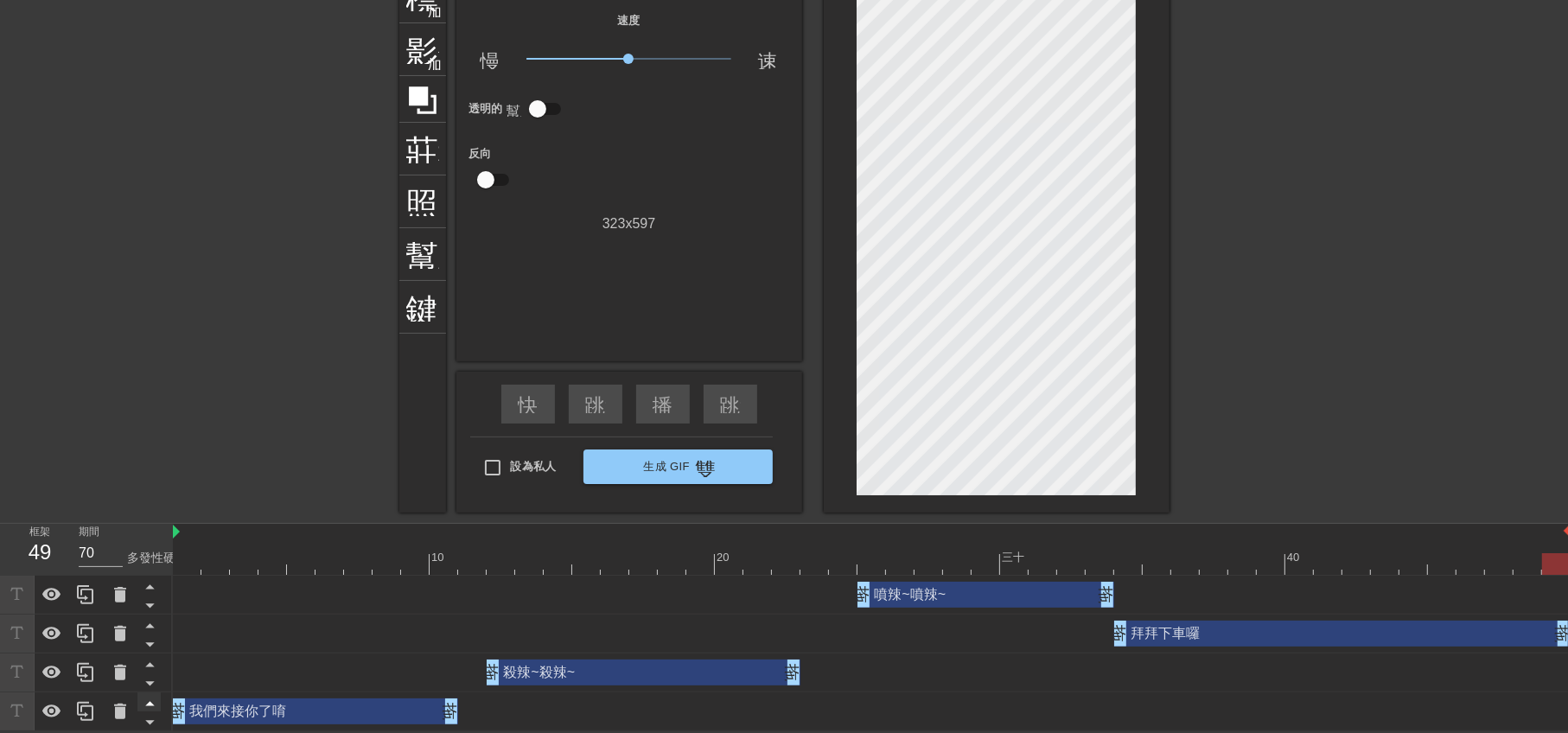
click at [150, 702] on icon at bounding box center [149, 704] width 8 height 5
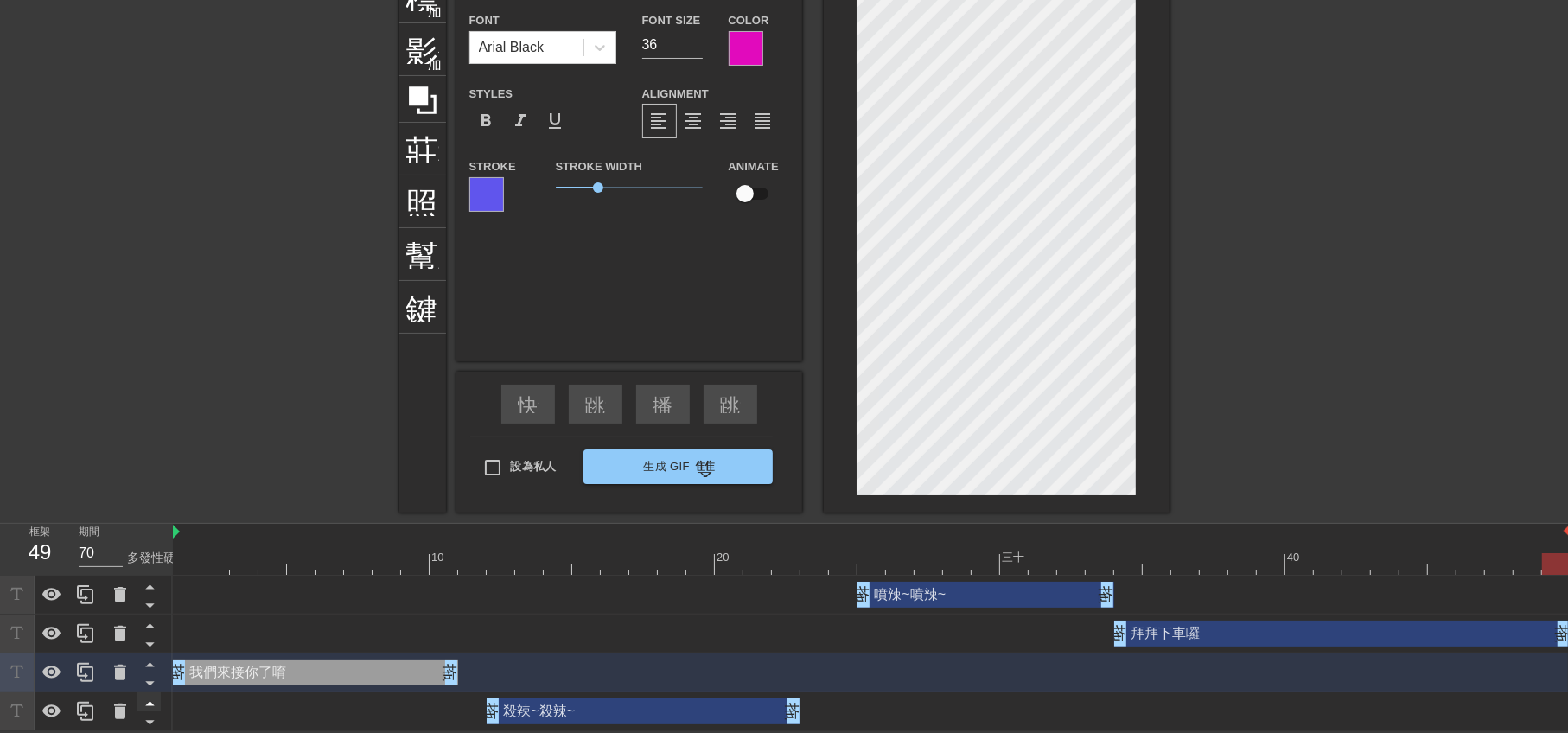
click at [150, 702] on icon at bounding box center [149, 704] width 8 height 5
type input "殺辣~殺辣~"
type input "35"
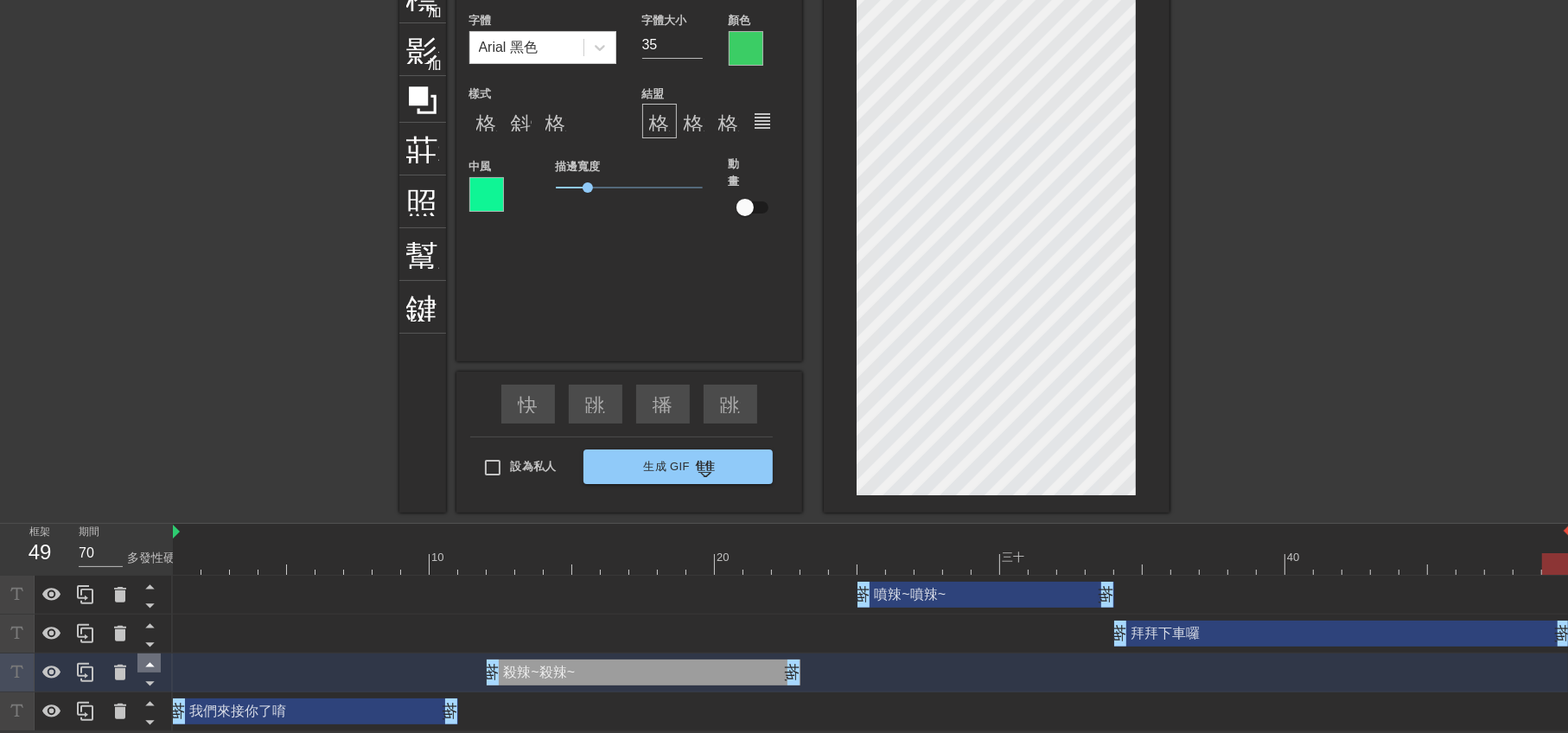
click at [150, 702] on icon at bounding box center [149, 704] width 8 height 5
type input "我們來接你了唷"
type input "36"
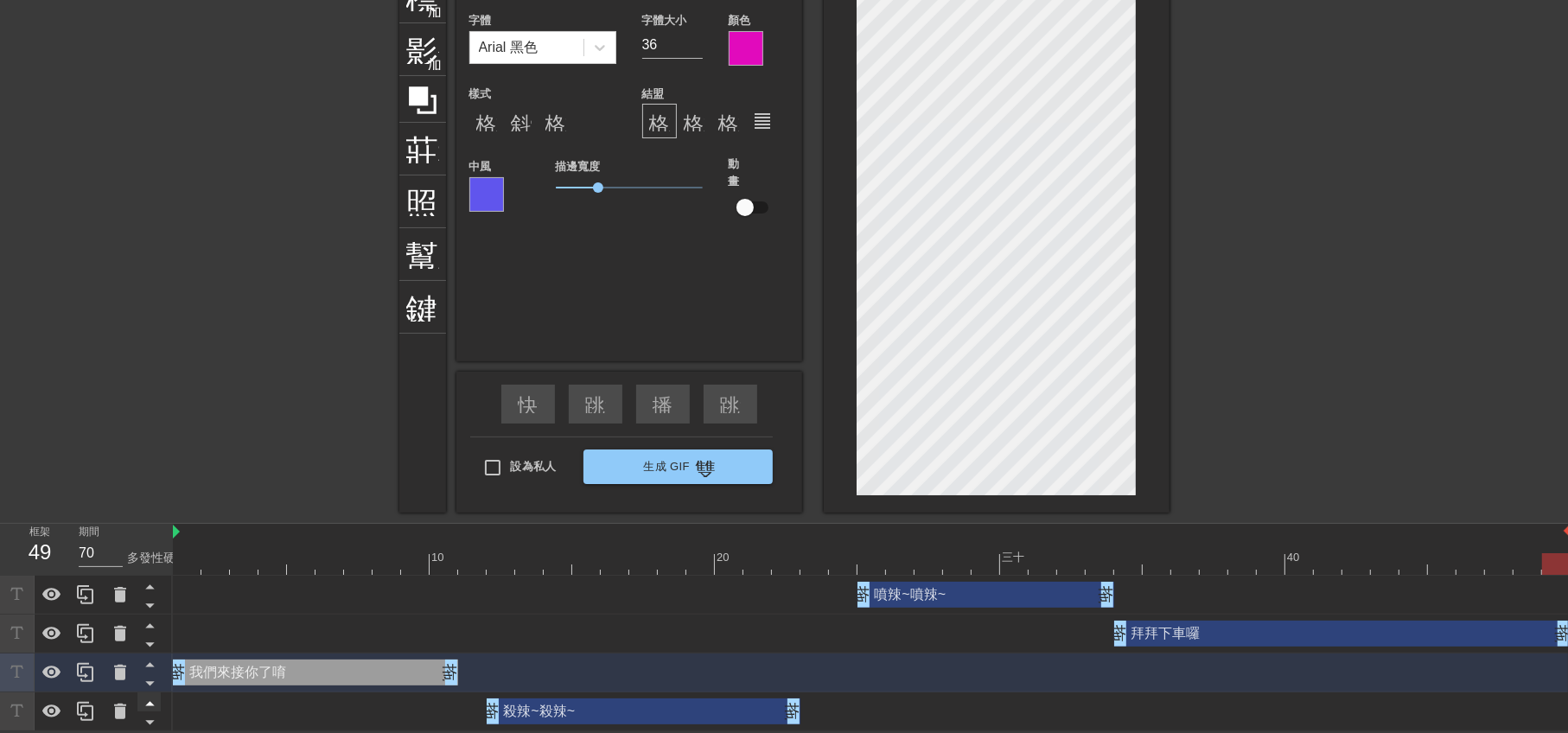
click at [150, 702] on icon at bounding box center [149, 704] width 8 height 5
type input "殺辣~殺辣~"
